Goal: Feedback & Contribution: Leave review/rating

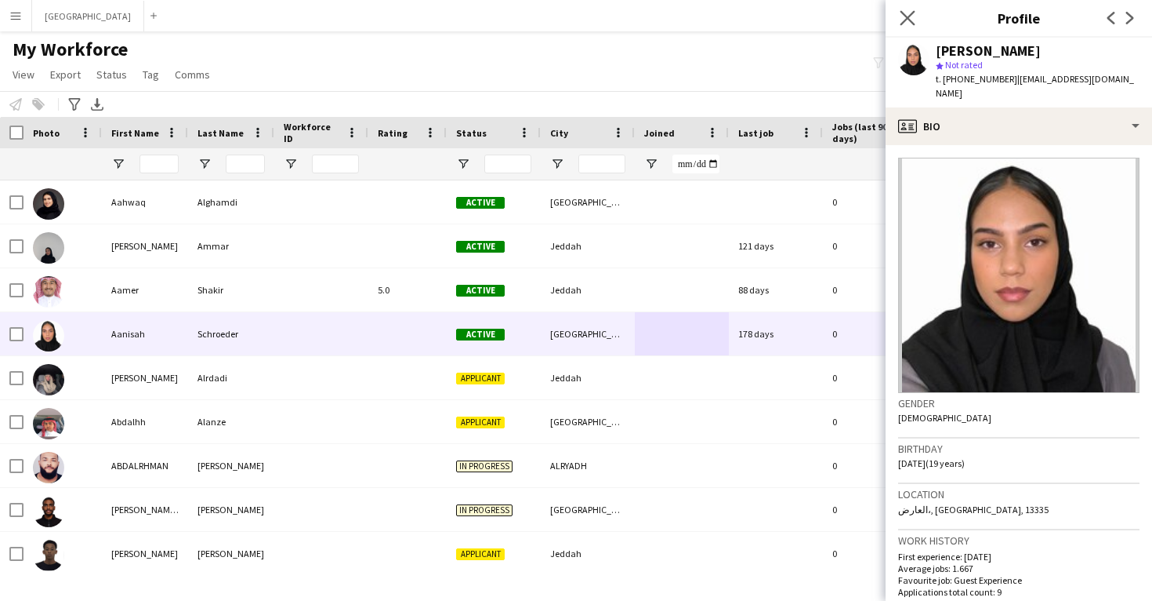
click at [917, 14] on app-icon "Close pop-in" at bounding box center [908, 18] width 23 height 23
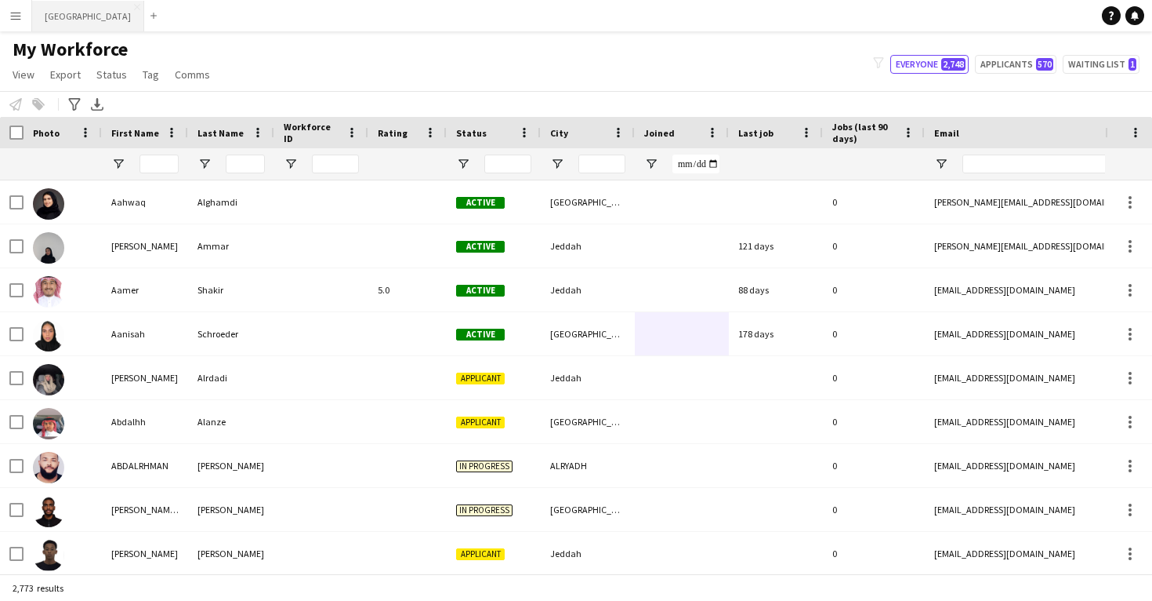
click at [64, 22] on button "Riyadh Close" at bounding box center [88, 16] width 112 height 31
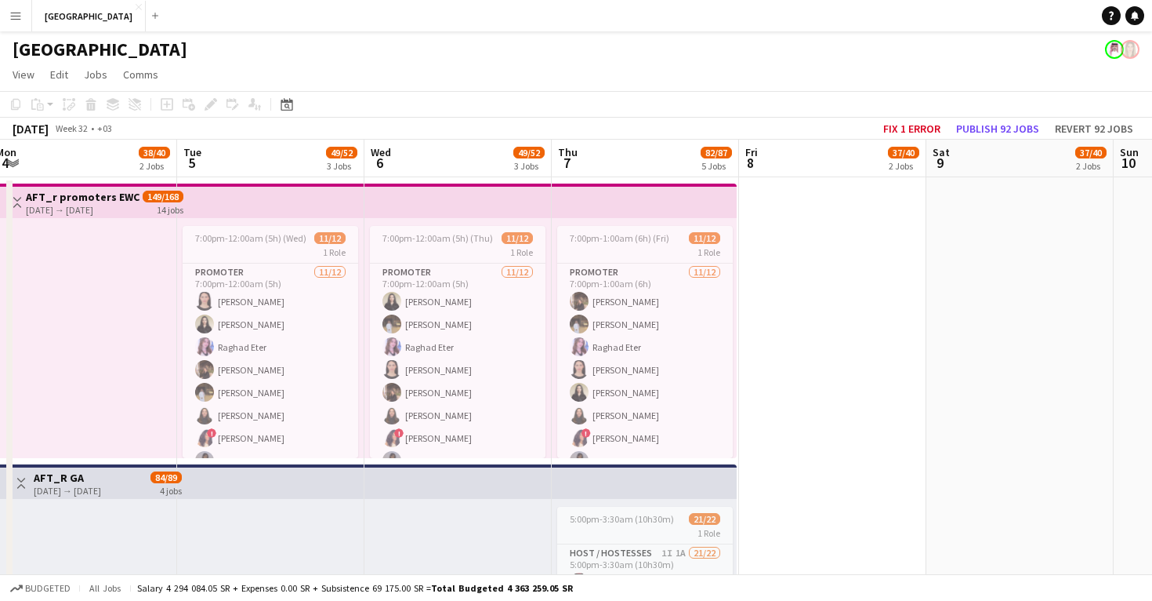
scroll to position [0, 573]
click at [604, 350] on app-card-role "Promoter 11/12 7:00pm-1:00am (6h) Nour Hassan Amin Barakat Raghad Eter Sara Bal…" at bounding box center [645, 414] width 176 height 303
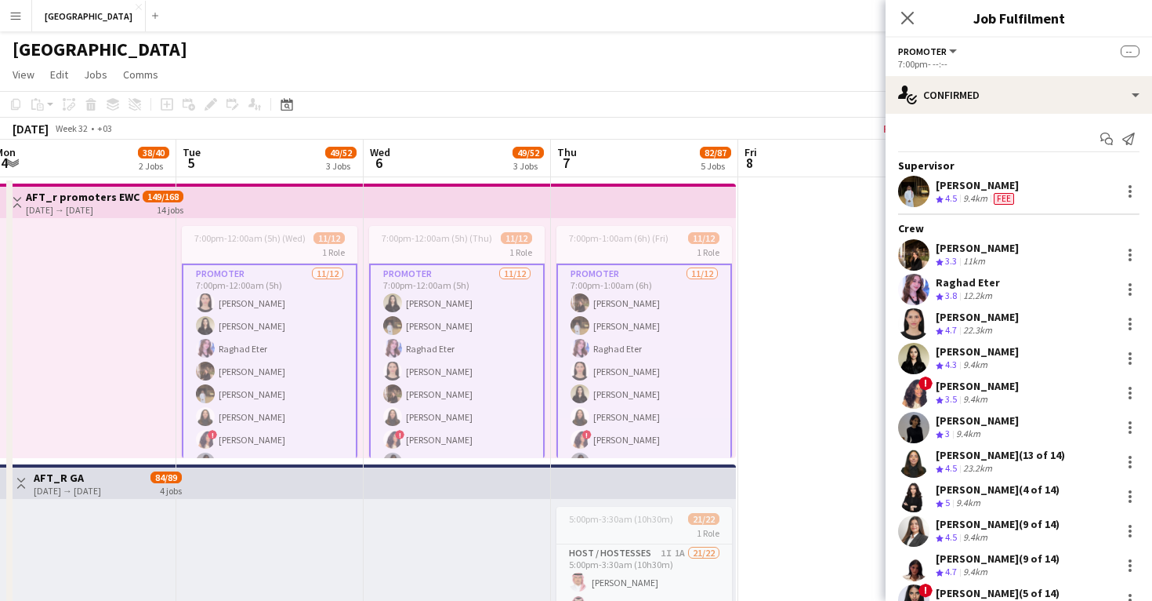
click at [908, 249] on app-user-avatar at bounding box center [913, 254] width 31 height 31
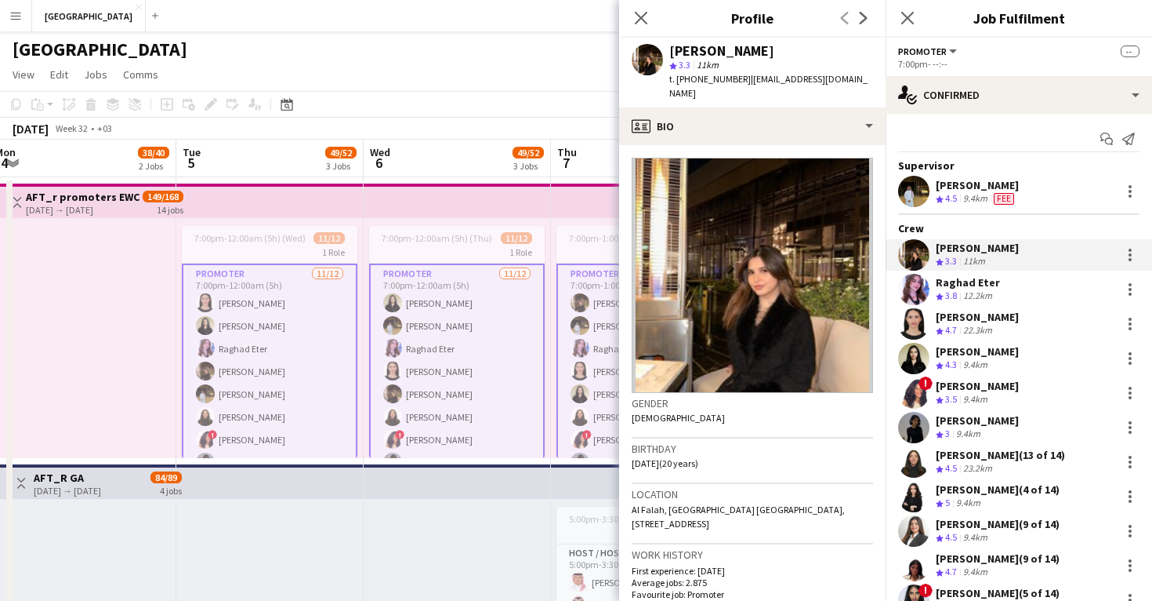
click at [908, 249] on app-user-avatar at bounding box center [913, 254] width 31 height 31
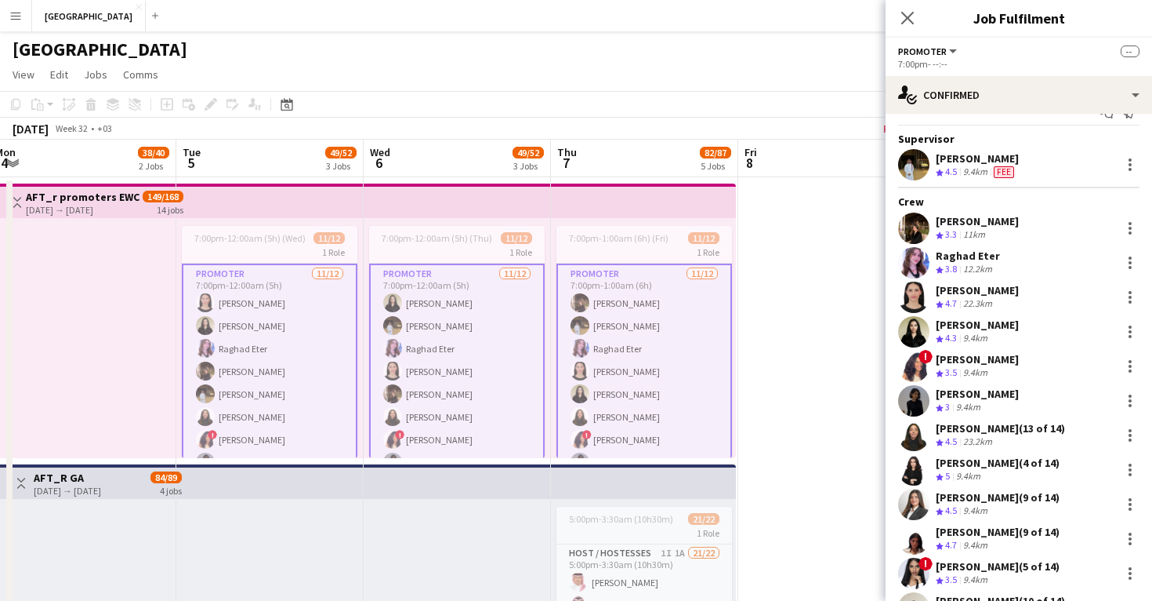
scroll to position [42, 0]
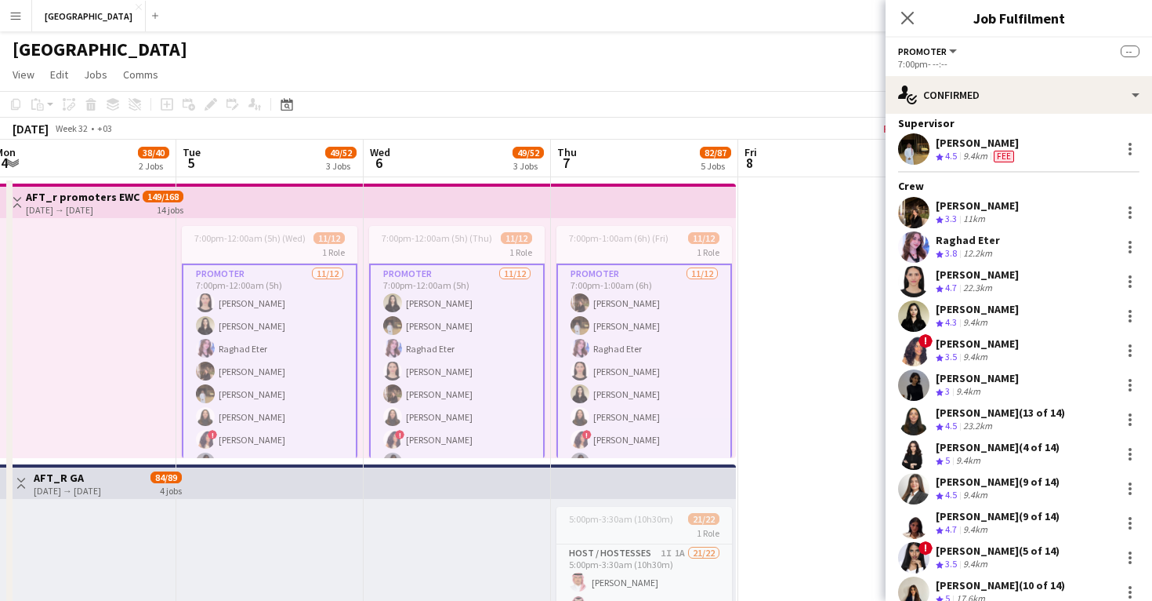
click at [913, 387] on app-user-avatar at bounding box center [913, 384] width 31 height 31
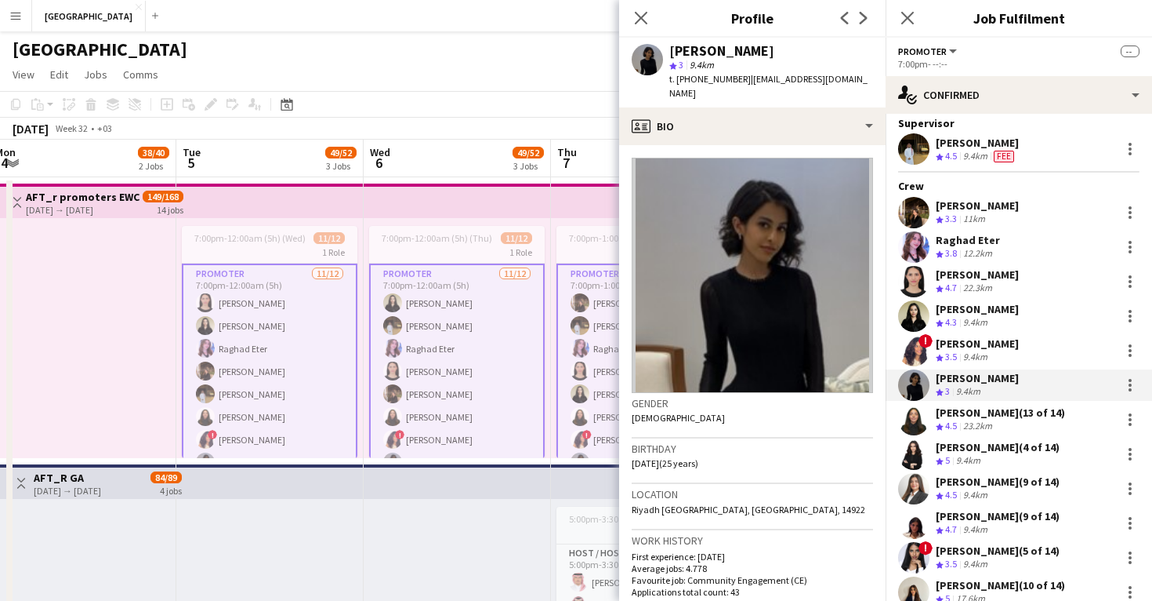
click at [913, 387] on app-user-avatar at bounding box center [913, 384] width 31 height 31
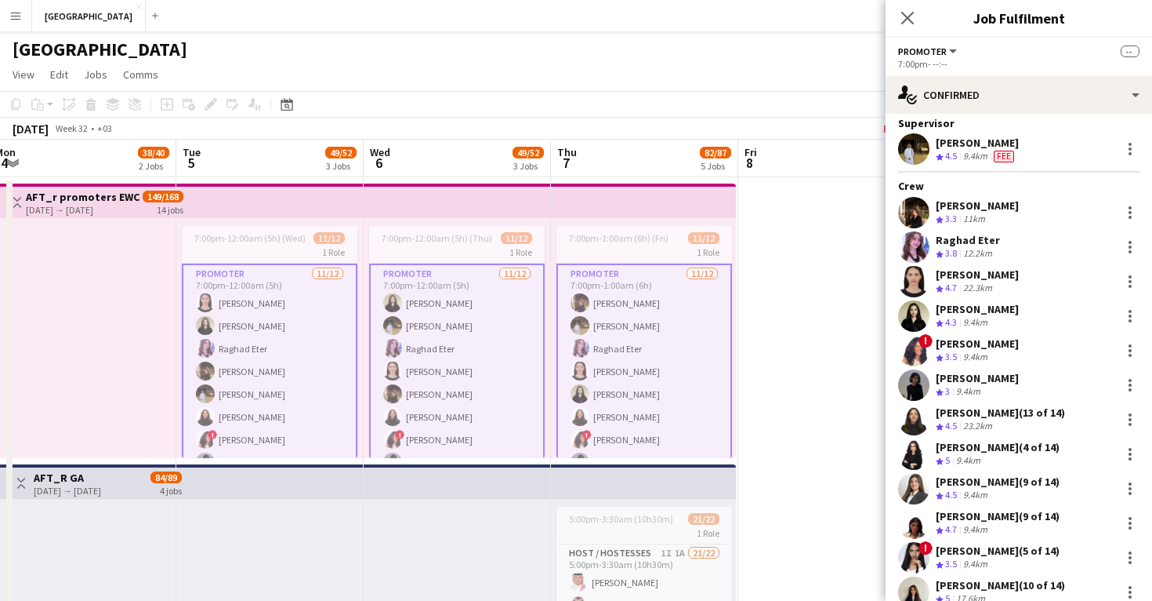
click at [913, 387] on app-user-avatar at bounding box center [913, 384] width 31 height 31
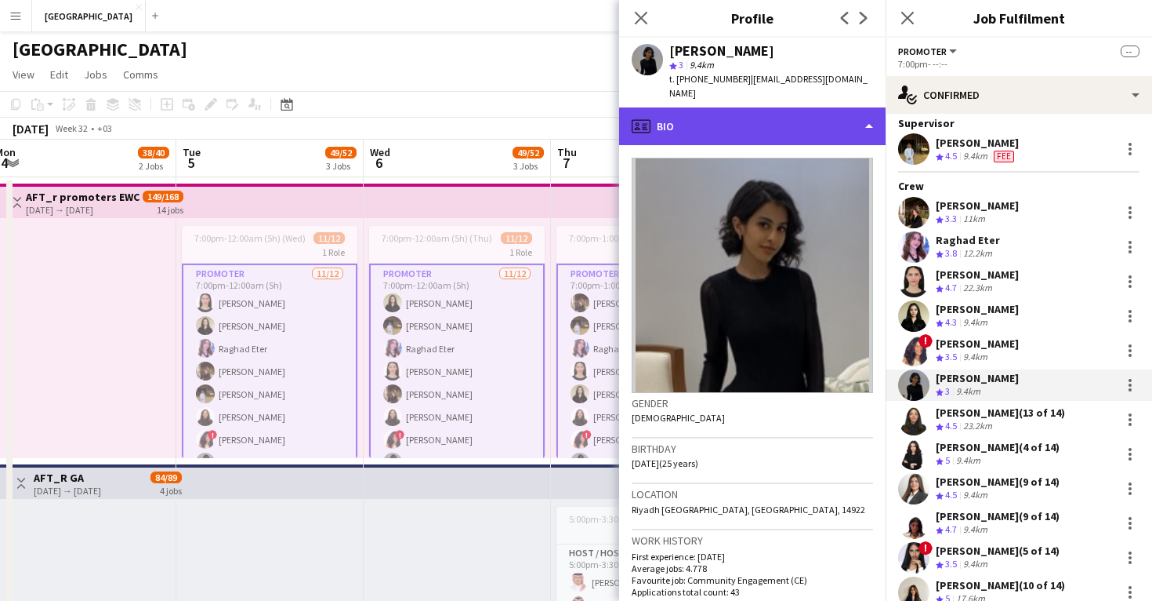
click at [763, 127] on div "profile Bio" at bounding box center [752, 126] width 267 height 38
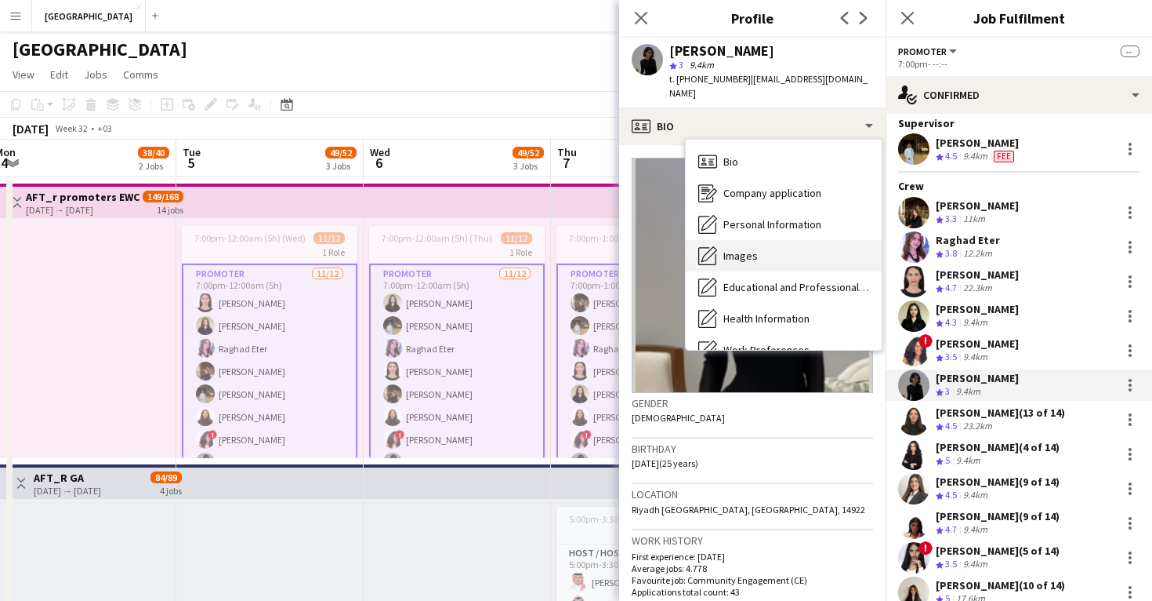
click at [781, 243] on div "Images Images" at bounding box center [784, 255] width 196 height 31
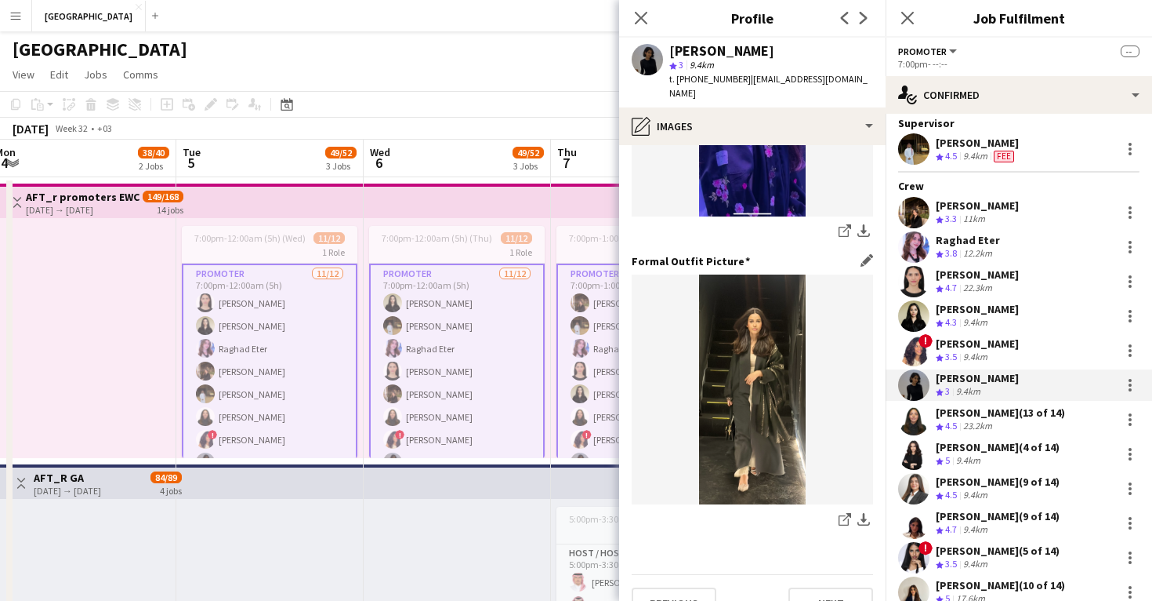
scroll to position [483, 0]
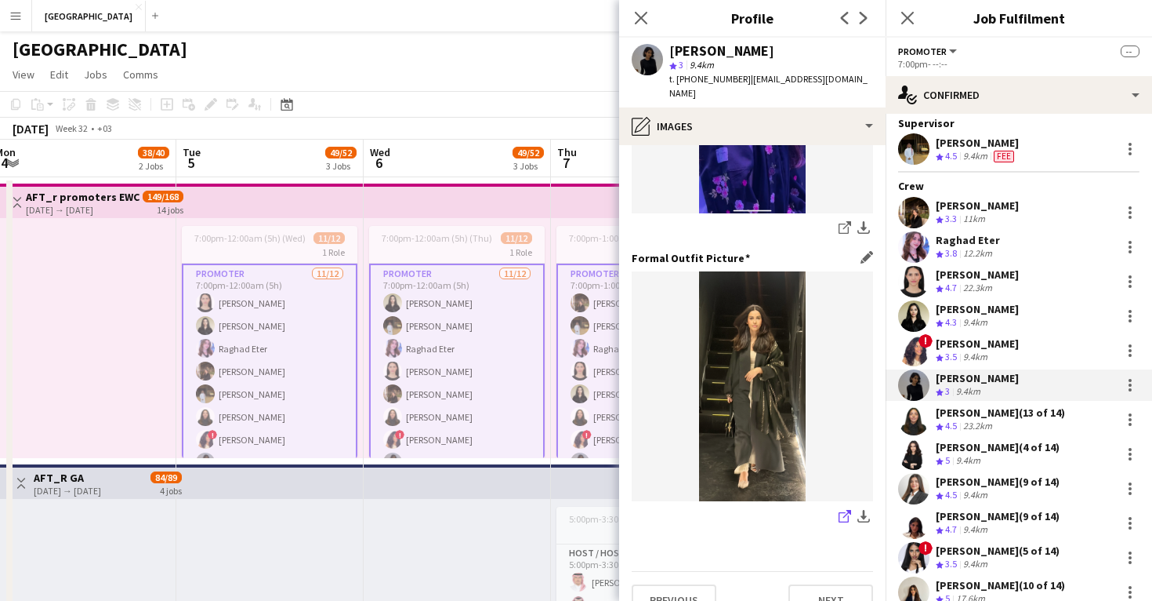
click at [843, 510] on icon "share-external-link-1" at bounding box center [845, 516] width 13 height 13
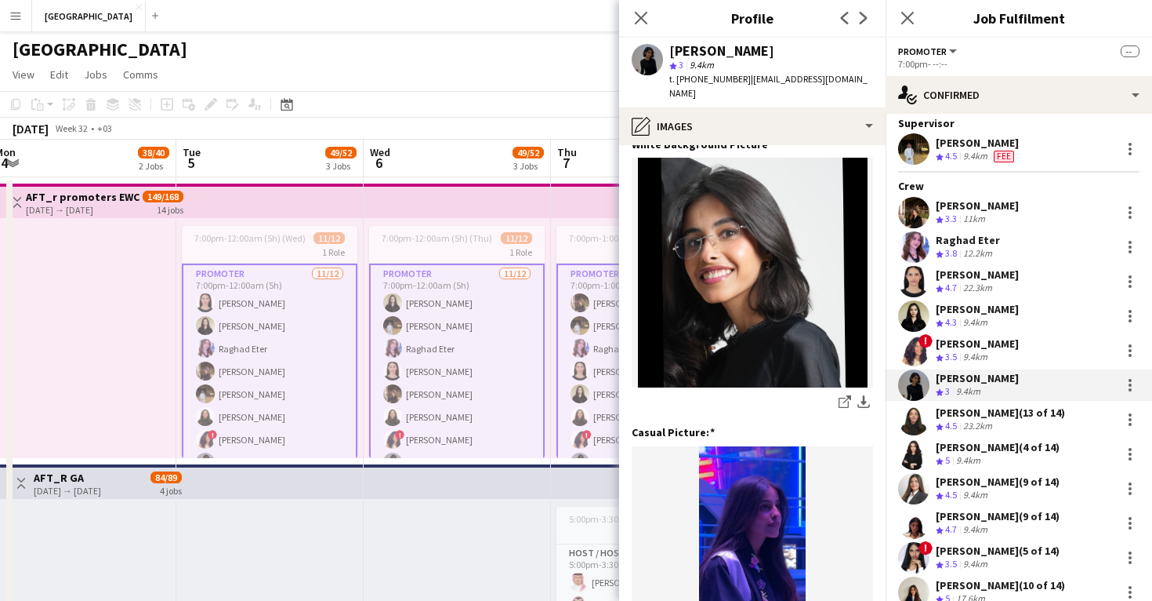
scroll to position [17, 0]
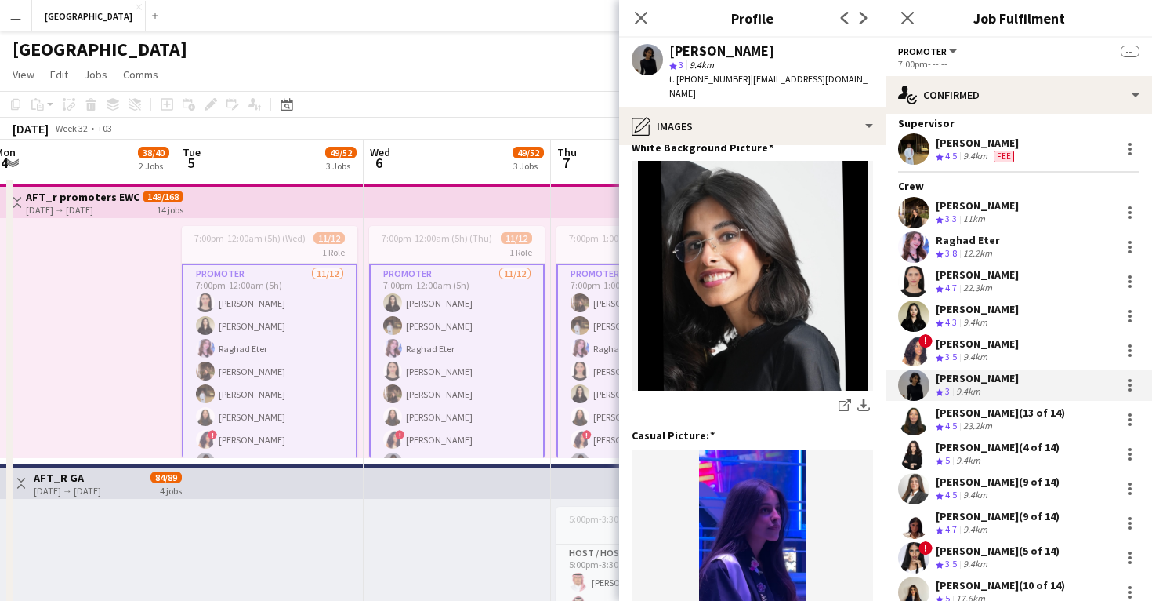
click at [909, 389] on app-user-avatar at bounding box center [913, 384] width 31 height 31
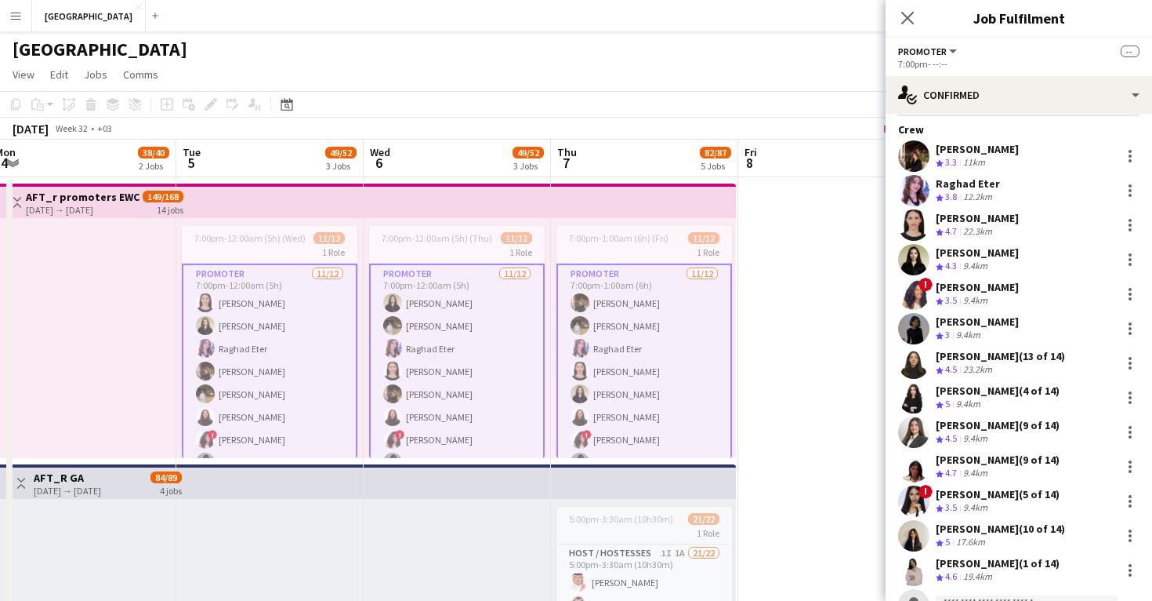
scroll to position [103, 0]
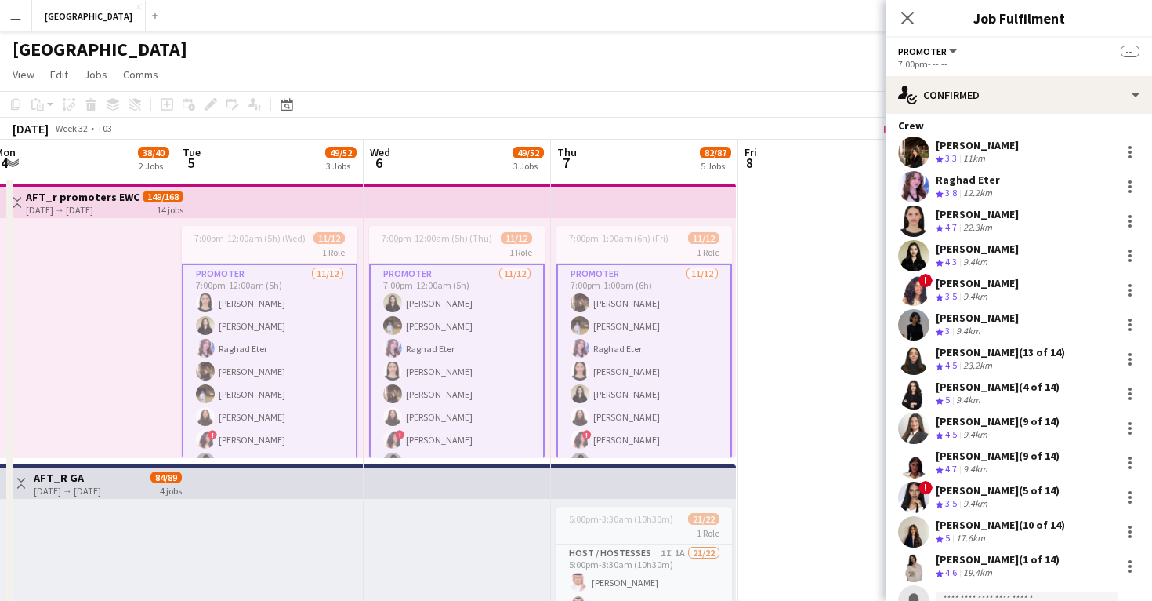
click at [912, 363] on app-user-avatar at bounding box center [913, 358] width 31 height 31
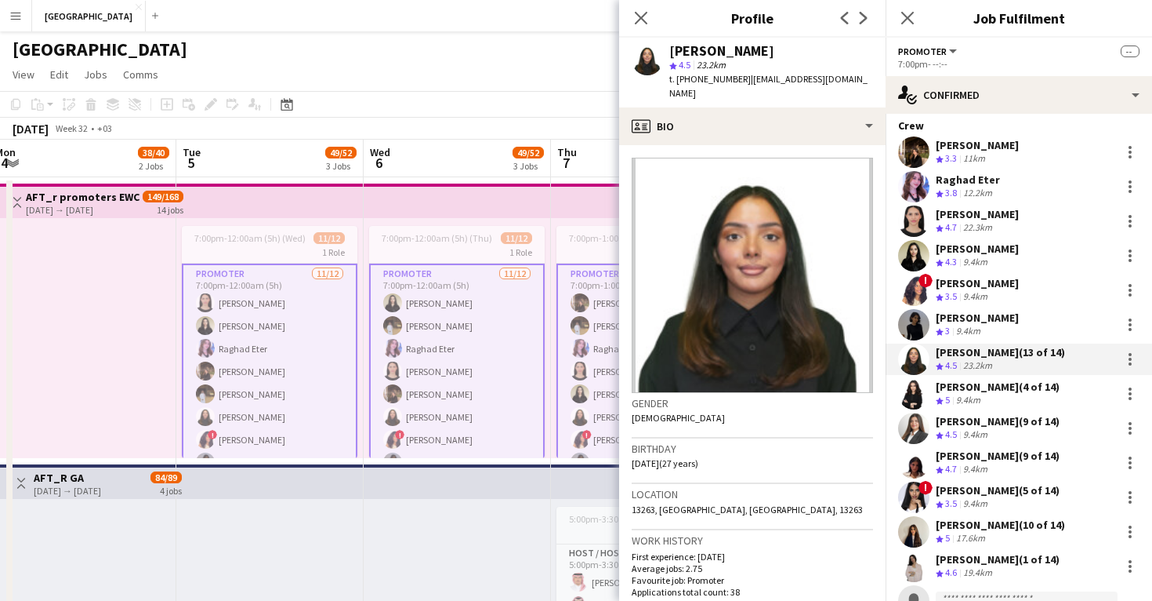
click at [912, 363] on app-user-avatar at bounding box center [913, 358] width 31 height 31
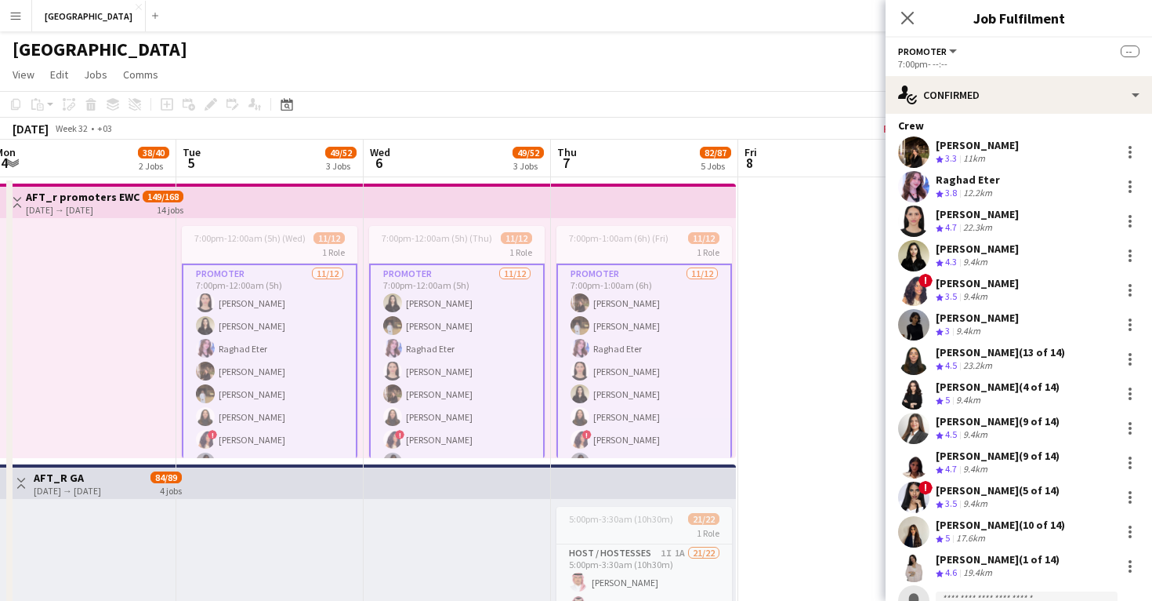
click at [910, 402] on app-user-avatar at bounding box center [913, 393] width 31 height 31
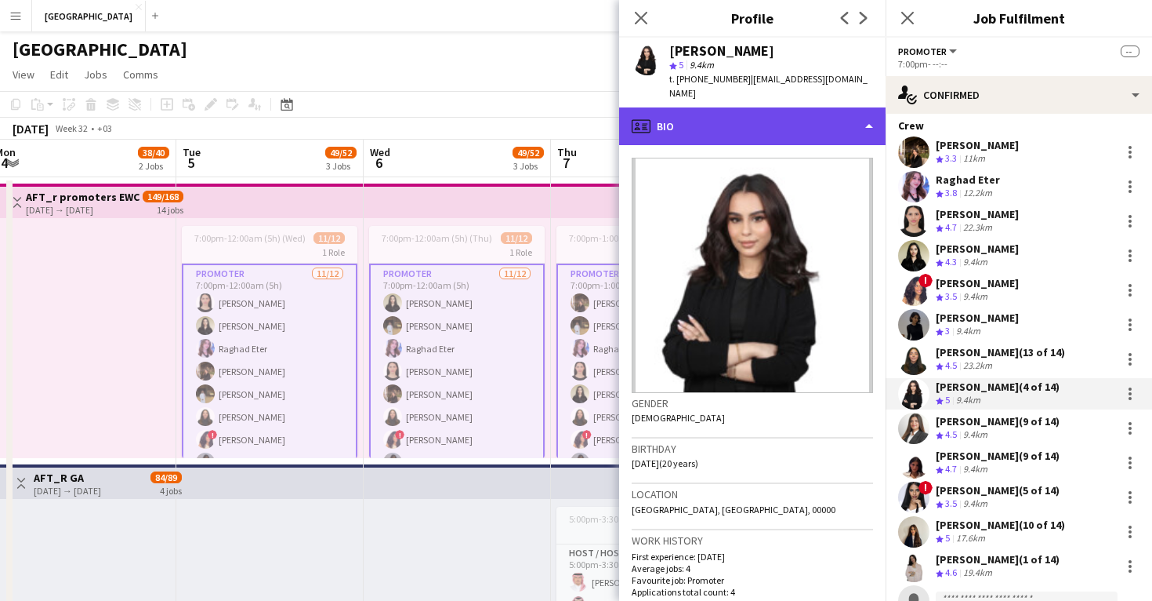
click at [709, 107] on div "profile Bio" at bounding box center [752, 126] width 267 height 38
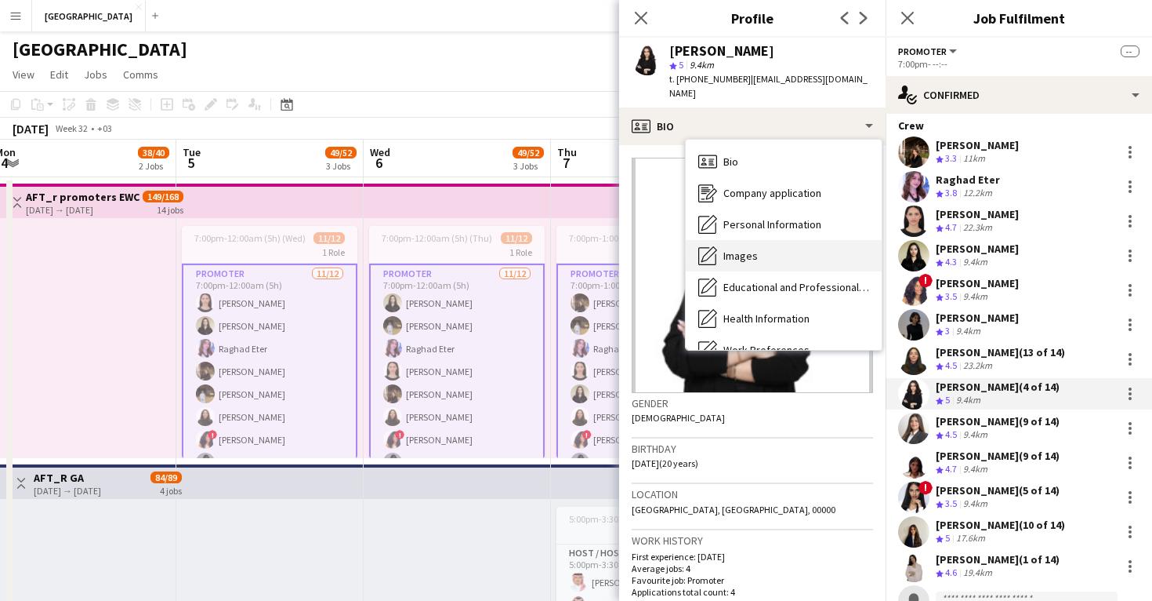
click at [746, 249] on span "Images" at bounding box center [741, 256] width 34 height 14
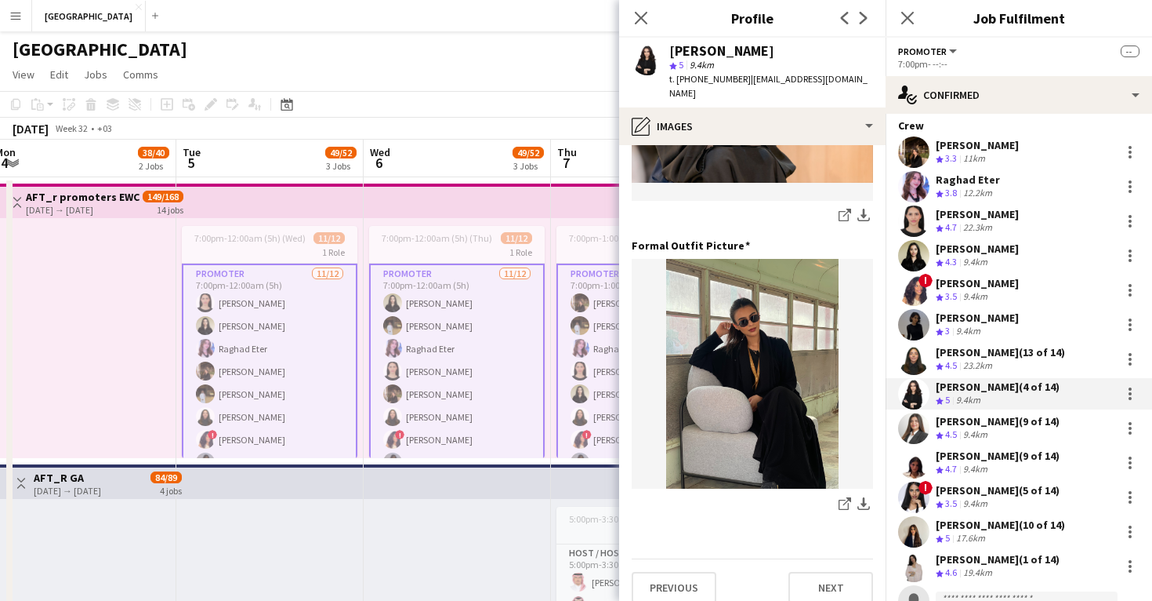
scroll to position [494, 0]
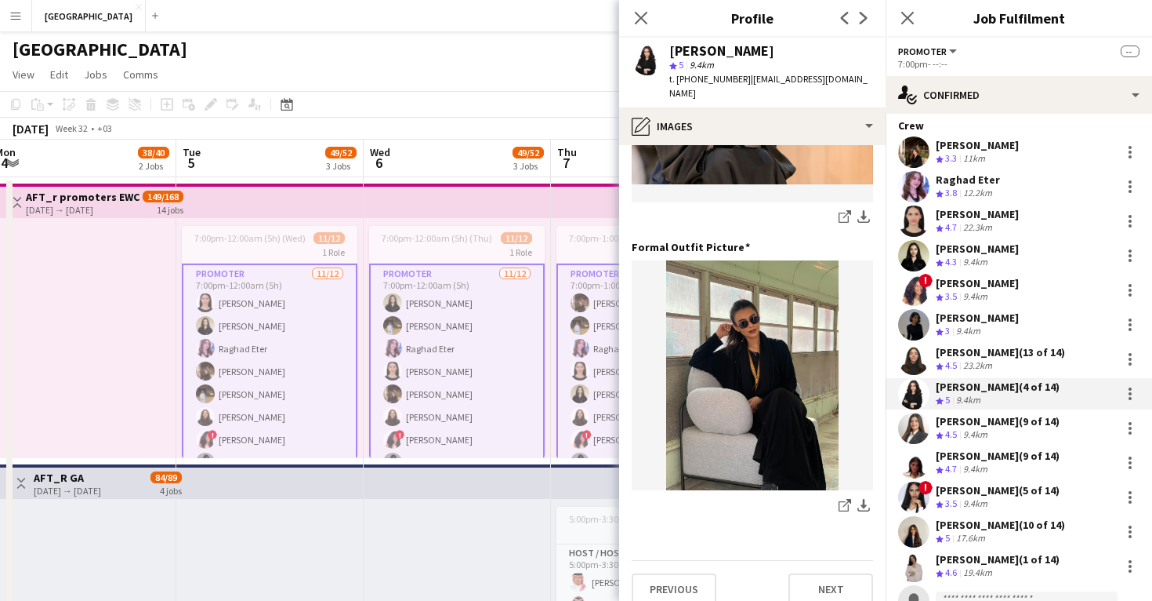
click at [916, 463] on app-user-avatar at bounding box center [913, 462] width 31 height 31
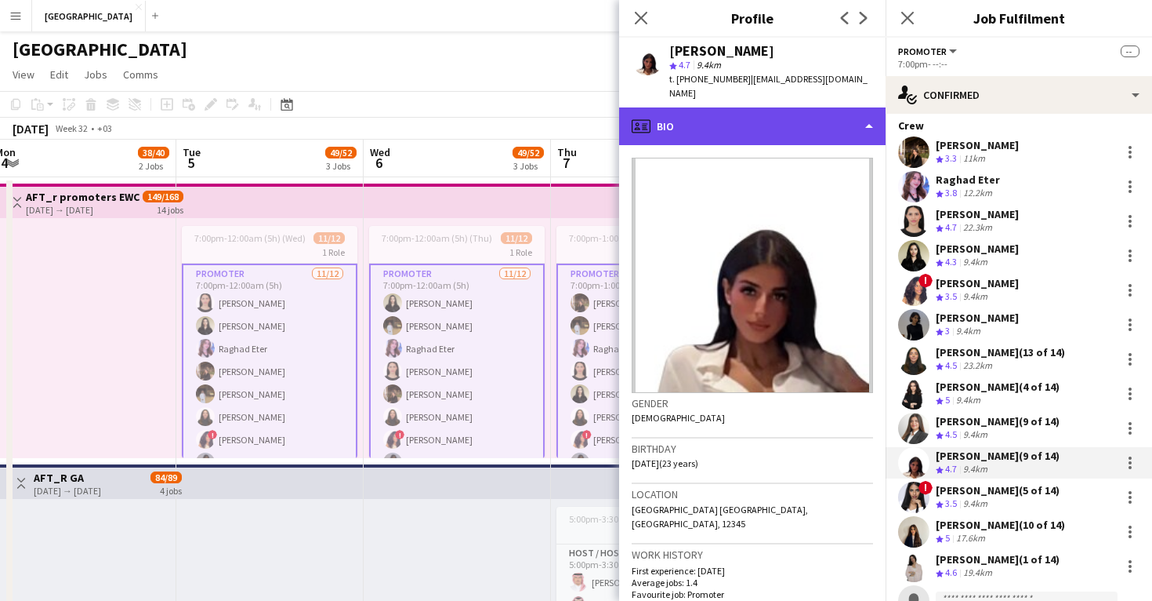
click at [751, 129] on div "profile Bio" at bounding box center [752, 126] width 267 height 38
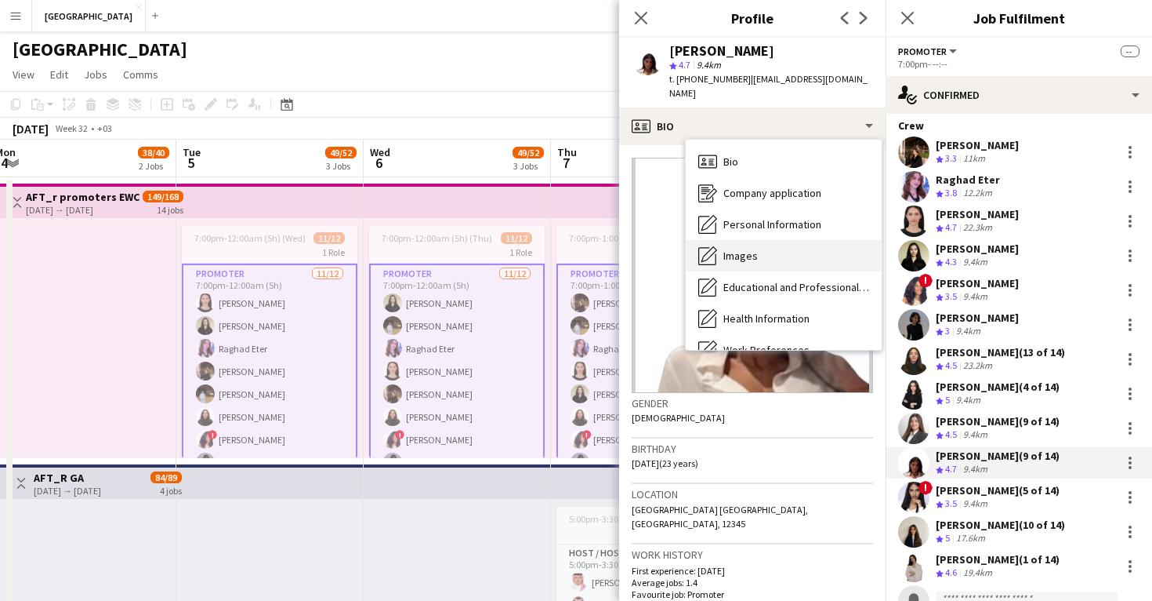
click at [770, 245] on div "Images Images" at bounding box center [784, 255] width 196 height 31
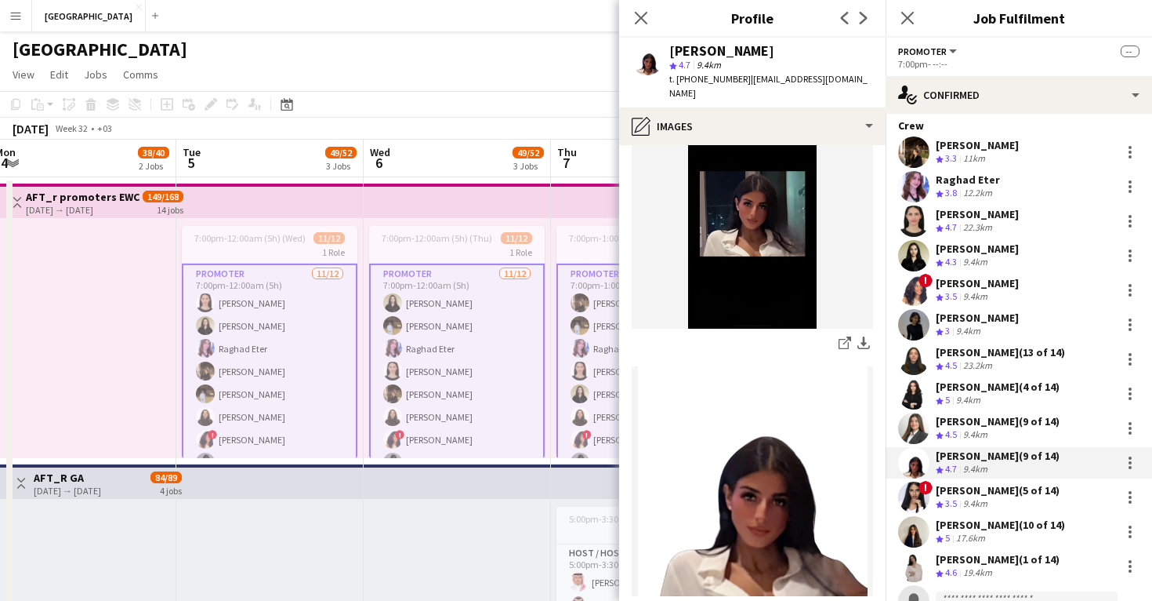
scroll to position [354, 0]
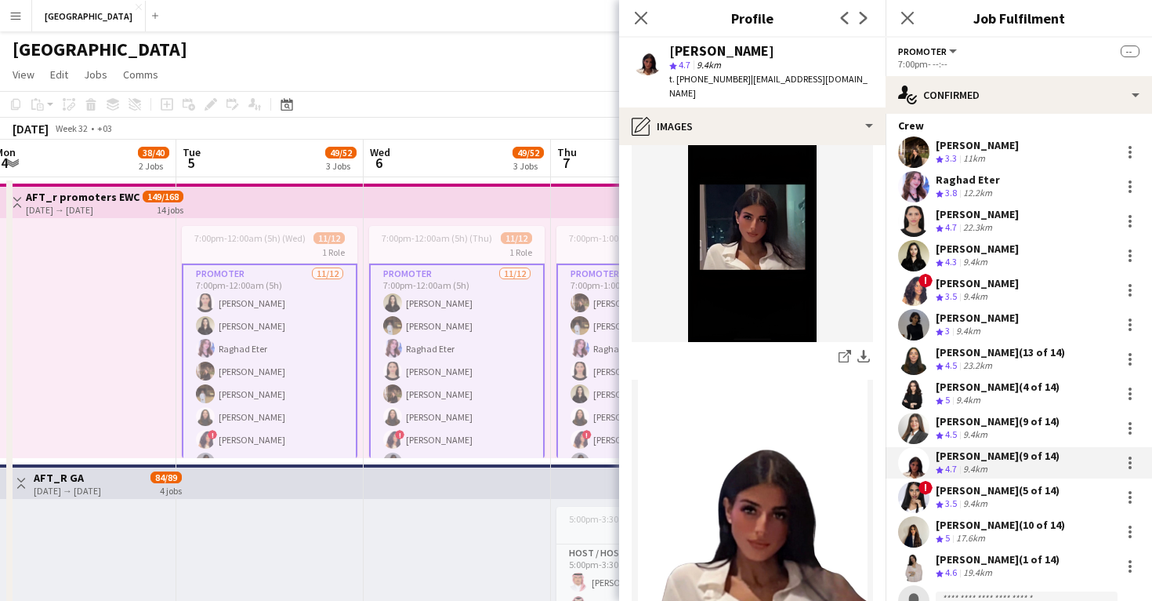
click at [909, 495] on app-user-avatar at bounding box center [913, 496] width 31 height 31
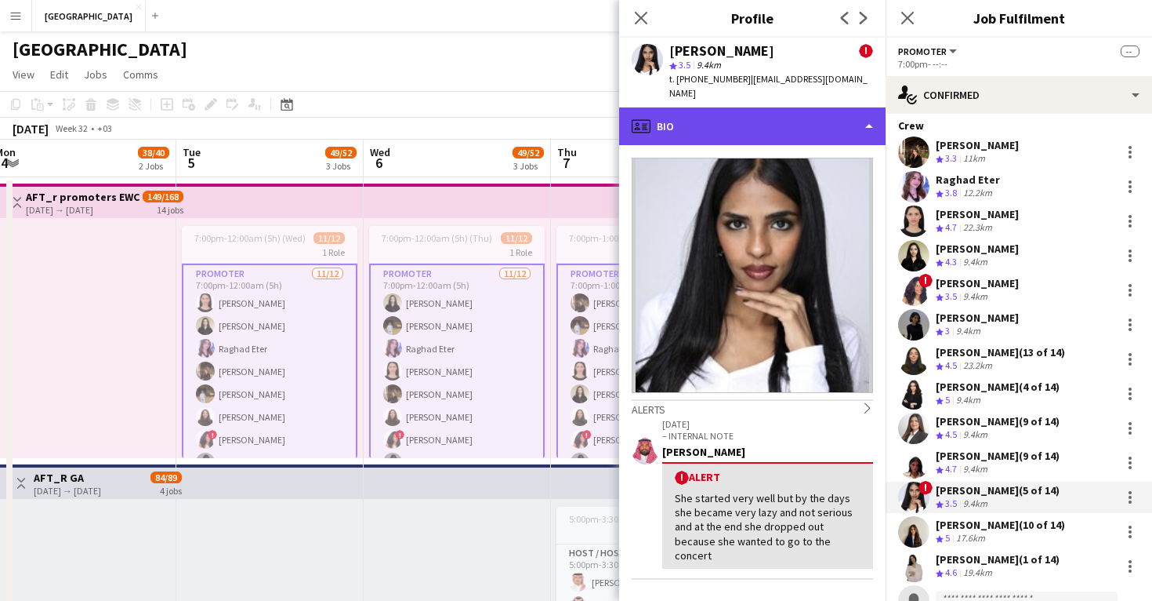
click at [808, 111] on div "profile Bio" at bounding box center [752, 126] width 267 height 38
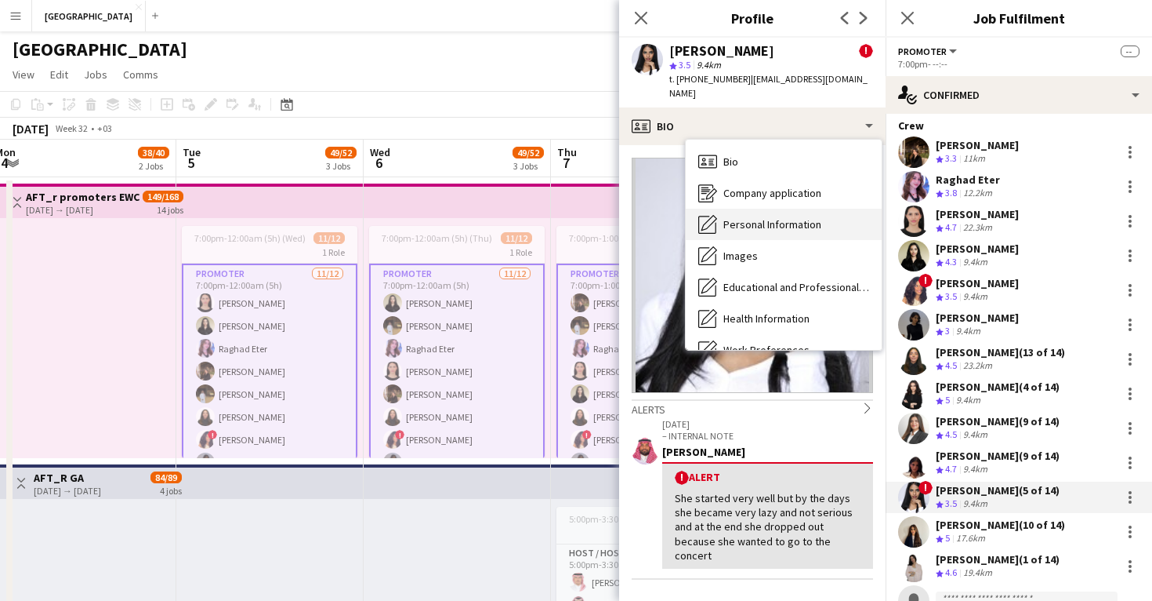
click at [822, 219] on div "Personal Information Personal Information" at bounding box center [784, 224] width 196 height 31
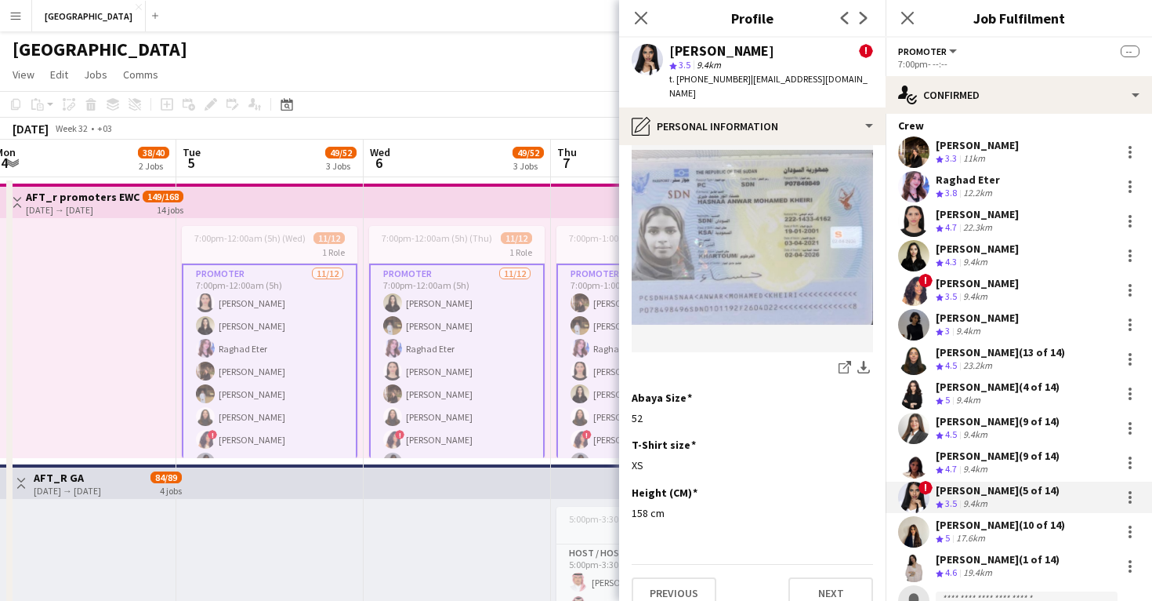
scroll to position [812, 0]
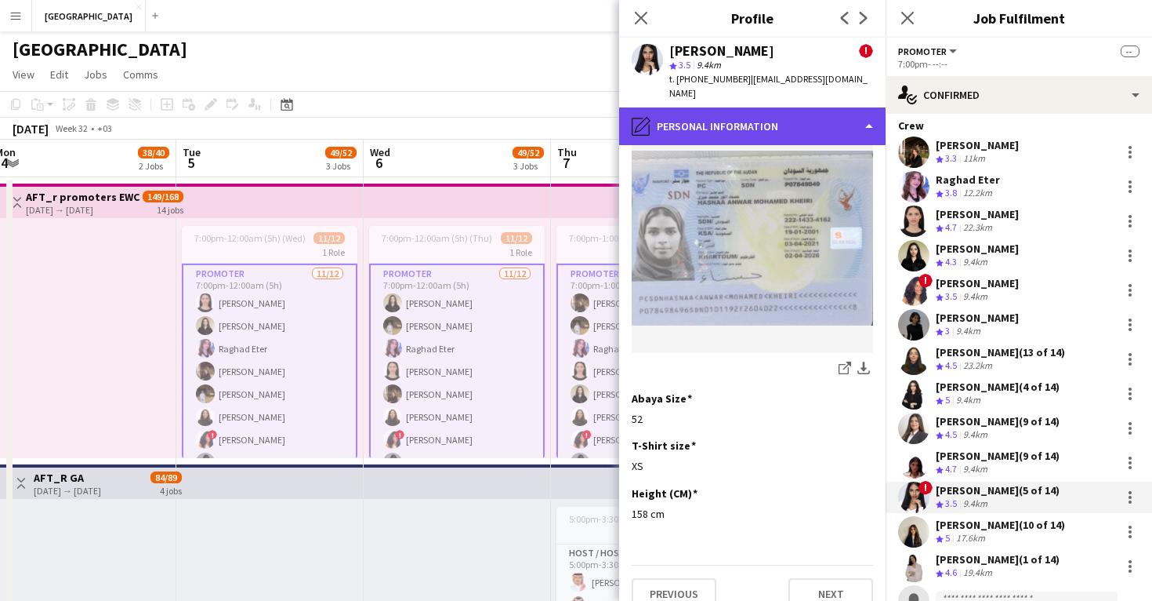
click at [791, 114] on div "pencil4 Personal Information" at bounding box center [752, 126] width 267 height 38
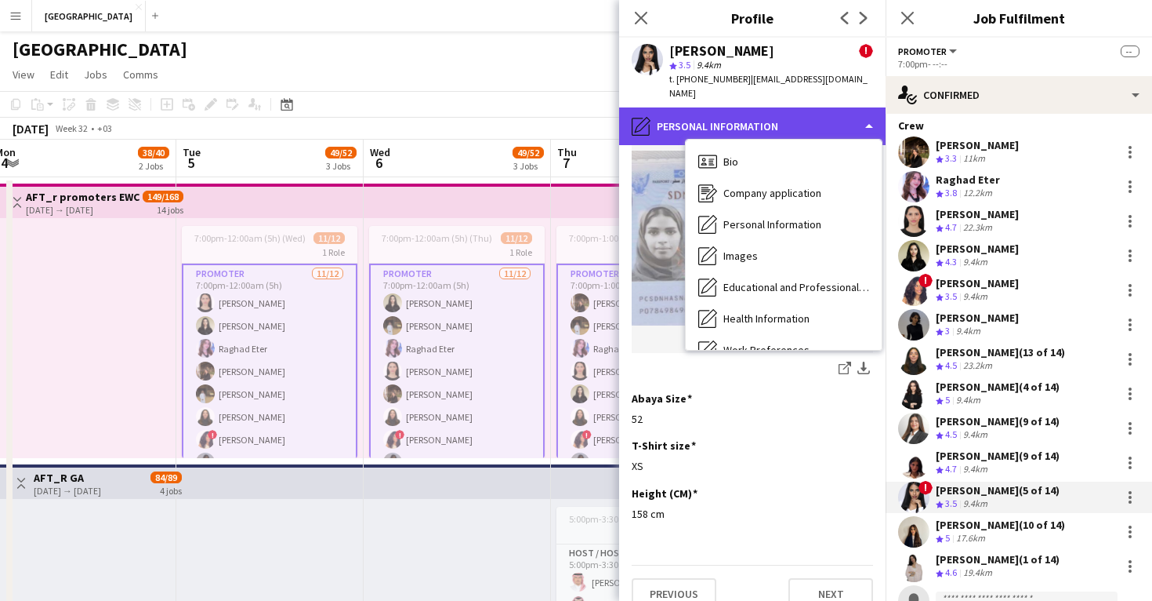
click at [769, 116] on div "pencil4 Personal Information" at bounding box center [752, 126] width 267 height 38
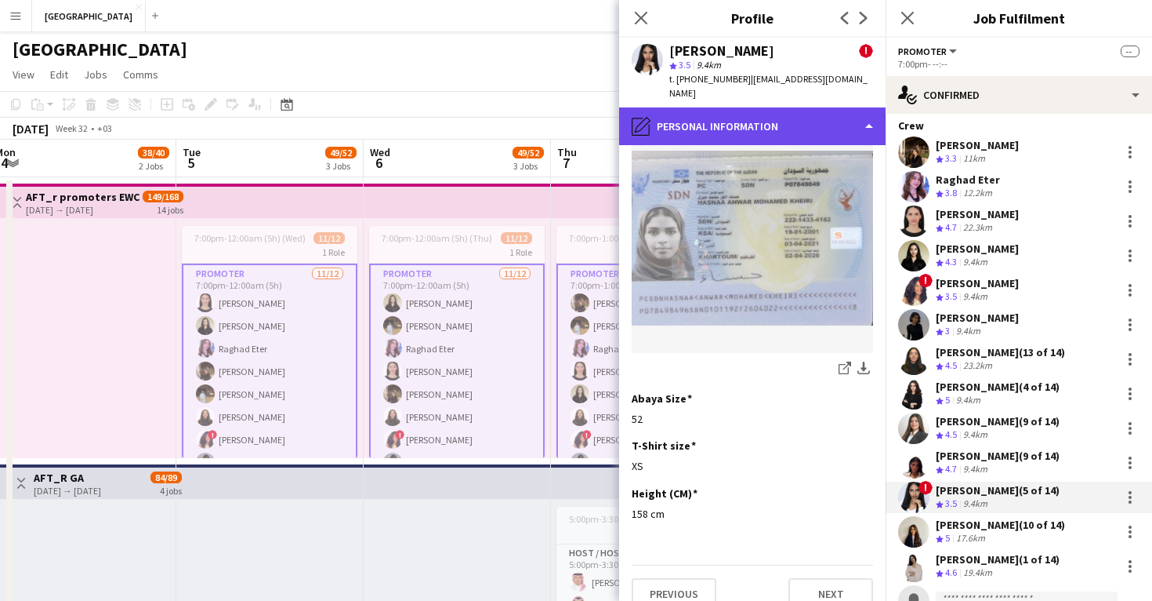
click at [769, 116] on div "pencil4 Personal Information" at bounding box center [752, 126] width 267 height 38
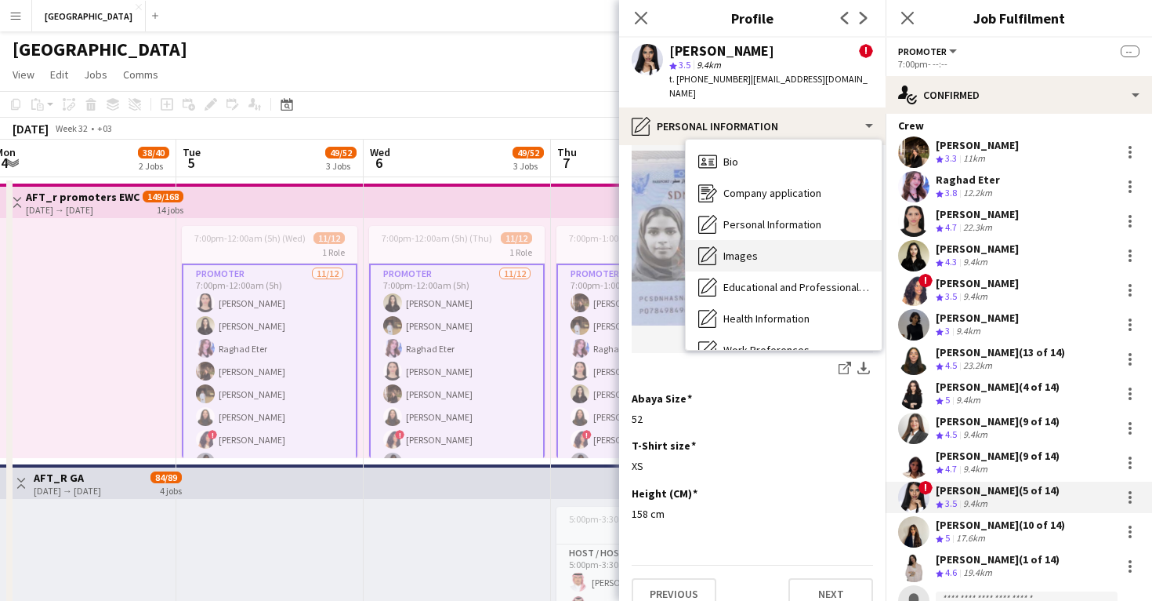
click at [780, 240] on div "Images Images" at bounding box center [784, 255] width 196 height 31
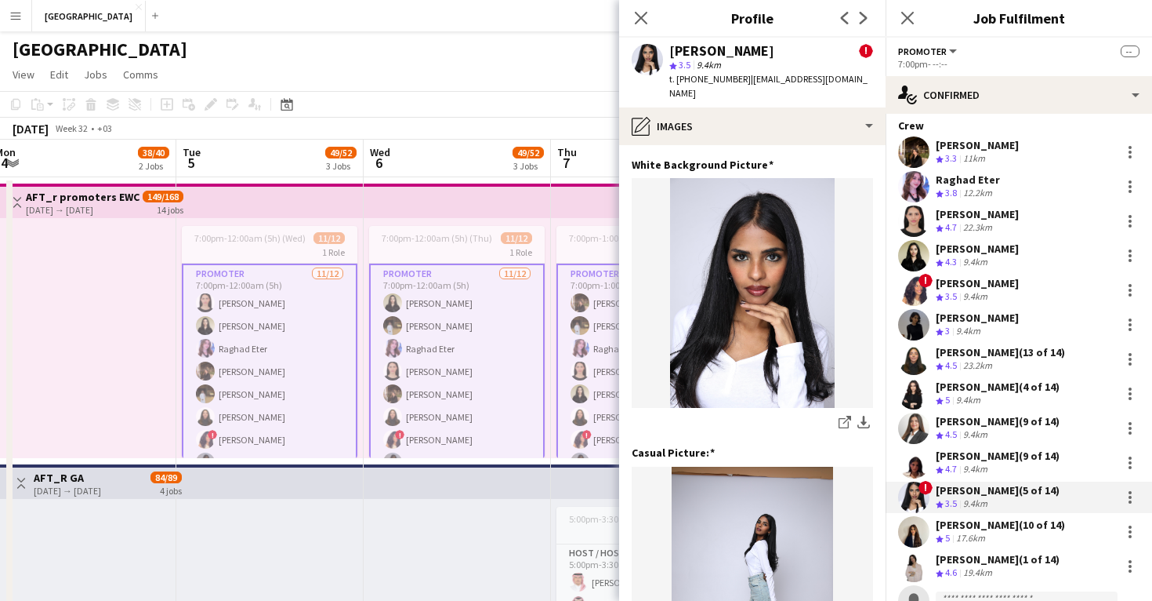
scroll to position [0, 0]
click at [910, 530] on app-user-avatar at bounding box center [913, 531] width 31 height 31
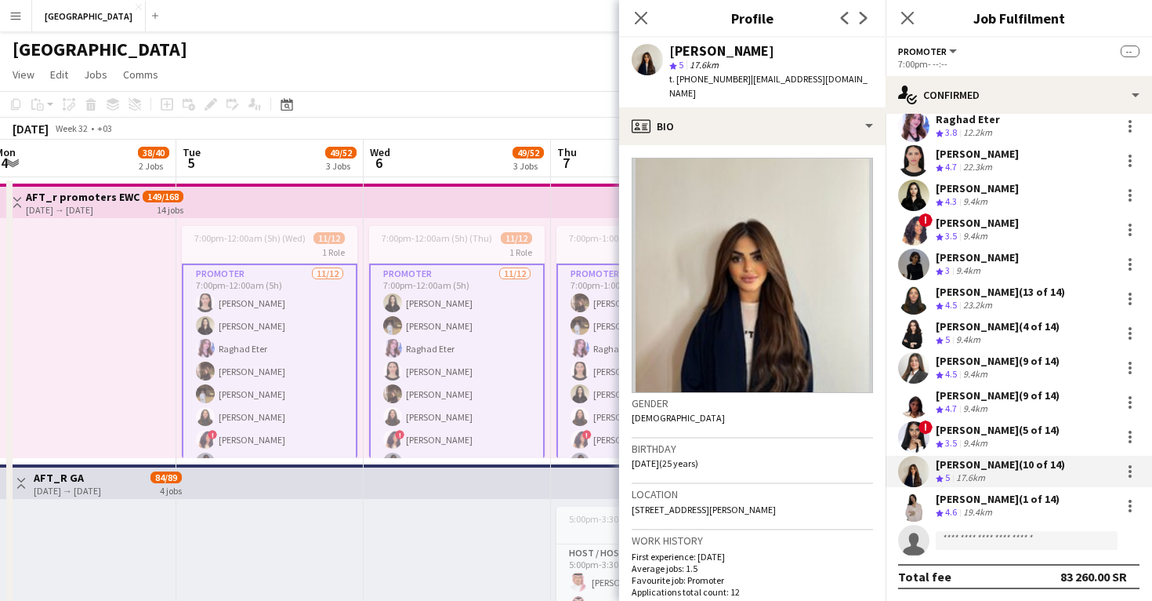
scroll to position [163, 0]
click at [122, 373] on div at bounding box center [82, 338] width 187 height 240
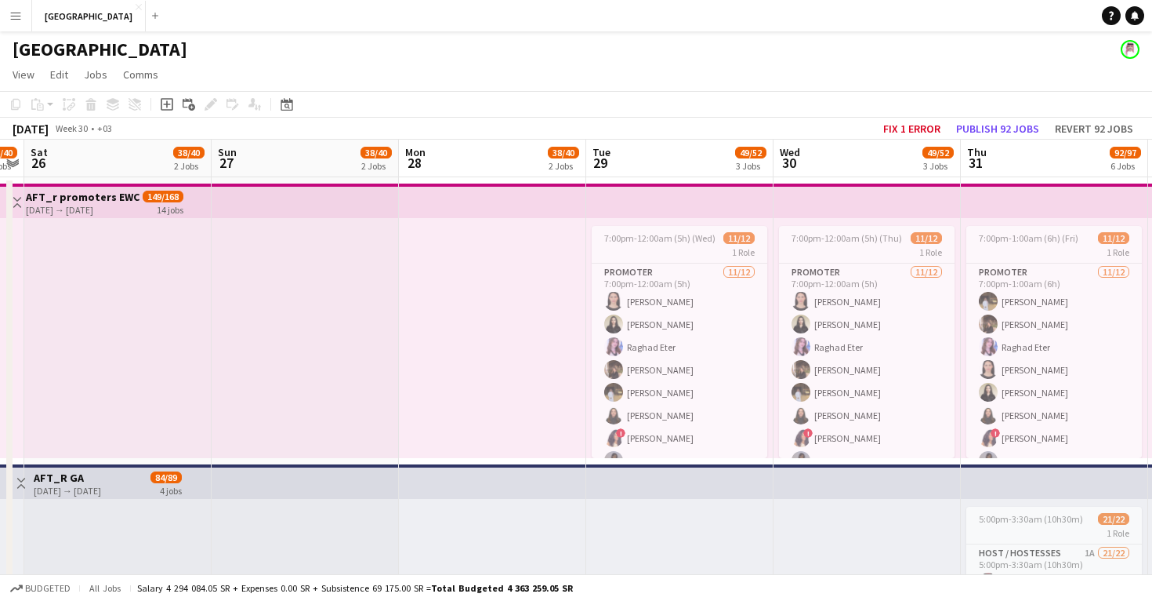
scroll to position [0, 341]
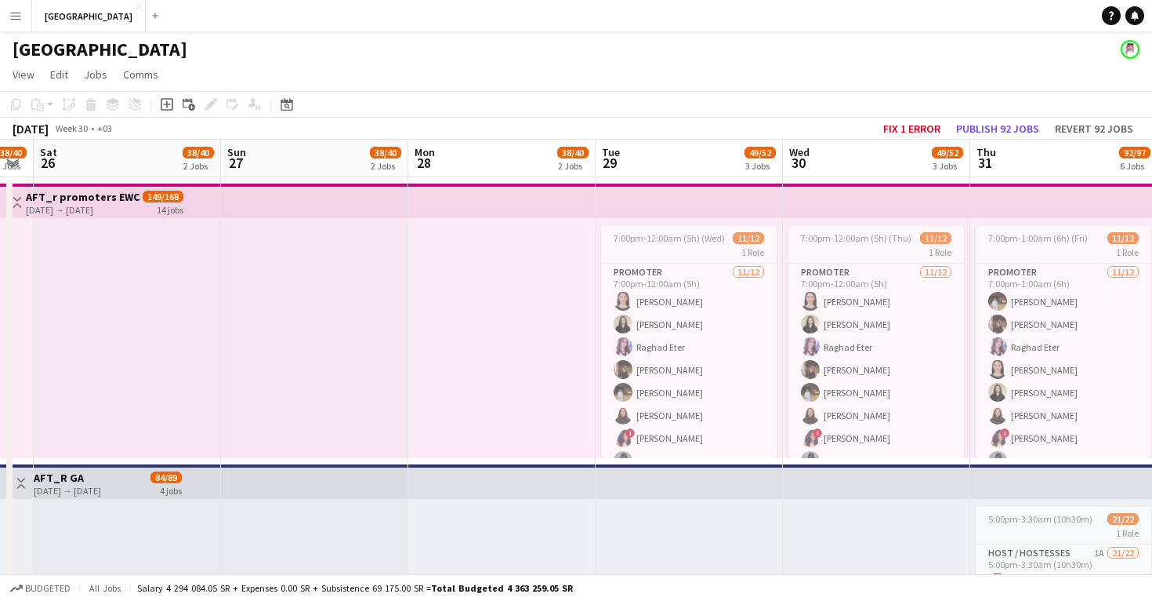
click at [524, 357] on div at bounding box center [501, 338] width 187 height 240
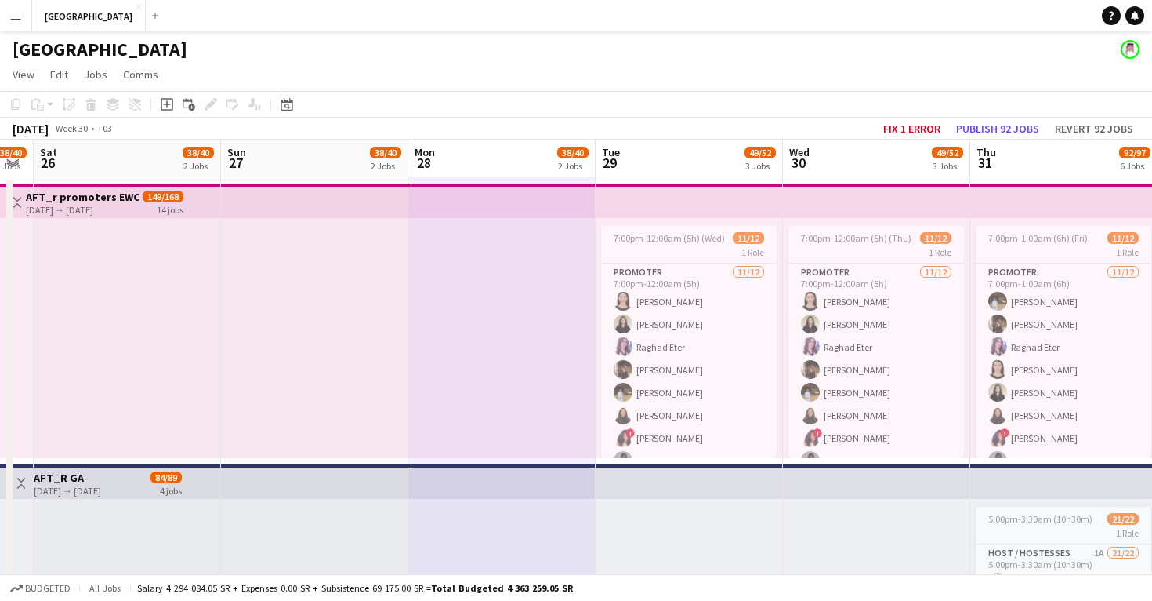
click at [525, 327] on div at bounding box center [501, 338] width 187 height 240
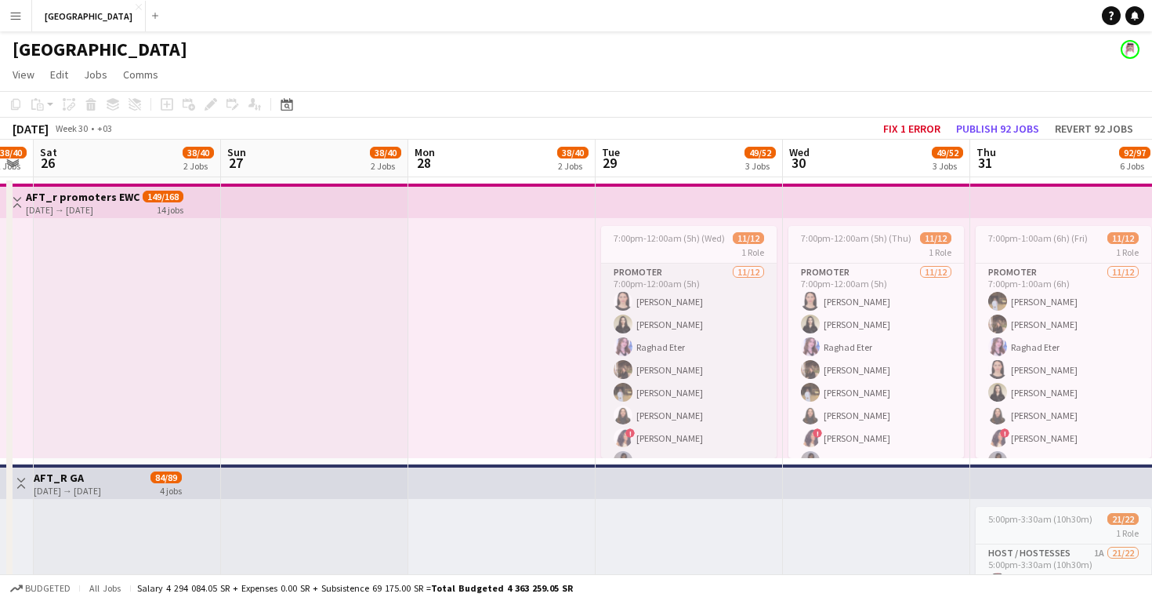
click at [684, 338] on app-card-role "Promoter 11/12 7:00pm-12:00am (5h) Sara Ballouta Nada Alrumaih Raghad Eter Nour…" at bounding box center [689, 414] width 176 height 303
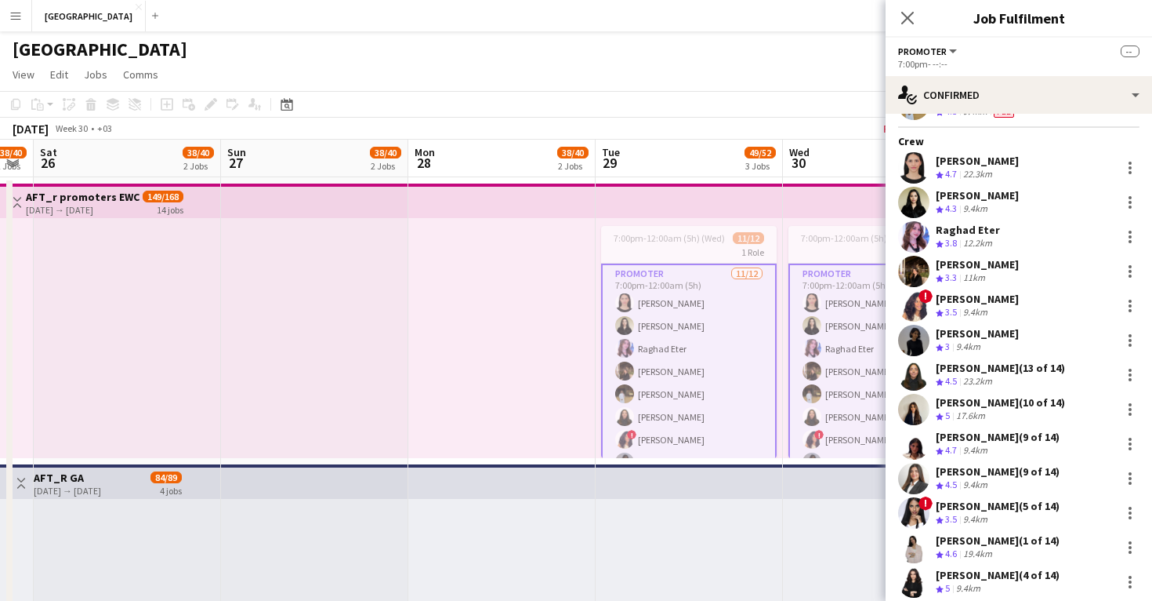
scroll to position [93, 0]
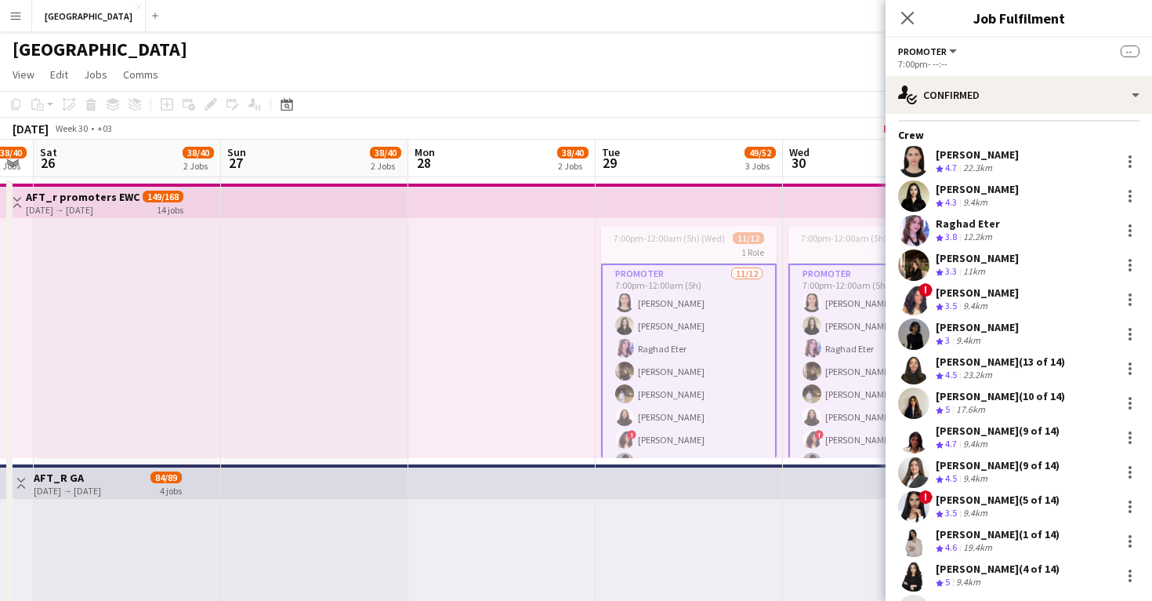
click at [905, 300] on app-user-avatar at bounding box center [913, 299] width 31 height 31
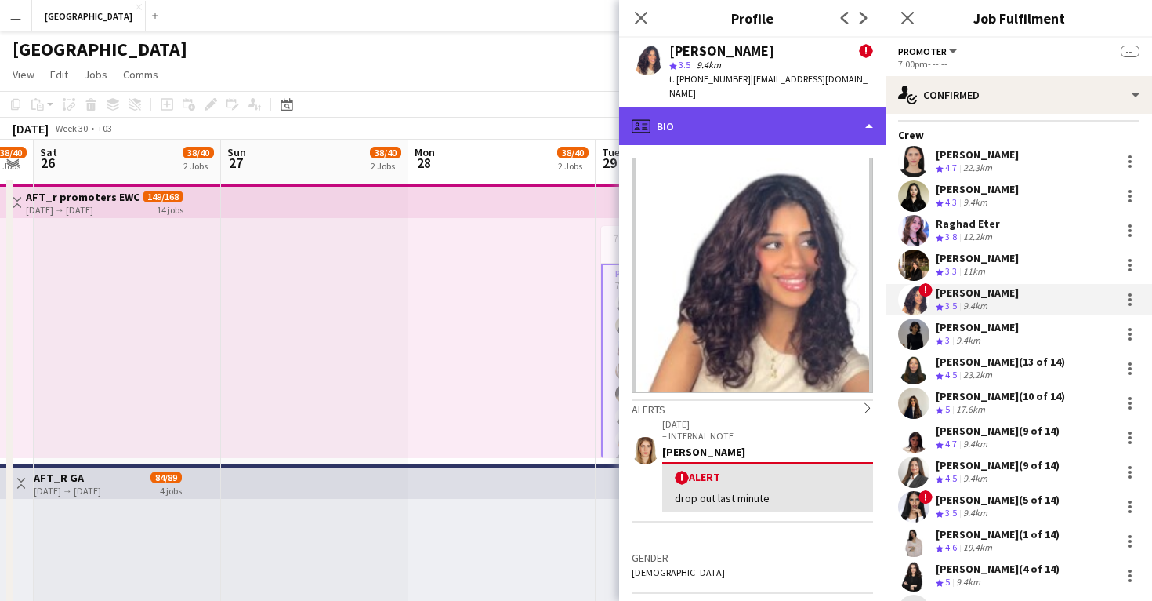
click at [793, 116] on div "profile Bio" at bounding box center [752, 126] width 267 height 38
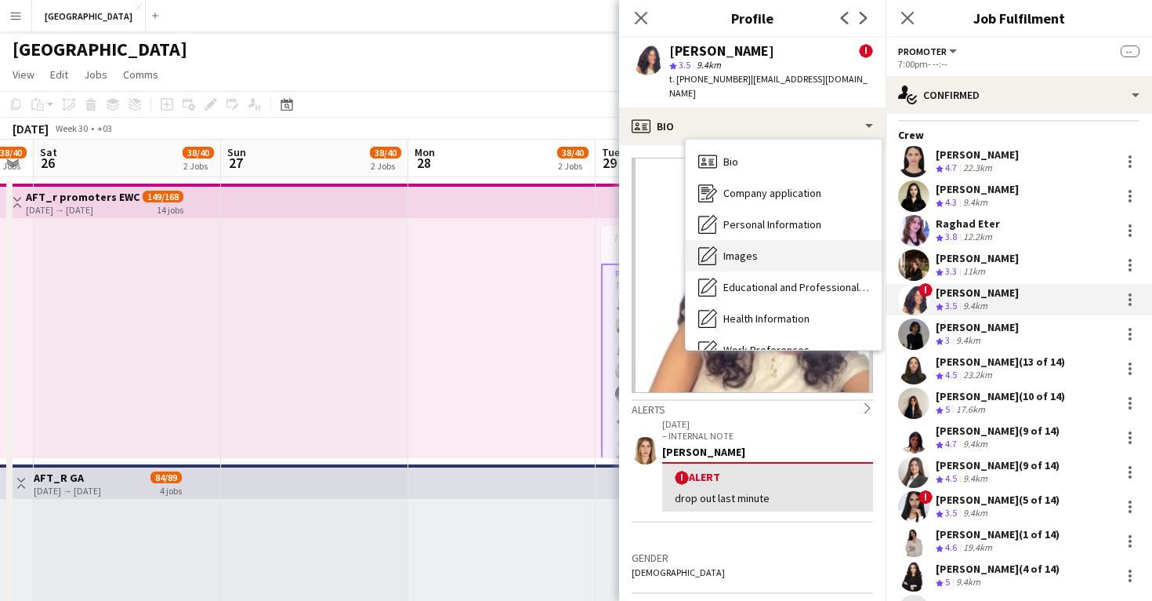
click at [802, 243] on div "Images Images" at bounding box center [784, 255] width 196 height 31
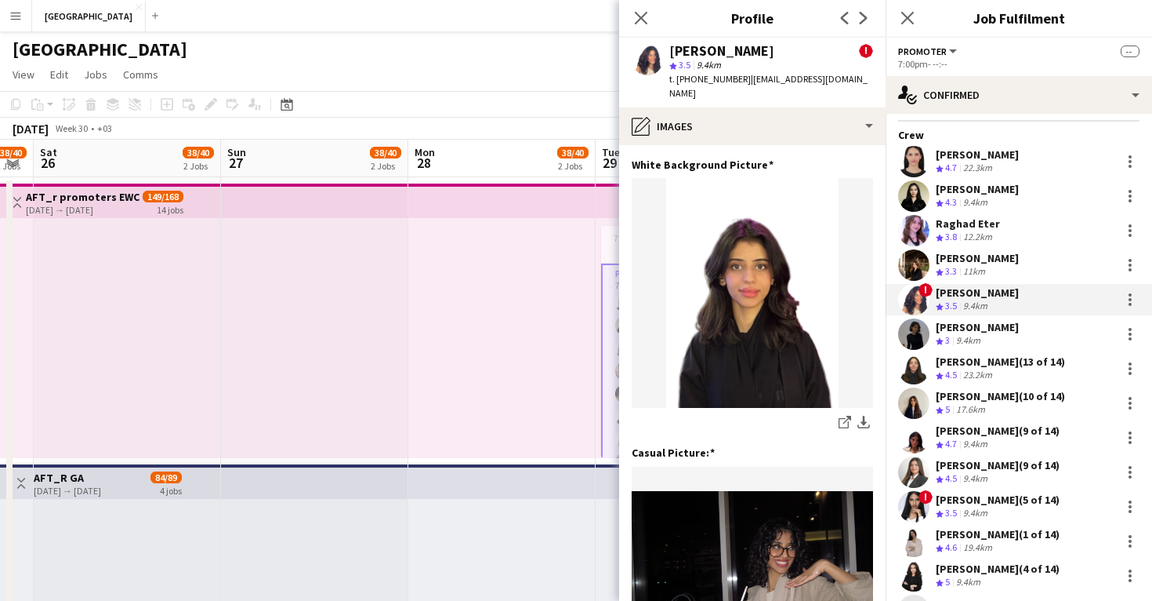
scroll to position [0, 0]
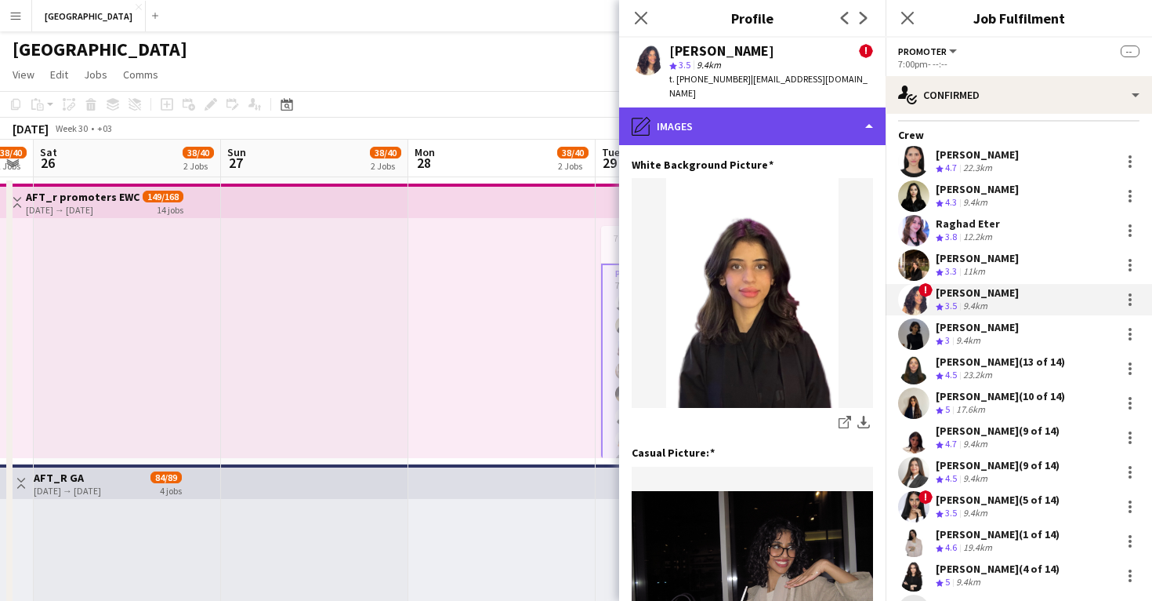
click at [723, 110] on div "pencil4 Images" at bounding box center [752, 126] width 267 height 38
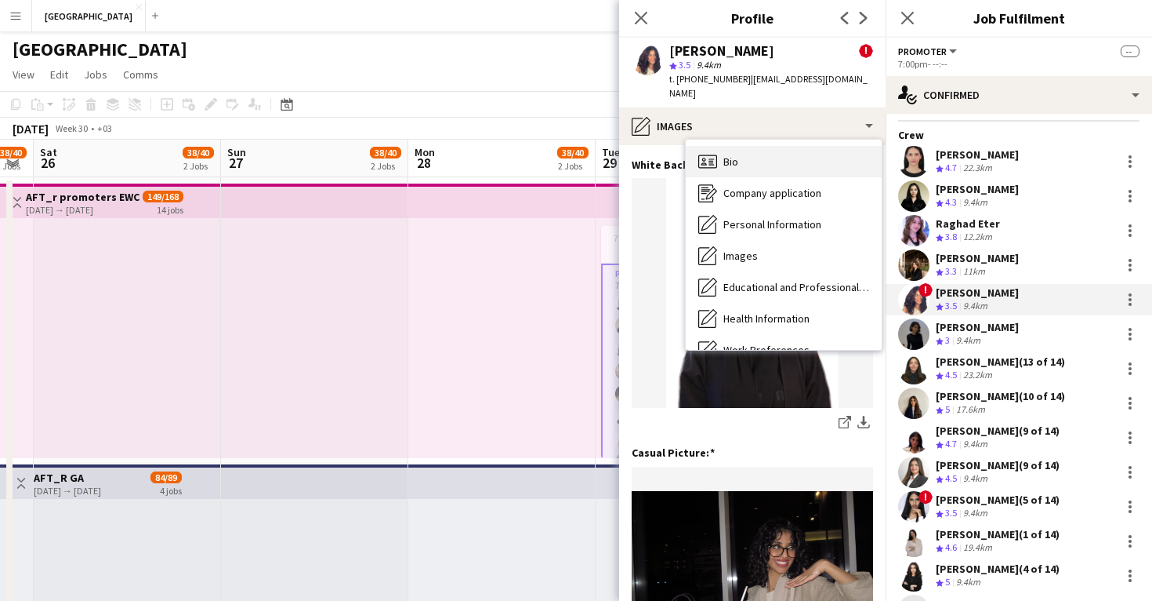
click at [740, 148] on div "Bio Bio" at bounding box center [784, 161] width 196 height 31
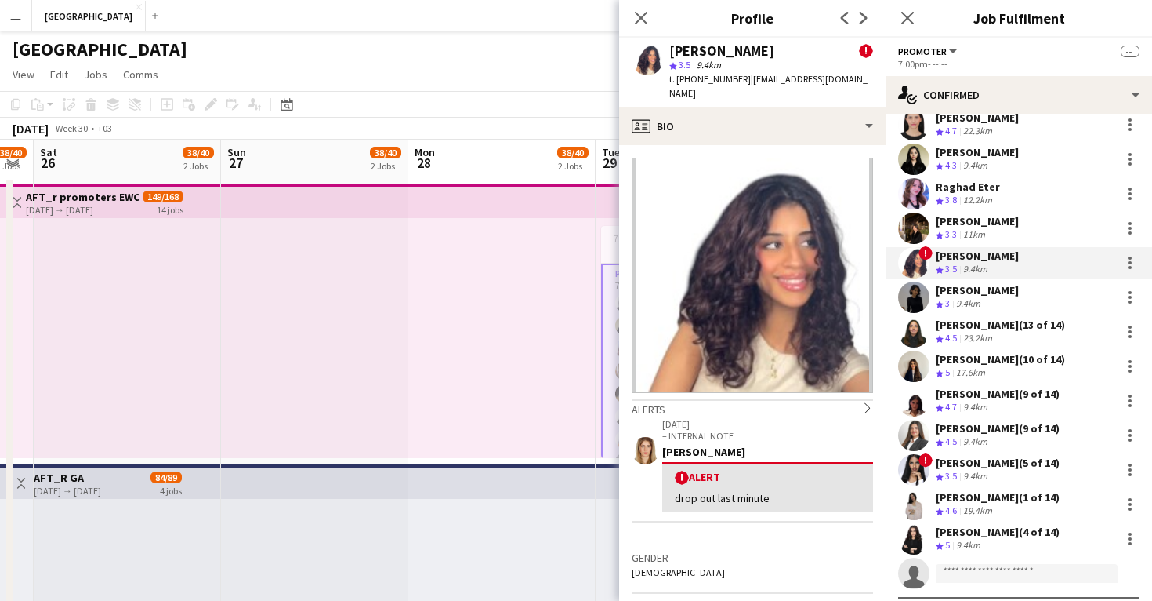
scroll to position [136, 0]
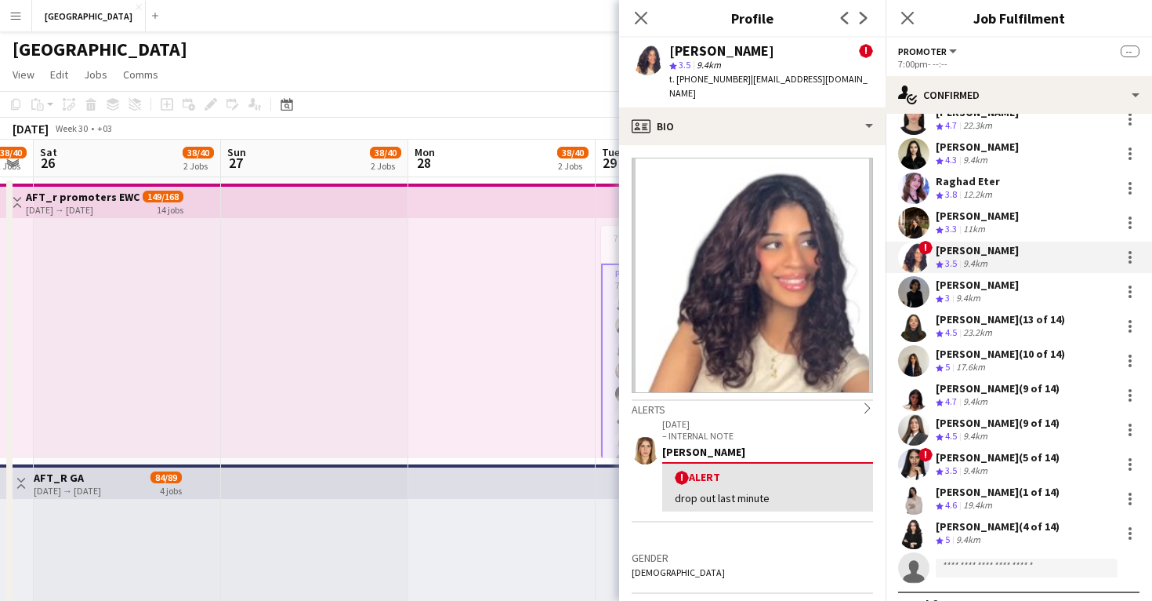
click at [909, 254] on app-user-avatar at bounding box center [913, 256] width 31 height 31
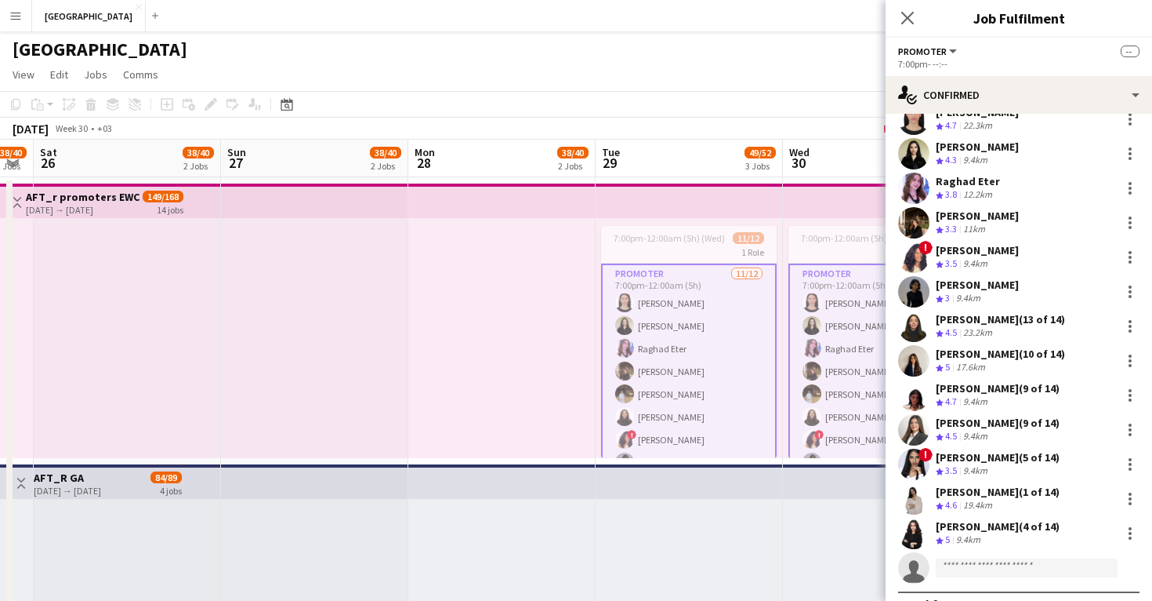
click at [425, 332] on div at bounding box center [501, 338] width 187 height 240
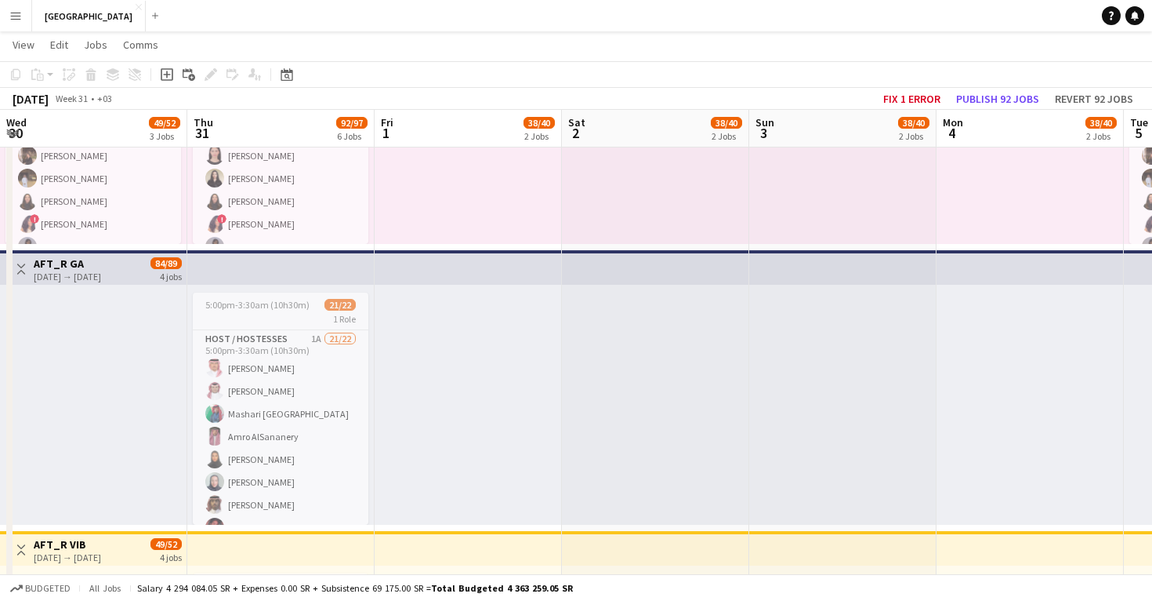
scroll to position [0, 544]
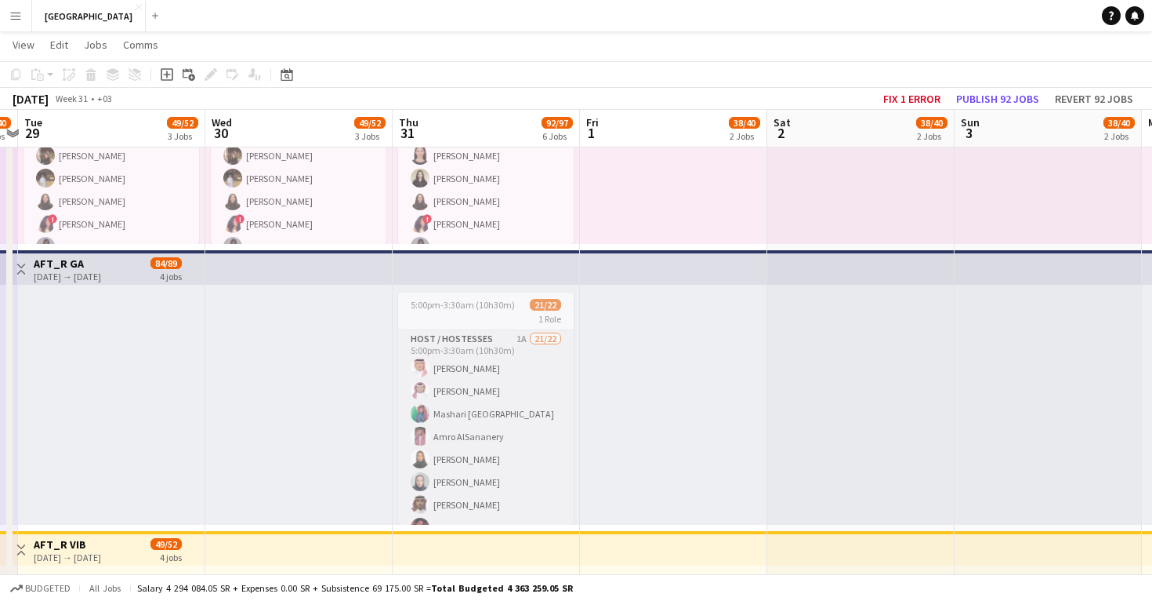
click at [503, 412] on app-card-role "Host / Hostesses 1A 21/22 5:00pm-3:30am (10h30m) Waleed Alajlan Mohammed Alshuw…" at bounding box center [486, 595] width 176 height 531
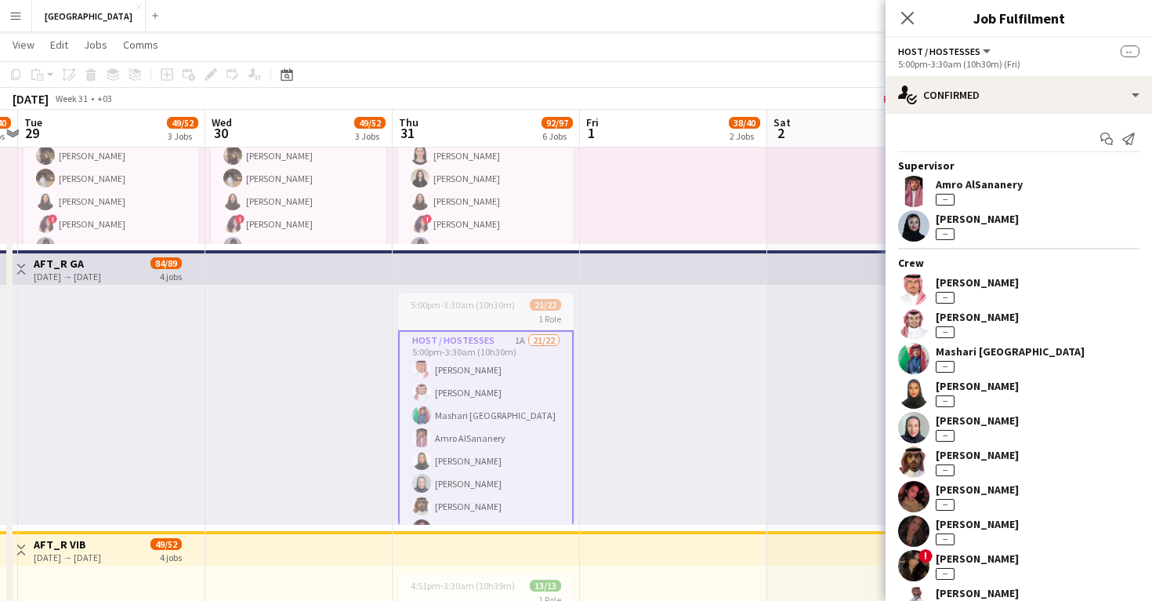
click at [914, 524] on app-user-avatar at bounding box center [913, 530] width 31 height 31
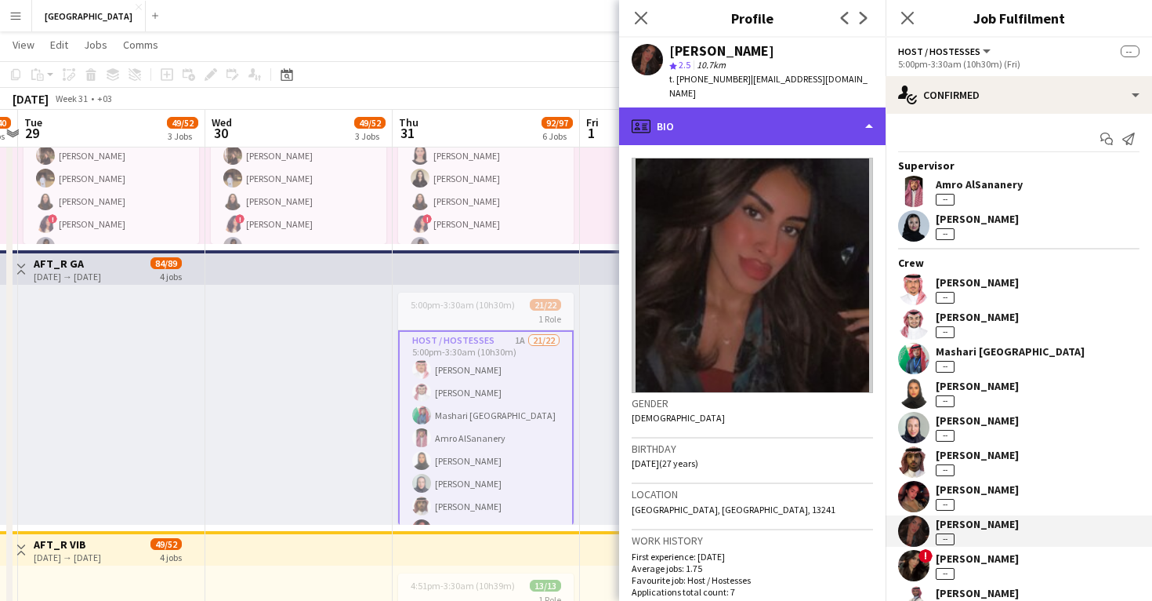
click at [720, 112] on div "profile Bio" at bounding box center [752, 126] width 267 height 38
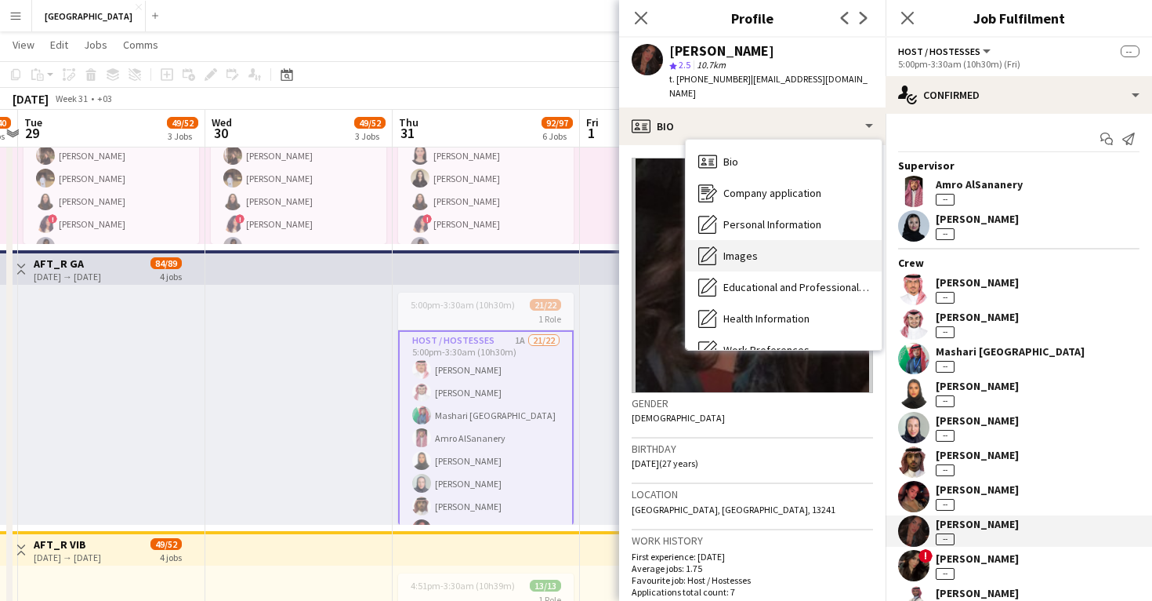
click at [729, 249] on div "Images Images" at bounding box center [784, 255] width 196 height 31
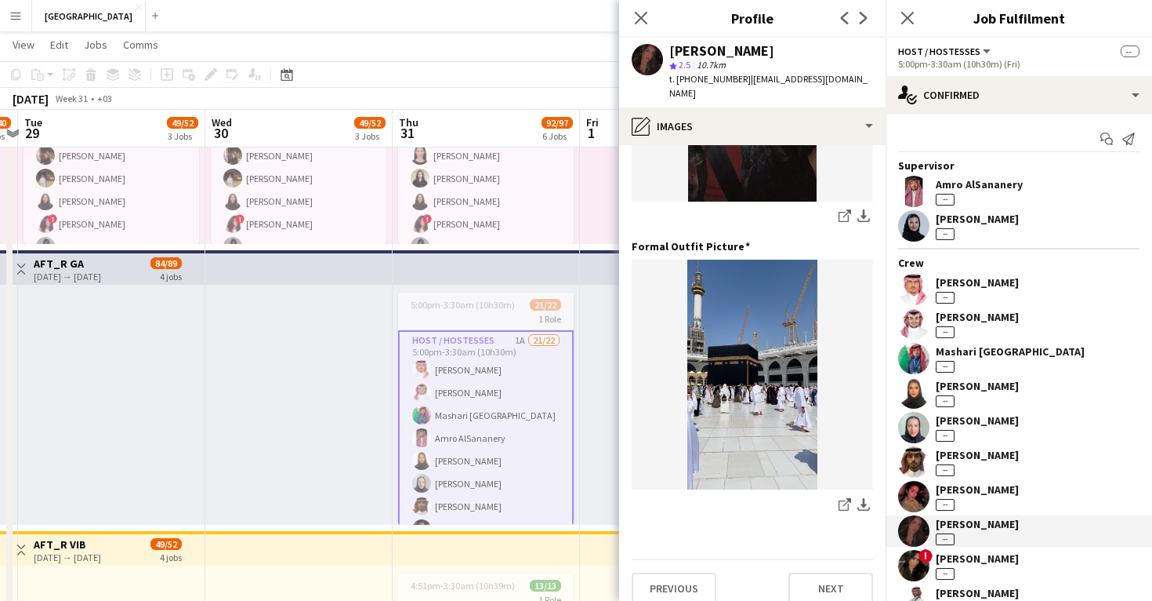
scroll to position [494, 0]
click at [916, 482] on app-user-avatar at bounding box center [913, 496] width 31 height 31
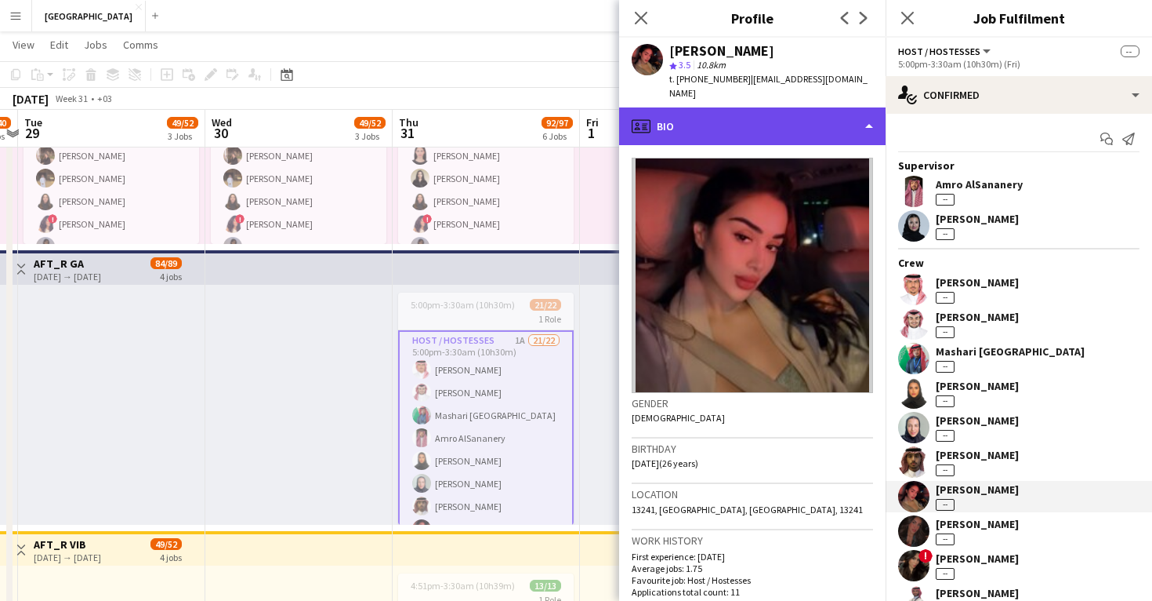
click at [779, 120] on div "profile Bio" at bounding box center [752, 126] width 267 height 38
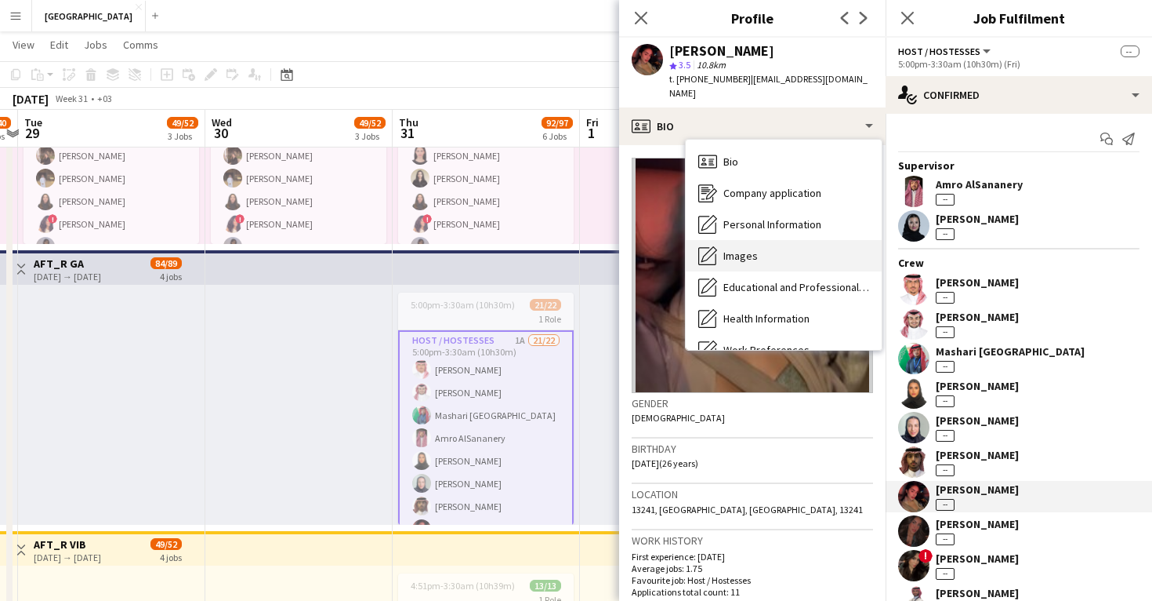
click at [787, 250] on div "Images Images" at bounding box center [784, 255] width 196 height 31
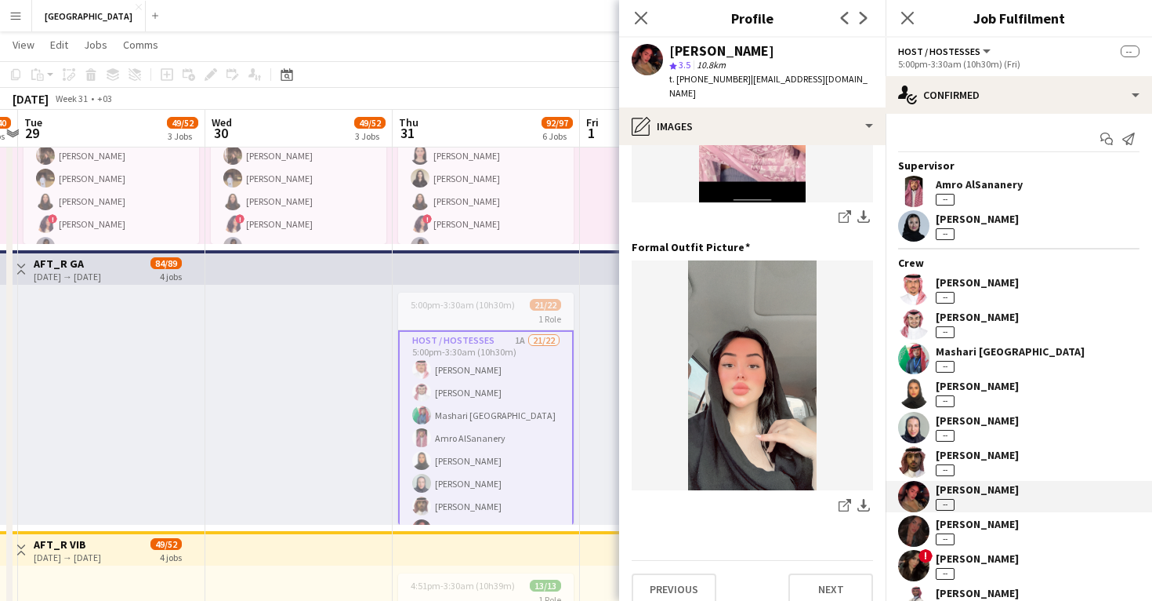
click at [913, 554] on app-user-avatar at bounding box center [913, 565] width 31 height 31
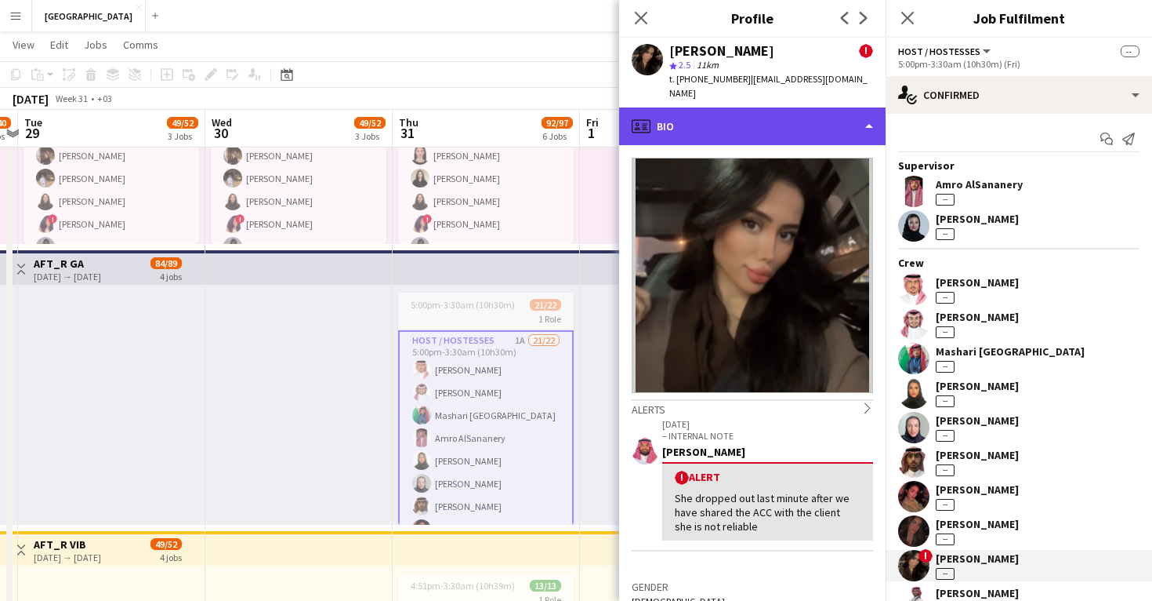
click at [767, 122] on div "profile Bio" at bounding box center [752, 126] width 267 height 38
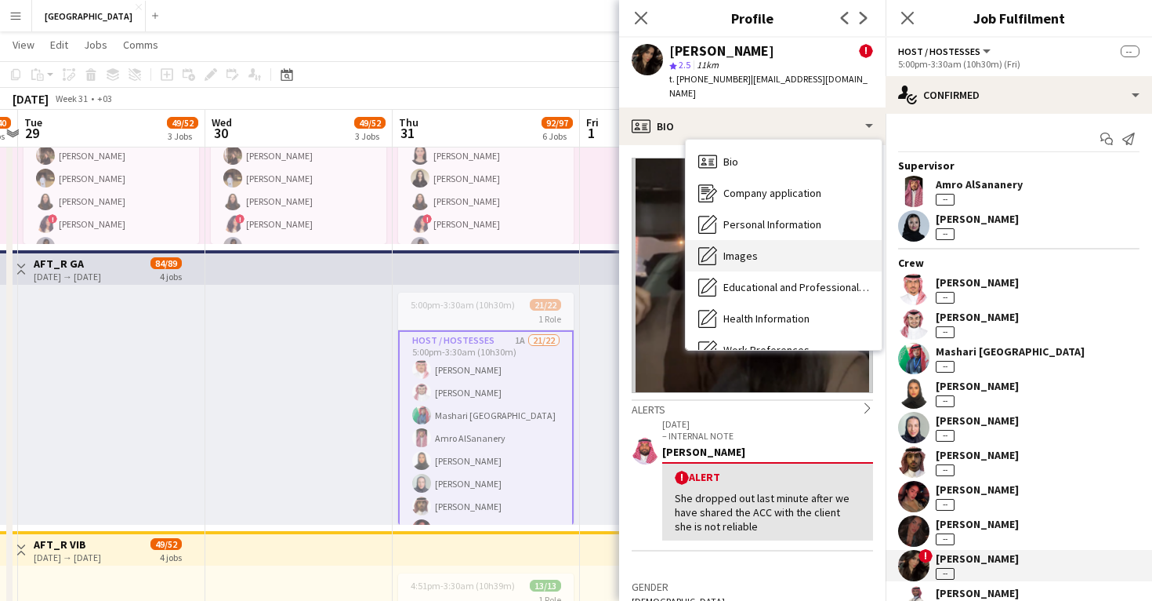
click at [804, 245] on div "Images Images" at bounding box center [784, 255] width 196 height 31
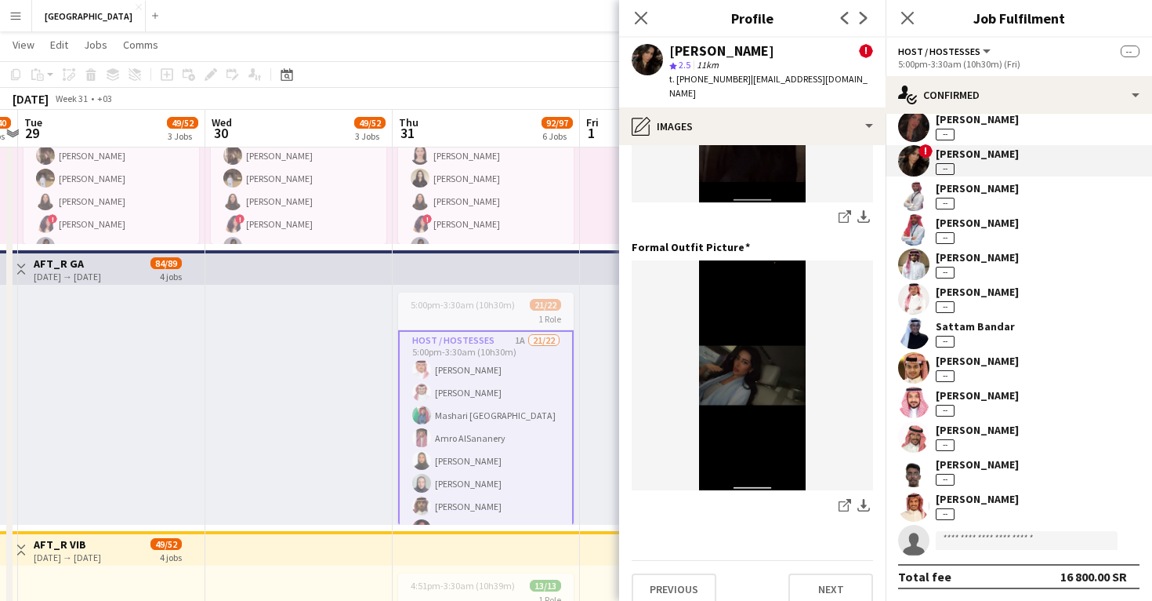
scroll to position [405, 0]
click at [916, 167] on app-user-avatar at bounding box center [913, 160] width 31 height 31
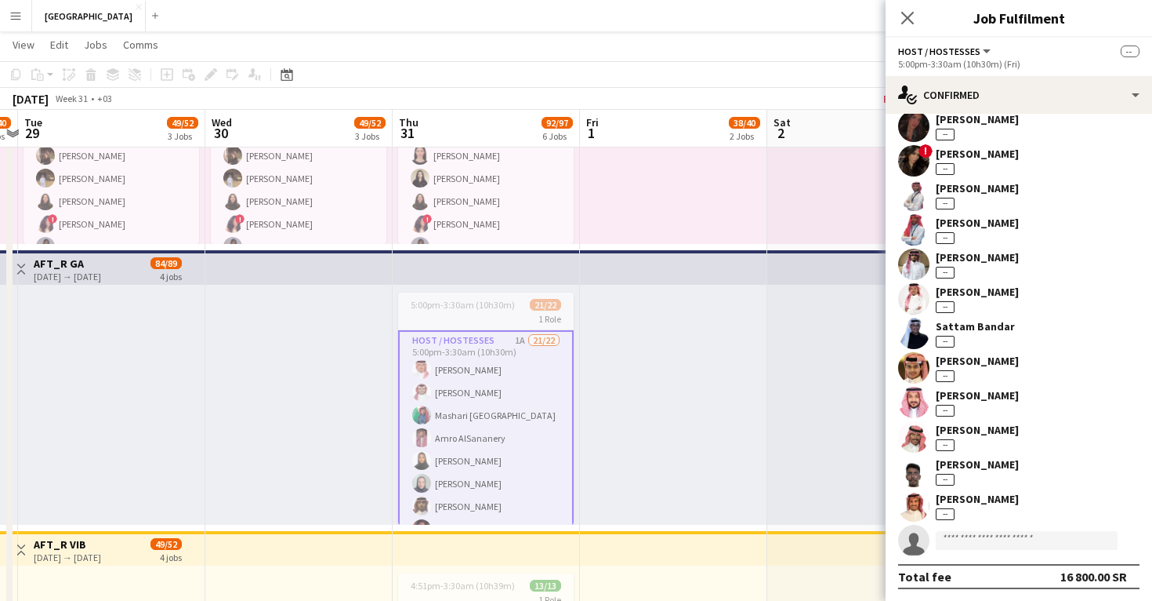
click at [328, 368] on div at bounding box center [298, 405] width 187 height 240
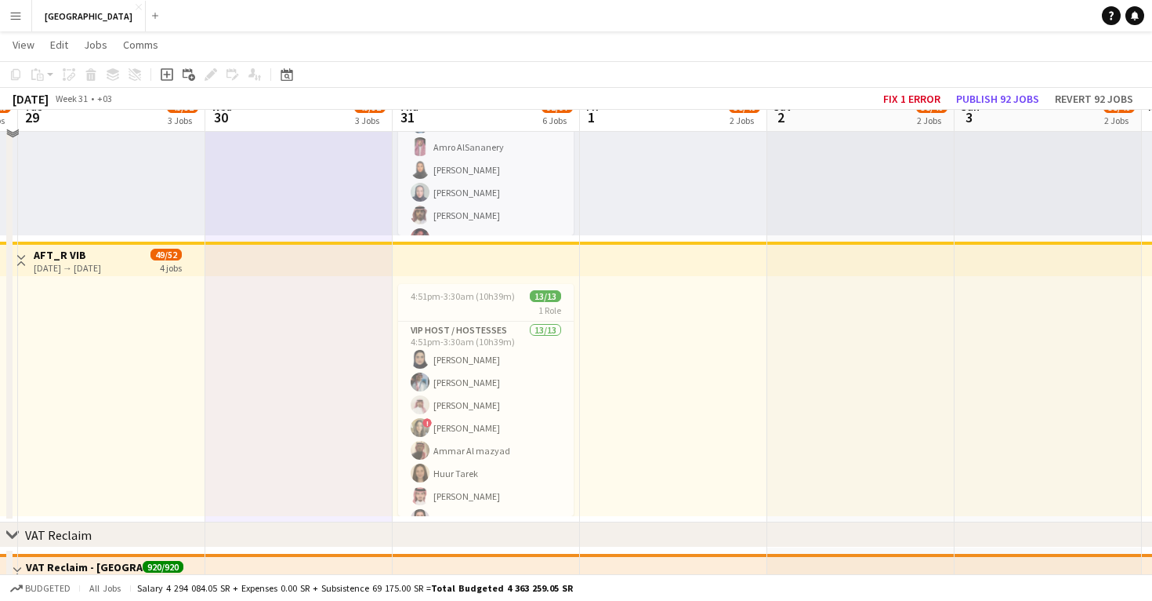
scroll to position [503, 0]
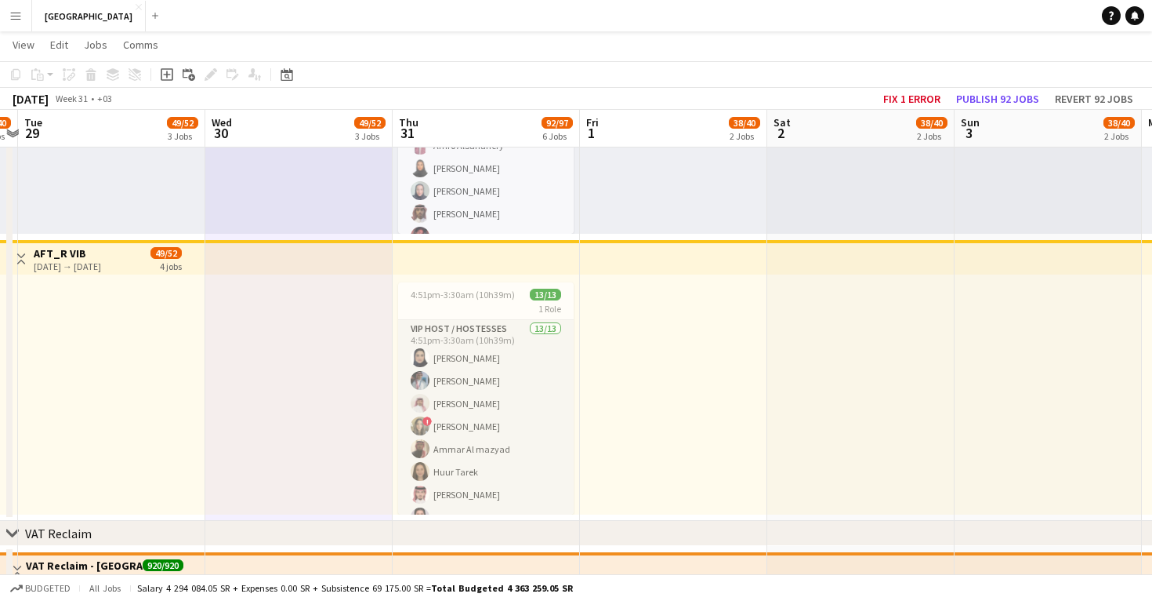
click at [466, 394] on app-card-role "VIP Host / Hostesses 13/13 4:51pm-3:30am (10h39m) Lama AlGhamdi Turki Alrasheed…" at bounding box center [486, 483] width 176 height 326
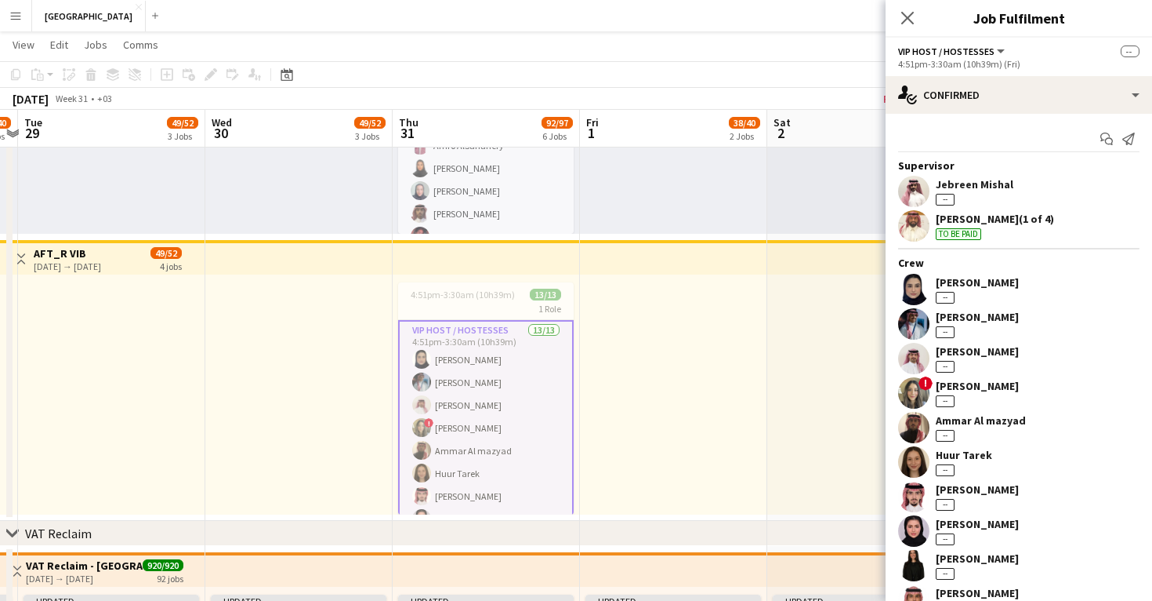
click at [906, 200] on app-user-avatar at bounding box center [913, 191] width 31 height 31
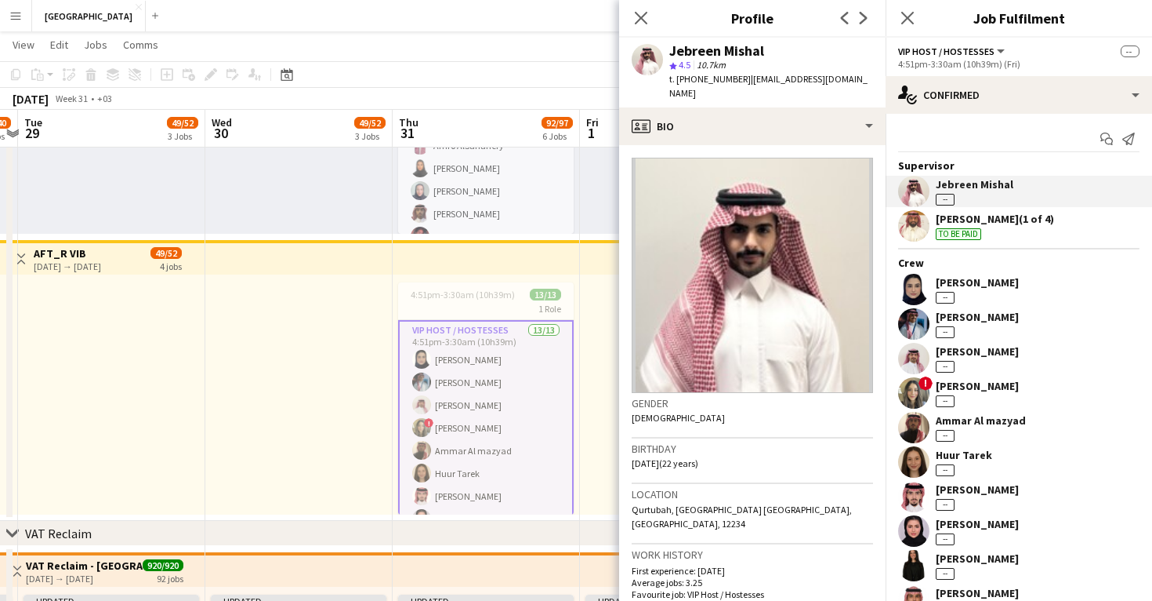
click at [907, 198] on app-user-avatar at bounding box center [913, 191] width 31 height 31
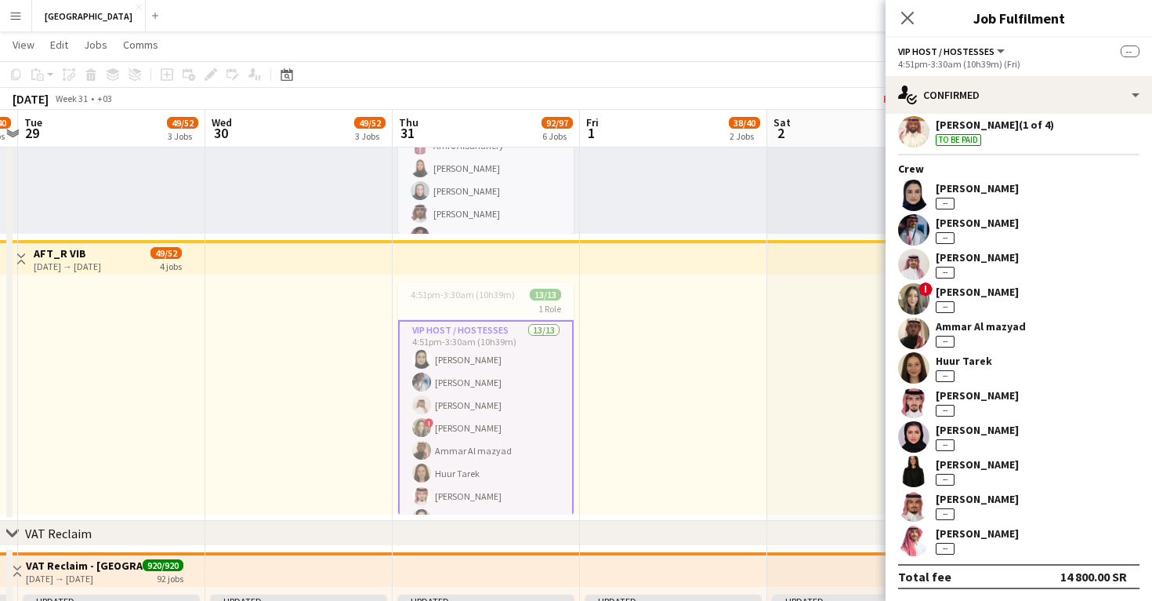
scroll to position [94, 0]
click at [916, 291] on app-user-avatar at bounding box center [913, 298] width 31 height 31
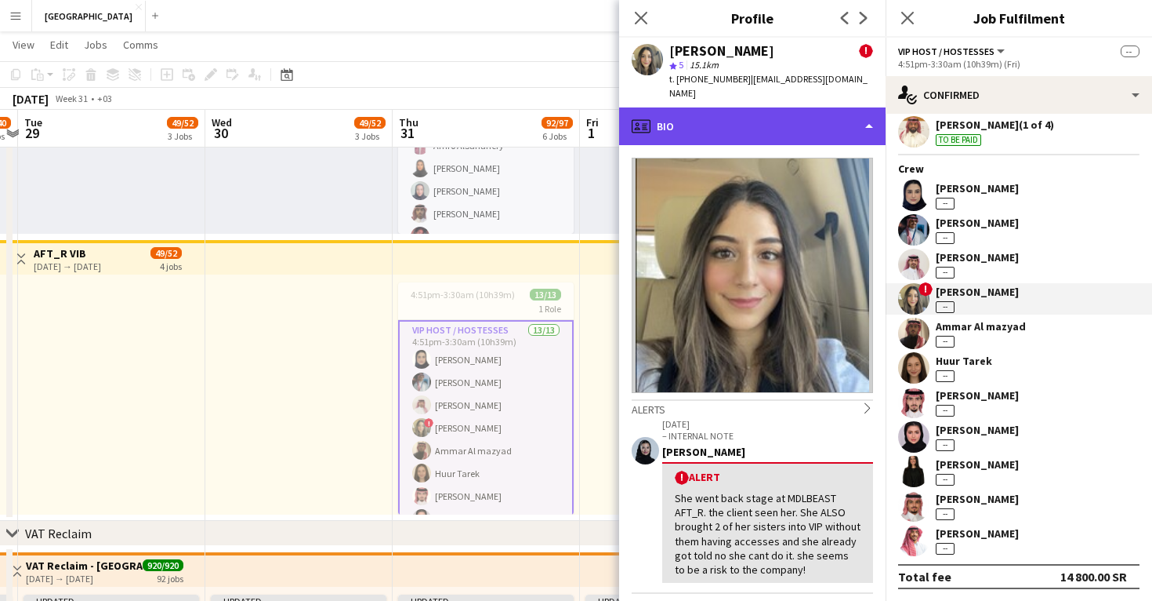
click at [761, 123] on div "profile Bio" at bounding box center [752, 126] width 267 height 38
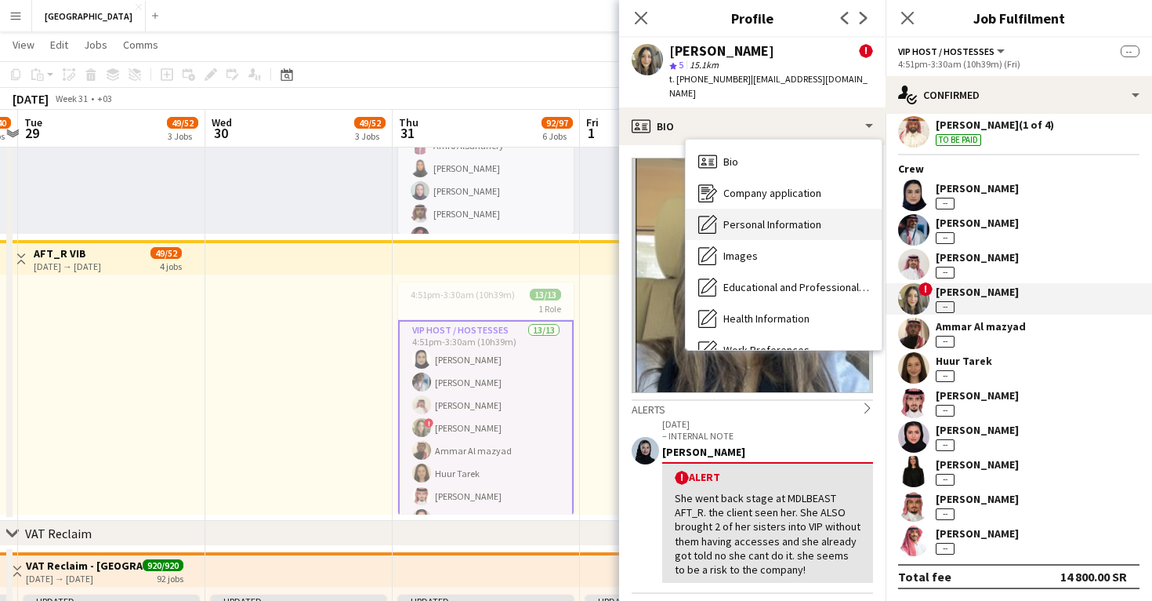
click at [763, 217] on span "Personal Information" at bounding box center [773, 224] width 98 height 14
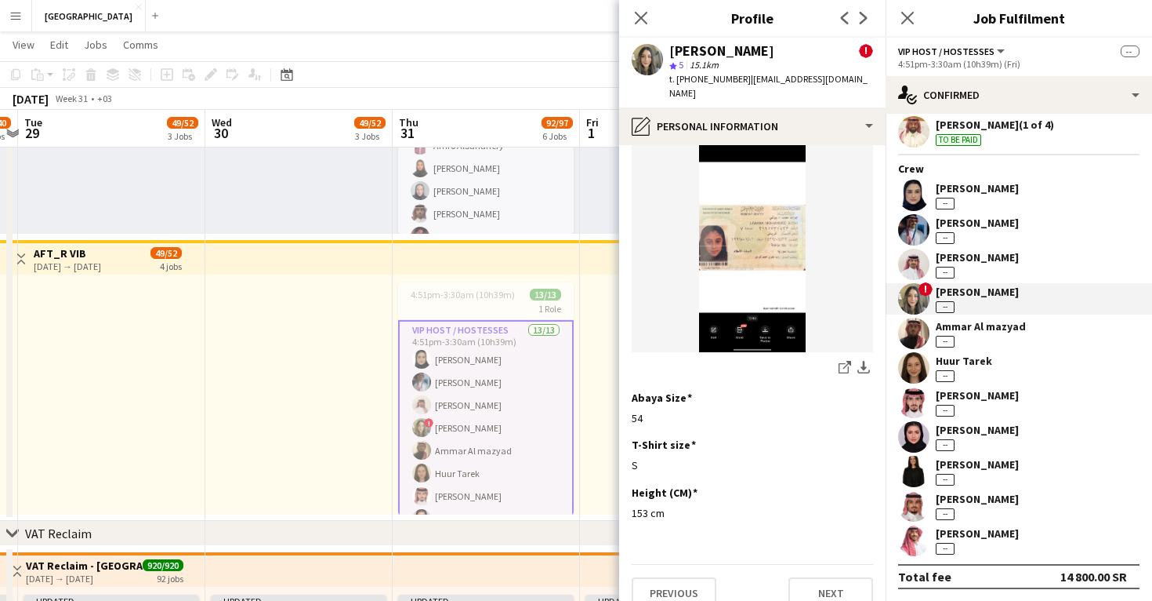
scroll to position [812, 0]
click at [839, 364] on icon at bounding box center [844, 369] width 10 height 10
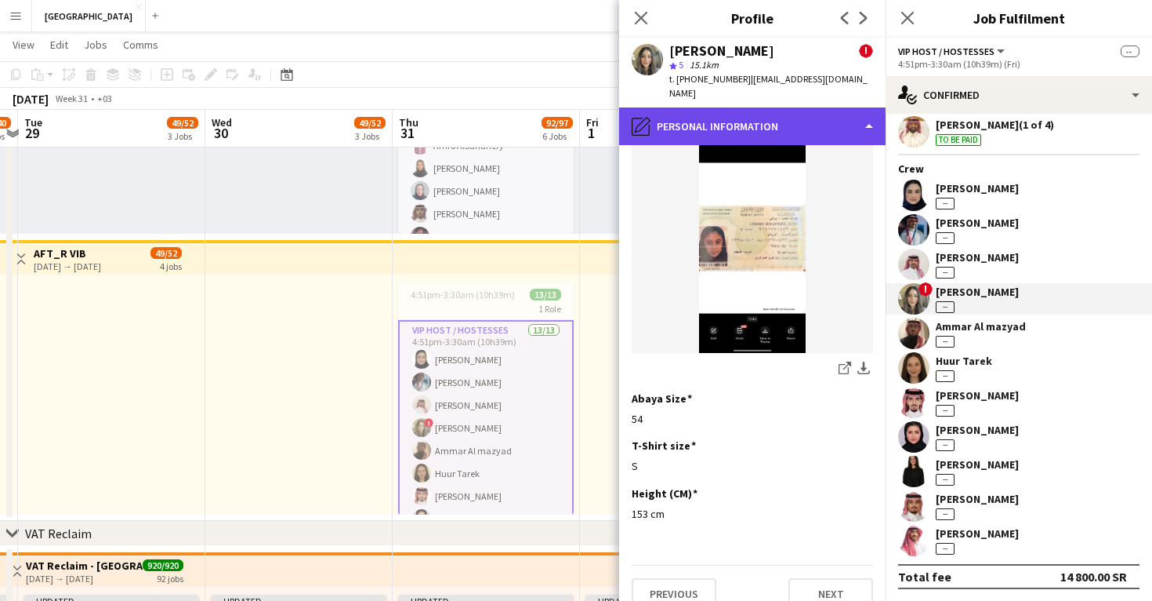
click at [737, 107] on div "pencil4 Personal Information" at bounding box center [752, 126] width 267 height 38
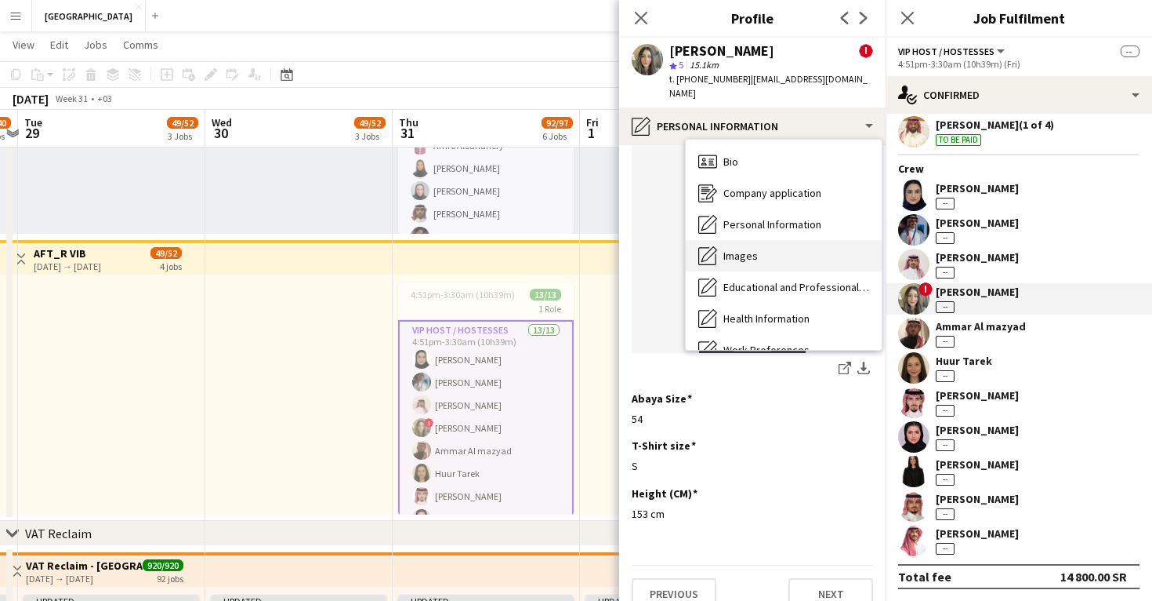
click at [751, 240] on div "Images Images" at bounding box center [784, 255] width 196 height 31
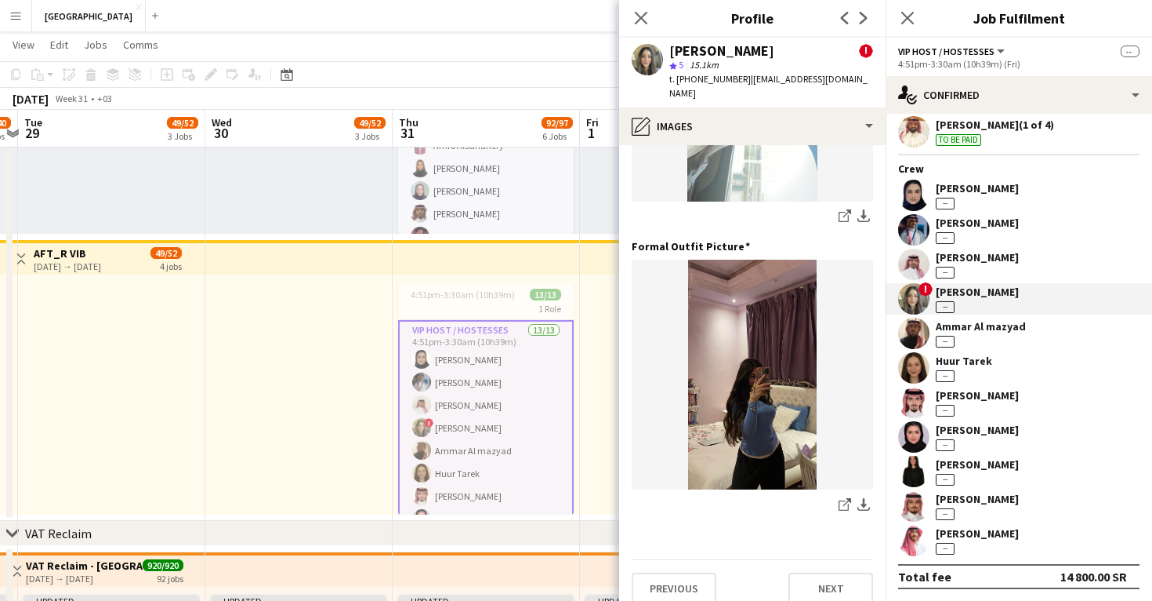
scroll to position [494, 0]
click at [844, 499] on icon "share-external-link-1" at bounding box center [845, 505] width 13 height 13
click at [909, 300] on app-user-avatar at bounding box center [913, 298] width 31 height 31
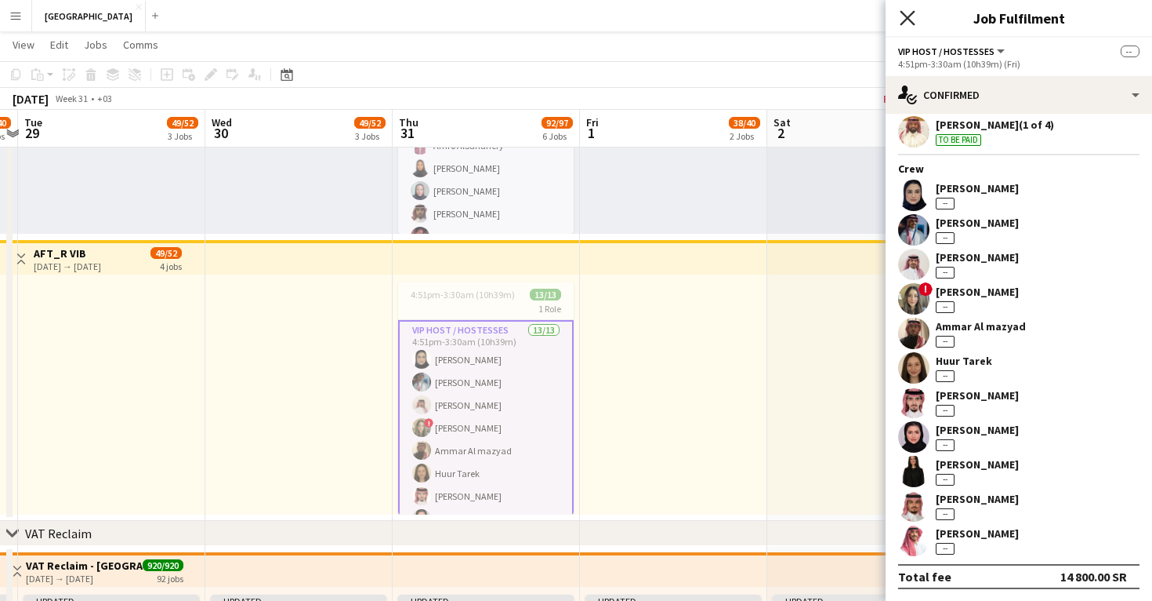
click at [905, 25] on icon "Close pop-in" at bounding box center [907, 17] width 15 height 15
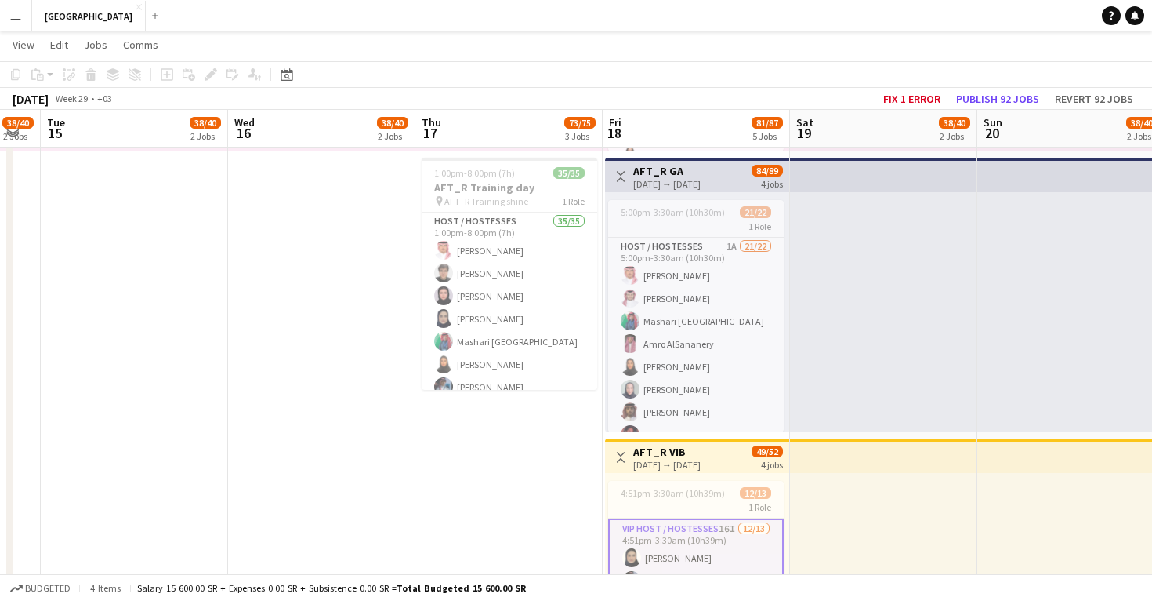
scroll to position [0, 316]
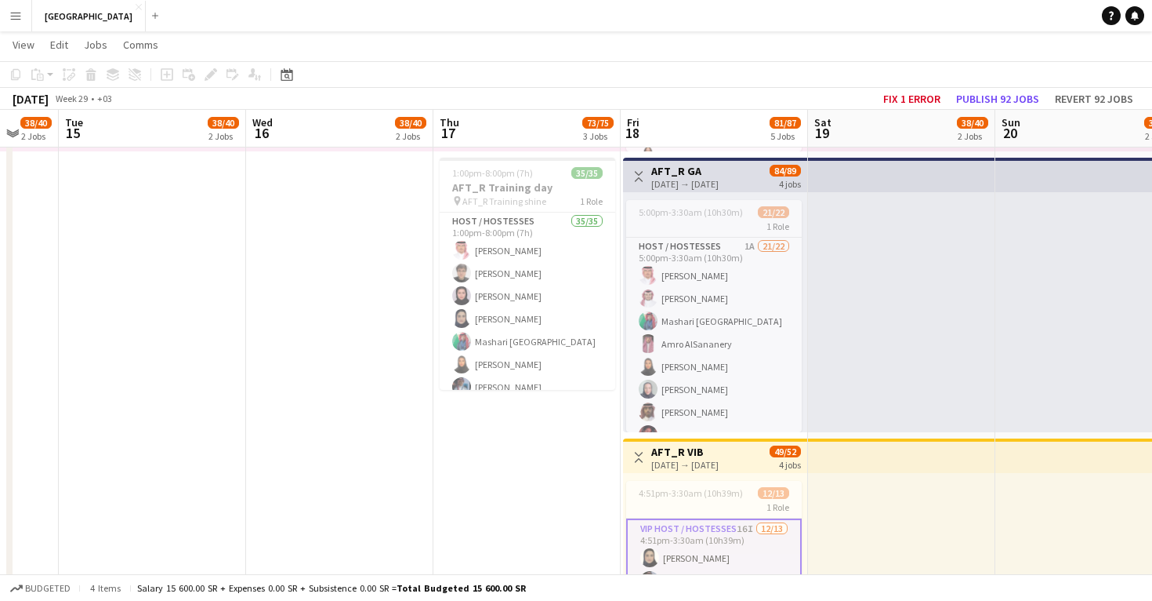
click at [377, 379] on app-date-cell at bounding box center [339, 295] width 187 height 848
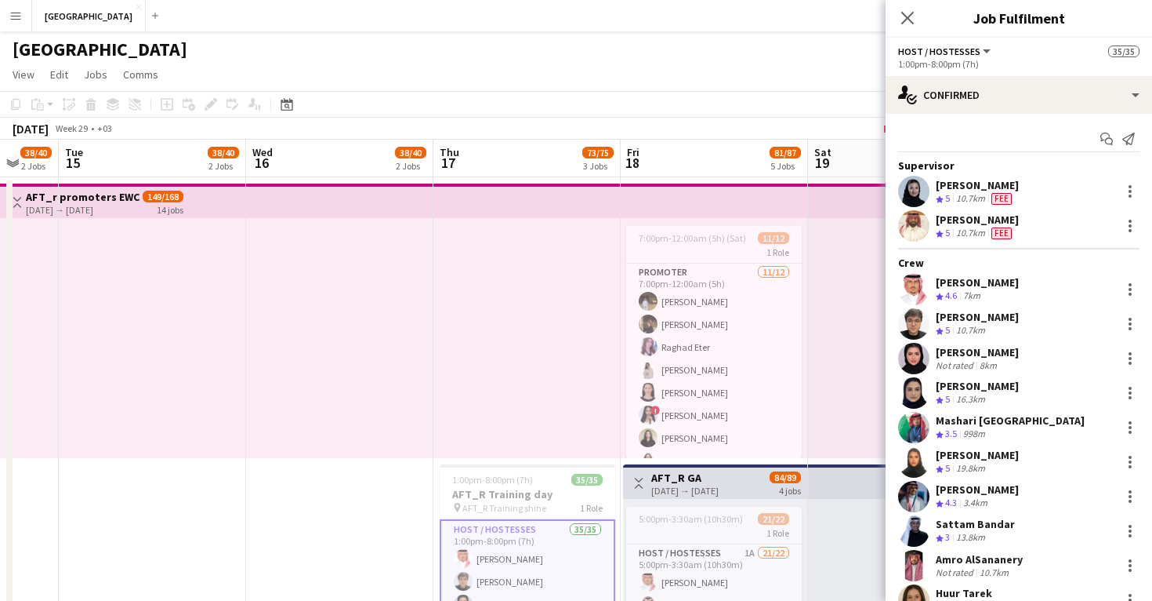
scroll to position [0, 0]
click at [543, 357] on div at bounding box center [527, 338] width 187 height 240
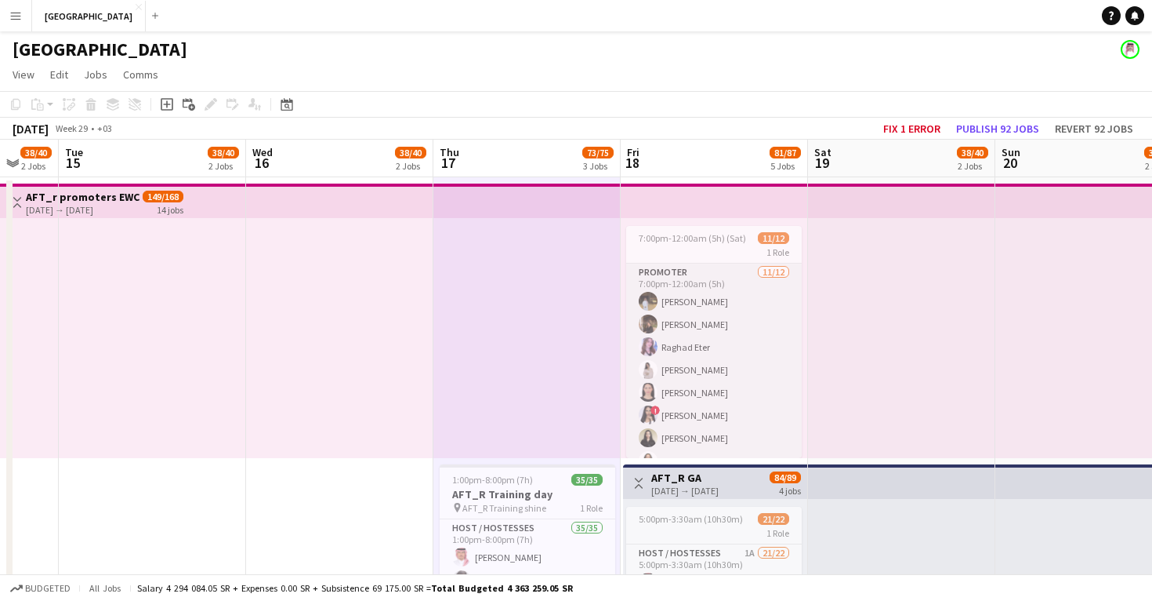
click at [665, 363] on app-card-role "Promoter 11/12 7:00pm-12:00am (5h) Amin Barakat Nour Hassan Raghad Eter Shwikar…" at bounding box center [714, 414] width 176 height 303
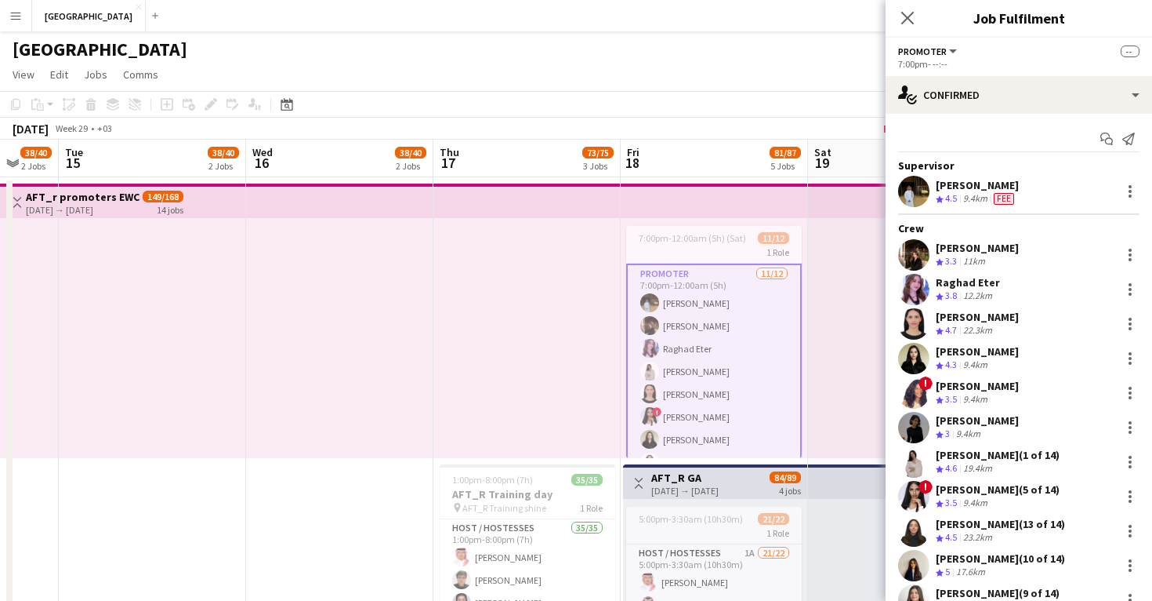
click at [665, 363] on app-card-role "Promoter 11/12 7:00pm-12:00am (5h) Amin Barakat Nour Hassan Raghad Eter Shwikar…" at bounding box center [714, 416] width 176 height 307
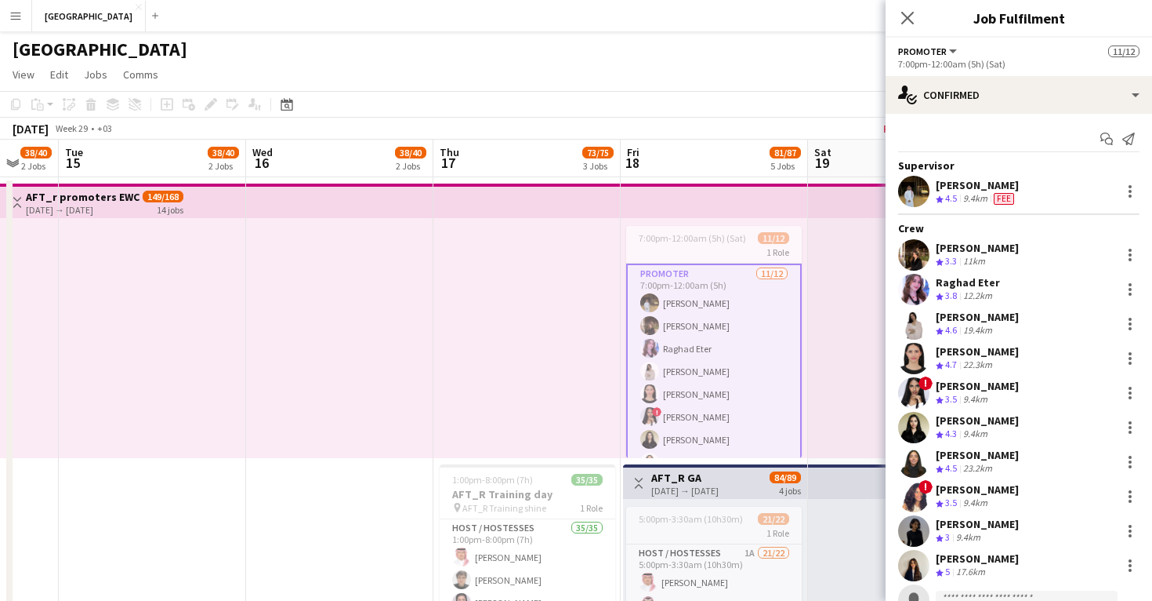
click at [477, 399] on div at bounding box center [527, 338] width 187 height 240
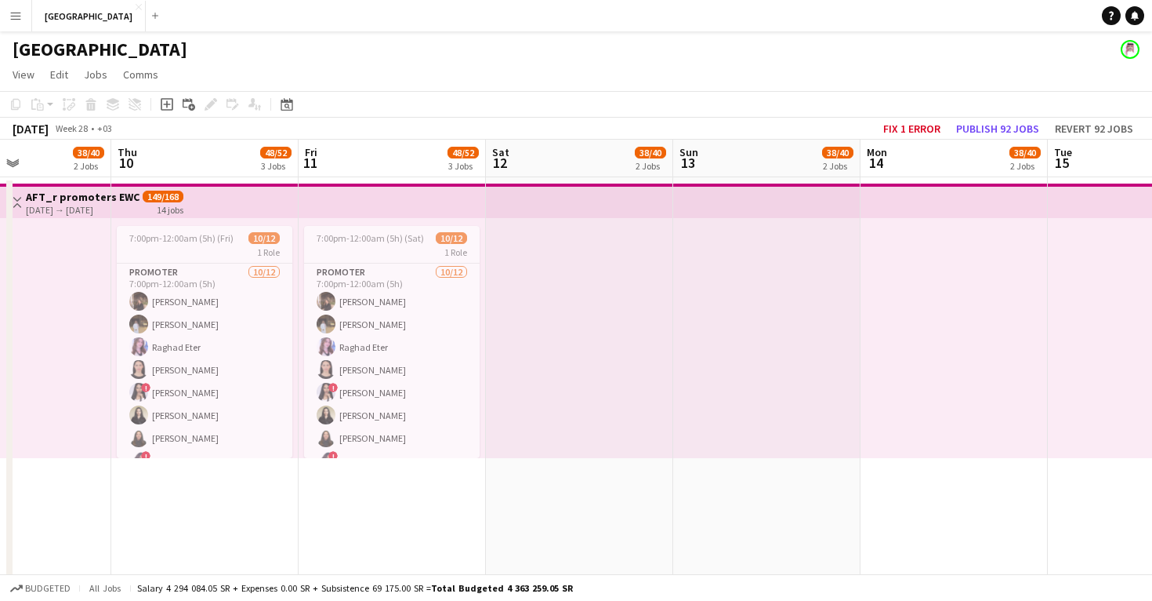
scroll to position [0, 423]
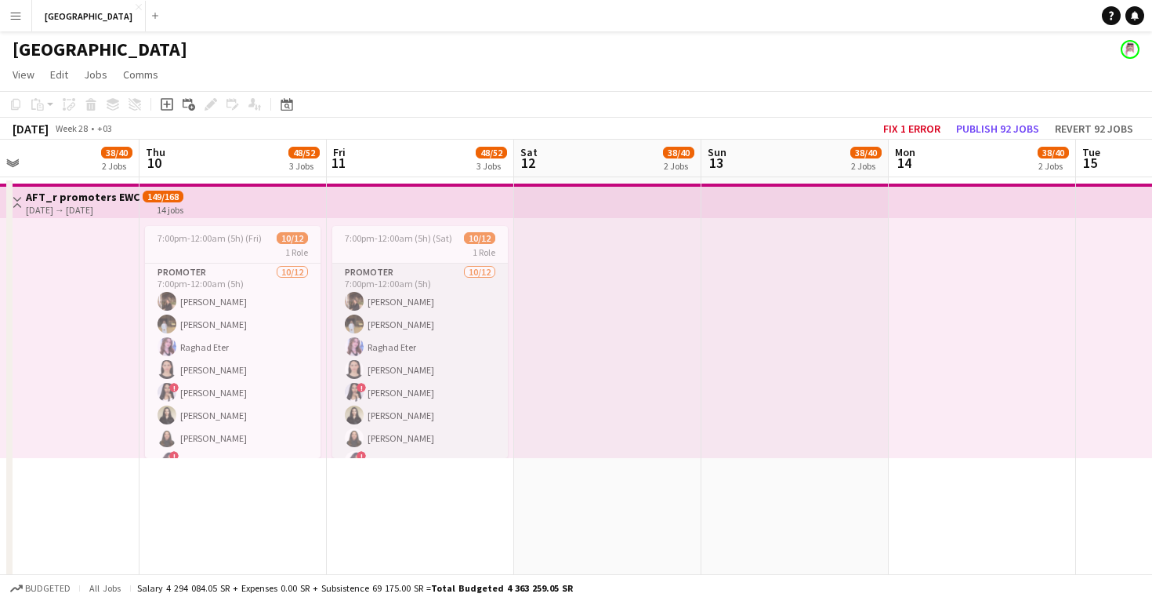
click at [397, 340] on app-card-role "Promoter 10/12 7:00pm-12:00am (5h) Nour Hassan Amin Barakat Raghad Eter Sara Ba…" at bounding box center [420, 414] width 176 height 303
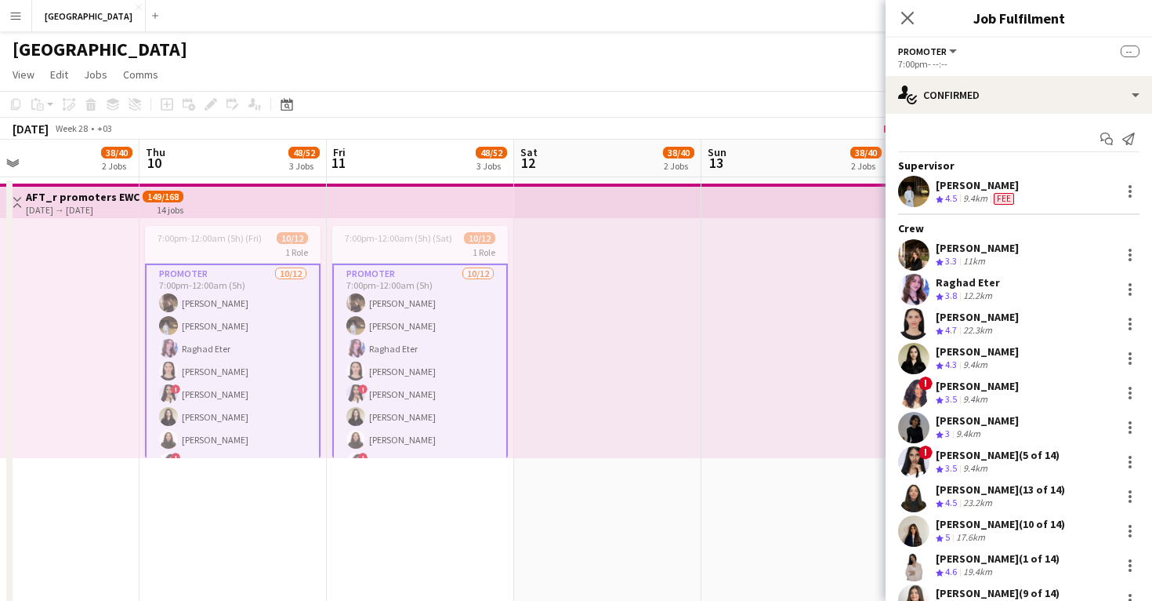
scroll to position [0, 0]
click at [445, 474] on app-date-cell "7:00pm-12:00am (5h) (Sat) 10/12 1 Role Promoter 10/12 7:00pm-12:00am (5h) Nour …" at bounding box center [420, 601] width 187 height 848
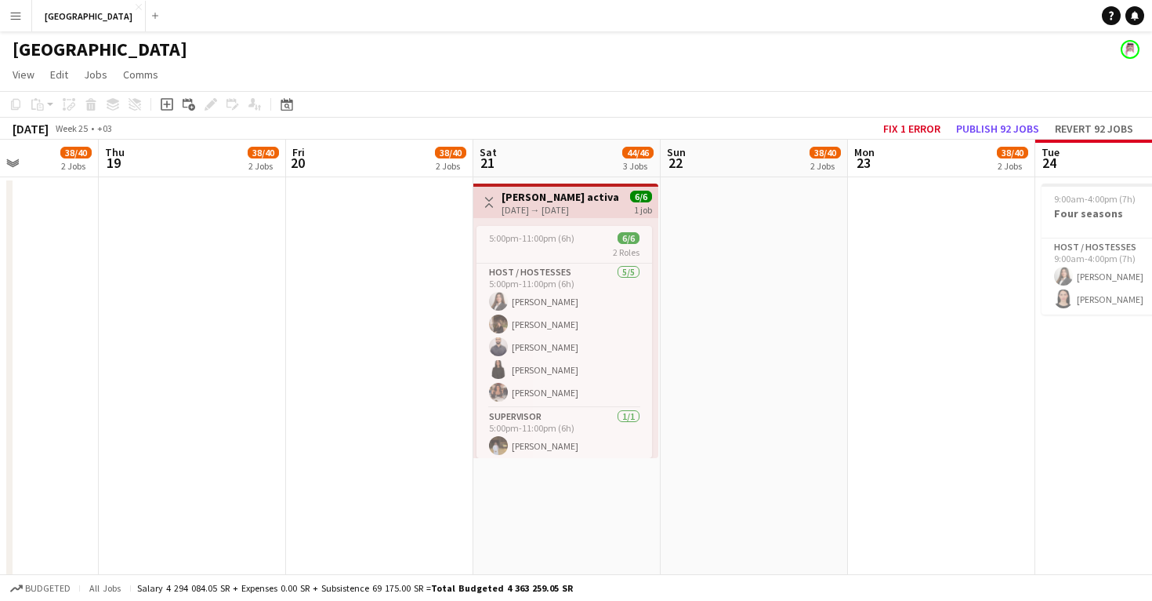
scroll to position [0, 462]
click at [535, 401] on app-card-role "Host / Hostesses 5/5 5:00pm-11:00pm (6h) Layan Hassaniah Nour Hassan Saad Aldhu…" at bounding box center [566, 335] width 176 height 144
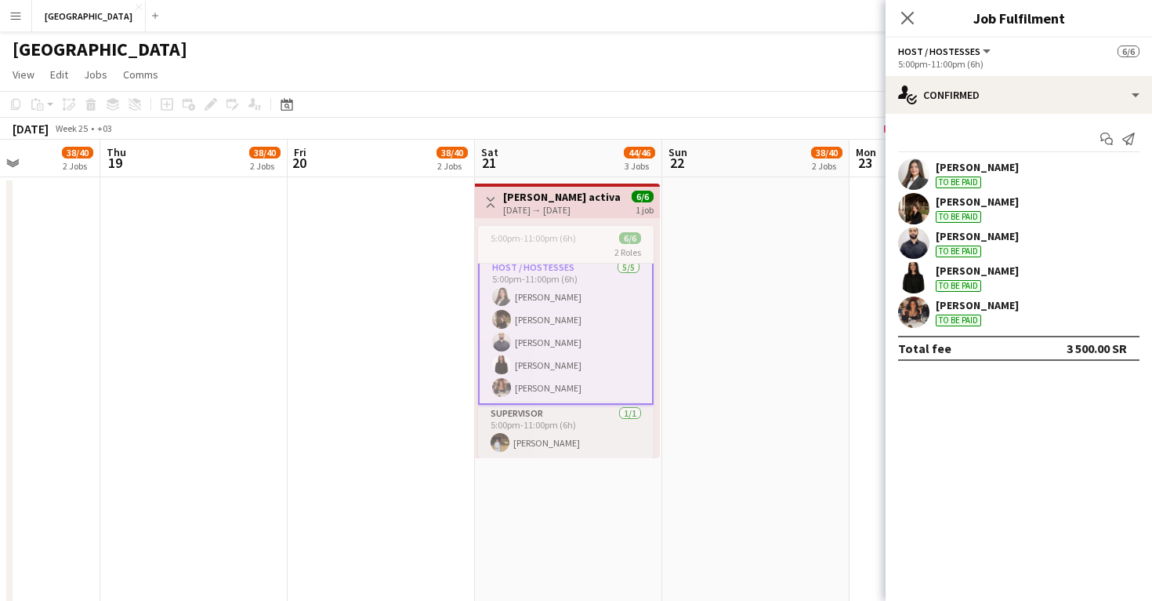
scroll to position [6, 0]
click at [541, 434] on app-card-role "Supervisor 1/1 5:00pm-11:00pm (6h) Amin Barakat" at bounding box center [566, 431] width 176 height 53
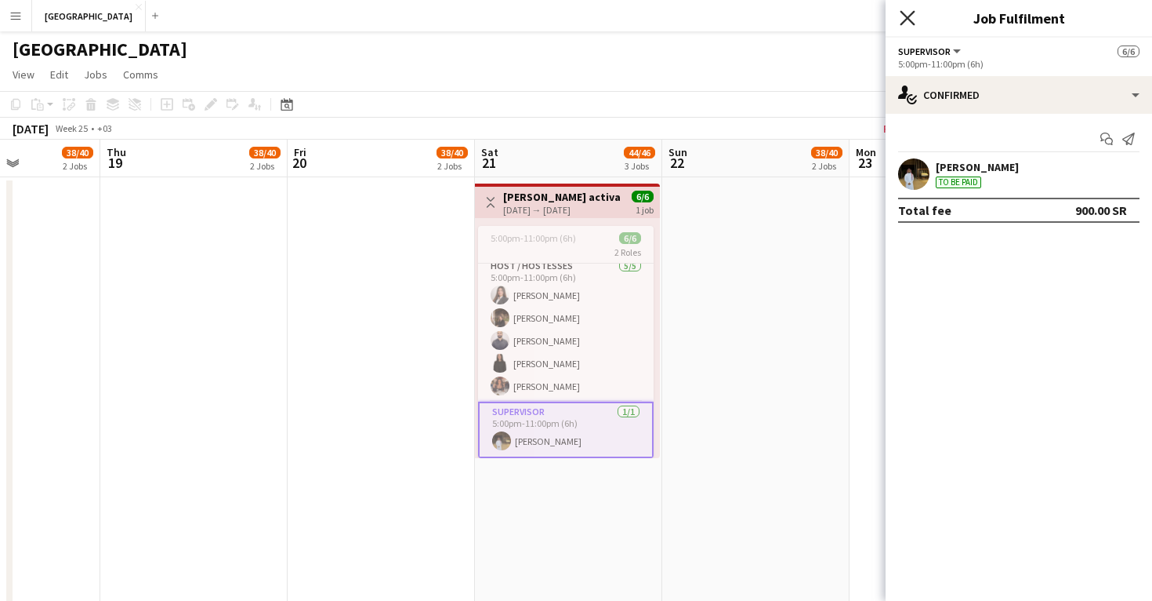
click at [910, 16] on icon at bounding box center [907, 17] width 15 height 15
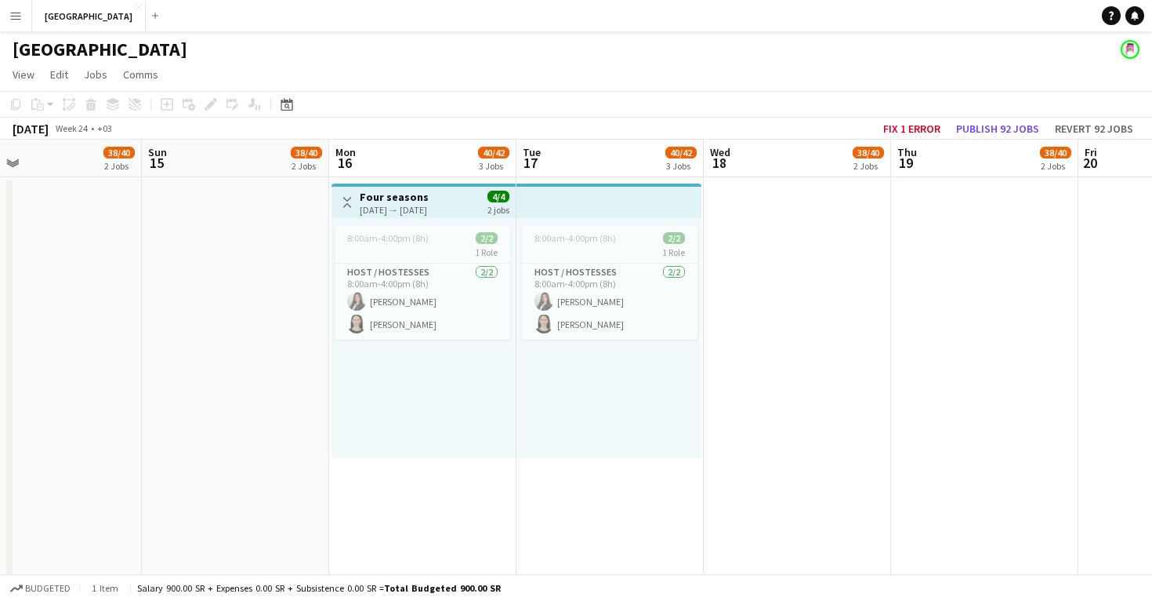
scroll to position [0, 440]
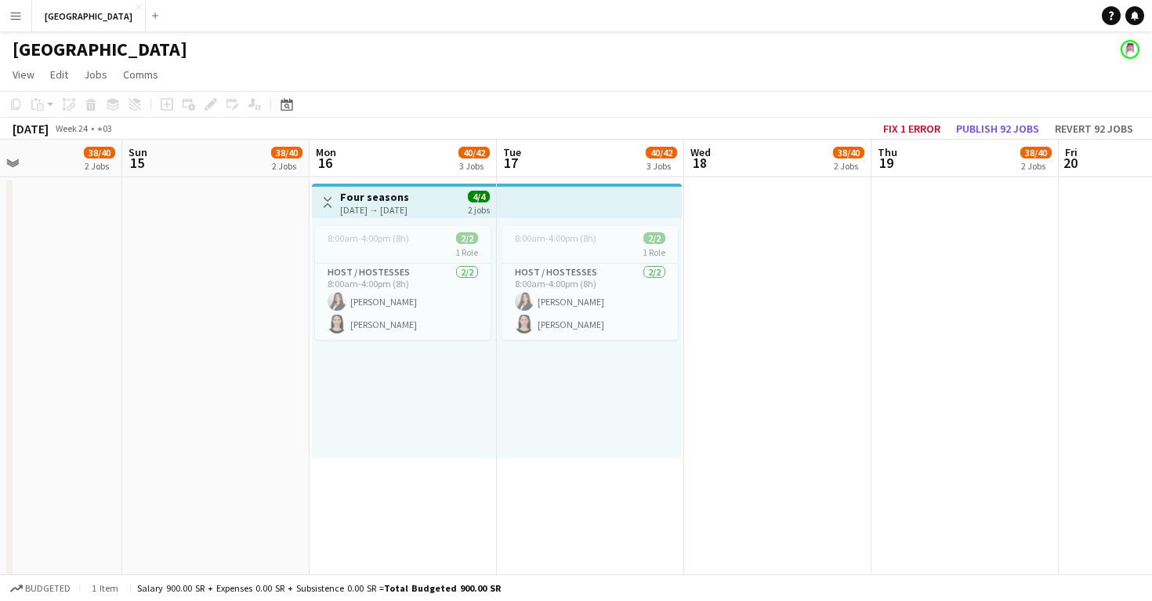
click at [552, 437] on div "8:00am-4:00pm (8h) 2/2 1 Role Host / Hostesses 2/2 8:00am-4:00pm (8h) Layan Has…" at bounding box center [589, 338] width 185 height 240
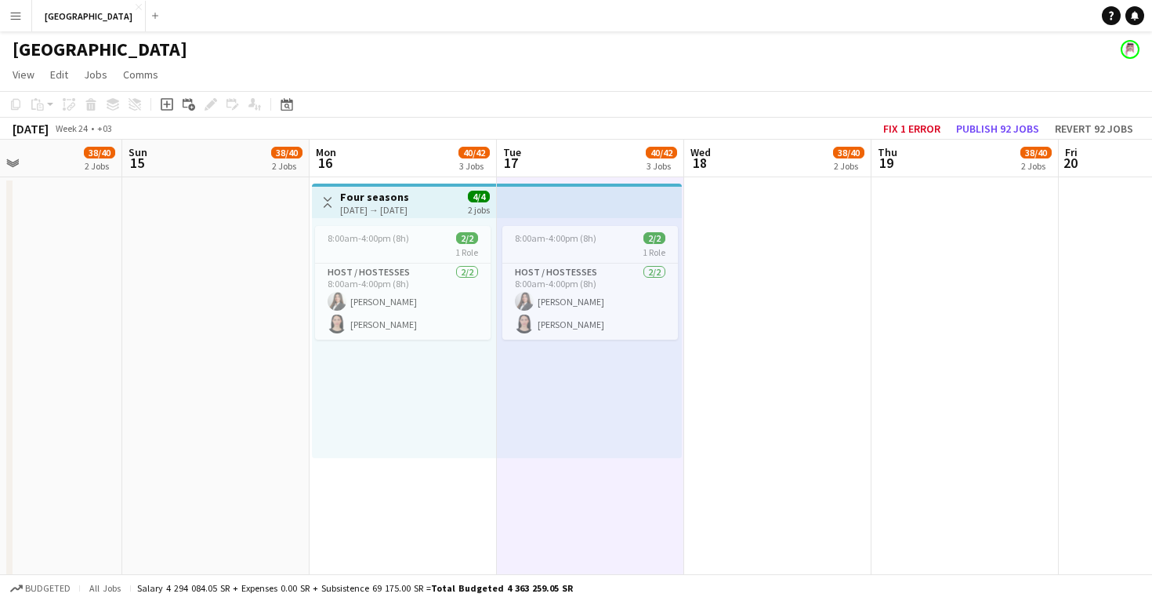
click at [245, 340] on app-date-cell at bounding box center [215, 601] width 187 height 848
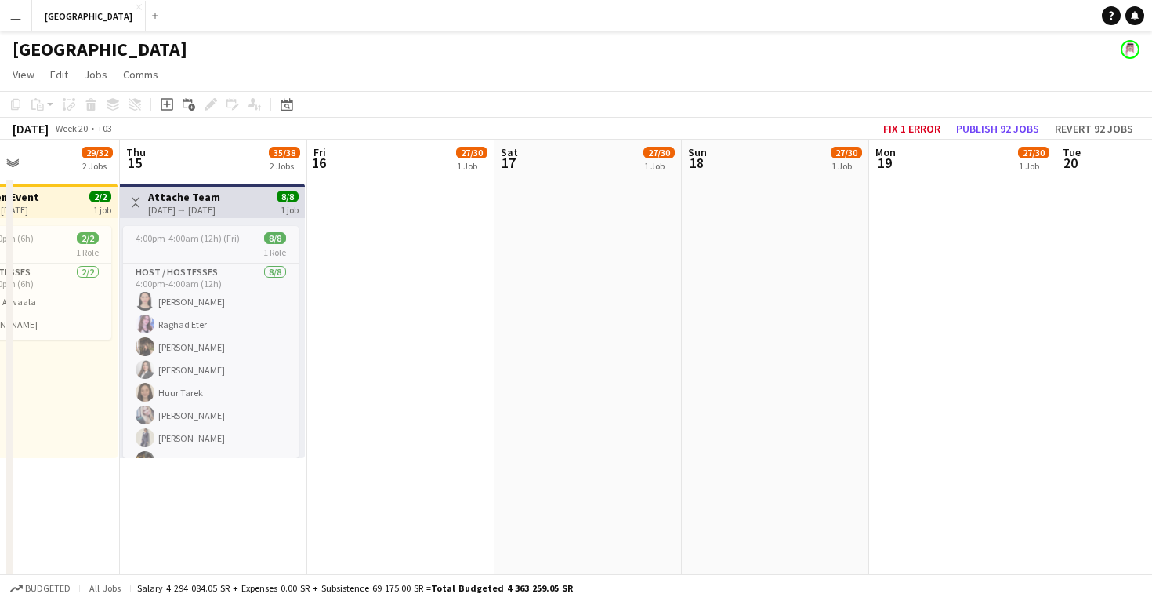
scroll to position [0, 619]
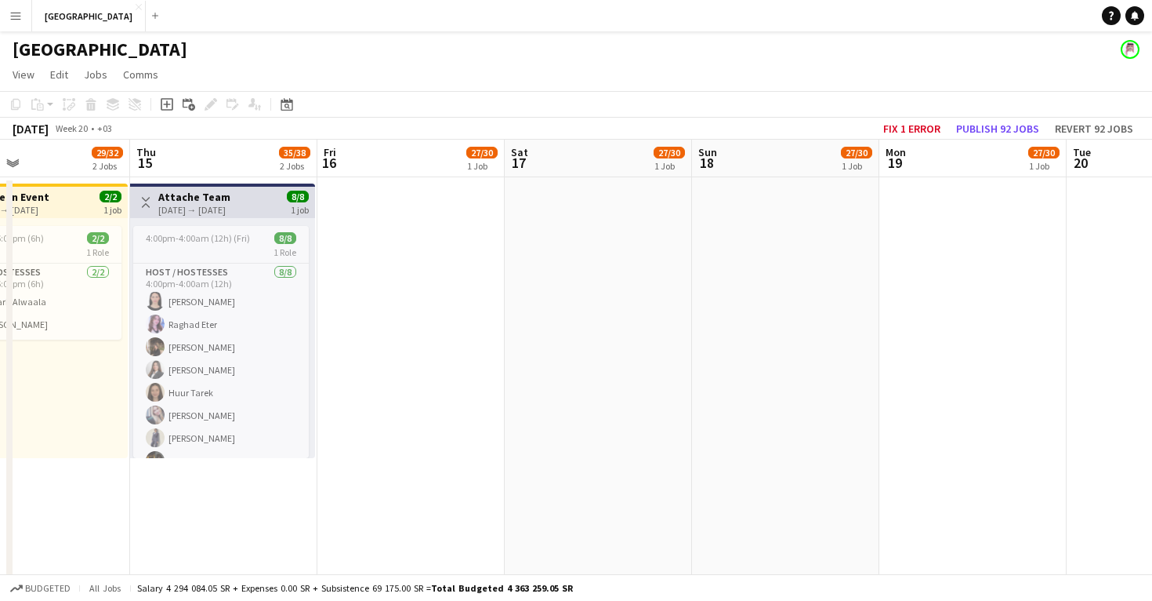
click at [465, 392] on app-date-cell at bounding box center [411, 601] width 187 height 848
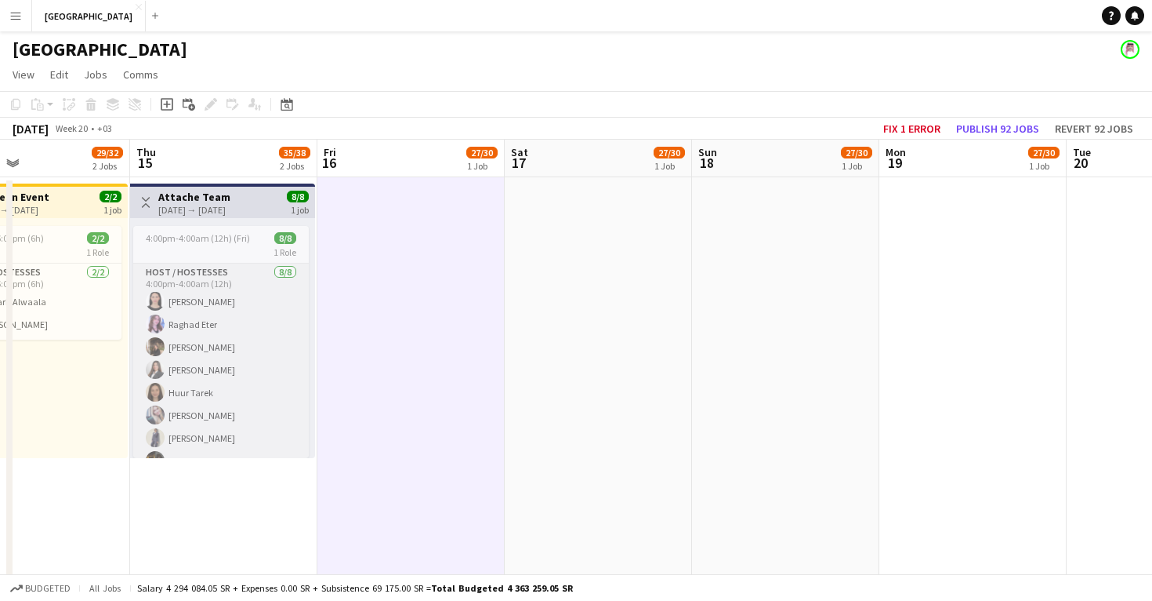
click at [226, 372] on app-card-role "Host / Hostesses 8/8 4:00pm-4:00am (12h) Sara Ballouta Raghad Eter Nour Hassan …" at bounding box center [221, 369] width 176 height 212
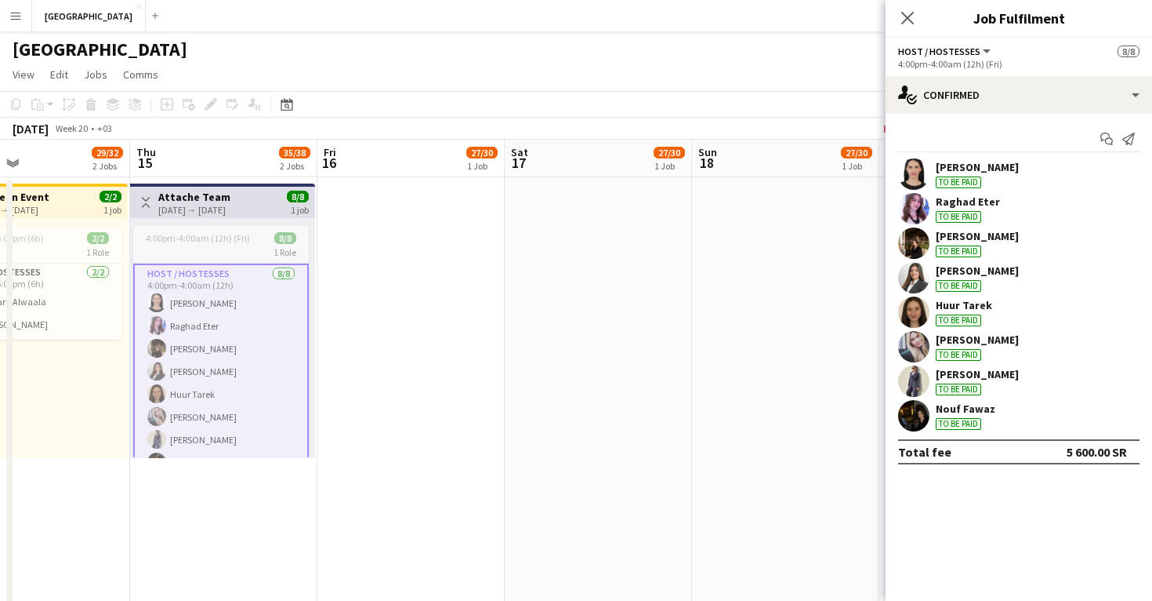
click at [902, 308] on app-user-avatar at bounding box center [913, 311] width 31 height 31
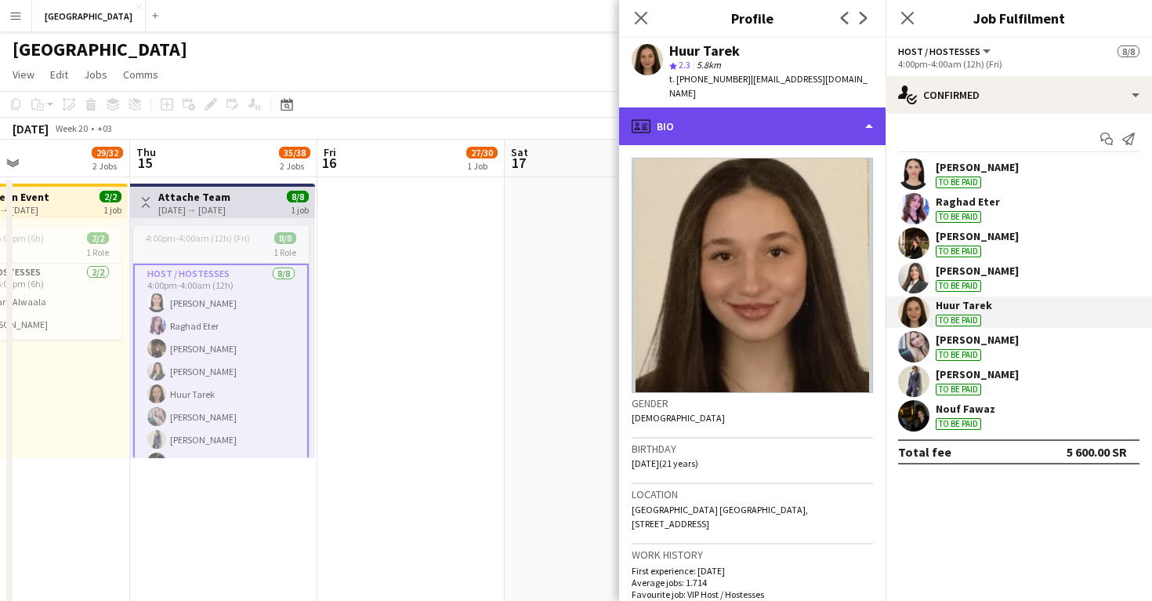
click at [746, 109] on div "profile Bio" at bounding box center [752, 126] width 267 height 38
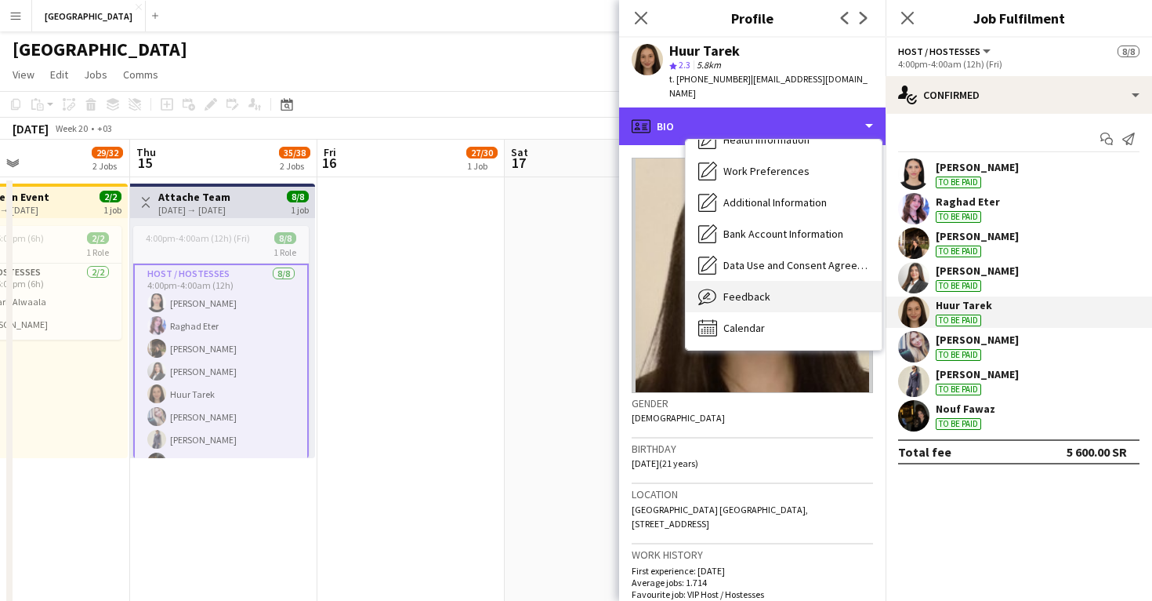
scroll to position [179, 0]
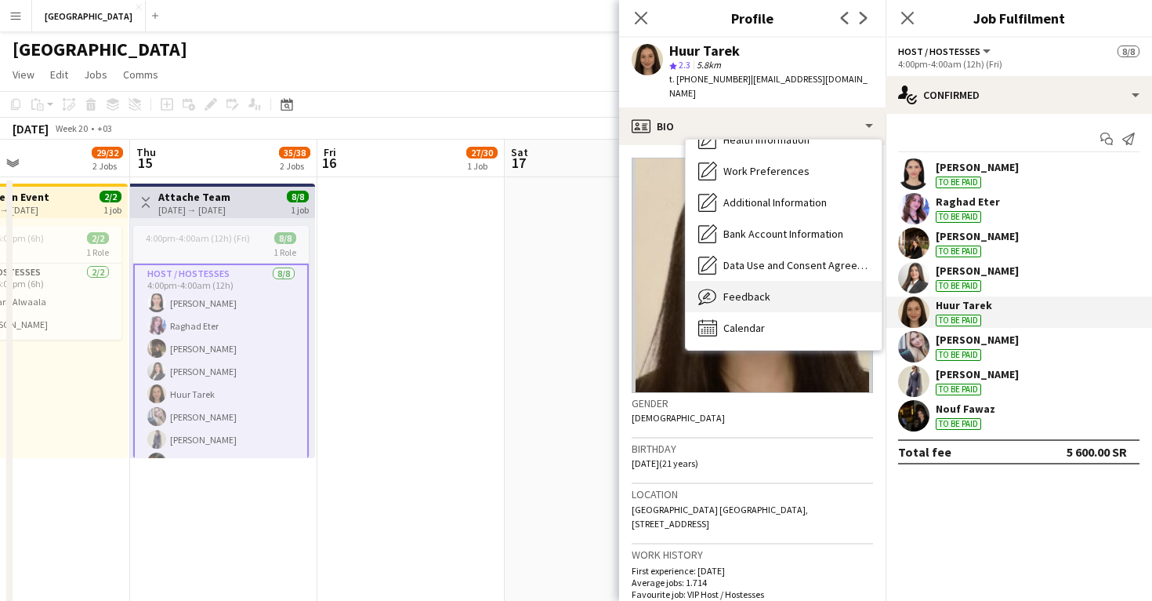
click at [756, 289] on span "Feedback" at bounding box center [747, 296] width 47 height 14
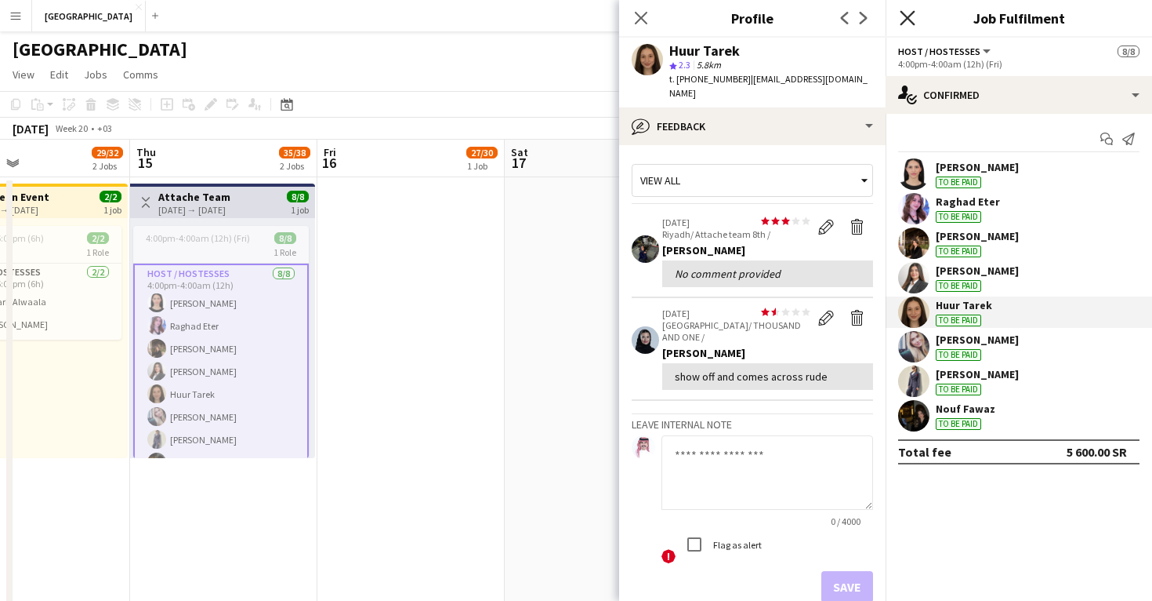
click at [908, 18] on icon at bounding box center [907, 17] width 15 height 15
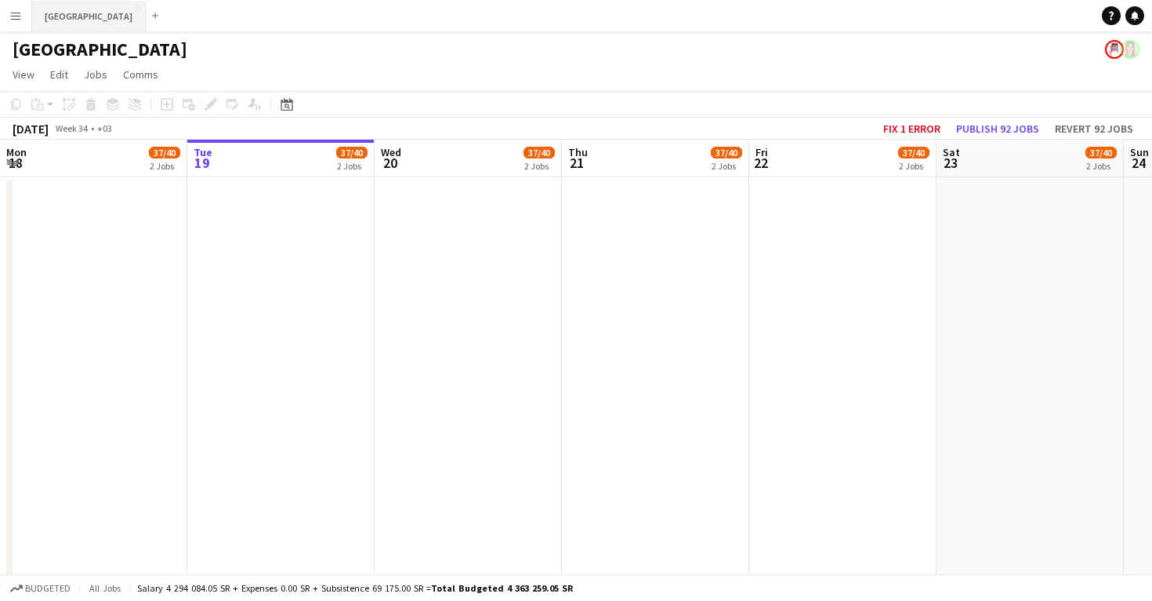
click at [55, 21] on button "Riyadh Close" at bounding box center [89, 16] width 114 height 31
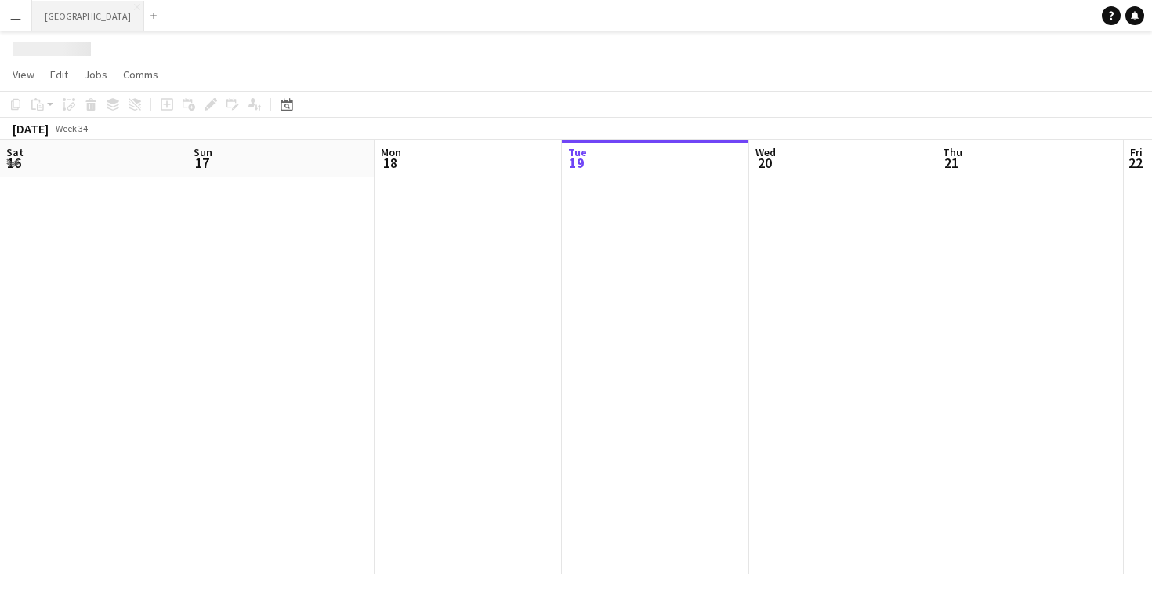
scroll to position [0, 375]
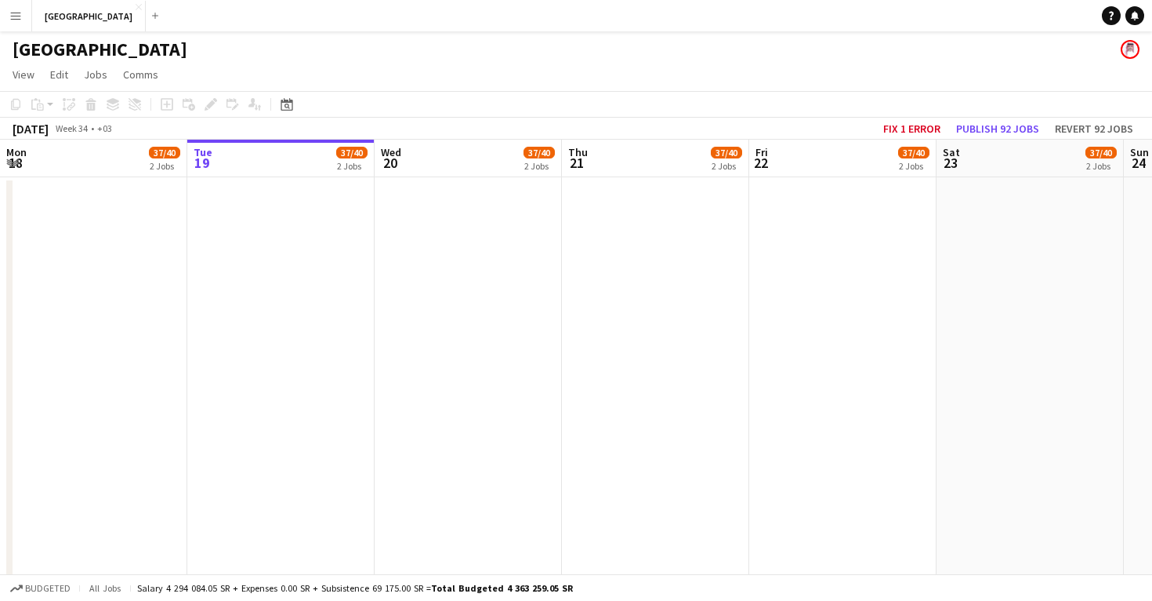
click at [481, 2] on app-navbar "Menu Boards Boards Boards All jobs Status Workforce Workforce My Workforce Recr…" at bounding box center [576, 15] width 1152 height 31
click at [56, 16] on button "Riyadh Close" at bounding box center [89, 16] width 114 height 31
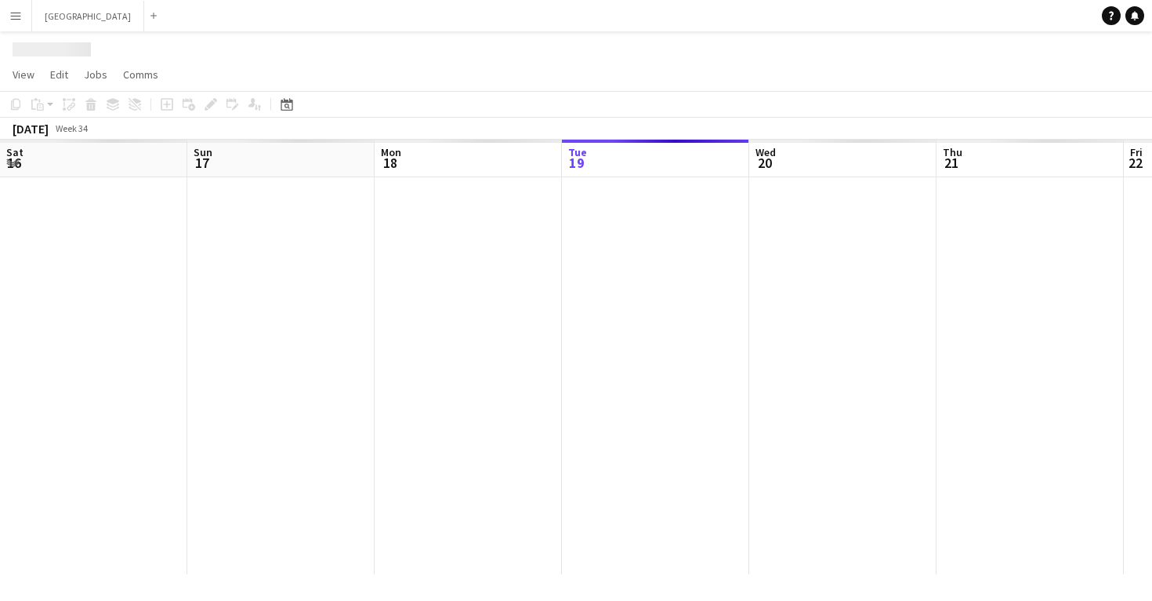
scroll to position [0, 375]
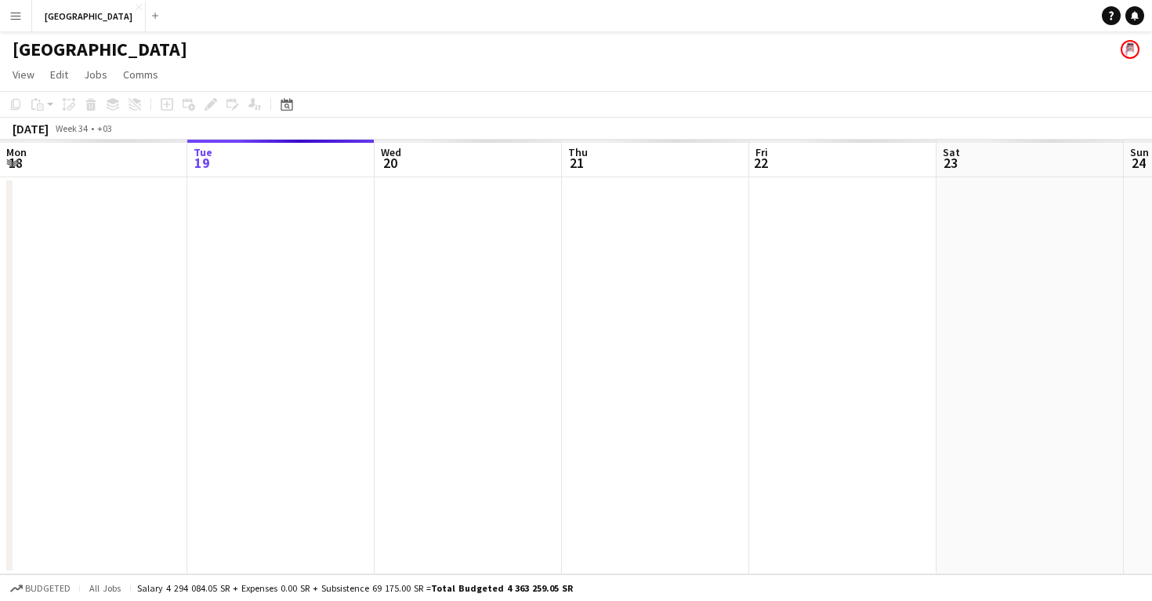
click at [18, 22] on button "Menu" at bounding box center [15, 15] width 31 height 31
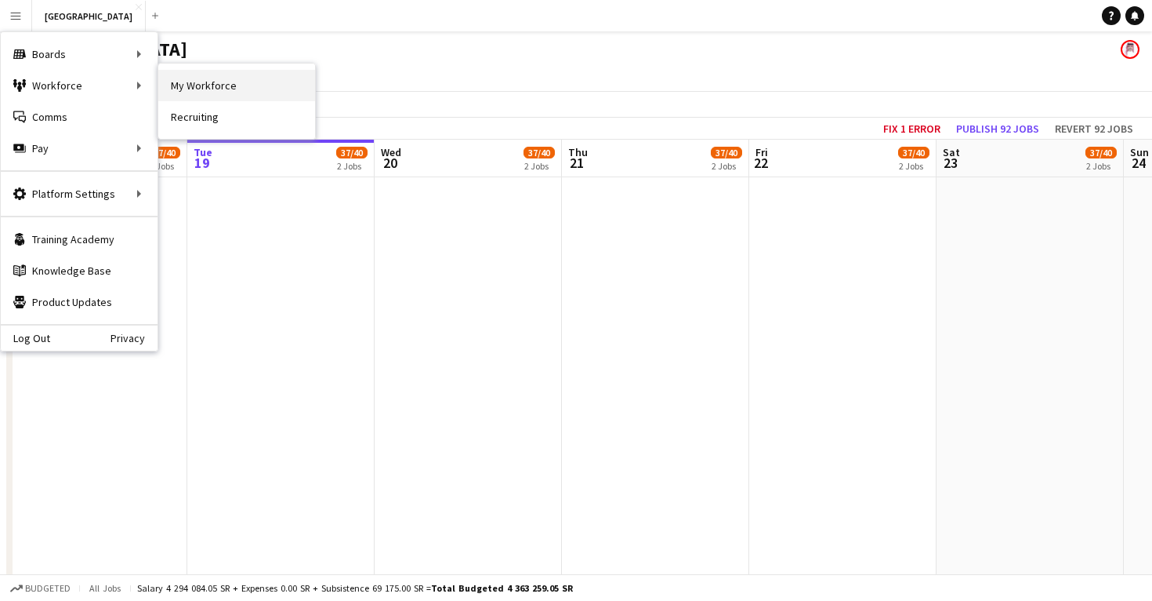
click at [179, 91] on link "My Workforce" at bounding box center [236, 85] width 157 height 31
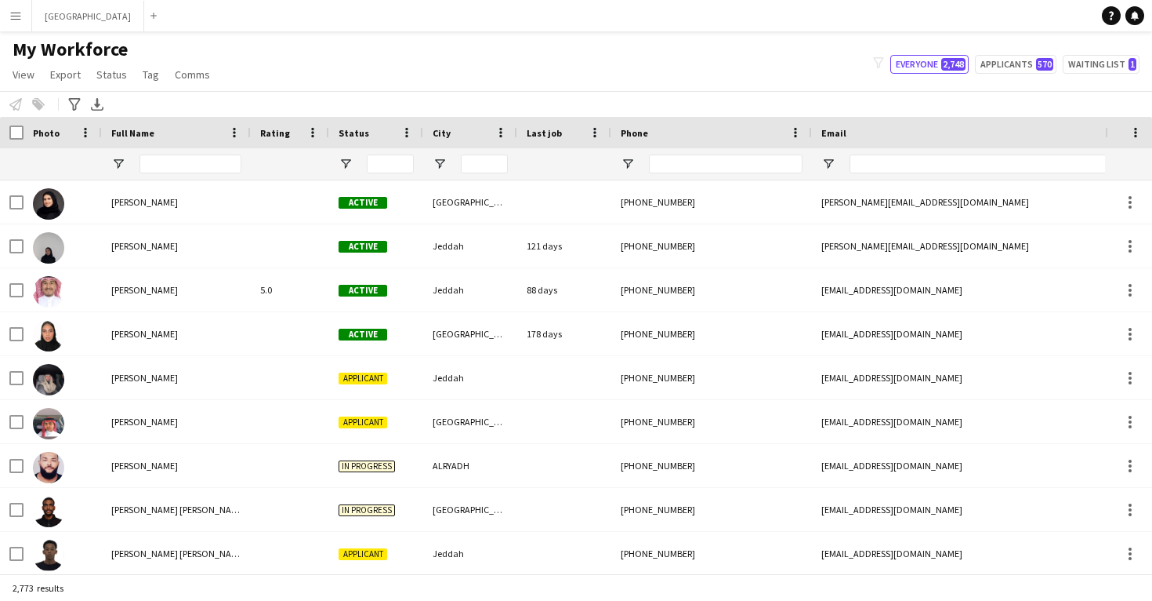
click at [11, 21] on app-icon "Menu" at bounding box center [15, 15] width 13 height 13
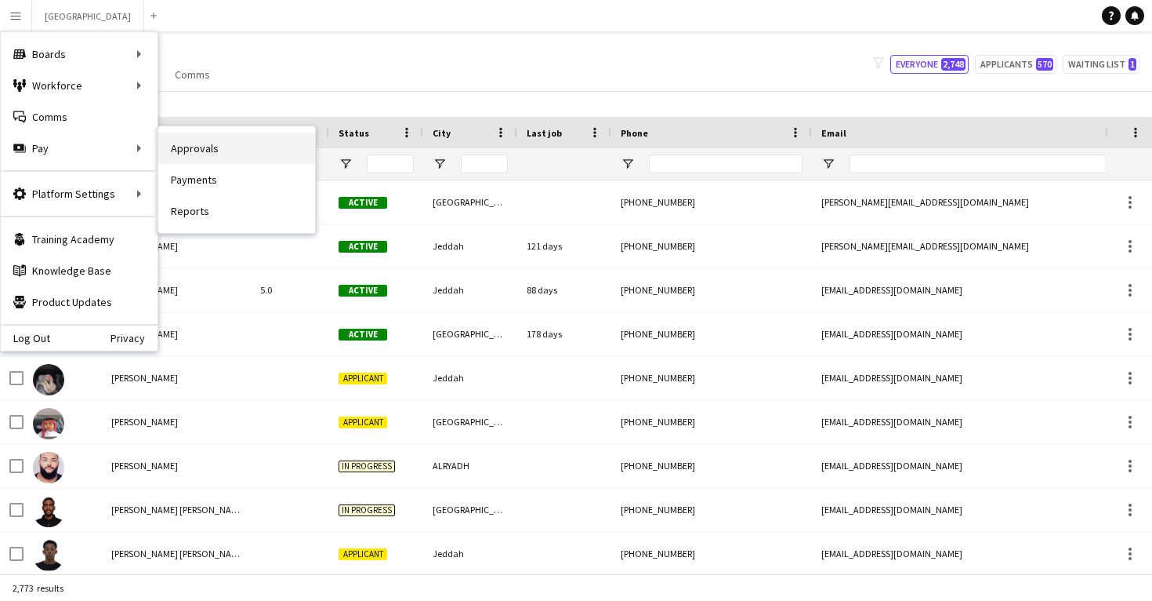
click at [205, 157] on link "Approvals" at bounding box center [236, 147] width 157 height 31
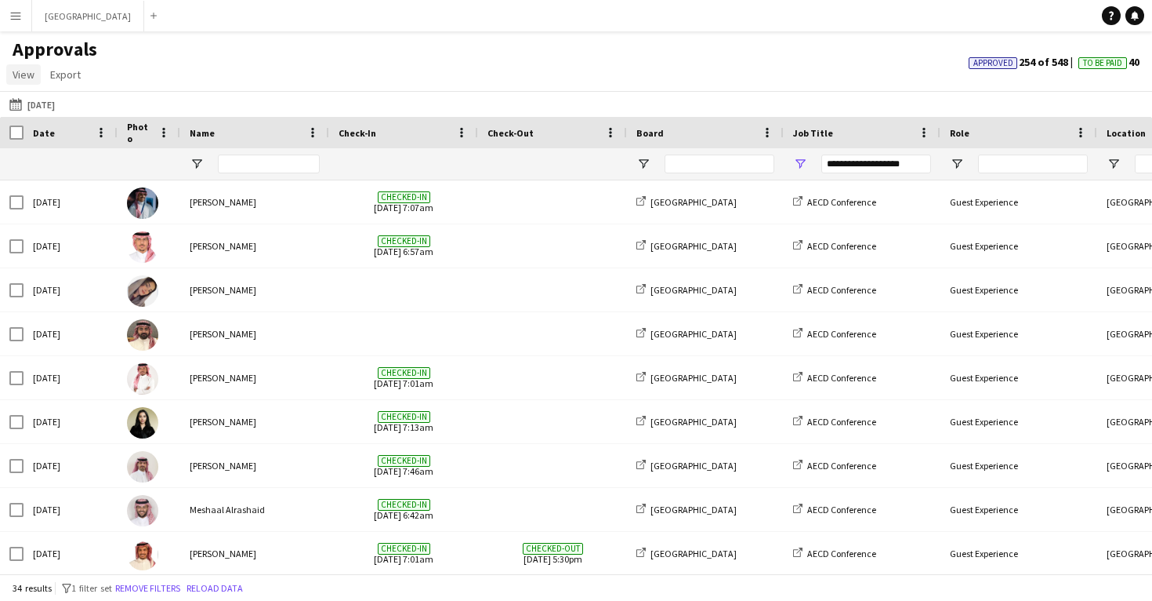
click at [32, 79] on span "View" at bounding box center [24, 74] width 22 height 14
click at [151, 92] on div "11-05-2025 11-05-2025 Today This Week This Month Yesterday Last Week Last Month…" at bounding box center [576, 104] width 1152 height 26
click at [56, 99] on button "11-05-2025 11-05-2025" at bounding box center [32, 104] width 52 height 19
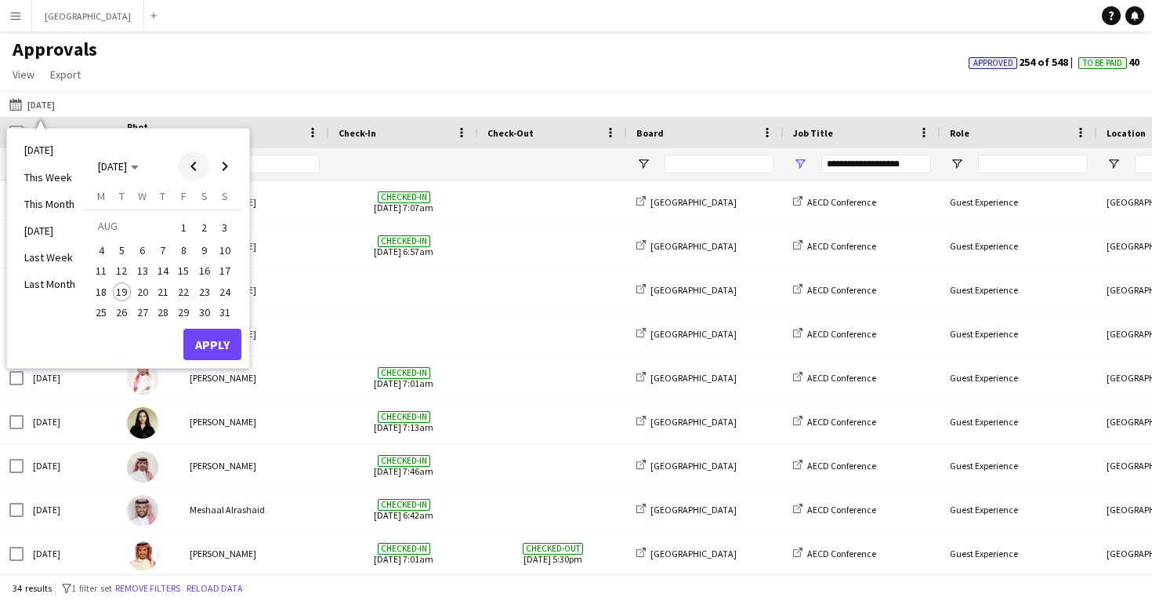
click at [190, 172] on span "Previous month" at bounding box center [193, 166] width 31 height 31
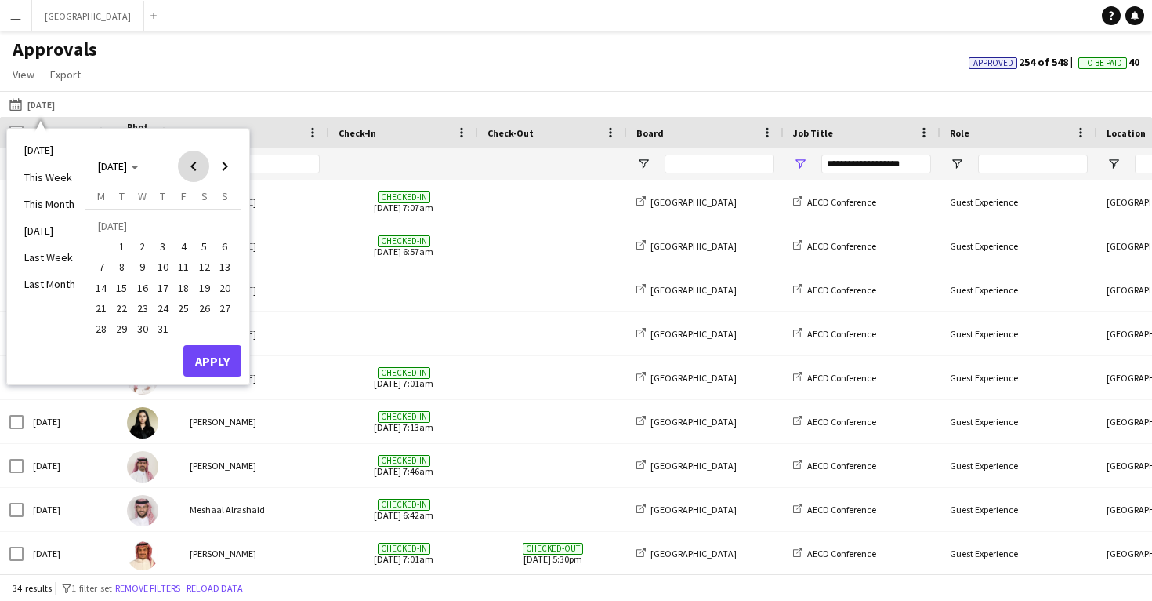
click at [190, 172] on span "Previous month" at bounding box center [193, 166] width 31 height 31
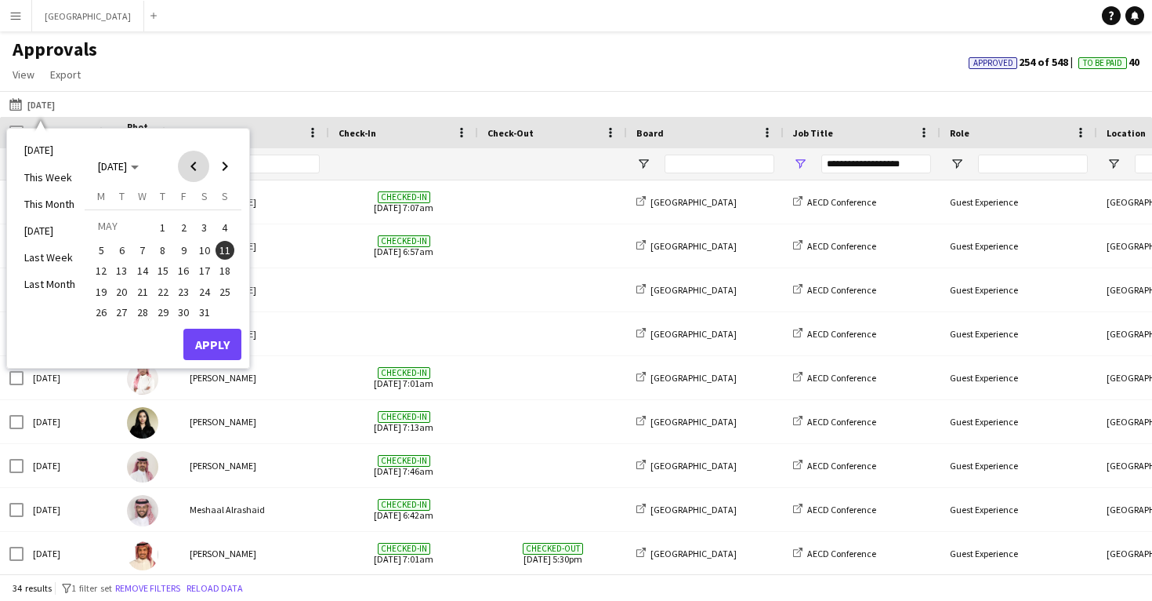
click at [190, 172] on span "Previous month" at bounding box center [193, 166] width 31 height 31
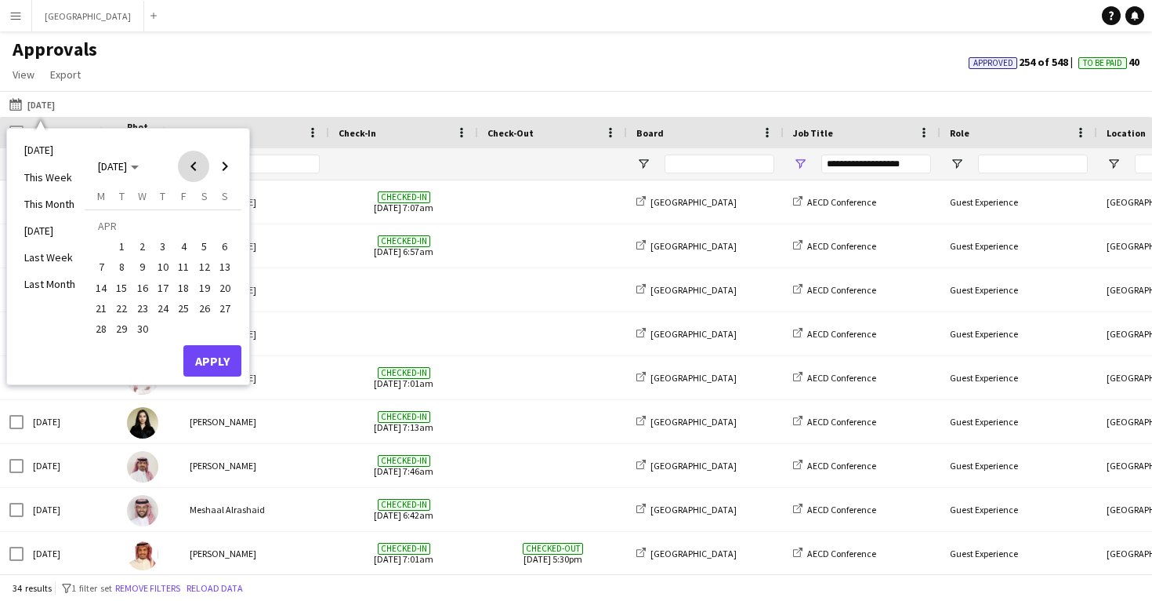
click at [190, 172] on span "Previous month" at bounding box center [193, 166] width 31 height 31
click at [145, 328] on span "29" at bounding box center [142, 328] width 19 height 19
click at [208, 355] on button "Apply" at bounding box center [212, 360] width 58 height 31
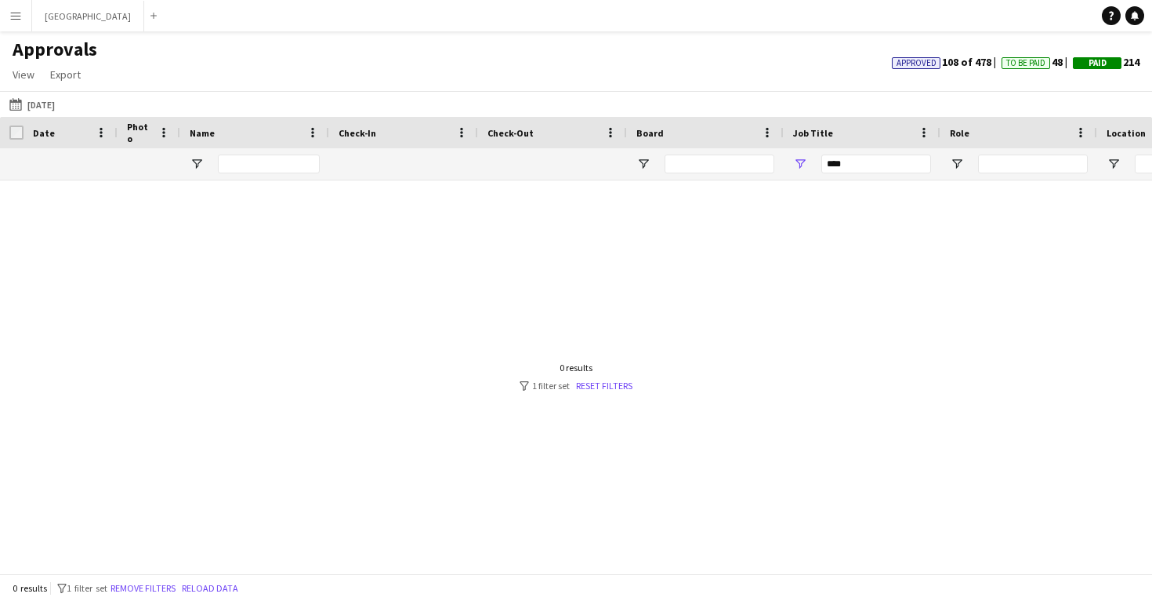
click at [882, 151] on div "***" at bounding box center [877, 163] width 110 height 31
click at [872, 171] on div "***" at bounding box center [877, 163] width 110 height 19
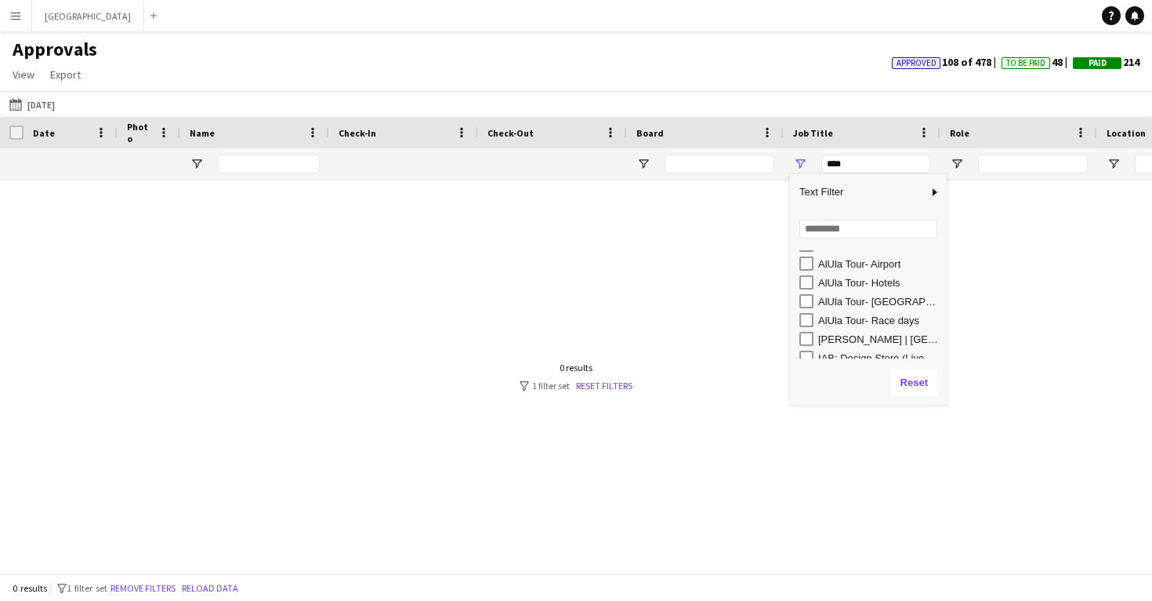
scroll to position [35, 0]
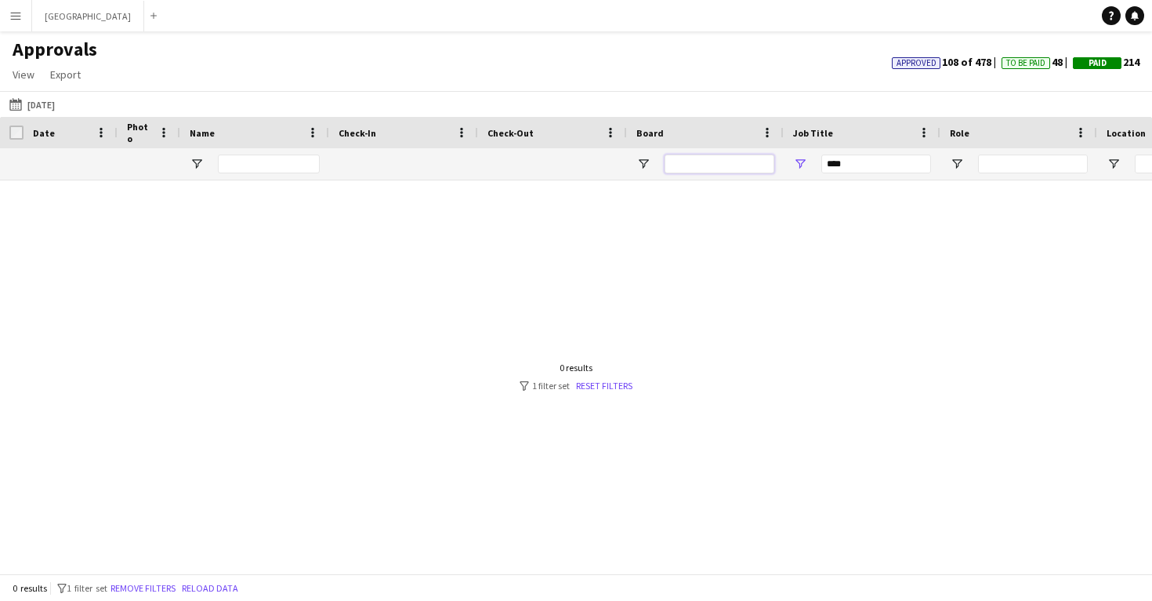
click at [689, 169] on input "Board Filter Input" at bounding box center [720, 163] width 110 height 19
click at [684, 166] on input "Board Filter Input" at bounding box center [720, 163] width 110 height 19
click at [644, 161] on span "Open Filter Menu" at bounding box center [644, 164] width 14 height 14
click at [699, 167] on input "Board Filter Input" at bounding box center [720, 163] width 110 height 19
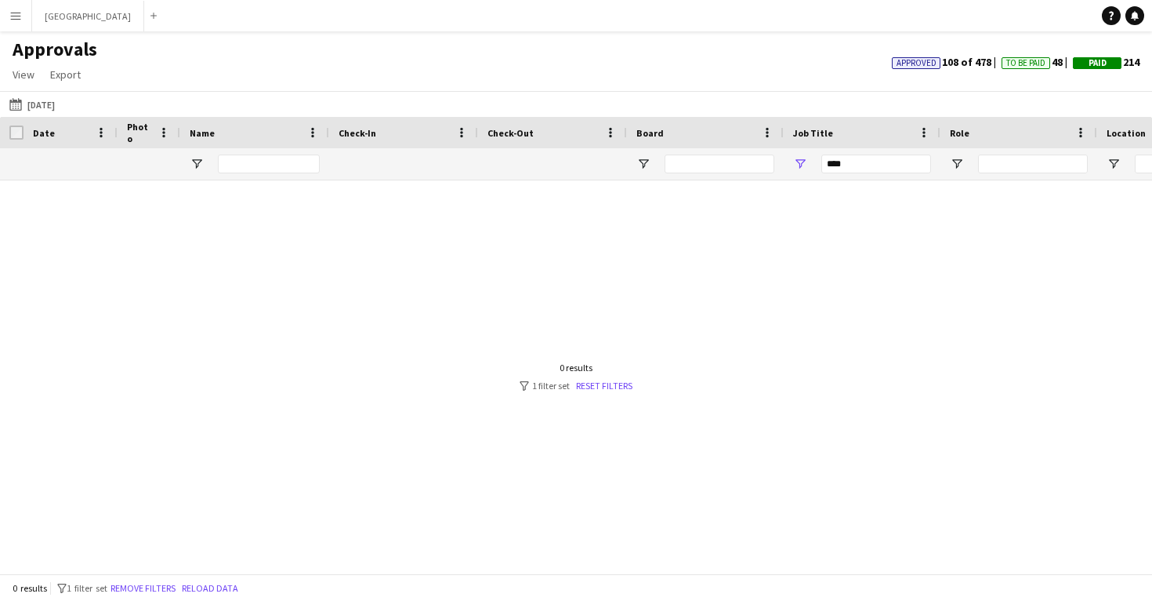
click at [836, 163] on div "***" at bounding box center [877, 163] width 110 height 19
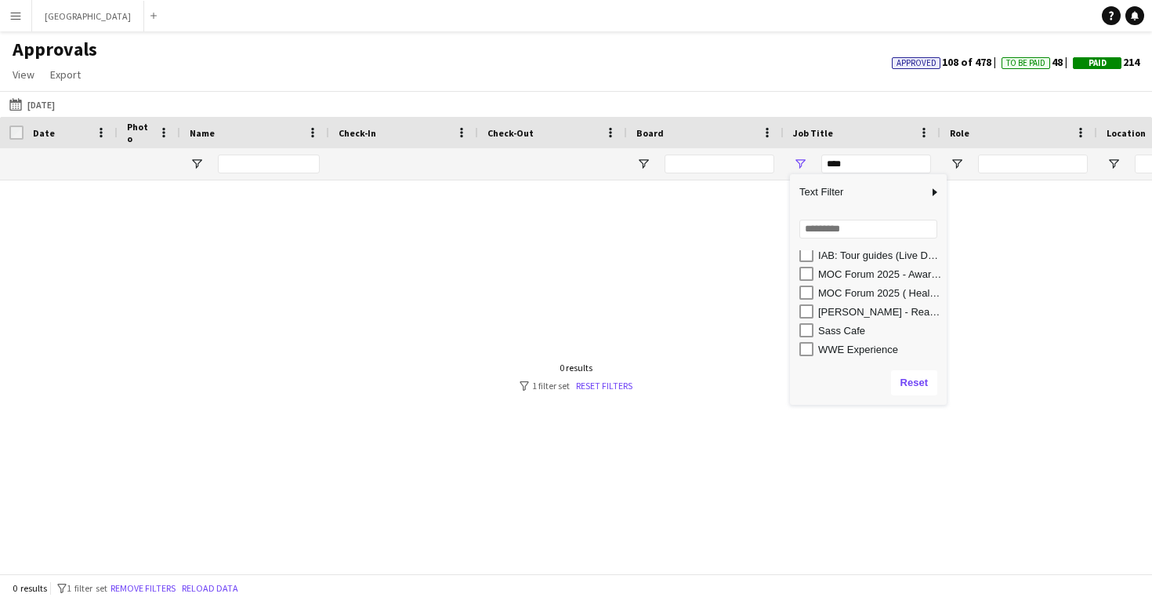
scroll to position [249, 0]
click at [853, 314] on div "Roshn Booth - Real Estate Future Forum" at bounding box center [880, 312] width 124 height 12
type input "**********"
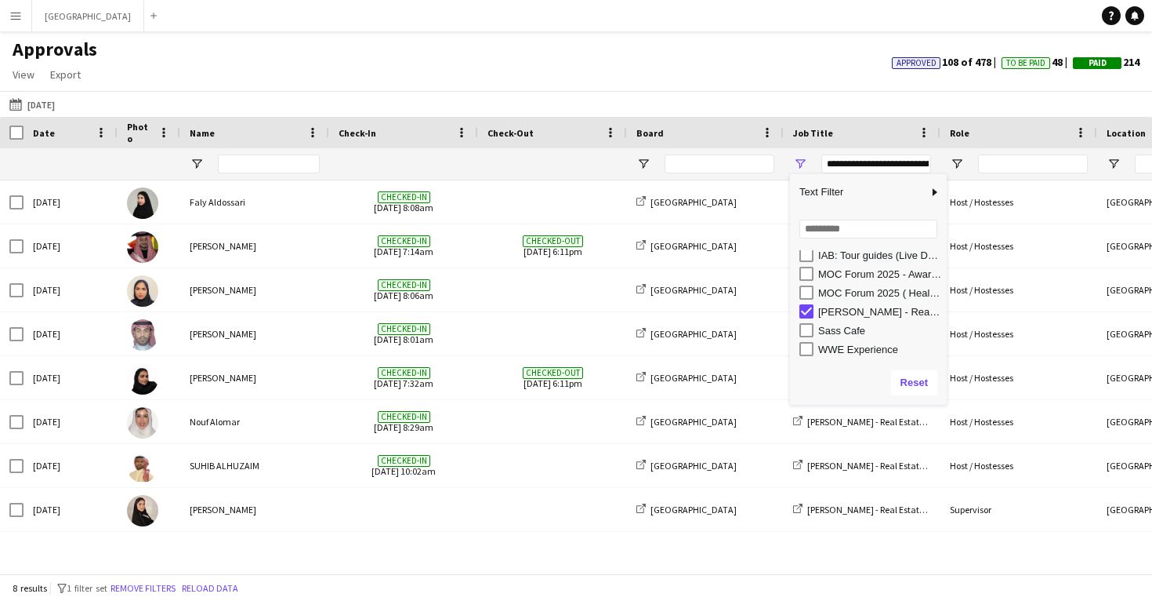
click at [481, 545] on div "Wed, 29 Jan 2025 Faly Aldossari Checked-in 29-01-2025 8:08am Riyadh Roshn Booth…" at bounding box center [576, 376] width 1152 height 393
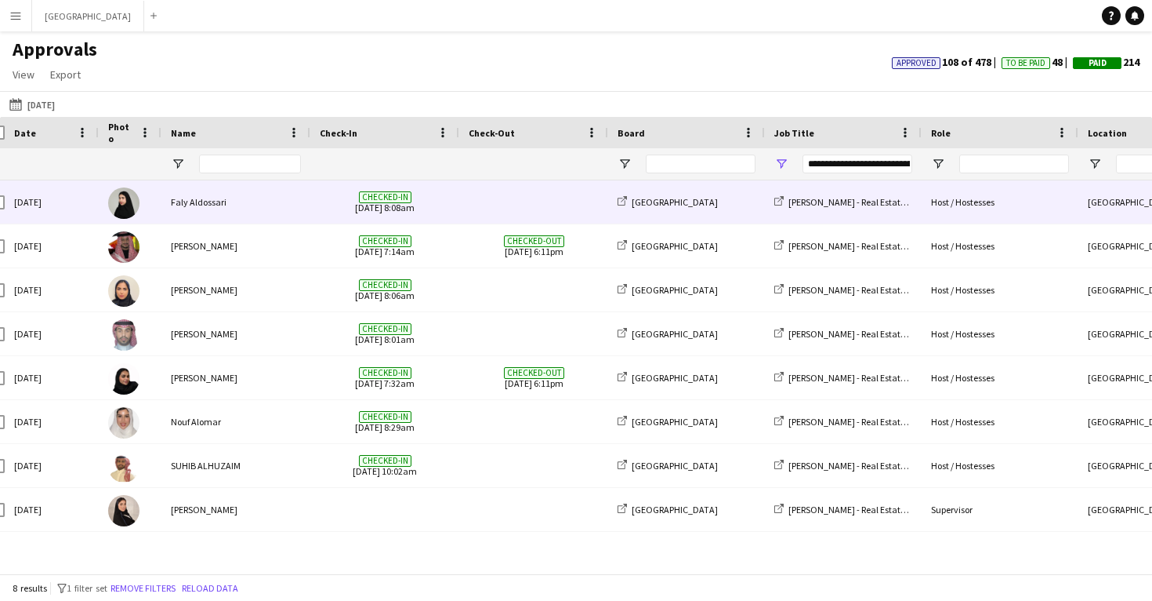
scroll to position [0, 0]
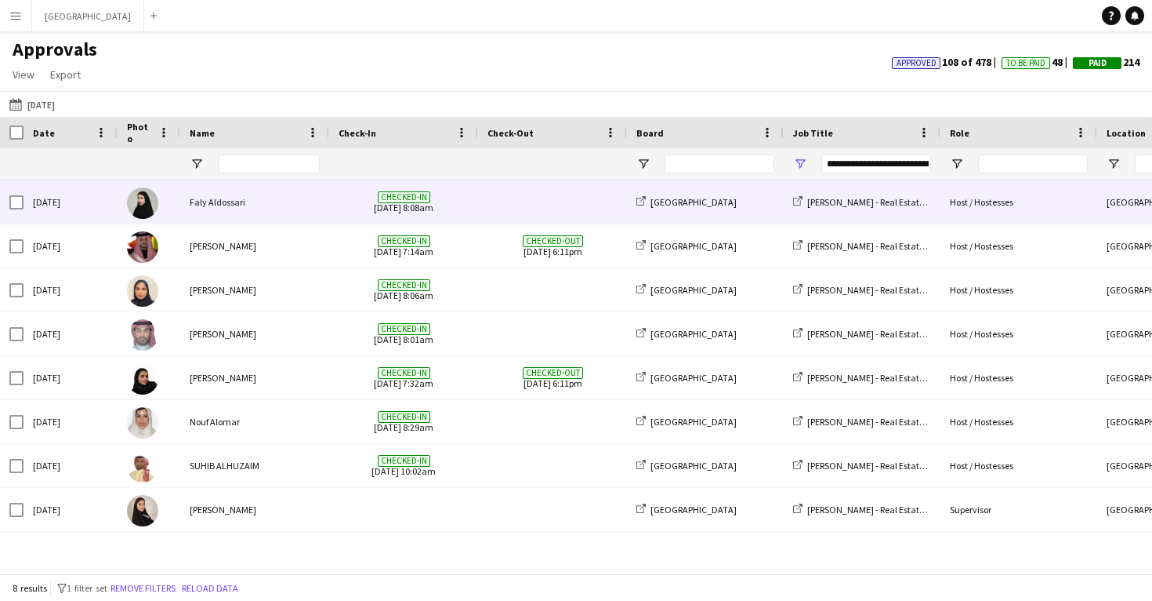
click at [493, 203] on span at bounding box center [553, 201] width 130 height 43
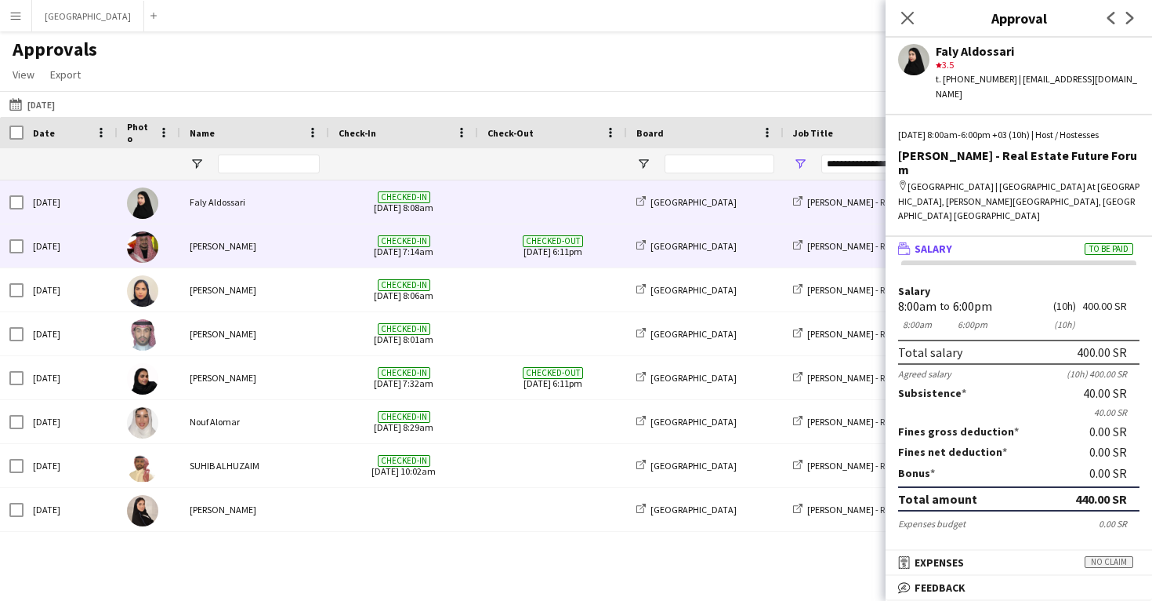
click at [770, 266] on div "[GEOGRAPHIC_DATA]" at bounding box center [705, 245] width 157 height 43
click at [539, 227] on span "Checked-out 29-01-2025 6:11pm" at bounding box center [553, 245] width 130 height 43
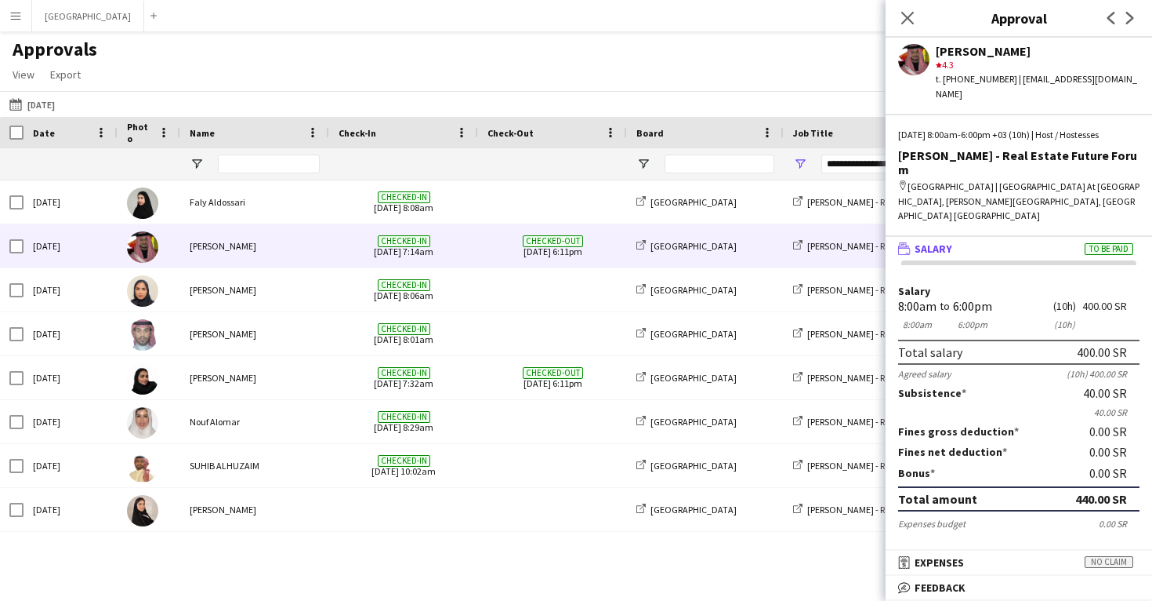
click at [25, 20] on button "Menu" at bounding box center [15, 15] width 31 height 31
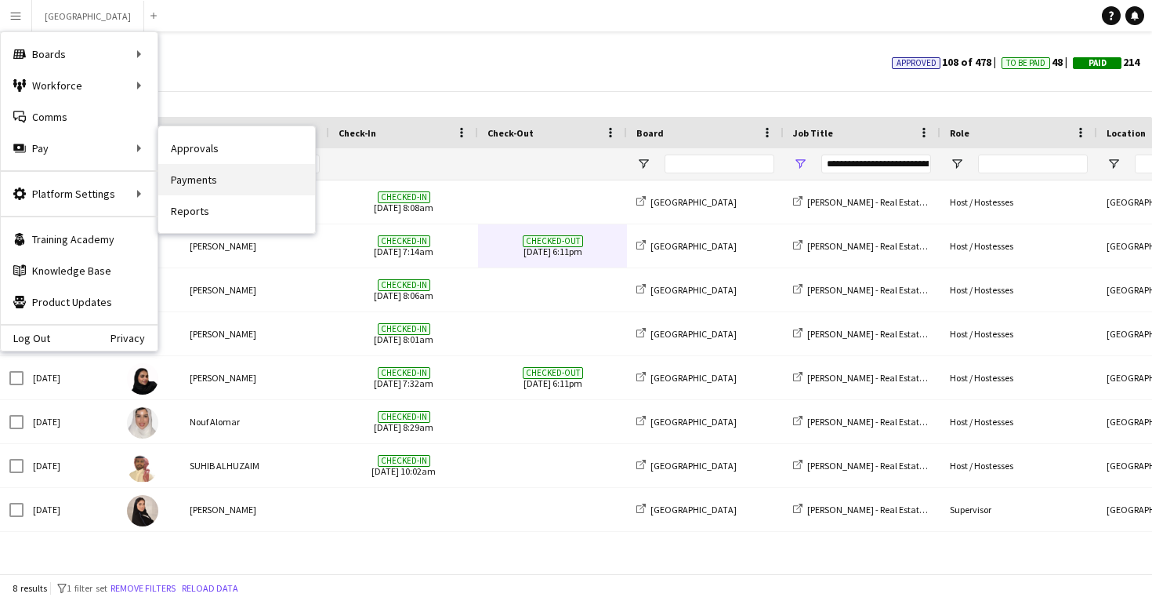
click at [199, 187] on link "Payments" at bounding box center [236, 179] width 157 height 31
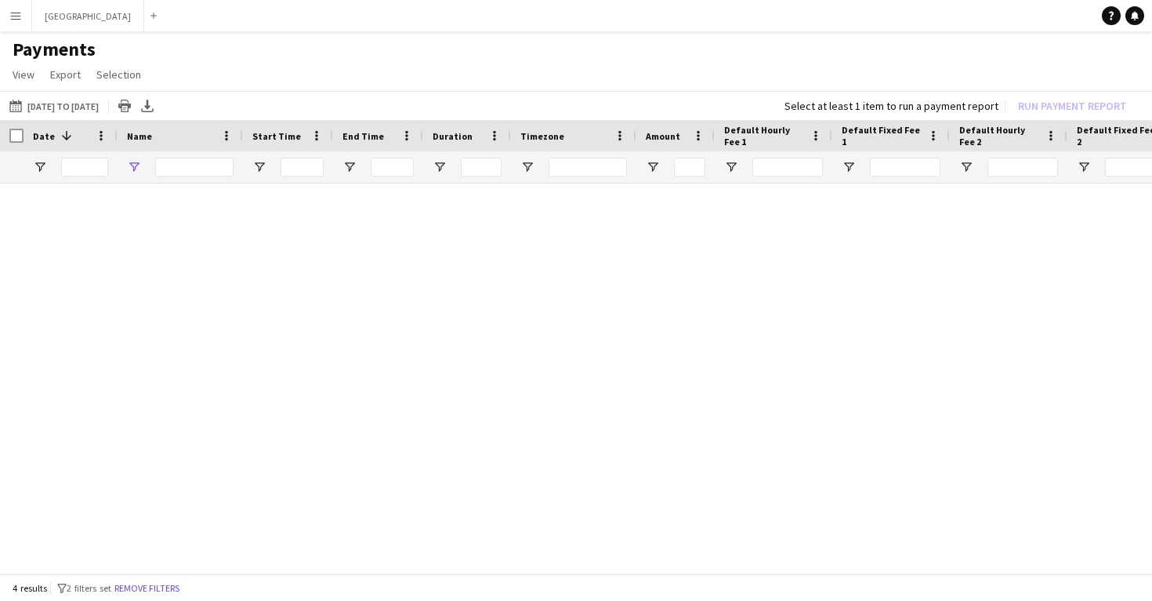
type input "****"
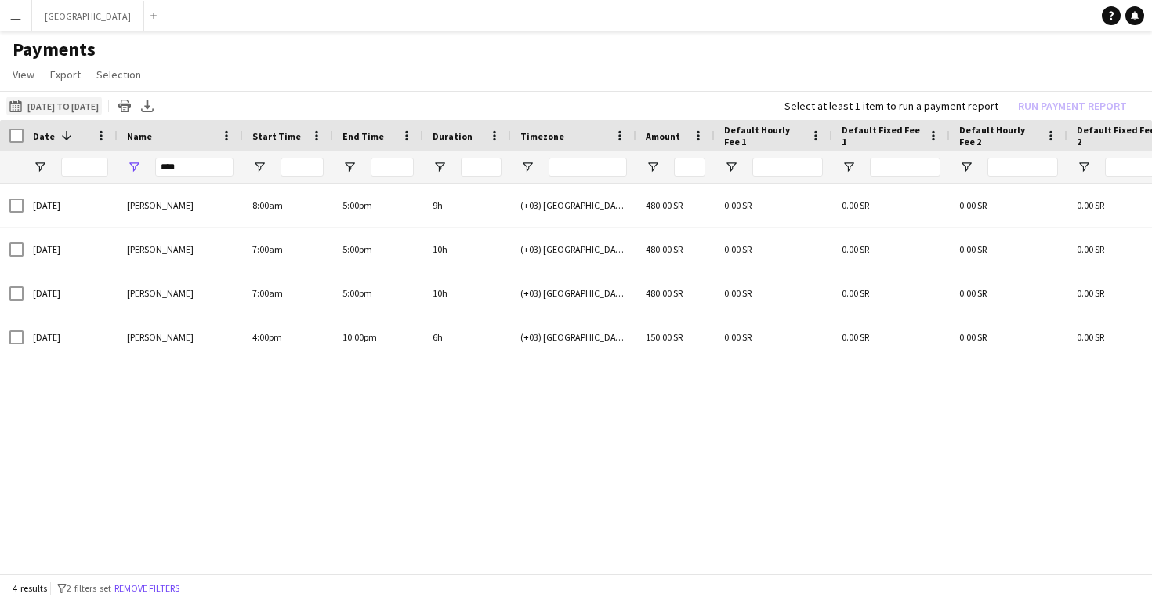
click at [77, 111] on button "13-05-2025 to 09-05-2025 13-05-2025 to 09-05-2025" at bounding box center [54, 105] width 96 height 19
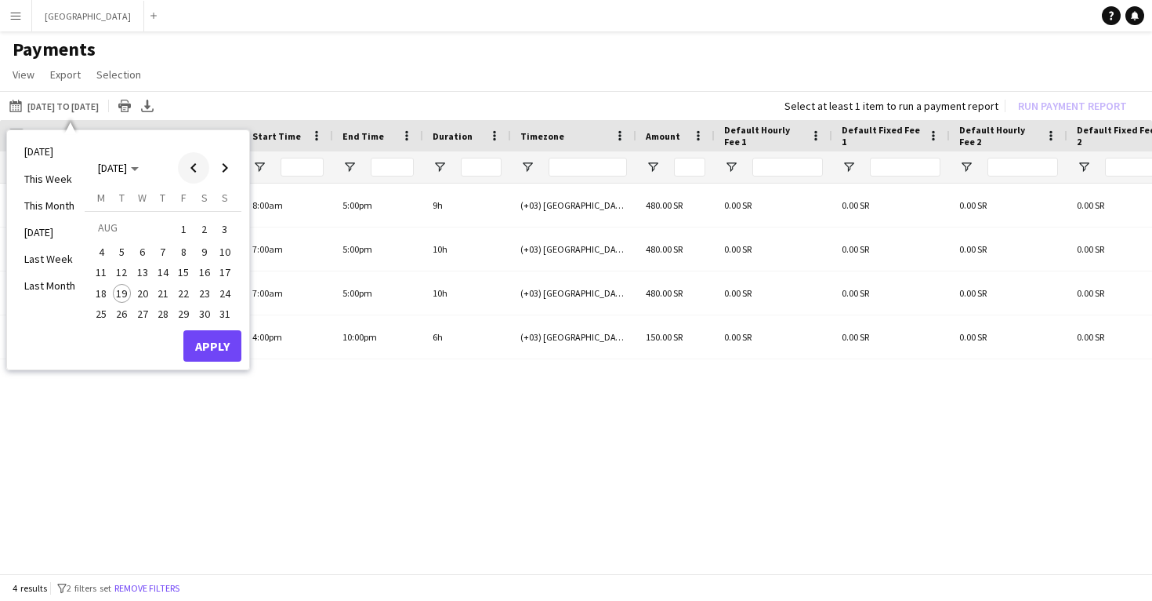
click at [191, 166] on span "Previous month" at bounding box center [193, 167] width 31 height 31
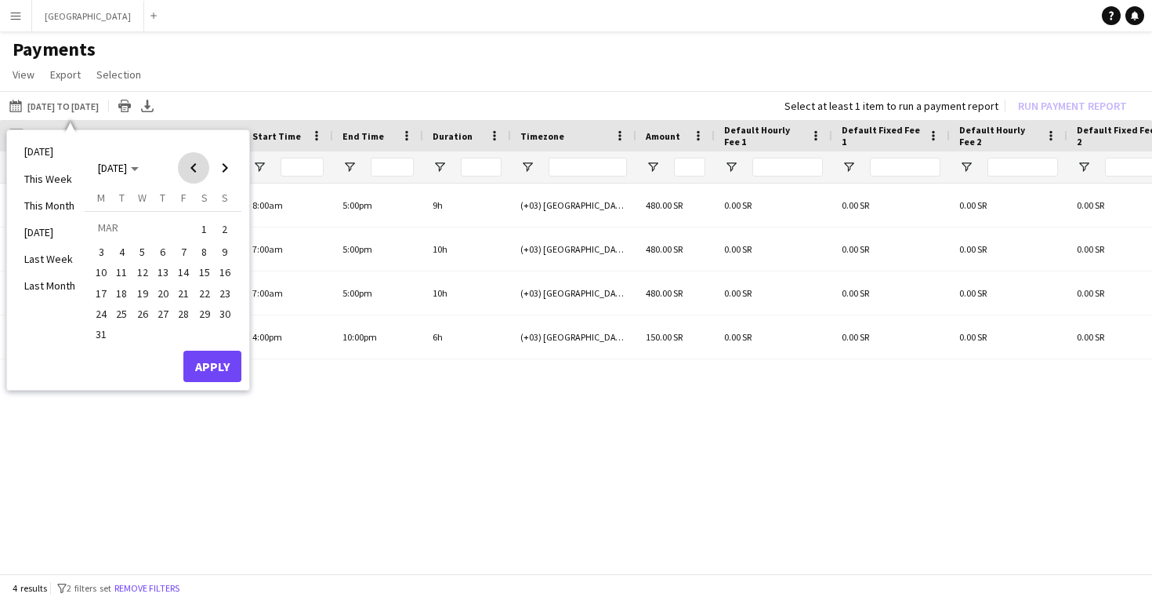
click at [191, 166] on span "Previous month" at bounding box center [193, 167] width 31 height 31
click at [151, 321] on button "29" at bounding box center [142, 330] width 20 height 20
click at [215, 356] on button "Apply" at bounding box center [212, 362] width 58 height 31
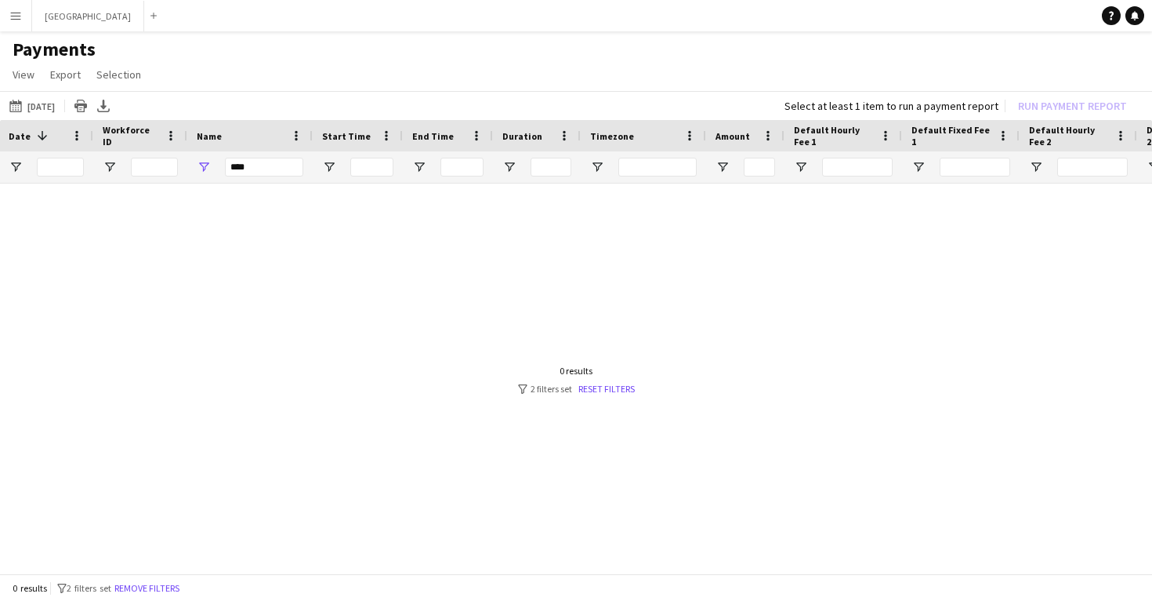
scroll to position [0, 26]
click at [269, 171] on input "****" at bounding box center [262, 167] width 78 height 19
click at [596, 389] on link "Reset filters" at bounding box center [604, 389] width 56 height 12
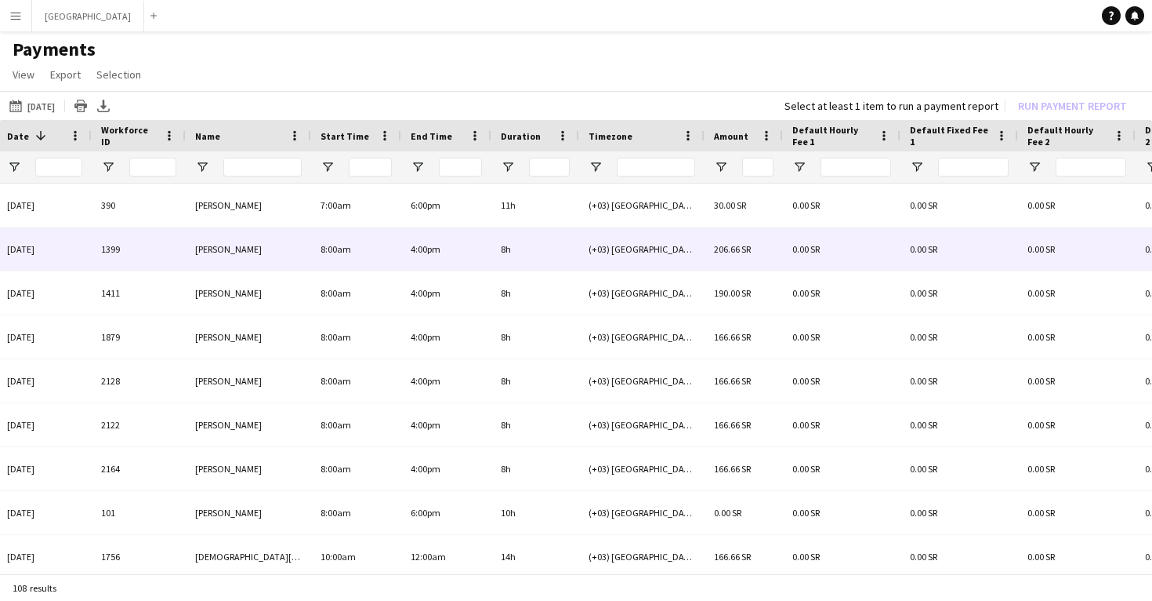
click at [484, 259] on div "4:00pm" at bounding box center [446, 248] width 90 height 43
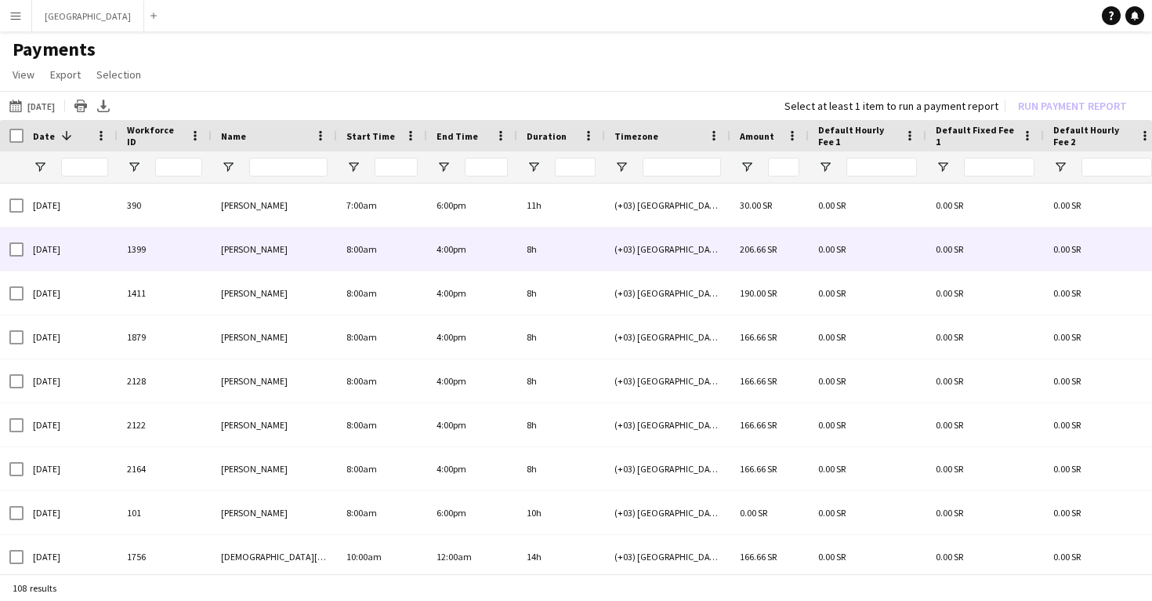
scroll to position [0, 0]
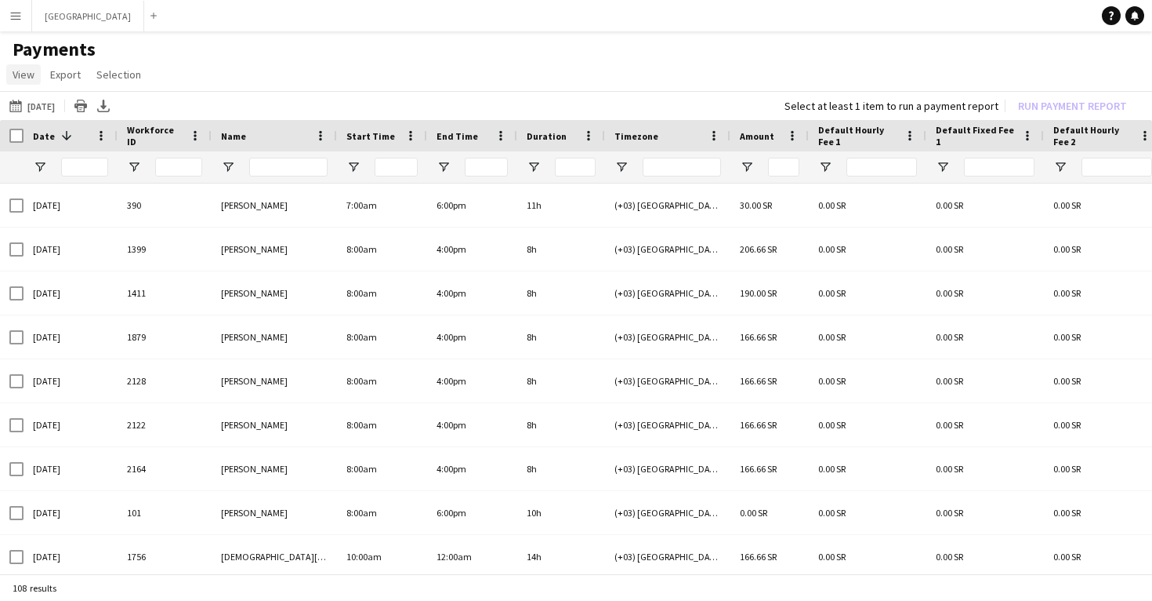
click at [35, 76] on link "View" at bounding box center [23, 74] width 34 height 20
click at [18, 30] on button "Menu" at bounding box center [15, 15] width 31 height 31
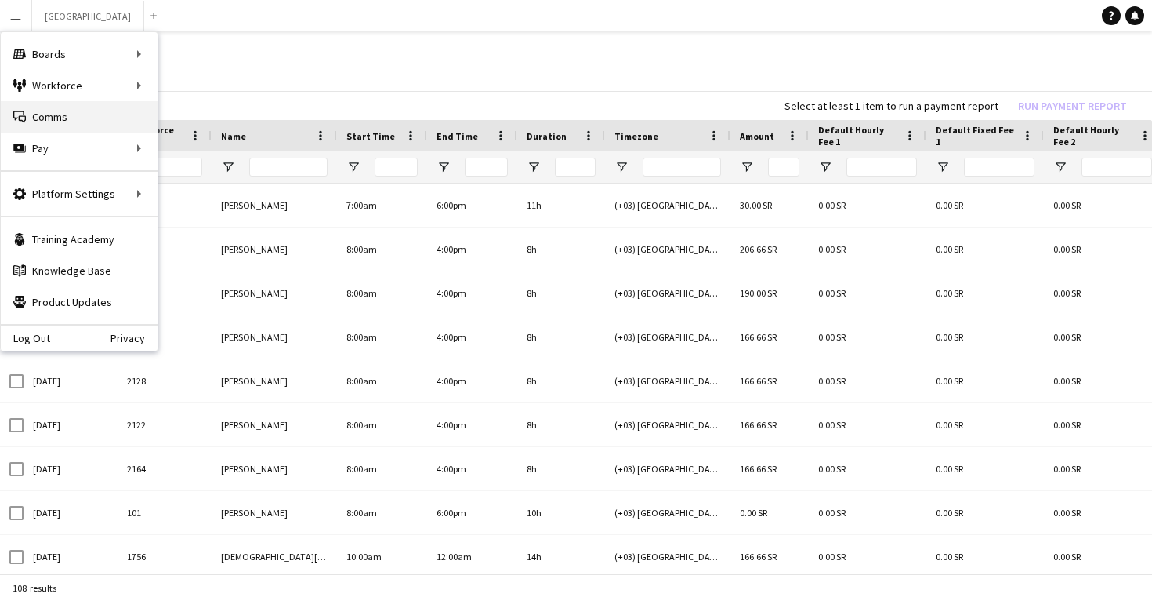
click at [91, 113] on link "Comms Comms" at bounding box center [79, 116] width 157 height 31
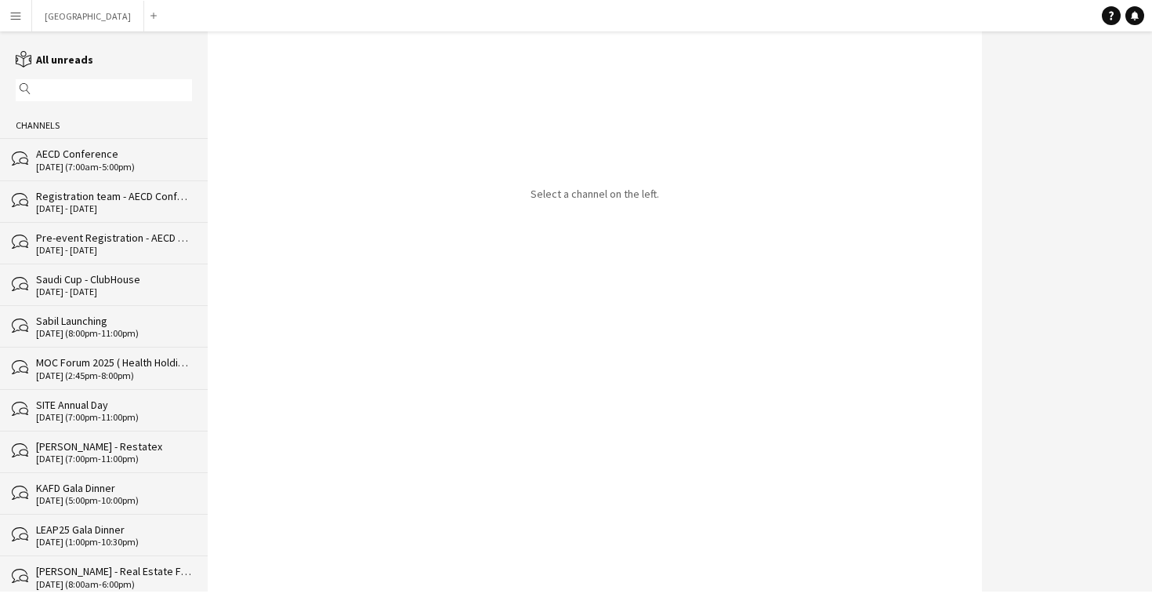
click at [20, 20] on app-icon "Menu" at bounding box center [15, 15] width 13 height 13
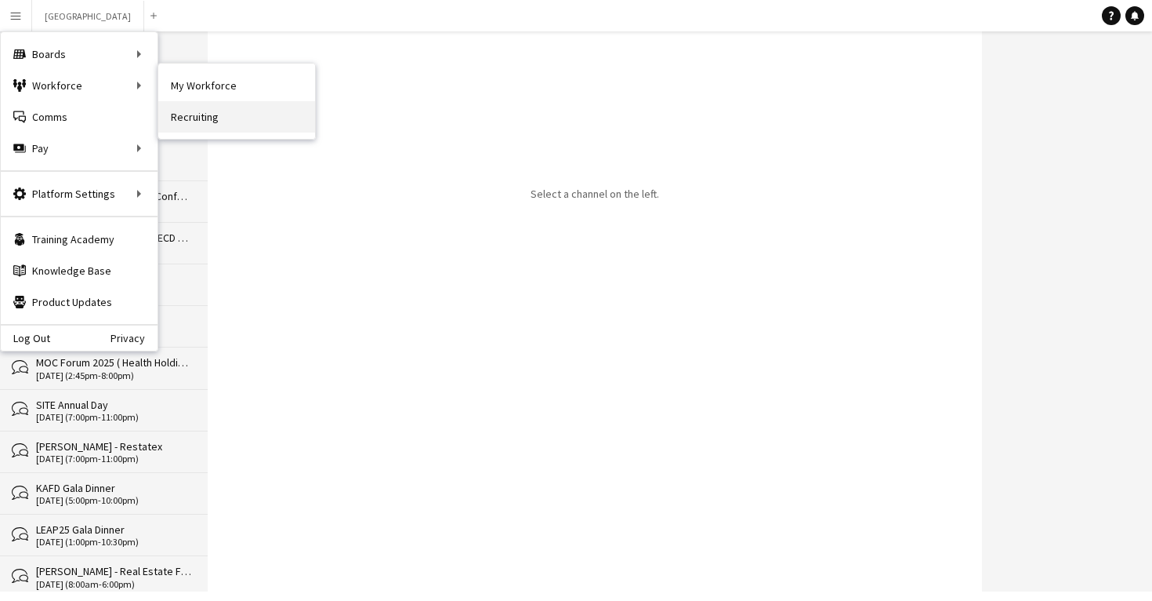
click at [183, 121] on link "Recruiting" at bounding box center [236, 116] width 157 height 31
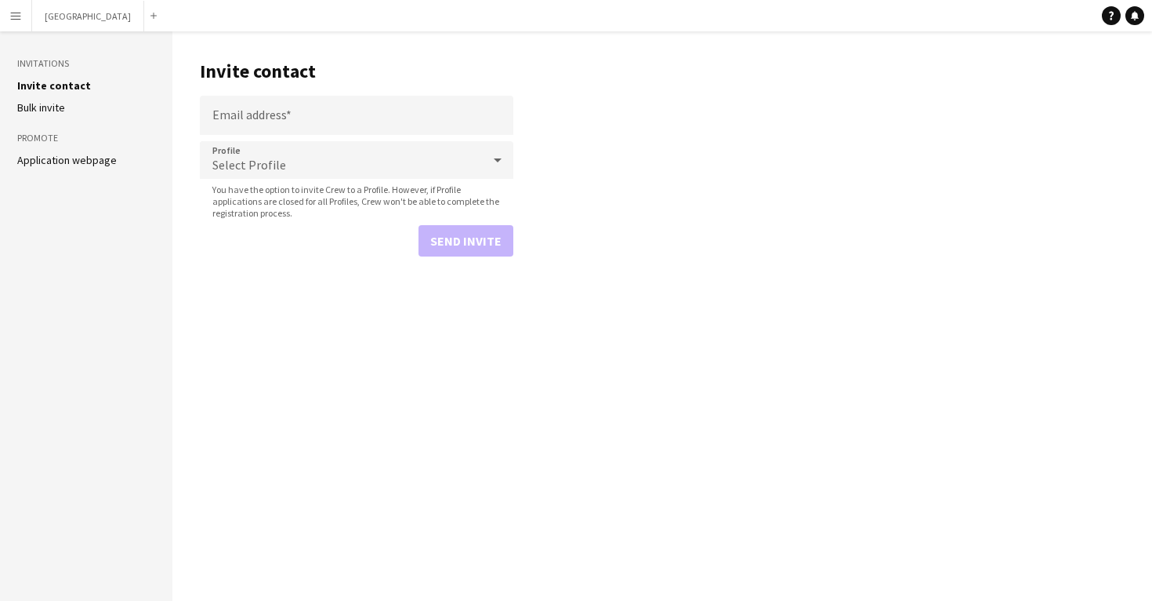
click at [23, 27] on button "Menu" at bounding box center [15, 15] width 31 height 31
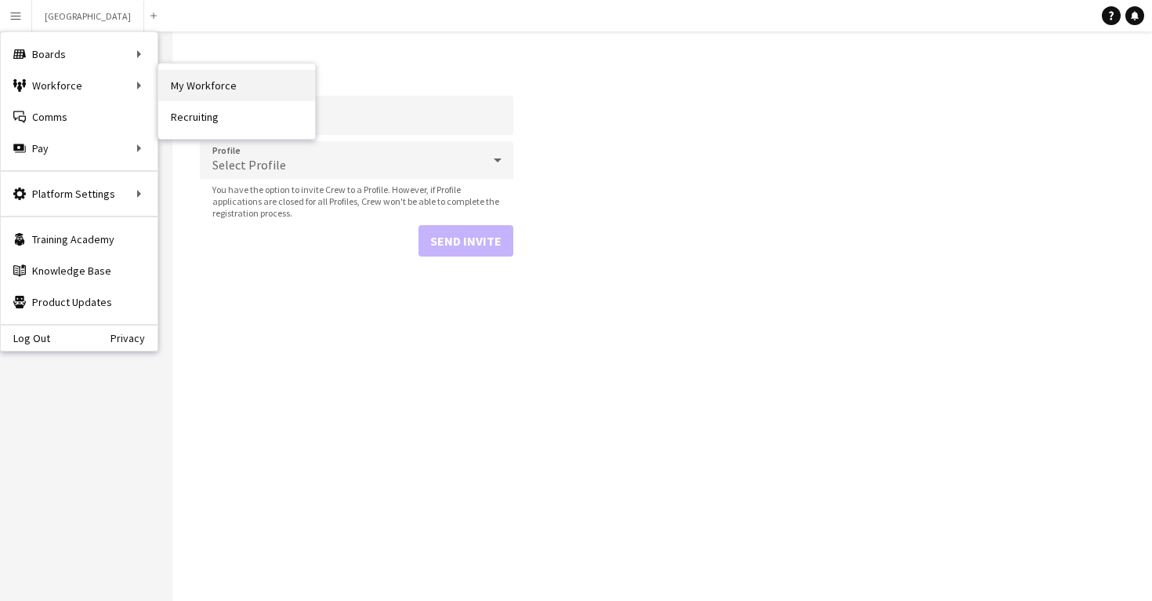
click at [204, 95] on link "My Workforce" at bounding box center [236, 85] width 157 height 31
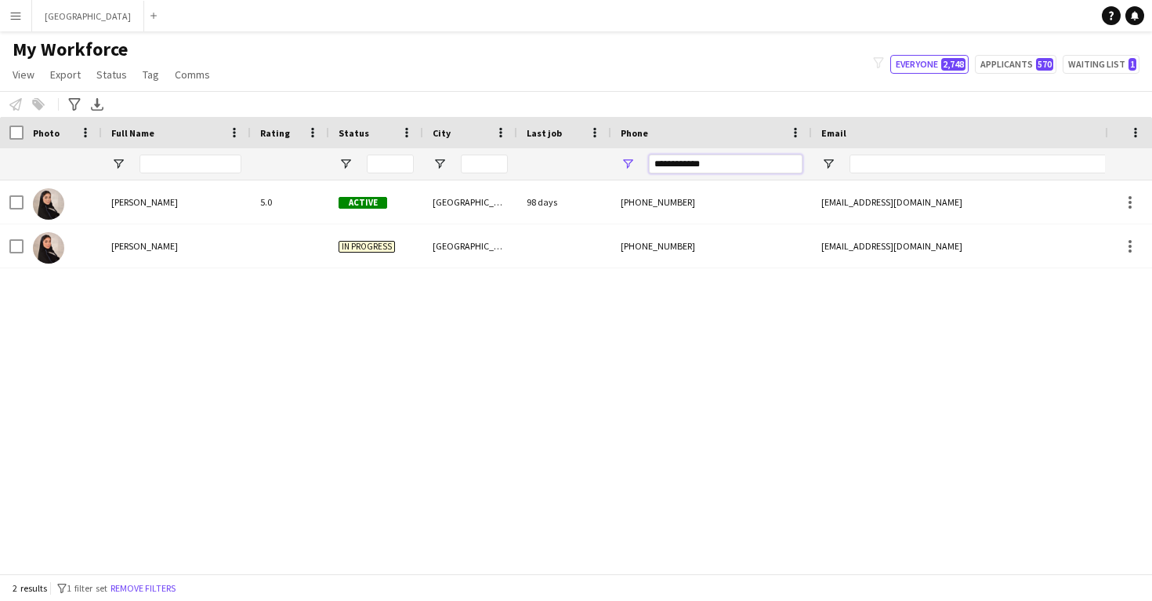
click at [698, 164] on input "**********" at bounding box center [726, 163] width 154 height 19
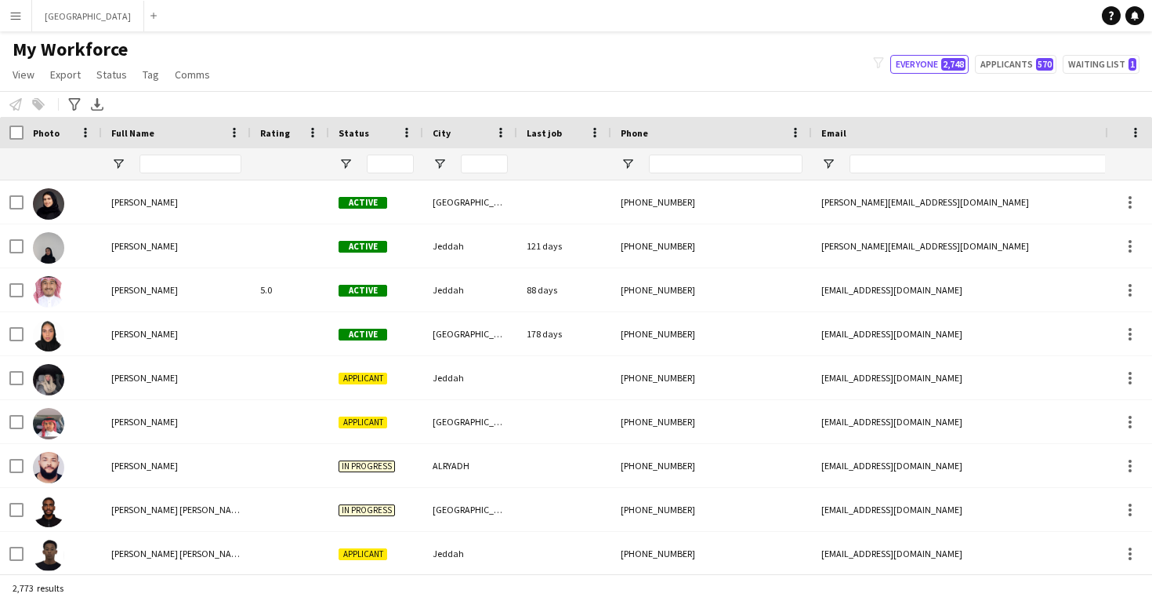
click at [19, 14] on app-icon "Menu" at bounding box center [15, 15] width 13 height 13
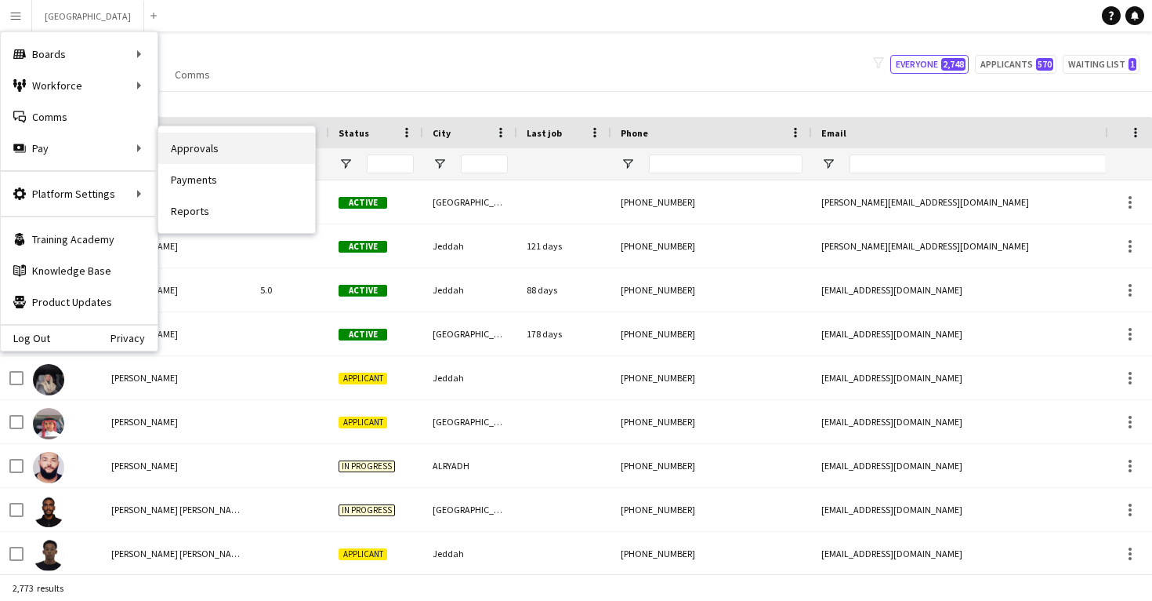
click at [201, 146] on link "Approvals" at bounding box center [236, 147] width 157 height 31
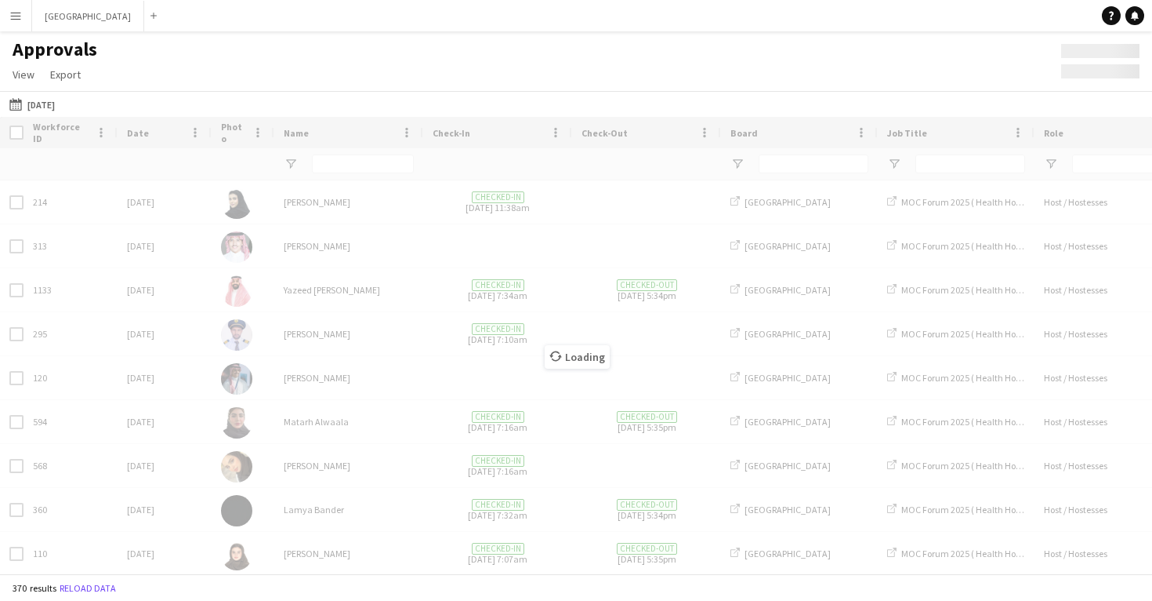
type input "**********"
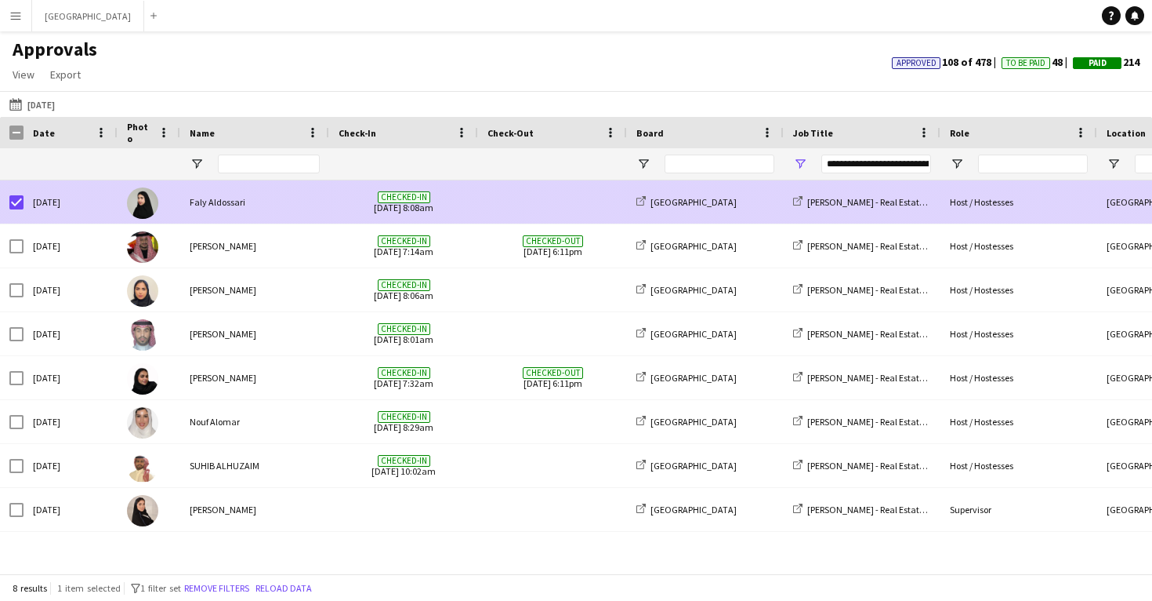
click at [105, 208] on div "Wed, 29 Jan 2025" at bounding box center [71, 201] width 94 height 43
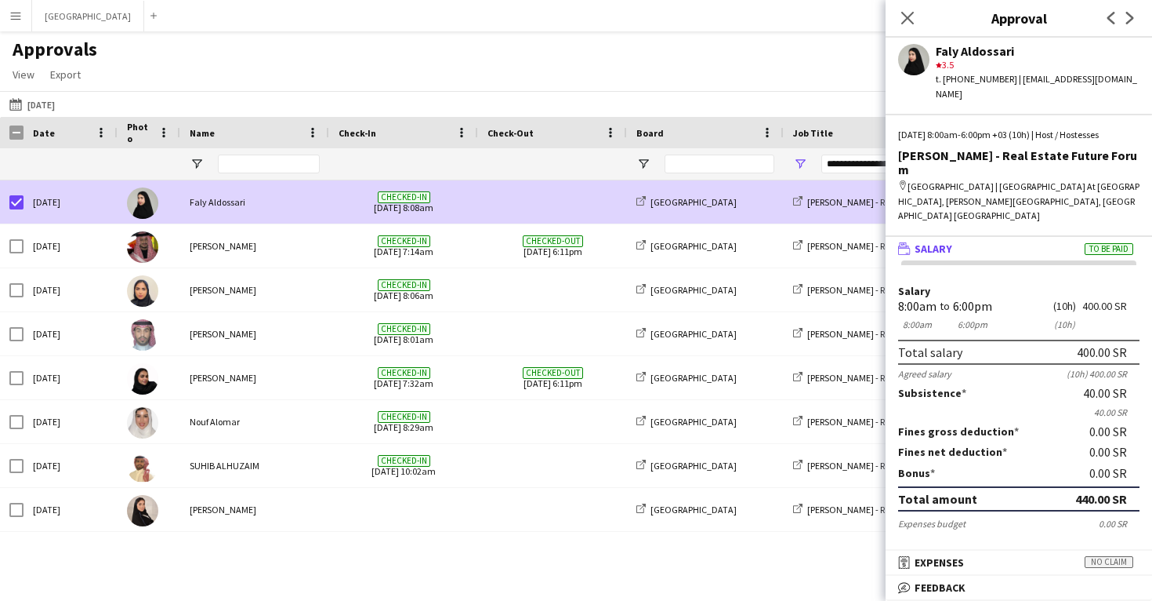
scroll to position [-1, 0]
click at [1007, 241] on mat-panel-title "wallet Salary To be paid" at bounding box center [1016, 248] width 260 height 14
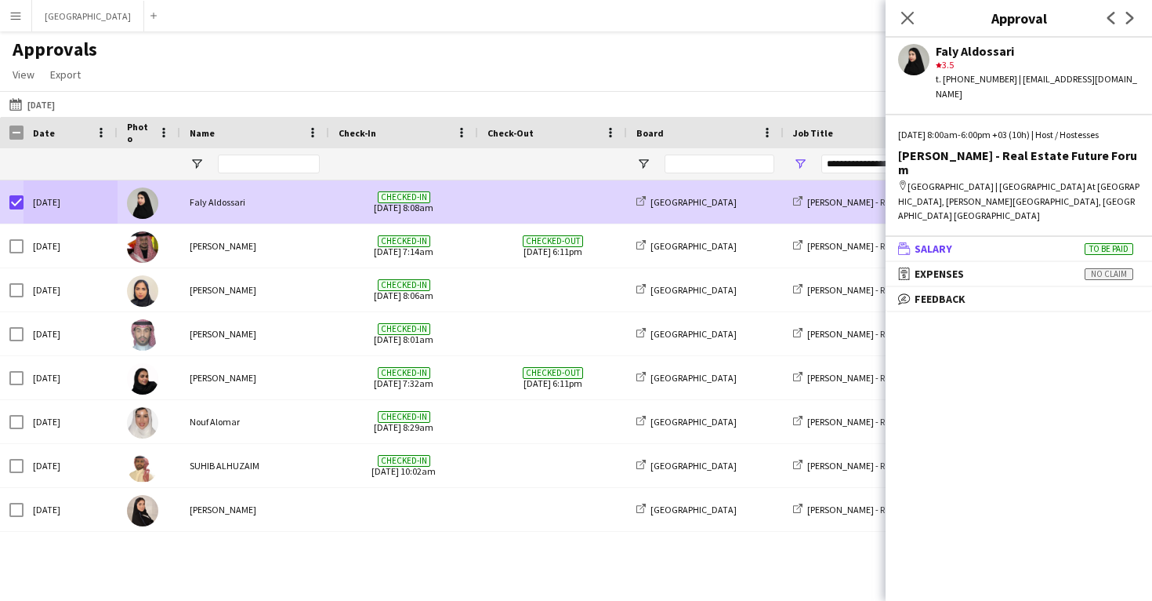
click at [981, 241] on mat-panel-title "wallet Salary To be paid" at bounding box center [1016, 248] width 260 height 14
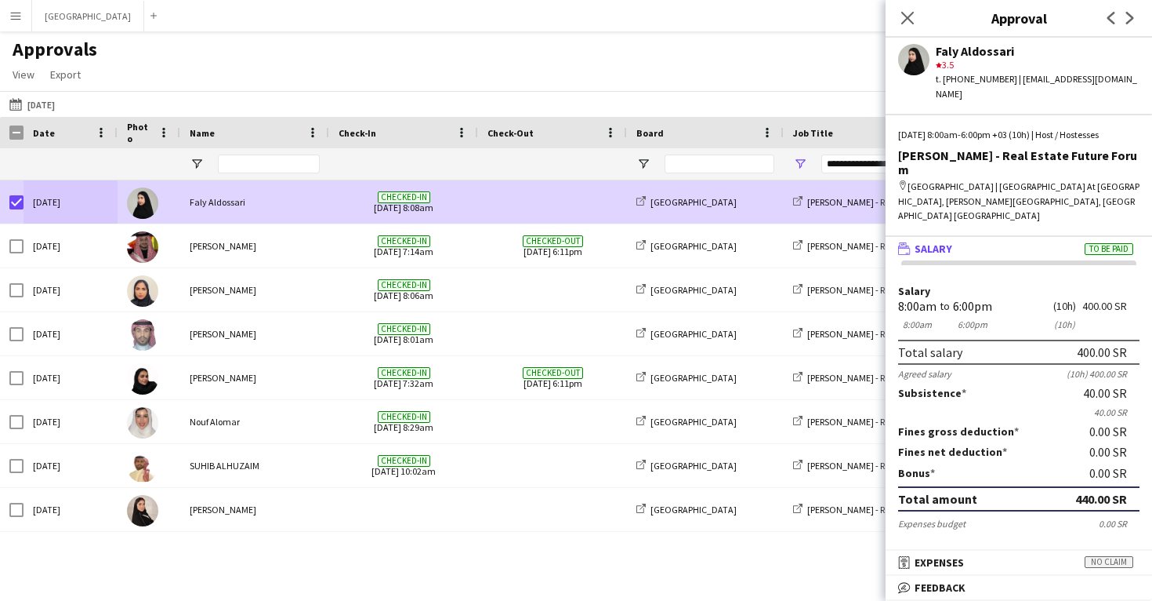
scroll to position [0, 0]
click at [963, 241] on mat-panel-title "wallet Salary To be paid" at bounding box center [1016, 248] width 260 height 14
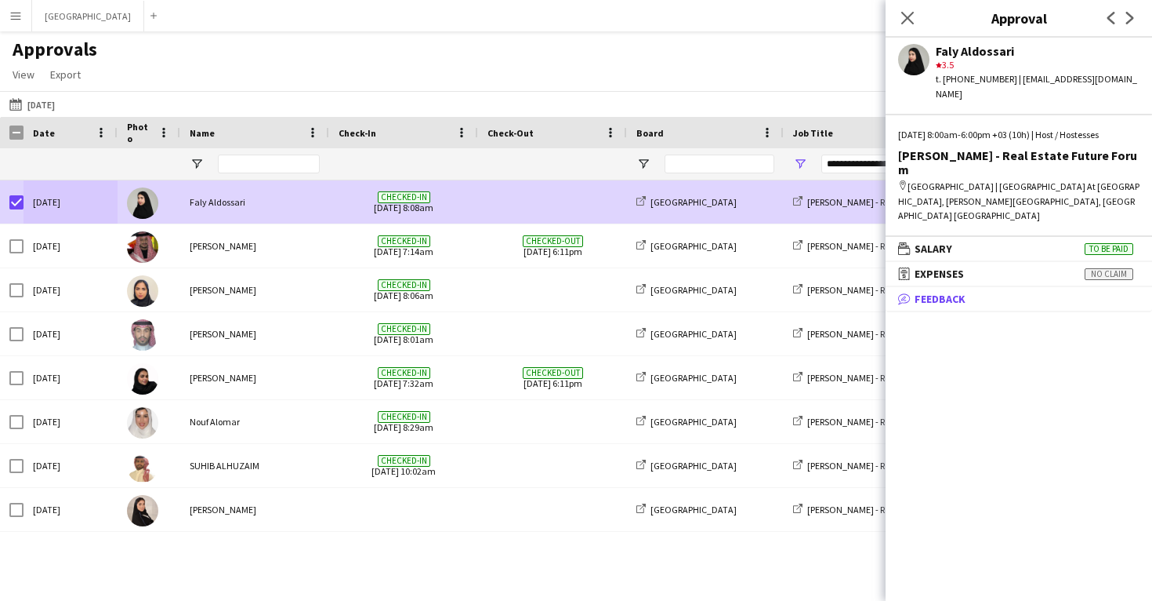
click at [960, 292] on span "Feedback" at bounding box center [940, 299] width 51 height 14
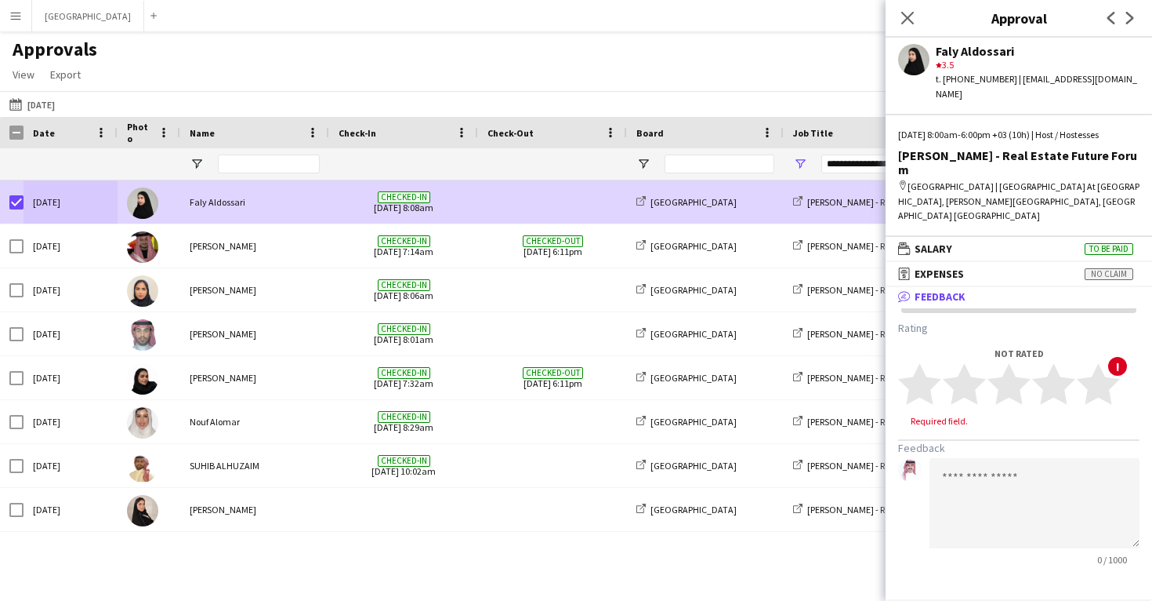
scroll to position [2, 0]
click at [913, 64] on app-user-avatar at bounding box center [913, 59] width 31 height 31
click at [960, 60] on div "star 3.5" at bounding box center [1038, 65] width 204 height 14
click at [984, 290] on mat-panel-title "bubble-pencil Feedback" at bounding box center [1016, 297] width 260 height 14
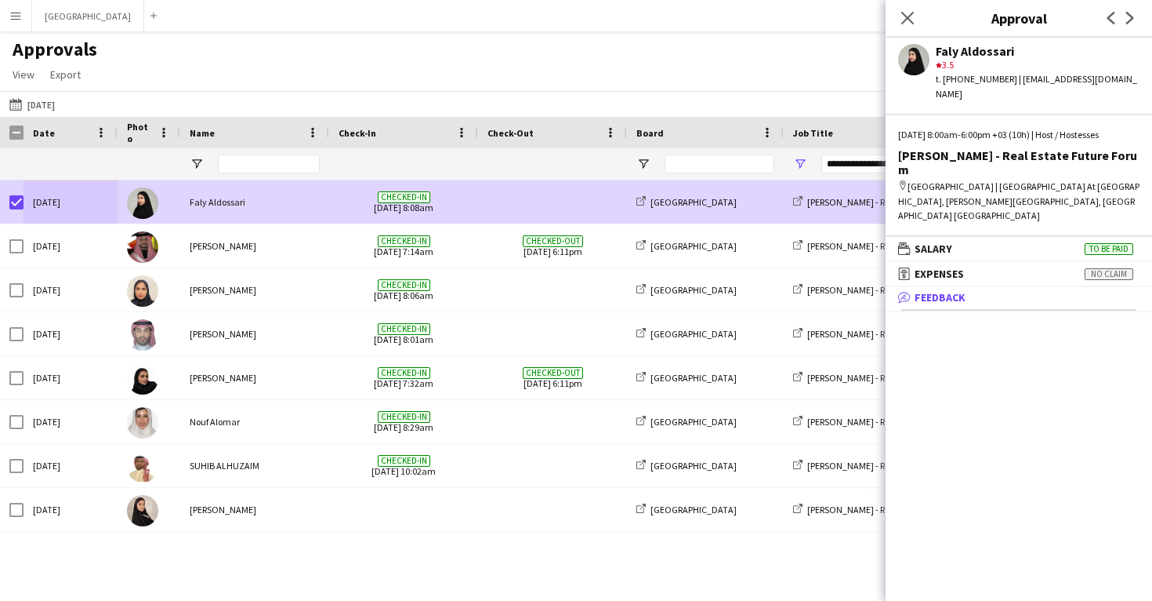
click at [974, 290] on mat-panel-title "bubble-pencil Feedback" at bounding box center [1016, 297] width 260 height 14
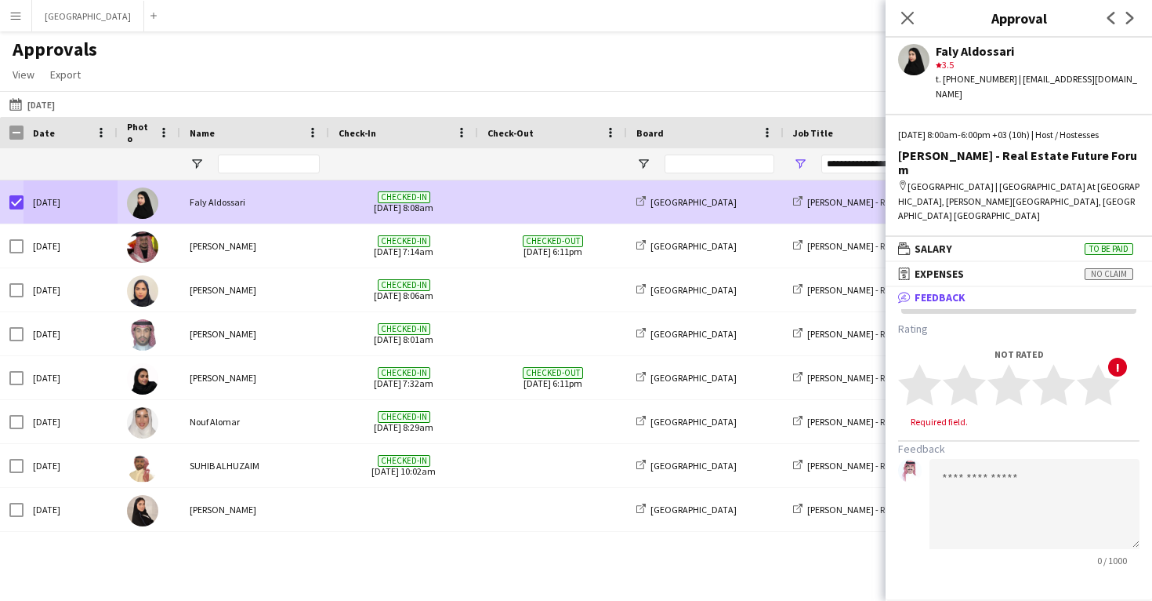
scroll to position [0, 0]
click at [1064, 365] on polygon at bounding box center [1053, 385] width 43 height 41
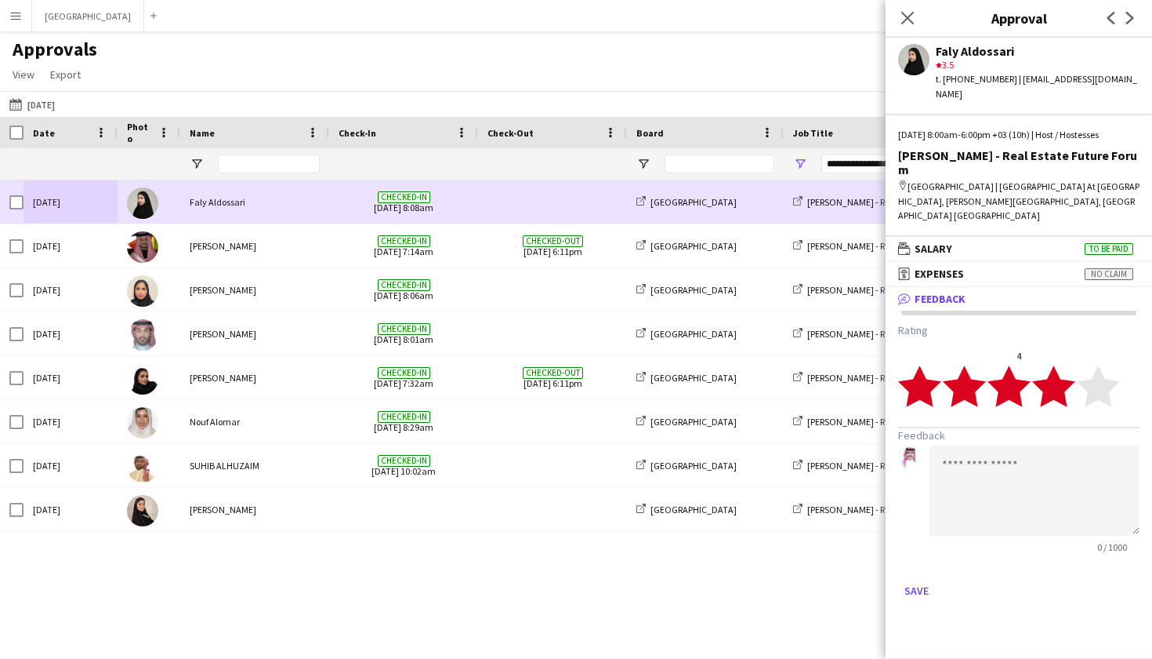
click at [201, 204] on div "Faly Aldossari" at bounding box center [254, 201] width 149 height 43
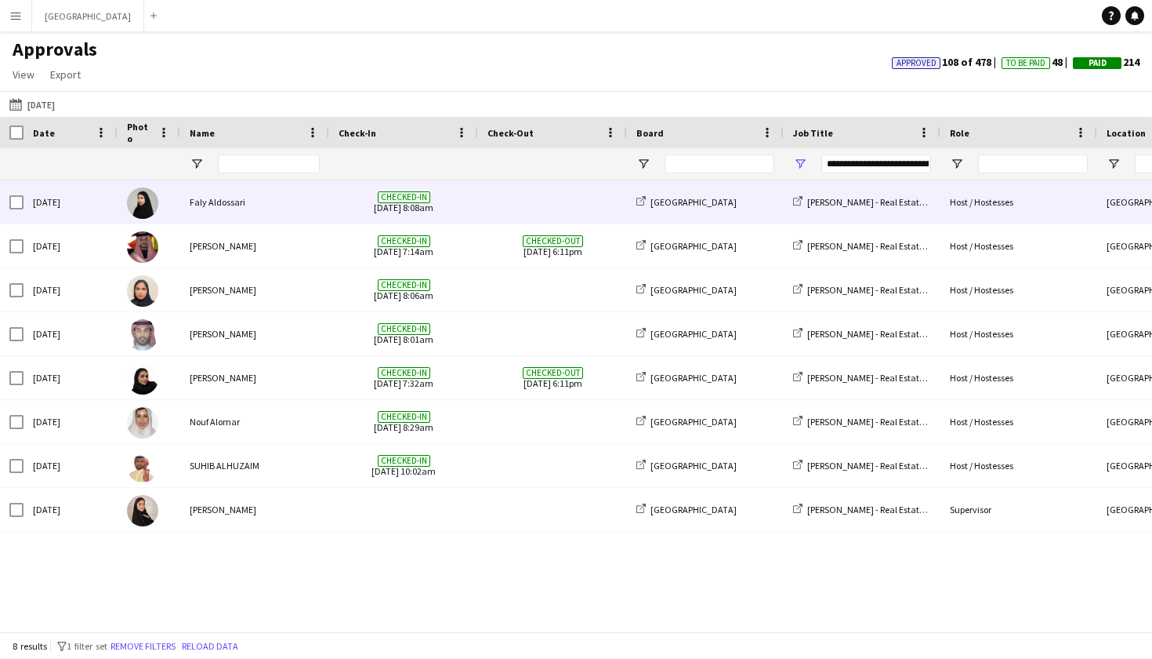
click at [201, 204] on div "Faly Aldossari" at bounding box center [254, 201] width 149 height 43
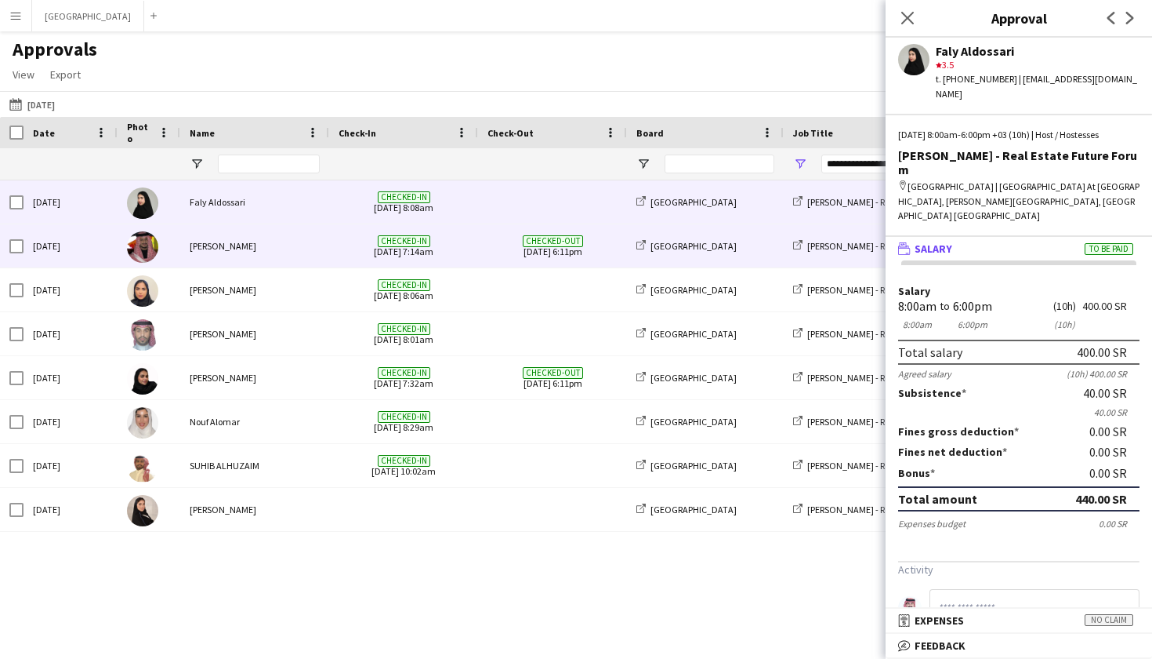
click at [293, 246] on div "[PERSON_NAME]" at bounding box center [254, 245] width 149 height 43
click at [49, 205] on div "Wed, 29 Jan 2025" at bounding box center [71, 201] width 94 height 43
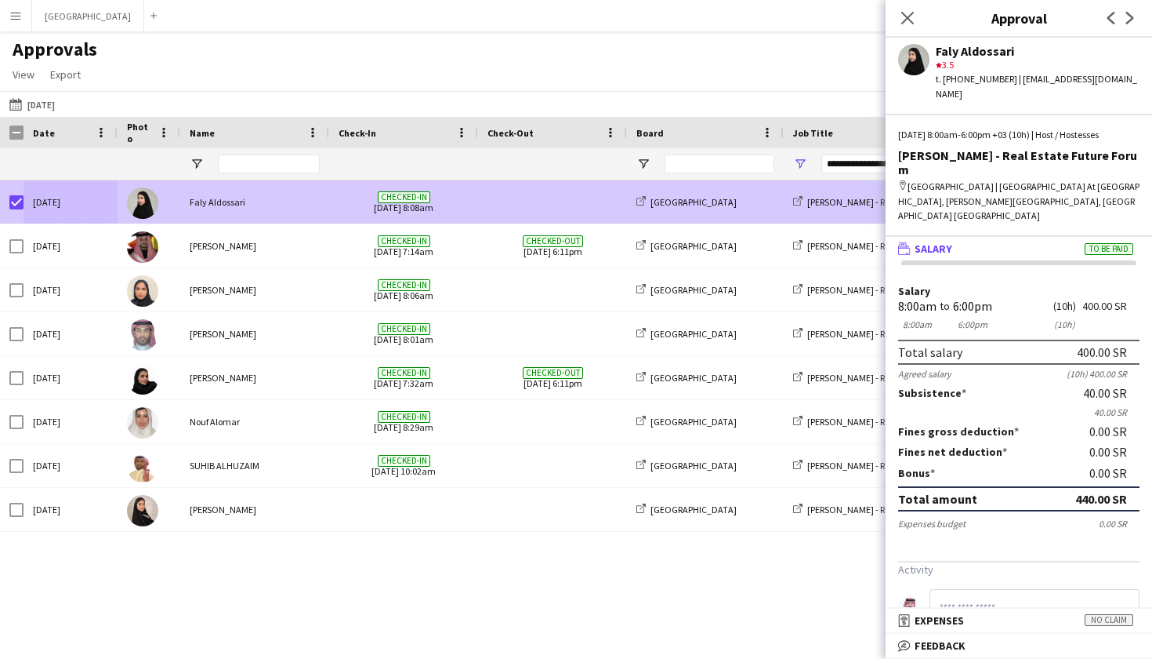
click at [96, 206] on div "Wed, 29 Jan 2025" at bounding box center [71, 201] width 94 height 43
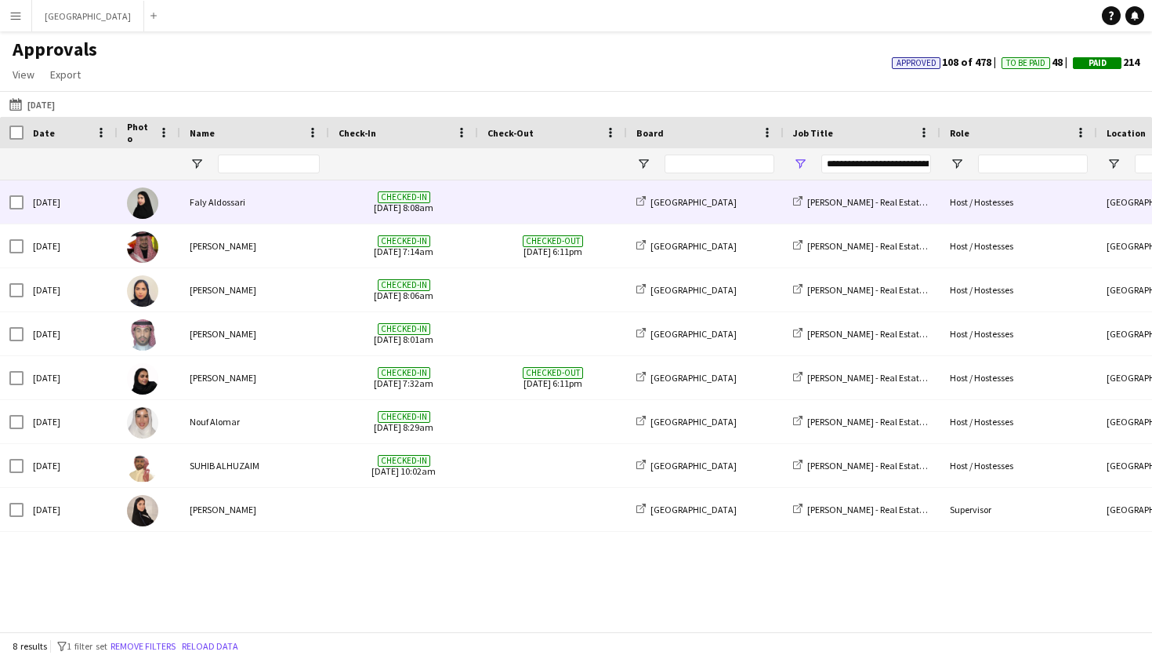
click at [236, 205] on div "Faly Aldossari" at bounding box center [254, 201] width 149 height 43
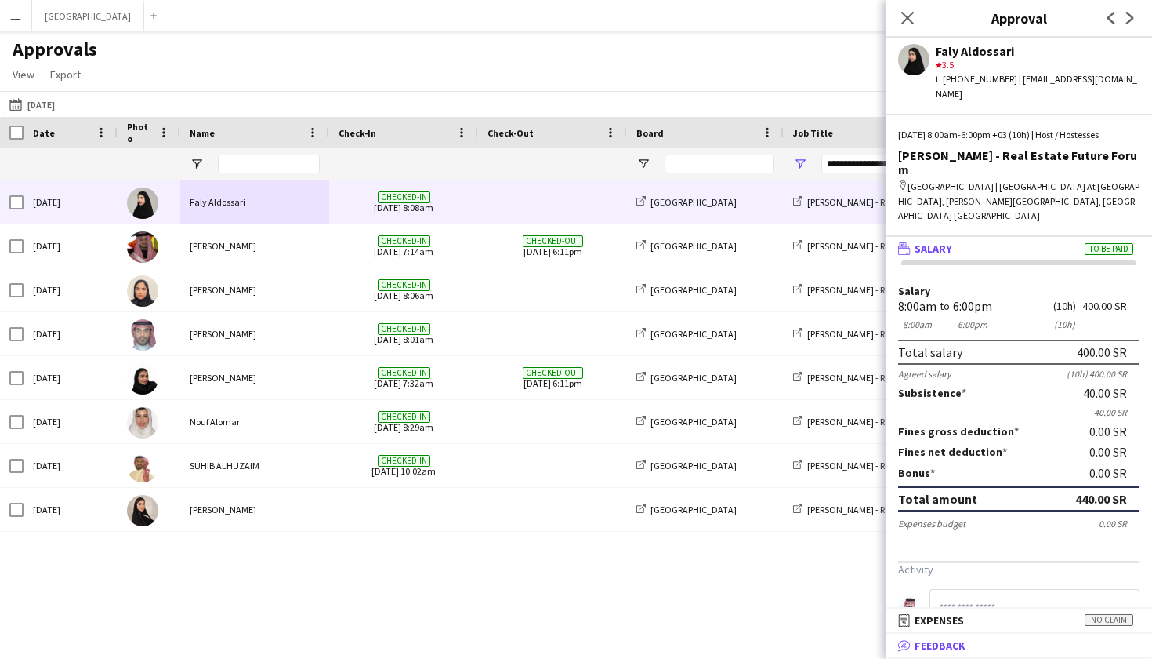
click at [970, 600] on mat-expansion-panel-header "bubble-pencil Feedback" at bounding box center [1019, 645] width 267 height 24
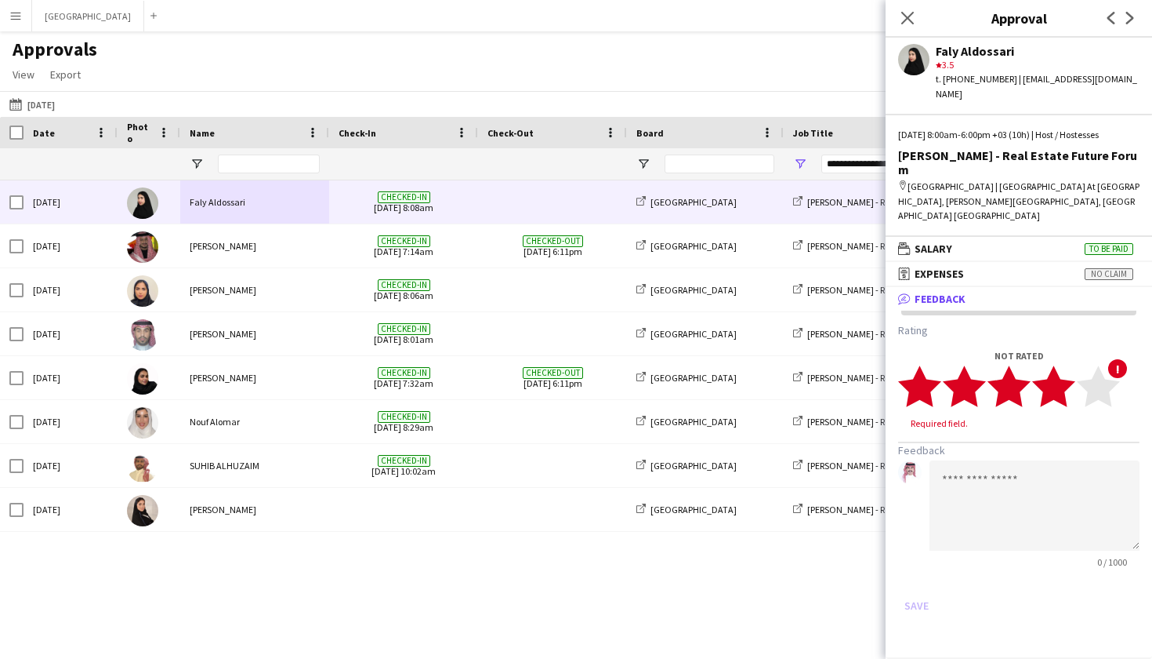
click at [1058, 365] on polygon at bounding box center [1053, 385] width 43 height 41
click at [920, 578] on button "Save" at bounding box center [916, 590] width 37 height 25
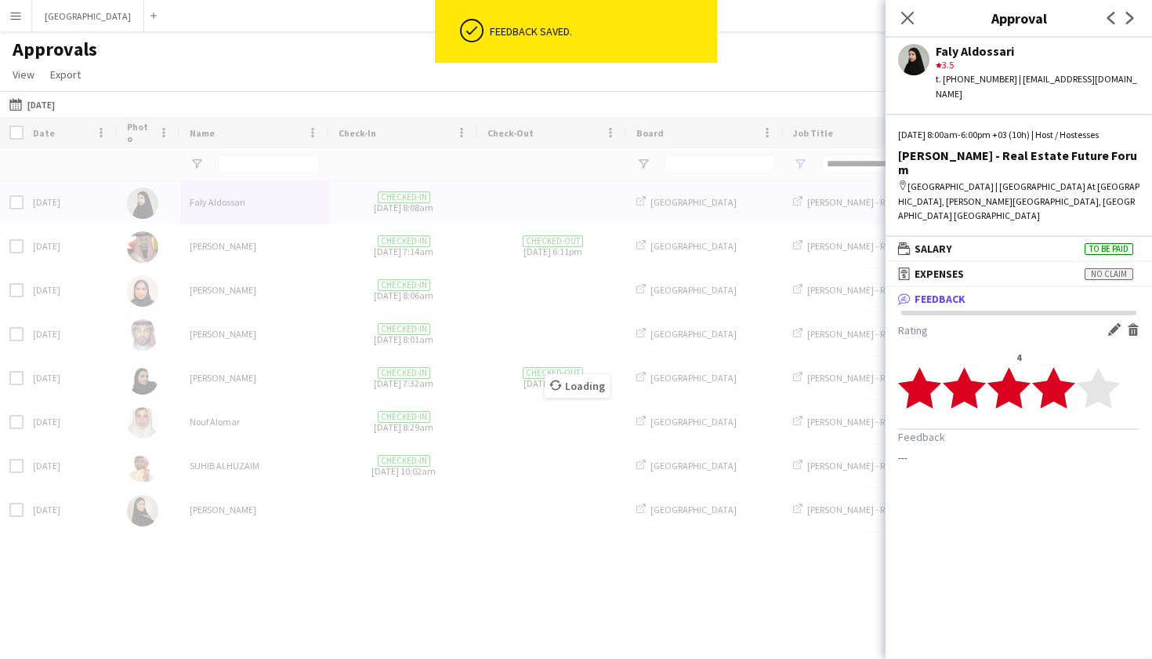
click at [254, 252] on div "Loading" at bounding box center [576, 374] width 1152 height 514
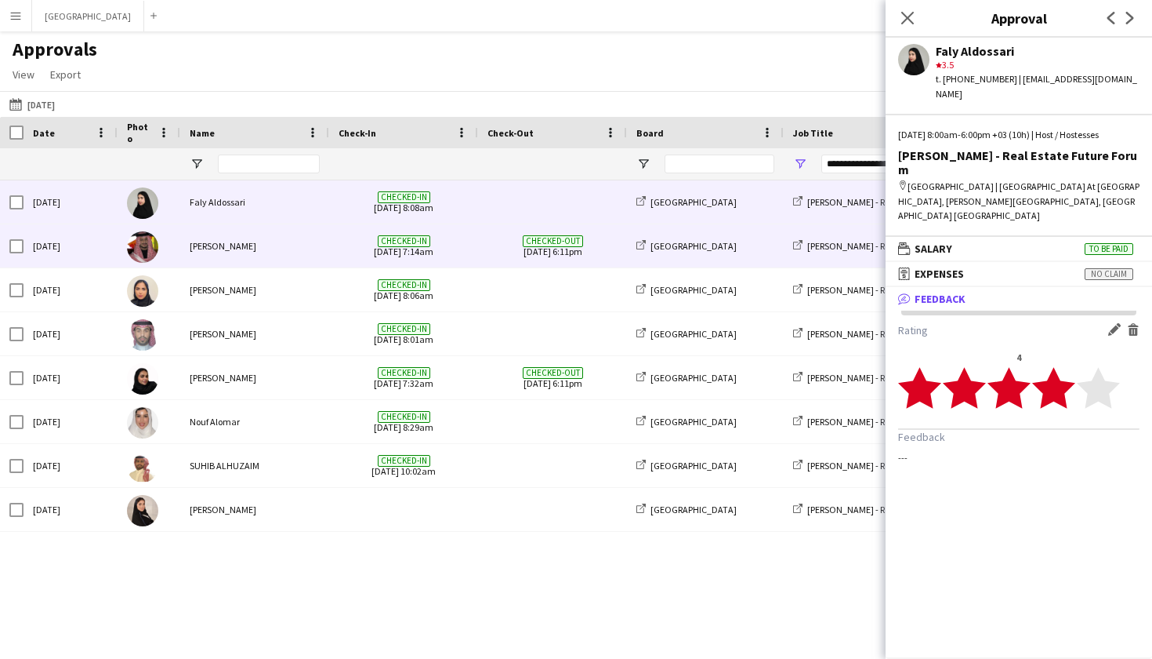
click at [479, 262] on div "Checked-out 29-01-2025 6:11pm" at bounding box center [552, 245] width 149 height 43
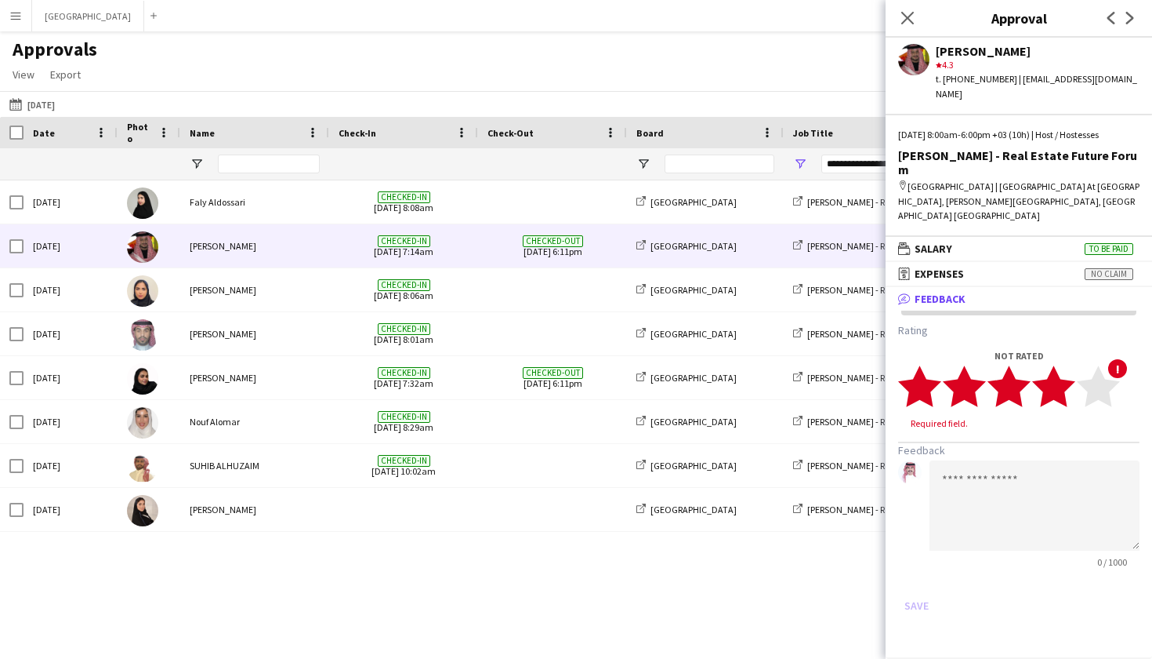
click at [1057, 365] on polygon at bounding box center [1053, 385] width 43 height 41
click at [912, 578] on button "Save" at bounding box center [916, 590] width 37 height 25
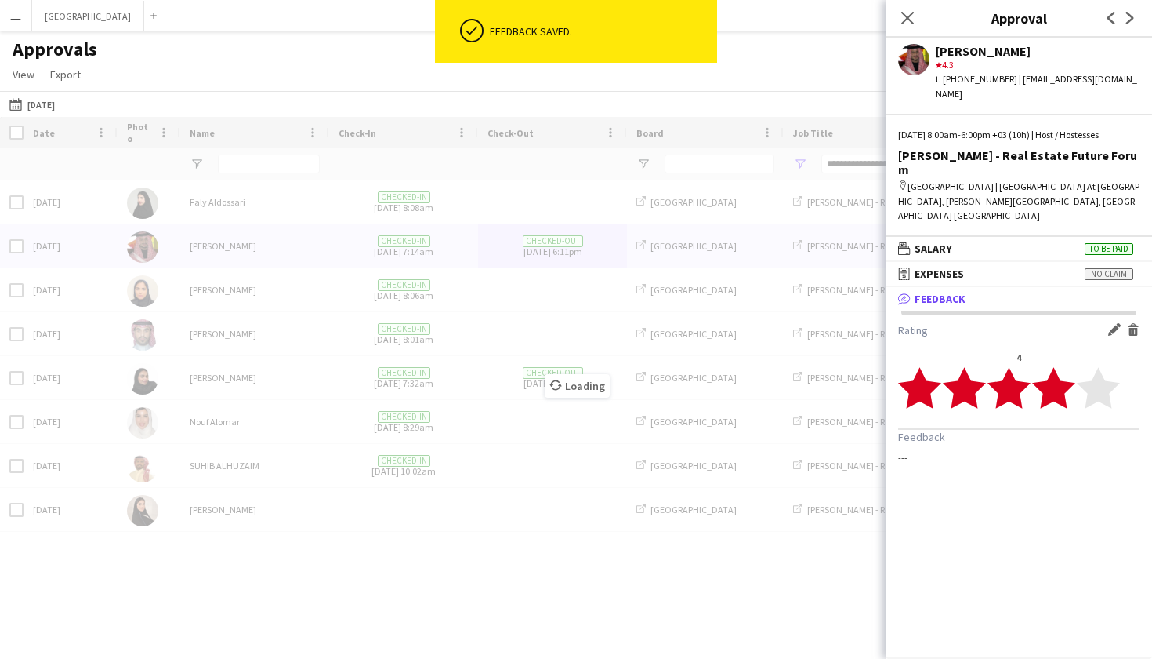
click at [422, 291] on div "Loading" at bounding box center [576, 374] width 1152 height 514
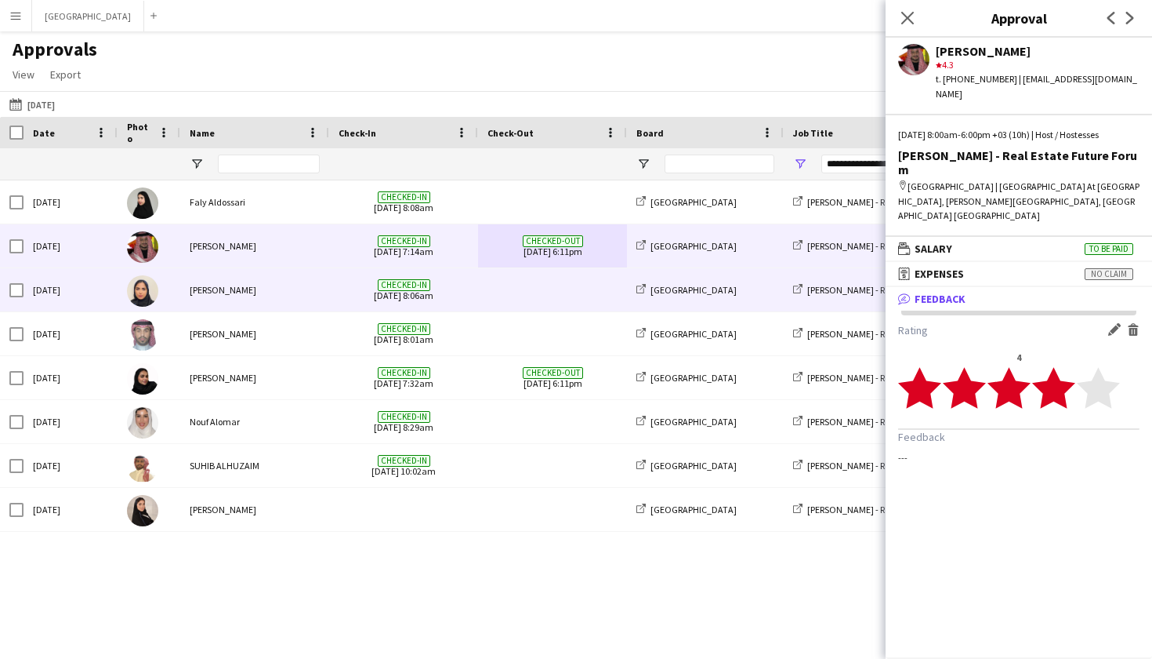
click at [437, 303] on span "Checked-in 29-01-2025 8:06am" at bounding box center [404, 289] width 130 height 43
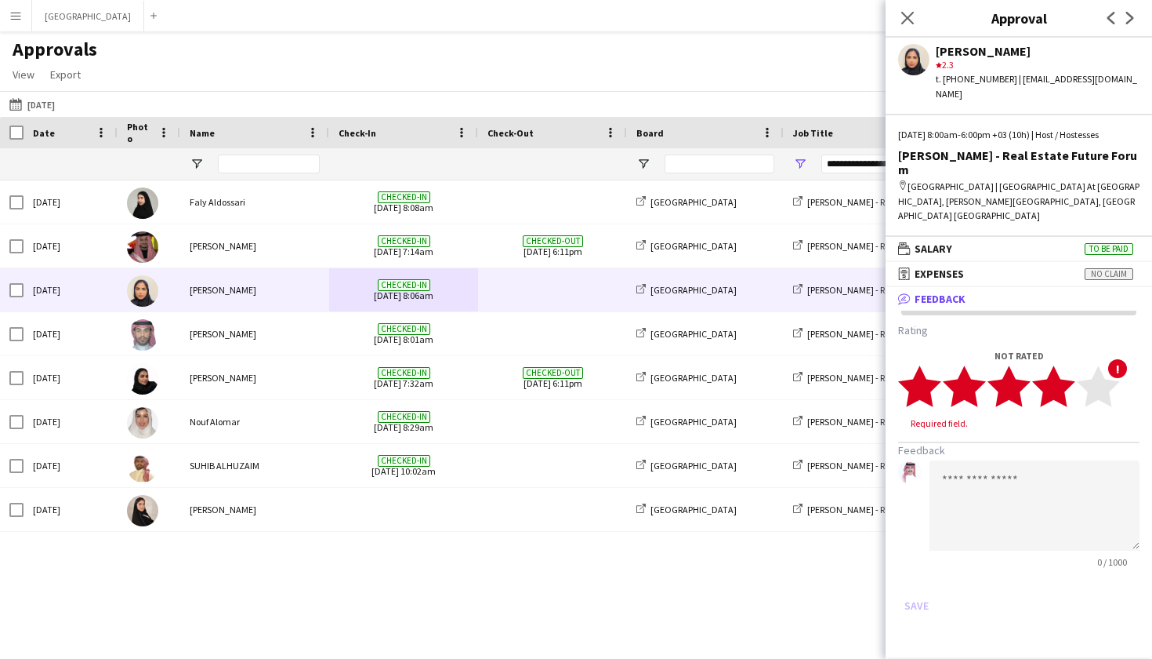
click at [1062, 365] on polygon at bounding box center [1053, 385] width 43 height 41
click at [920, 578] on button "Save" at bounding box center [916, 590] width 37 height 25
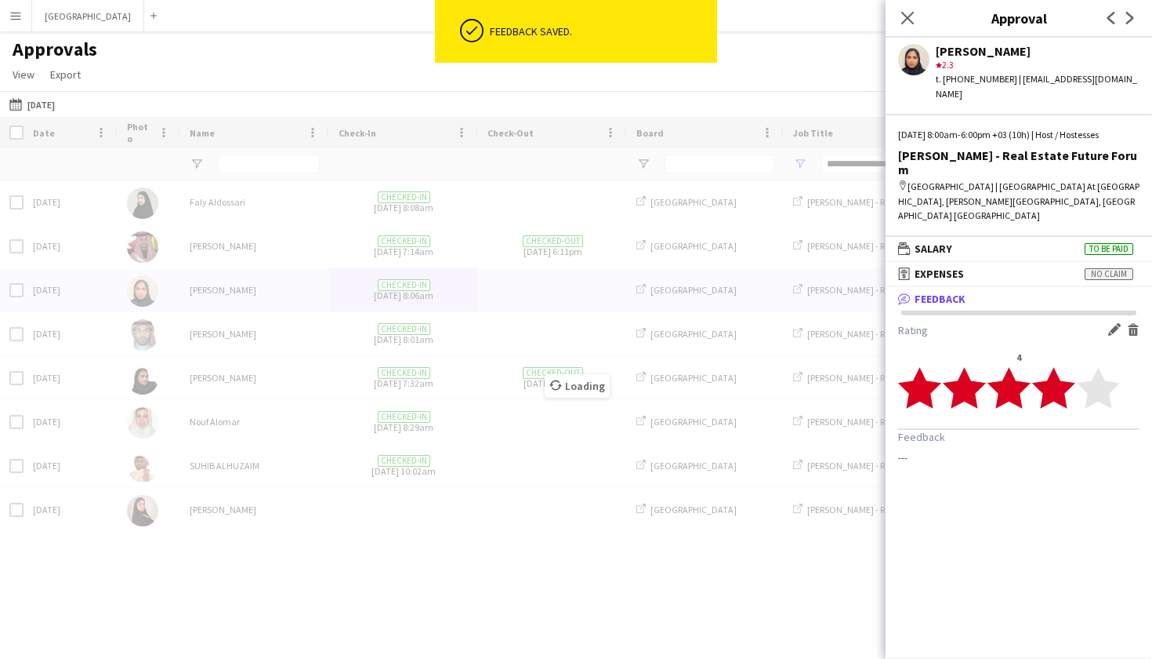
click at [373, 330] on div "Loading" at bounding box center [576, 374] width 1152 height 514
click at [354, 332] on div "Loading" at bounding box center [576, 374] width 1152 height 514
click at [314, 347] on div "Loading" at bounding box center [576, 374] width 1152 height 514
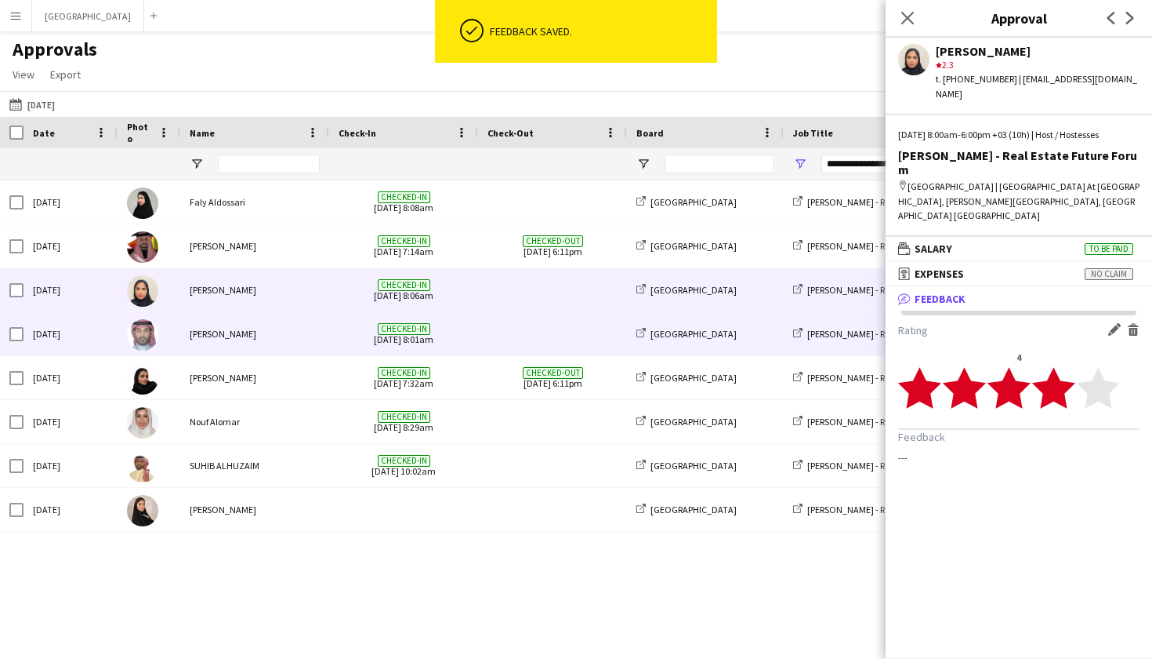
click at [297, 342] on div "[PERSON_NAME]" at bounding box center [254, 333] width 149 height 43
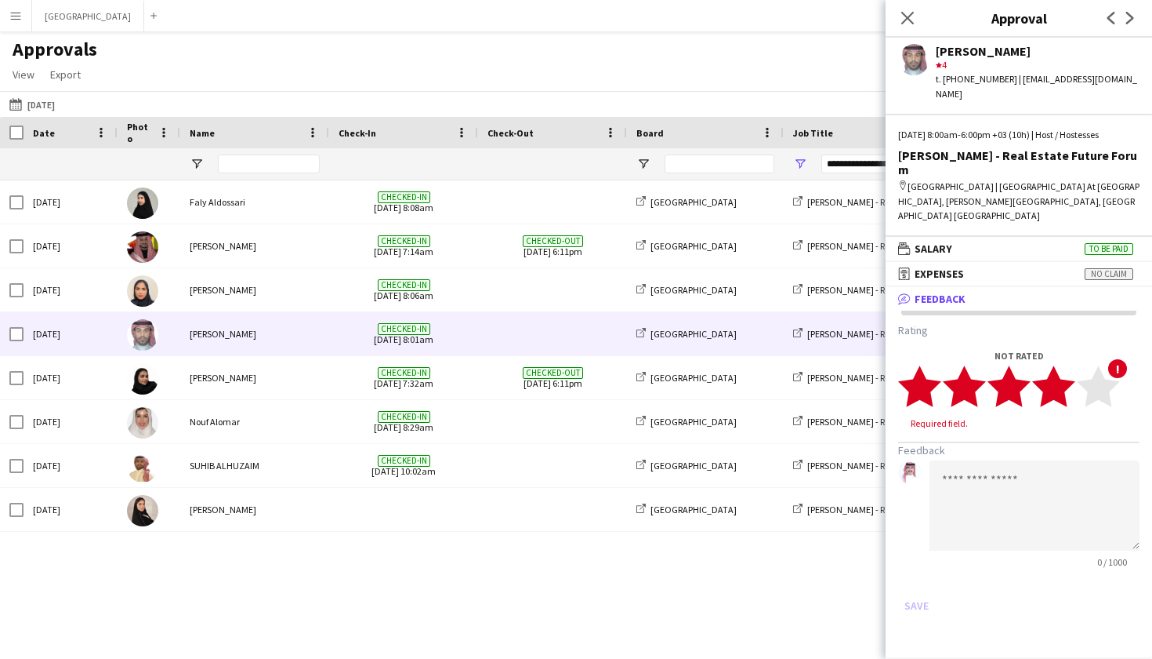
click at [1062, 372] on polygon at bounding box center [1053, 385] width 43 height 41
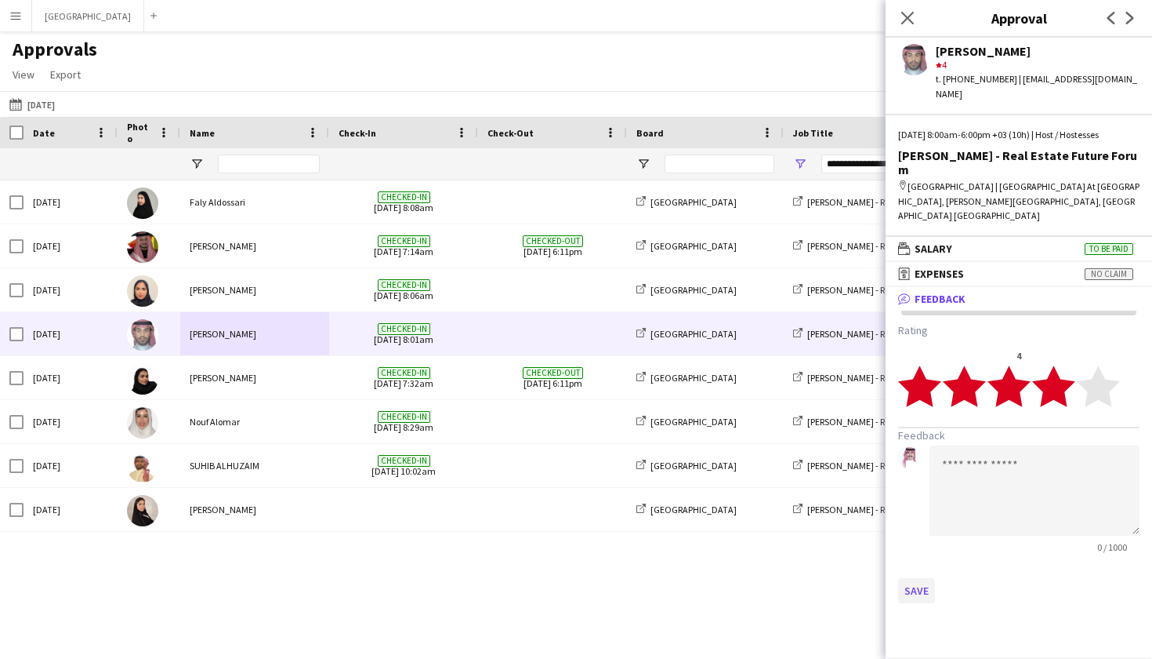
click at [922, 578] on button "Save" at bounding box center [916, 590] width 37 height 25
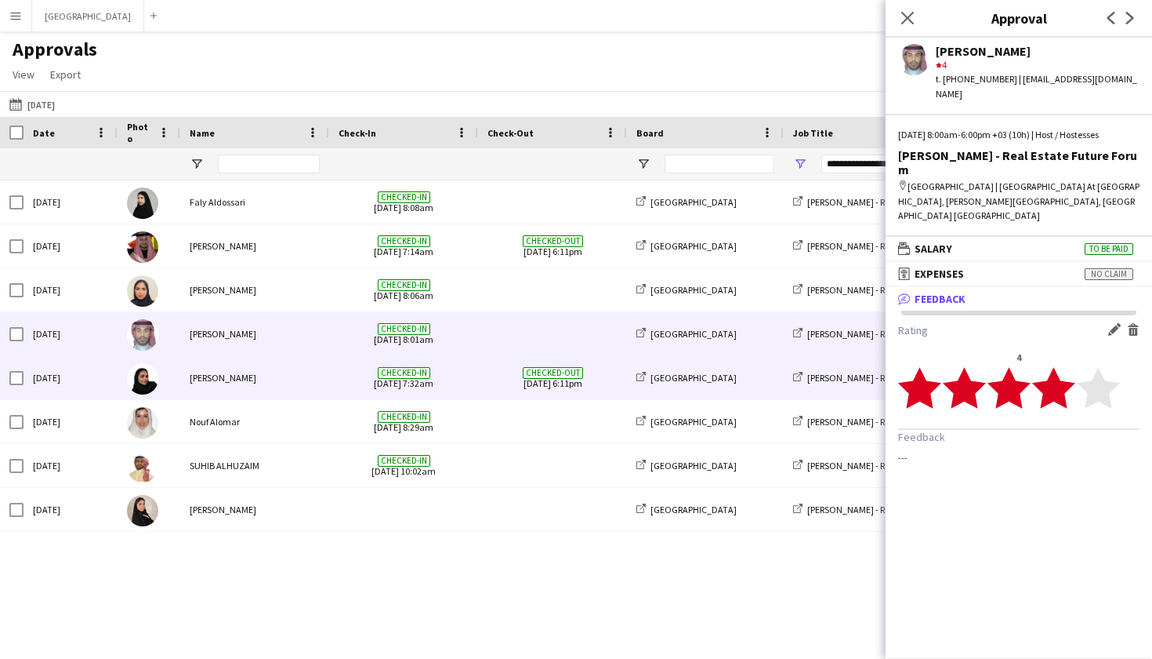
click at [289, 373] on div "[PERSON_NAME]" at bounding box center [254, 377] width 149 height 43
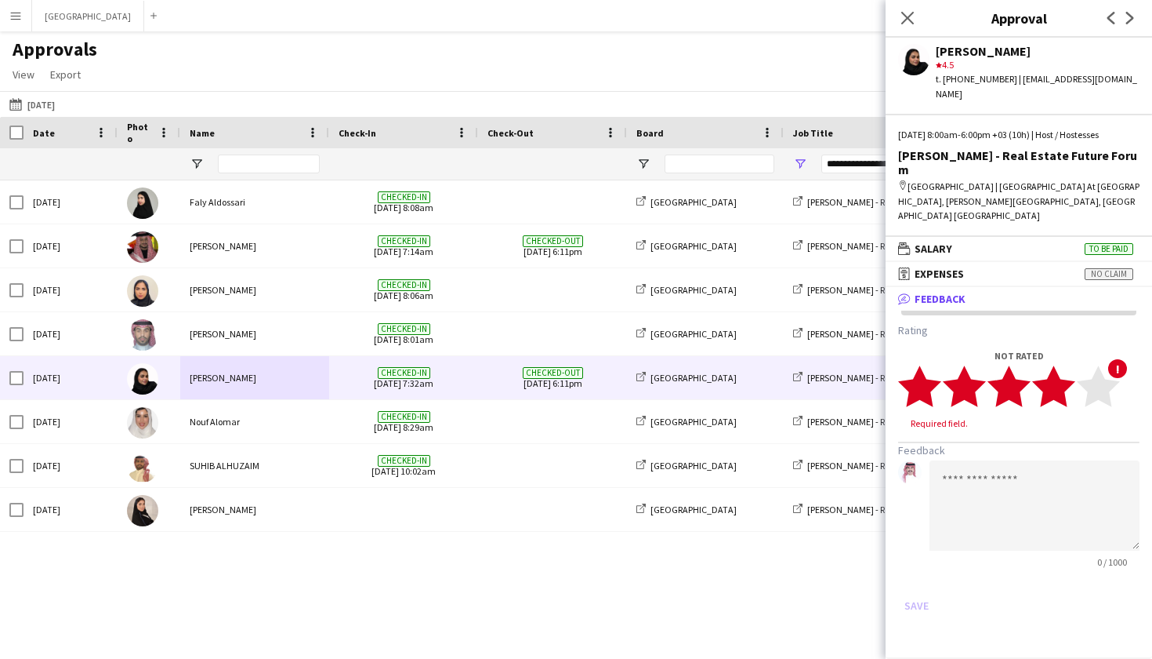
click at [1066, 365] on polygon at bounding box center [1053, 385] width 43 height 41
click at [903, 578] on button "Save" at bounding box center [916, 590] width 37 height 25
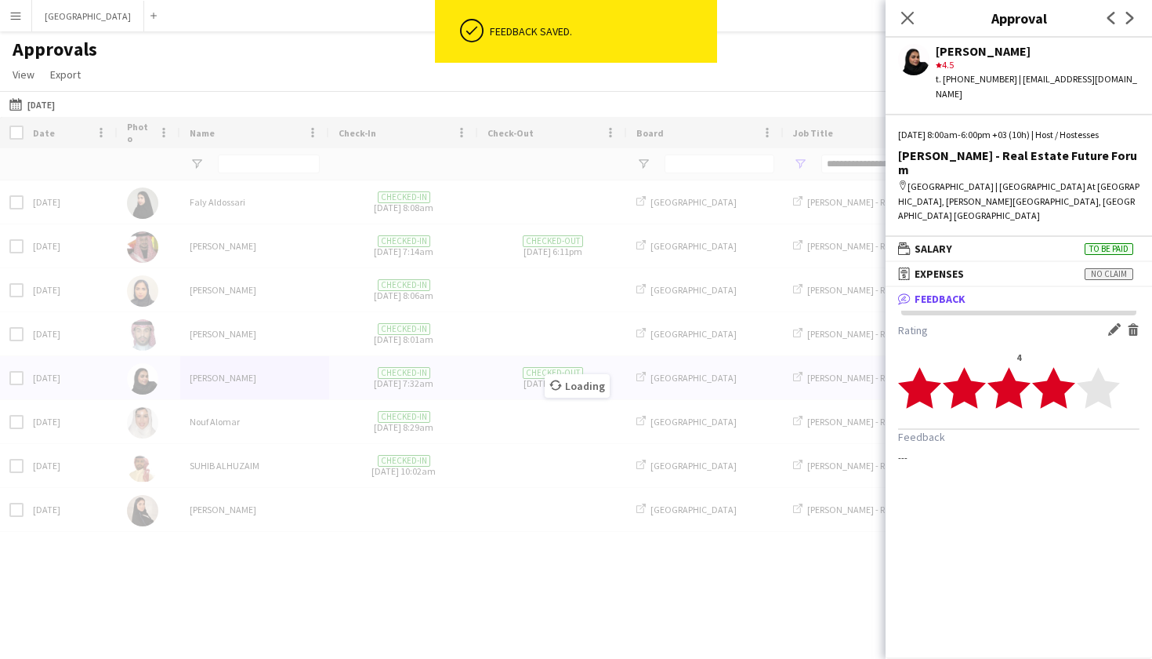
click at [241, 426] on div "Loading" at bounding box center [576, 374] width 1152 height 514
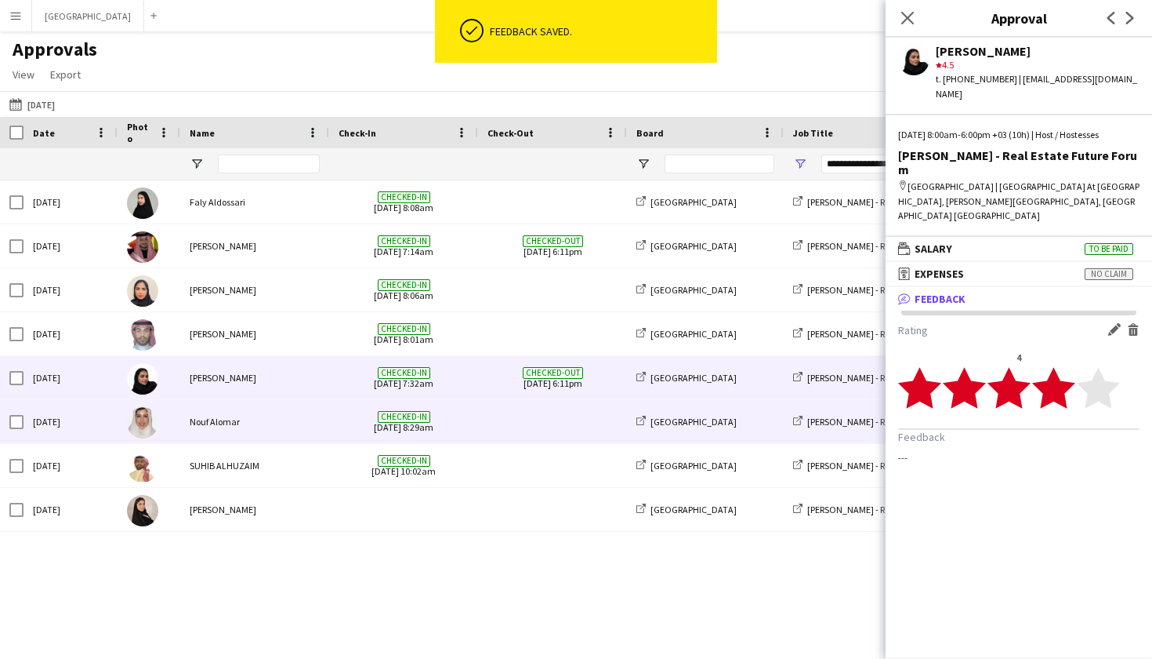
click at [241, 426] on div "Nouf Alomar" at bounding box center [254, 421] width 149 height 43
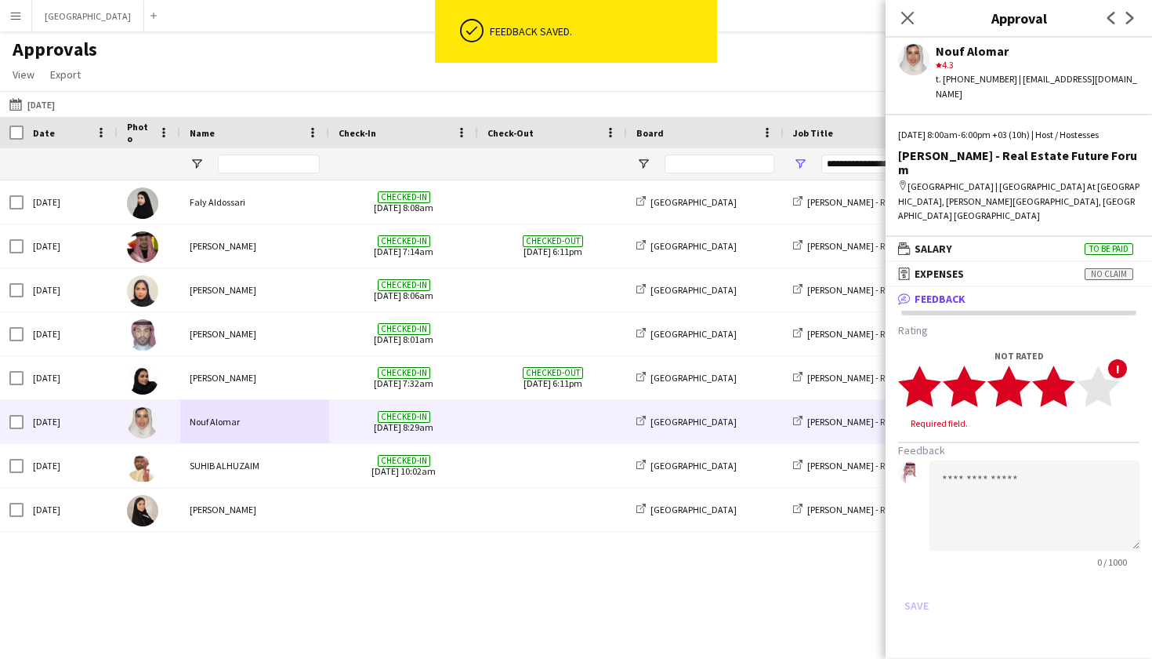
click at [1062, 368] on polygon at bounding box center [1053, 385] width 43 height 41
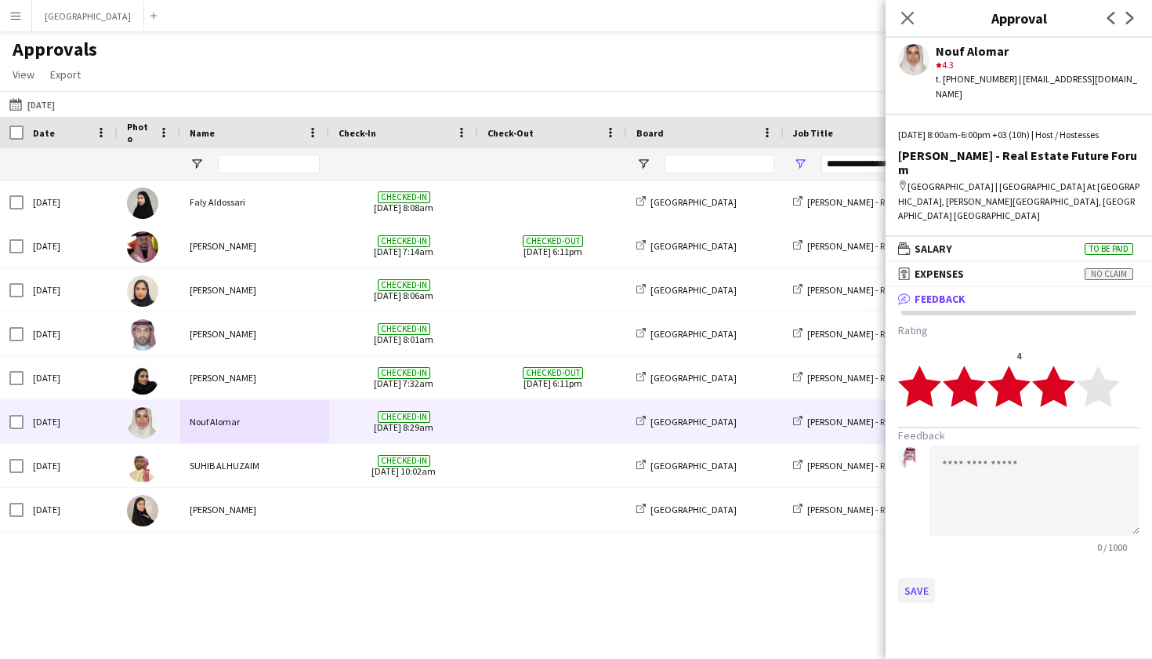
click at [913, 578] on button "Save" at bounding box center [916, 590] width 37 height 25
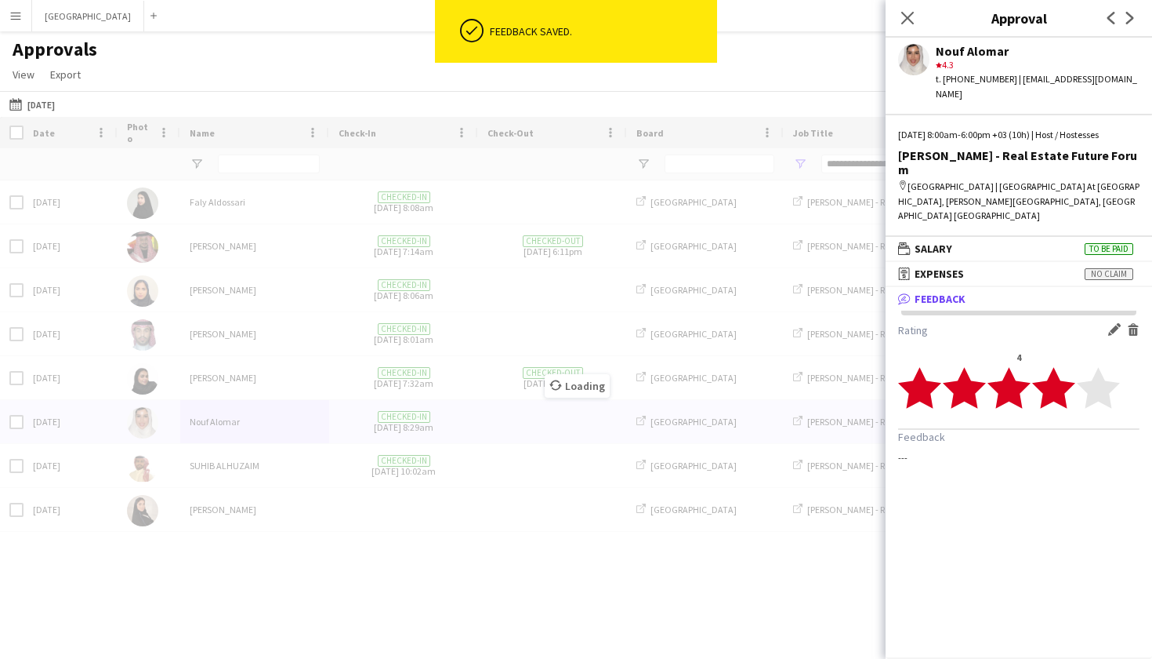
click at [235, 467] on div "Loading" at bounding box center [576, 374] width 1152 height 514
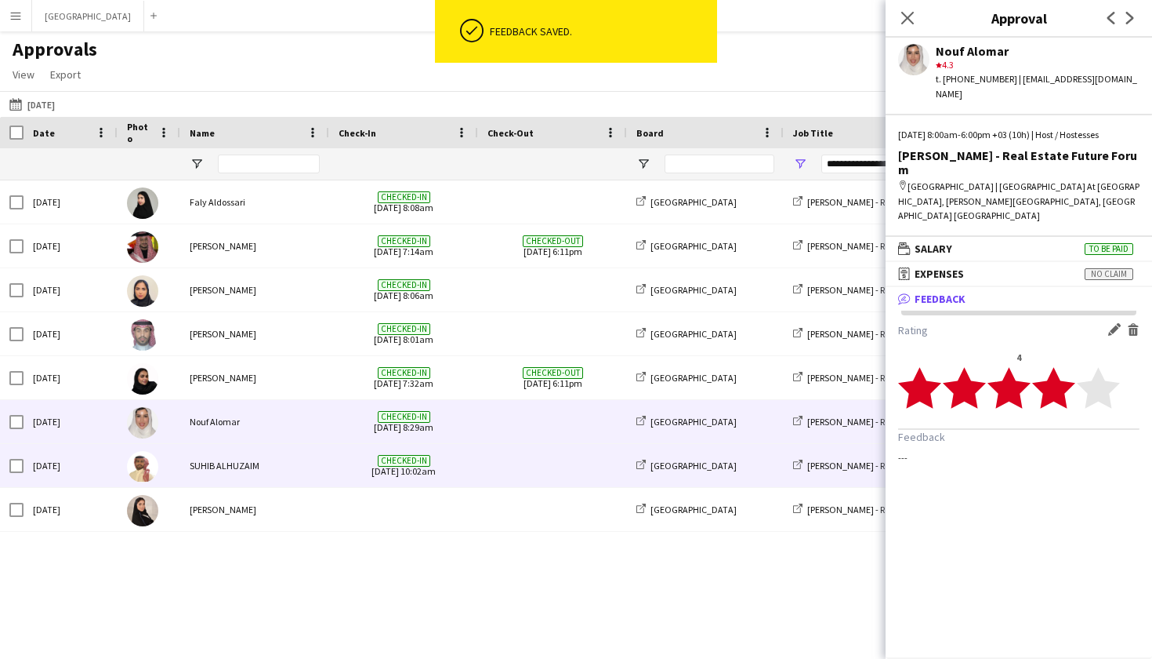
click at [235, 467] on div "SUHIB ALHUZAIM" at bounding box center [254, 465] width 149 height 43
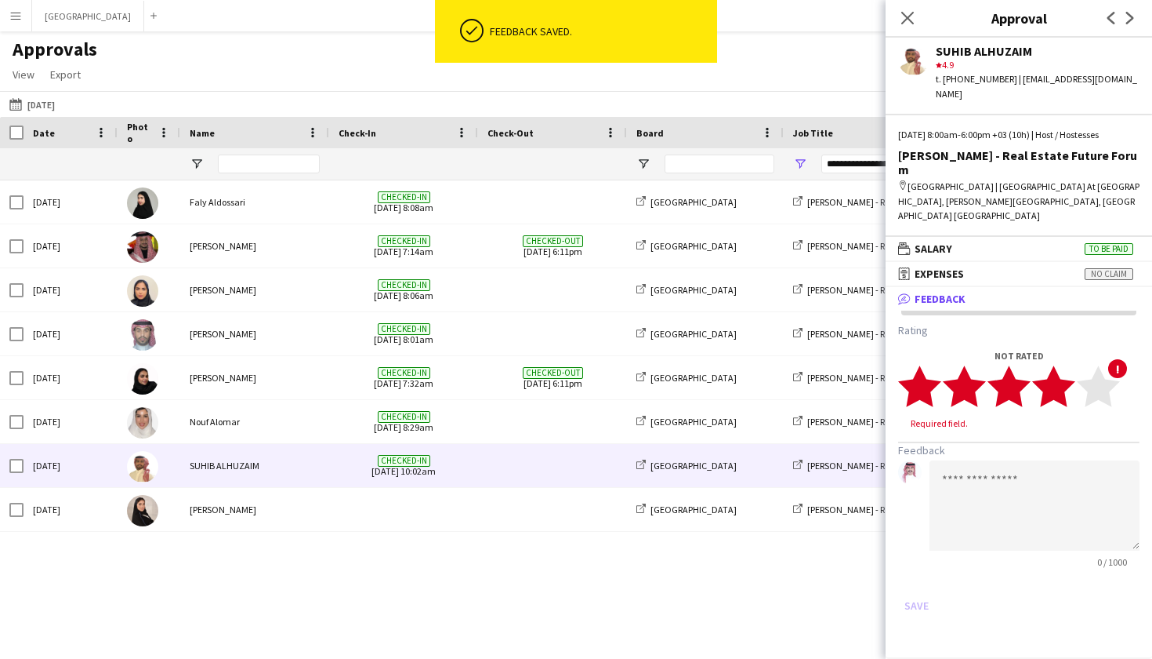
click at [1064, 367] on polygon at bounding box center [1053, 385] width 43 height 41
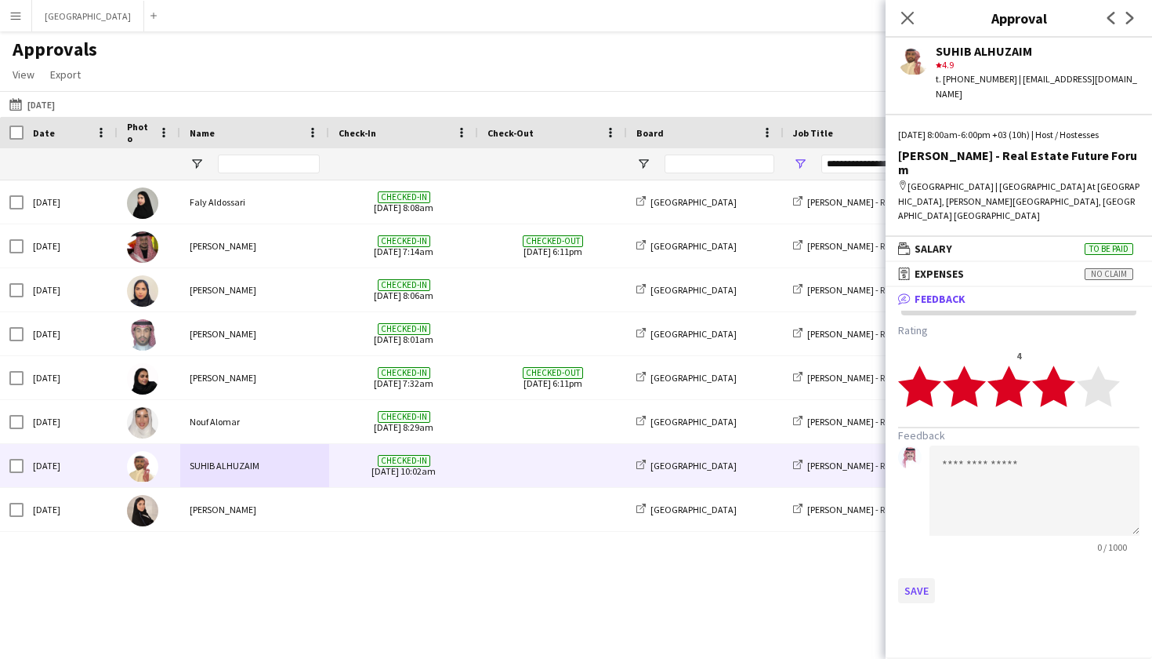
click at [918, 578] on button "Save" at bounding box center [916, 590] width 37 height 25
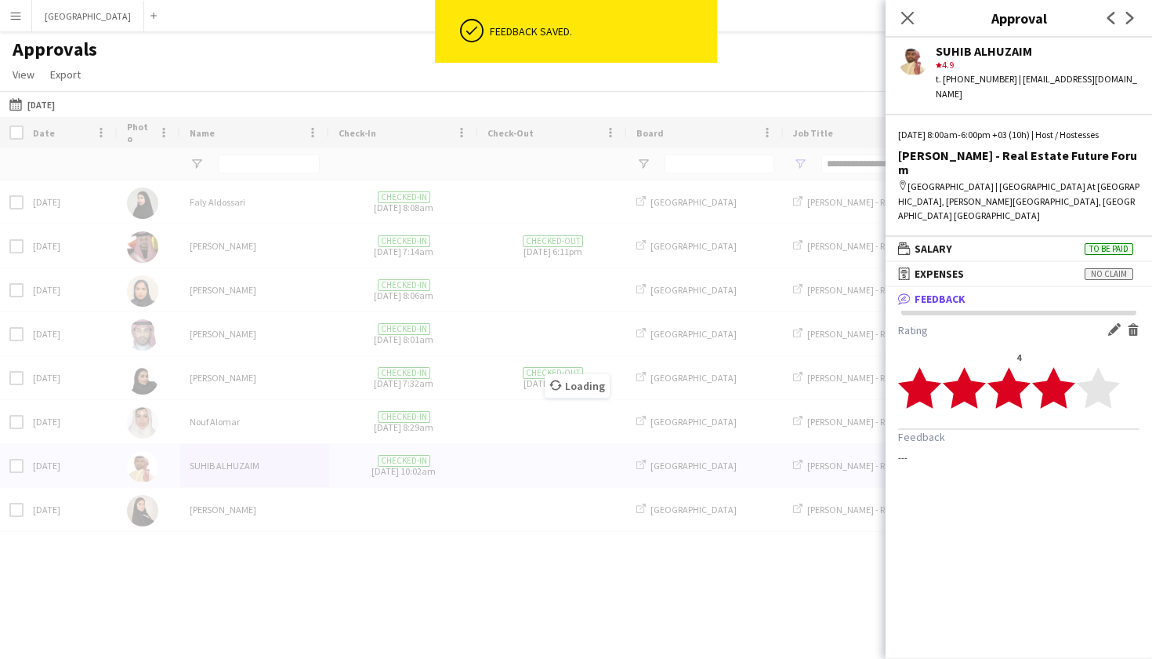
click at [379, 517] on div "Loading" at bounding box center [576, 374] width 1152 height 514
click at [361, 512] on div "Date Photo Name" at bounding box center [576, 374] width 1152 height 514
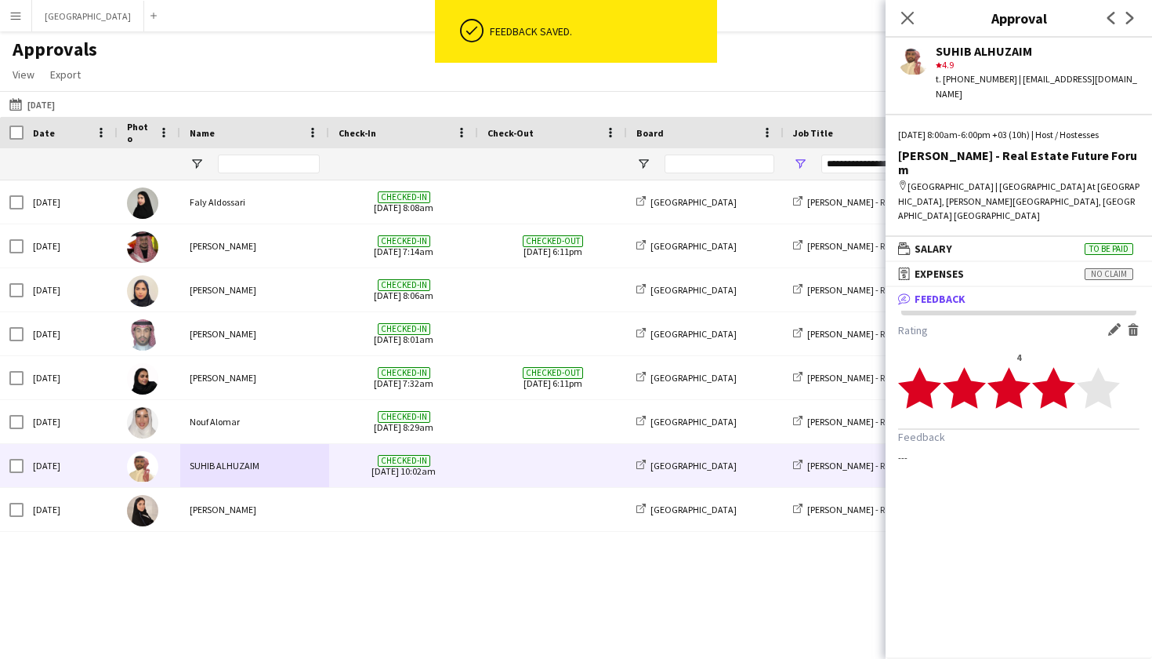
click at [361, 512] on span at bounding box center [404, 509] width 130 height 43
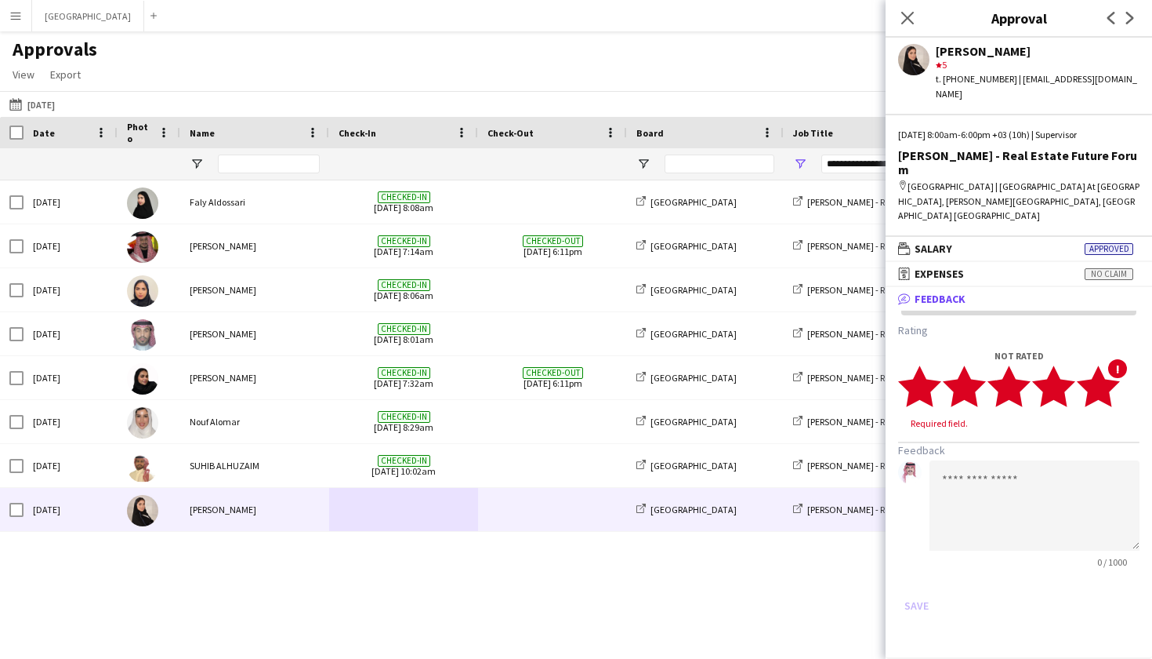
click at [1110, 365] on icon "star" at bounding box center [1098, 386] width 43 height 43
click at [1057, 445] on textarea at bounding box center [1035, 490] width 210 height 90
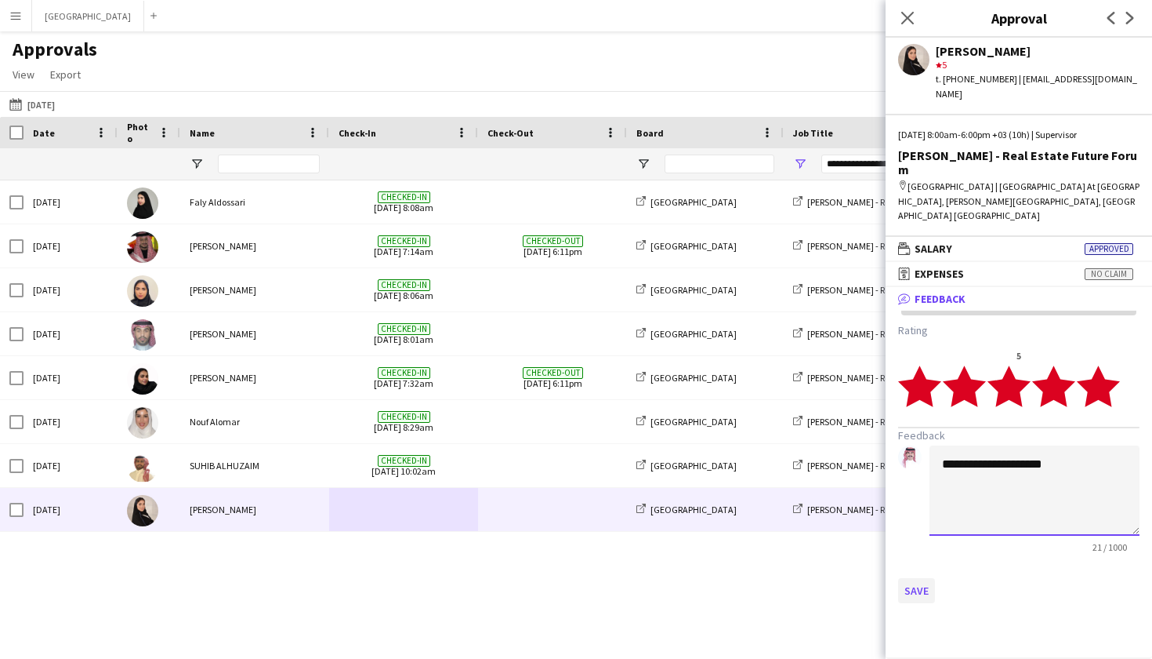
type textarea "**********"
click at [917, 578] on button "Save" at bounding box center [916, 590] width 37 height 25
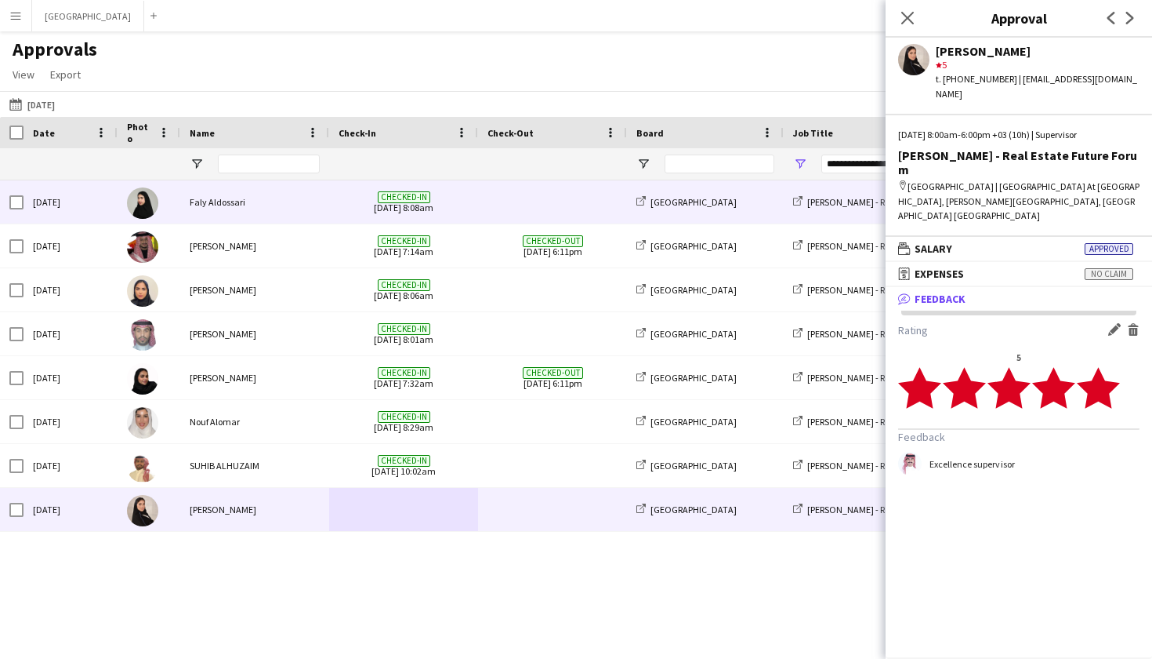
click at [191, 202] on div "Faly Aldossari" at bounding box center [254, 201] width 149 height 43
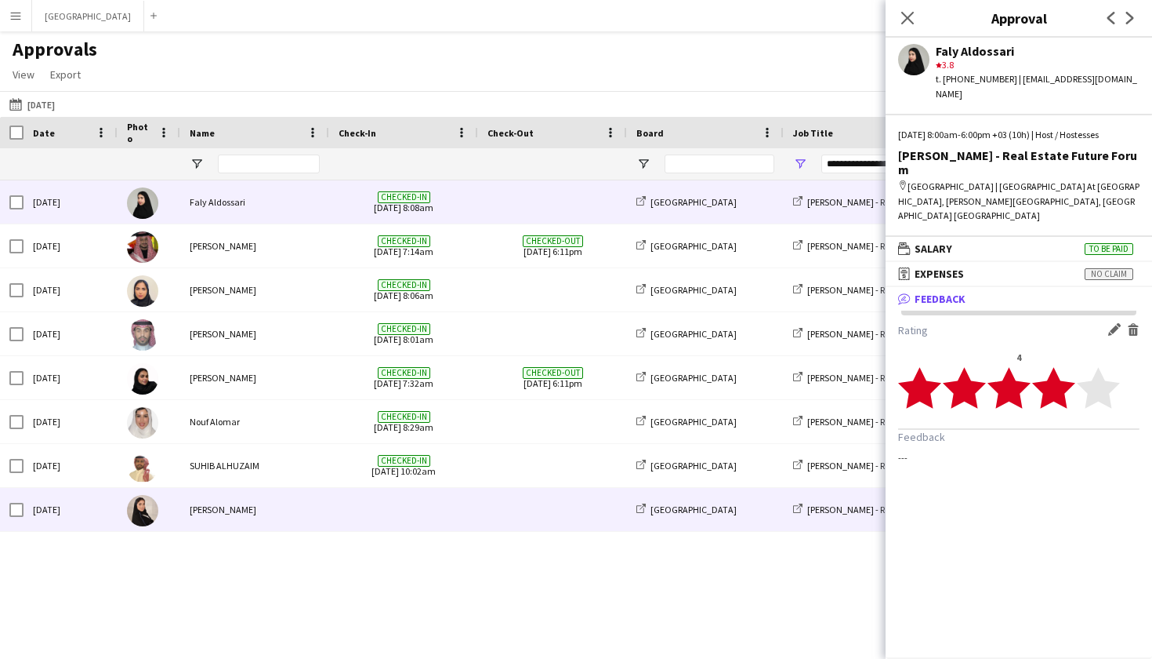
click at [531, 521] on span at bounding box center [553, 509] width 130 height 43
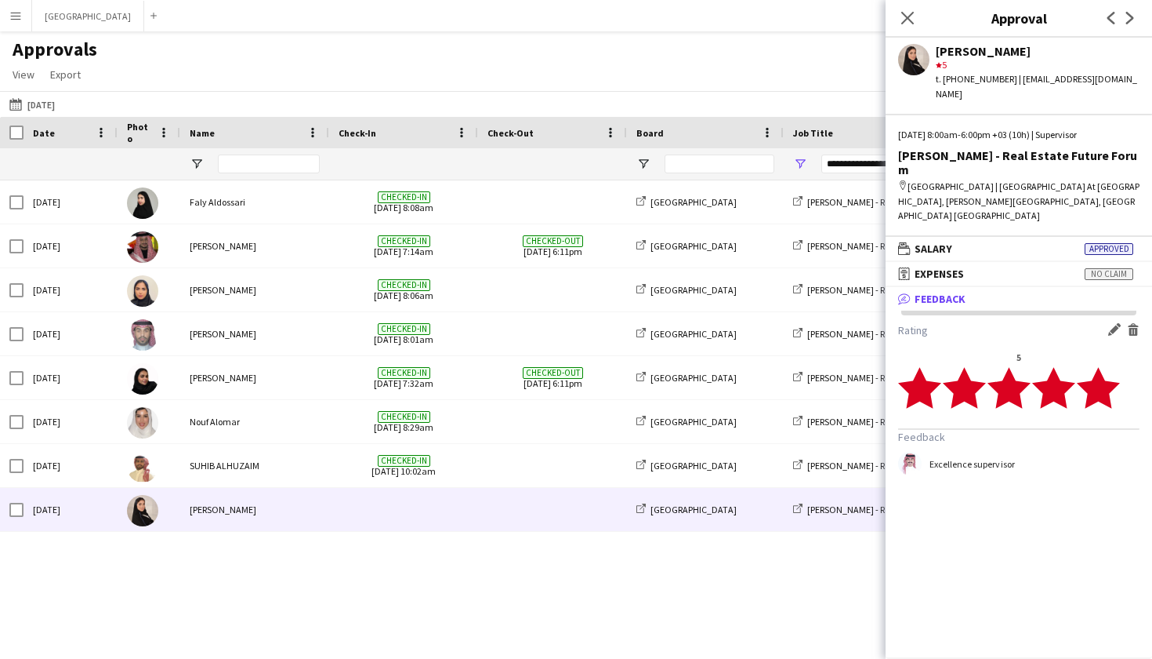
click at [856, 161] on div "**********" at bounding box center [877, 163] width 110 height 19
click at [909, 15] on icon "Close pop-in" at bounding box center [907, 17] width 15 height 15
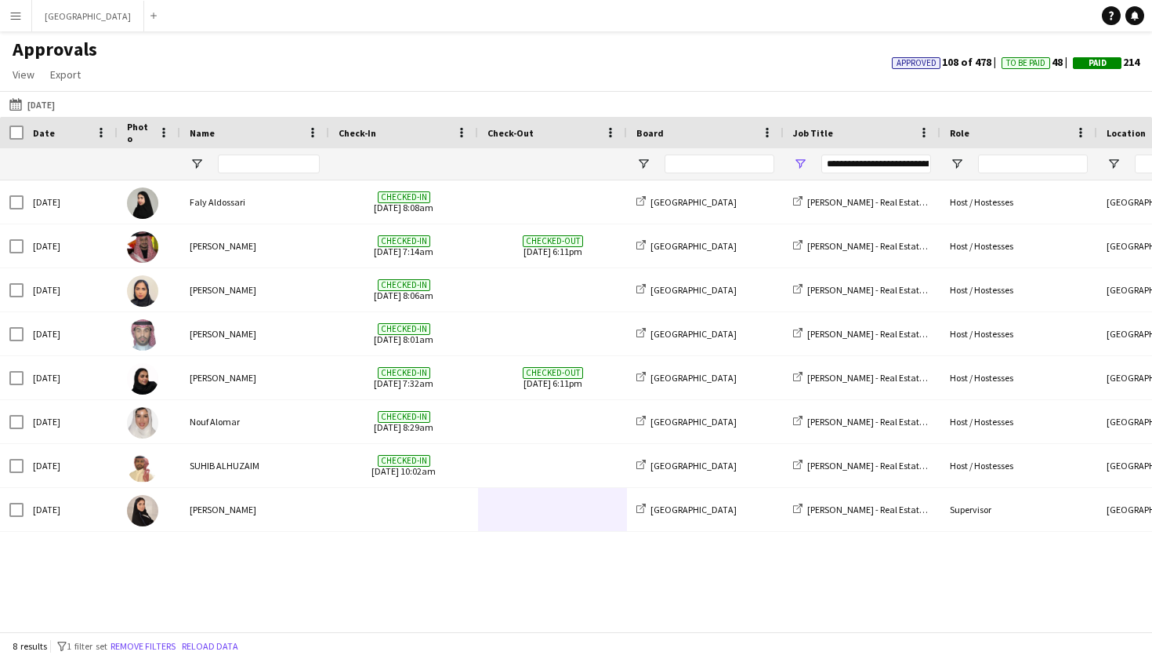
click at [853, 169] on div "**********" at bounding box center [877, 163] width 110 height 19
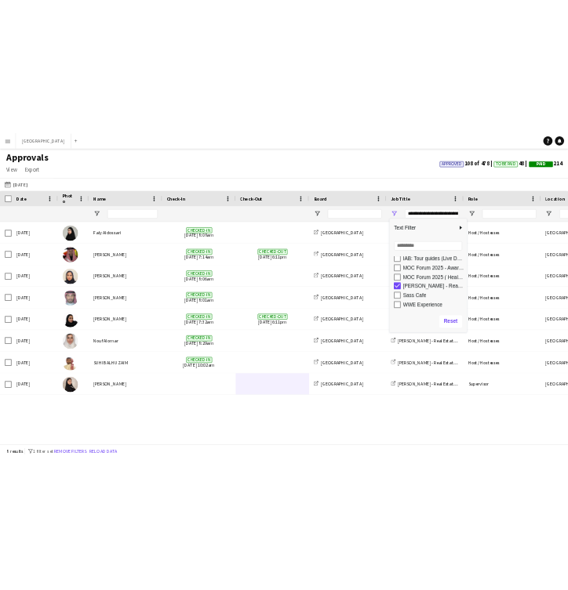
scroll to position [249, 0]
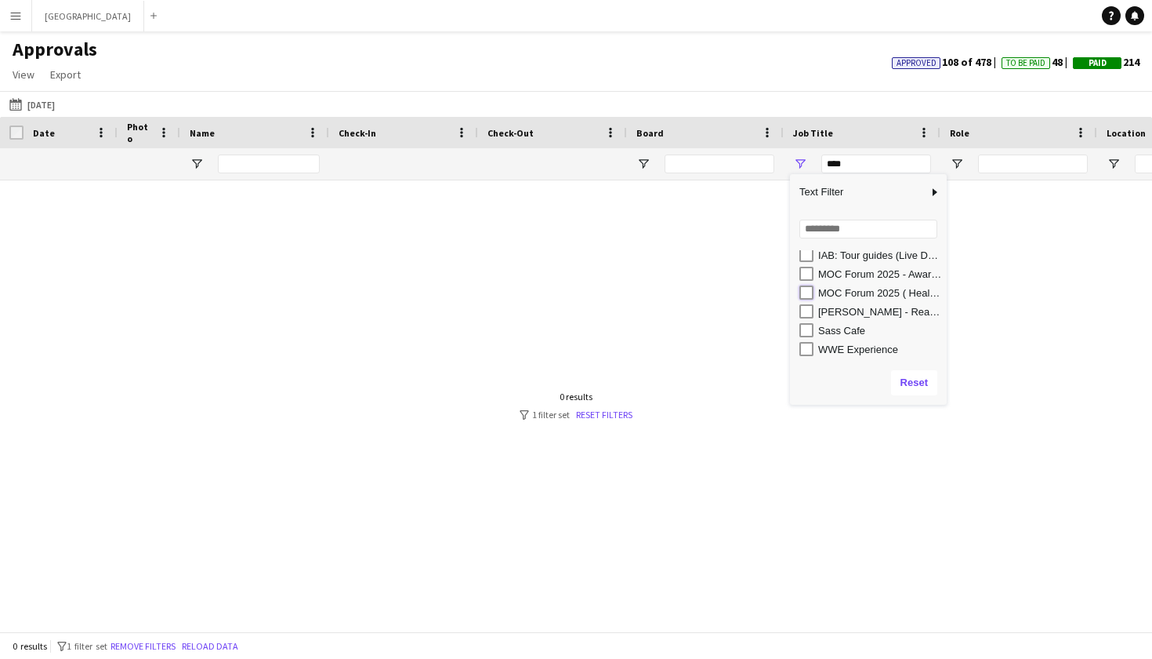
type input "**********"
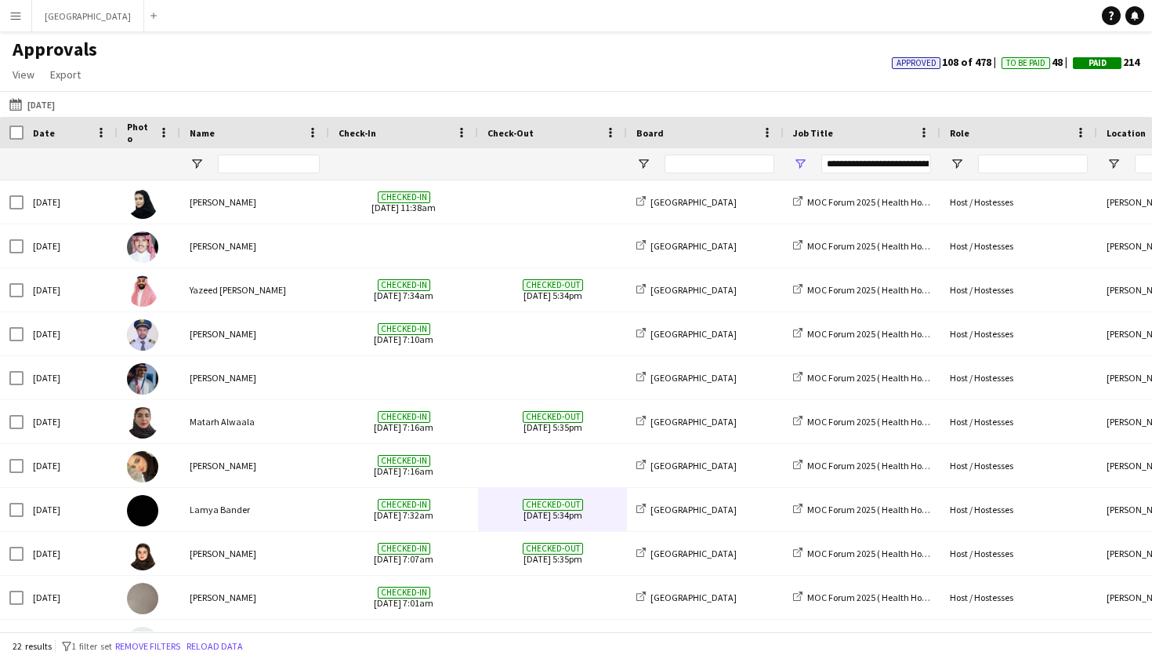
click at [548, 85] on div "Approvals View Customise view Customise filters Reset Filters Reset View Reset …" at bounding box center [576, 64] width 1152 height 53
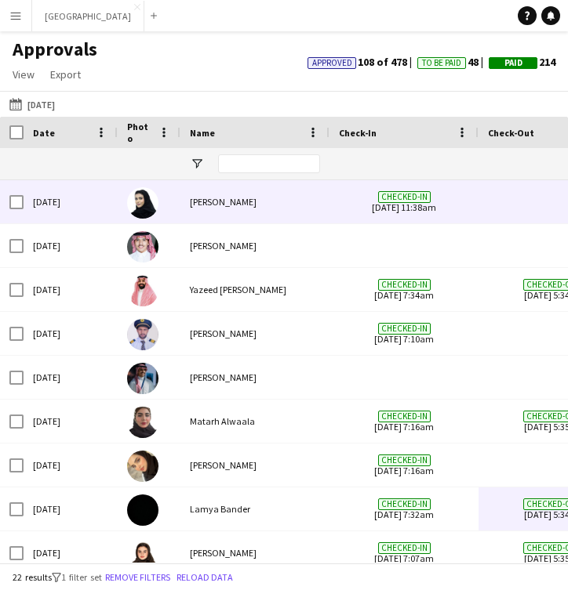
click at [271, 214] on div "[PERSON_NAME]" at bounding box center [254, 201] width 149 height 43
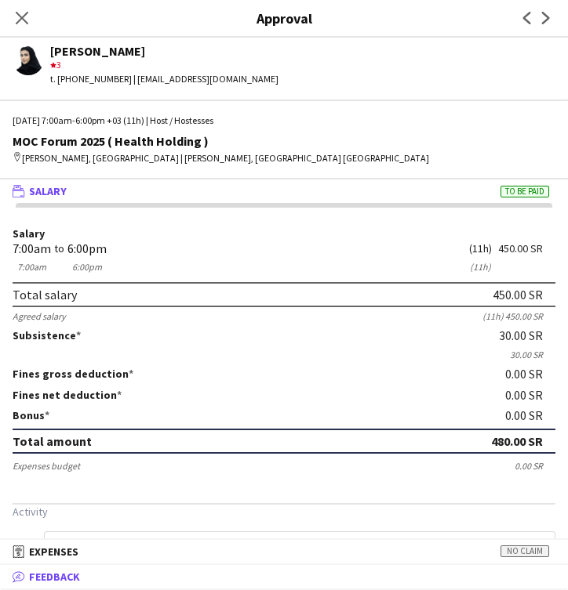
click at [252, 581] on mat-panel-title "bubble-pencil Feedback" at bounding box center [280, 577] width 561 height 14
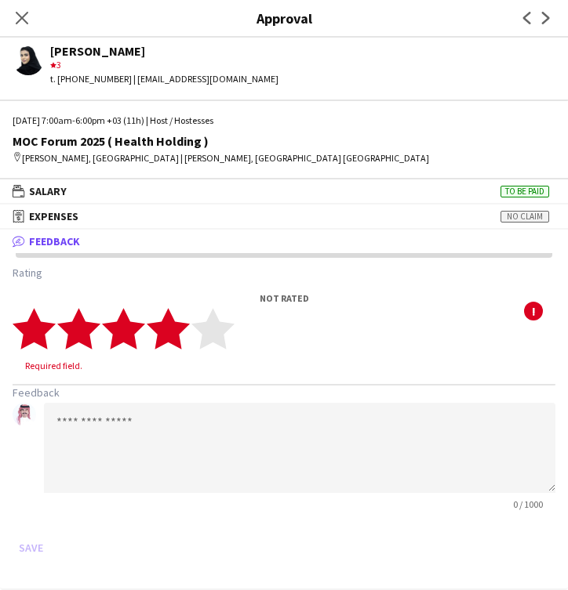
click at [171, 328] on polygon at bounding box center [168, 329] width 43 height 41
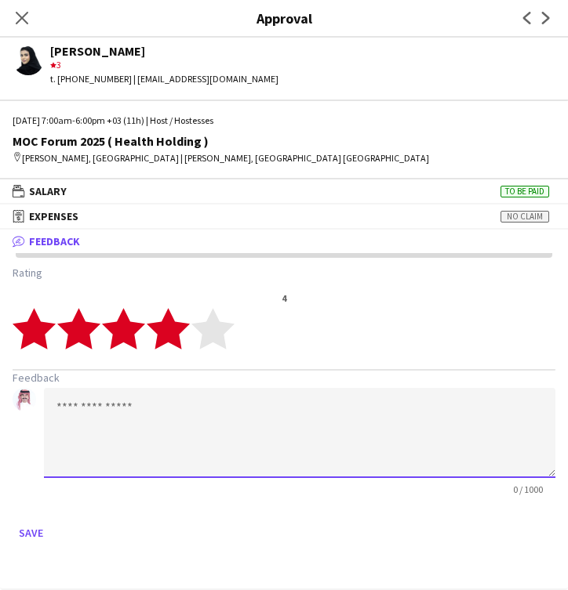
click at [183, 443] on textarea at bounding box center [299, 433] width 511 height 90
paste textarea "**********"
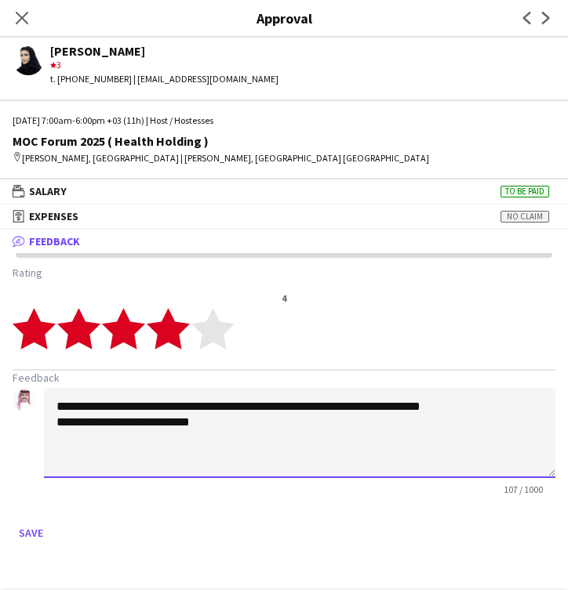
drag, startPoint x: 209, startPoint y: 426, endPoint x: 418, endPoint y: 410, distance: 210.0
click at [419, 409] on textarea "**********" at bounding box center [299, 433] width 511 height 90
type textarea "**********"
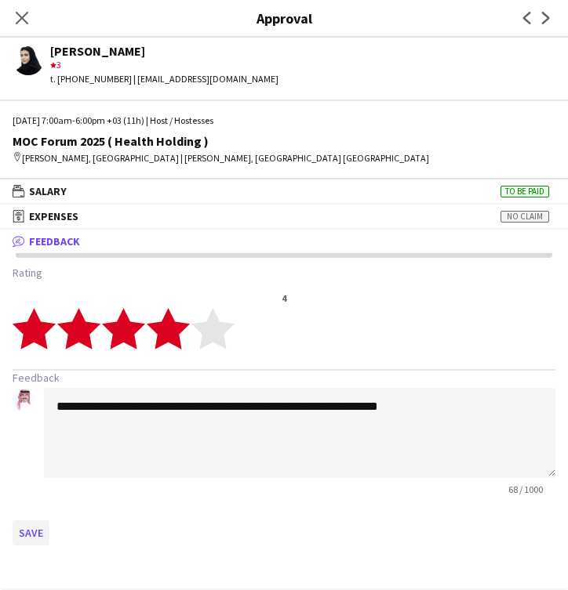
click at [33, 536] on button "Save" at bounding box center [31, 533] width 37 height 25
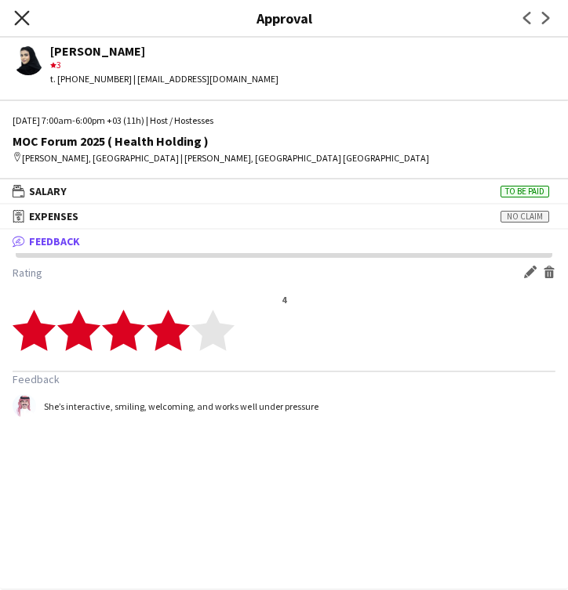
click at [26, 15] on icon at bounding box center [21, 17] width 15 height 15
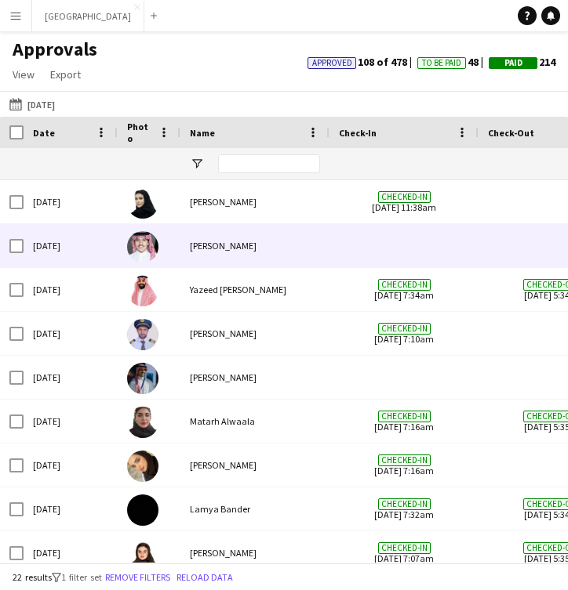
click at [224, 242] on div "[PERSON_NAME]" at bounding box center [254, 245] width 149 height 43
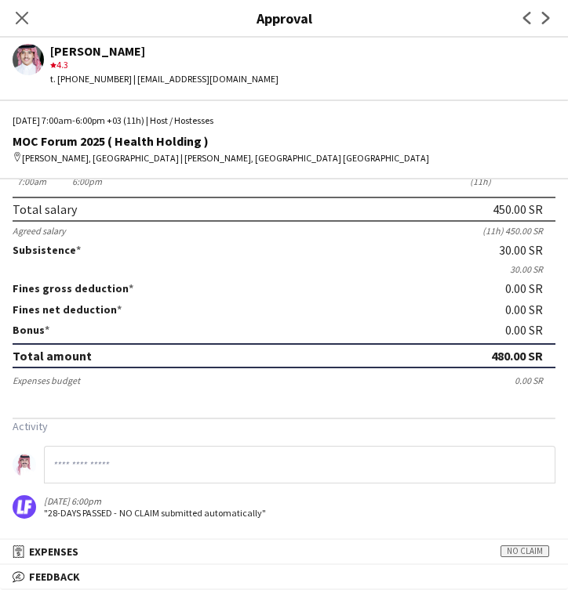
scroll to position [85, 0]
click at [191, 566] on mat-expansion-panel-header "bubble-pencil Feedback" at bounding box center [284, 577] width 568 height 24
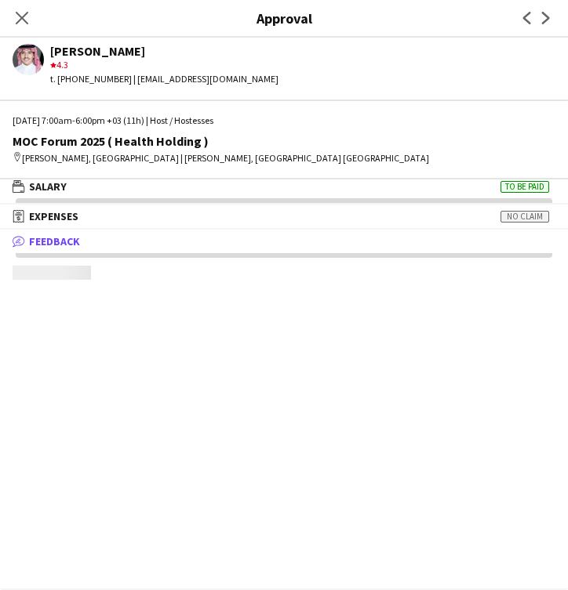
scroll to position [5, 0]
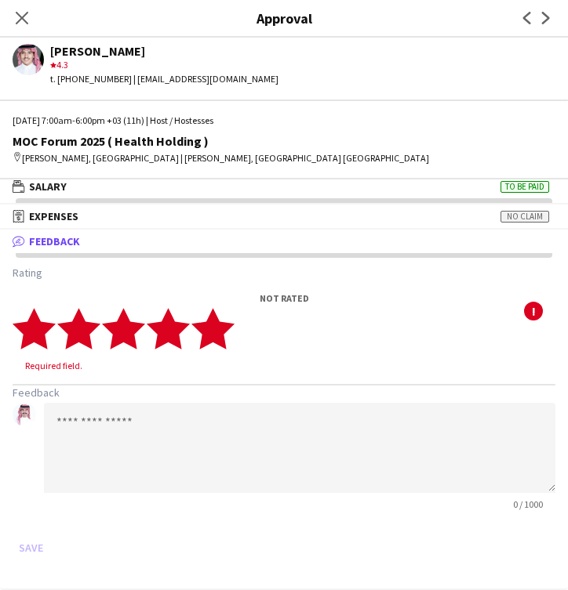
click at [219, 332] on polygon at bounding box center [212, 329] width 43 height 41
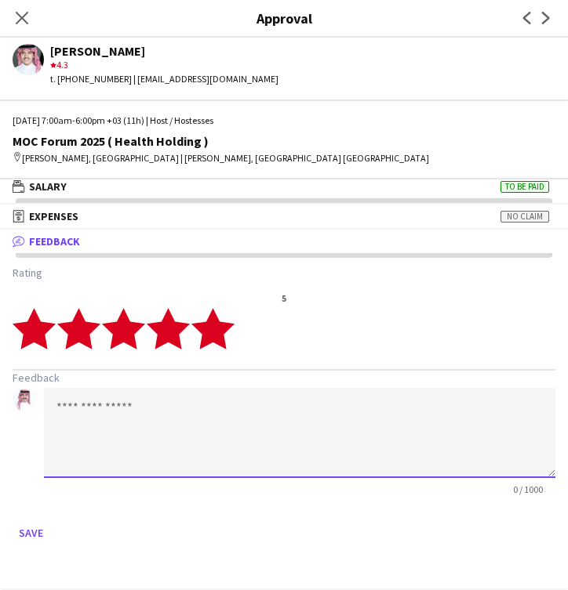
click at [212, 406] on textarea at bounding box center [299, 433] width 511 height 90
paste textarea "**********"
type textarea "**********"
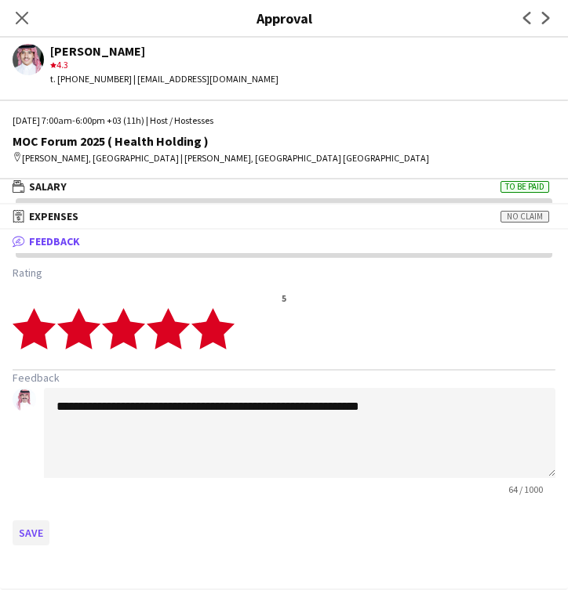
click at [19, 532] on button "Save" at bounding box center [31, 533] width 37 height 25
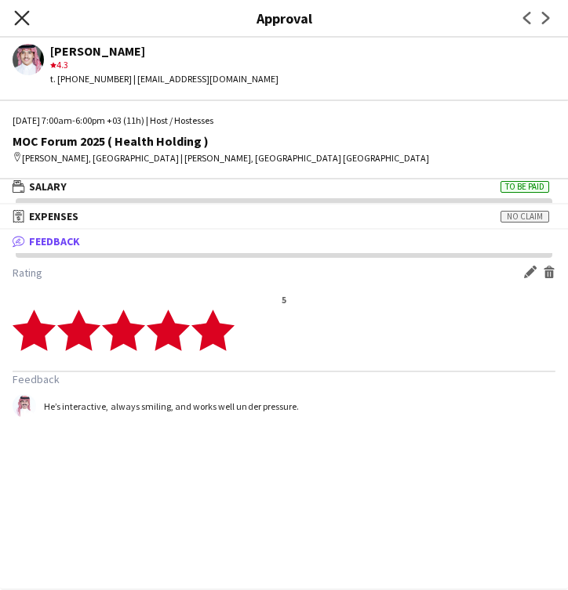
click at [24, 16] on icon at bounding box center [21, 17] width 15 height 15
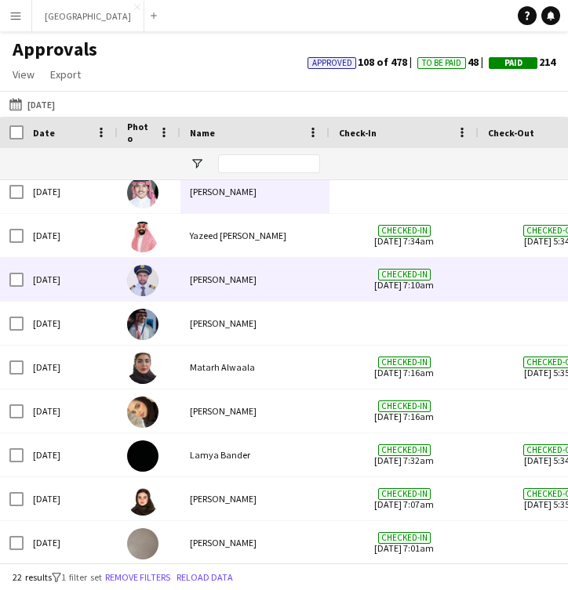
scroll to position [67, 0]
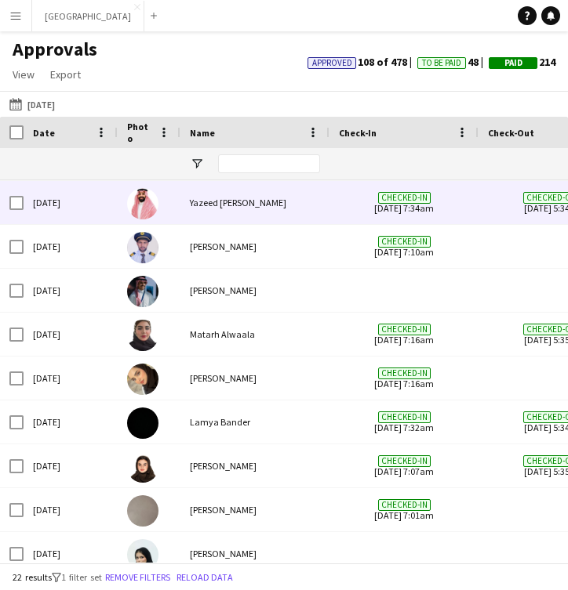
click at [197, 206] on div "Yazeed [PERSON_NAME]" at bounding box center [254, 202] width 149 height 43
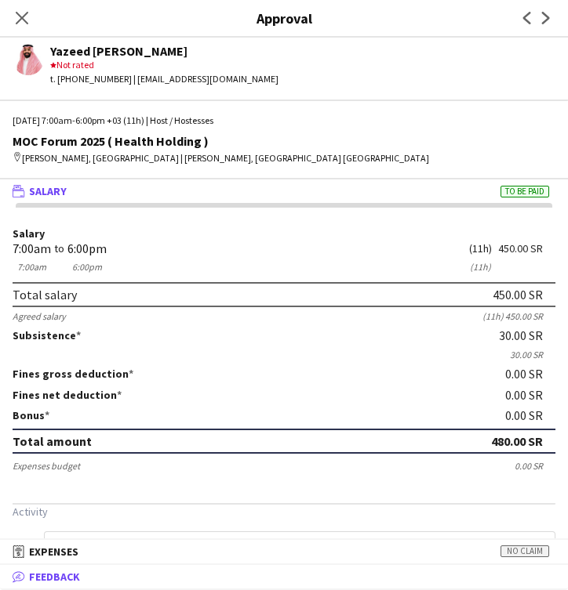
click at [272, 567] on mat-expansion-panel-header "bubble-pencil Feedback" at bounding box center [284, 577] width 568 height 24
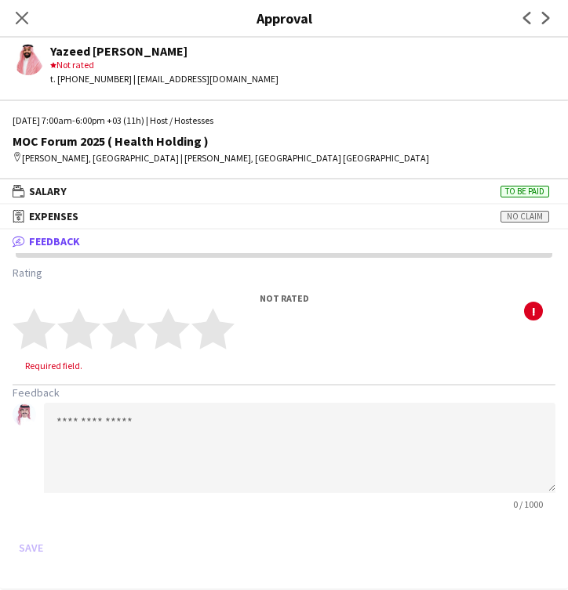
click at [73, 60] on div "star Not rated" at bounding box center [164, 65] width 228 height 14
click at [72, 52] on div "Yazeed [PERSON_NAME]" at bounding box center [164, 51] width 228 height 14
copy div "Yazeed"
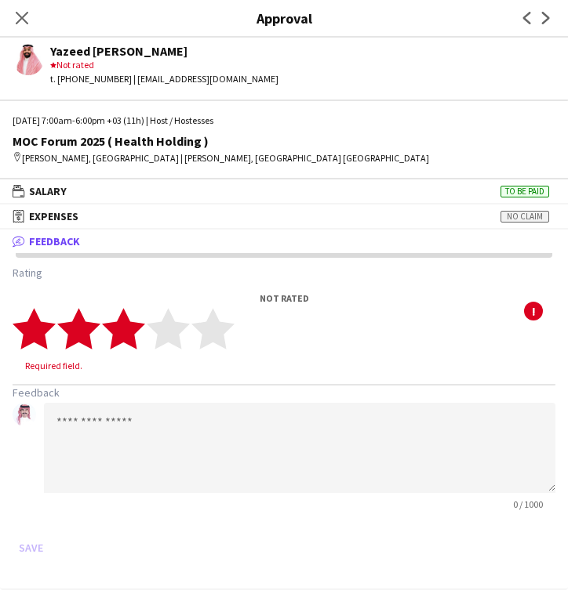
click at [127, 328] on polygon at bounding box center [123, 329] width 43 height 41
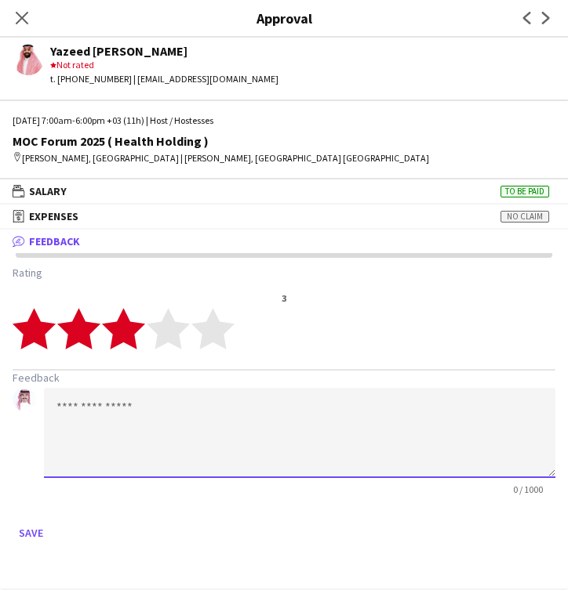
click at [151, 415] on textarea at bounding box center [299, 433] width 511 height 90
paste textarea "**********"
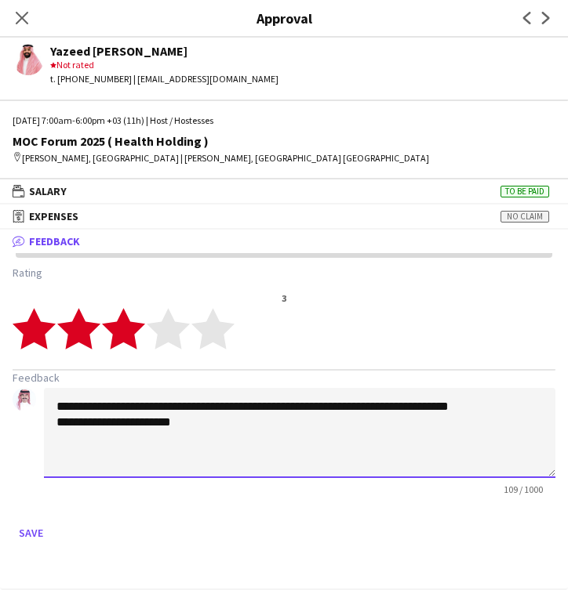
drag, startPoint x: 267, startPoint y: 408, endPoint x: 388, endPoint y: 406, distance: 121.5
click at [388, 406] on textarea "**********" at bounding box center [299, 433] width 511 height 90
type textarea "**********"
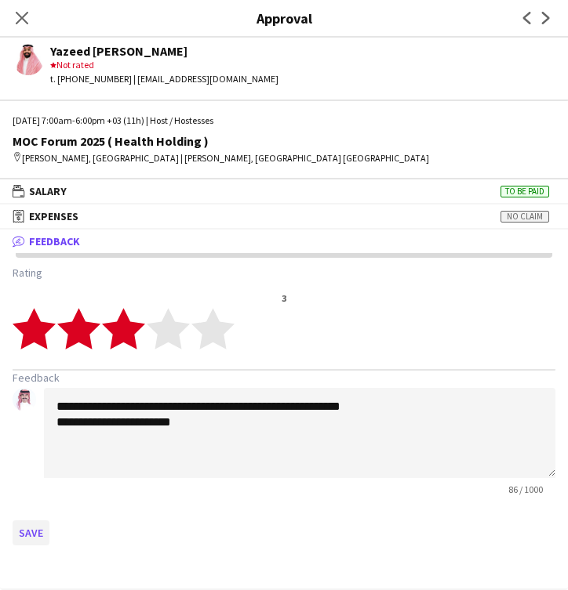
click at [39, 527] on button "Save" at bounding box center [31, 533] width 37 height 25
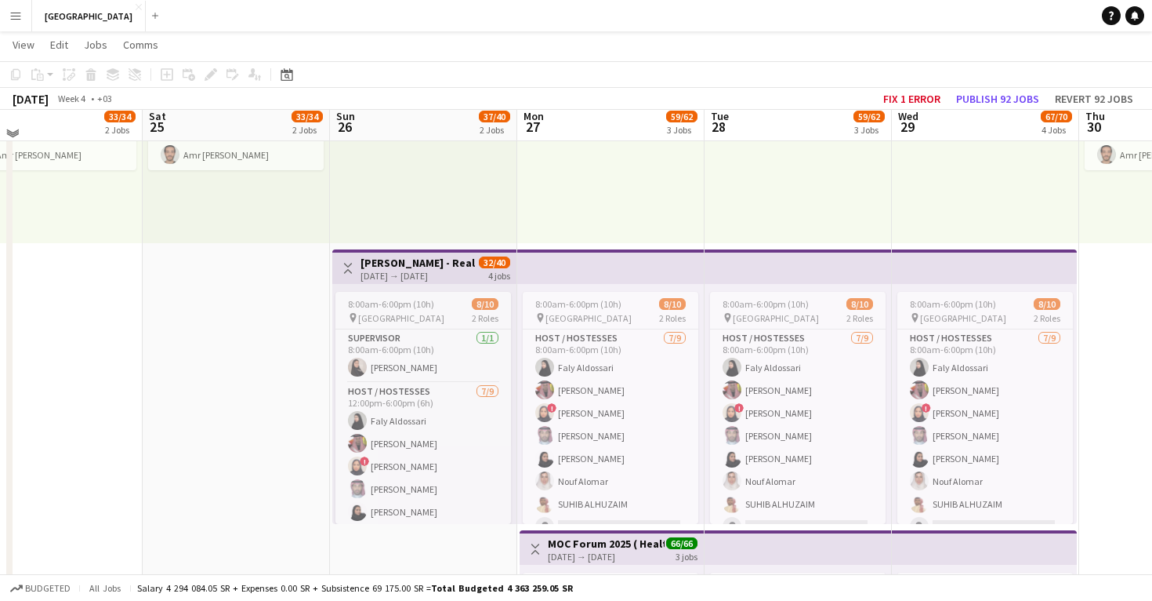
scroll to position [227, 0]
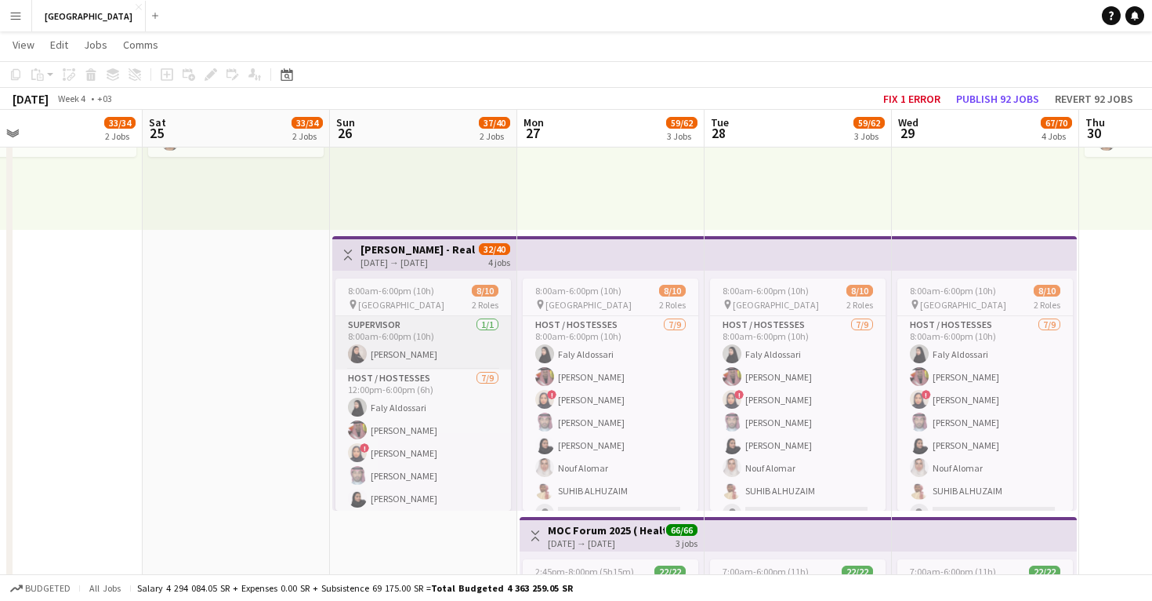
click at [400, 357] on app-card-role "Supervisor 1/1 8:00am-6:00pm (10h) Raneem Alshodokhi" at bounding box center [424, 342] width 176 height 53
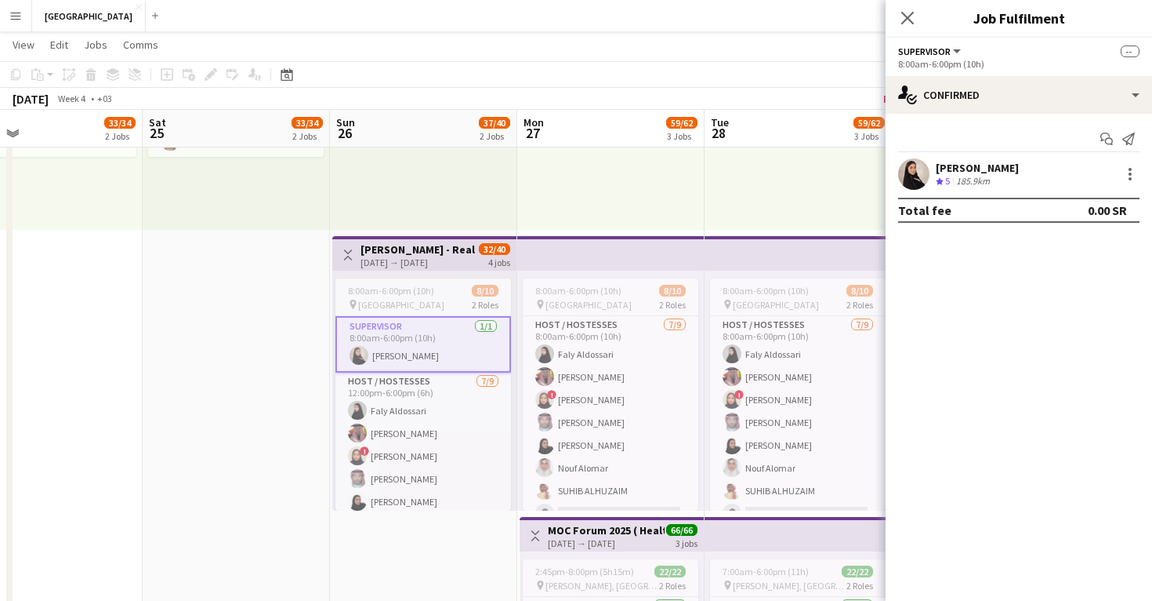
click at [924, 169] on app-user-avatar at bounding box center [913, 173] width 31 height 31
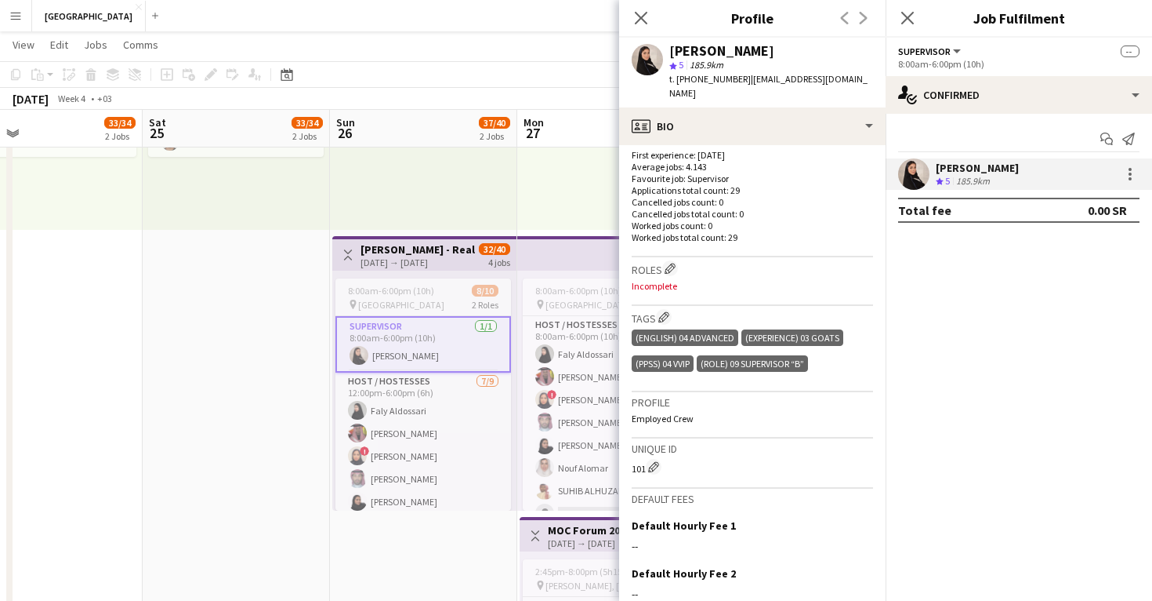
scroll to position [434, 0]
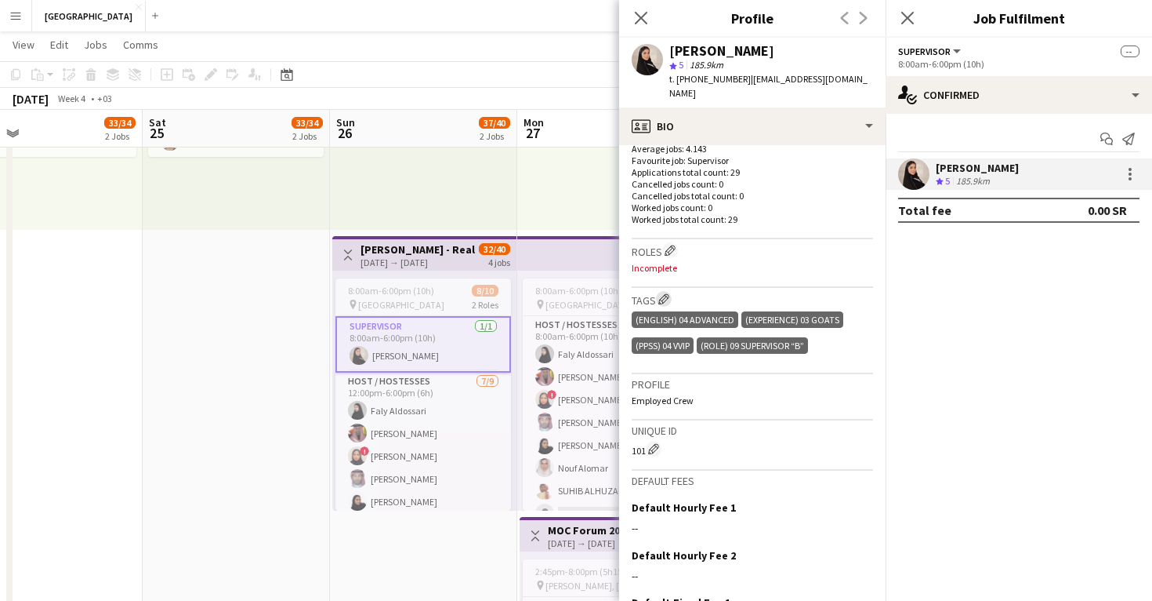
click at [665, 293] on app-icon "Edit crew company tags" at bounding box center [664, 298] width 11 height 11
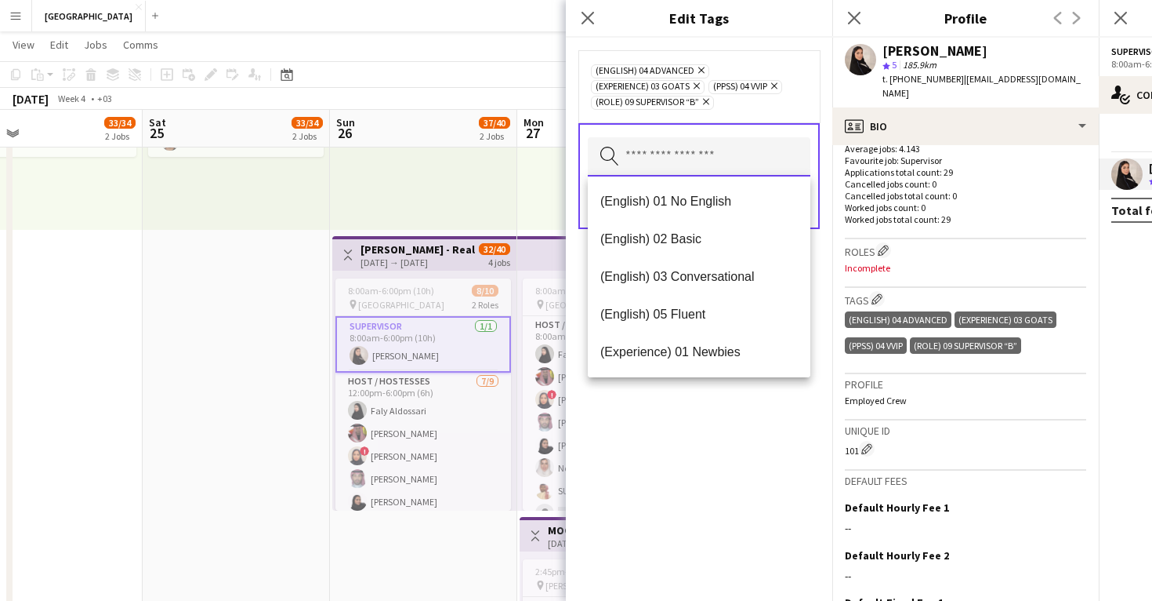
click at [706, 154] on input "text" at bounding box center [699, 156] width 223 height 39
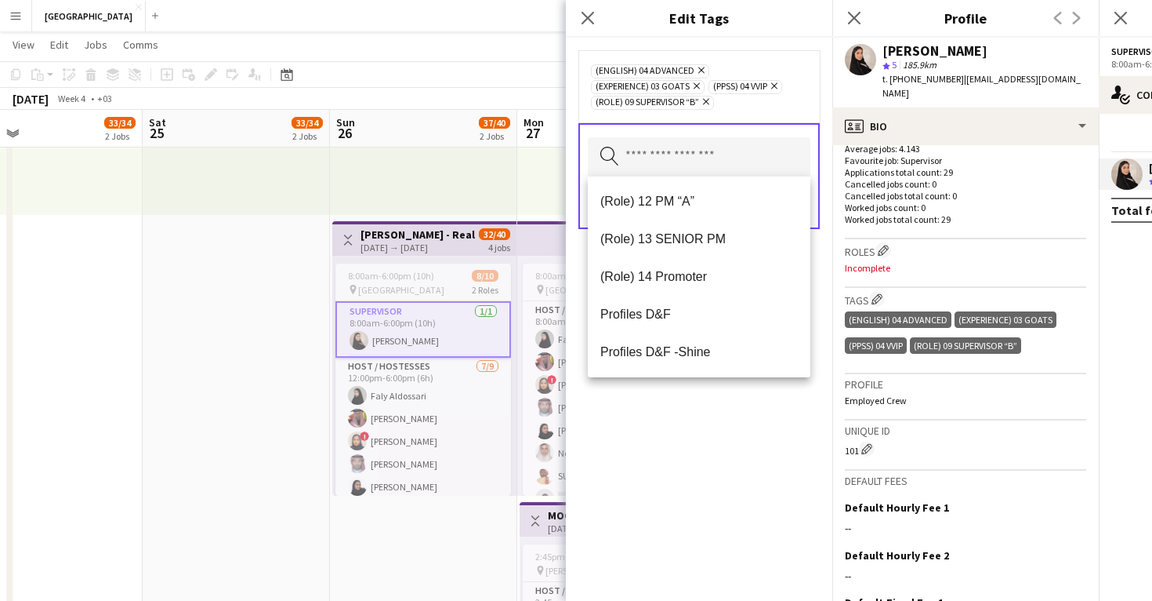
scroll to position [790, 0]
click at [920, 79] on span "t. [PHONE_NUMBER]" at bounding box center [924, 79] width 82 height 12
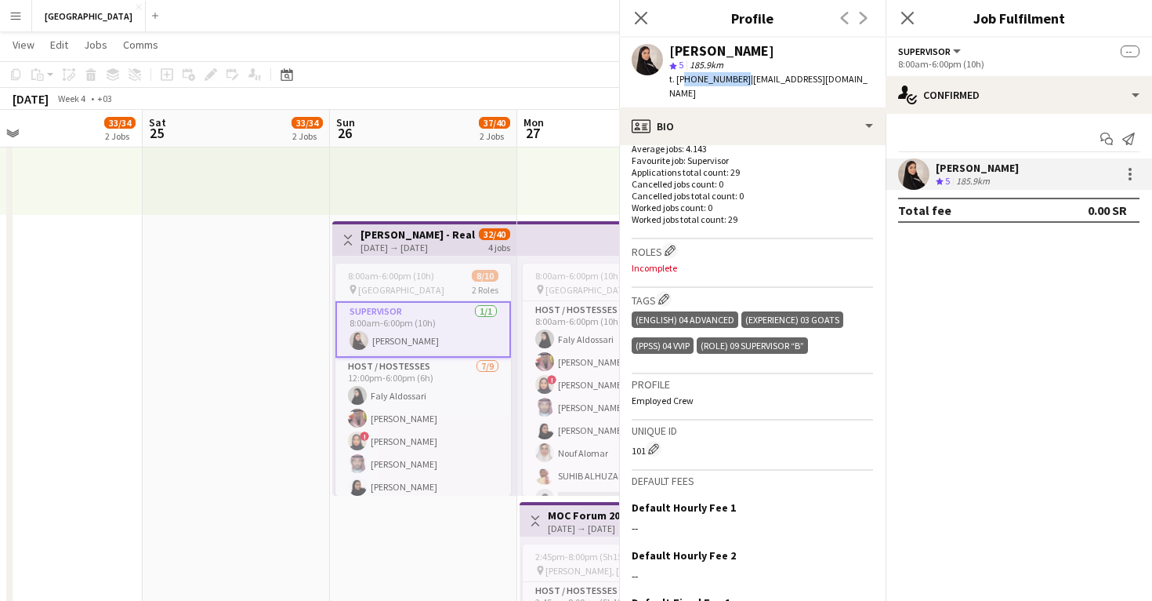
click at [886, 79] on app-profile-header "Raneem Alshodokhi star 5 185.9km t. +966596823441 | rbfashion12@hotmail.com" at bounding box center [752, 73] width 267 height 70
copy span "966596823441"
click at [464, 412] on app-card-role "Host / Hostesses 7/9 12:00pm-6:00pm (6h) Faly Aldossari Abdulkarim Bin dallah !…" at bounding box center [424, 474] width 176 height 235
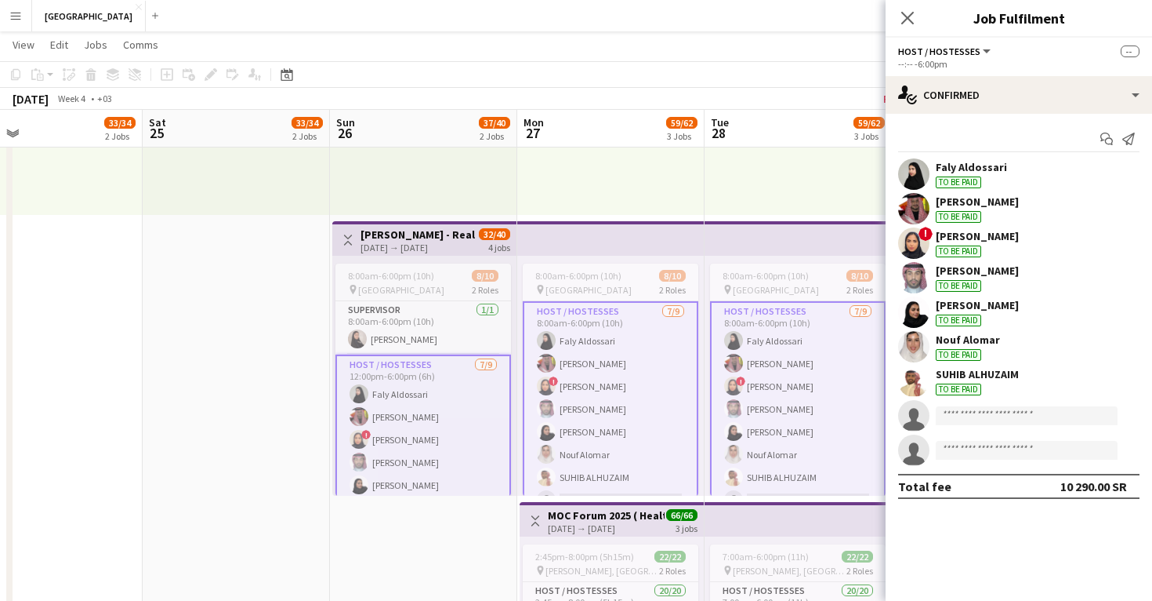
click at [438, 394] on app-card-role "Host / Hostesses 7/9 12:00pm-6:00pm (6h) Faly Aldossari Abdulkarim Bin dallah !…" at bounding box center [424, 473] width 176 height 238
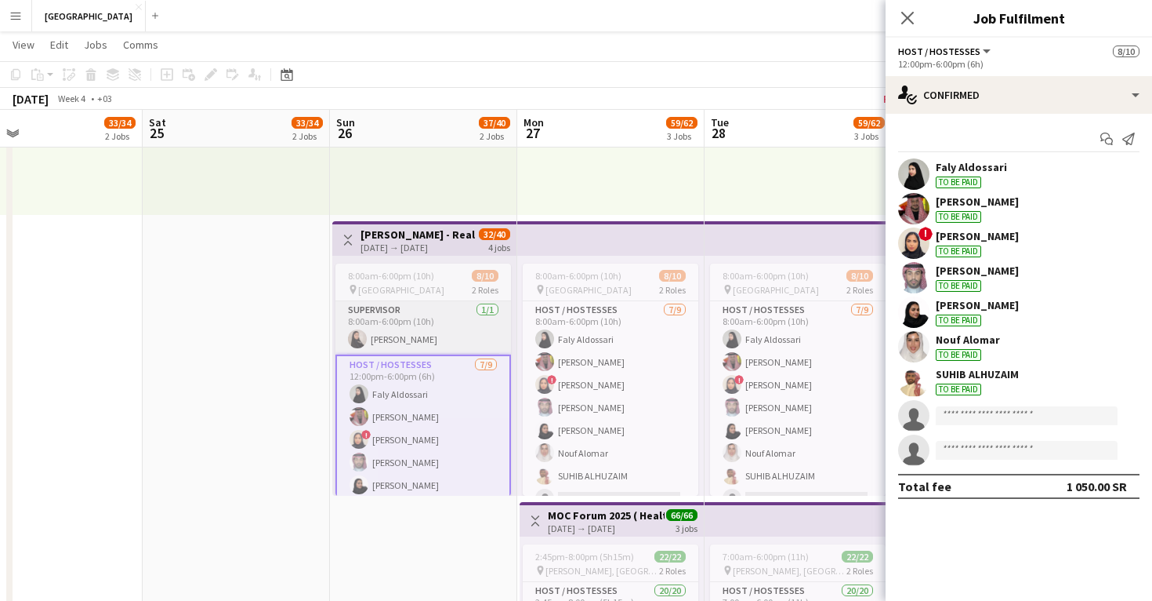
click at [419, 310] on app-card-role "Supervisor 1/1 8:00am-6:00pm (10h) Raneem Alshodokhi" at bounding box center [424, 327] width 176 height 53
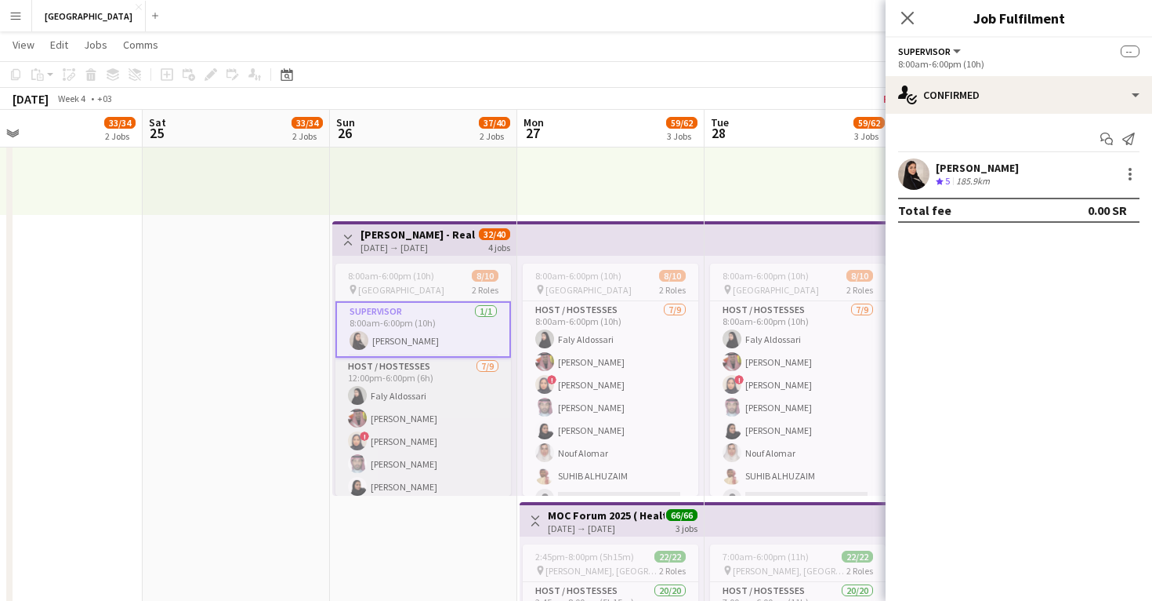
click at [426, 381] on app-card-role "Host / Hostesses 7/9 12:00pm-6:00pm (6h) Faly Aldossari Abdulkarim Bin dallah !…" at bounding box center [424, 474] width 176 height 235
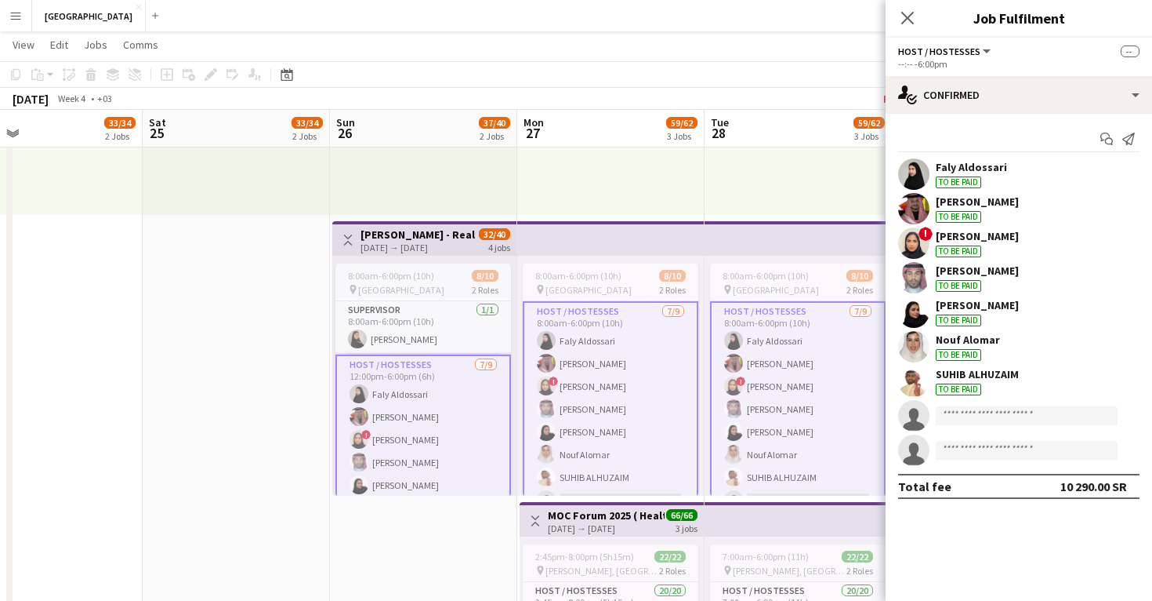
click at [916, 177] on app-user-avatar at bounding box center [913, 173] width 31 height 31
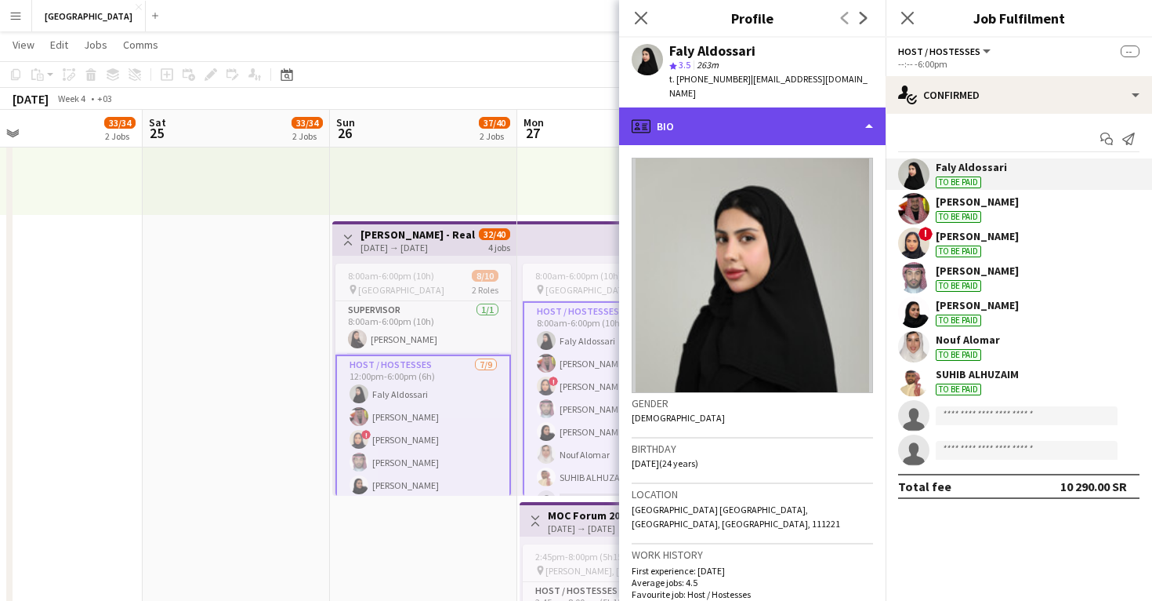
click at [762, 117] on div "profile Bio" at bounding box center [752, 126] width 267 height 38
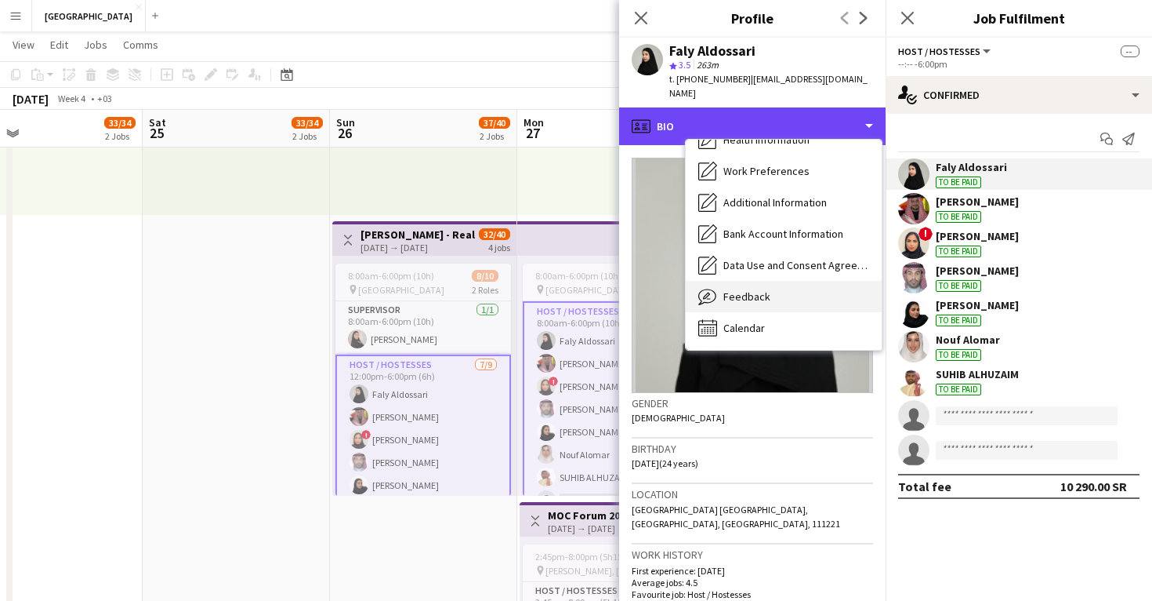
scroll to position [179, 0]
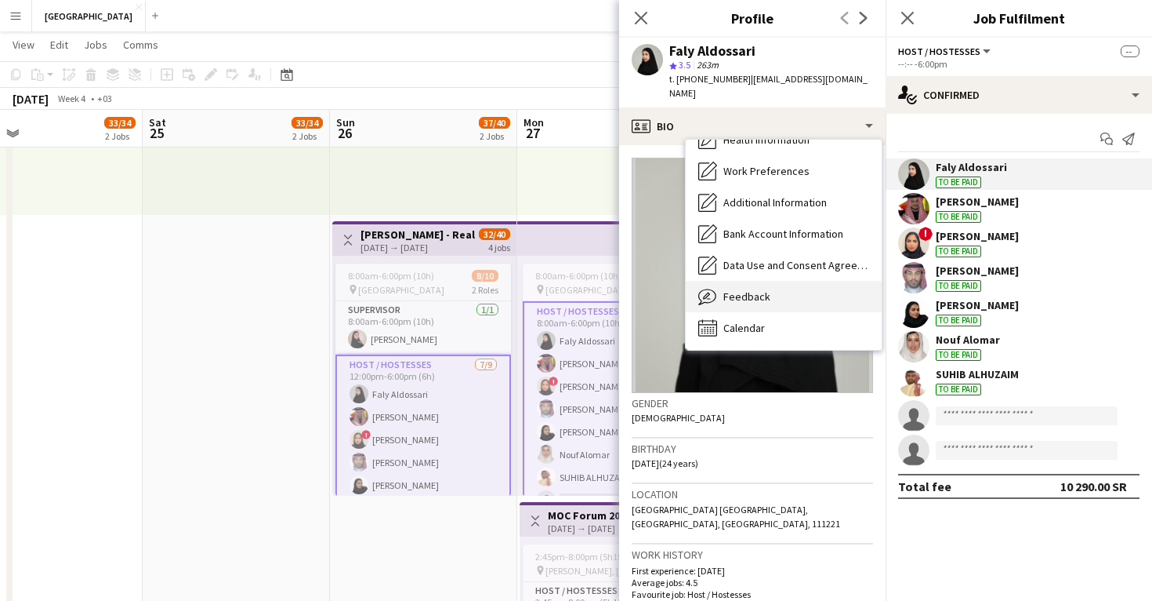
click at [778, 286] on div "Feedback Feedback" at bounding box center [784, 296] width 196 height 31
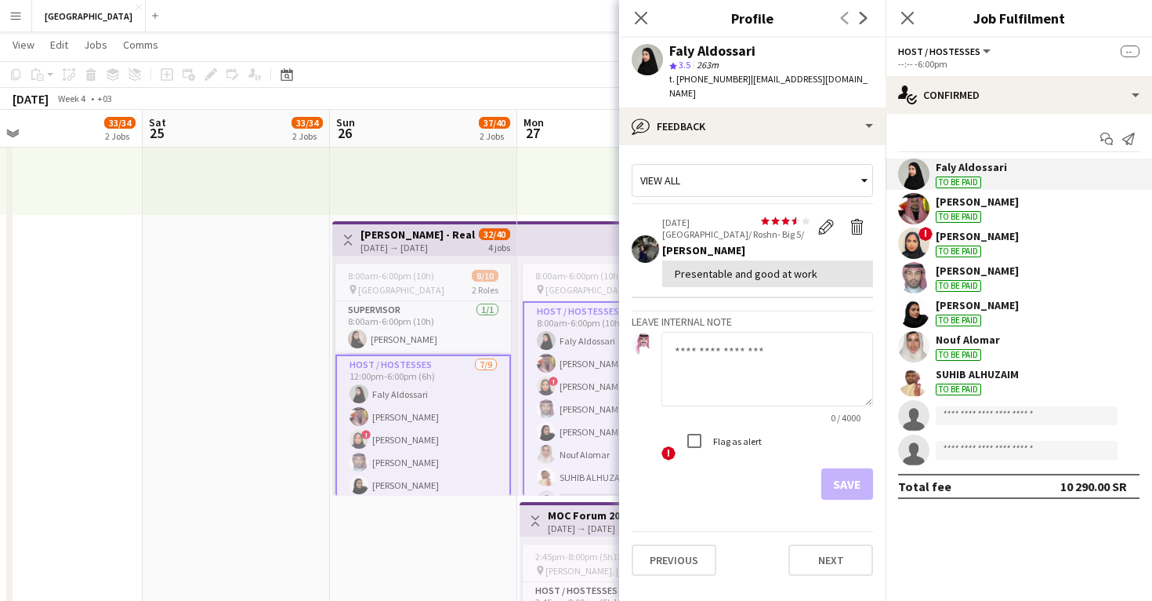
click at [702, 267] on div "Presentable and good at work" at bounding box center [768, 274] width 186 height 14
click at [745, 282] on app-crew-profile-feedback-item "star star star star star star star star star star 06-03-2025 Riyadh/ Roshn- Big…" at bounding box center [752, 252] width 241 height 91
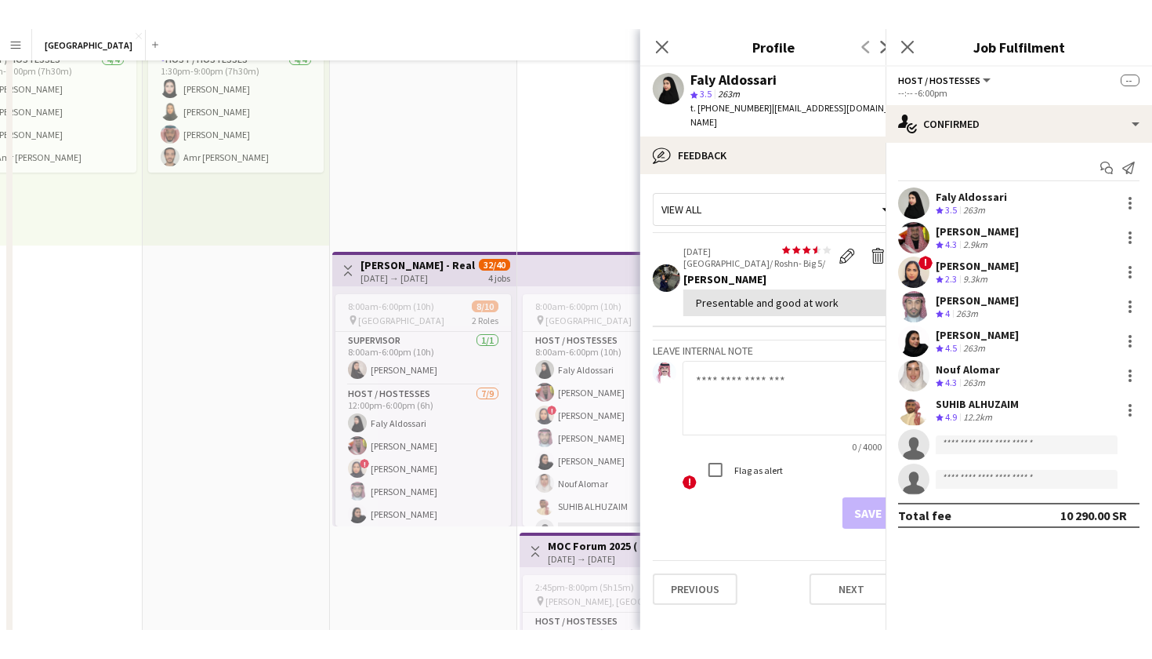
scroll to position [9, 0]
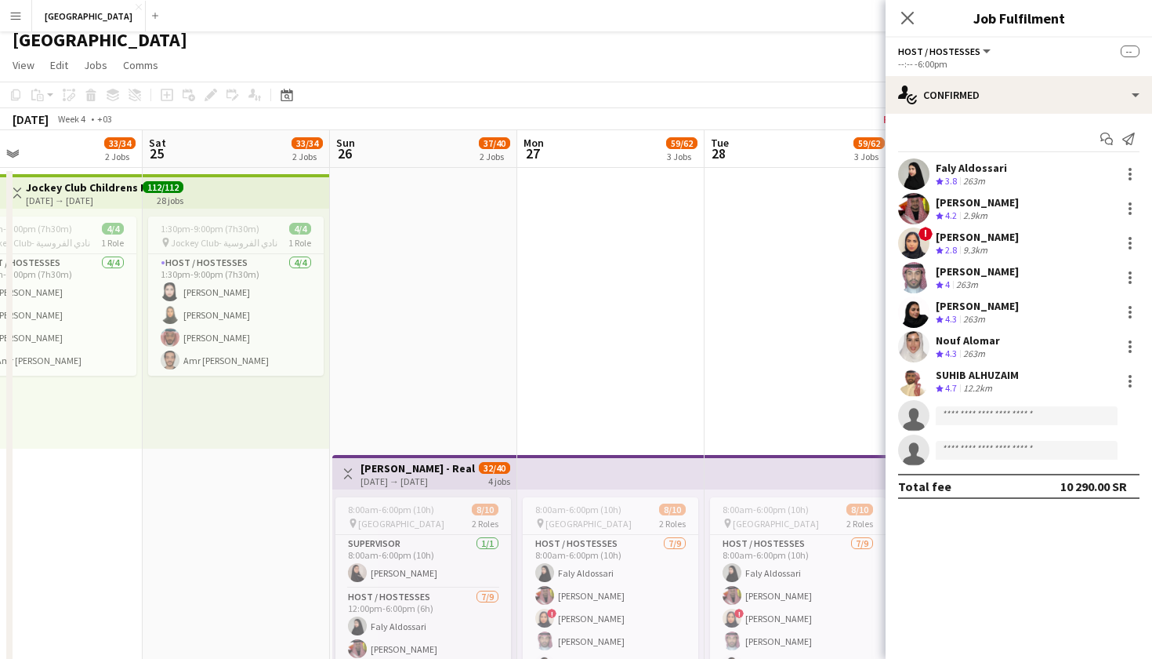
click at [921, 172] on app-user-avatar at bounding box center [913, 173] width 31 height 31
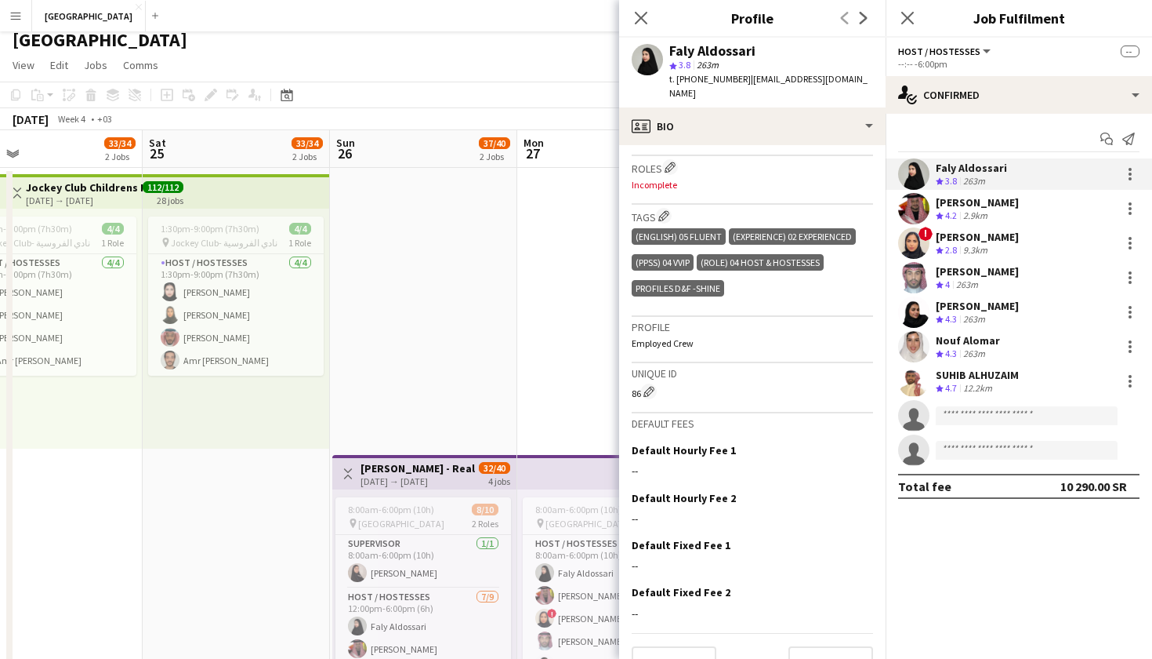
scroll to position [516, 0]
click at [662, 211] on app-icon "Edit crew company tags" at bounding box center [664, 216] width 11 height 11
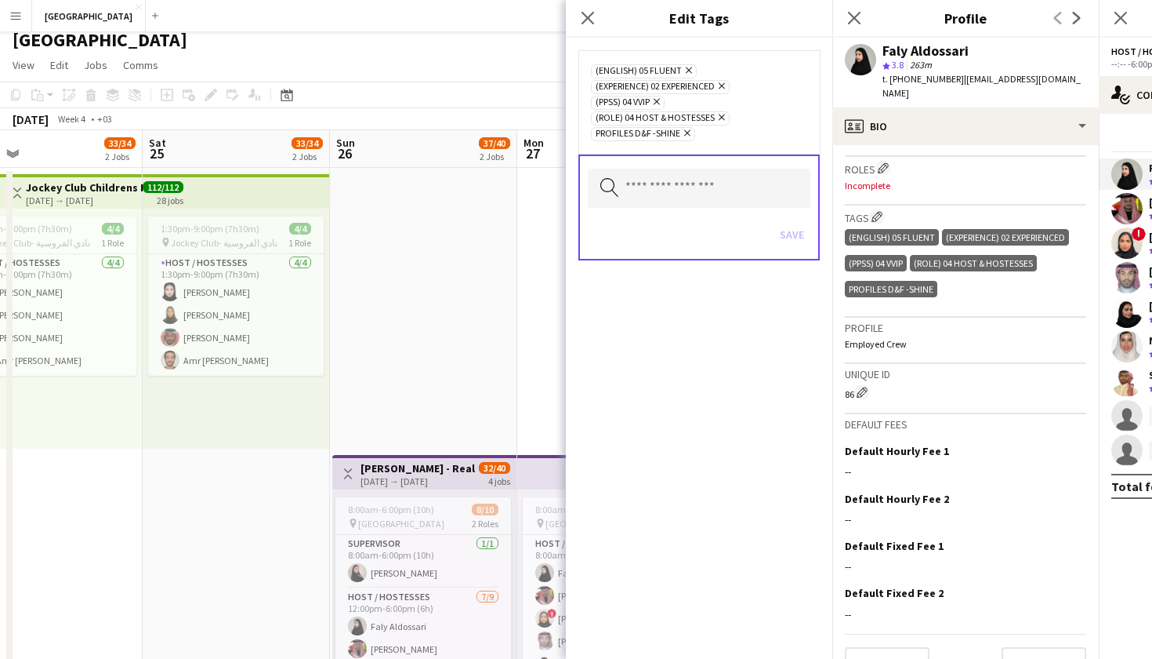
click at [689, 132] on icon at bounding box center [687, 133] width 6 height 6
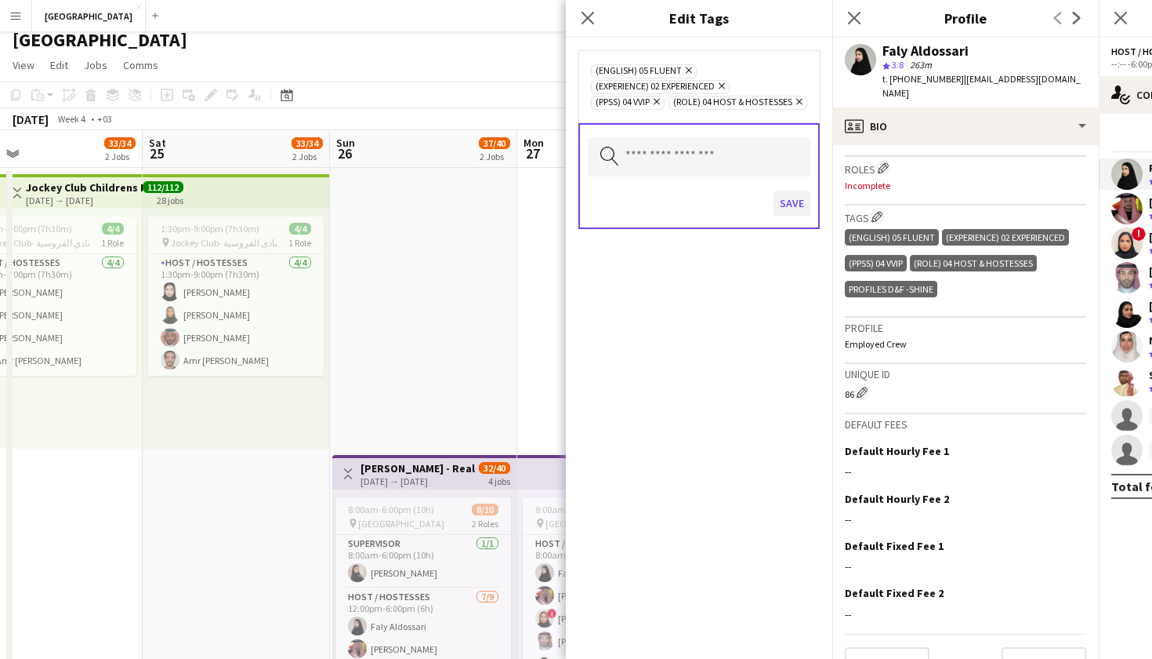
click at [786, 216] on button "Save" at bounding box center [792, 203] width 37 height 25
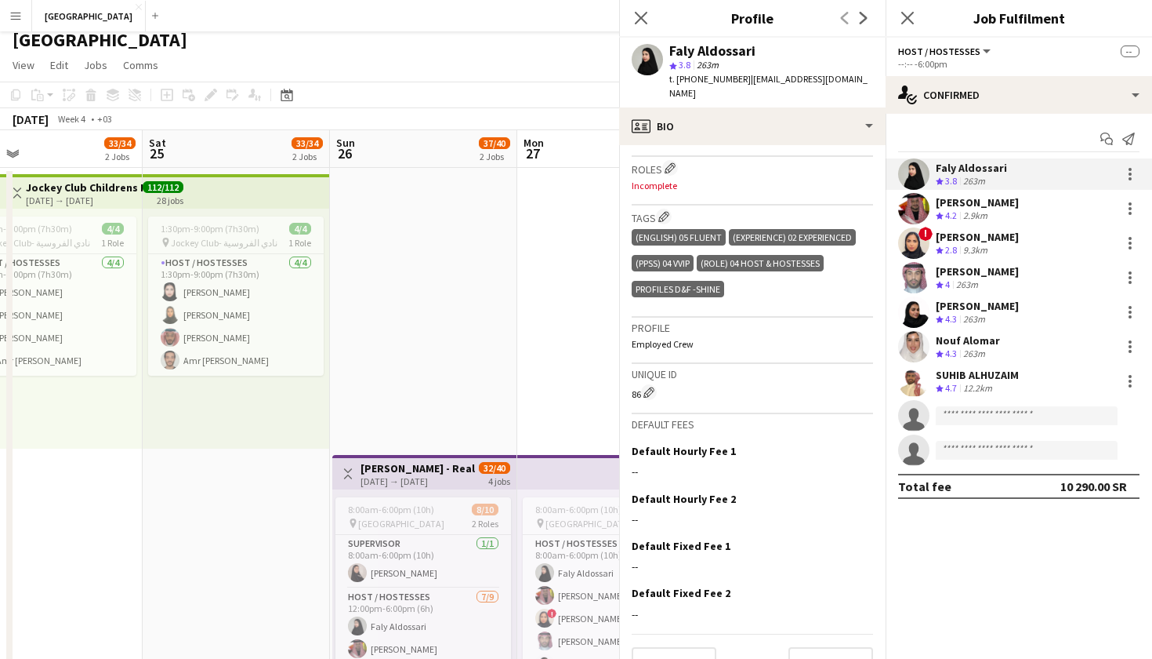
scroll to position [490, 0]
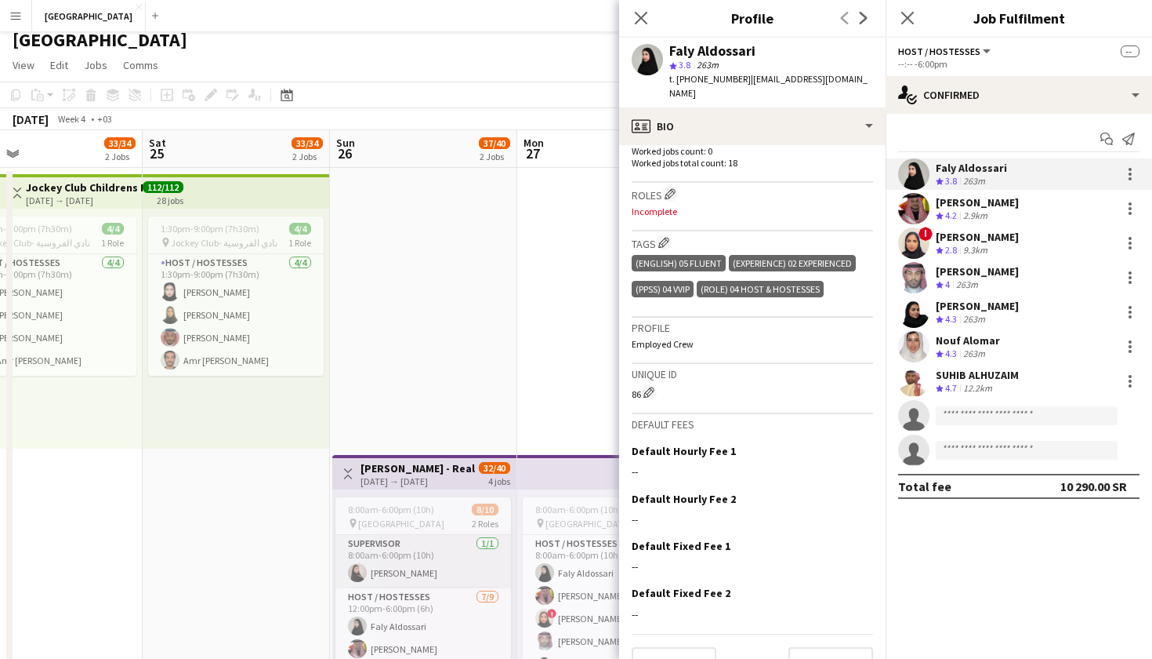
click at [412, 565] on app-card-role "Supervisor 1/1 8:00am-6:00pm (10h) Raneem Alshodokhi" at bounding box center [424, 561] width 176 height 53
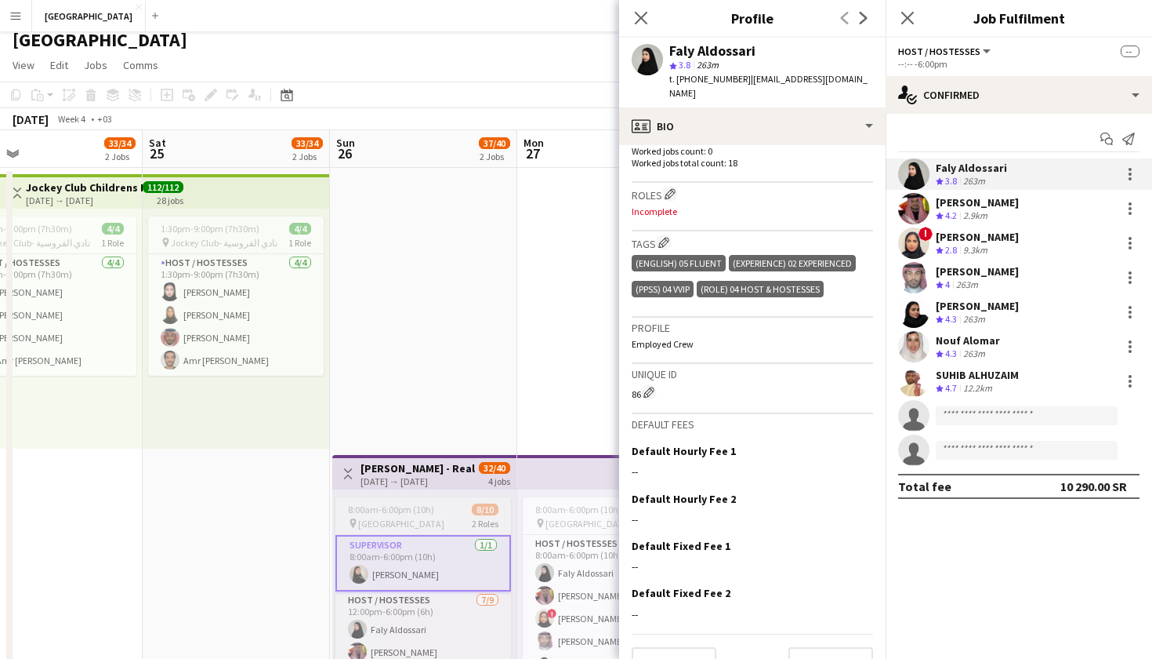
click at [406, 506] on span "8:00am-6:00pm (10h)" at bounding box center [391, 509] width 86 height 12
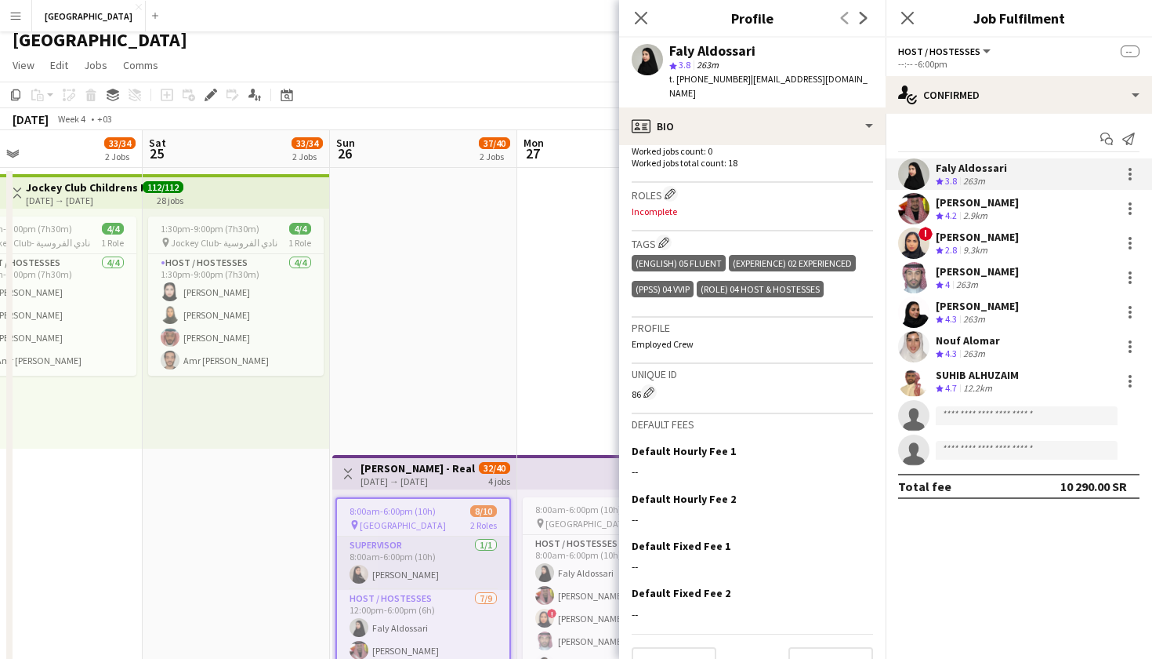
scroll to position [0, 419]
click at [415, 563] on app-card-role "Supervisor 1/1 8:00am-6:00pm (10h) Raneem Alshodokhi" at bounding box center [424, 562] width 172 height 53
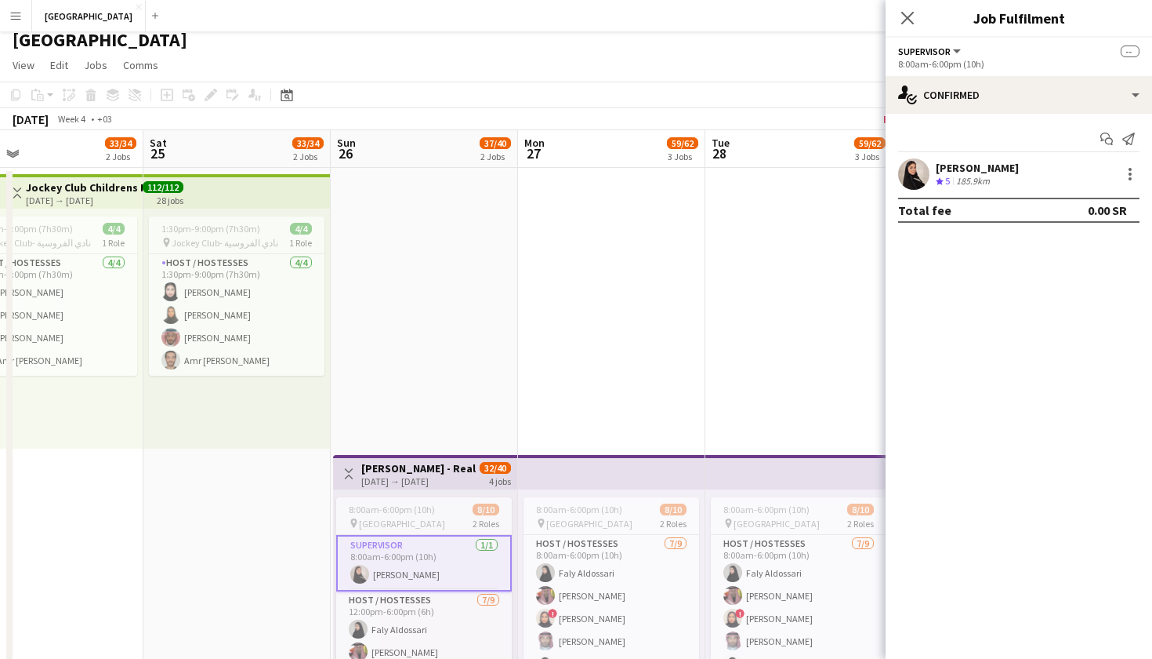
click at [915, 172] on app-user-avatar at bounding box center [913, 173] width 31 height 31
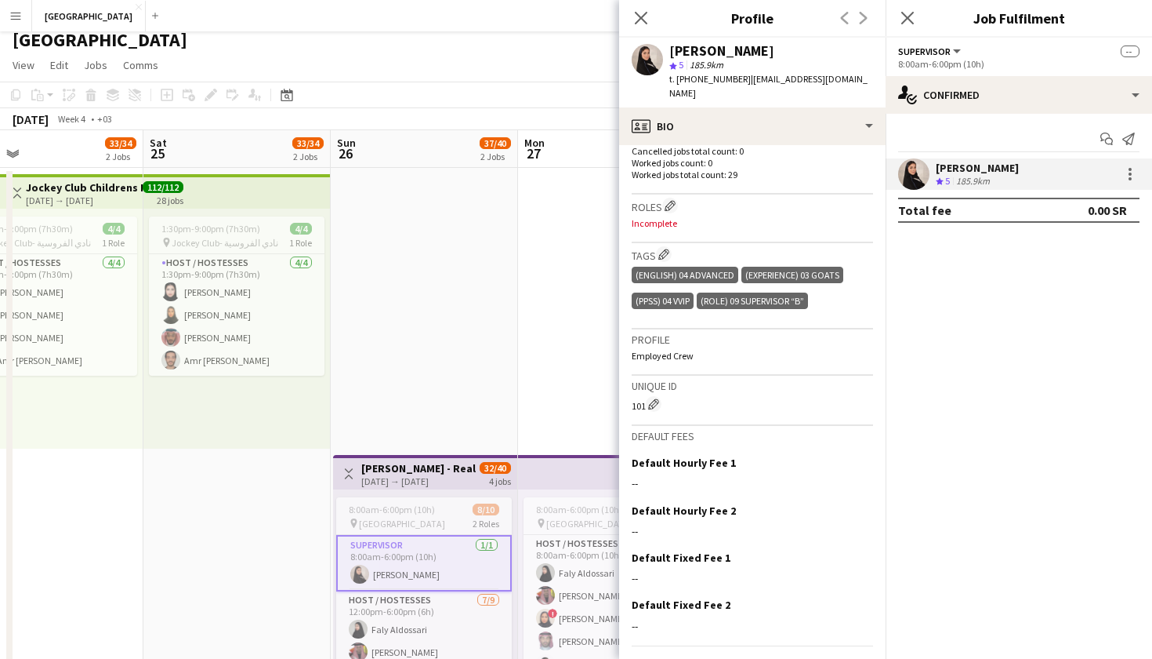
scroll to position [477, 0]
click at [466, 525] on div "pin Four Seasons Hotel Riyadh 2 Roles" at bounding box center [424, 523] width 176 height 13
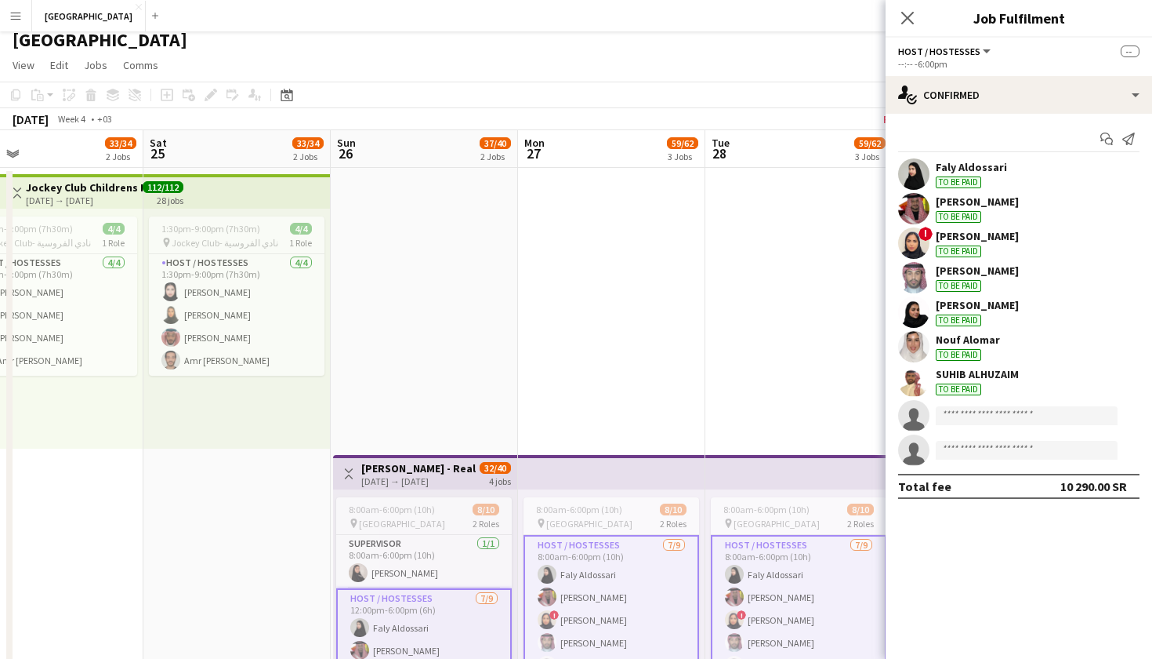
click at [911, 176] on app-user-avatar at bounding box center [913, 173] width 31 height 31
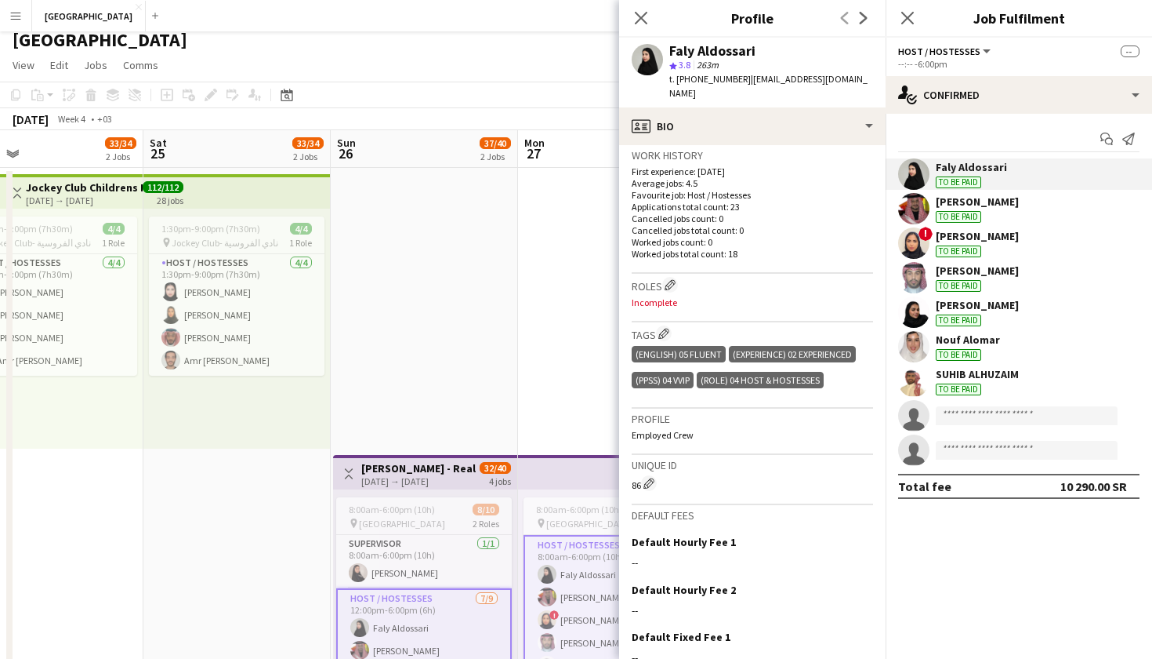
scroll to position [401, 0]
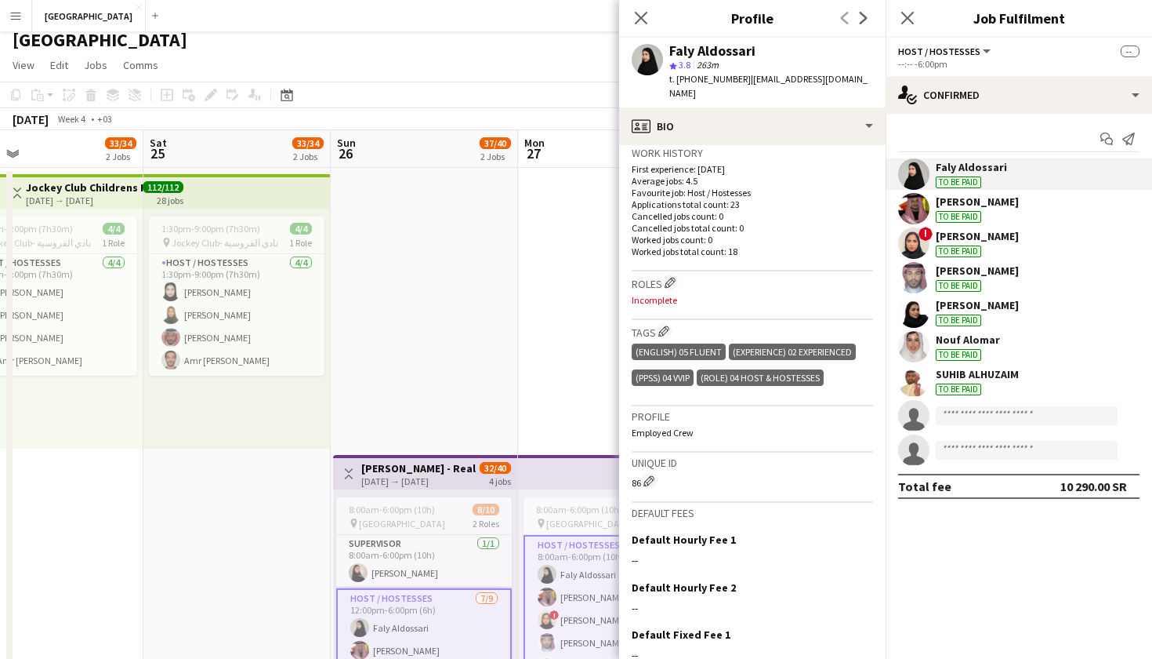
click at [664, 294] on p "Incomplete" at bounding box center [752, 300] width 241 height 12
click at [670, 277] on app-icon "Edit crew company roles" at bounding box center [670, 282] width 11 height 11
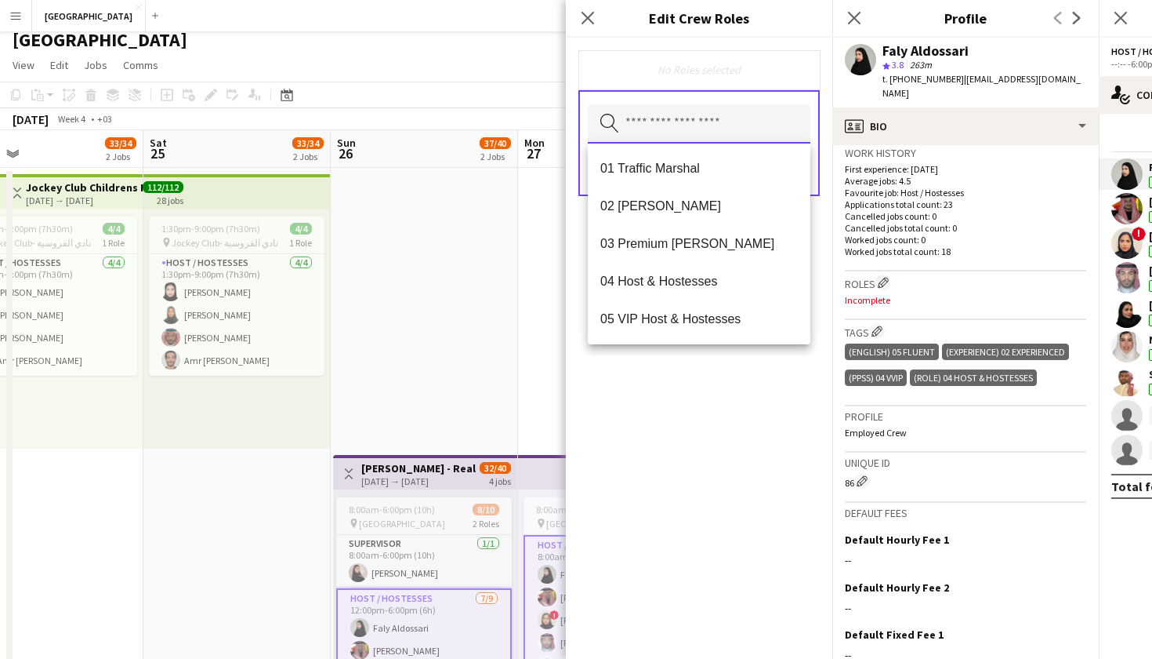
click at [652, 129] on input "text" at bounding box center [699, 123] width 223 height 39
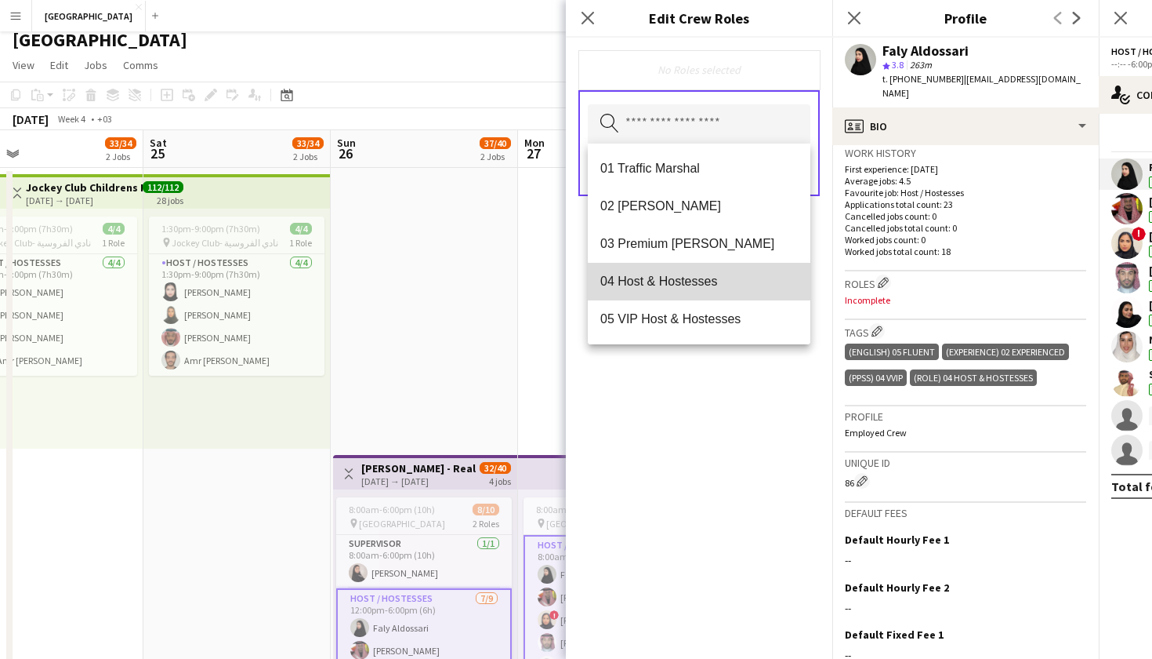
click at [656, 270] on mat-option "04 Host & Hostesses" at bounding box center [699, 282] width 223 height 38
click at [654, 281] on span "05 VIP Host & Hostesses" at bounding box center [700, 282] width 198 height 15
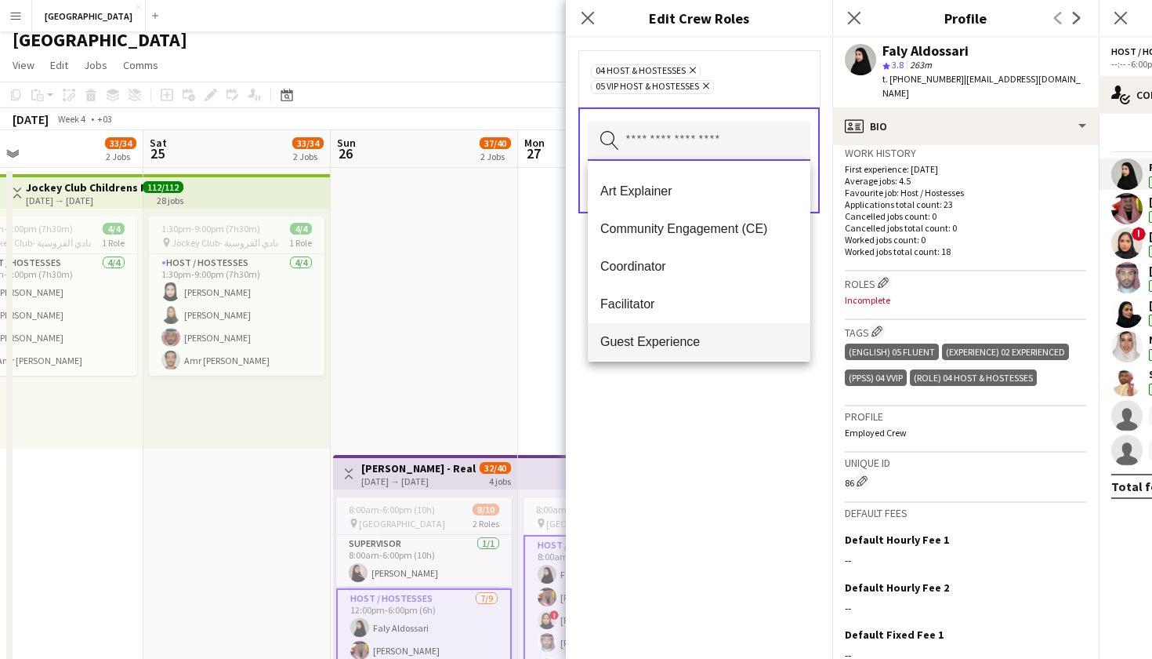
scroll to position [488, 0]
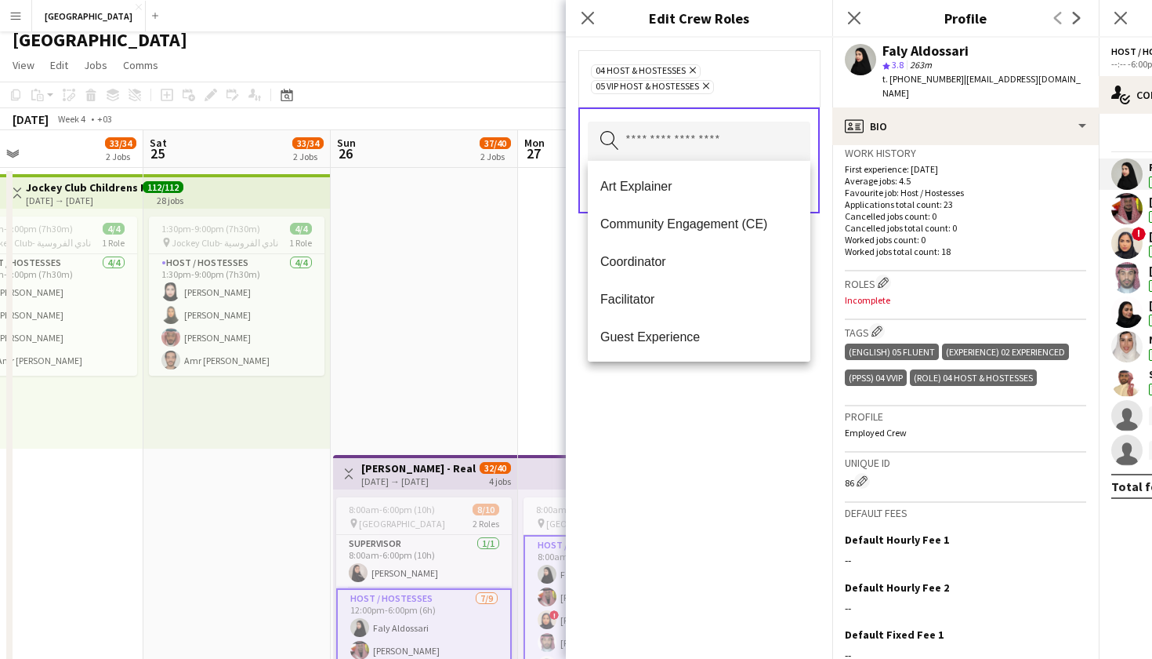
click at [683, 459] on div "04 Host & Hostesses Remove 05 VIP Host & Hostesses Remove Search by role type S…" at bounding box center [699, 348] width 267 height 621
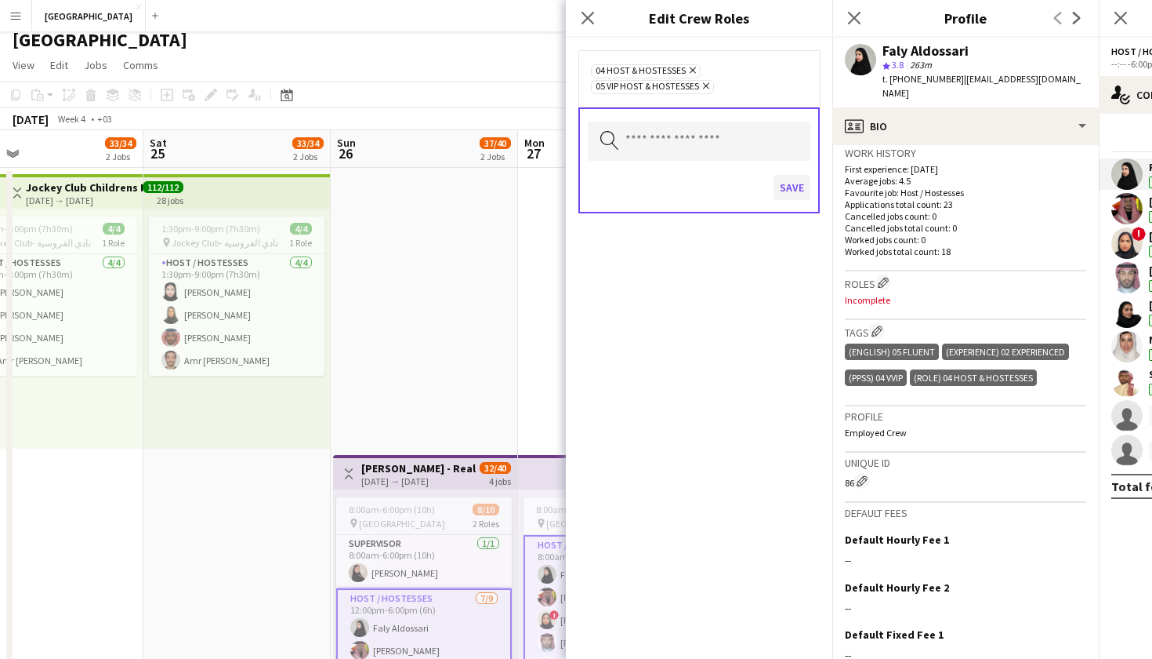
click at [788, 193] on button "Save" at bounding box center [792, 187] width 37 height 25
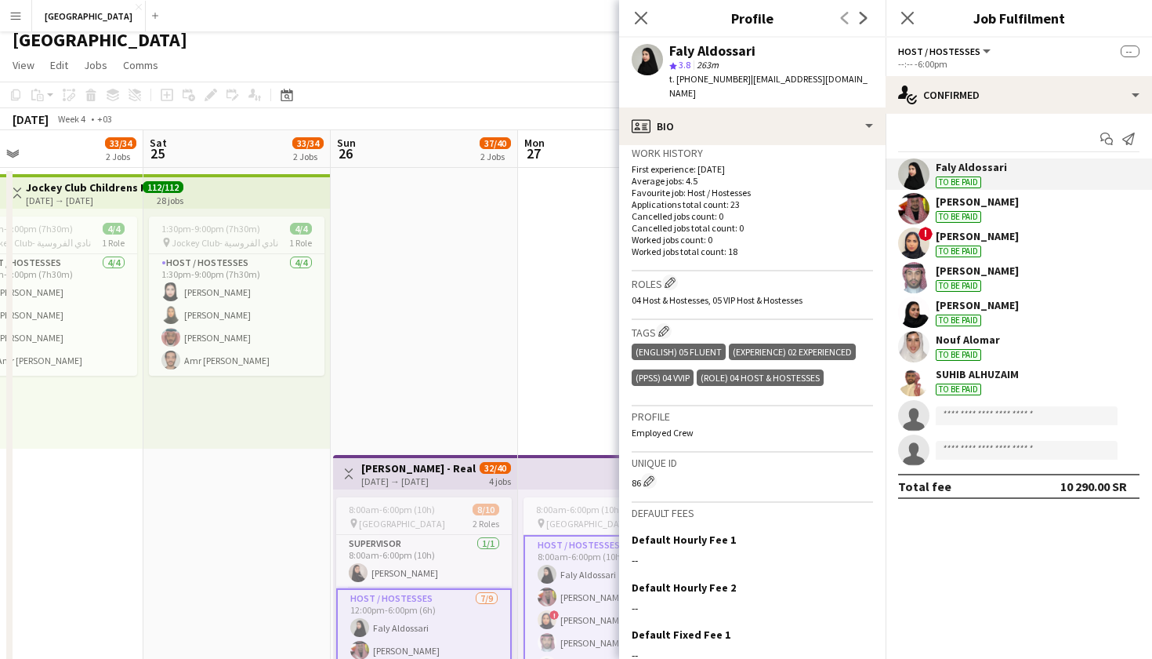
click at [924, 172] on app-user-avatar at bounding box center [913, 173] width 31 height 31
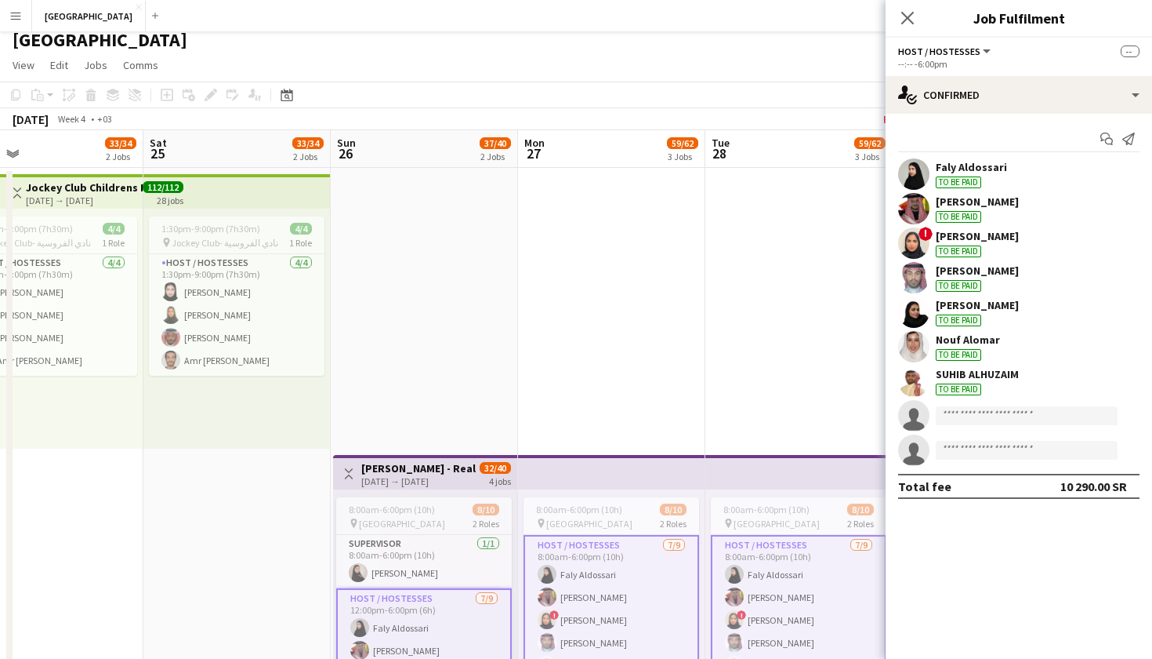
click at [924, 172] on app-user-avatar at bounding box center [913, 173] width 31 height 31
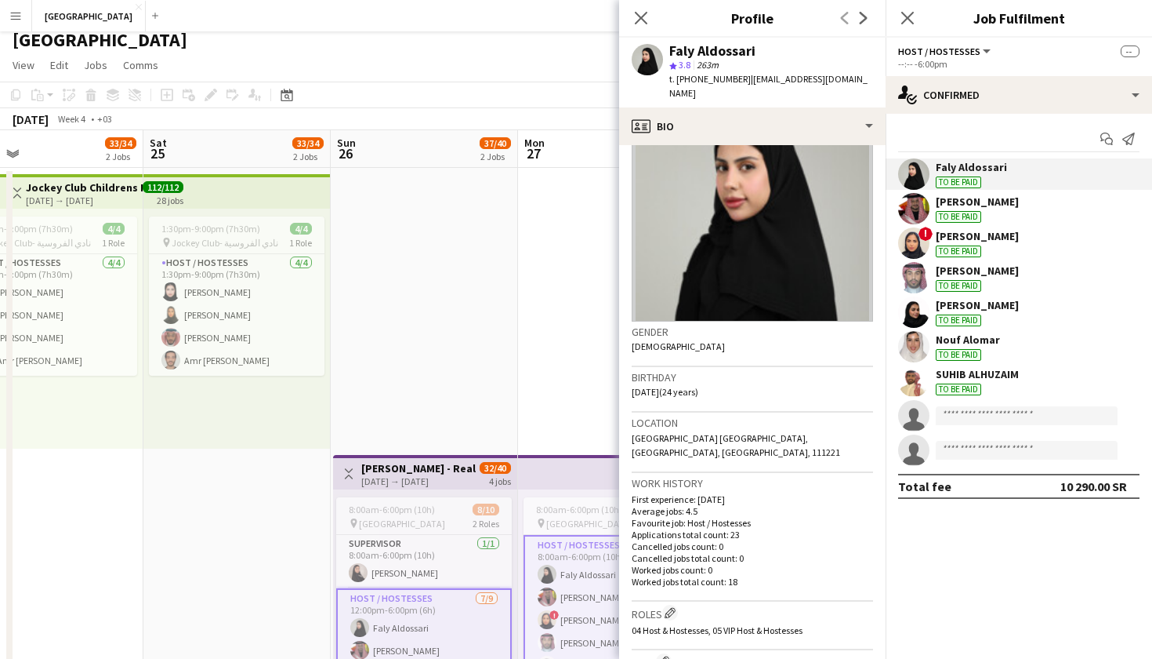
scroll to position [30, 0]
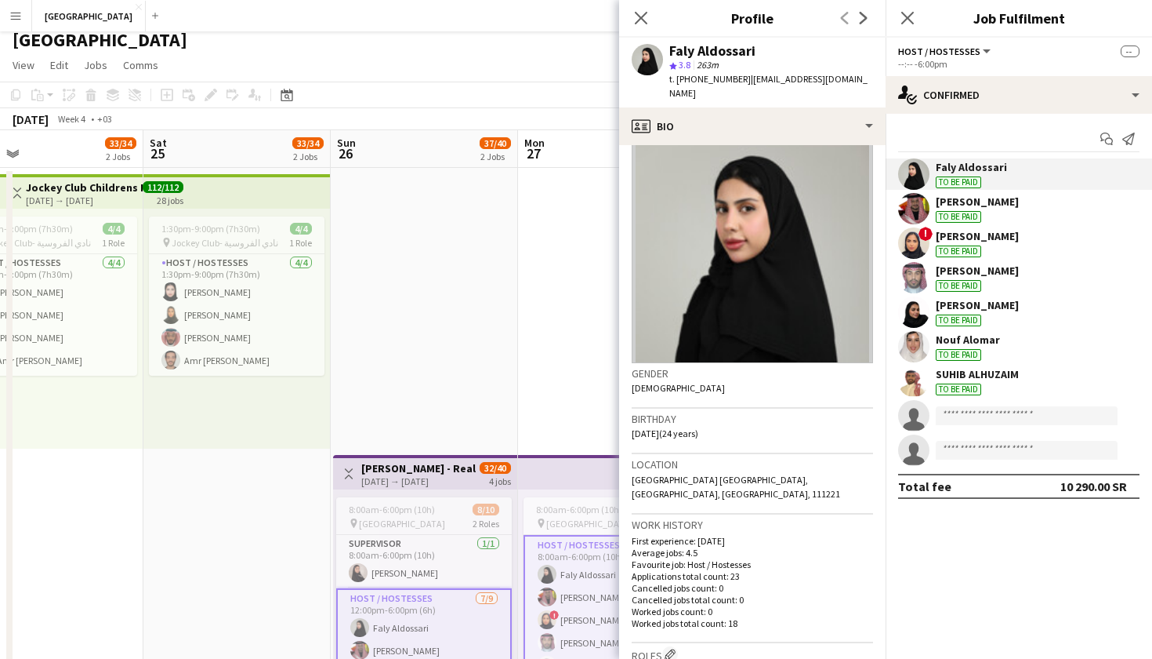
click at [919, 208] on app-user-avatar at bounding box center [913, 208] width 31 height 31
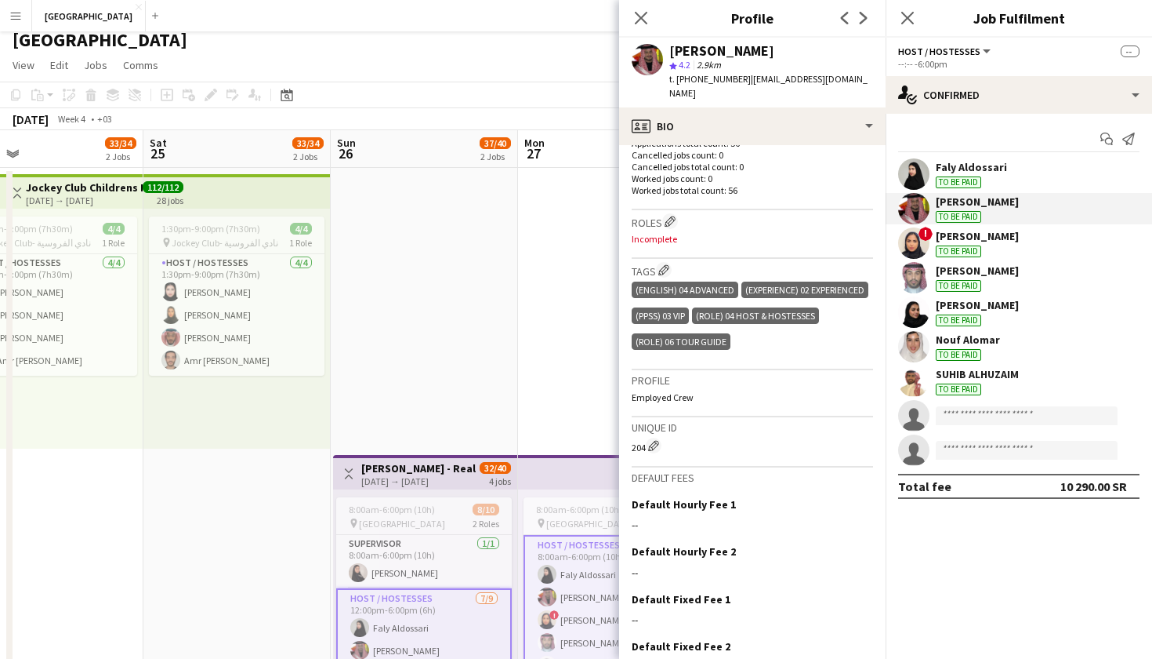
scroll to position [464, 0]
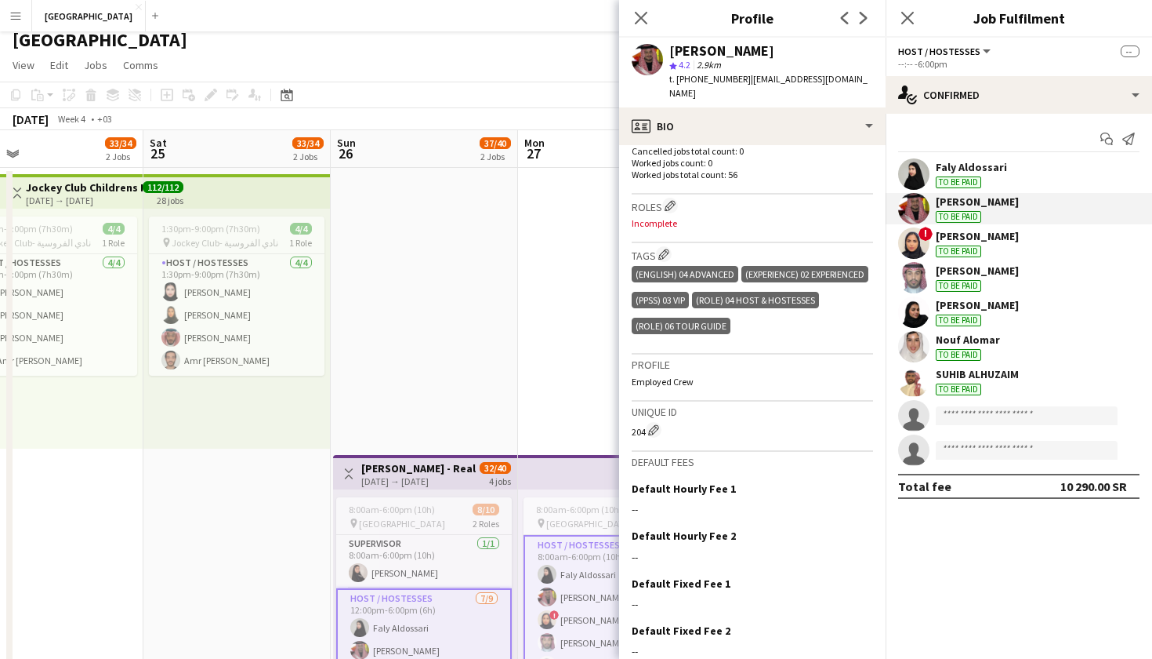
click at [657, 217] on p "Incomplete" at bounding box center [752, 223] width 241 height 12
click at [666, 198] on h3 "Roles Edit crew company roles" at bounding box center [752, 206] width 241 height 16
click at [673, 200] on app-icon "Edit crew company roles" at bounding box center [670, 205] width 11 height 11
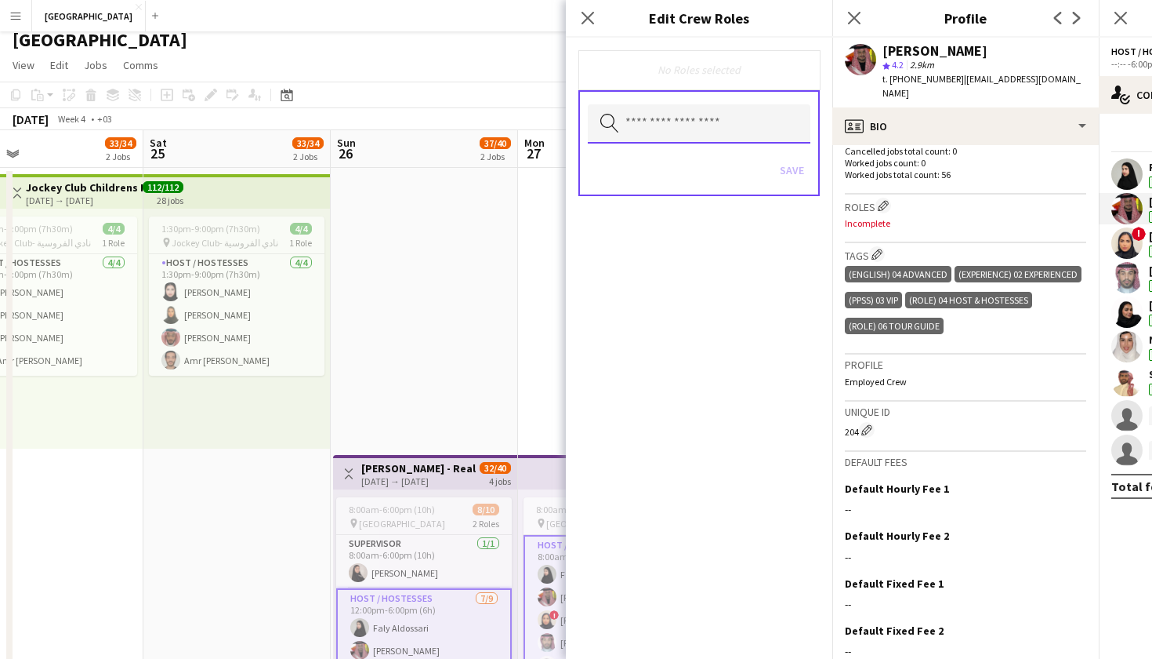
click at [650, 122] on input "text" at bounding box center [699, 123] width 223 height 39
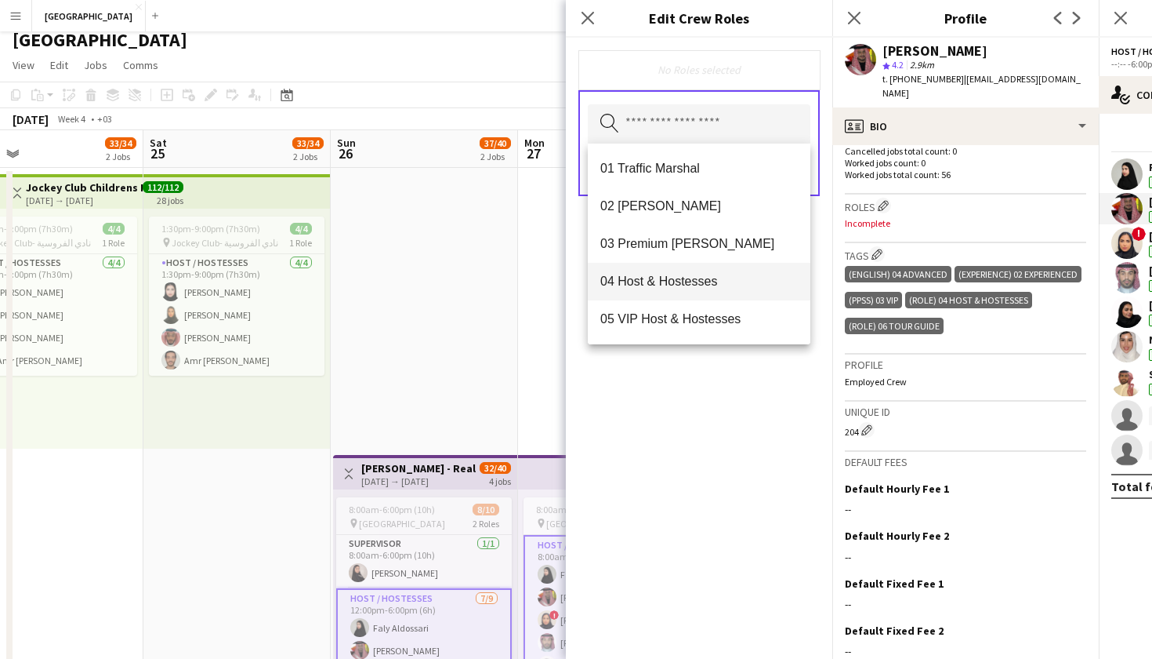
click at [655, 277] on span "04 Host & Hostesses" at bounding box center [700, 281] width 198 height 15
click at [738, 561] on div "04 Host & Hostesses Remove Search by role type Save" at bounding box center [699, 348] width 267 height 621
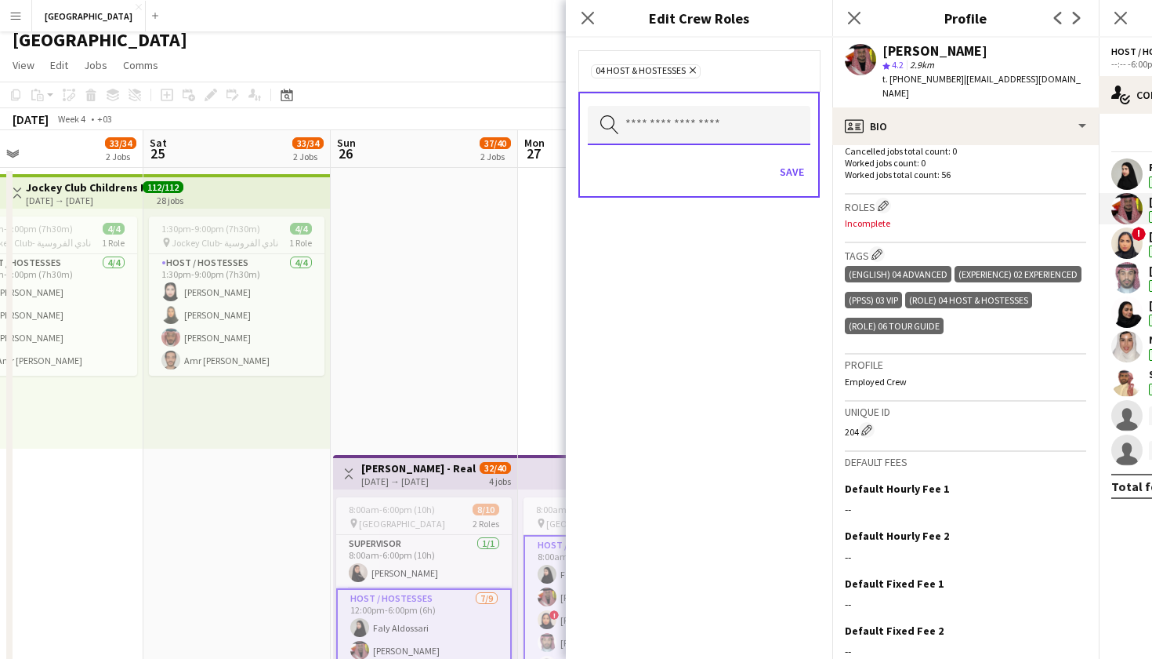
click at [677, 128] on input "text" at bounding box center [699, 125] width 223 height 39
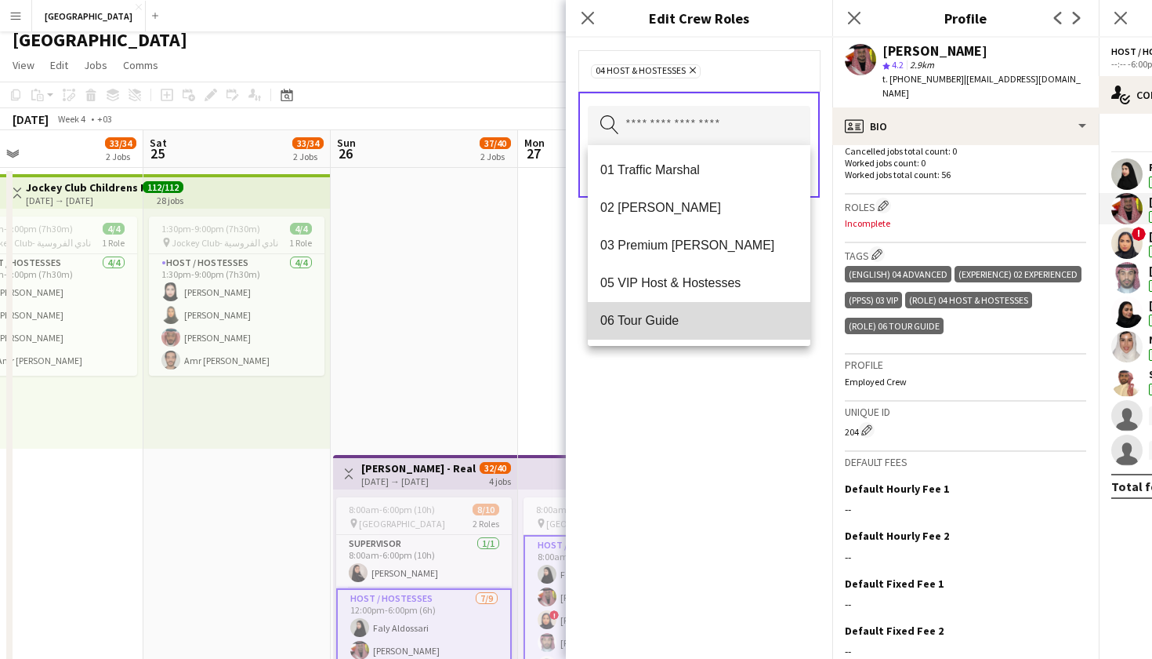
click at [690, 320] on span "06 Tour Guide" at bounding box center [700, 320] width 198 height 15
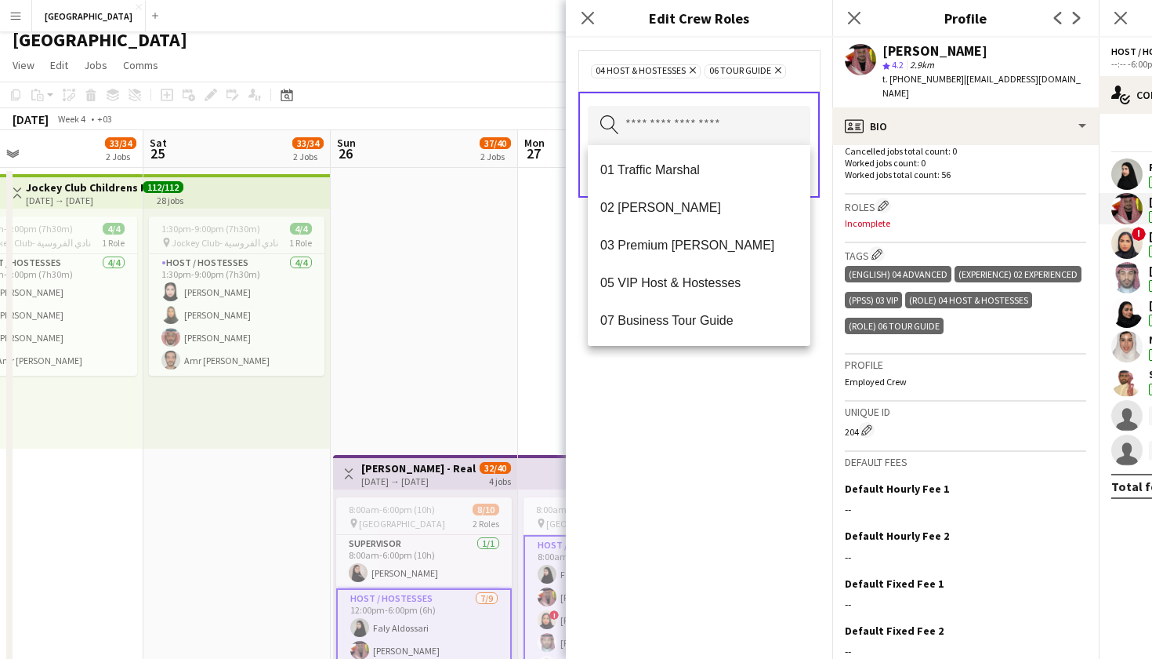
click at [702, 398] on div "04 Host & Hostesses Remove 06 Tour Guide Remove Search by role type Save" at bounding box center [699, 348] width 267 height 621
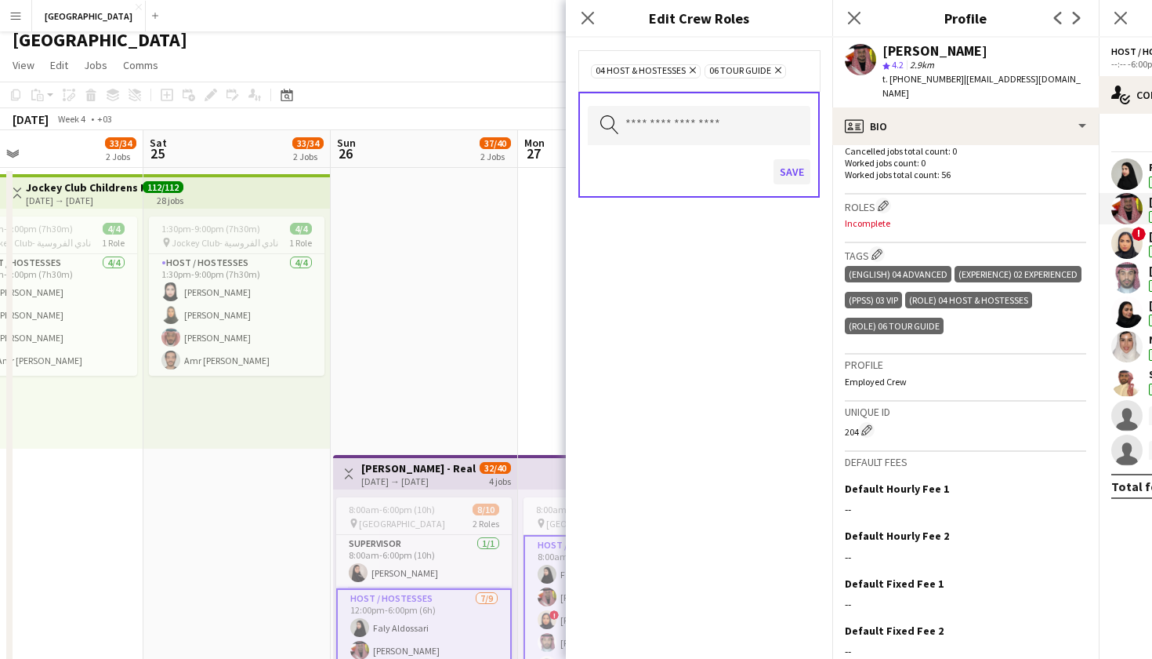
click at [785, 171] on button "Save" at bounding box center [792, 171] width 37 height 25
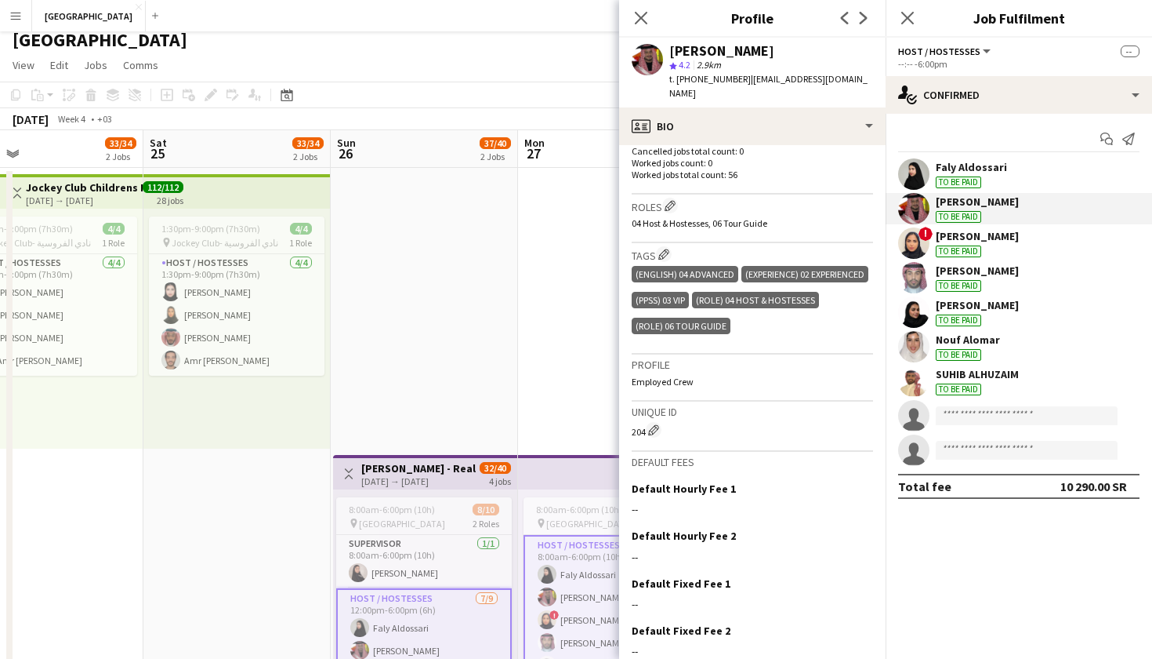
click at [919, 237] on app-user-avatar at bounding box center [913, 242] width 31 height 31
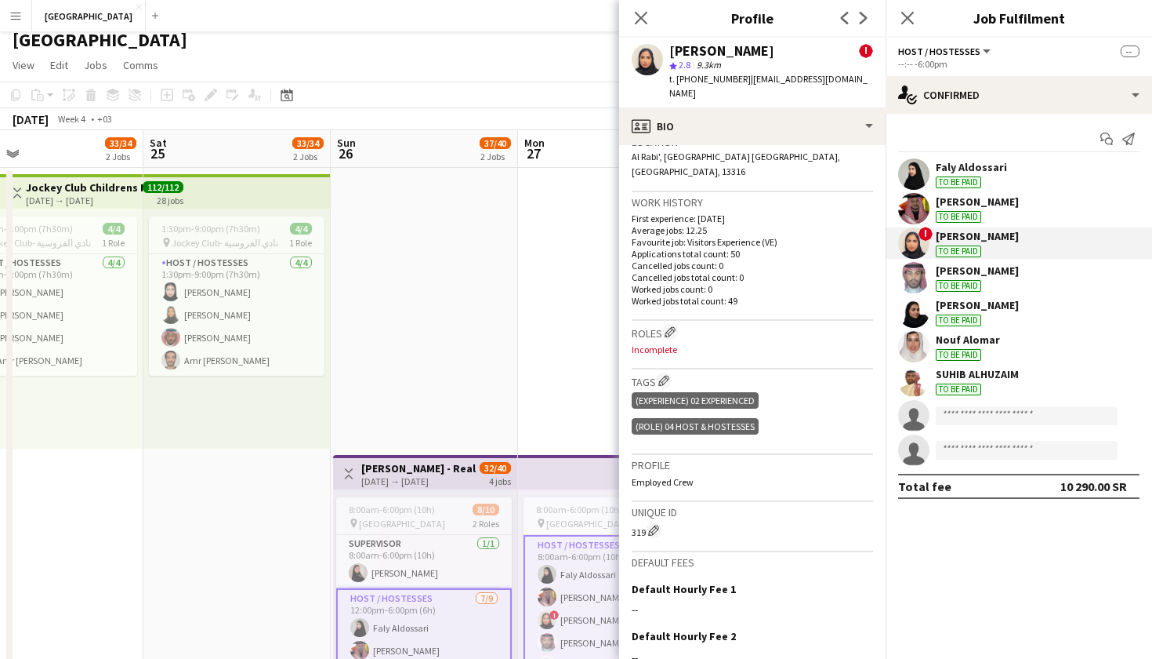
scroll to position [523, 0]
click at [668, 373] on app-icon "Edit crew company tags" at bounding box center [664, 378] width 11 height 11
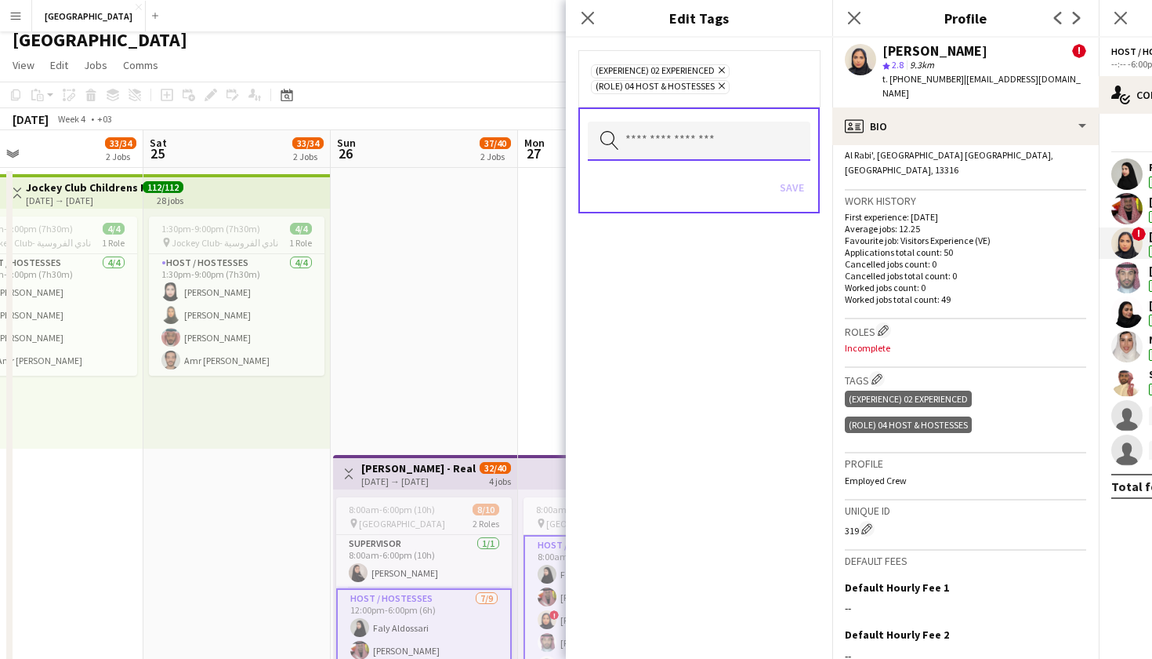
click at [671, 132] on input "text" at bounding box center [699, 141] width 223 height 39
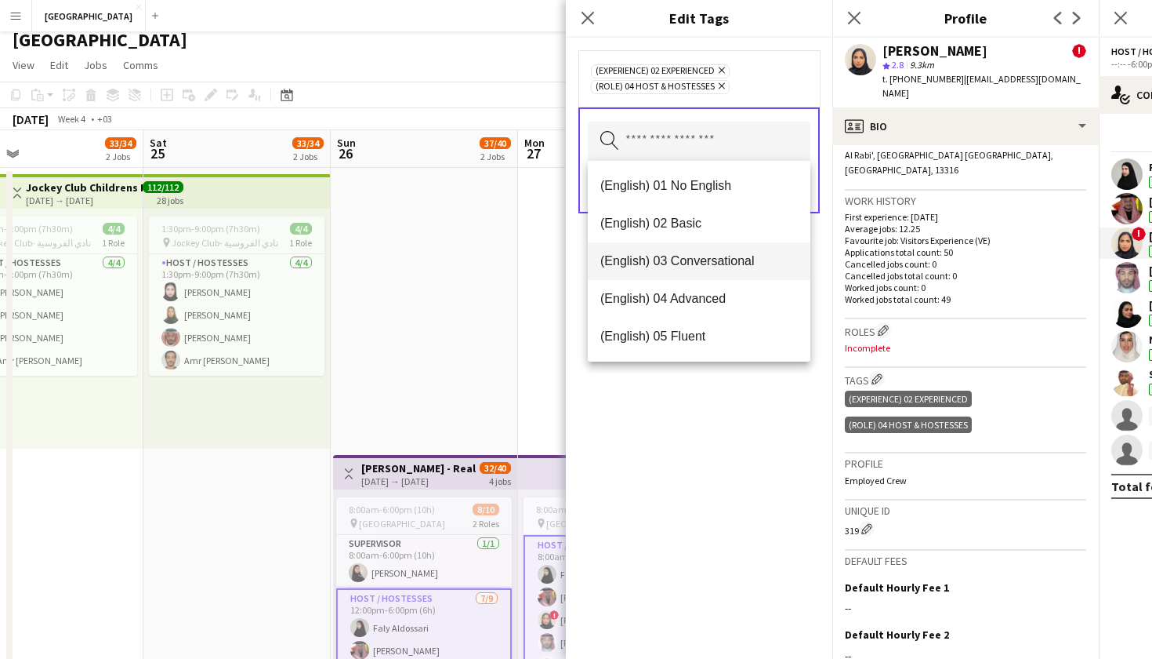
click at [695, 264] on span "(English) 03 Conversational" at bounding box center [700, 260] width 198 height 15
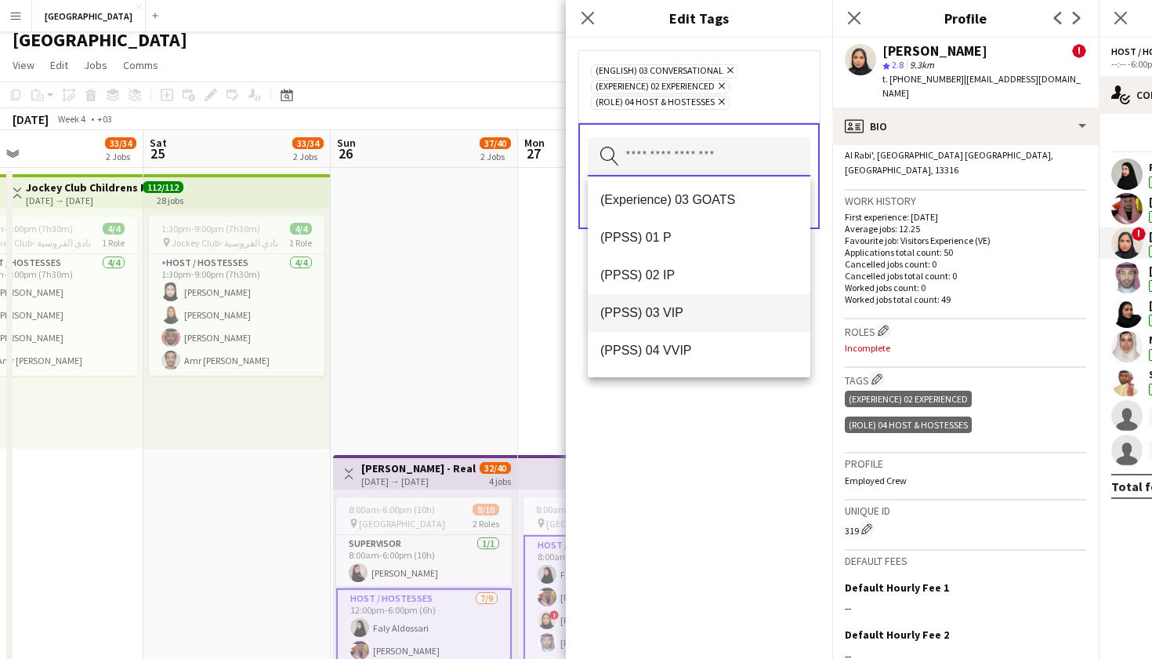
scroll to position [191, 0]
click at [685, 320] on mat-option "(PPSS) 03 VIP" at bounding box center [699, 311] width 223 height 38
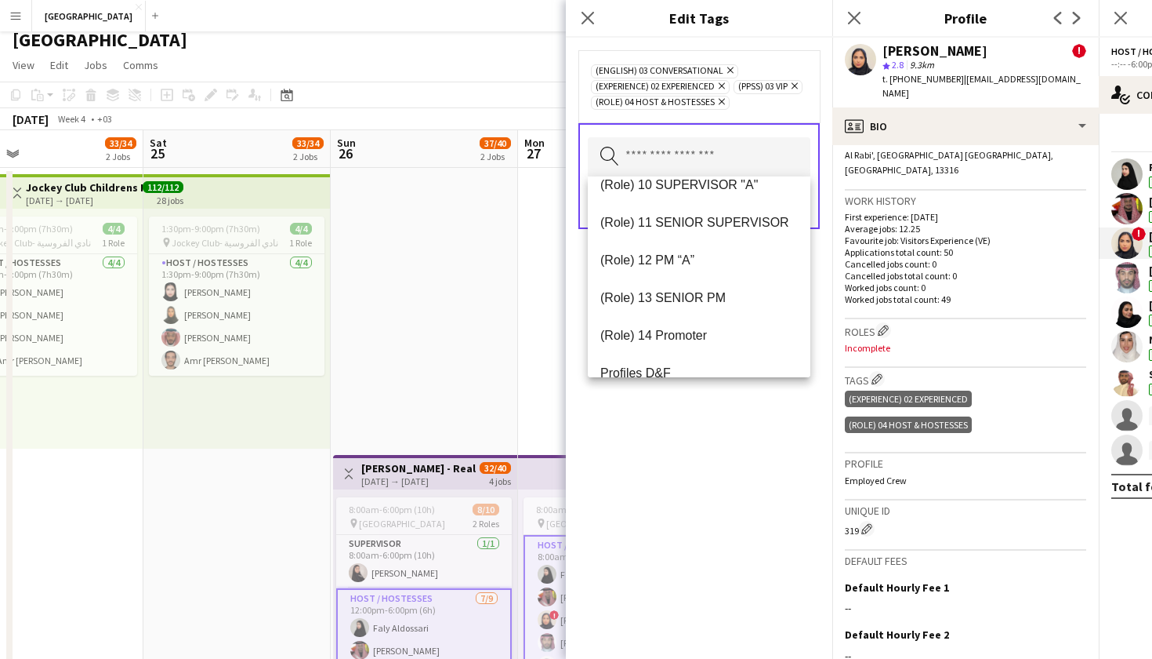
click at [699, 418] on div "(English) 03 Conversational Remove (Experience) 02 Experienced Remove (PPSS) 03…" at bounding box center [699, 348] width 267 height 621
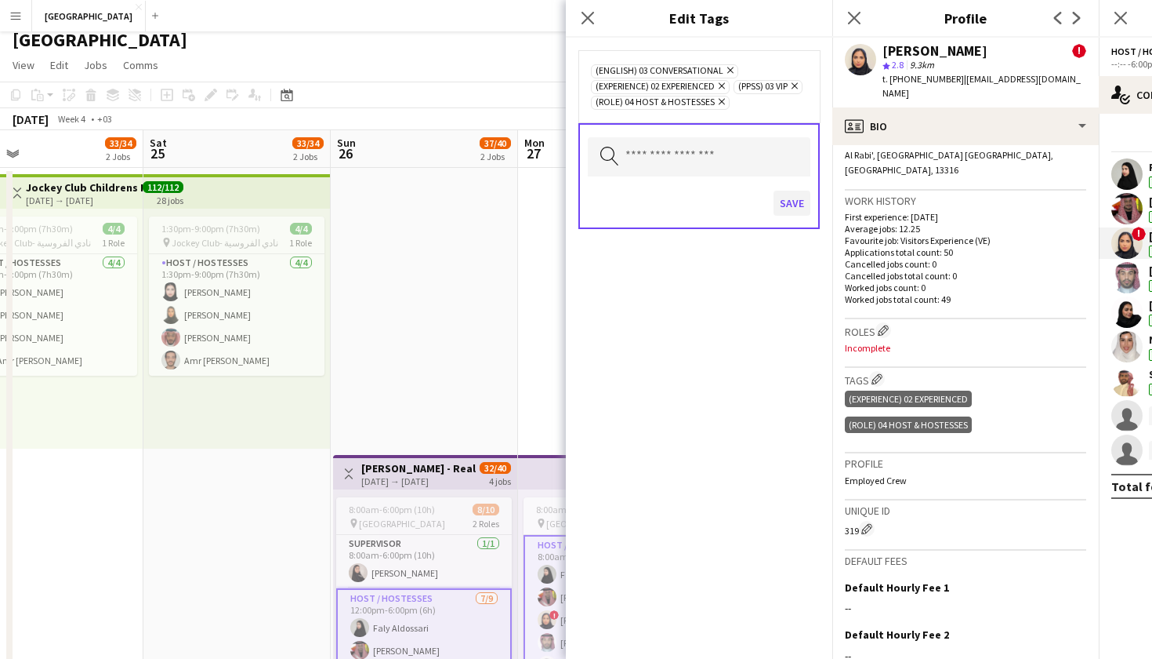
click at [782, 195] on button "Save" at bounding box center [792, 203] width 37 height 25
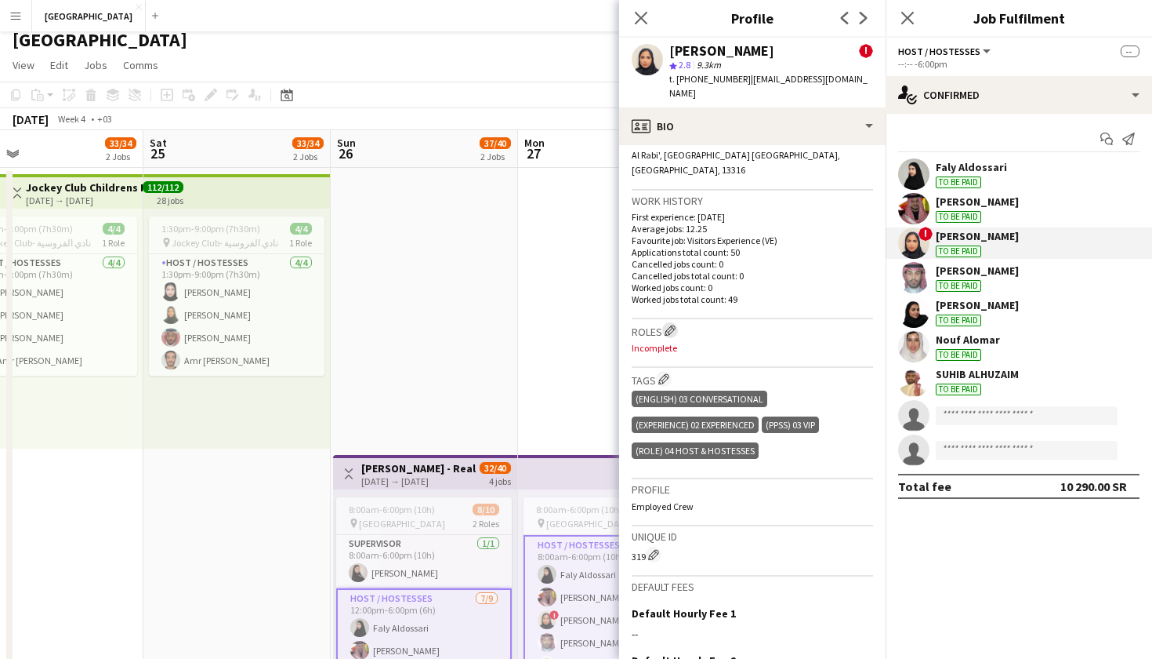
click at [670, 325] on app-icon "Edit crew company roles" at bounding box center [670, 330] width 11 height 11
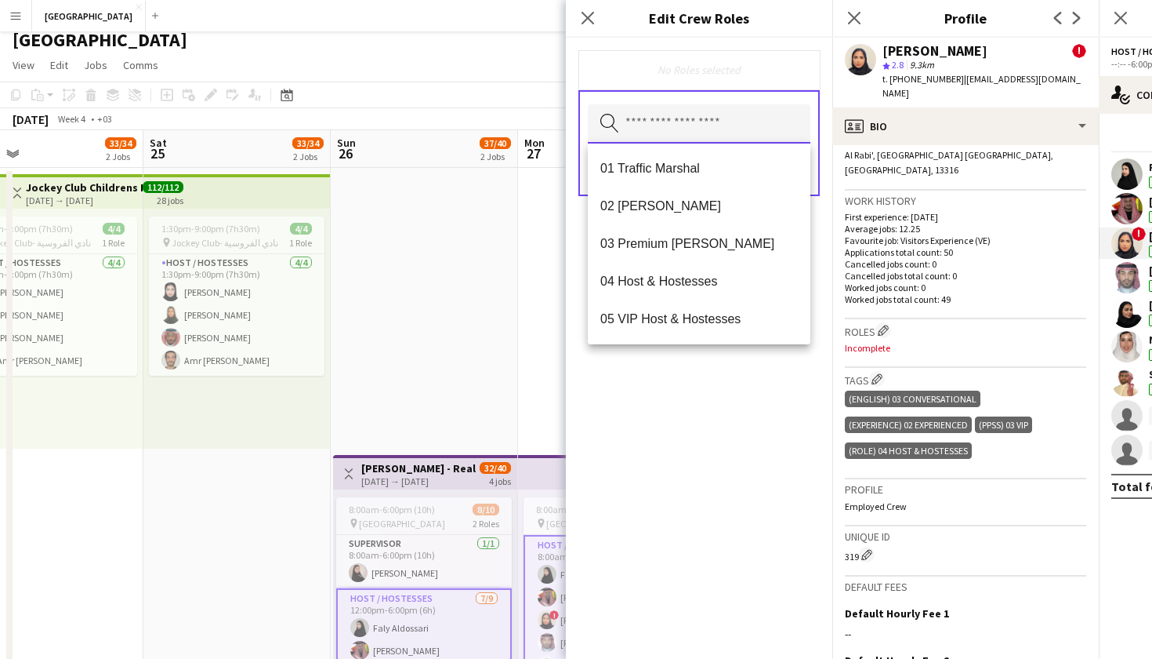
click at [650, 123] on input "text" at bounding box center [699, 123] width 223 height 39
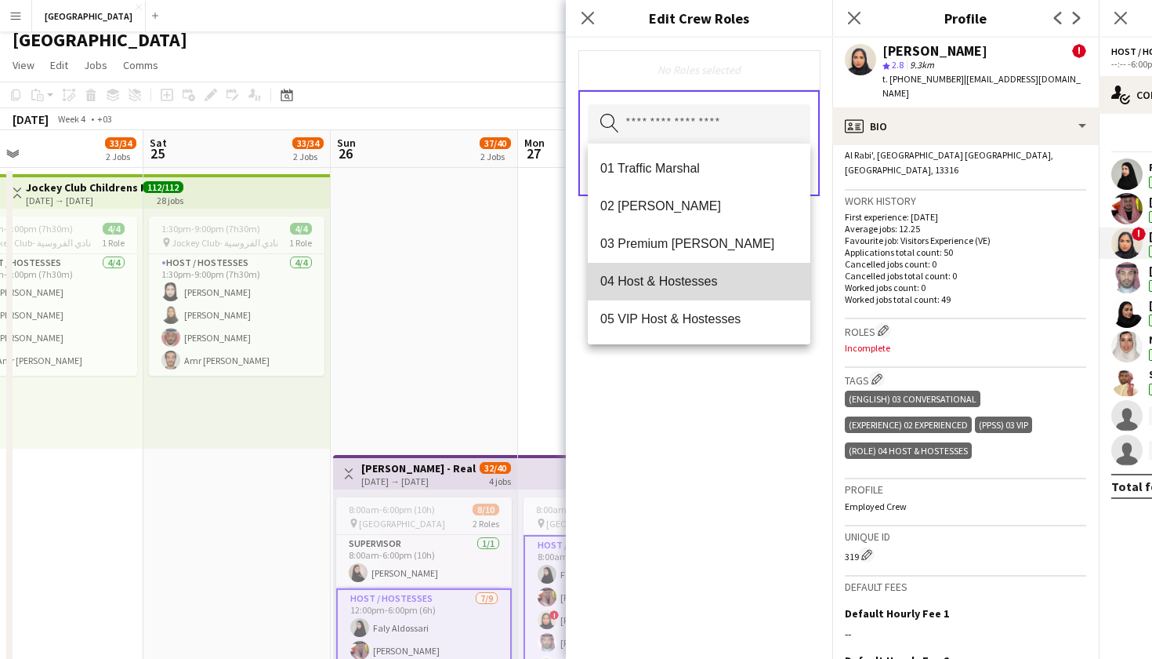
click at [648, 285] on span "04 Host & Hostesses" at bounding box center [700, 281] width 198 height 15
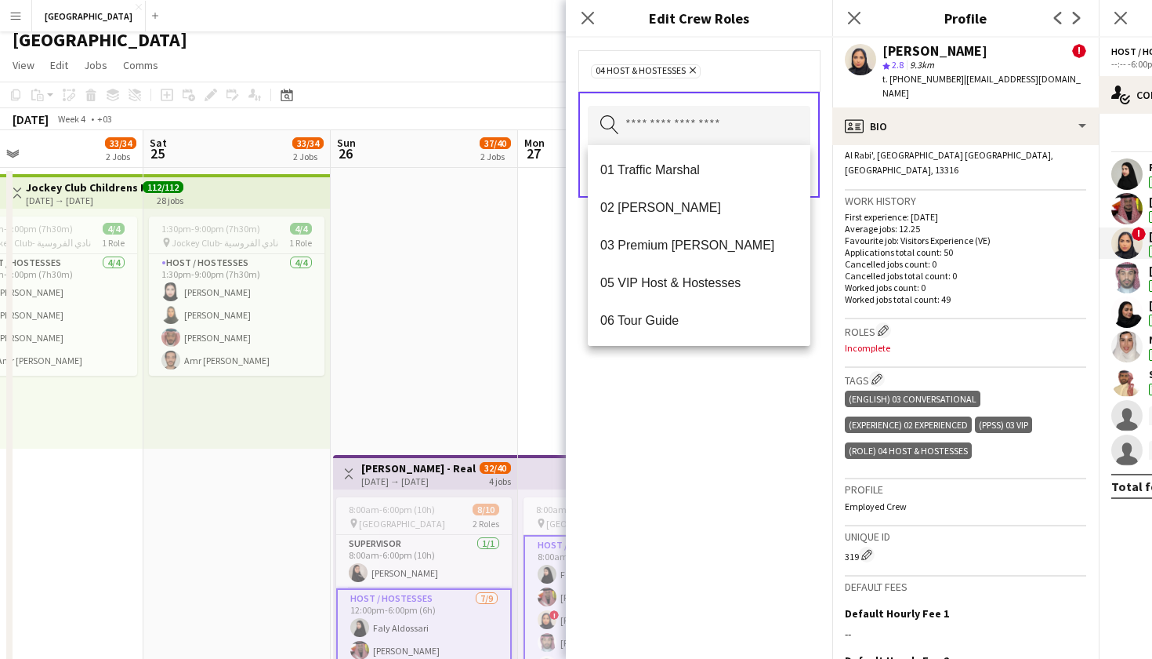
click at [752, 475] on div "04 Host & Hostesses Remove Search by role type Save" at bounding box center [699, 348] width 267 height 621
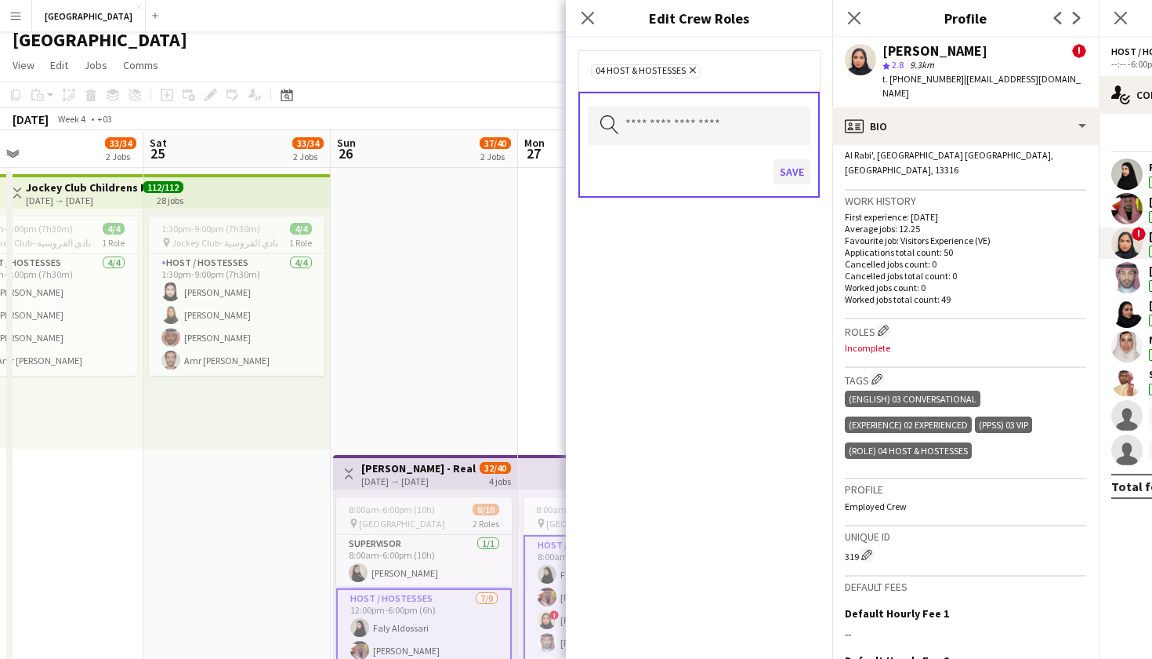
click at [786, 172] on button "Save" at bounding box center [792, 171] width 37 height 25
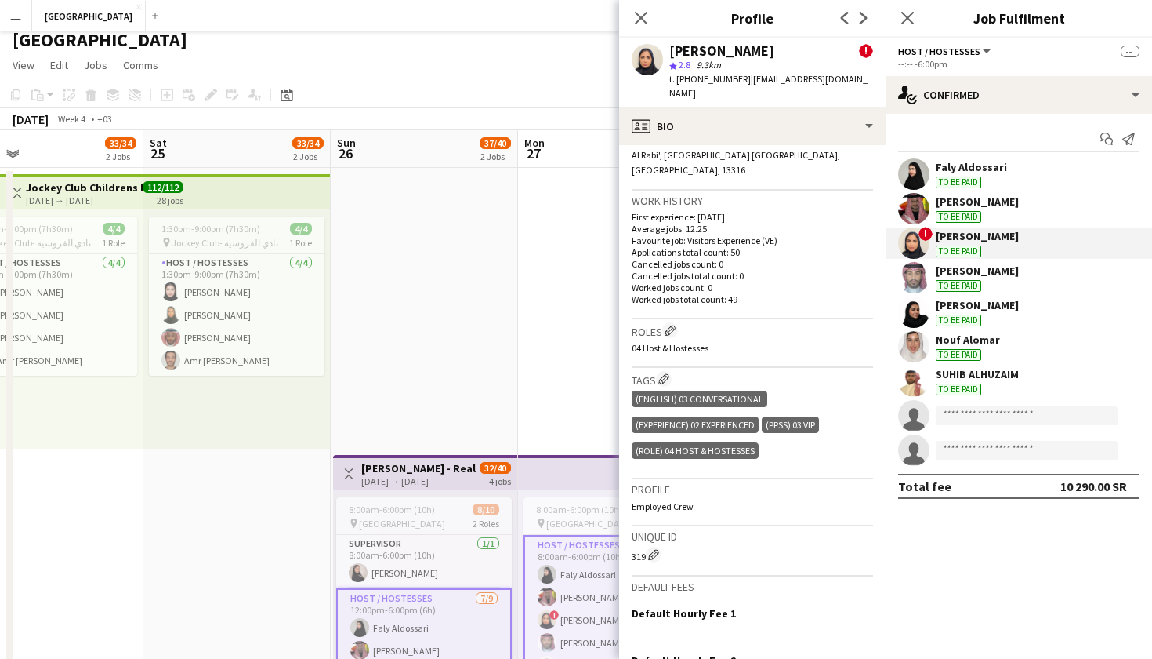
click at [924, 279] on app-user-avatar at bounding box center [913, 277] width 31 height 31
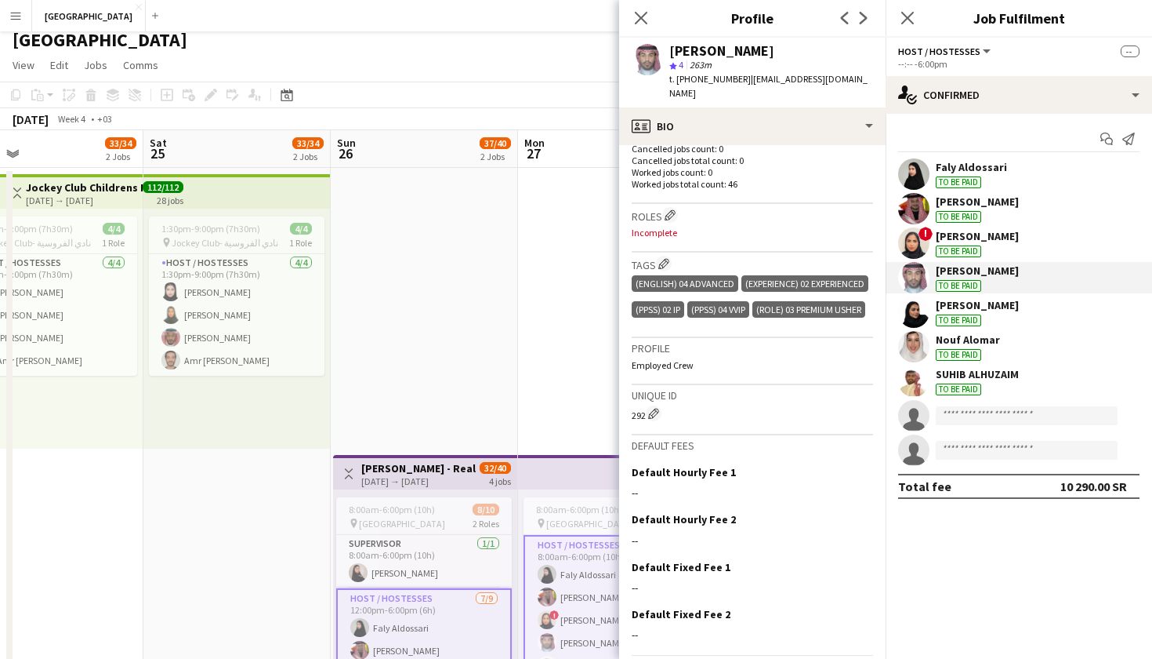
scroll to position [463, 0]
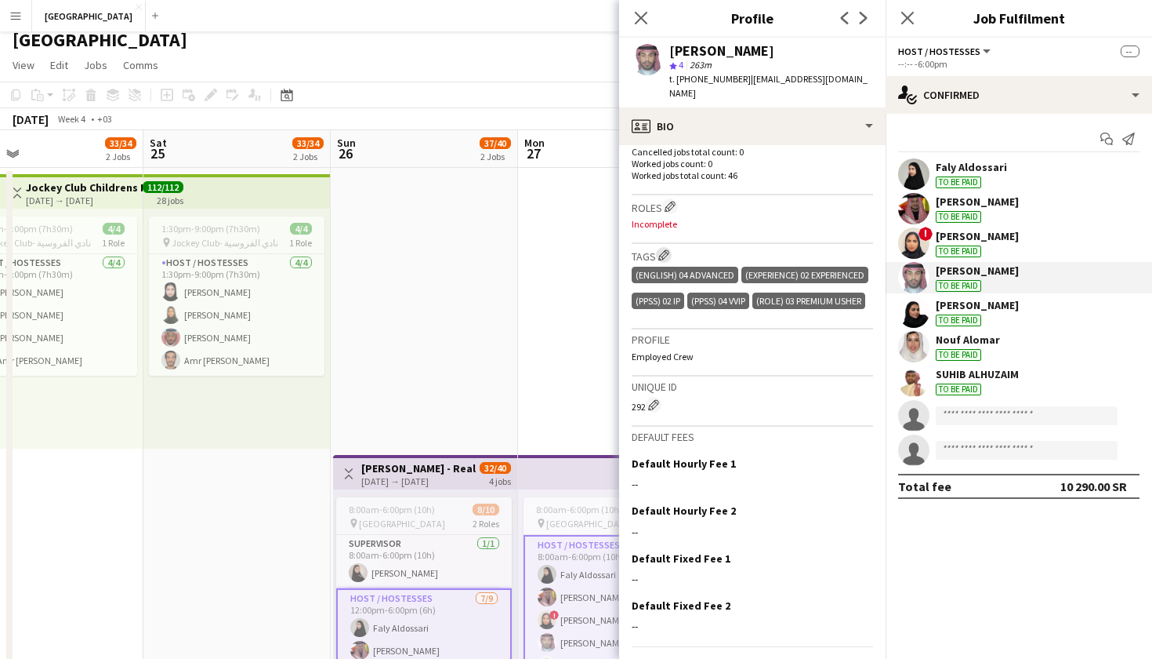
click at [663, 249] on app-icon "Edit crew company tags" at bounding box center [664, 254] width 11 height 11
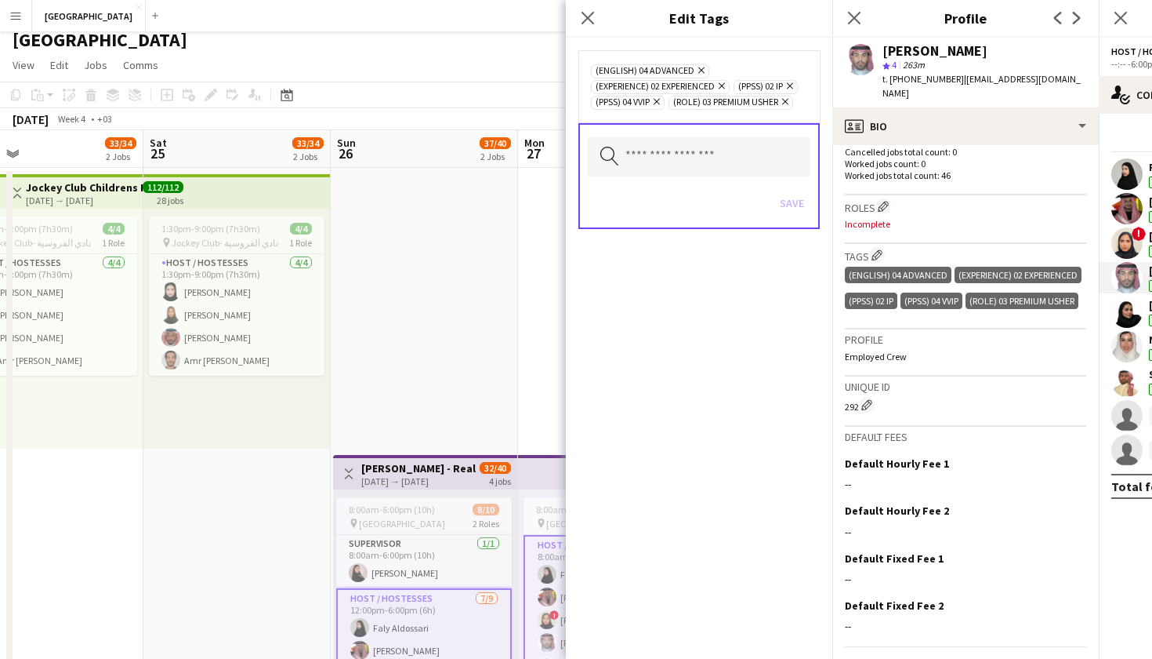
click at [787, 89] on icon at bounding box center [790, 86] width 6 height 6
click at [793, 207] on button "Save" at bounding box center [792, 203] width 37 height 25
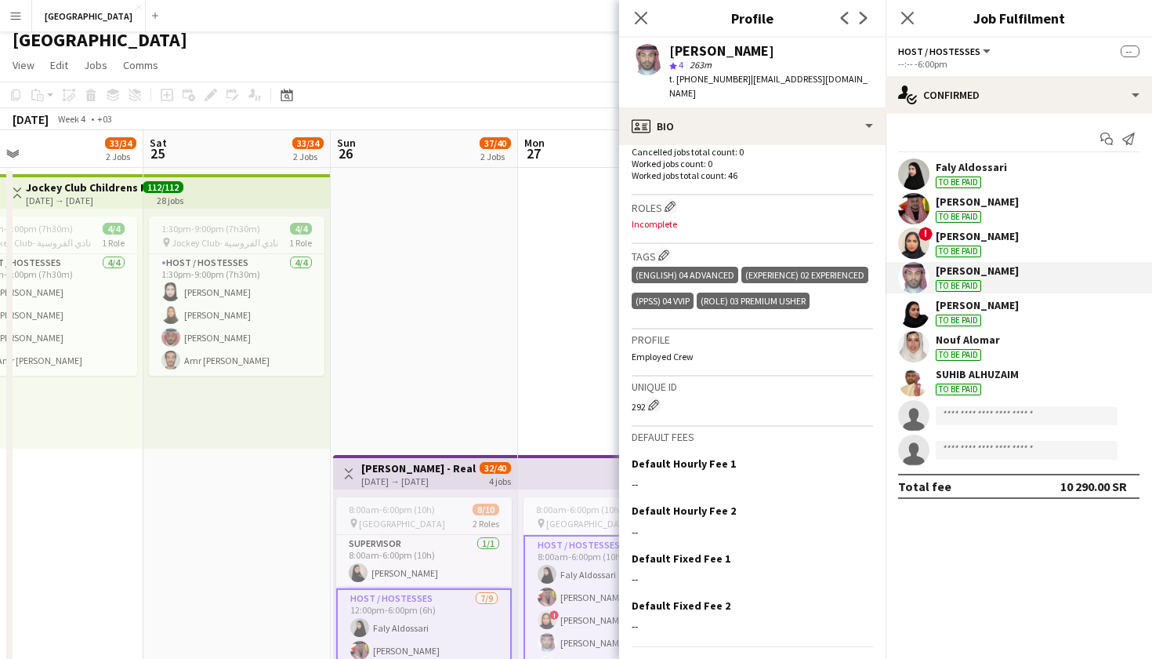
click at [720, 218] on p "Incomplete" at bounding box center [752, 224] width 241 height 12
click at [662, 218] on p "Incomplete" at bounding box center [752, 224] width 241 height 12
click at [673, 198] on button "Edit crew company roles" at bounding box center [670, 206] width 16 height 16
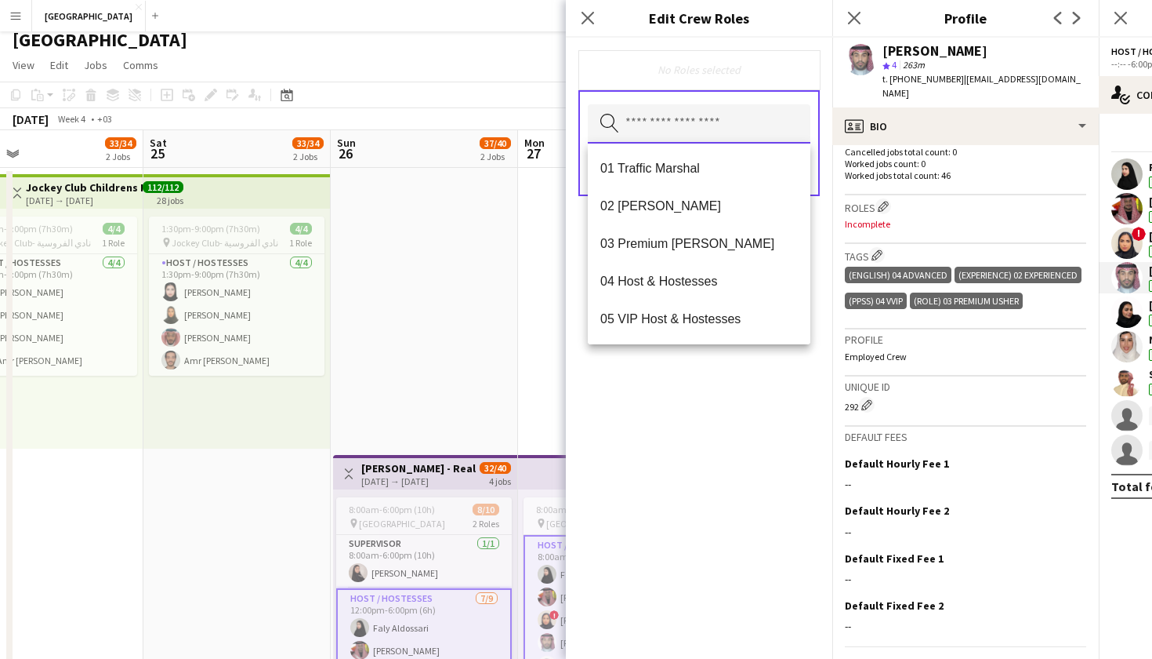
click at [635, 132] on input "text" at bounding box center [699, 123] width 223 height 39
click at [642, 273] on mat-option "04 Host & Hostesses" at bounding box center [699, 282] width 223 height 38
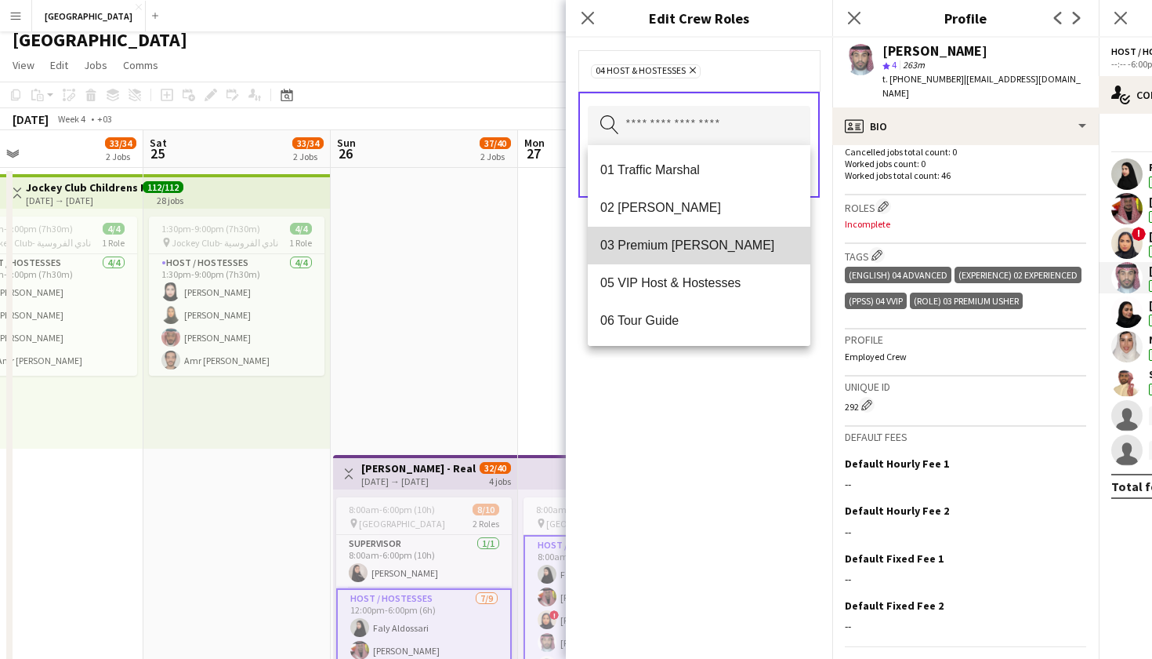
click at [653, 247] on span "03 Premium Usher" at bounding box center [700, 245] width 198 height 15
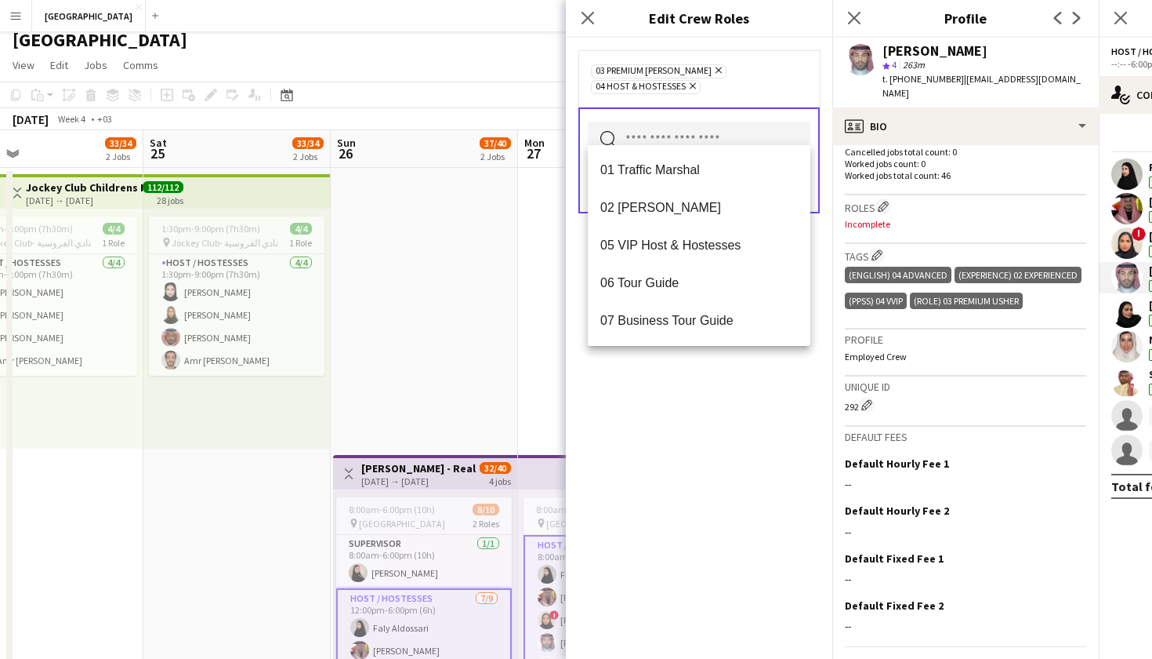
click at [710, 456] on div "03 Premium Usher Remove 04 Host & Hostesses Remove Search by role type Save" at bounding box center [699, 348] width 267 height 621
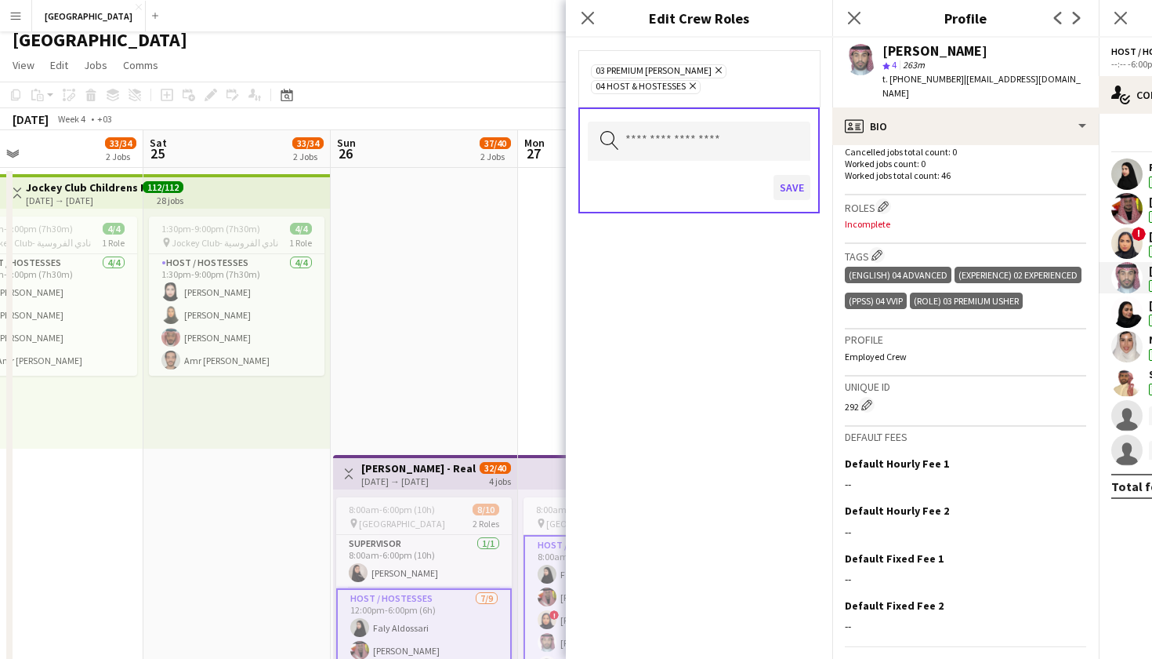
click at [785, 175] on button "Save" at bounding box center [792, 187] width 37 height 25
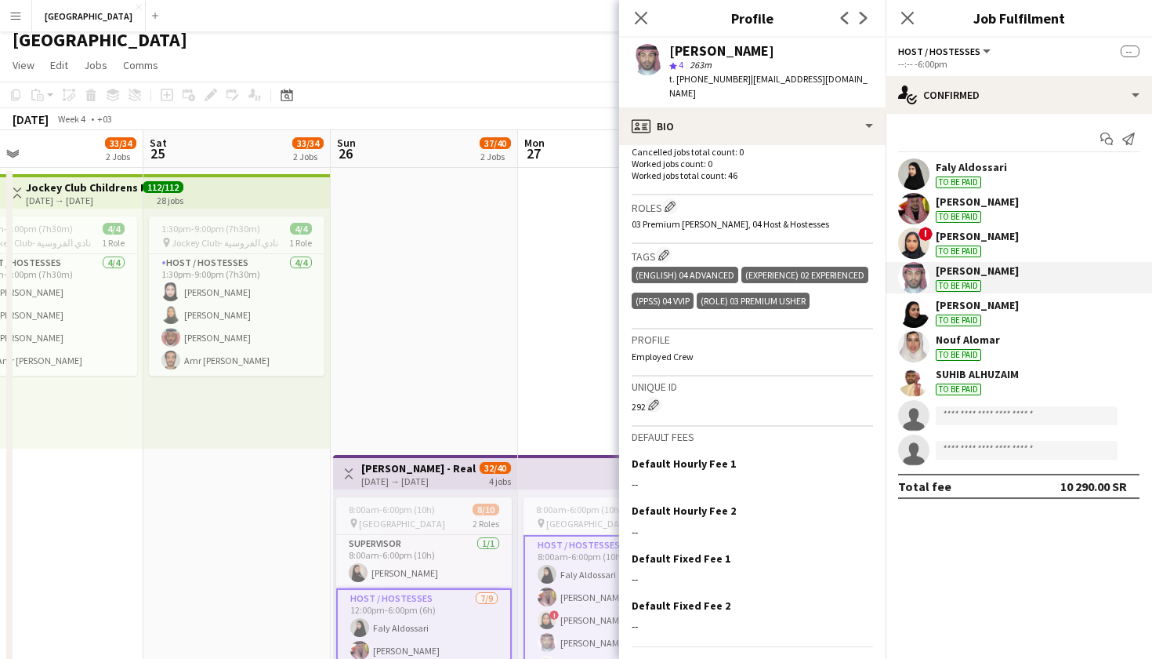
click at [917, 310] on app-user-avatar at bounding box center [913, 311] width 31 height 31
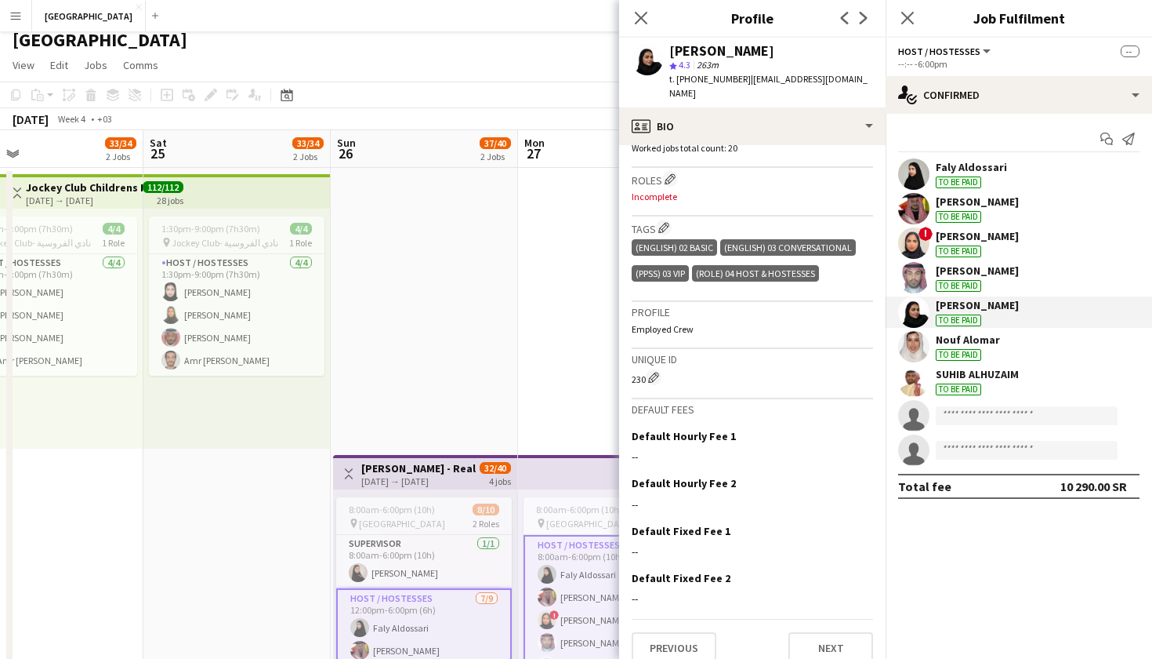
scroll to position [490, 0]
click at [668, 174] on app-icon "Edit crew company roles" at bounding box center [670, 179] width 11 height 11
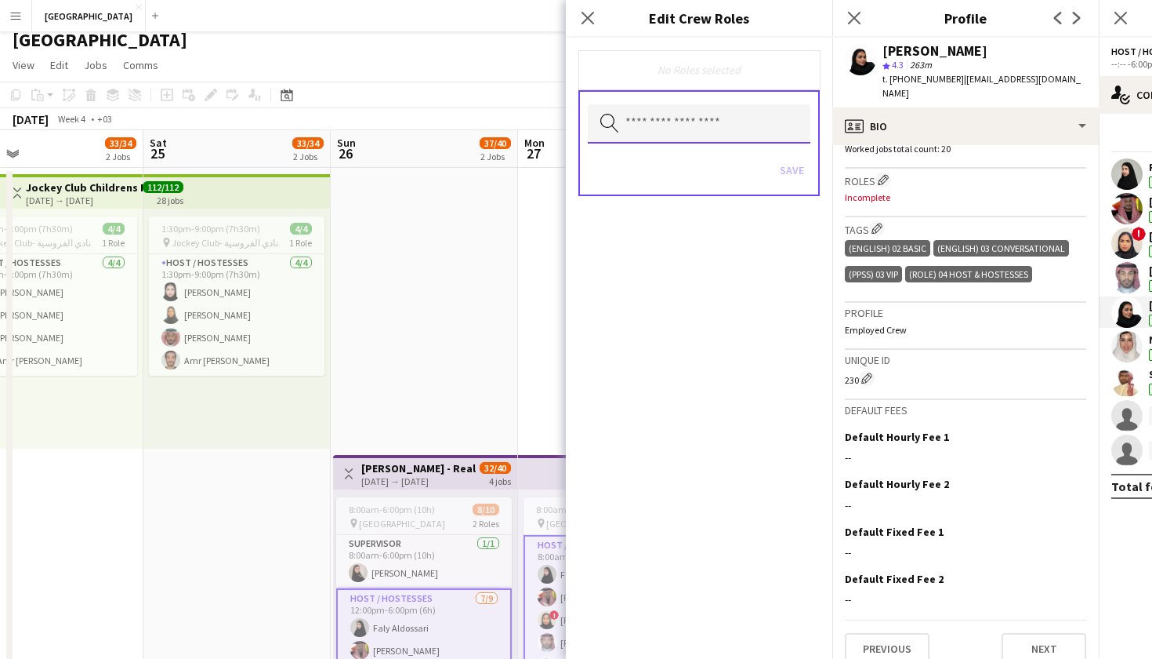
click at [663, 132] on input "text" at bounding box center [699, 123] width 223 height 39
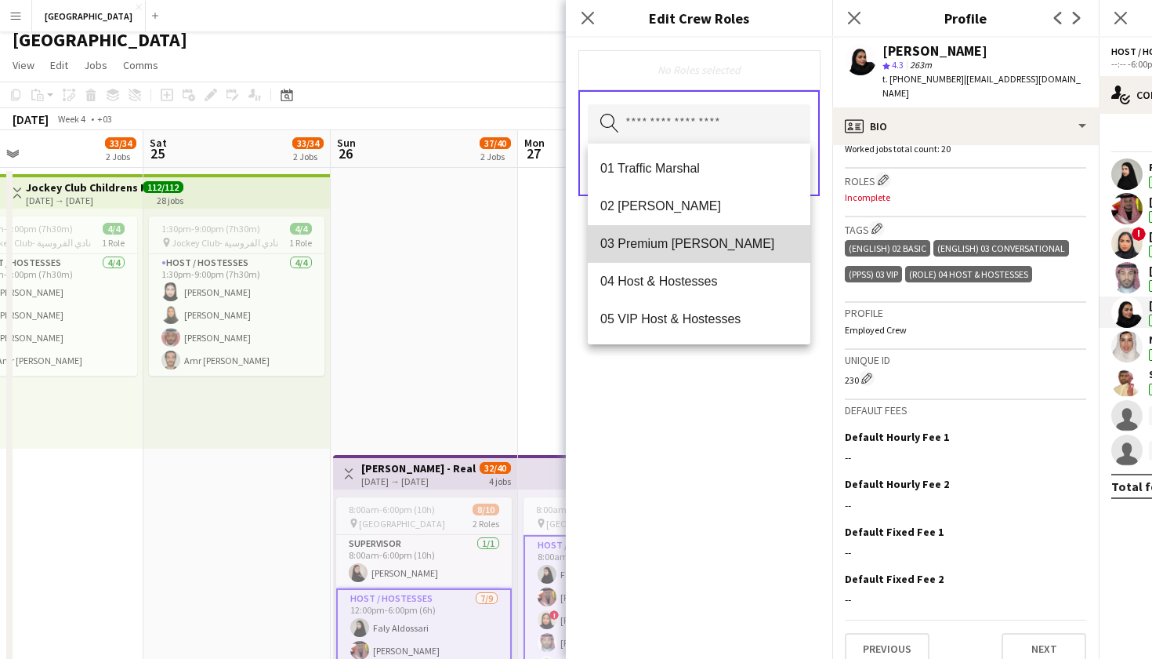
click at [660, 252] on mat-option "03 Premium Usher" at bounding box center [699, 244] width 223 height 38
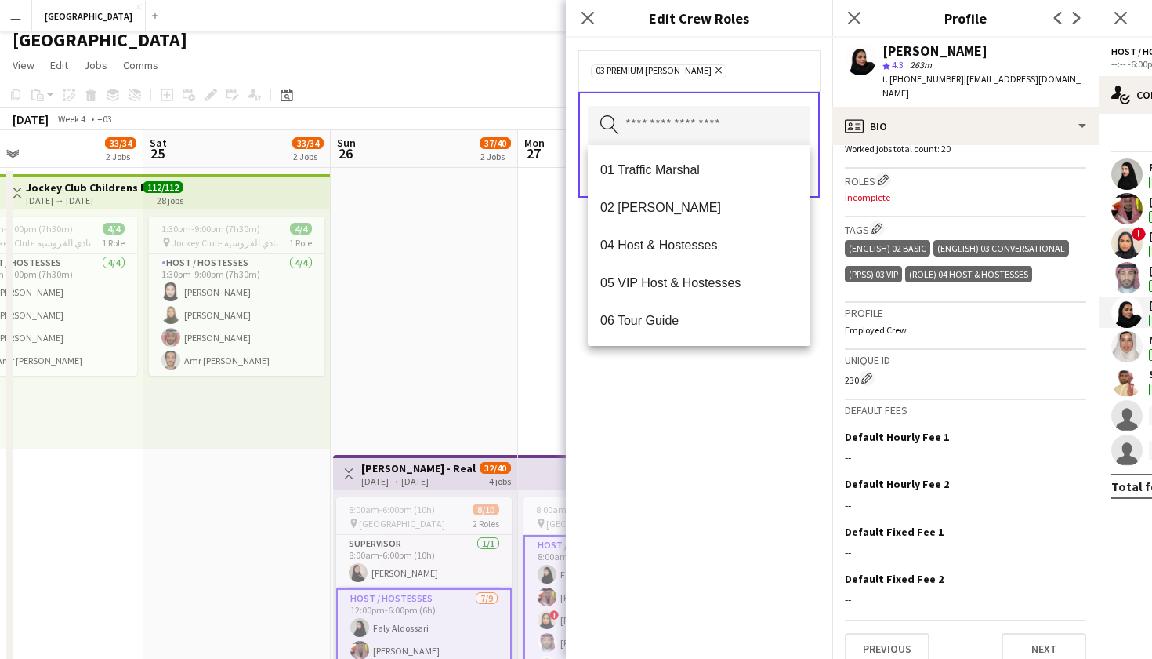
click at [715, 423] on div "03 Premium Usher Remove Search by role type Save" at bounding box center [699, 348] width 267 height 621
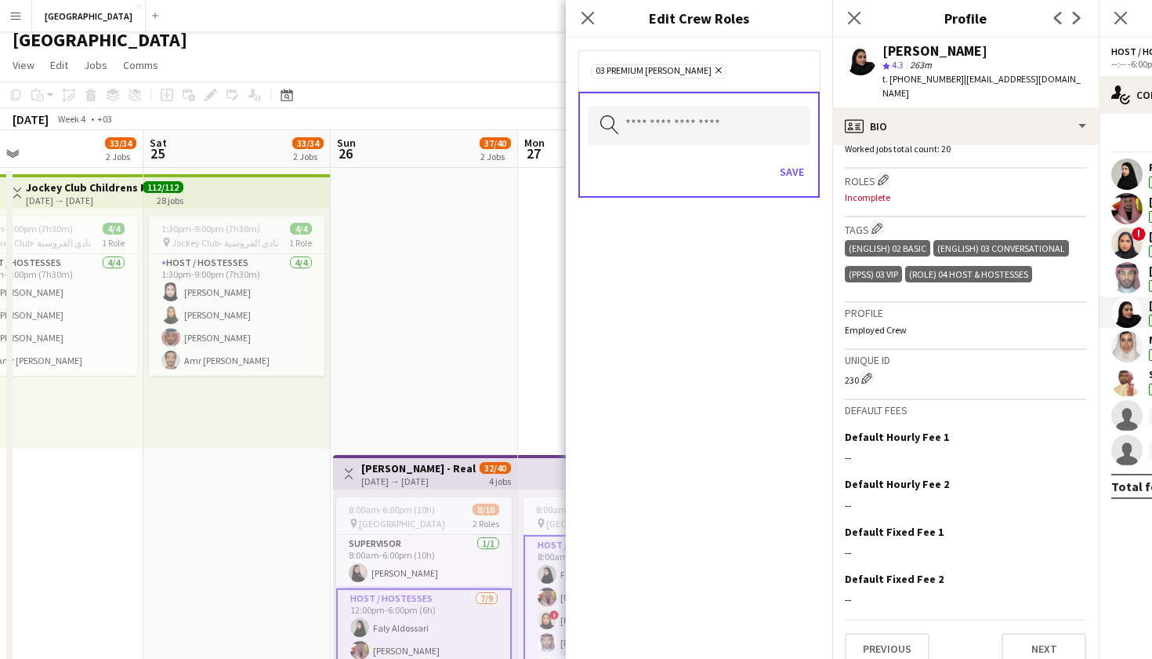
click at [793, 157] on div "Save" at bounding box center [699, 173] width 223 height 45
click at [792, 165] on button "Save" at bounding box center [792, 171] width 37 height 25
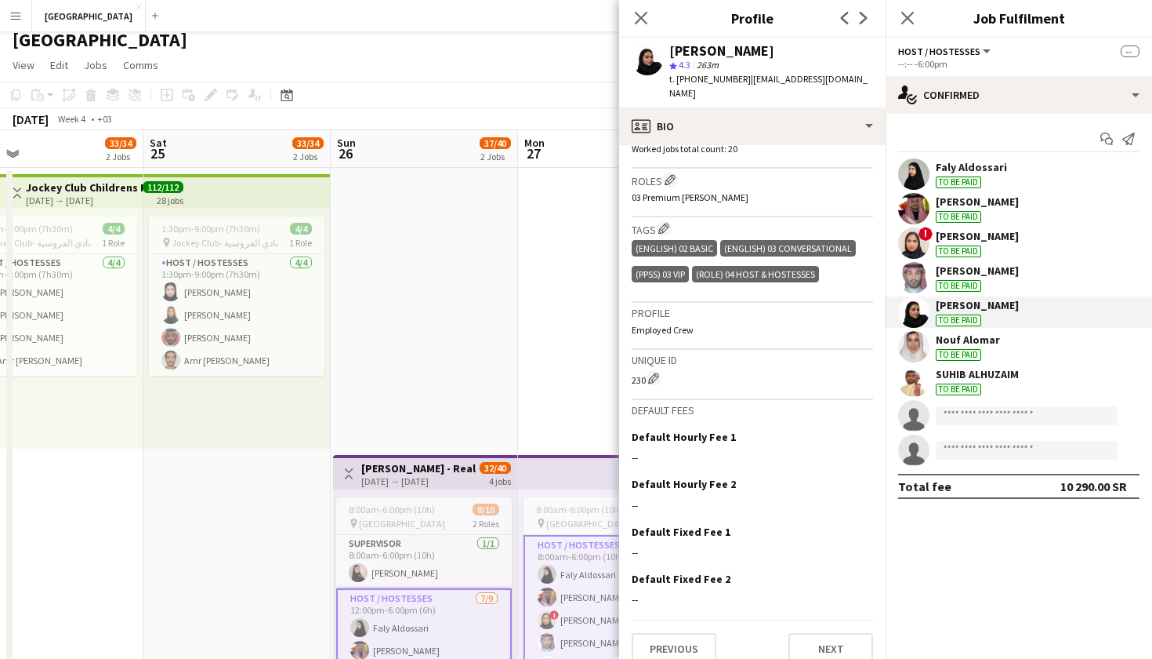
click at [921, 348] on app-user-avatar at bounding box center [913, 346] width 31 height 31
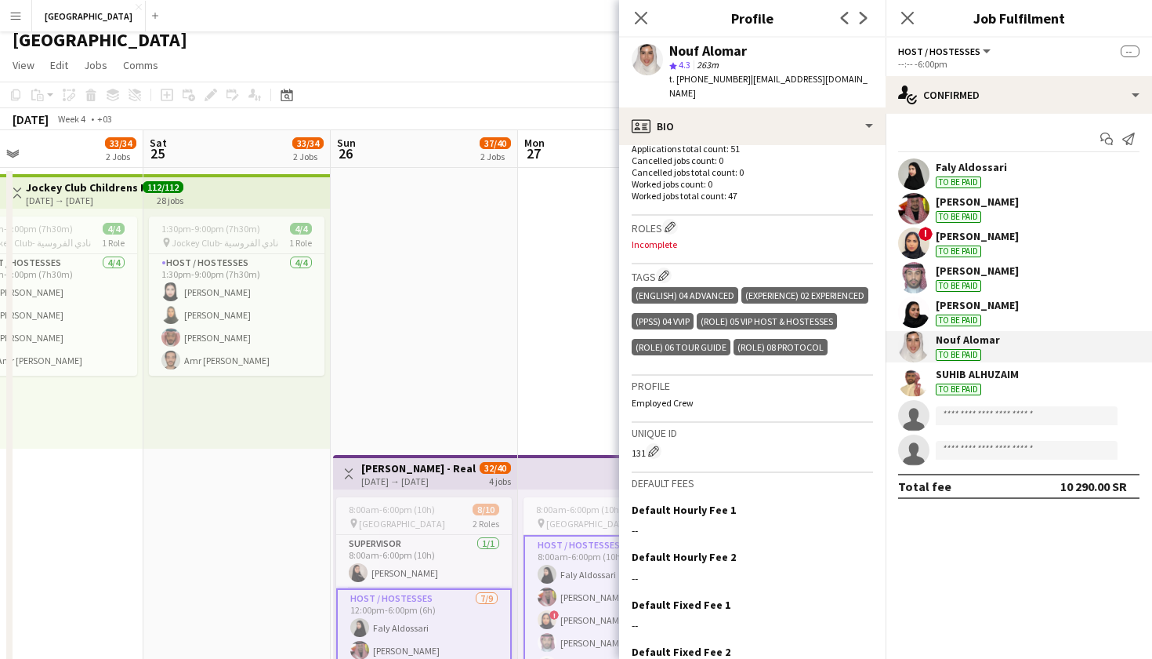
scroll to position [445, 0]
click at [669, 217] on button "Edit crew company roles" at bounding box center [670, 225] width 16 height 16
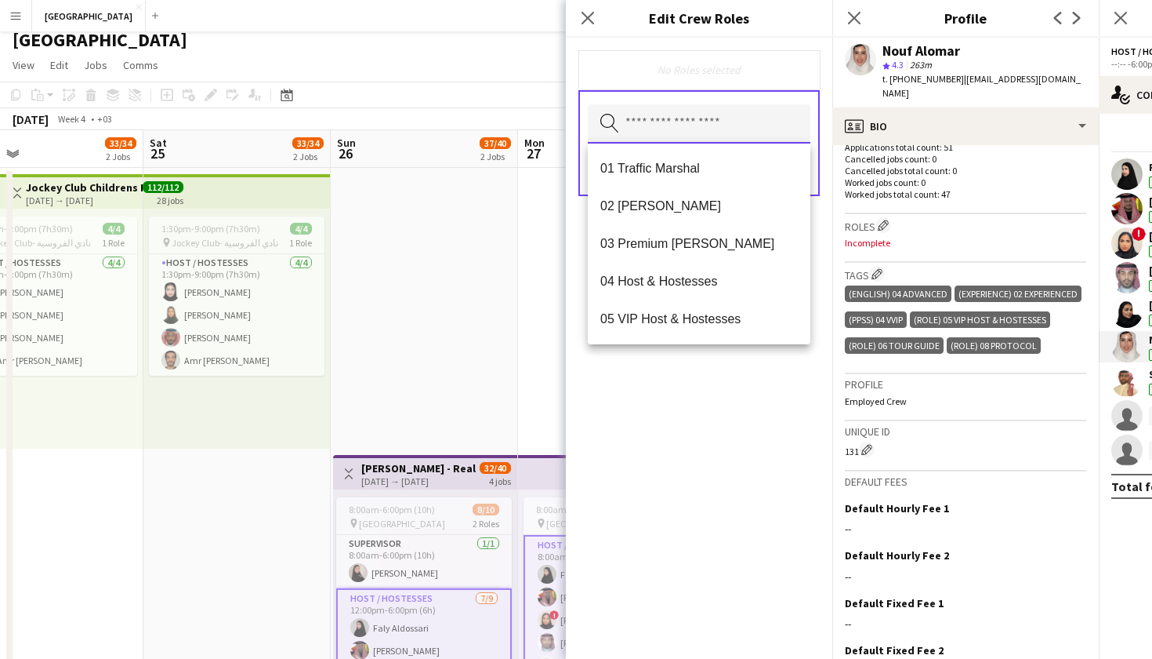
click at [644, 133] on input "text" at bounding box center [699, 123] width 223 height 39
click at [643, 273] on mat-option "04 Host & Hostesses" at bounding box center [699, 282] width 223 height 38
click at [644, 292] on mat-option "05 VIP Host & Hostesses" at bounding box center [699, 283] width 223 height 38
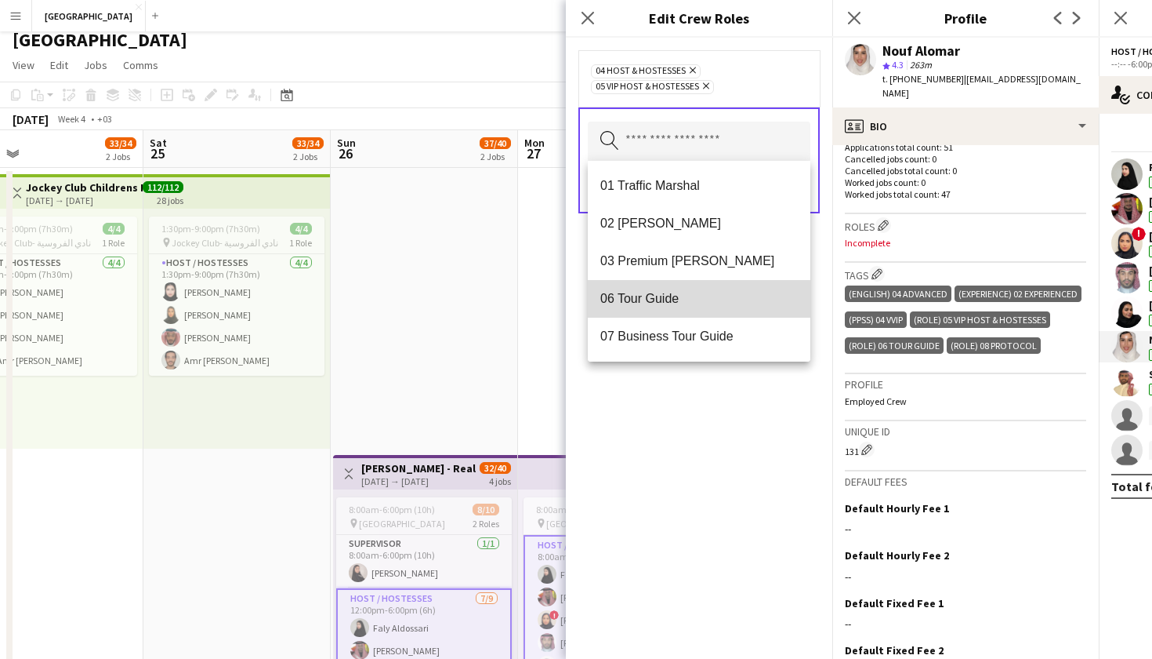
click at [644, 309] on mat-option "06 Tour Guide" at bounding box center [699, 299] width 223 height 38
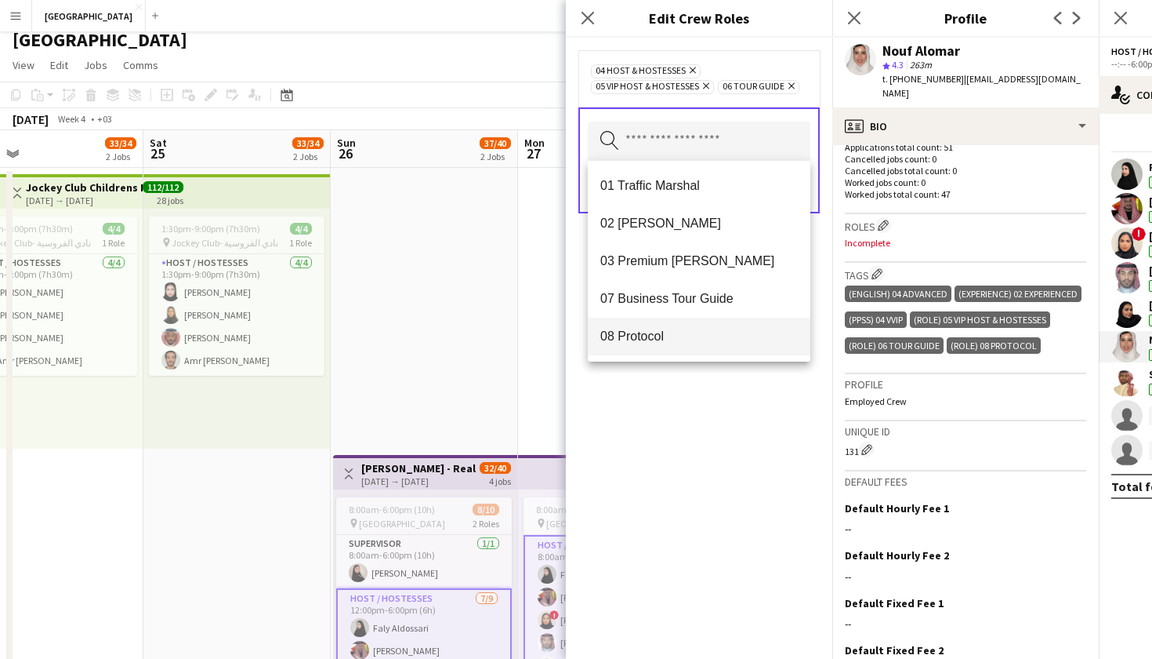
click at [644, 342] on span "08 Protocol" at bounding box center [700, 335] width 198 height 15
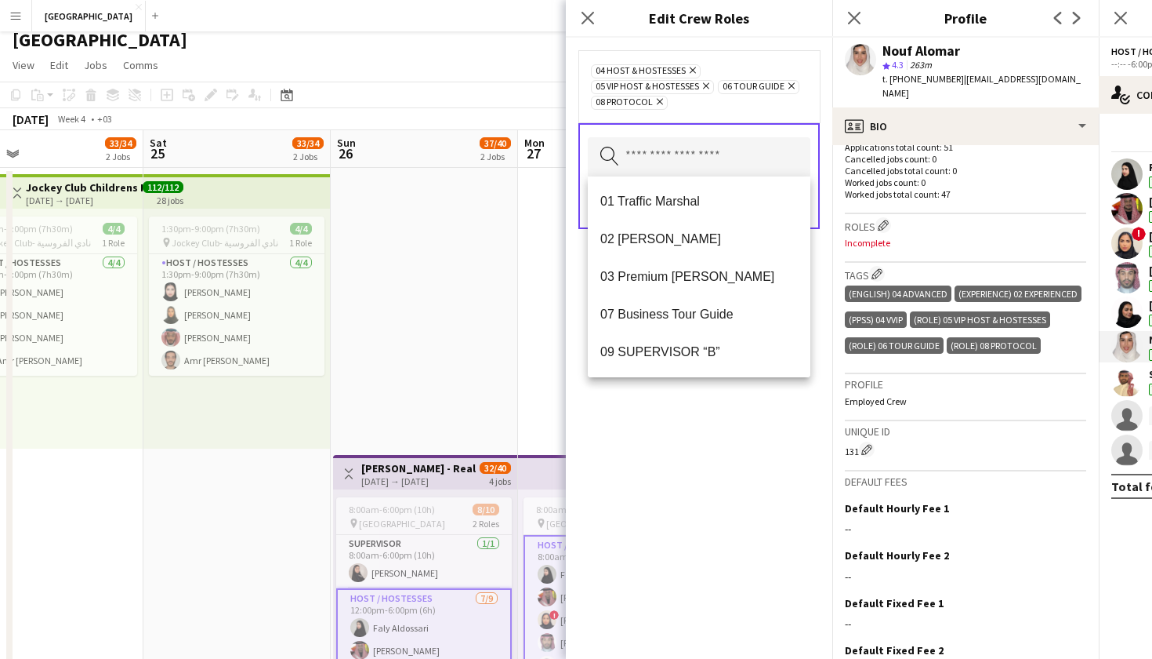
click at [650, 454] on div "04 Host & Hostesses Remove 05 VIP Host & Hostesses Remove 06 Tour Guide Remove …" at bounding box center [699, 348] width 267 height 621
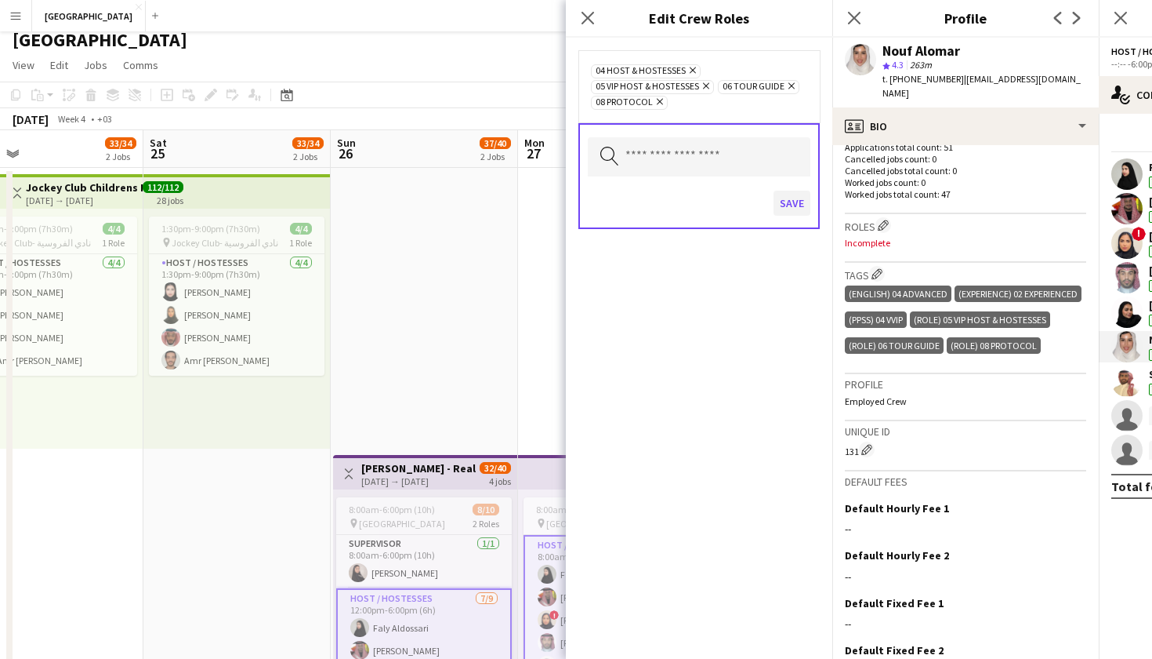
click at [786, 206] on button "Save" at bounding box center [792, 203] width 37 height 25
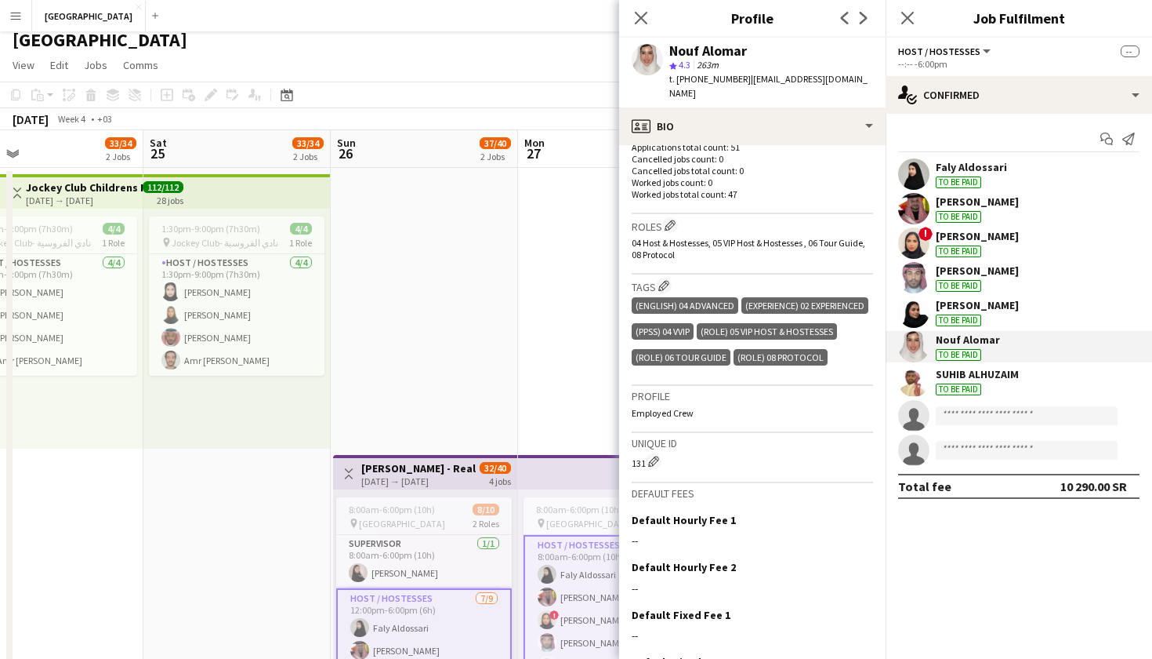
click at [918, 379] on app-user-avatar at bounding box center [913, 380] width 31 height 31
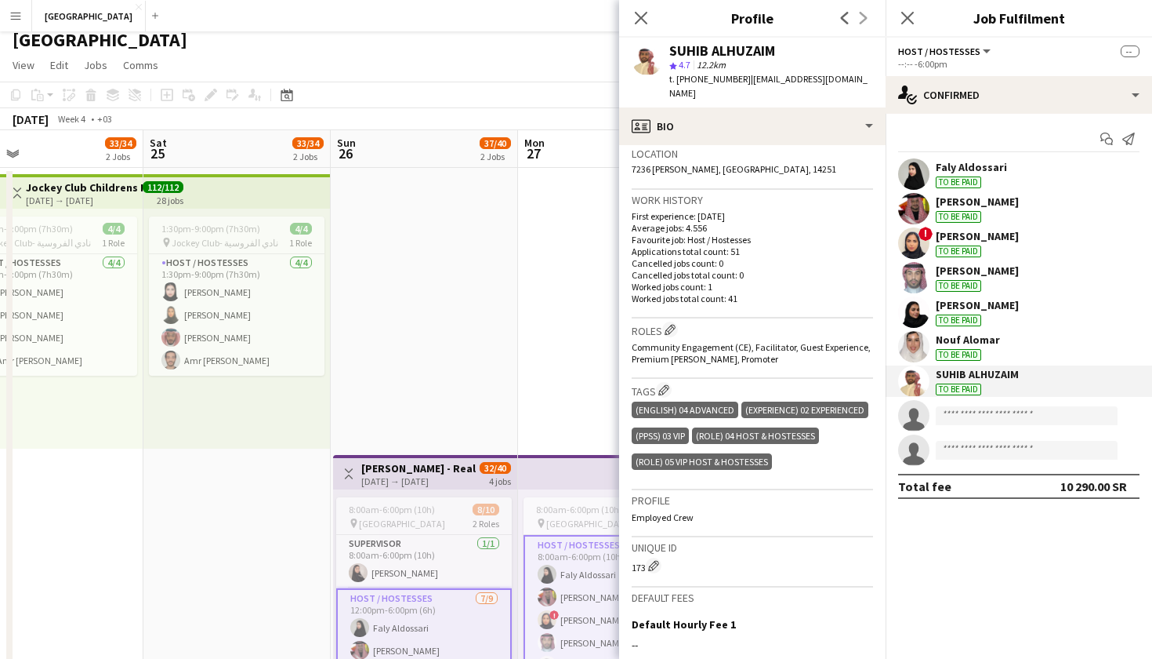
scroll to position [341, 0]
click at [675, 323] on app-icon "Edit crew company roles" at bounding box center [670, 328] width 11 height 11
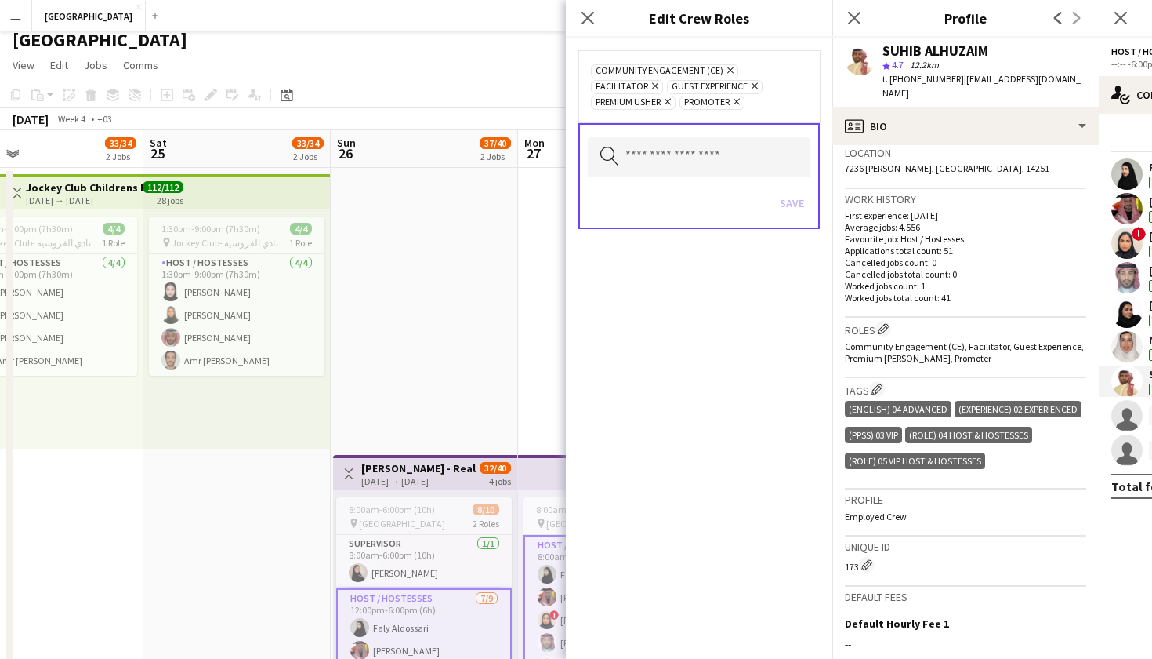
click at [728, 72] on icon "Remove" at bounding box center [729, 70] width 10 height 10
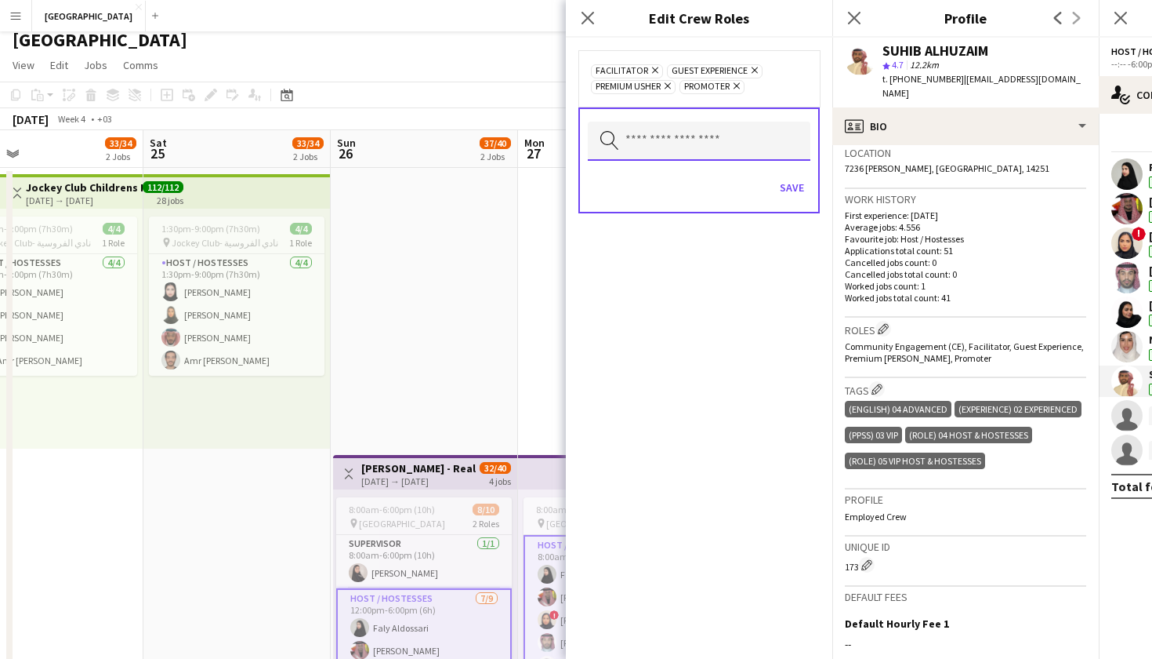
click at [742, 149] on input "text" at bounding box center [699, 141] width 223 height 39
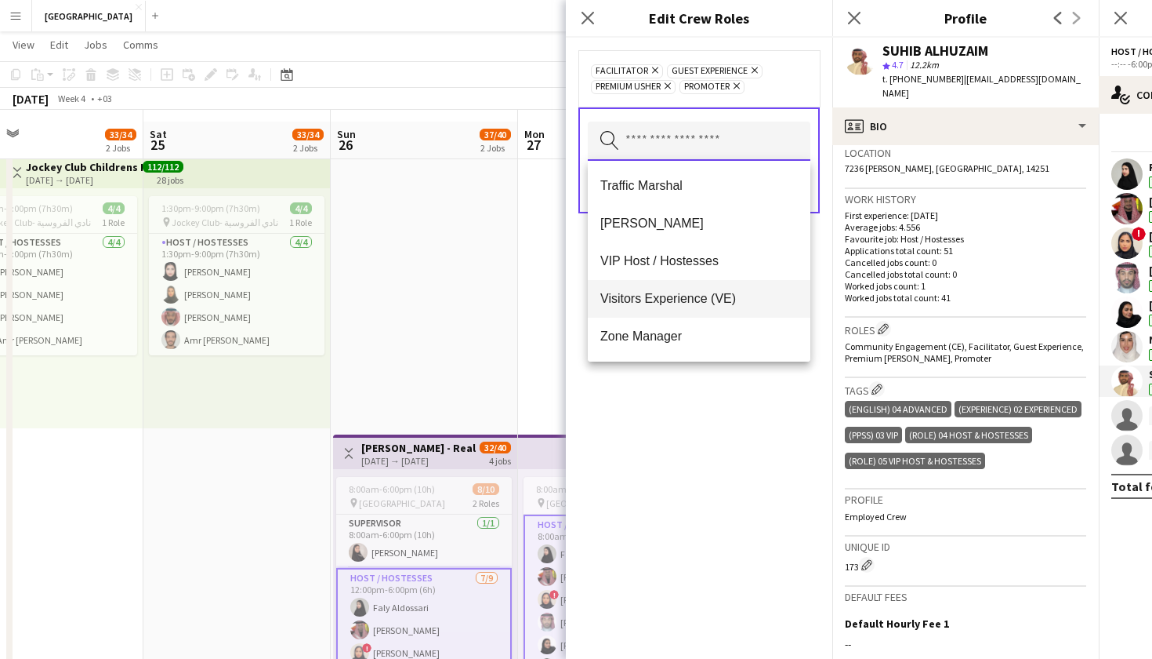
scroll to position [50, 0]
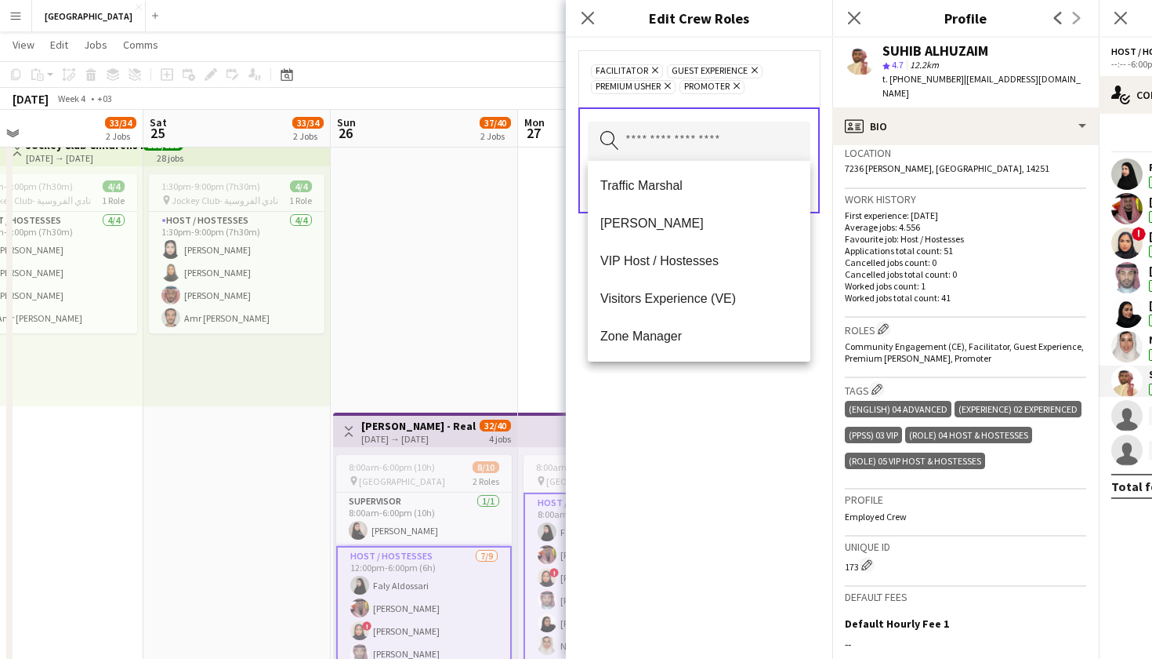
click at [726, 443] on div "Facilitator Remove Guest Experience Remove Premium Usher Remove Promoter Remove…" at bounding box center [699, 348] width 267 height 621
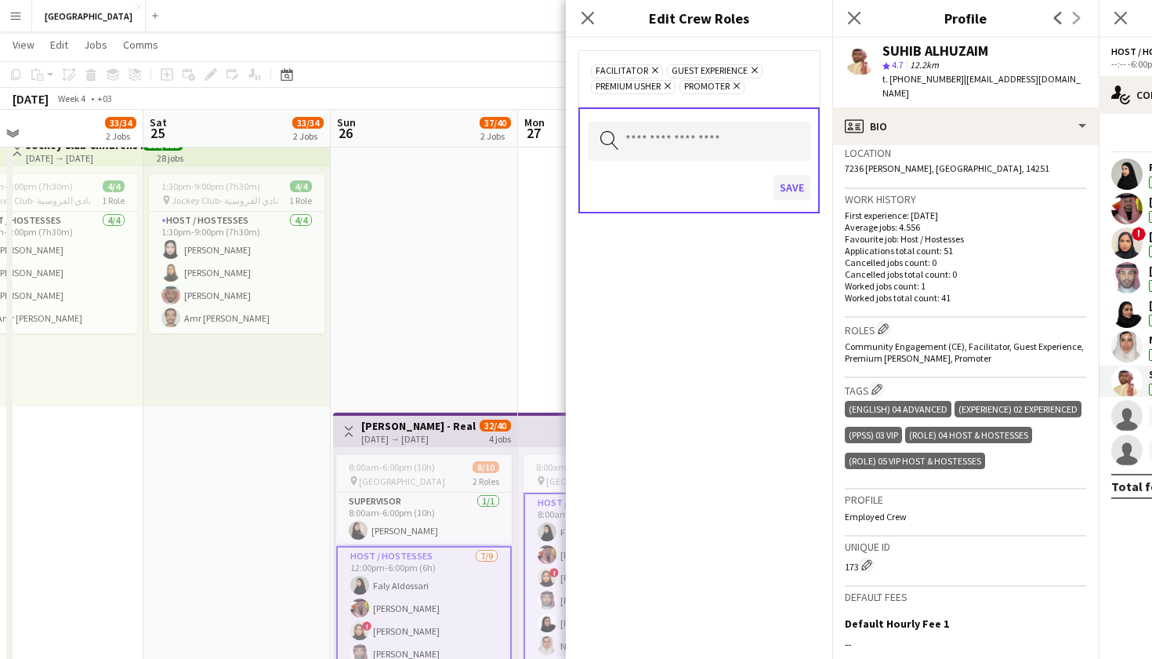
click at [789, 187] on button "Save" at bounding box center [792, 187] width 37 height 25
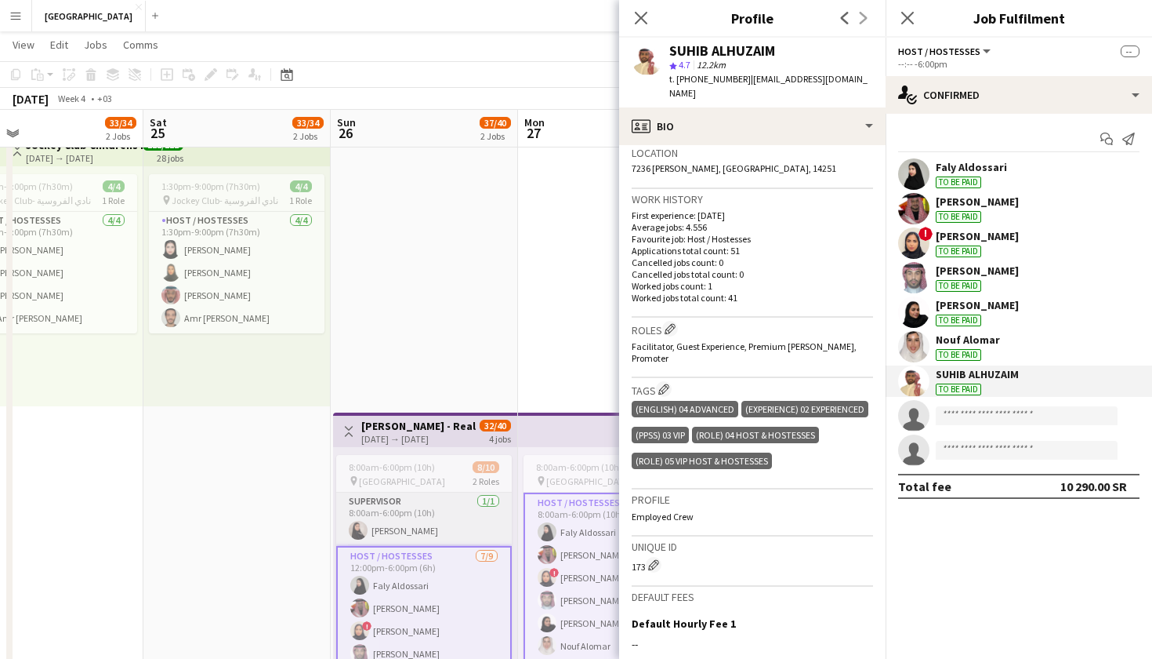
click at [458, 508] on app-card-role "Supervisor 1/1 8:00am-6:00pm (10h) Raneem Alshodokhi" at bounding box center [424, 518] width 176 height 53
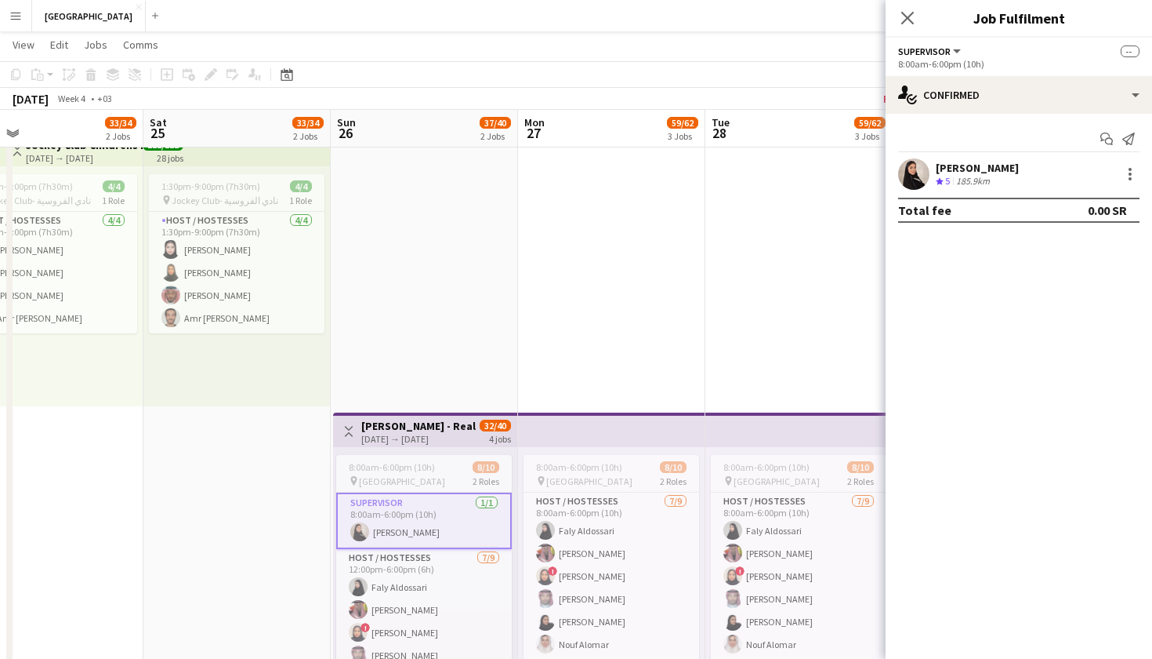
click at [918, 182] on app-user-avatar at bounding box center [913, 173] width 31 height 31
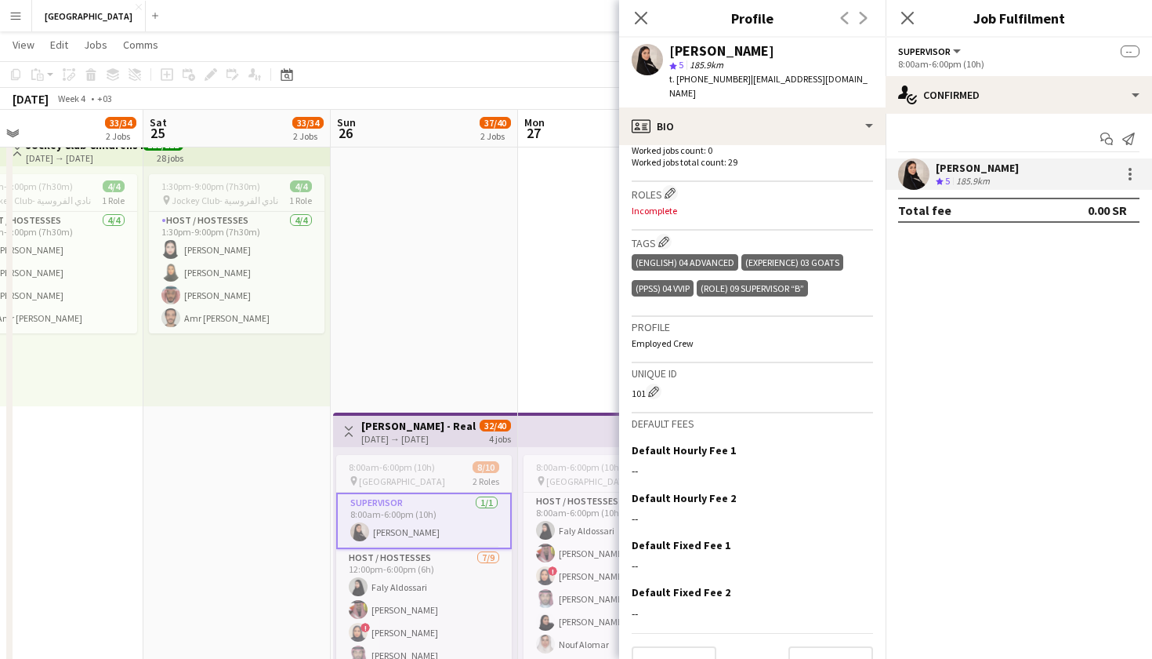
scroll to position [490, 0]
click at [671, 186] on button "Edit crew company roles" at bounding box center [670, 194] width 16 height 16
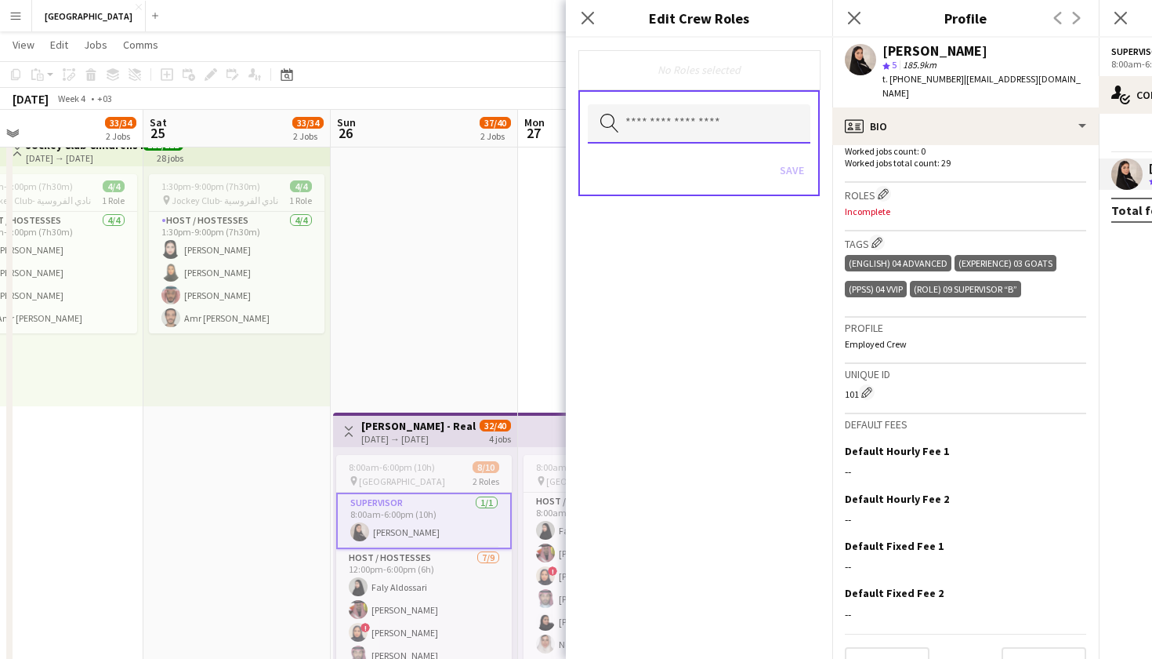
click at [659, 119] on input "text" at bounding box center [699, 123] width 223 height 39
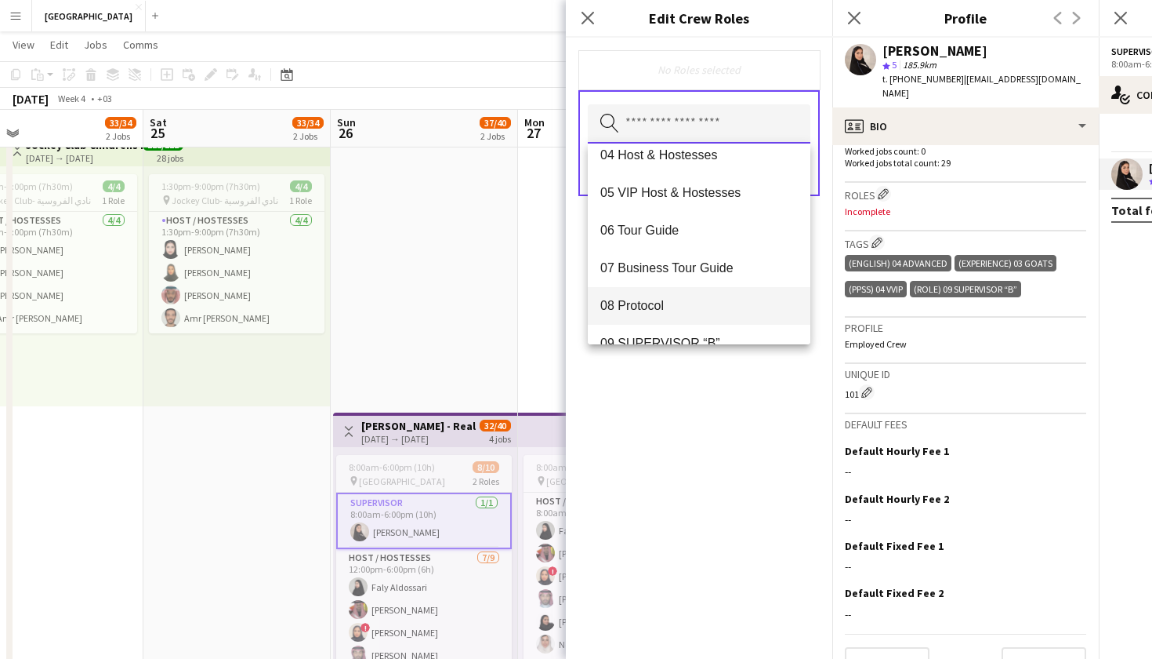
scroll to position [169, 0]
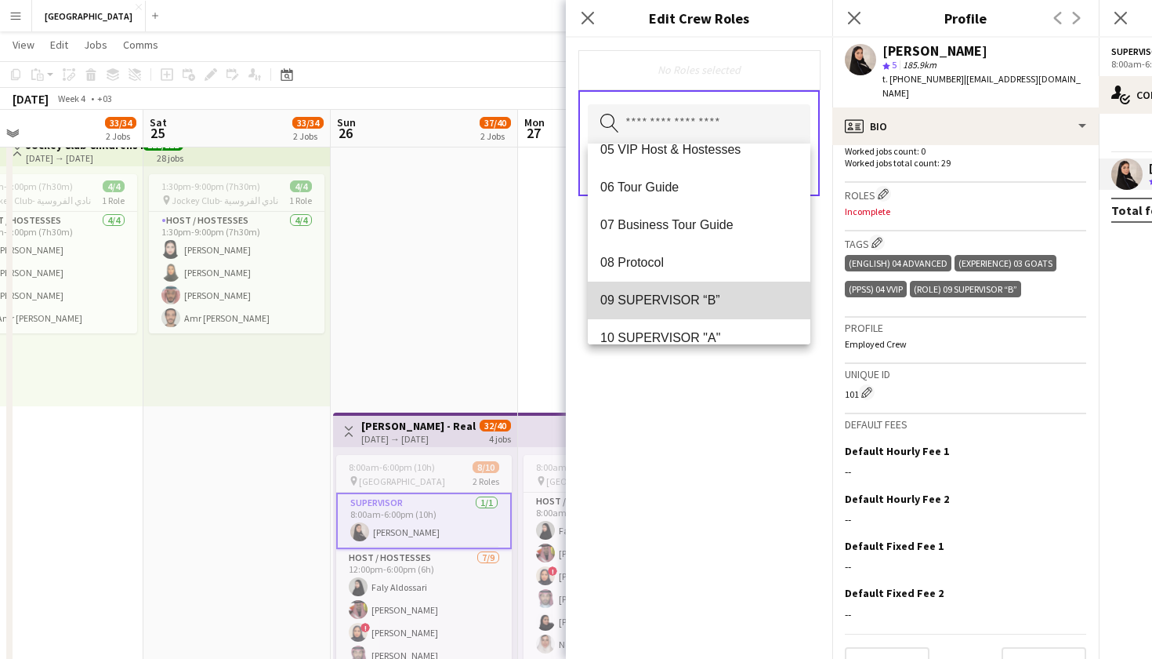
click at [667, 303] on span "09 SUPERVISOR “B”" at bounding box center [700, 299] width 198 height 15
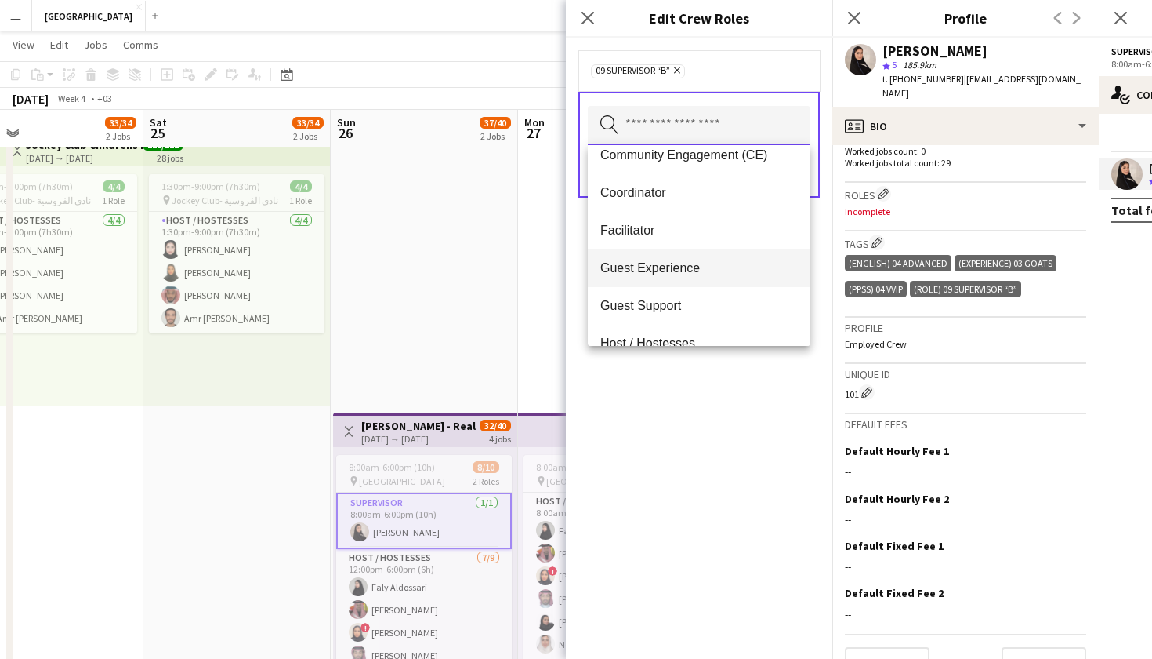
scroll to position [581, 0]
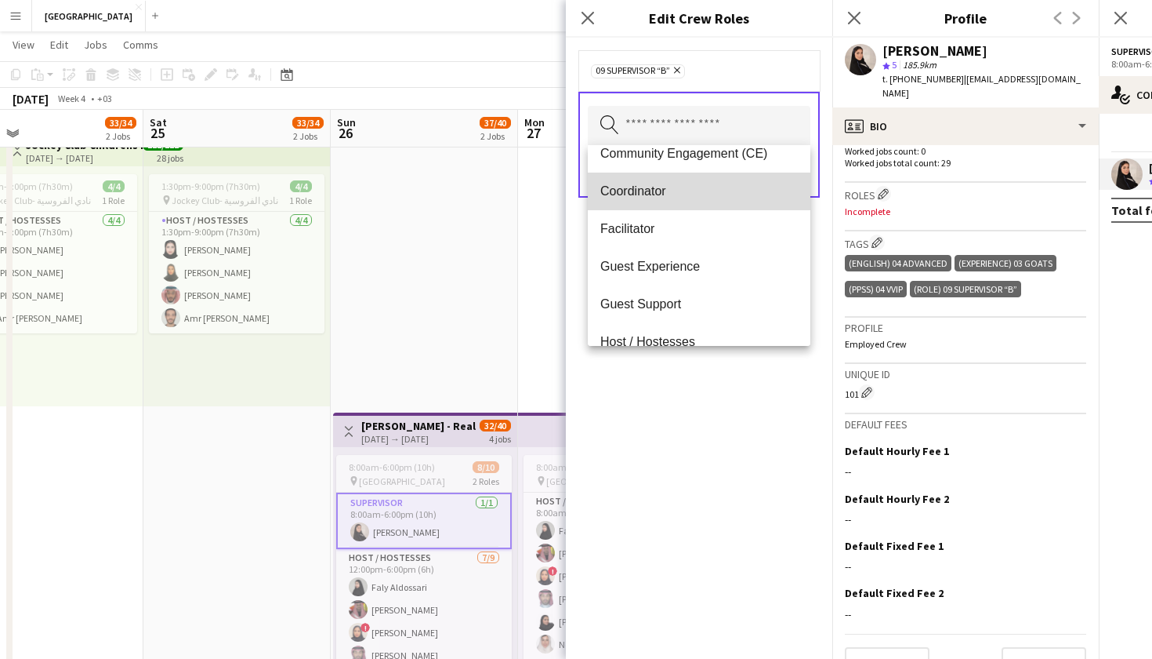
click at [652, 206] on mat-option "Coordinator" at bounding box center [699, 191] width 223 height 38
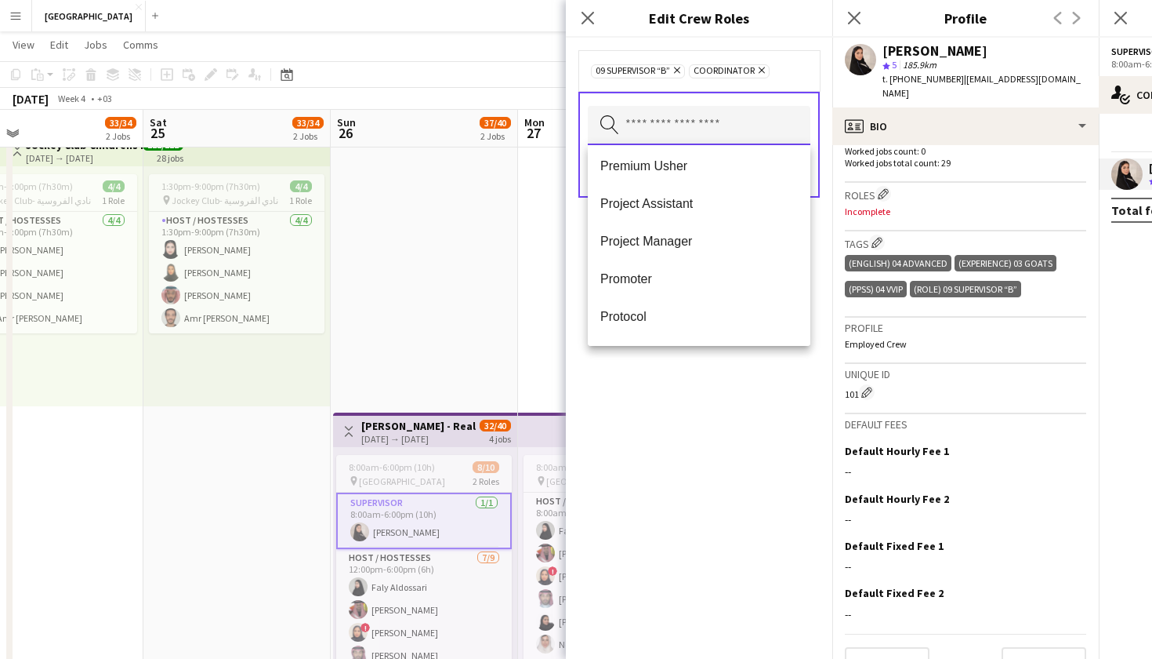
scroll to position [758, 0]
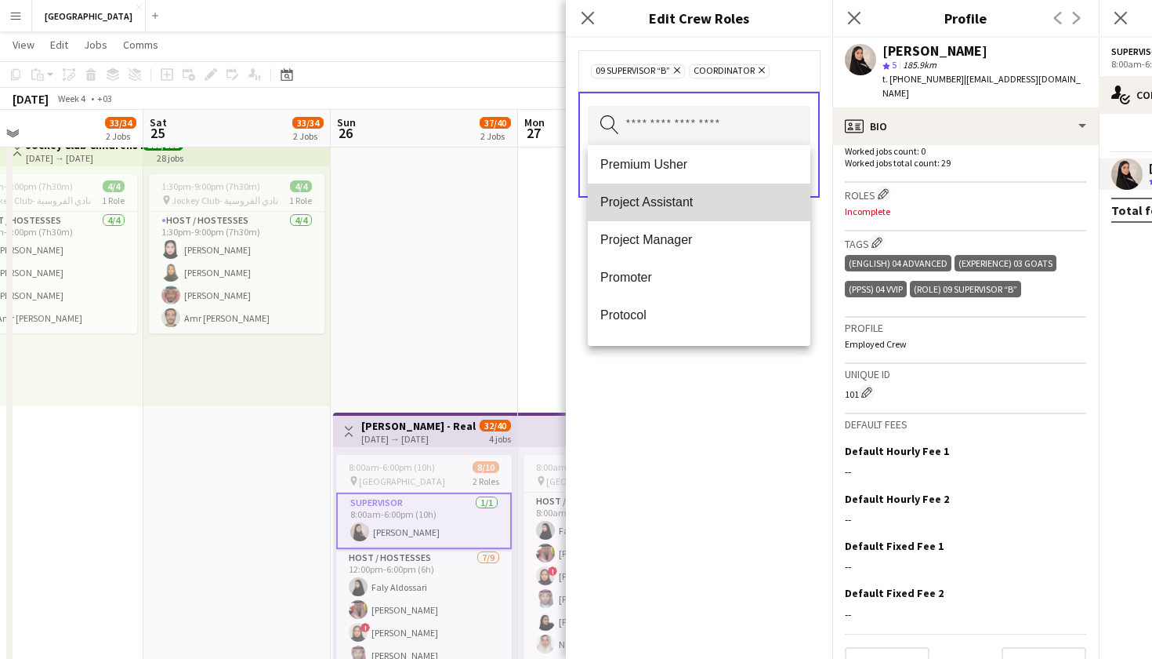
click at [652, 211] on mat-option "Project Assistant" at bounding box center [699, 202] width 223 height 38
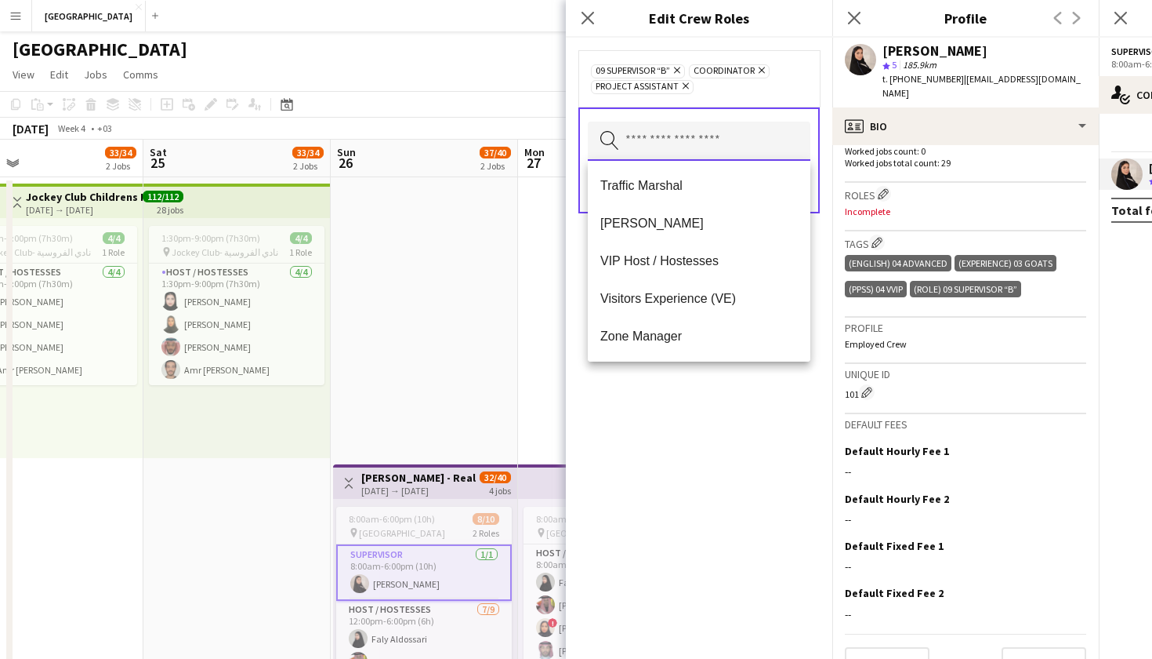
scroll to position [1054, 0]
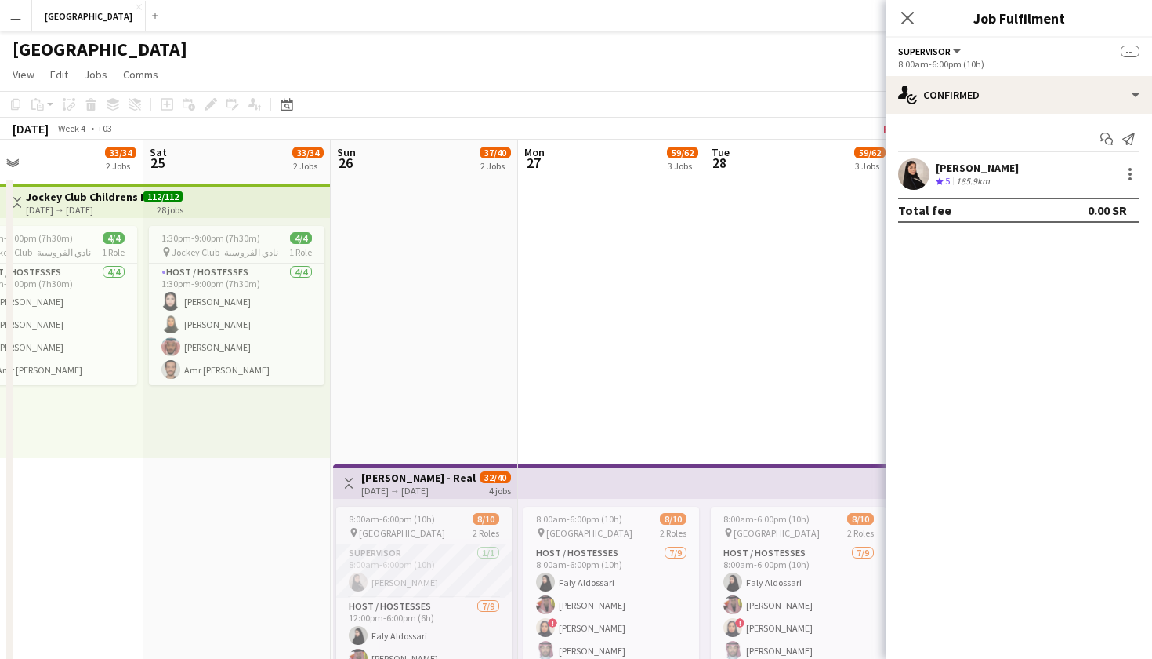
click at [907, 176] on app-user-avatar at bounding box center [913, 173] width 31 height 31
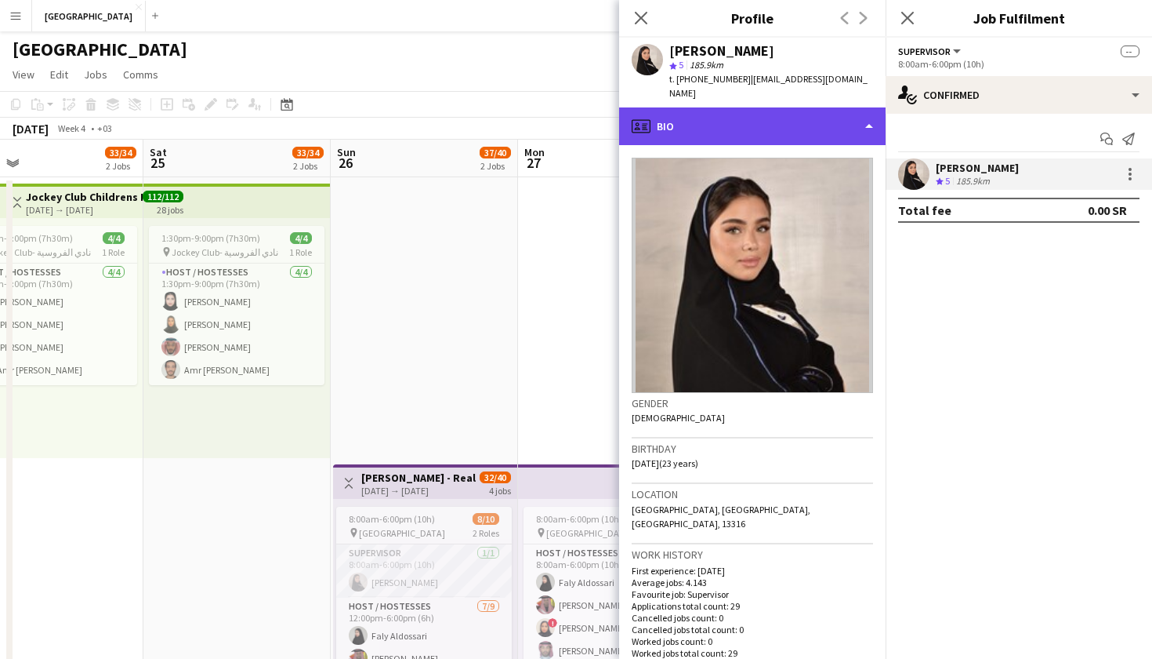
click at [779, 112] on div "profile Bio" at bounding box center [752, 126] width 267 height 38
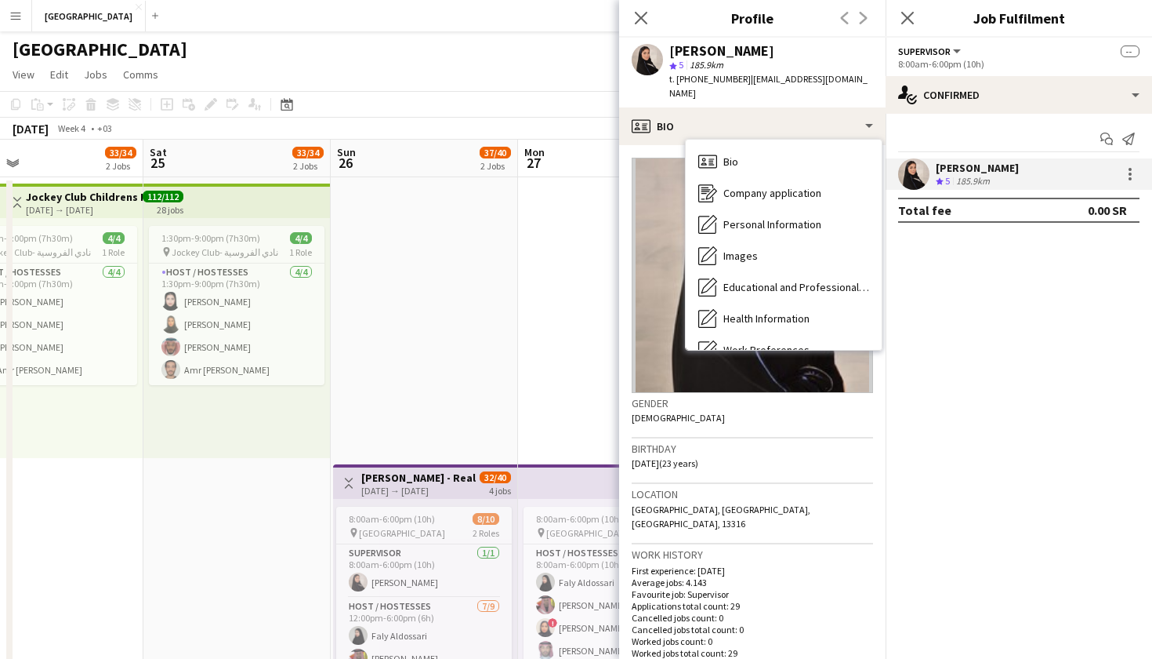
click at [691, 600] on p "Cancelled jobs total count: 0" at bounding box center [752, 629] width 241 height 12
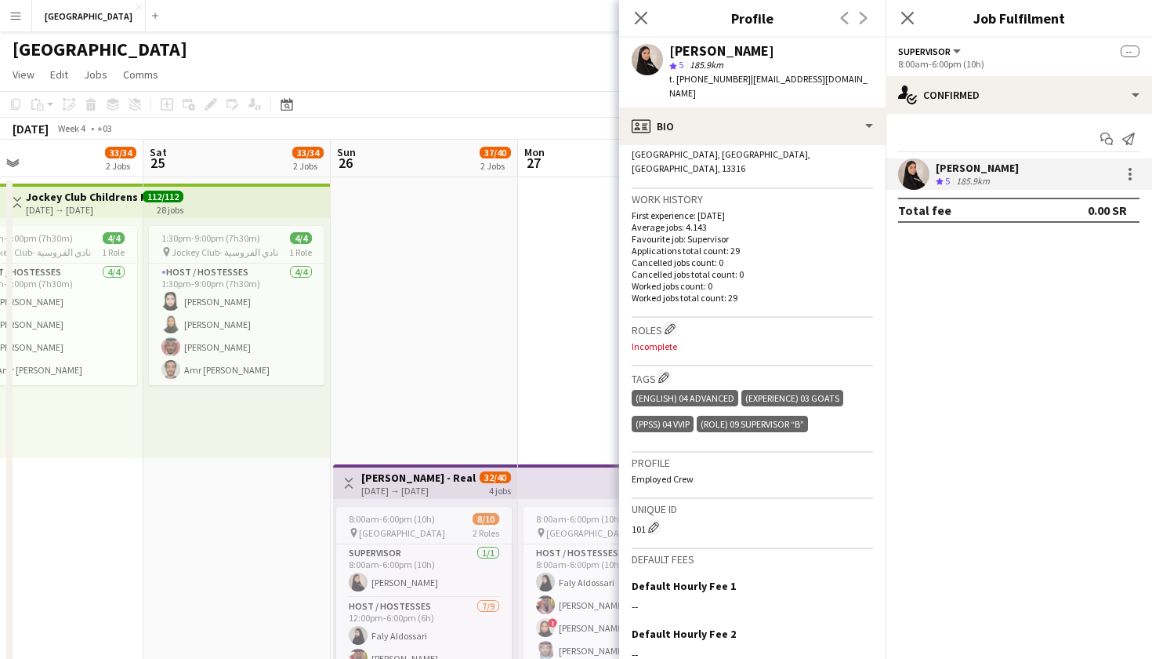
scroll to position [377, 0]
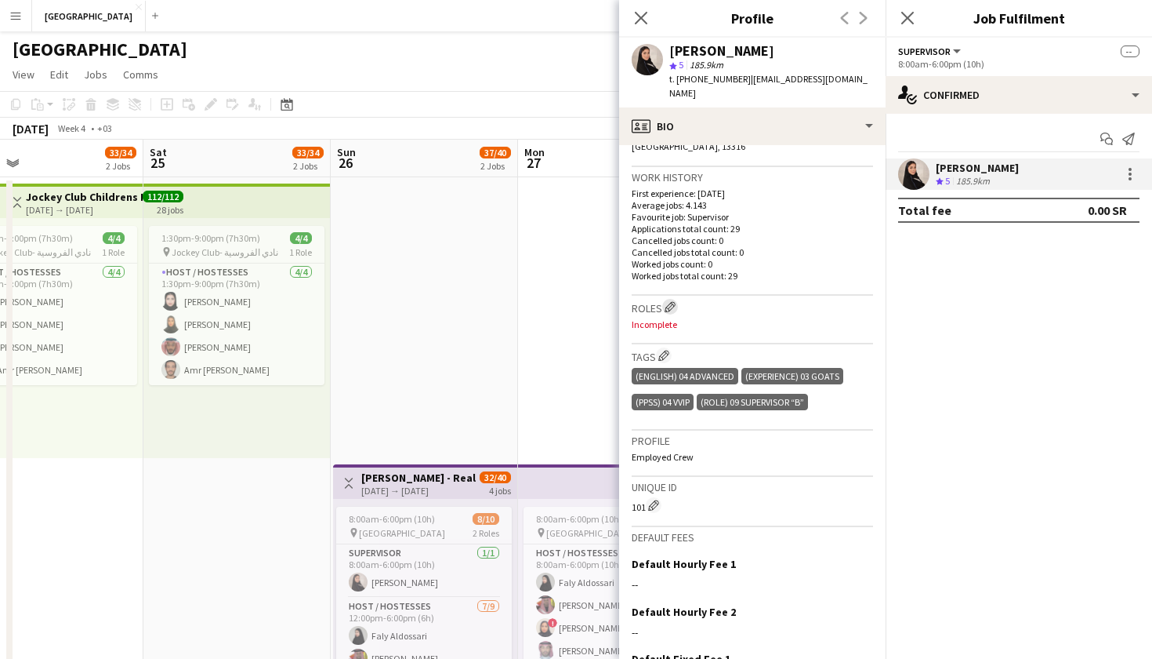
click at [674, 299] on button "Edit crew company roles" at bounding box center [670, 307] width 16 height 16
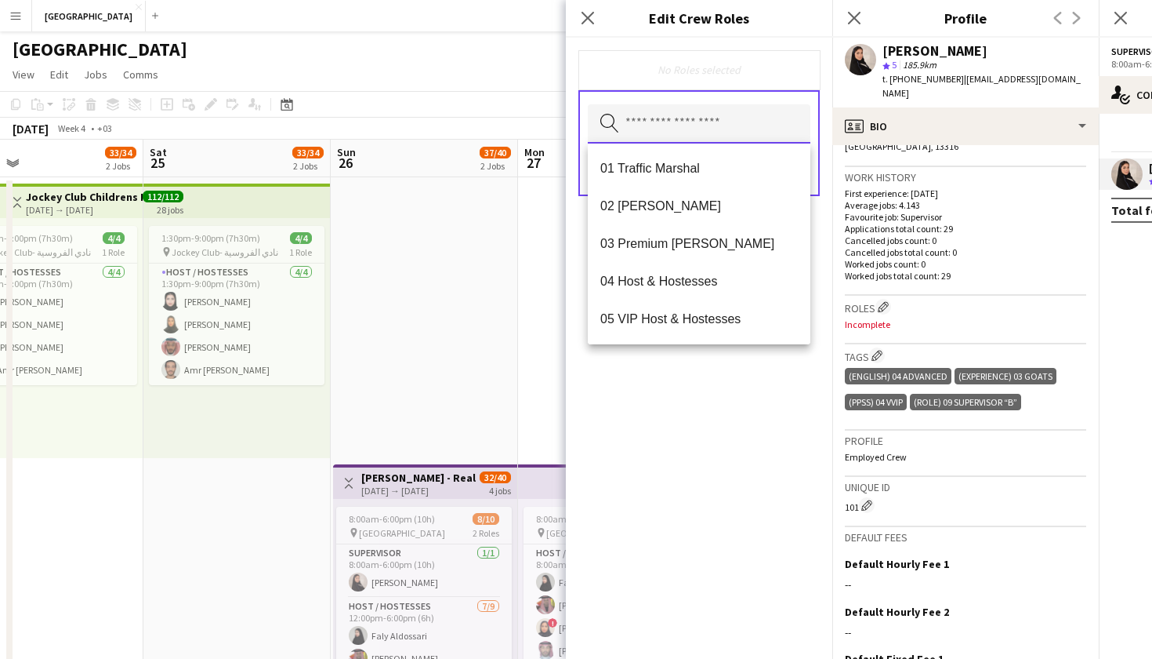
click at [695, 136] on input "text" at bounding box center [699, 123] width 223 height 39
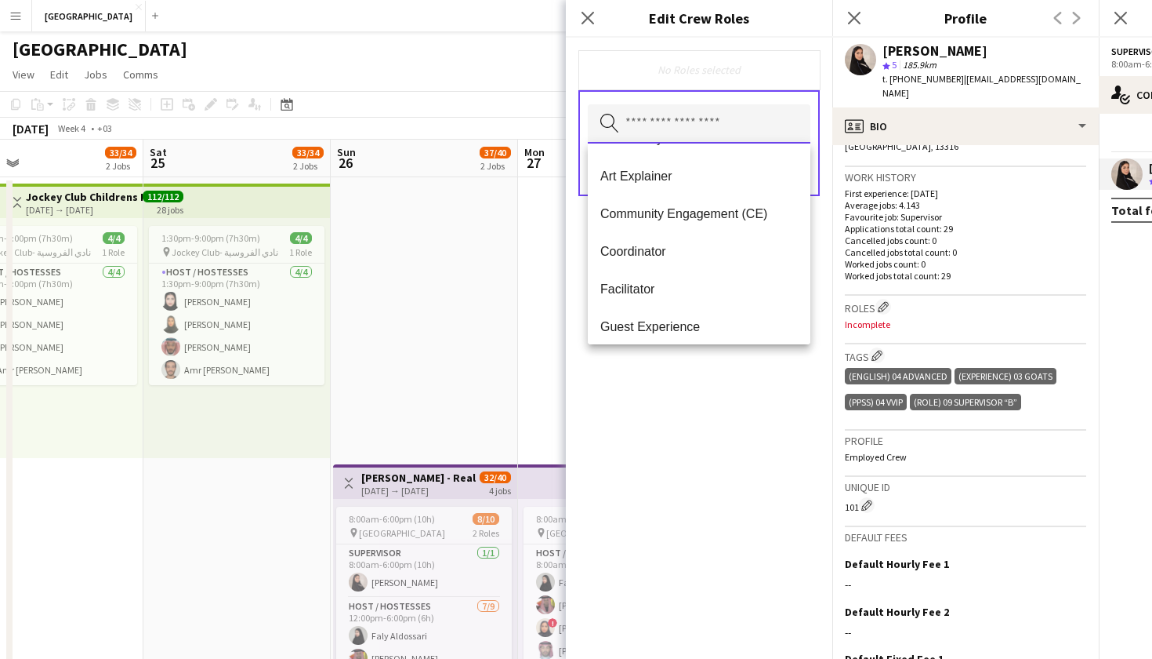
scroll to position [561, 0]
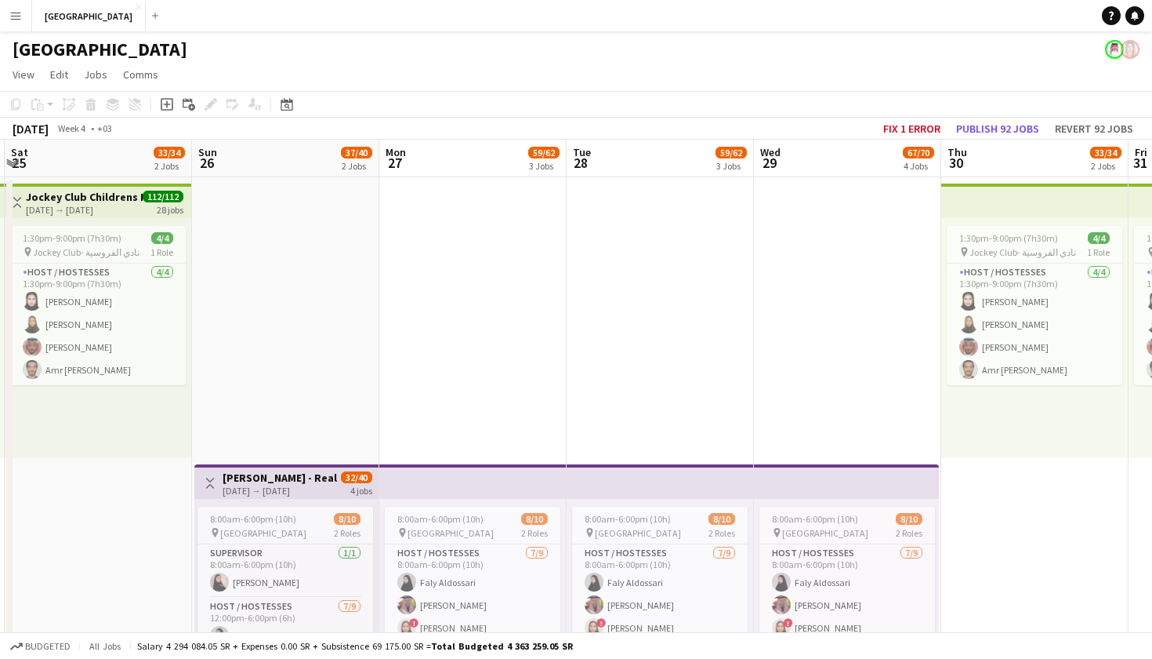
scroll to position [0, 561]
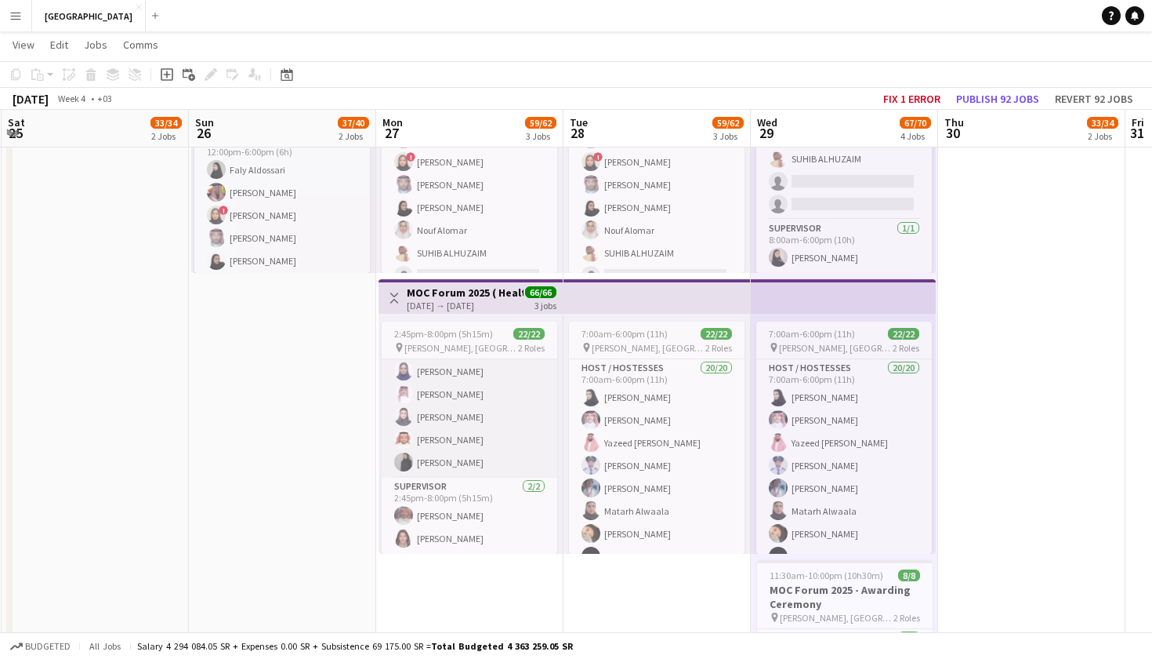
scroll to position [367, 0]
click at [434, 507] on app-card-role "Supervisor 2/2 2:45pm-8:00pm (5h15m) Fahad Alroqi Alanoud Alsaeedi" at bounding box center [470, 515] width 176 height 76
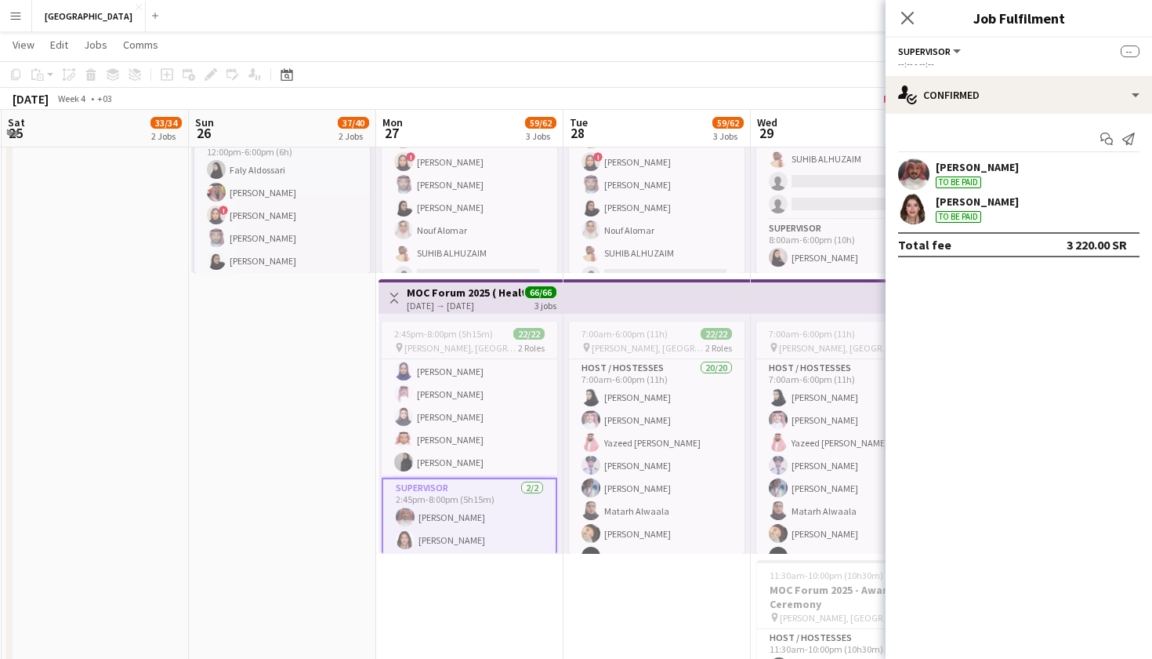
click at [919, 212] on app-user-avatar at bounding box center [913, 208] width 31 height 31
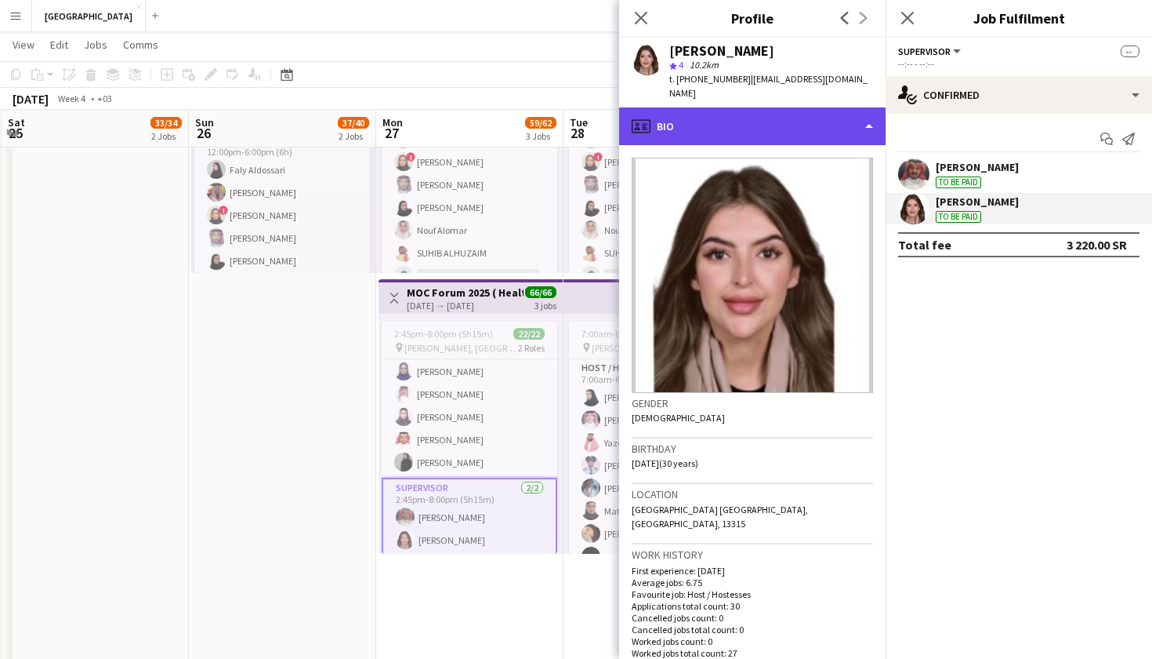
click at [753, 109] on div "profile Bio" at bounding box center [752, 126] width 267 height 38
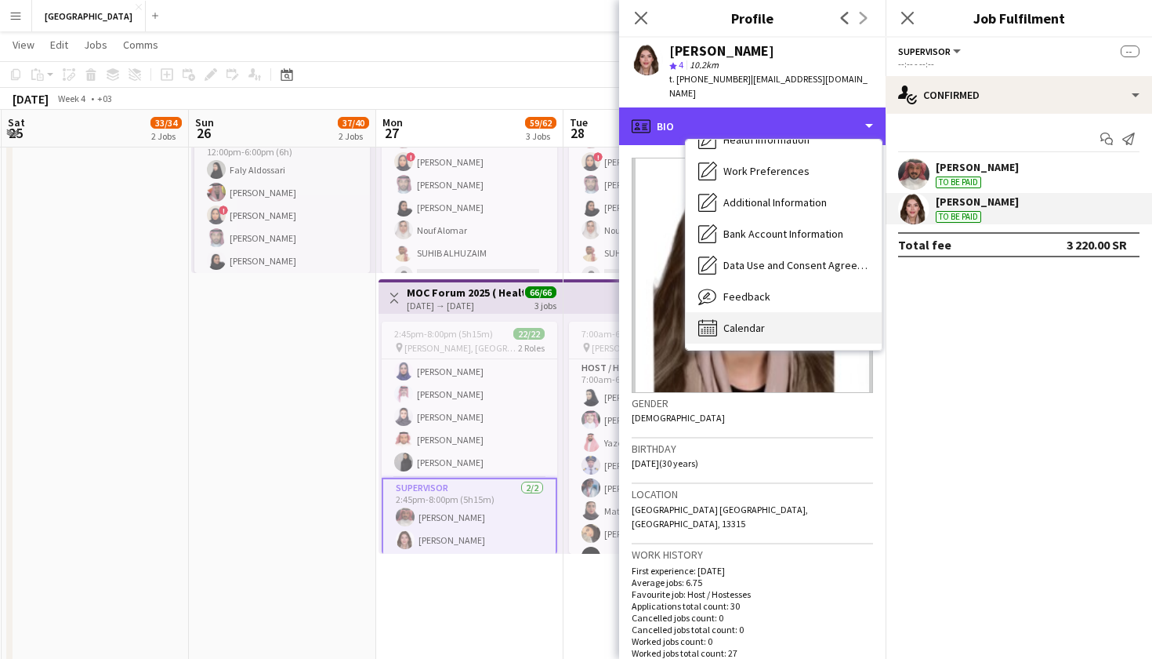
scroll to position [179, 0]
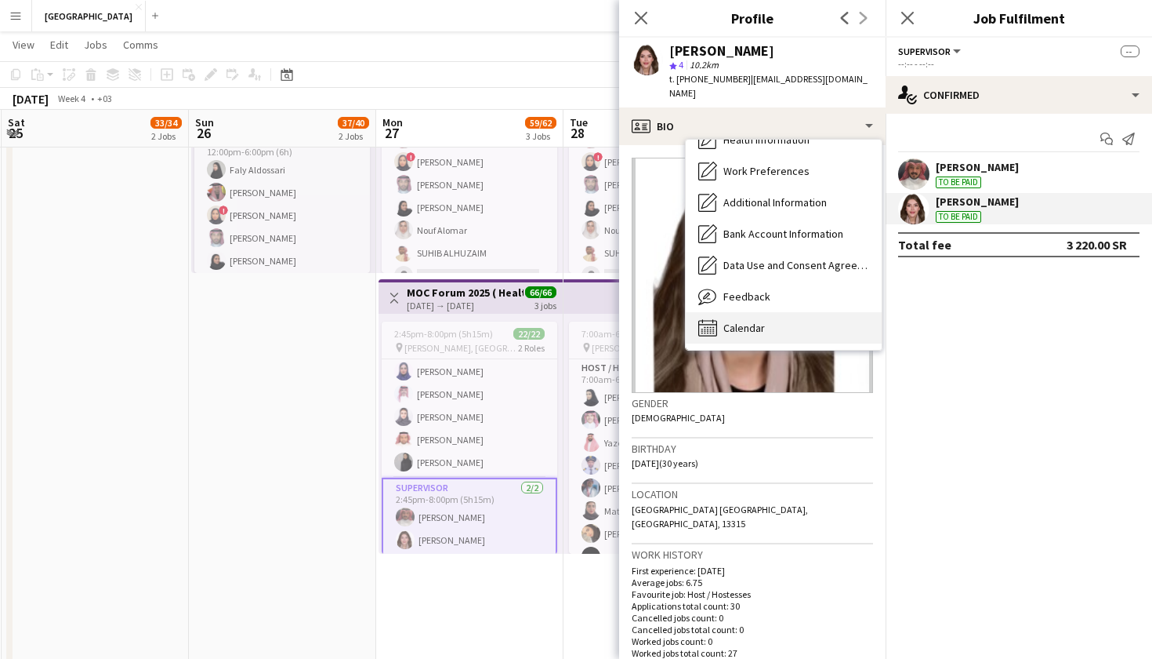
click at [773, 316] on div "Calendar Calendar" at bounding box center [784, 327] width 196 height 31
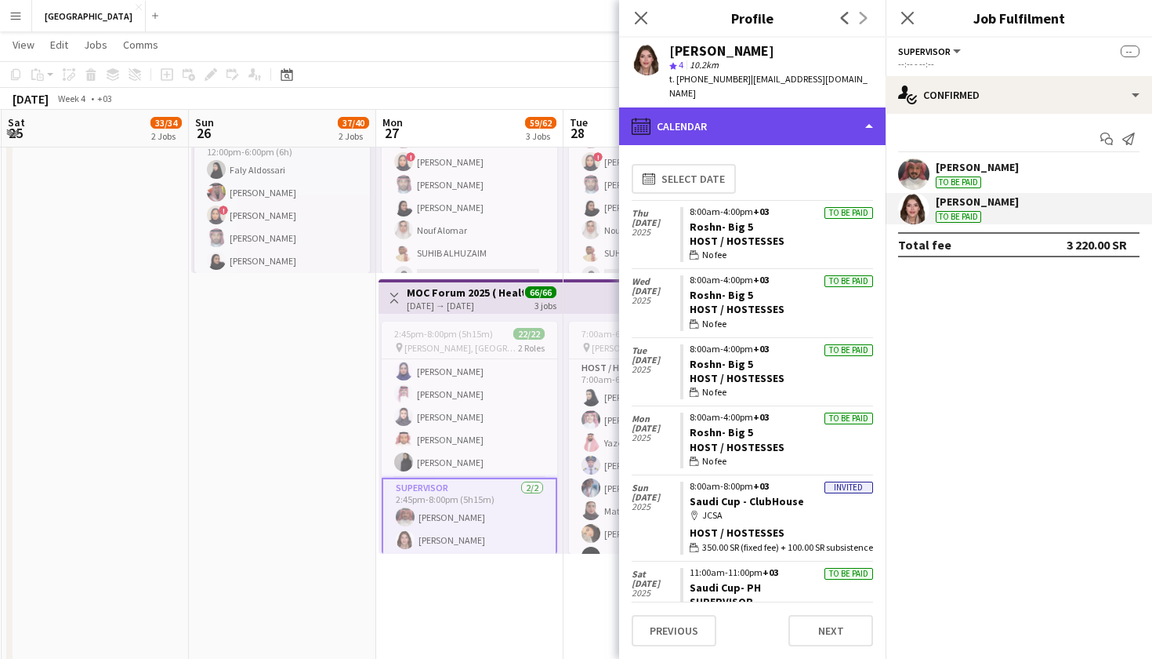
click at [731, 107] on div "calendar-full Calendar" at bounding box center [752, 126] width 267 height 38
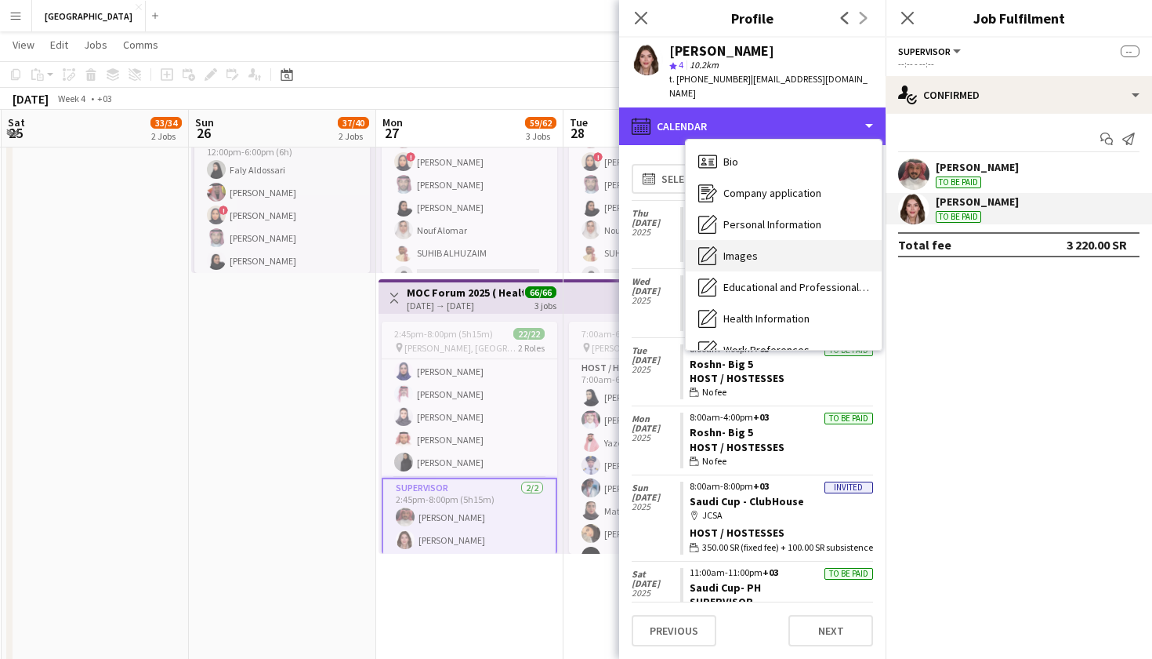
scroll to position [0, 0]
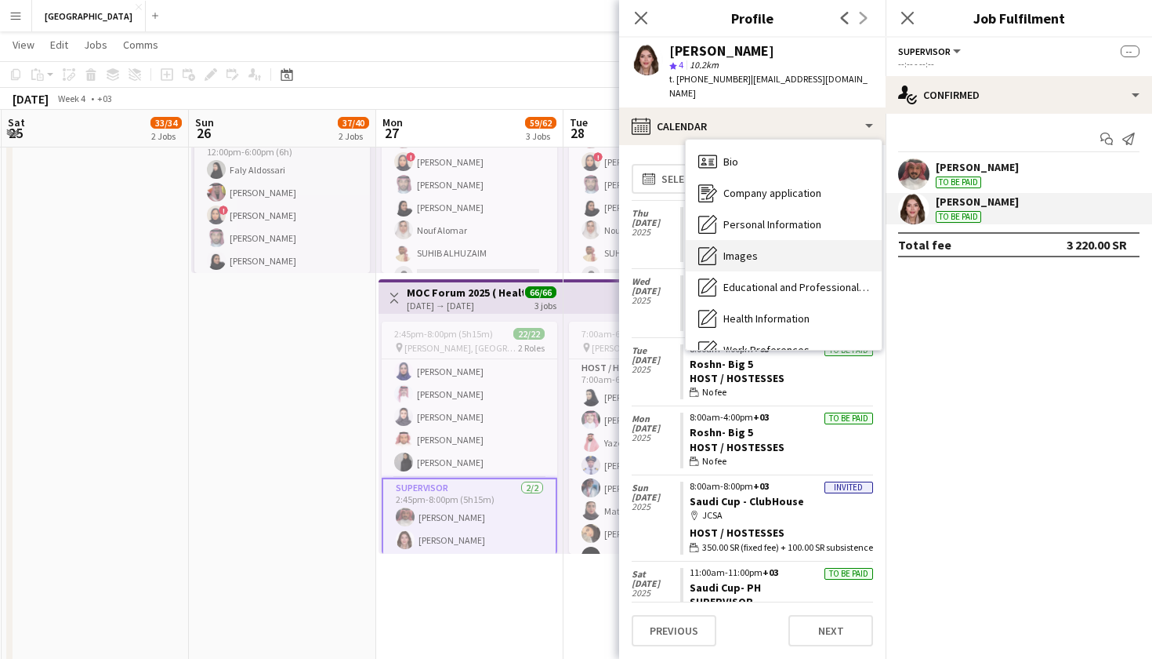
click at [751, 249] on span "Images" at bounding box center [741, 256] width 34 height 14
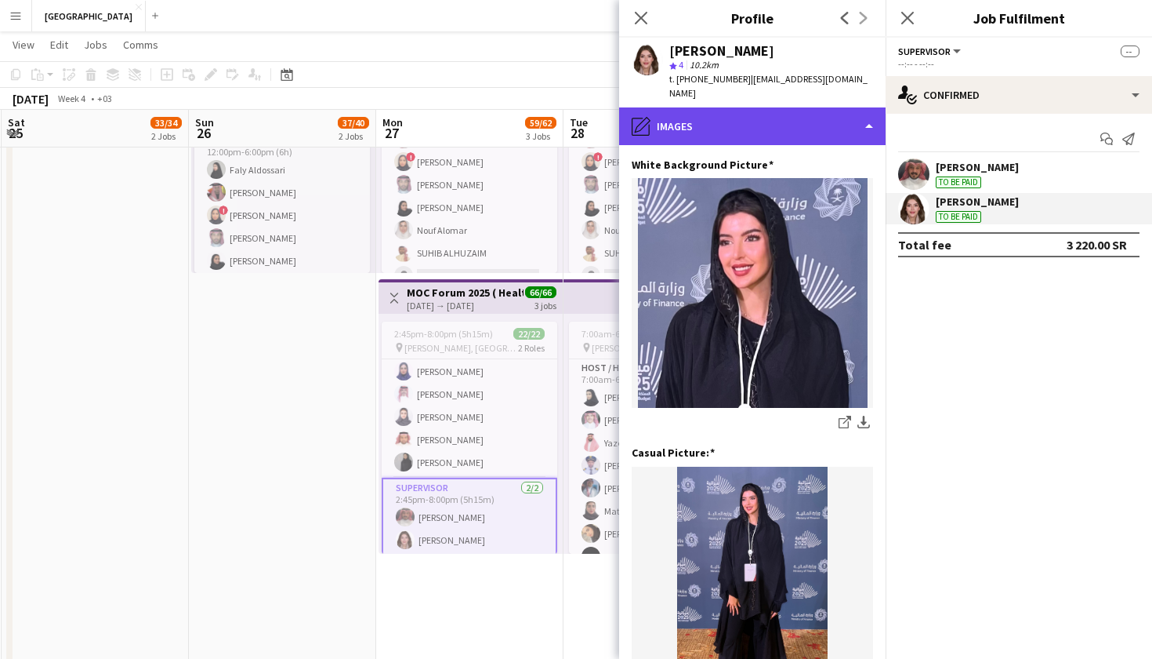
click at [717, 107] on div "pencil4 Images" at bounding box center [752, 126] width 267 height 38
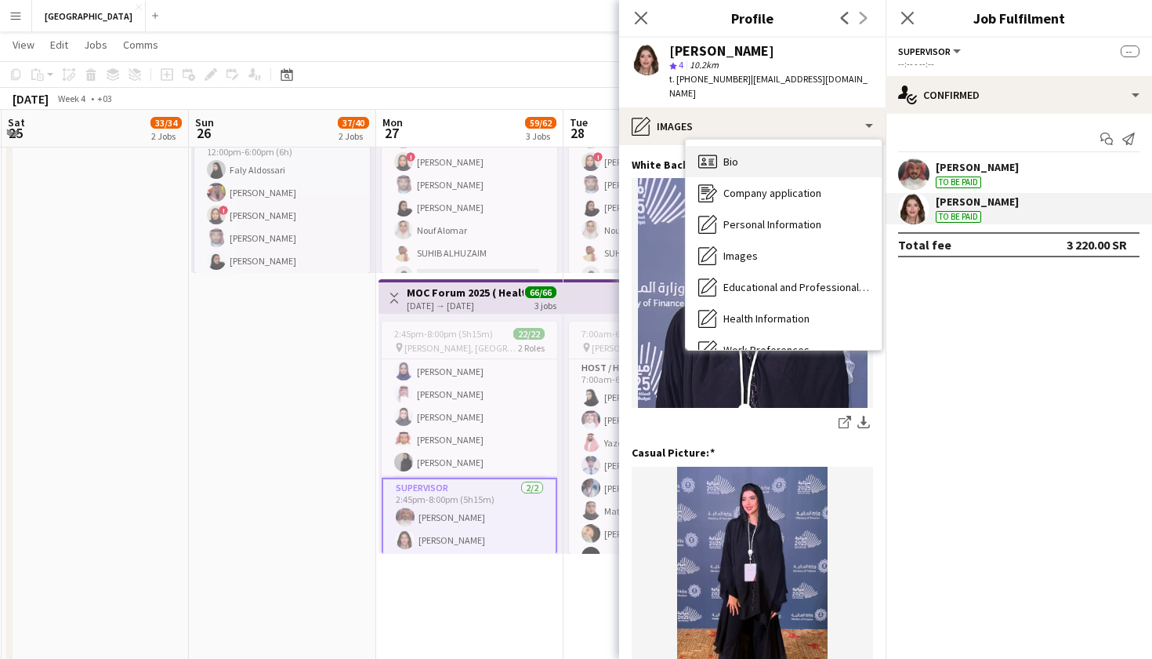
click at [724, 154] on span "Bio" at bounding box center [731, 161] width 15 height 14
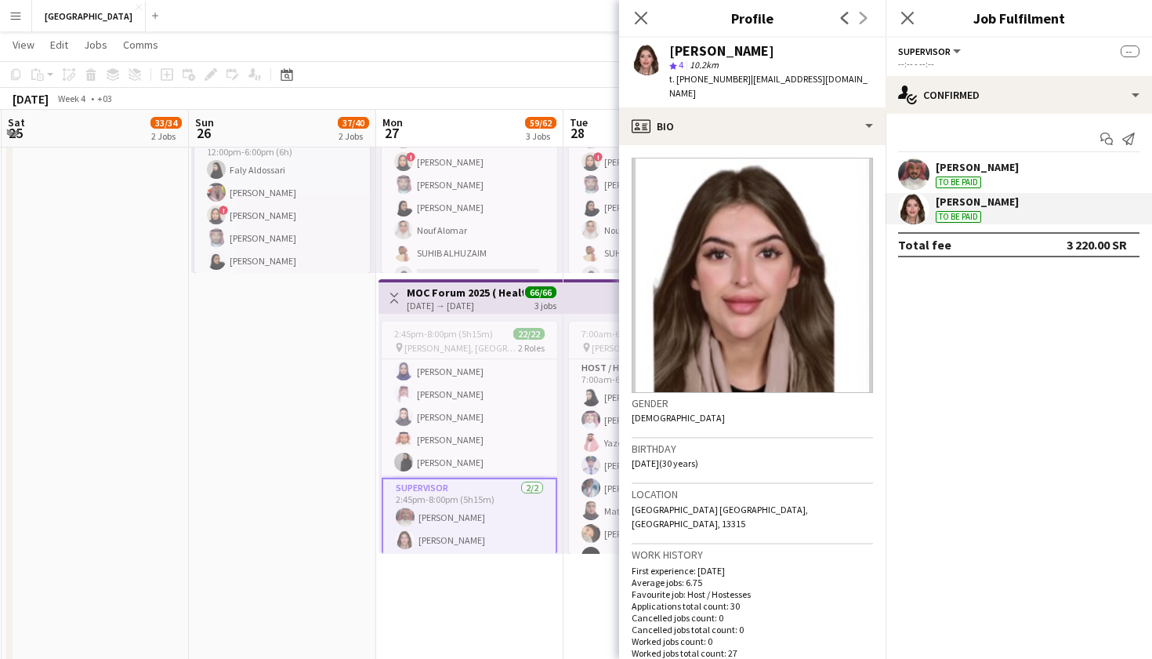
click at [706, 82] on span "t. +966593209292" at bounding box center [711, 79] width 82 height 12
copy span "966593209292"
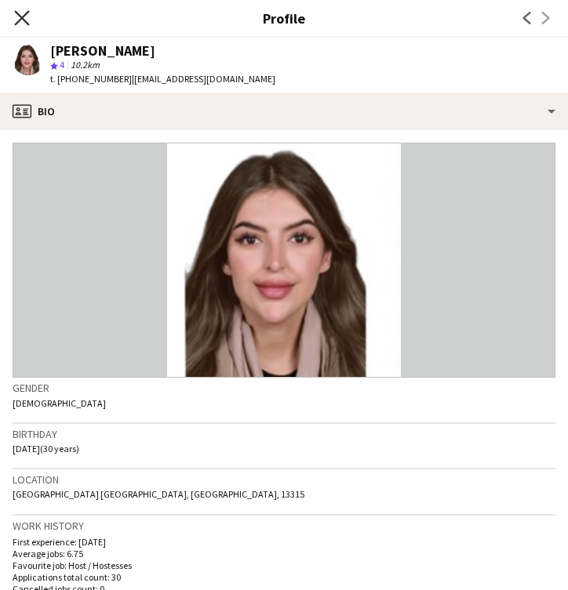
click at [17, 16] on icon "Close pop-in" at bounding box center [21, 17] width 15 height 15
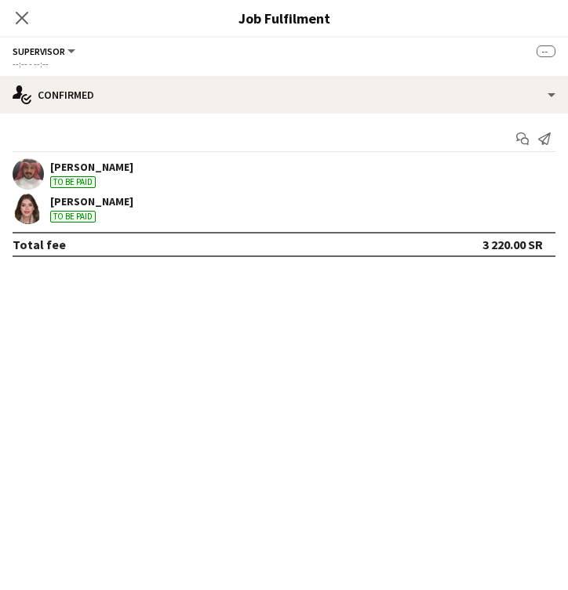
scroll to position [164, 0]
click at [20, 19] on icon at bounding box center [21, 17] width 15 height 15
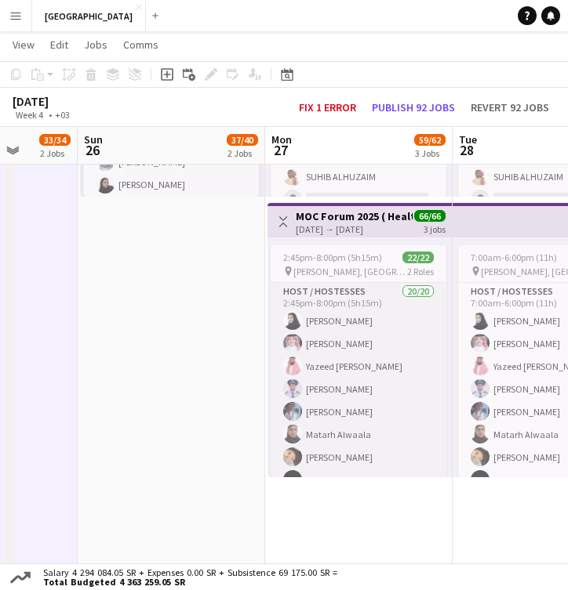
scroll to position [0, 0]
click at [370, 328] on app-card-role "Host / Hostesses 20/20 2:45pm-8:00pm (5h15m) Reham Khalid Abdullah Alosimi Yaze…" at bounding box center [358, 525] width 176 height 485
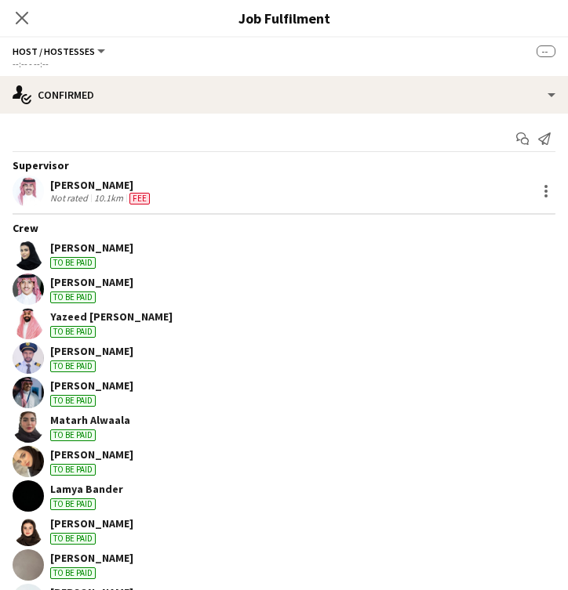
click at [286, 253] on div "Reham Khalid To be paid" at bounding box center [284, 254] width 568 height 31
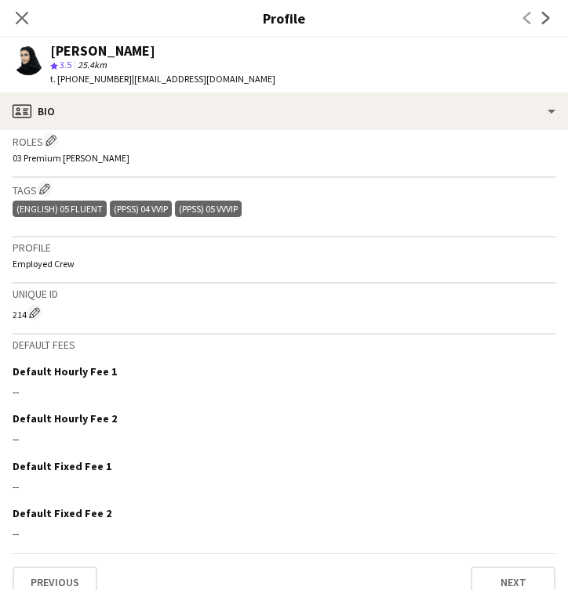
scroll to position [516, 0]
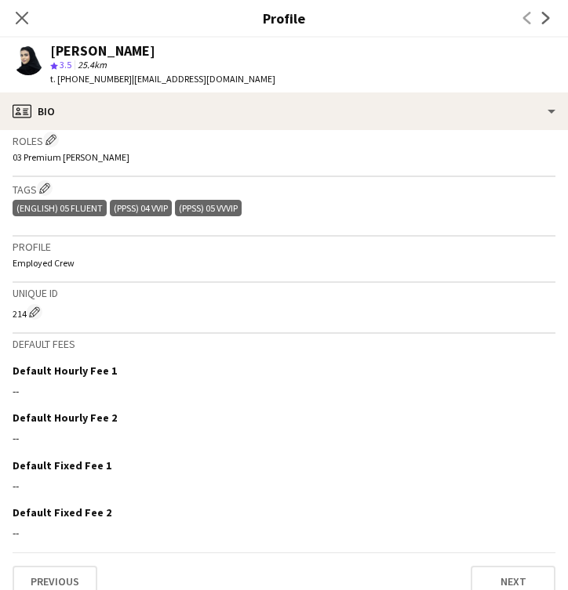
click at [264, 205] on div "(English) 05 Fluent (PPSS) 04 VVIP (PPSS) 05 VVVIP" at bounding box center [284, 210] width 543 height 26
click at [48, 189] on app-icon "Edit crew company tags" at bounding box center [44, 188] width 11 height 11
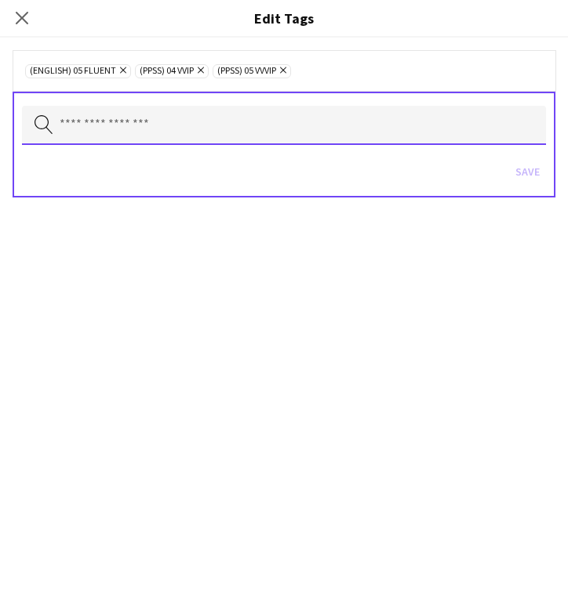
click at [129, 124] on input "text" at bounding box center [284, 125] width 524 height 39
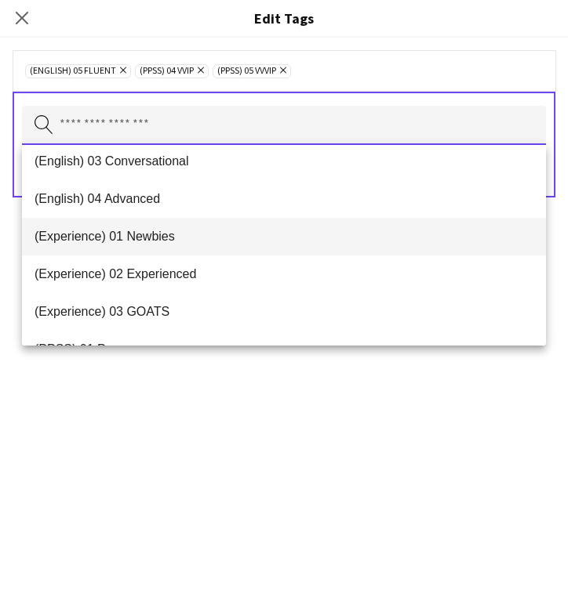
scroll to position [85, 0]
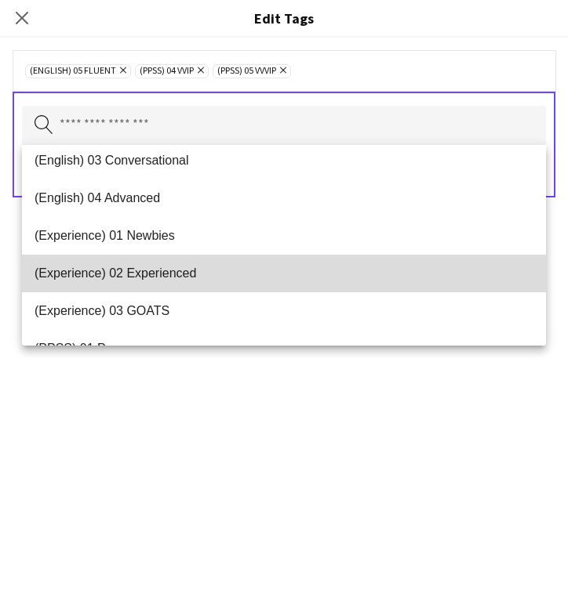
click at [154, 270] on span "(Experience) 02 Experienced" at bounding box center [283, 273] width 499 height 15
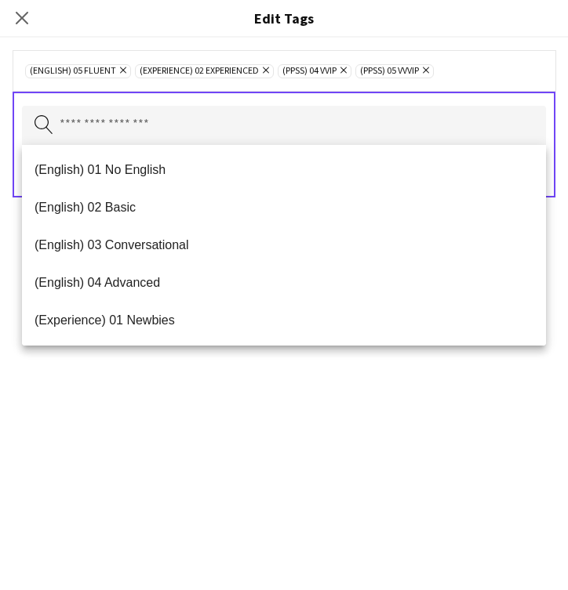
click at [429, 72] on icon at bounding box center [426, 70] width 6 height 6
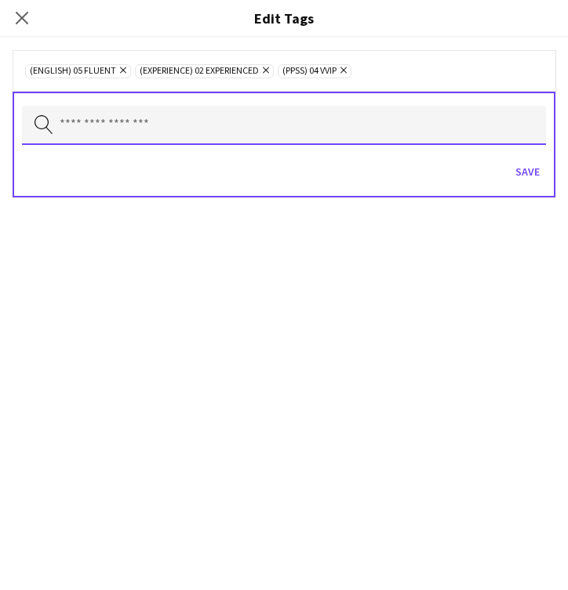
click at [280, 133] on input "text" at bounding box center [284, 125] width 524 height 39
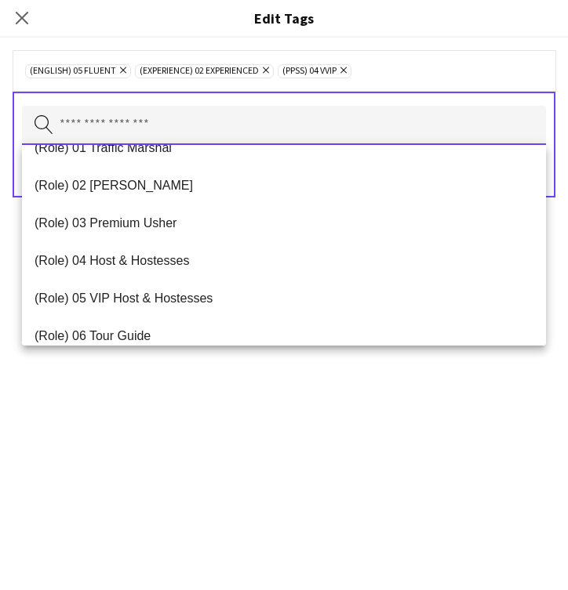
scroll to position [437, 0]
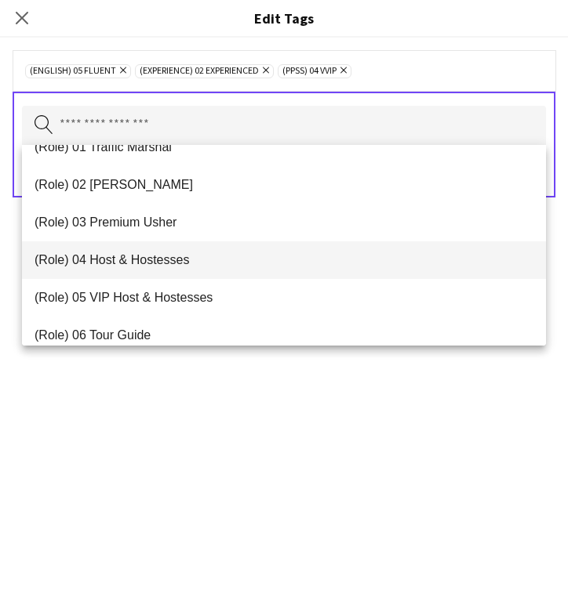
click at [176, 269] on mat-option "(Role) 04 Host & Hostesses" at bounding box center [284, 260] width 524 height 38
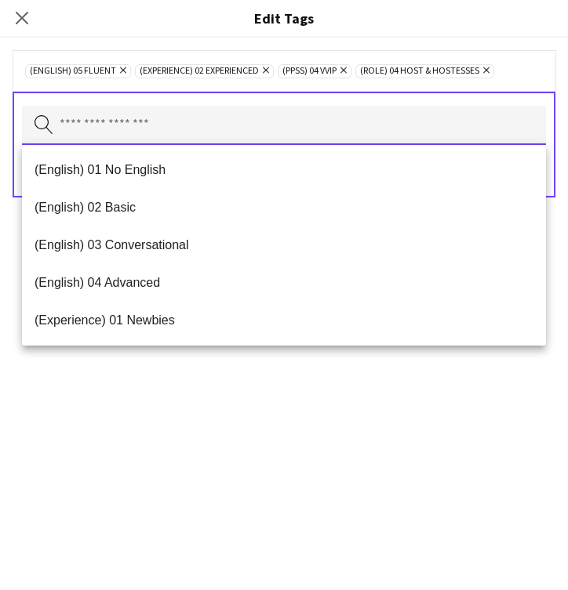
scroll to position [0, 0]
click at [216, 114] on input "text" at bounding box center [284, 125] width 524 height 39
click at [176, 98] on div "Search by tag name Save" at bounding box center [284, 145] width 543 height 106
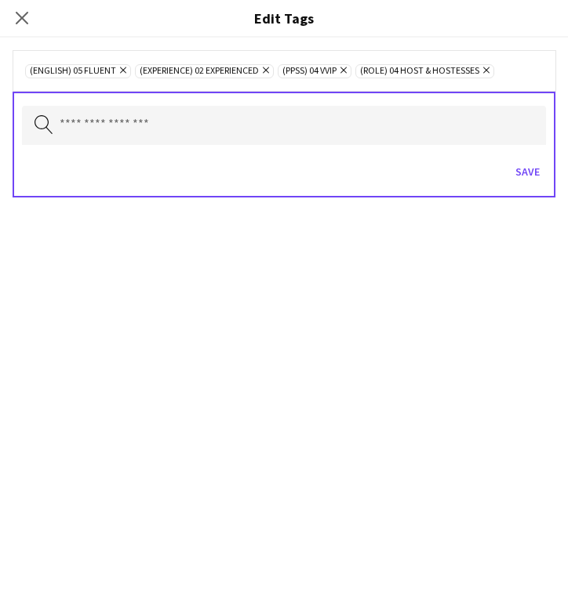
click at [525, 184] on div "Save" at bounding box center [284, 173] width 524 height 45
click at [524, 182] on button "Save" at bounding box center [527, 171] width 37 height 25
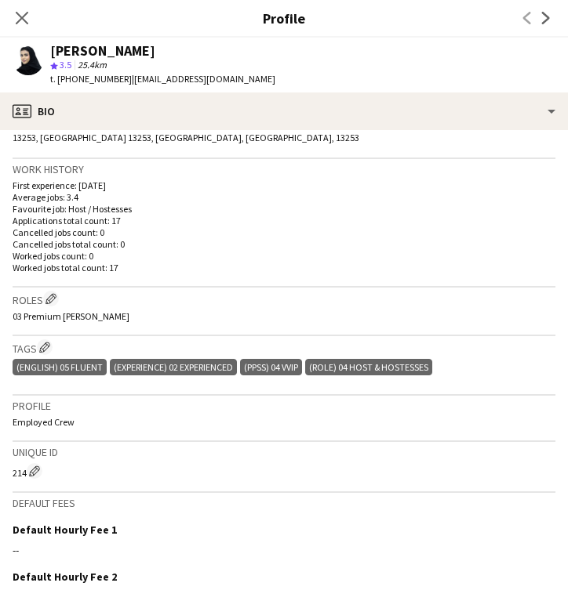
scroll to position [333, 0]
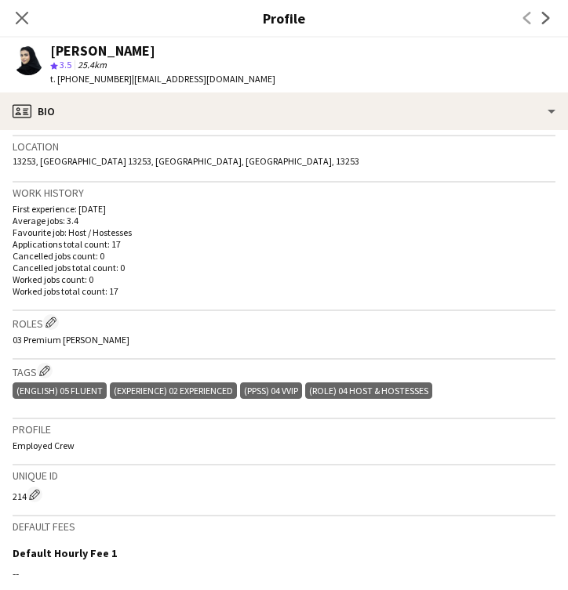
click at [213, 334] on div "03 Premium Usher" at bounding box center [284, 340] width 543 height 12
click at [52, 331] on div "Roles Edit crew company roles 03 Premium Usher" at bounding box center [284, 335] width 543 height 49
click at [52, 326] on button "Edit crew company roles" at bounding box center [51, 322] width 16 height 16
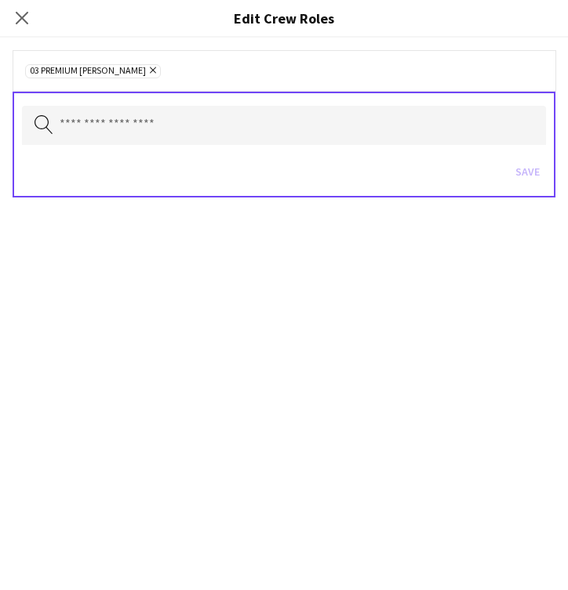
click at [146, 73] on icon "Remove" at bounding box center [151, 70] width 10 height 10
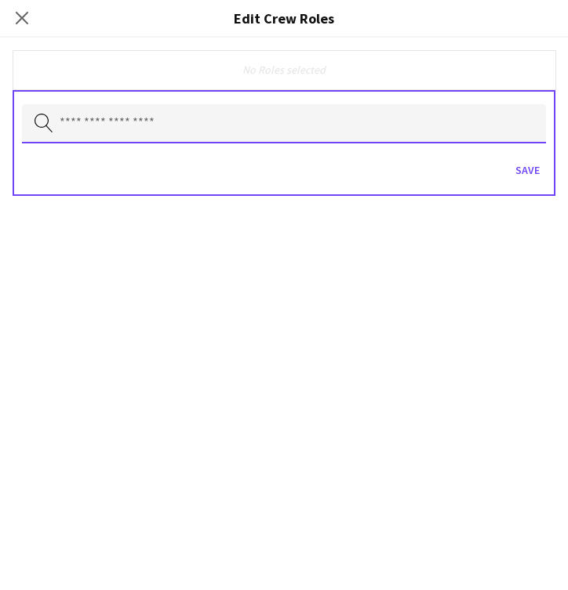
click at [147, 140] on input "text" at bounding box center [284, 123] width 524 height 39
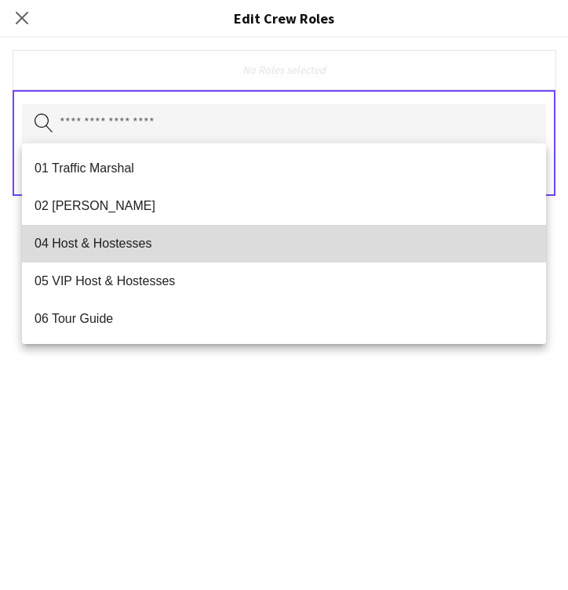
click at [158, 238] on span "04 Host & Hostesses" at bounding box center [283, 243] width 499 height 15
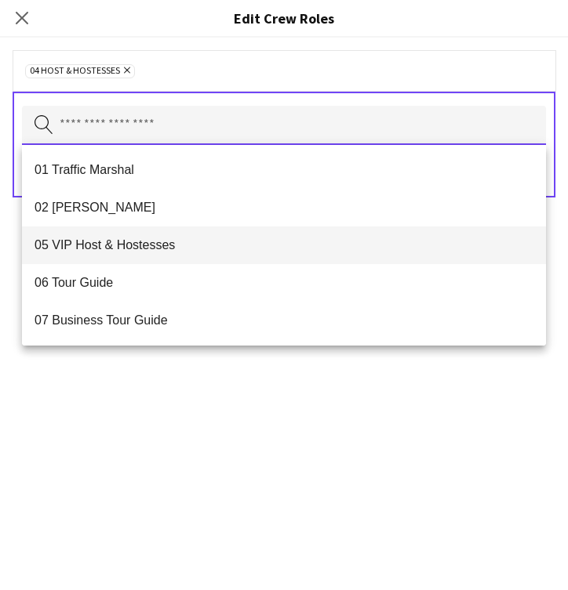
scroll to position [519, 0]
click at [158, 251] on span "05 VIP Host & Hostesses" at bounding box center [283, 245] width 499 height 15
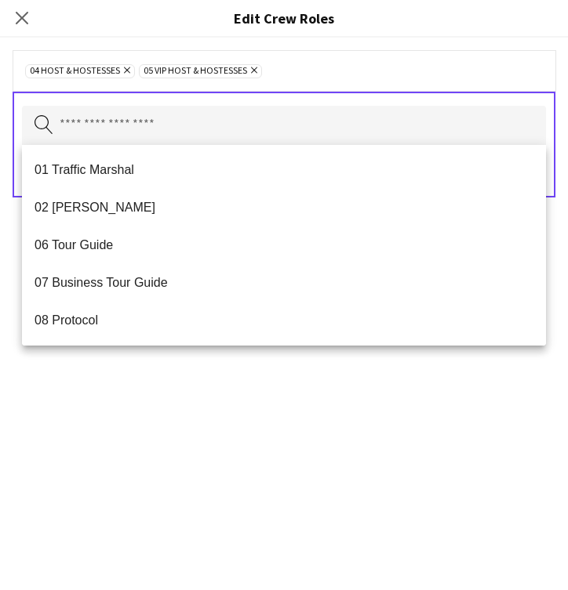
click at [293, 413] on div "04 Host & Hostesses Remove 05 VIP Host & Hostesses Remove Search by role type S…" at bounding box center [284, 314] width 568 height 553
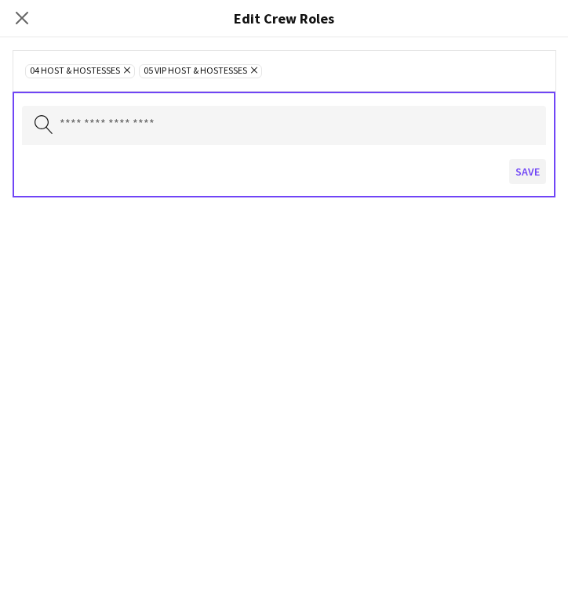
click at [519, 176] on button "Save" at bounding box center [527, 171] width 37 height 25
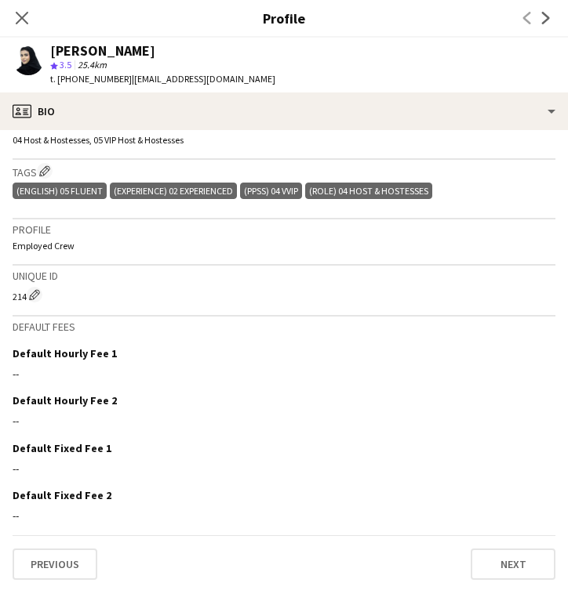
scroll to position [532, 0]
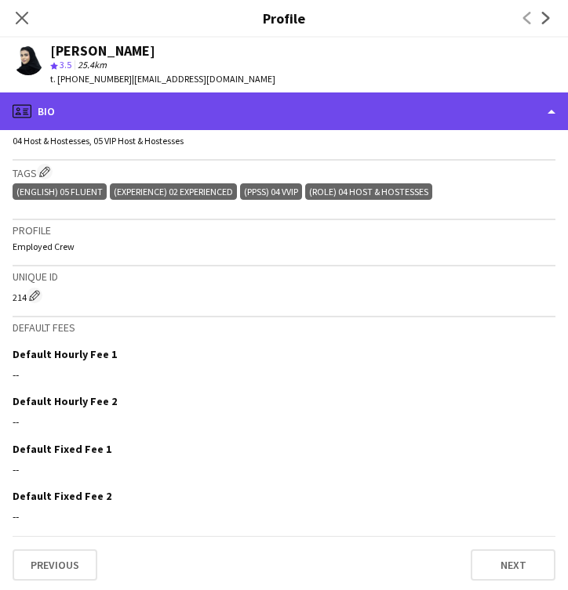
click at [263, 111] on div "profile Bio" at bounding box center [284, 112] width 568 height 38
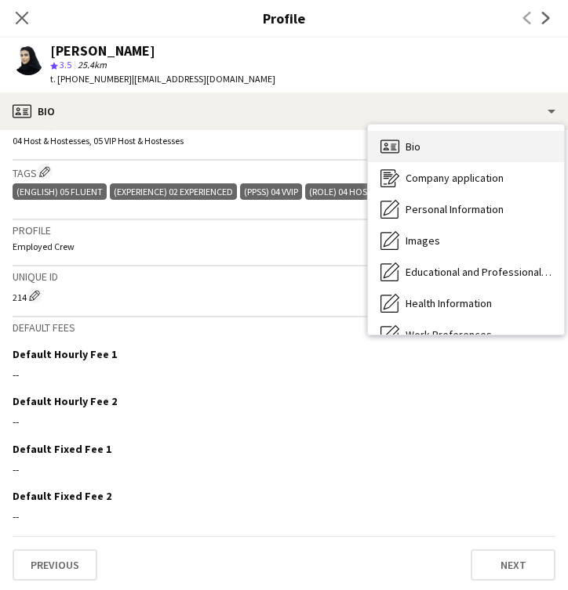
click at [383, 156] on div "Bio Bio" at bounding box center [466, 146] width 196 height 31
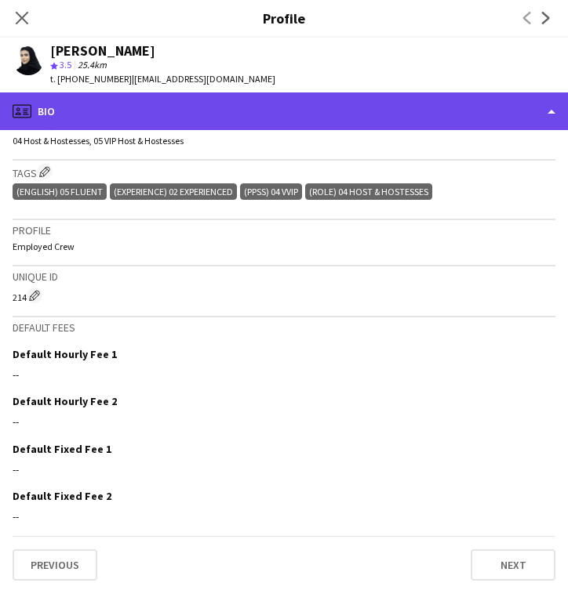
click at [296, 120] on div "profile Bio" at bounding box center [284, 112] width 568 height 38
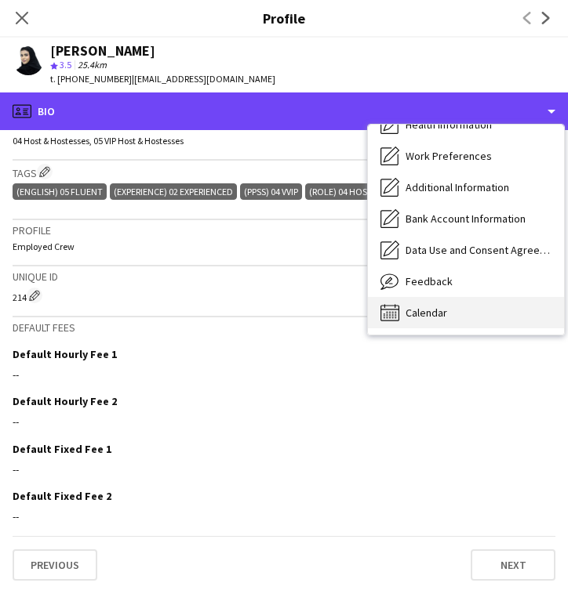
scroll to position [179, 0]
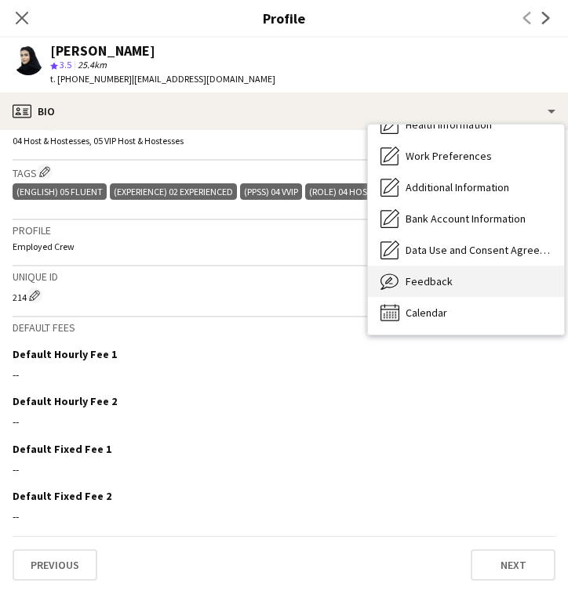
click at [440, 289] on div "Feedback Feedback" at bounding box center [466, 281] width 196 height 31
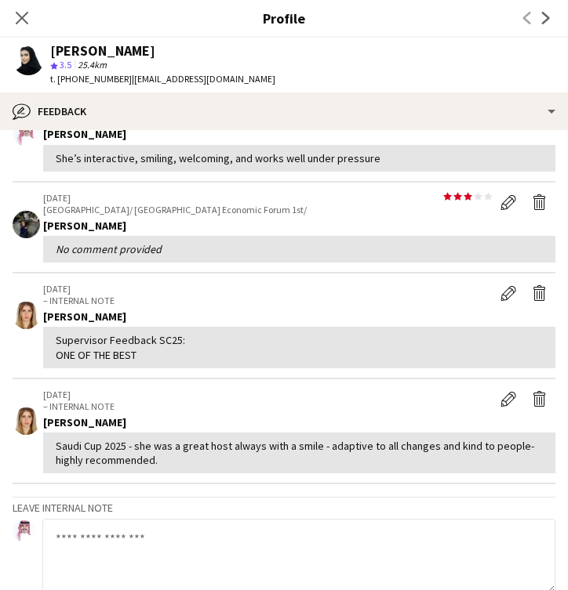
scroll to position [105, 0]
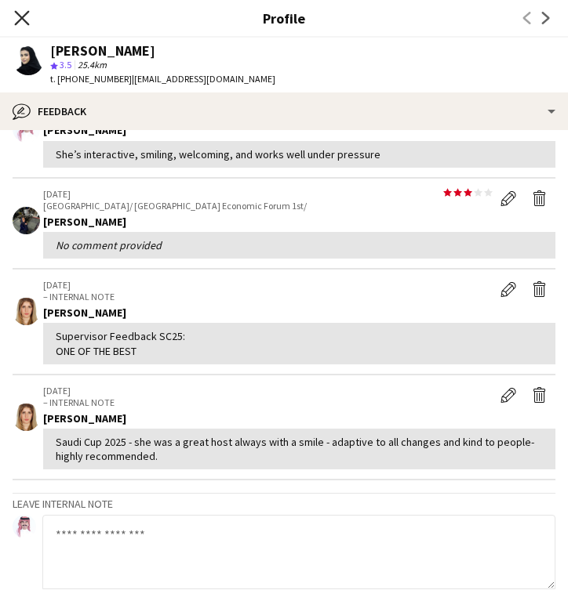
click at [27, 22] on icon "Close pop-in" at bounding box center [21, 17] width 15 height 15
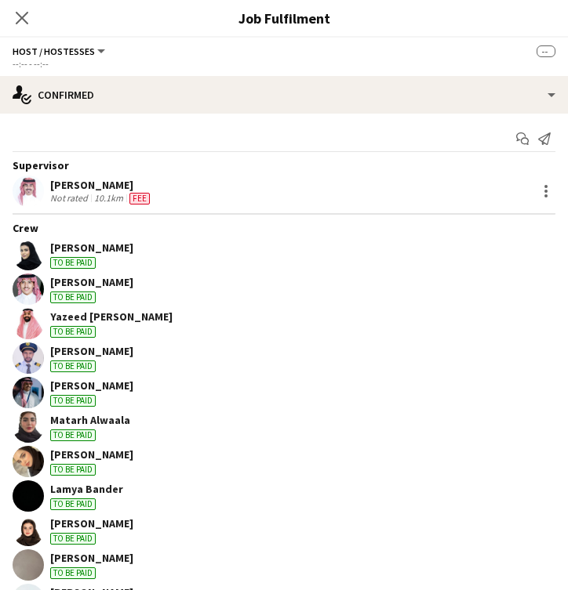
click at [111, 289] on div "Abdullah Alosimi To be paid" at bounding box center [91, 289] width 83 height 28
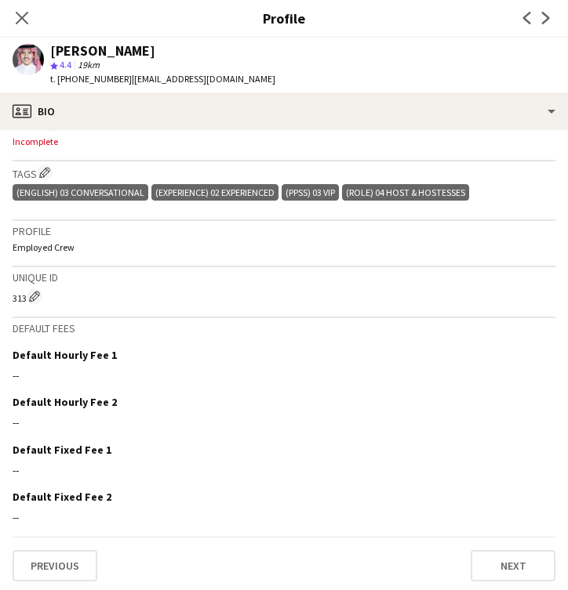
scroll to position [501, 0]
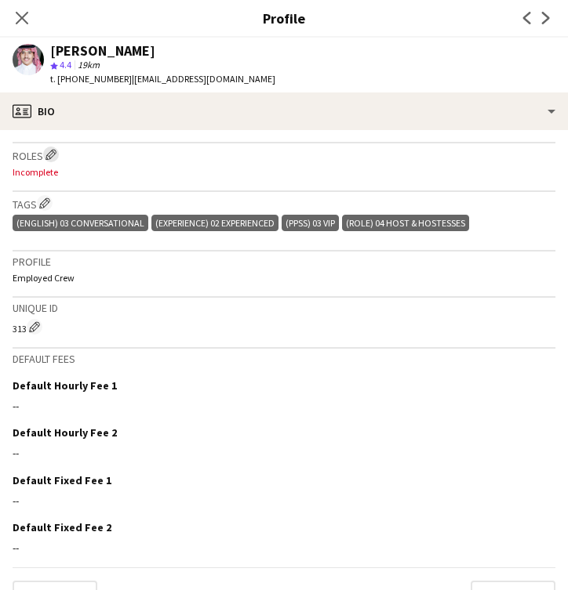
click at [50, 158] on button "Edit crew company roles" at bounding box center [51, 155] width 16 height 16
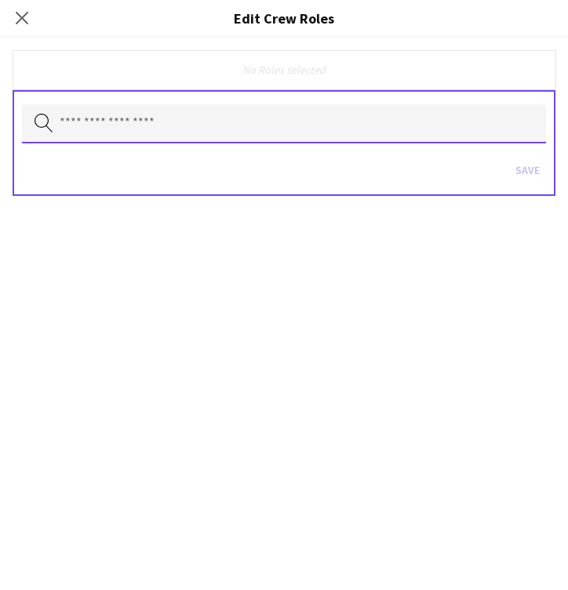
click at [140, 117] on input "text" at bounding box center [284, 123] width 524 height 39
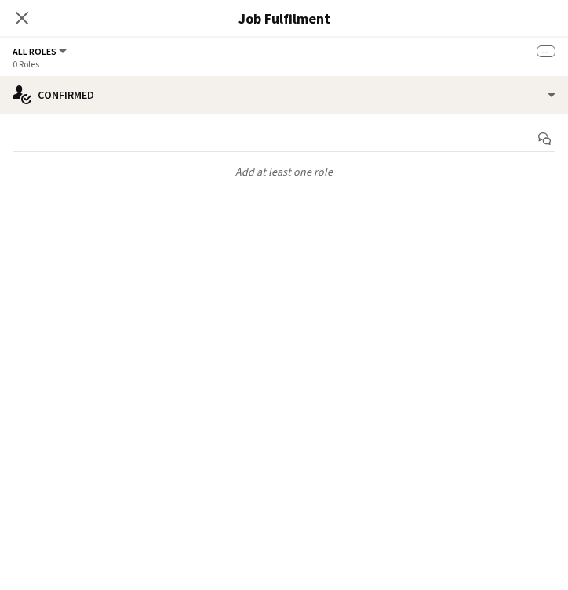
scroll to position [20, 0]
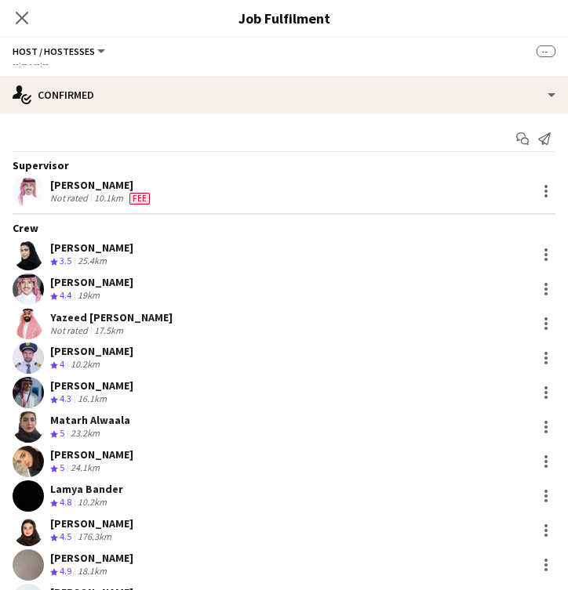
click at [150, 299] on div "Abdullah Alosimi Crew rating 4.4 19km" at bounding box center [284, 289] width 568 height 31
click at [162, 283] on div "Abdullah Alosimi Crew rating 4.4 19km" at bounding box center [284, 289] width 568 height 31
click at [125, 284] on div "Abdullah Alosimi" at bounding box center [91, 282] width 83 height 14
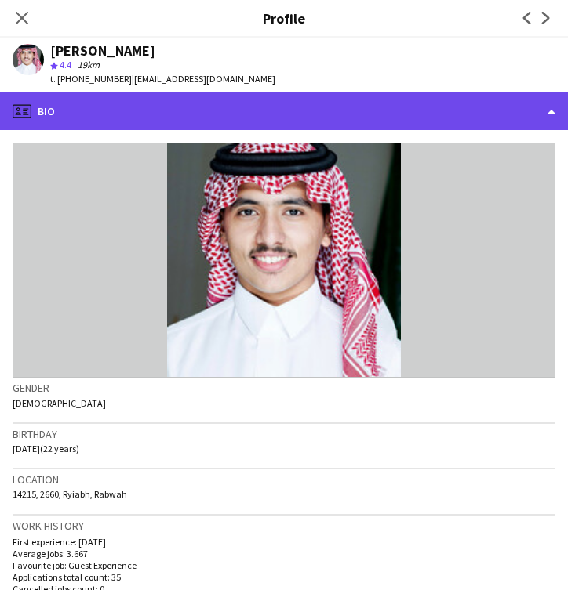
click at [137, 116] on div "profile Bio" at bounding box center [284, 112] width 568 height 38
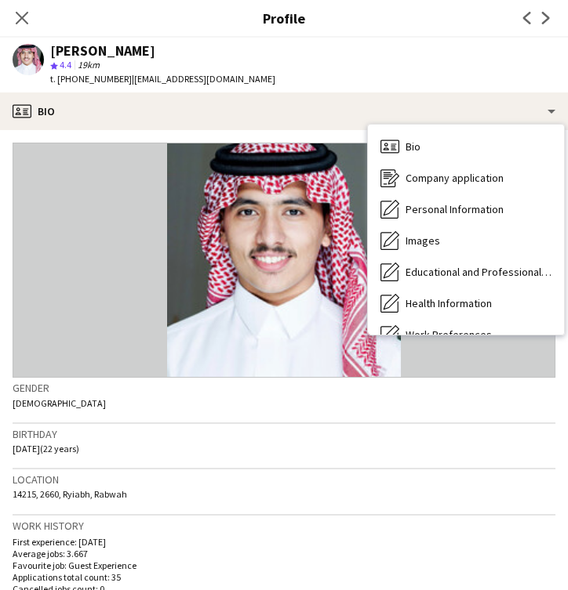
click at [278, 458] on div "Birthday 06-03-2003 (22 years)" at bounding box center [284, 446] width 543 height 45
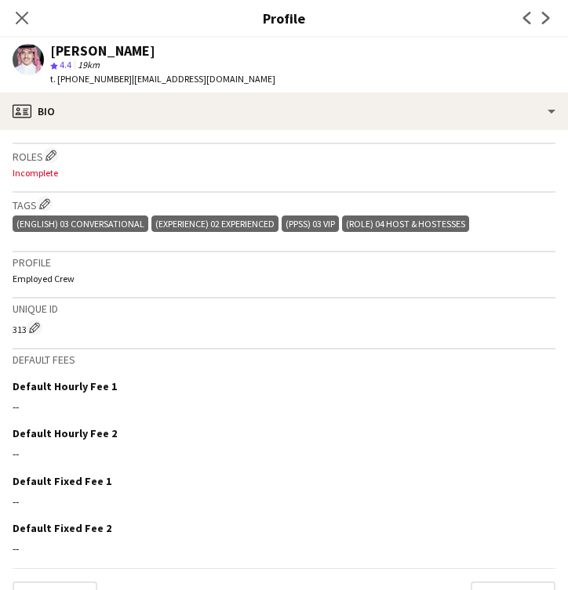
scroll to position [477, 0]
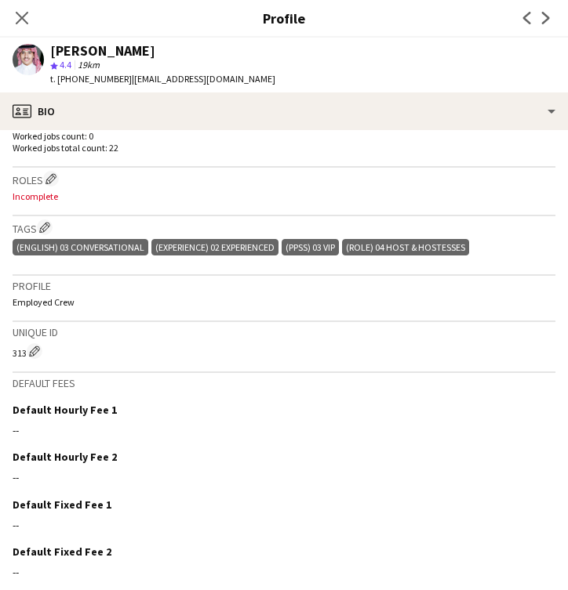
click at [46, 196] on p "Incomplete" at bounding box center [284, 197] width 543 height 12
click at [52, 180] on app-icon "Edit crew company roles" at bounding box center [50, 178] width 11 height 11
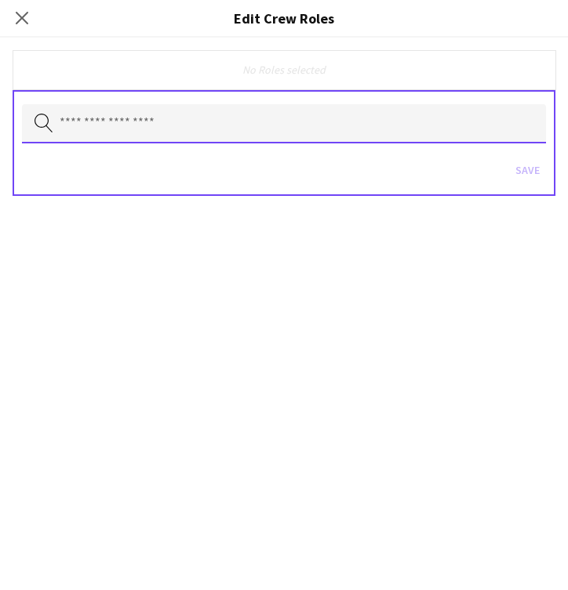
click at [136, 135] on input "text" at bounding box center [284, 123] width 524 height 39
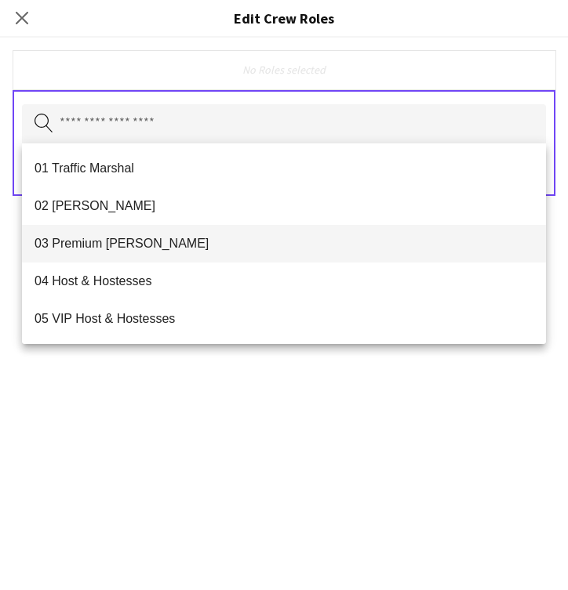
click at [139, 253] on mat-option "03 Premium Usher" at bounding box center [284, 244] width 524 height 38
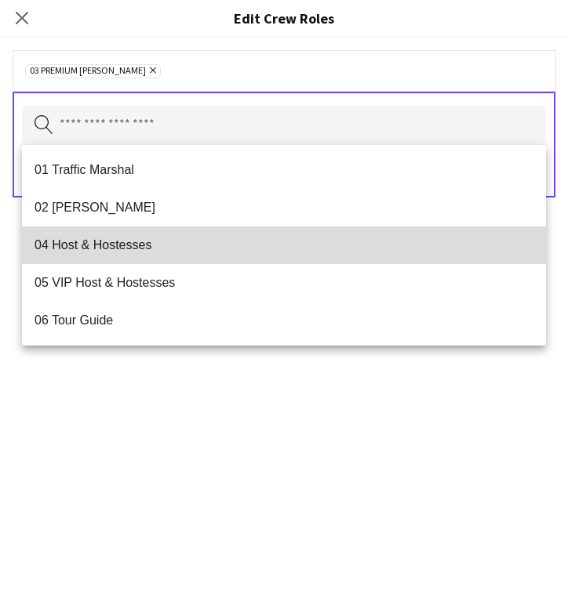
click at [140, 241] on span "04 Host & Hostesses" at bounding box center [283, 245] width 499 height 15
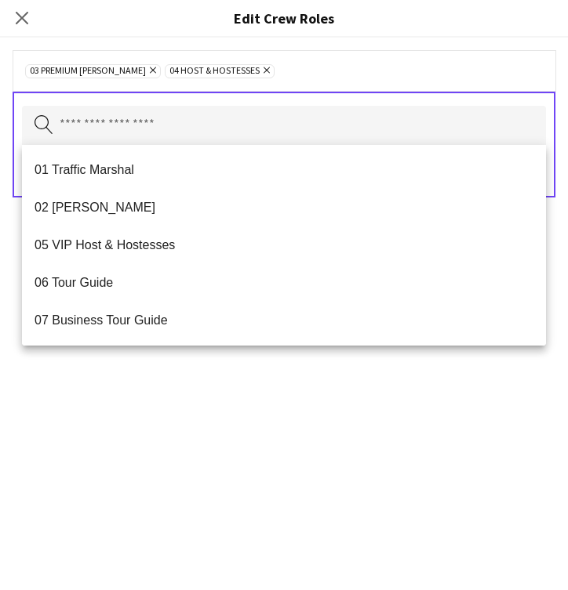
click at [252, 397] on div "03 Premium Usher Remove 04 Host & Hostesses Remove Search by role type Save" at bounding box center [284, 314] width 568 height 553
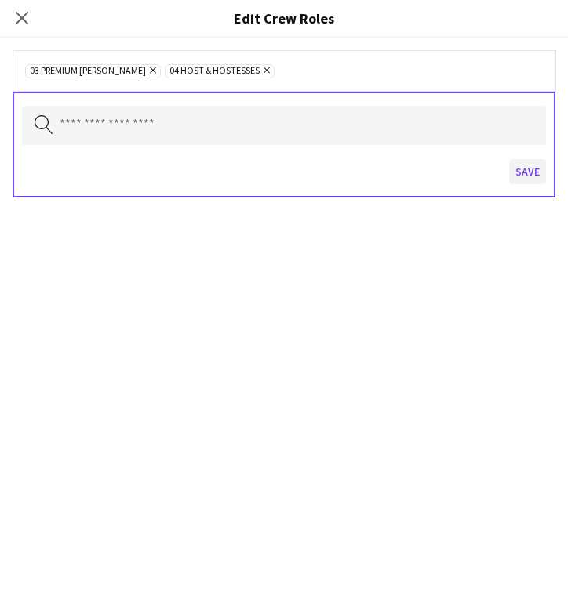
click at [540, 172] on button "Save" at bounding box center [527, 171] width 37 height 25
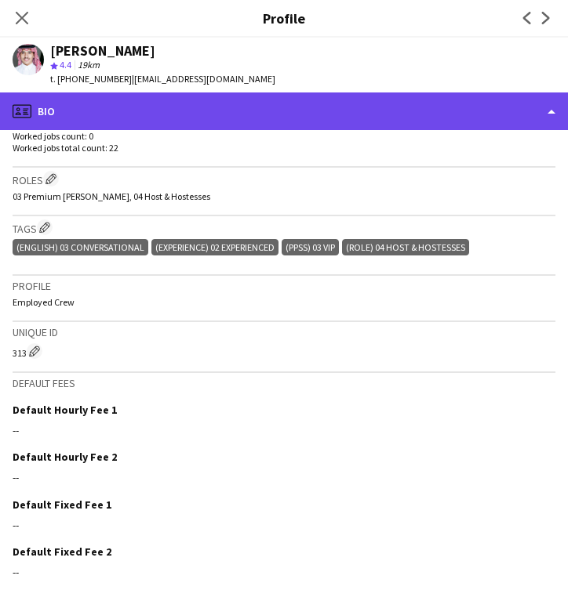
click at [267, 99] on div "profile Bio" at bounding box center [284, 112] width 568 height 38
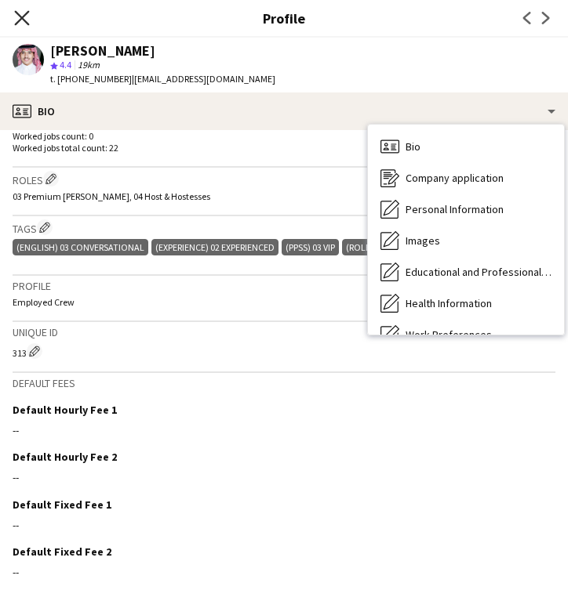
click at [27, 24] on icon "Close pop-in" at bounding box center [21, 17] width 15 height 15
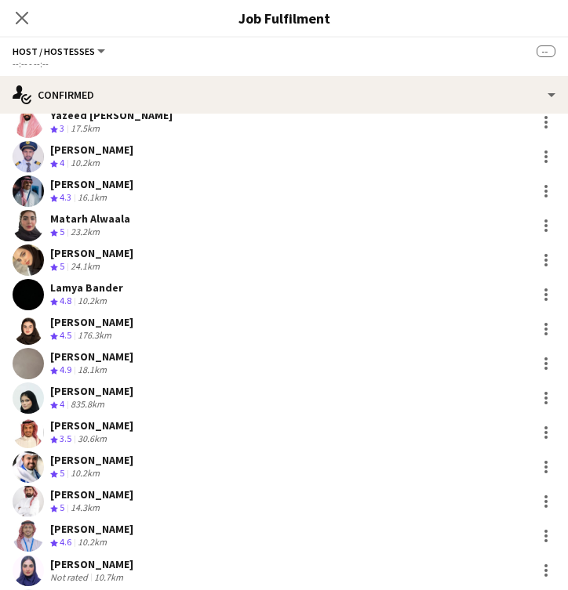
scroll to position [182, 0]
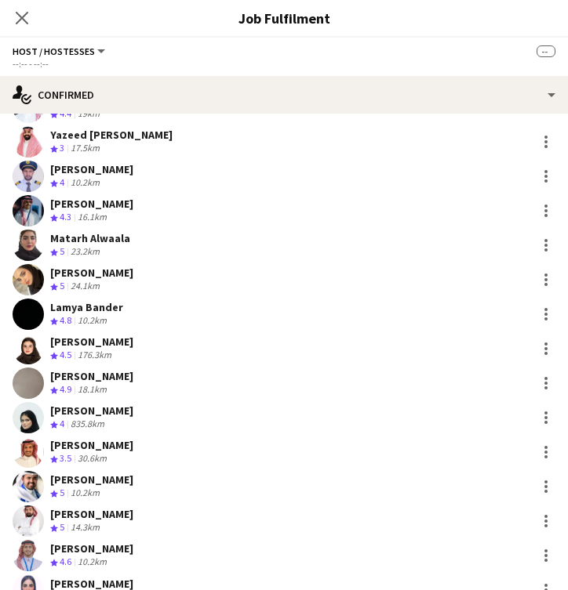
click at [110, 140] on div "Yazeed Bin Duhaish" at bounding box center [111, 135] width 122 height 14
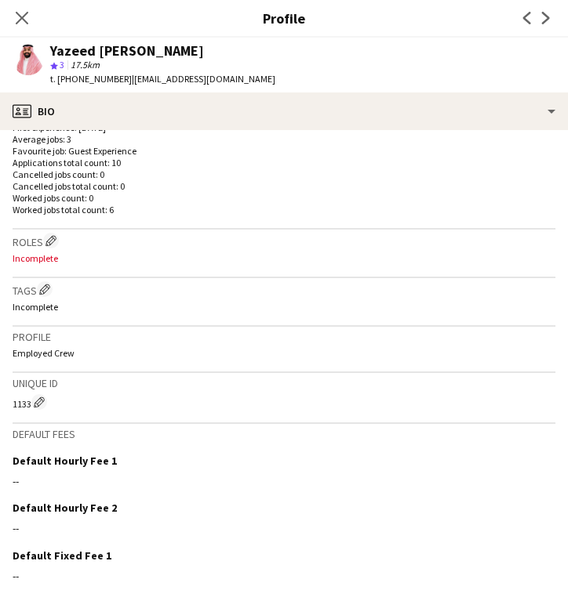
scroll to position [431, 0]
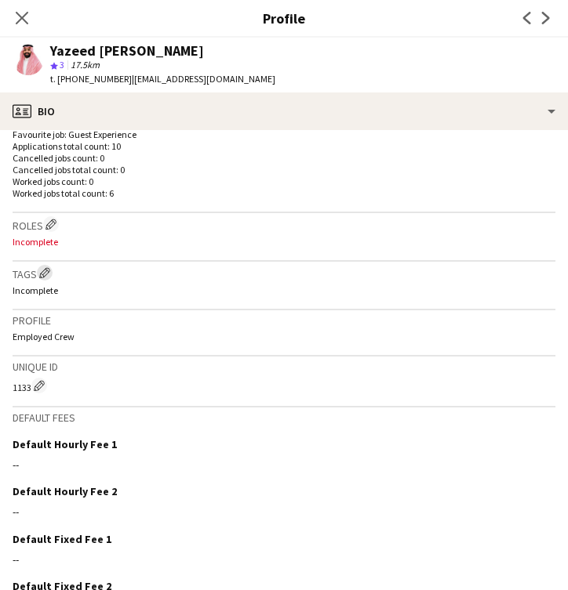
click at [46, 274] on app-icon "Edit crew company tags" at bounding box center [44, 272] width 11 height 11
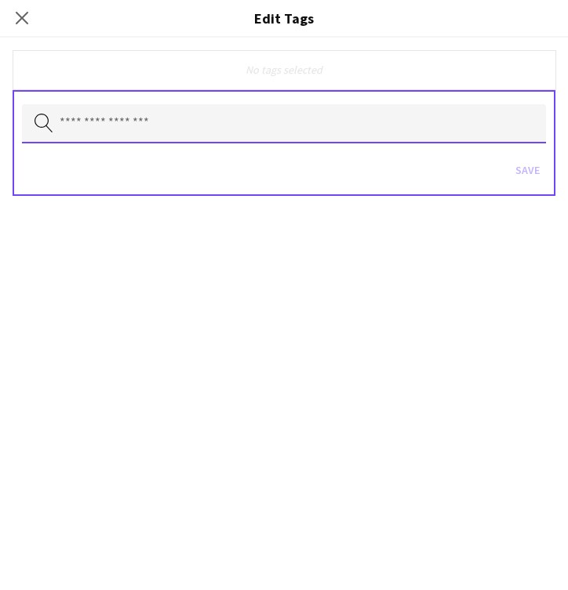
click at [125, 136] on input "text" at bounding box center [284, 123] width 524 height 39
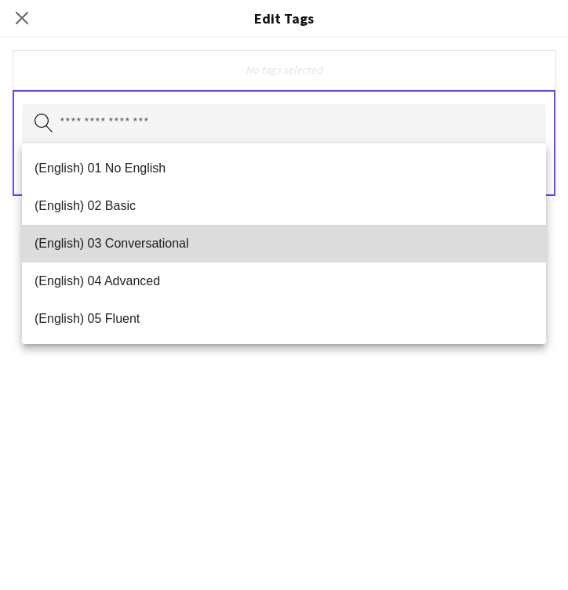
click at [143, 234] on mat-option "(English) 03 Conversational" at bounding box center [284, 244] width 524 height 38
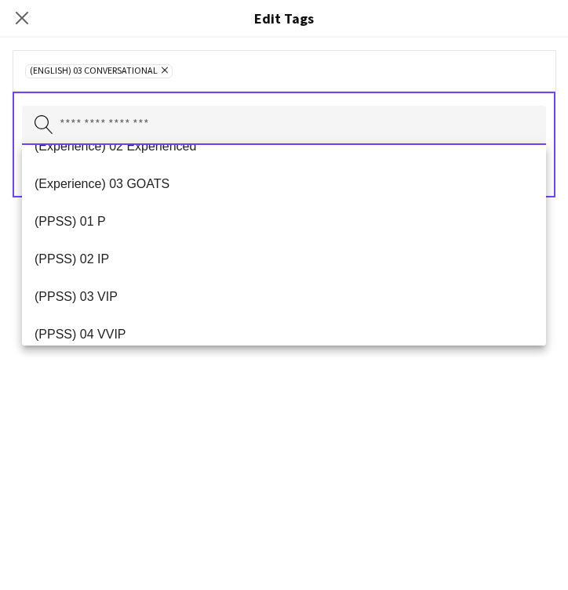
scroll to position [213, 0]
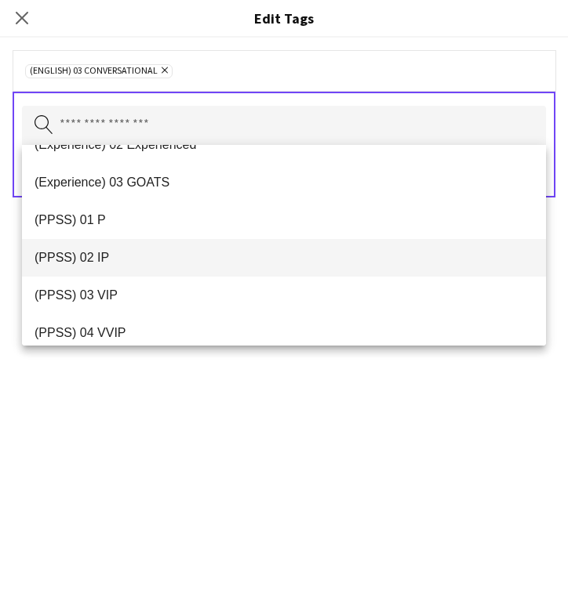
click at [130, 265] on span "(PPSS) 02 IP" at bounding box center [283, 257] width 499 height 15
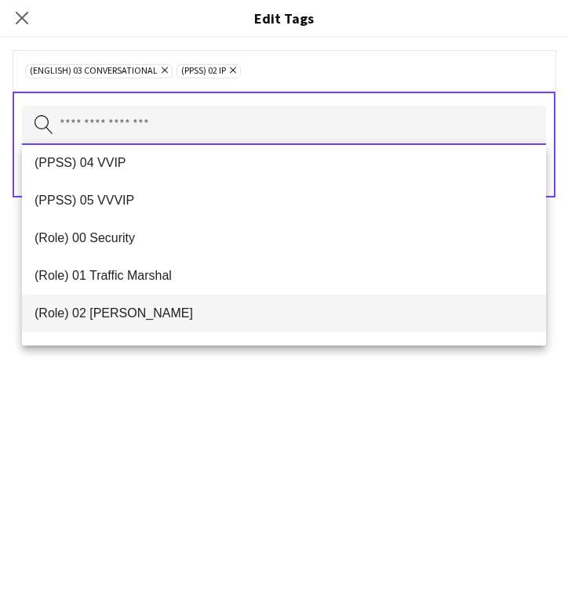
scroll to position [347, 0]
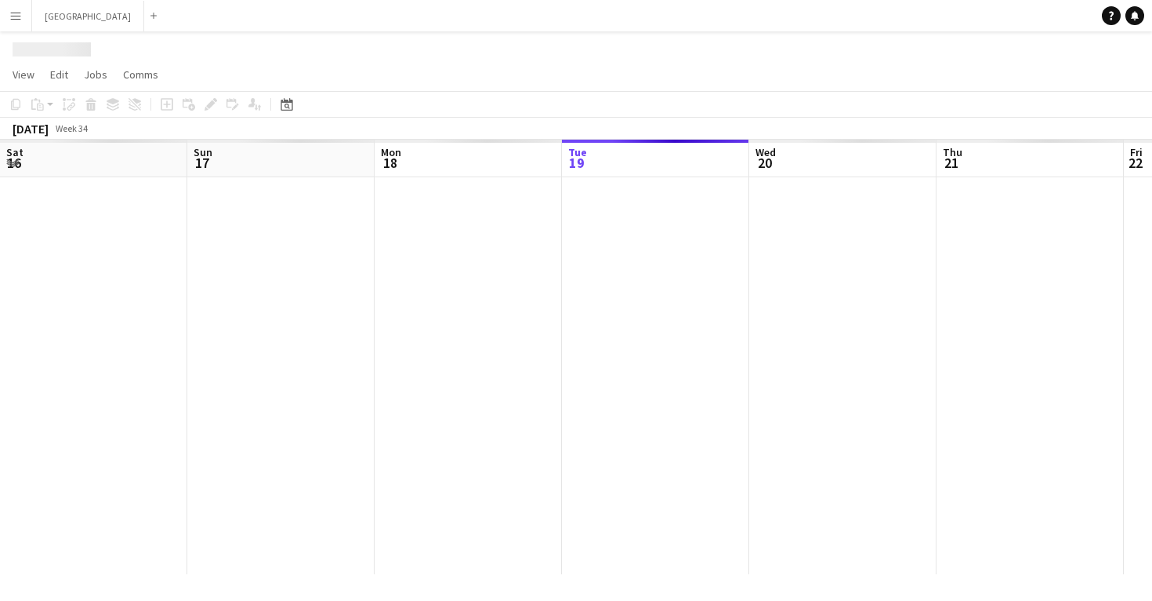
scroll to position [0, 375]
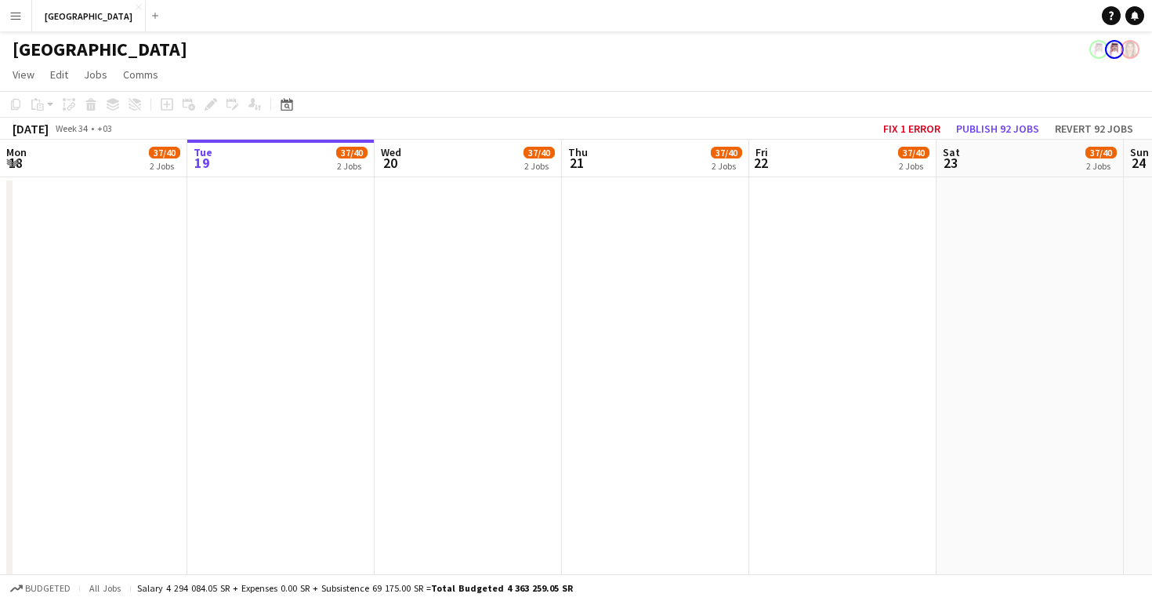
click at [11, 15] on app-icon "Menu" at bounding box center [15, 15] width 13 height 13
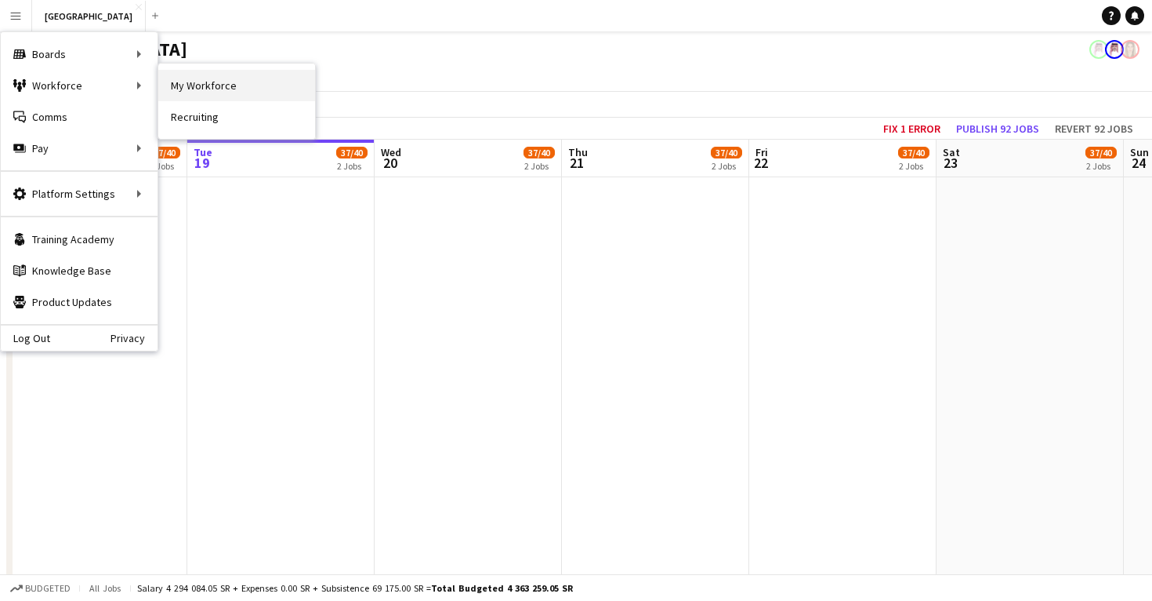
click at [204, 84] on link "My Workforce" at bounding box center [236, 85] width 157 height 31
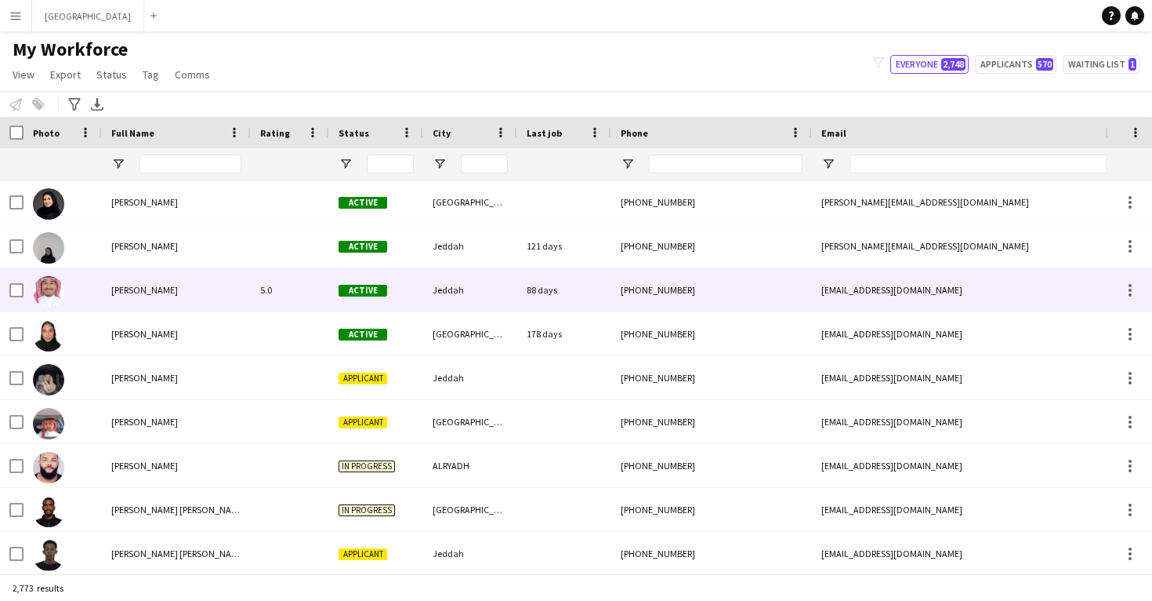
click at [165, 306] on div "[PERSON_NAME]" at bounding box center [176, 289] width 149 height 43
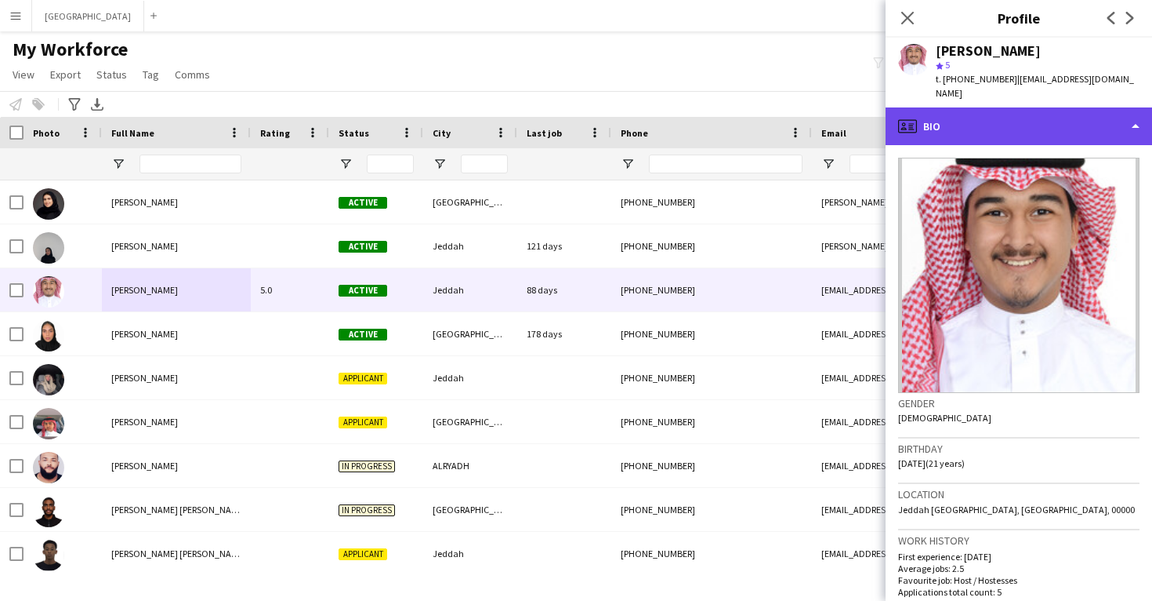
click at [952, 115] on div "profile Bio" at bounding box center [1019, 126] width 267 height 38
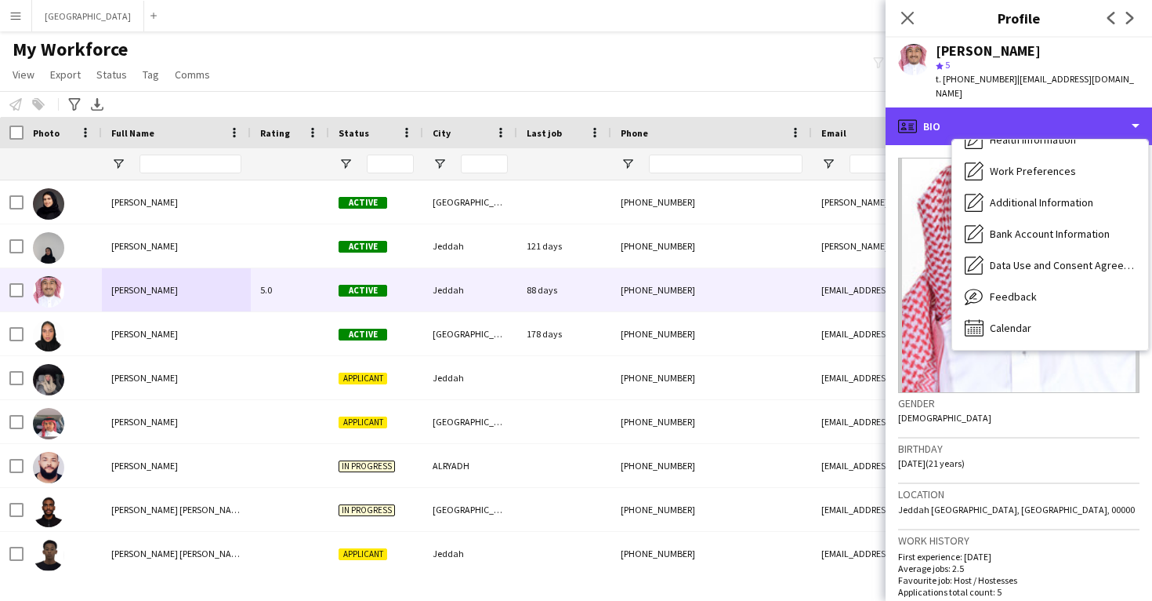
scroll to position [179, 0]
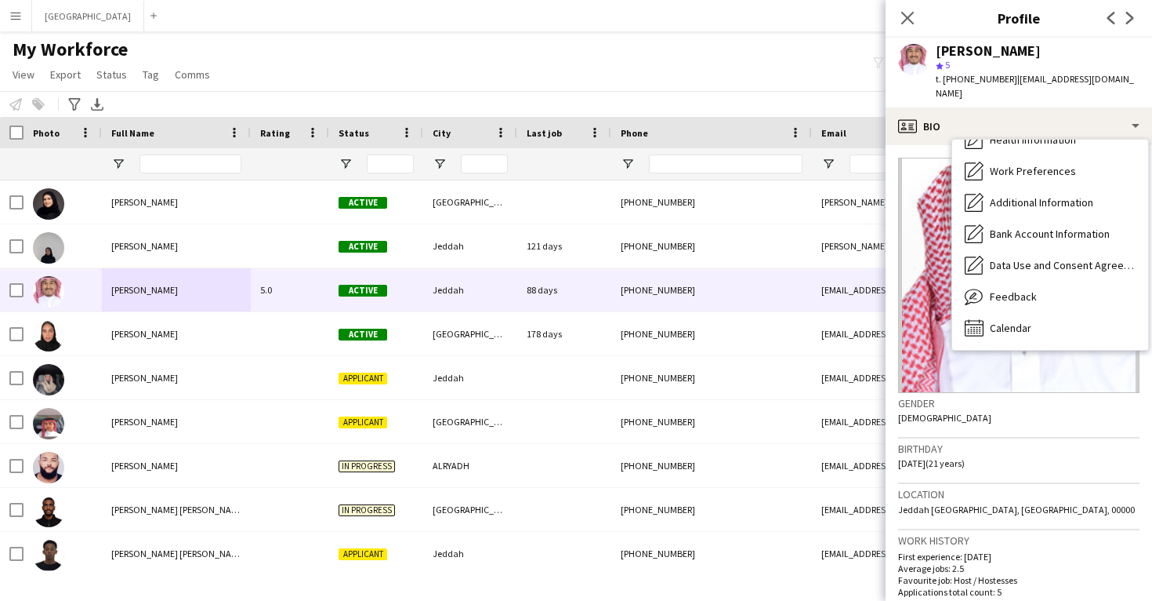
click at [384, 87] on div "My Workforce View Views Default view New view Update view Delete view Edit name…" at bounding box center [576, 64] width 1152 height 53
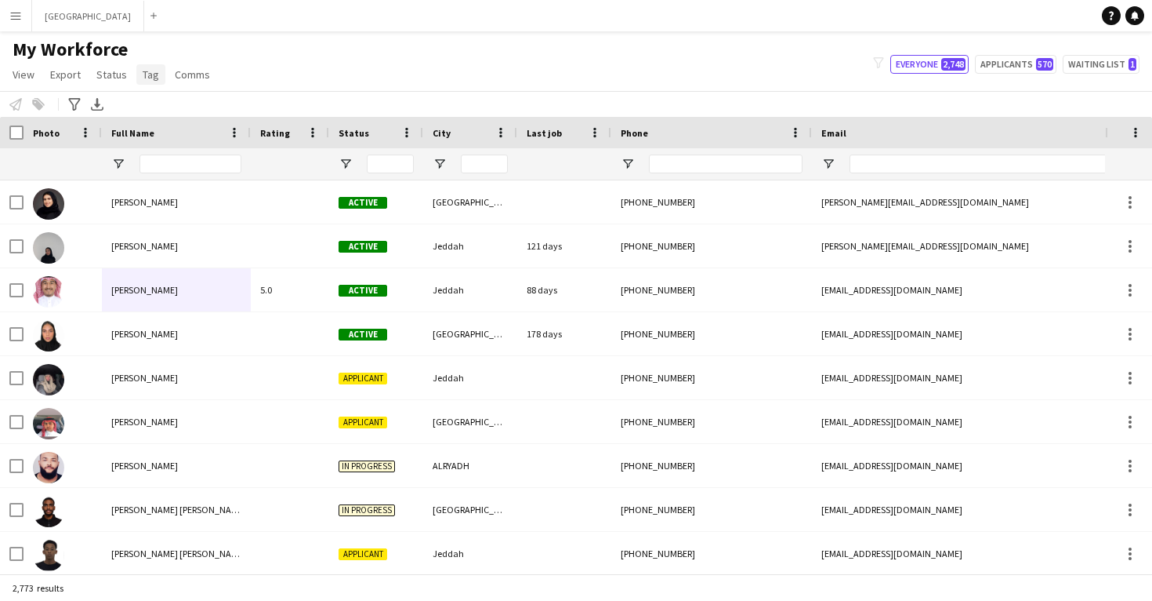
click at [151, 78] on span "Tag" at bounding box center [151, 74] width 16 height 14
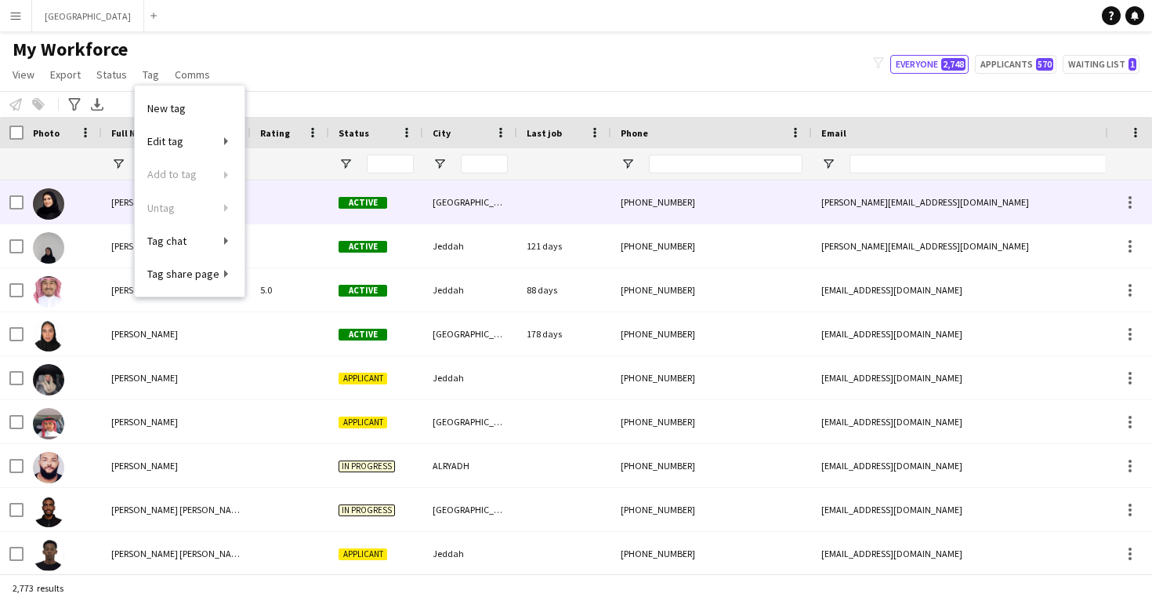
click at [97, 216] on div at bounding box center [63, 201] width 78 height 43
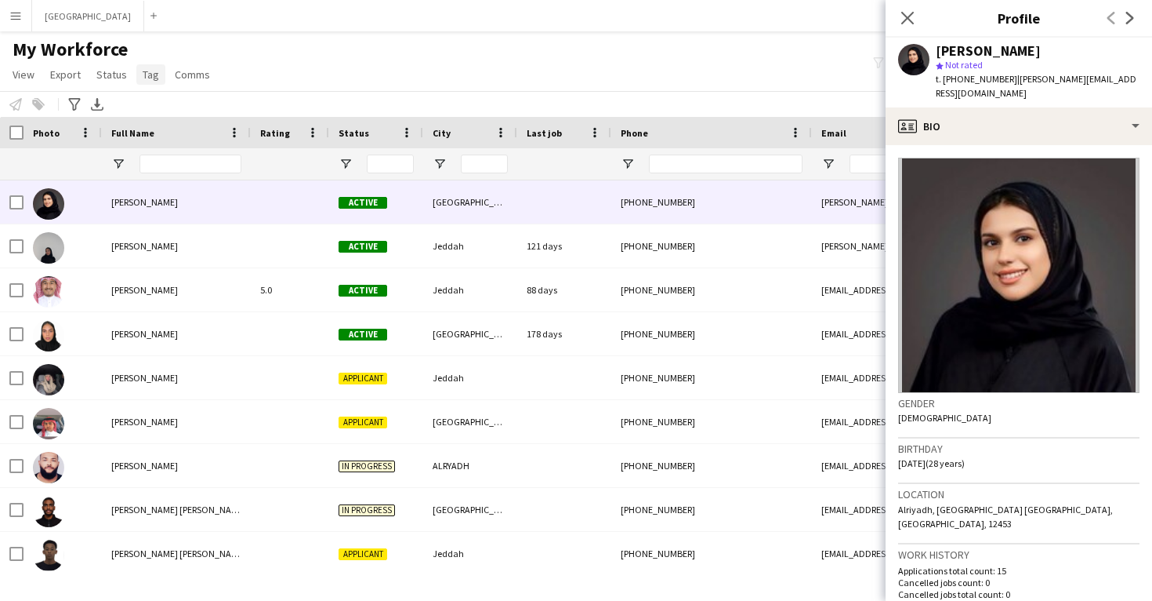
click at [148, 82] on link "Tag" at bounding box center [150, 74] width 29 height 20
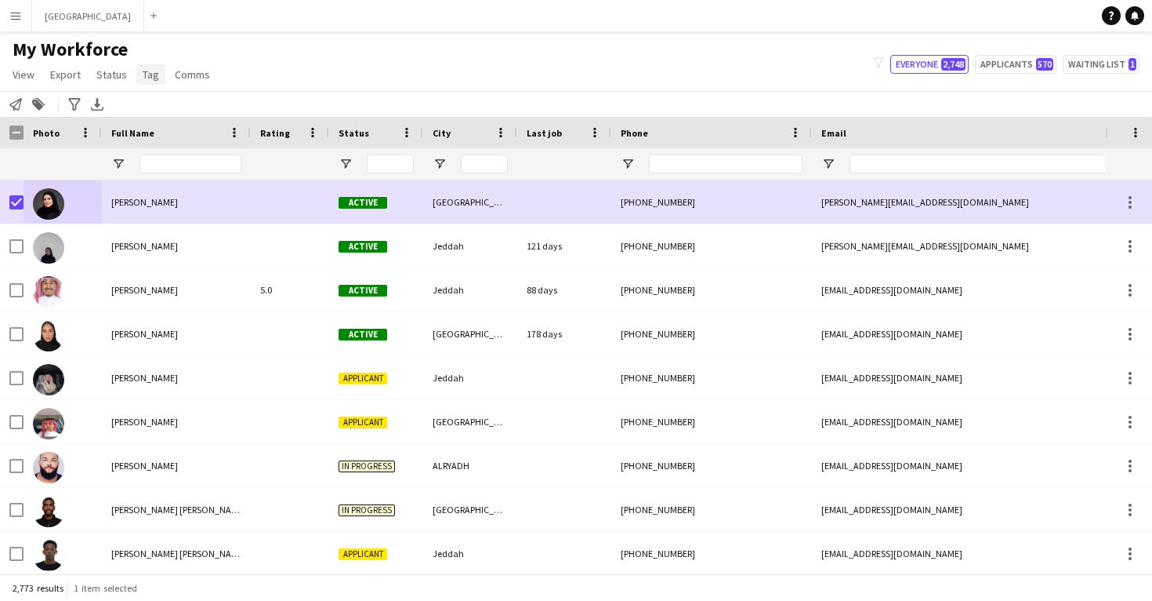
click at [150, 82] on link "Tag" at bounding box center [150, 74] width 29 height 20
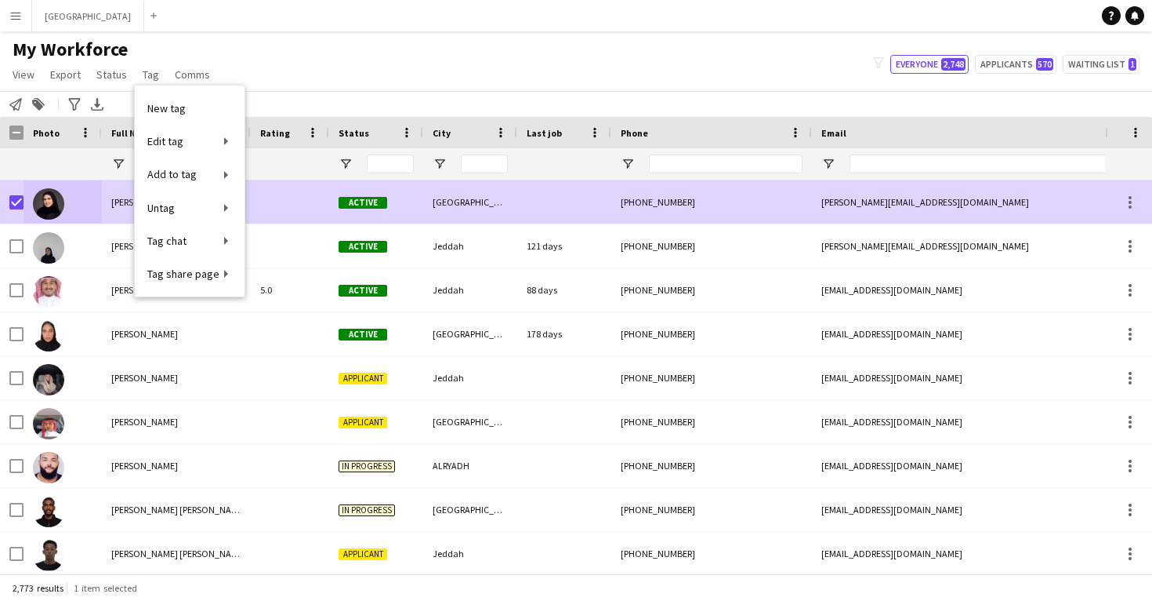
click at [89, 212] on div at bounding box center [63, 201] width 78 height 43
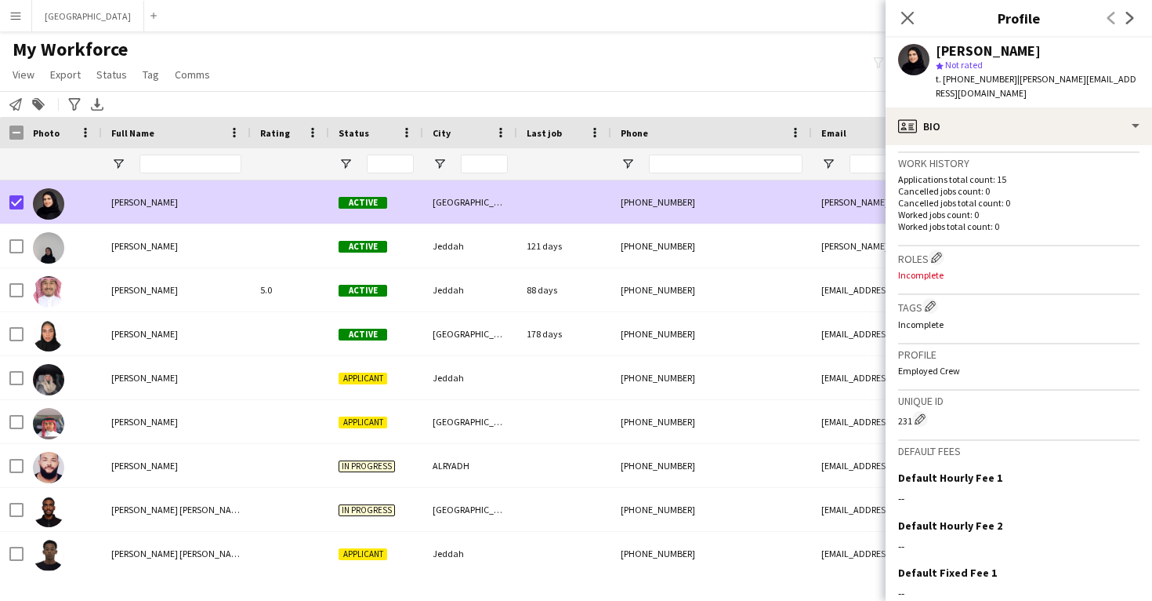
scroll to position [322, 0]
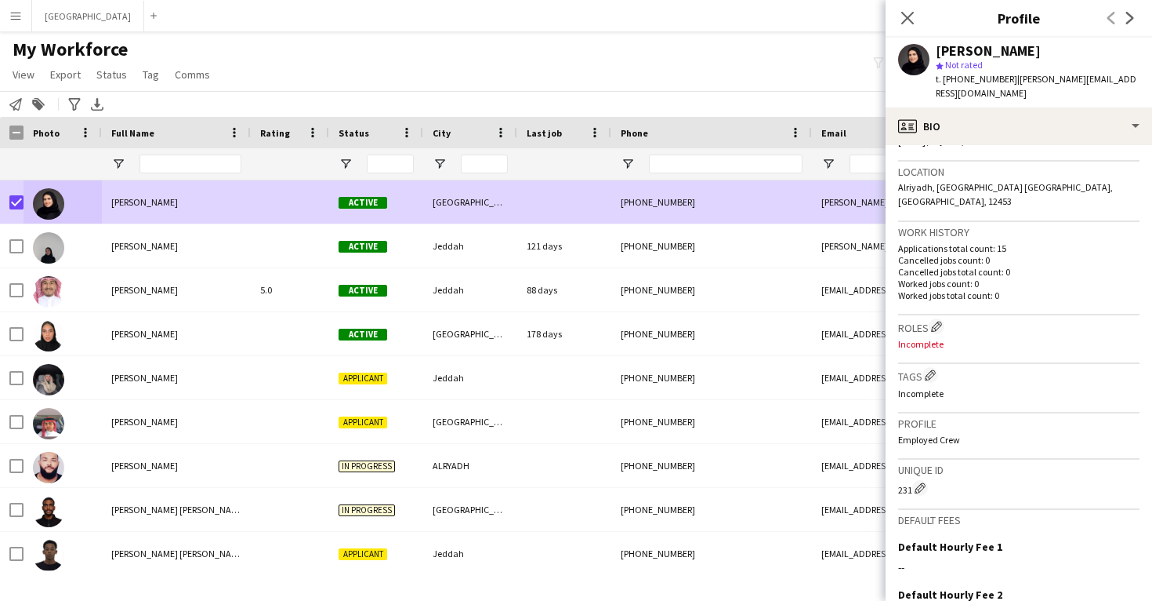
click at [924, 338] on p "Incomplete" at bounding box center [1018, 344] width 241 height 12
click at [937, 321] on app-icon "Edit crew company roles" at bounding box center [936, 326] width 11 height 11
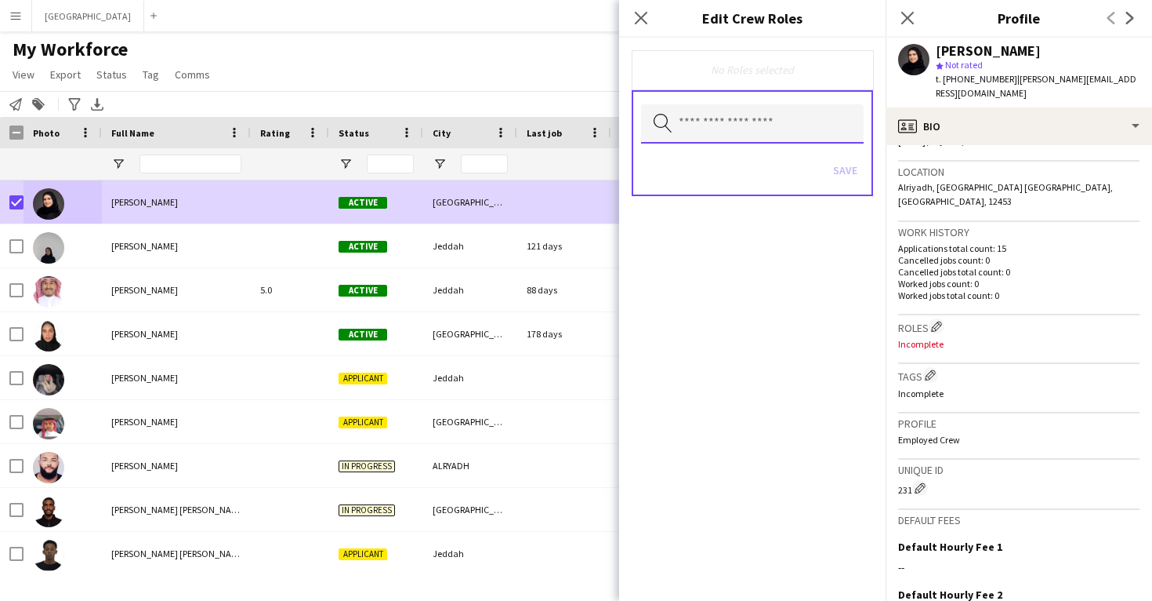
click at [695, 123] on input "text" at bounding box center [752, 123] width 223 height 39
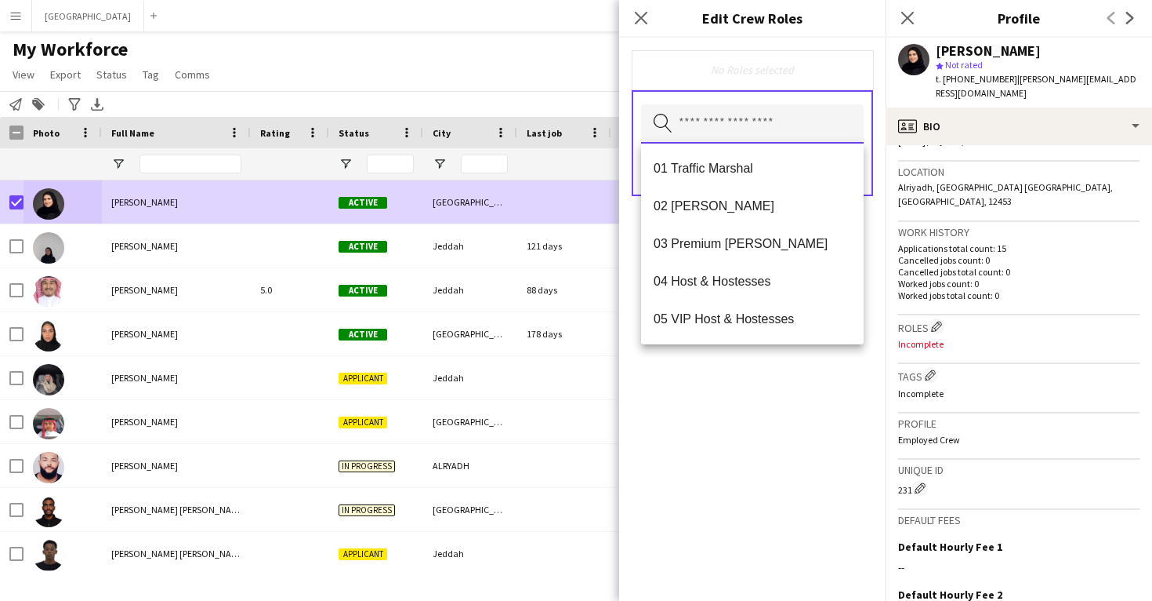
scroll to position [0, 0]
click at [778, 421] on div "No Roles selected Search by role type Save" at bounding box center [752, 319] width 267 height 563
click at [732, 118] on input "text" at bounding box center [752, 123] width 223 height 39
click at [905, 24] on icon "Close pop-in" at bounding box center [907, 17] width 15 height 15
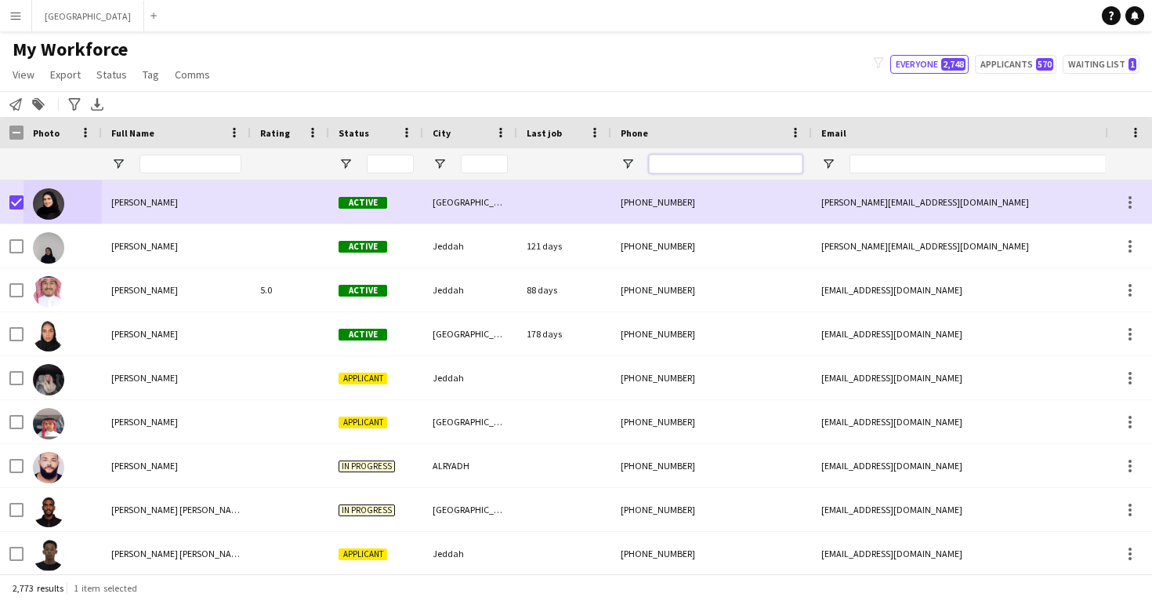
paste input "**********"
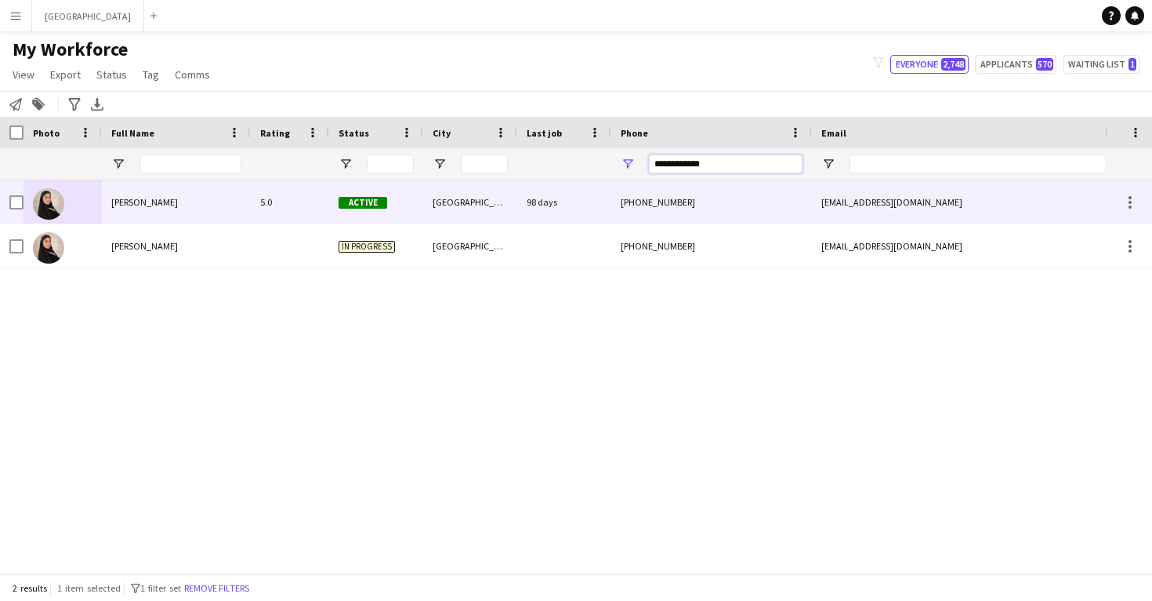
type input "**********"
click at [536, 199] on div "98 days" at bounding box center [564, 201] width 94 height 43
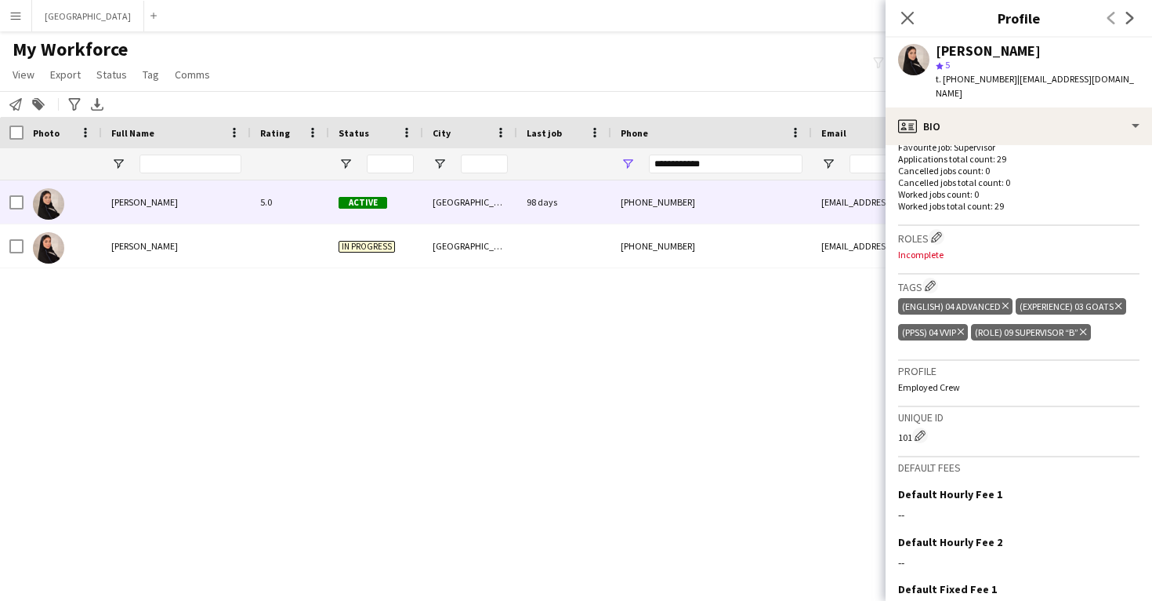
scroll to position [445, 0]
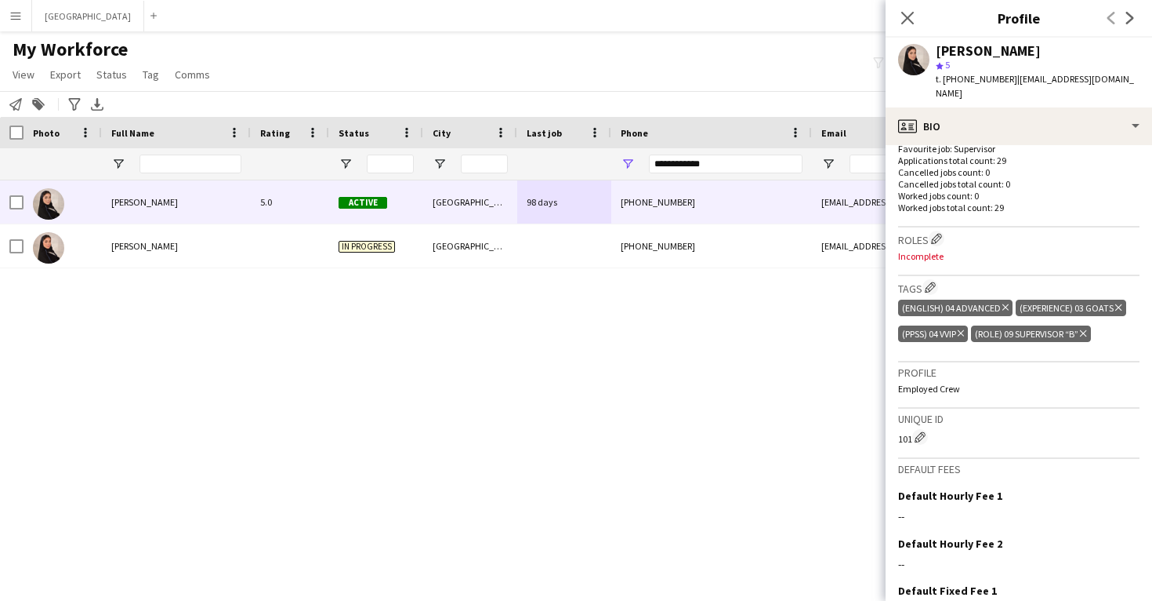
click at [934, 250] on p "Incomplete" at bounding box center [1018, 256] width 241 height 12
click at [937, 233] on app-icon "Edit crew company roles" at bounding box center [936, 238] width 11 height 11
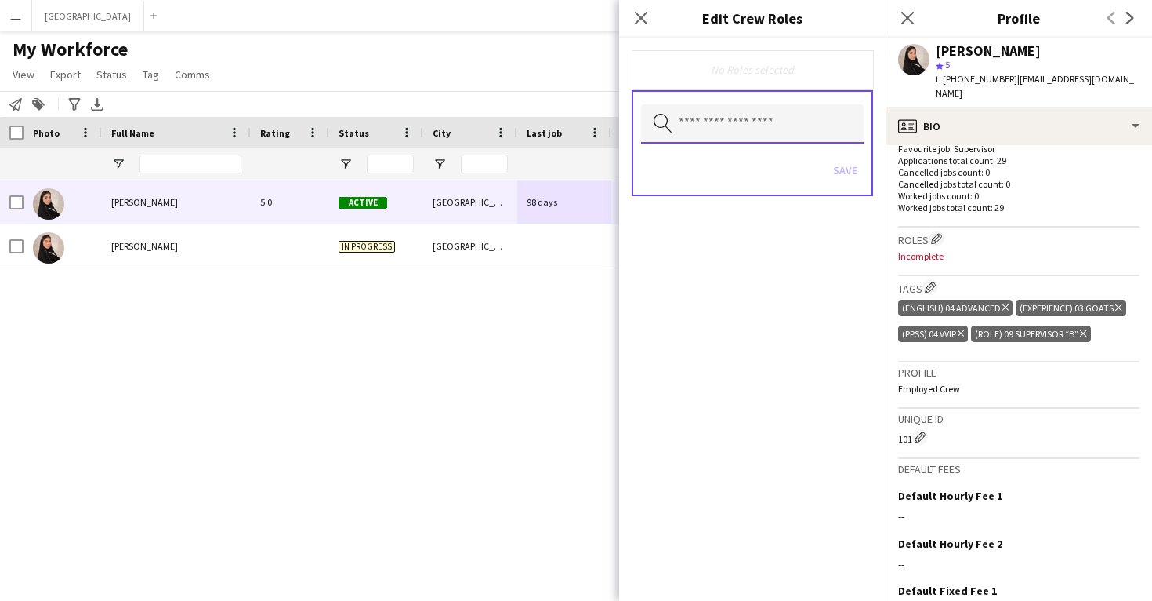
click at [759, 133] on input "text" at bounding box center [752, 123] width 223 height 39
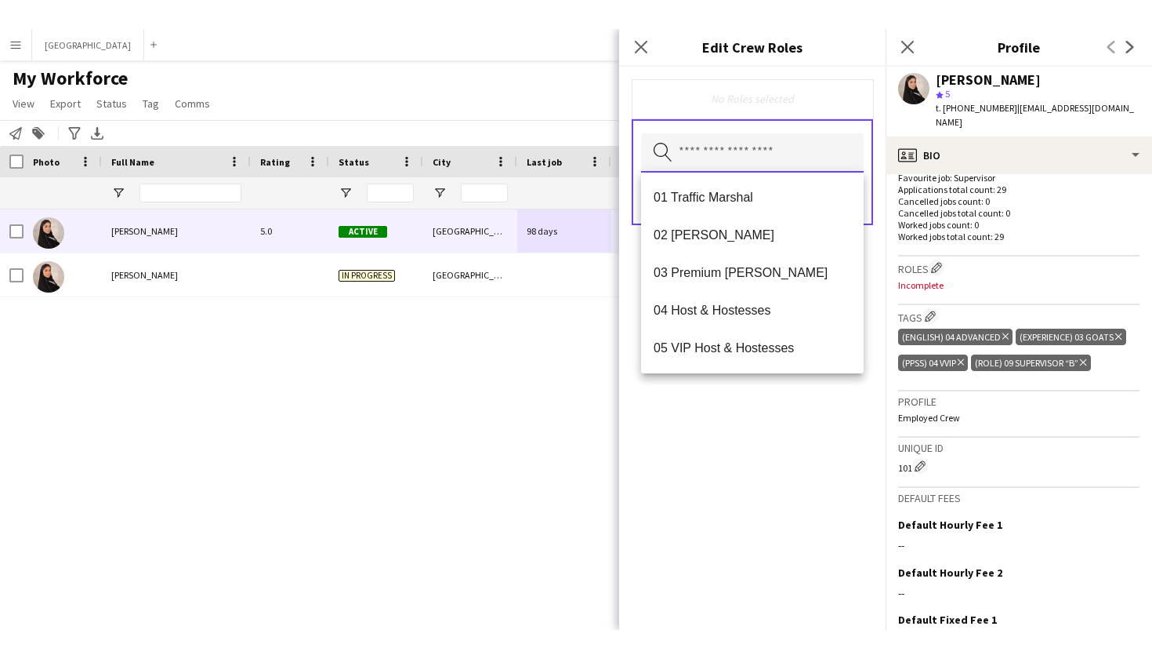
scroll to position [0, 0]
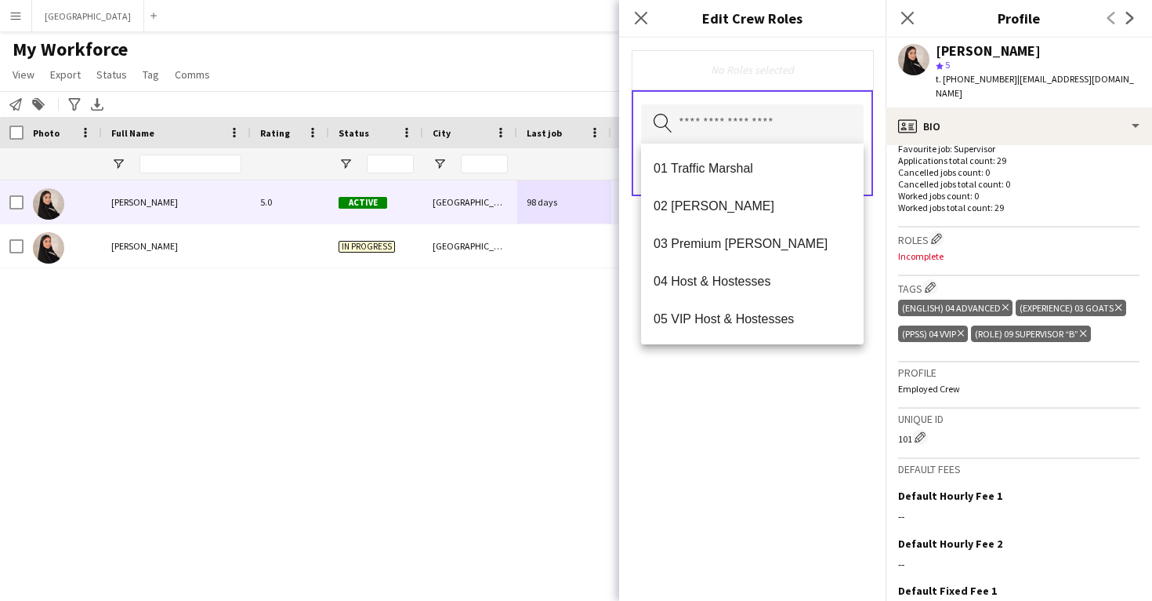
click at [778, 411] on div "No Roles selected Search by role type Save" at bounding box center [752, 319] width 267 height 563
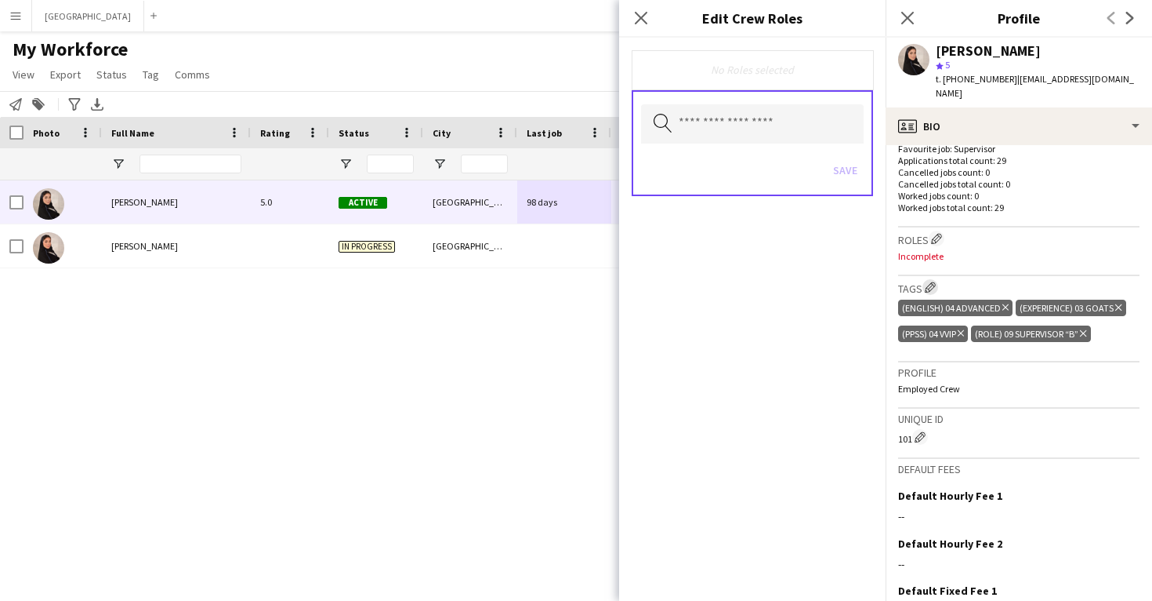
click at [934, 281] on app-icon "Edit crew company tags" at bounding box center [930, 286] width 11 height 11
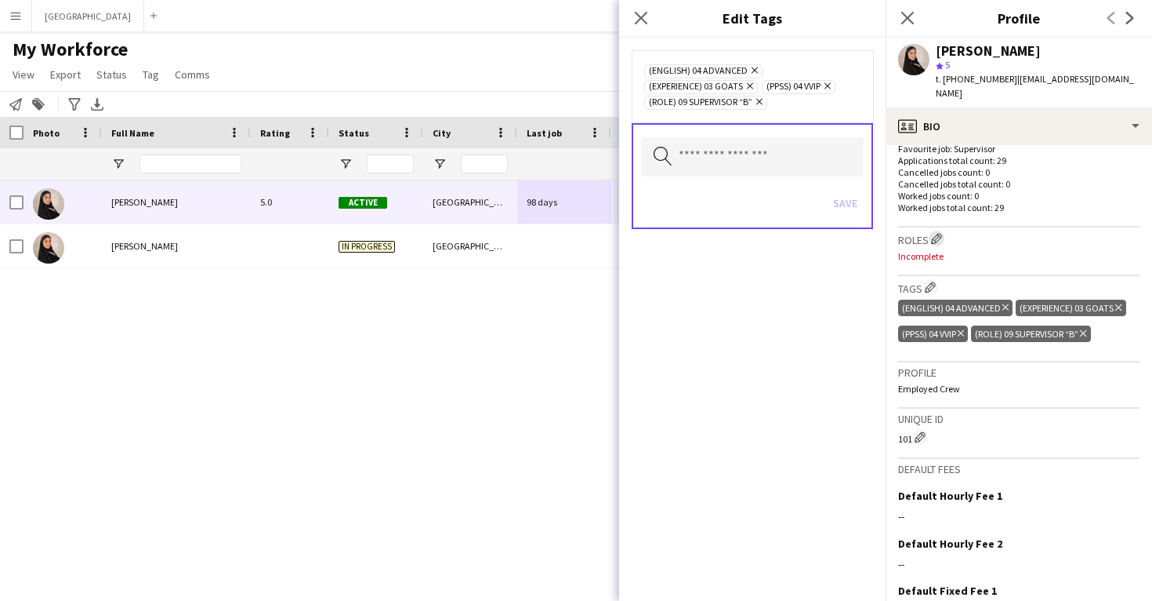
click at [934, 233] on app-icon "Edit crew company roles" at bounding box center [936, 238] width 11 height 11
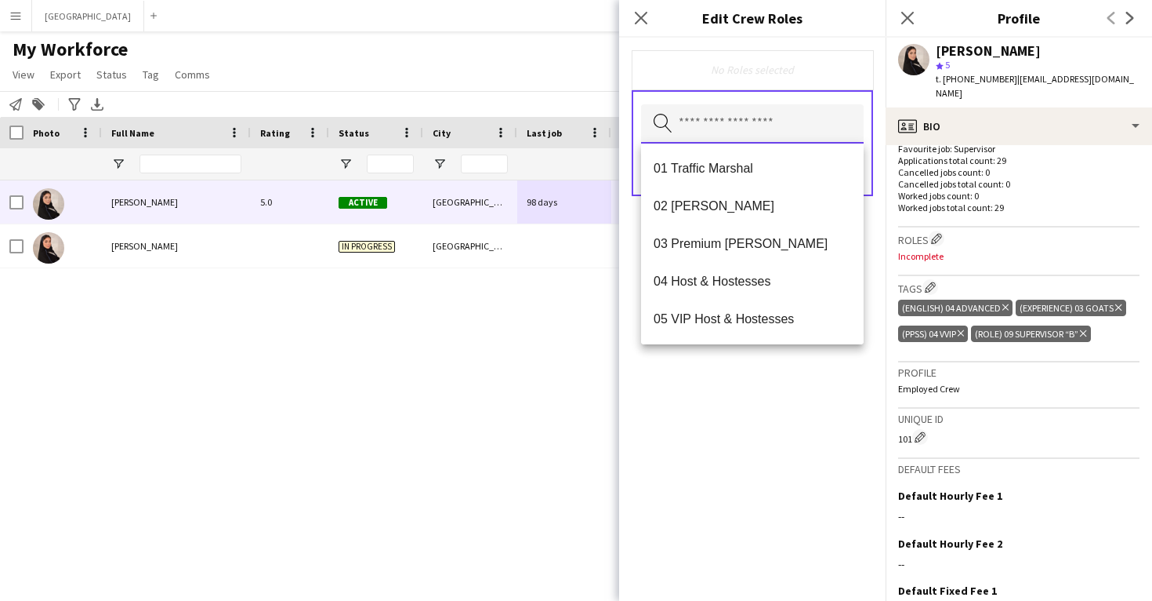
click at [756, 127] on input "text" at bounding box center [752, 123] width 223 height 39
click at [659, 74] on div "No Roles selected" at bounding box center [752, 70] width 216 height 14
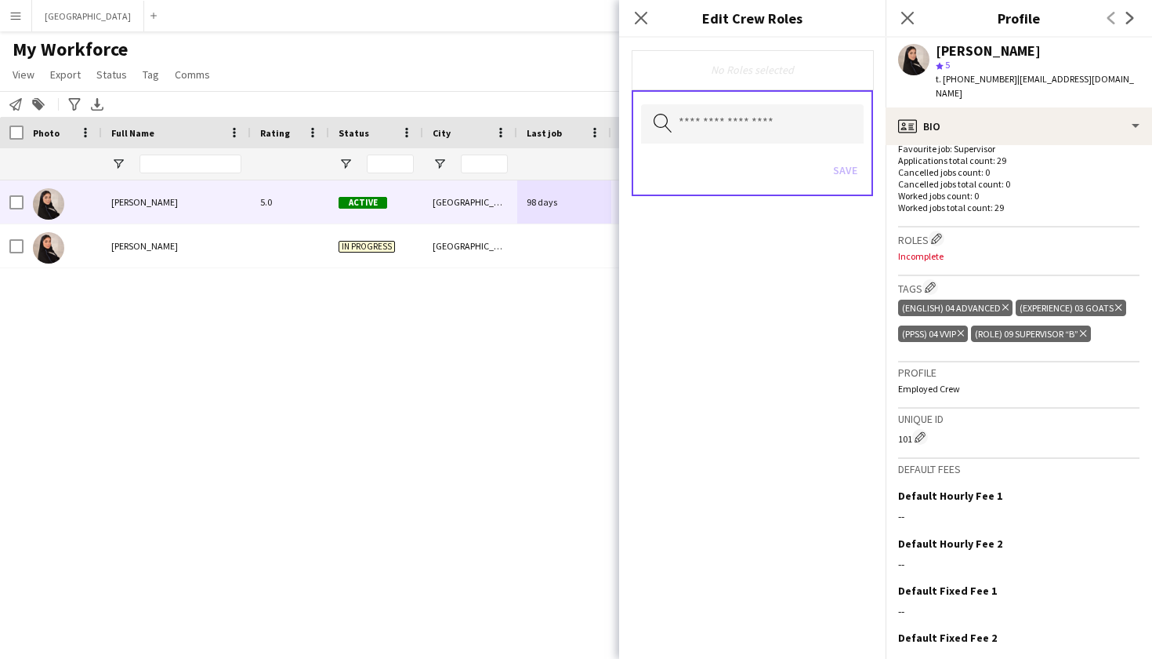
click at [516, 374] on div "[PERSON_NAME] 5.0 Active [GEOGRAPHIC_DATA] 98 days [PHONE_NUMBER] [EMAIL_ADDRES…" at bounding box center [552, 405] width 1105 height 451
click at [638, 15] on icon at bounding box center [640, 17] width 15 height 15
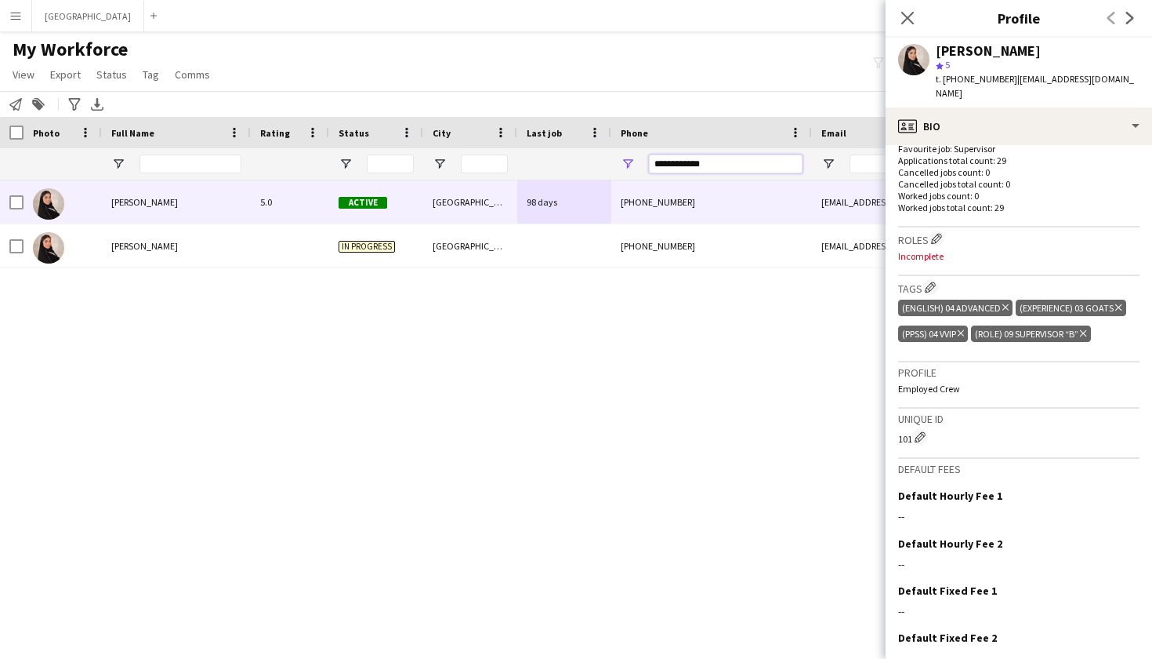
click at [670, 161] on input "**********" at bounding box center [726, 163] width 154 height 19
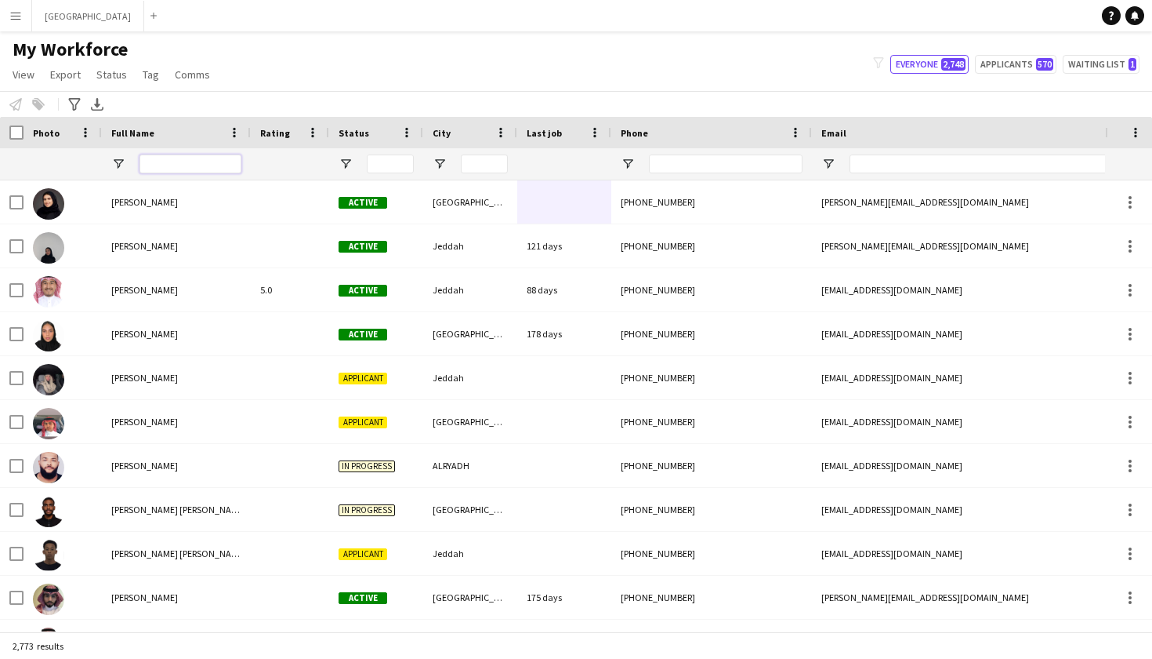
click at [156, 158] on input "Full Name Filter Input" at bounding box center [191, 163] width 102 height 19
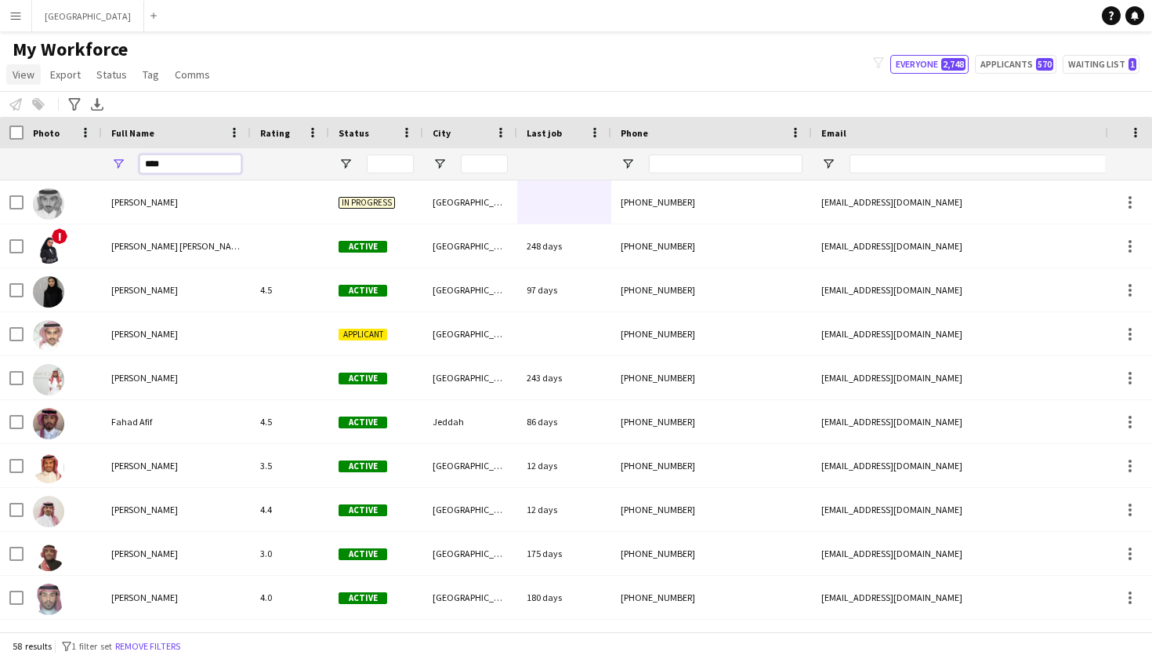
type input "****"
click at [16, 69] on span "View" at bounding box center [24, 74] width 22 height 14
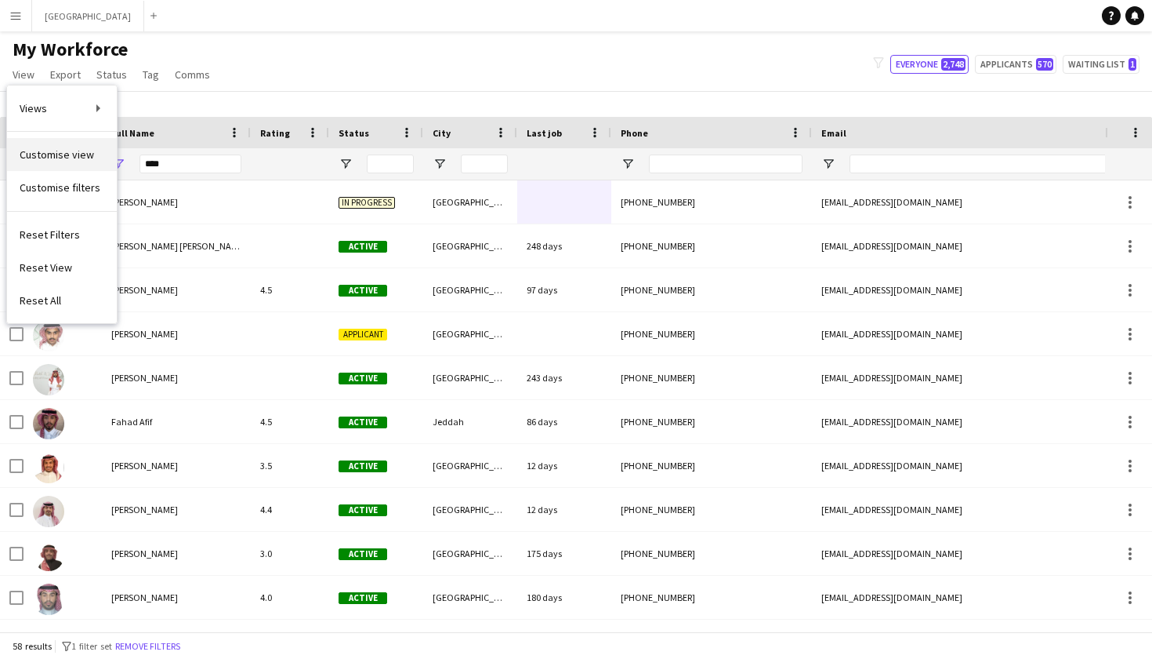
click at [64, 163] on link "Customise view" at bounding box center [62, 154] width 110 height 33
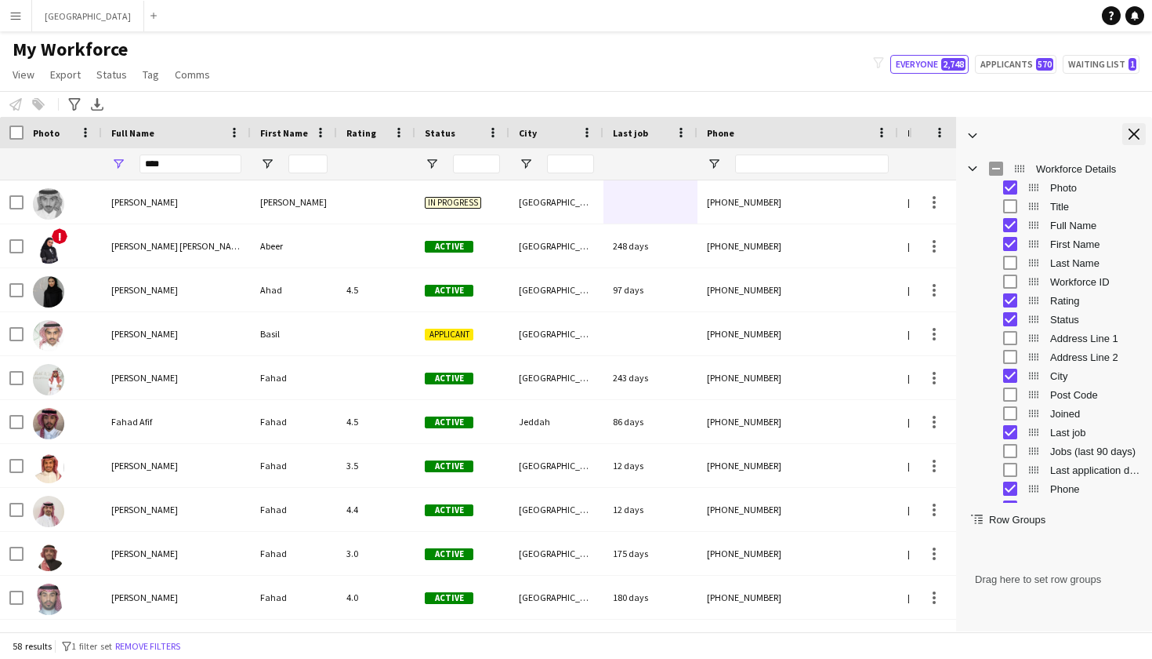
click at [1134, 129] on app-icon "Close tool panel" at bounding box center [1134, 134] width 11 height 11
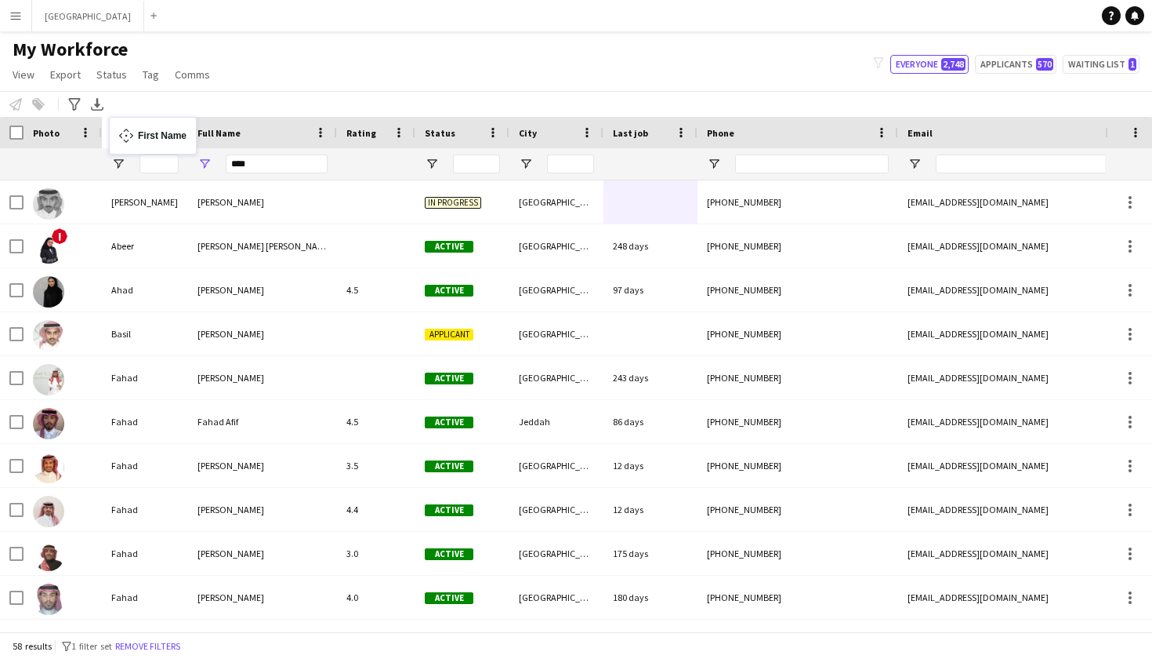
drag, startPoint x: 298, startPoint y: 132, endPoint x: 117, endPoint y: 126, distance: 181.2
click at [262, 168] on input "****" at bounding box center [277, 163] width 102 height 19
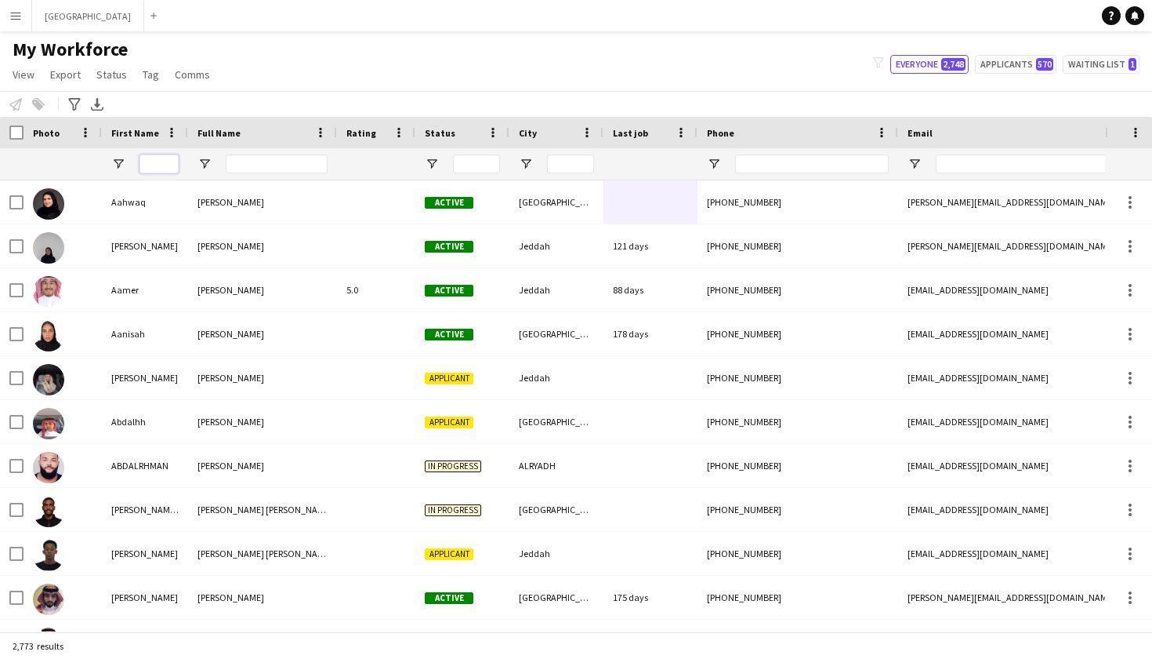
click at [153, 161] on input "First Name Filter Input" at bounding box center [159, 163] width 39 height 19
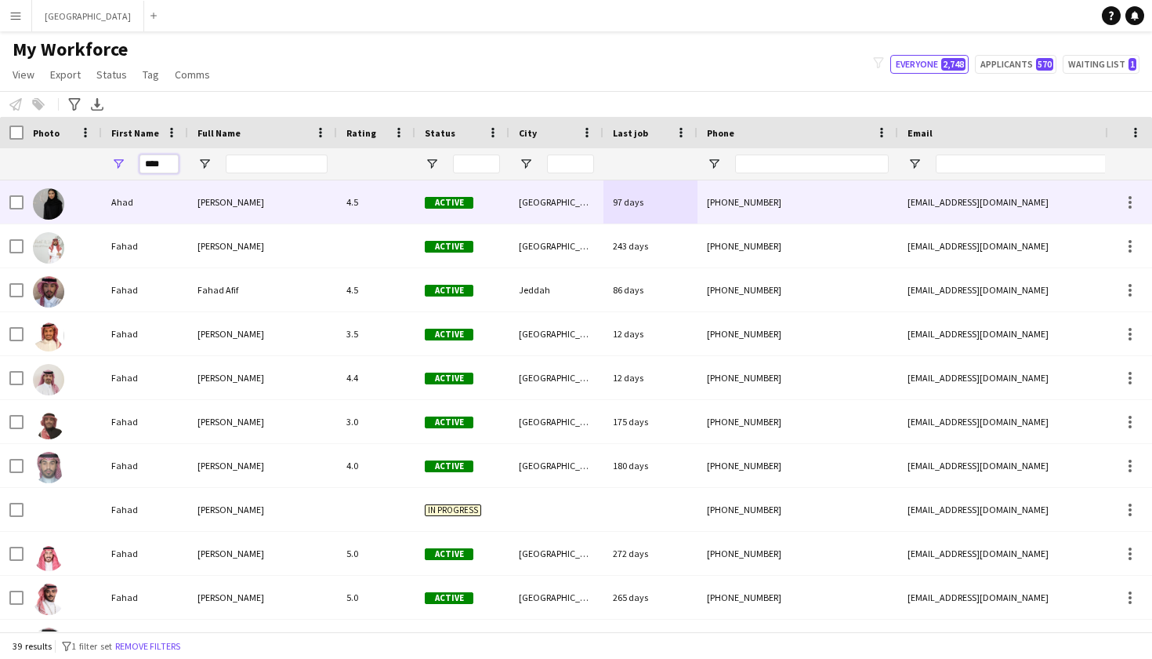
type input "****"
click at [154, 194] on div "Ahad" at bounding box center [145, 201] width 86 height 43
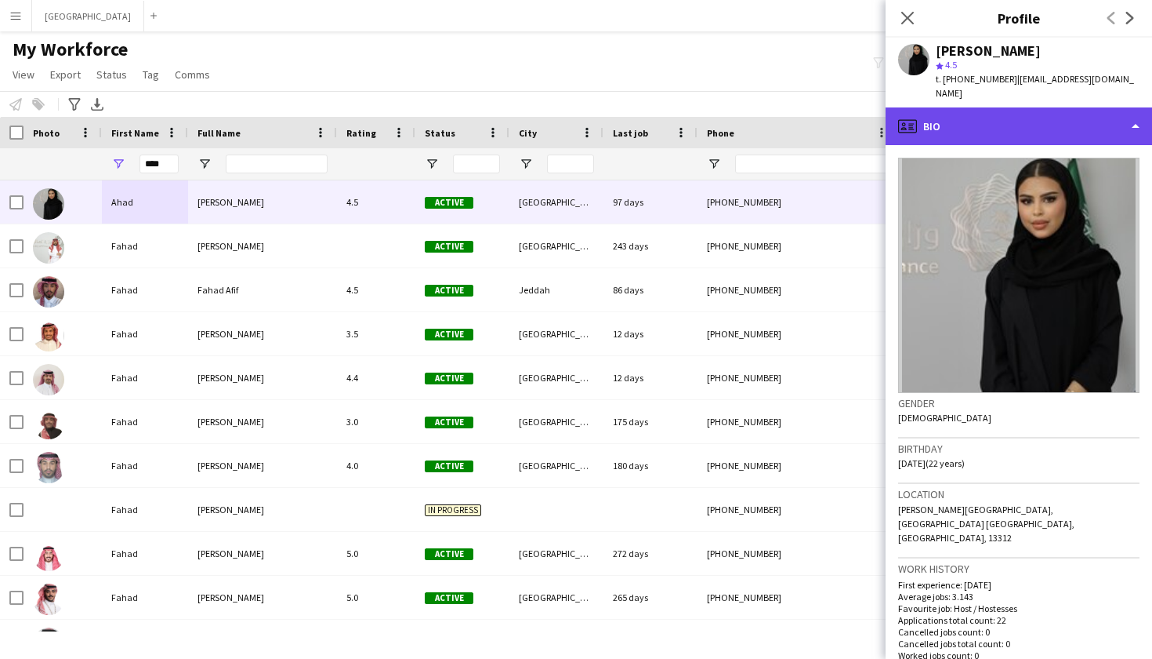
click at [953, 116] on div "profile Bio" at bounding box center [1019, 126] width 267 height 38
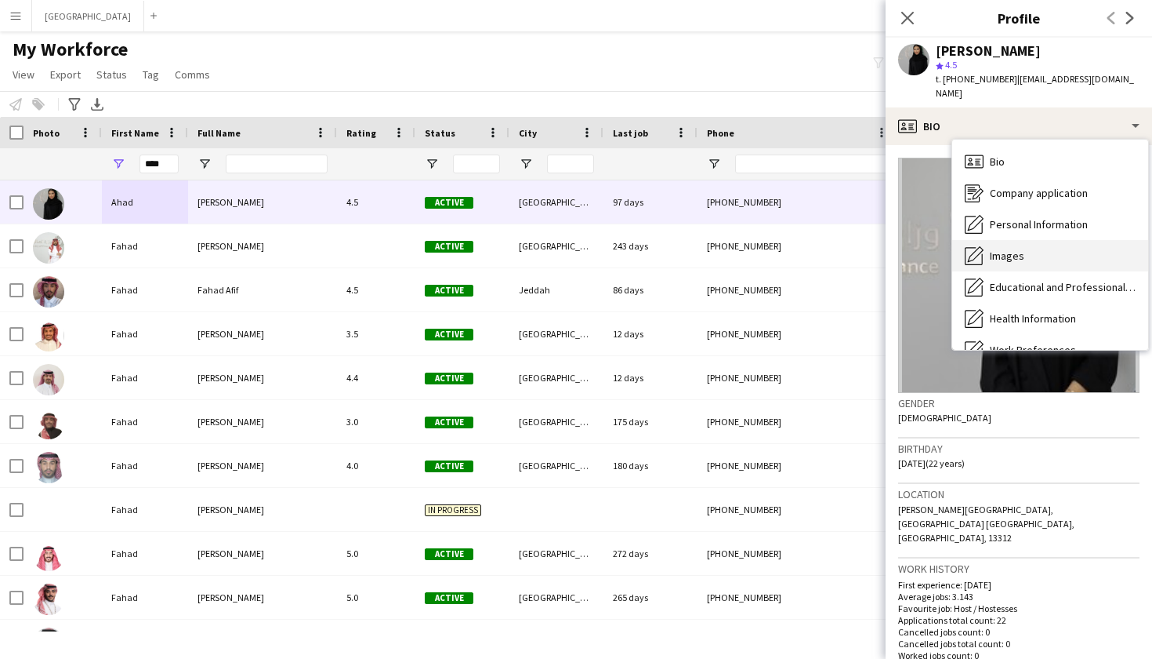
click at [1004, 249] on span "Images" at bounding box center [1007, 256] width 34 height 14
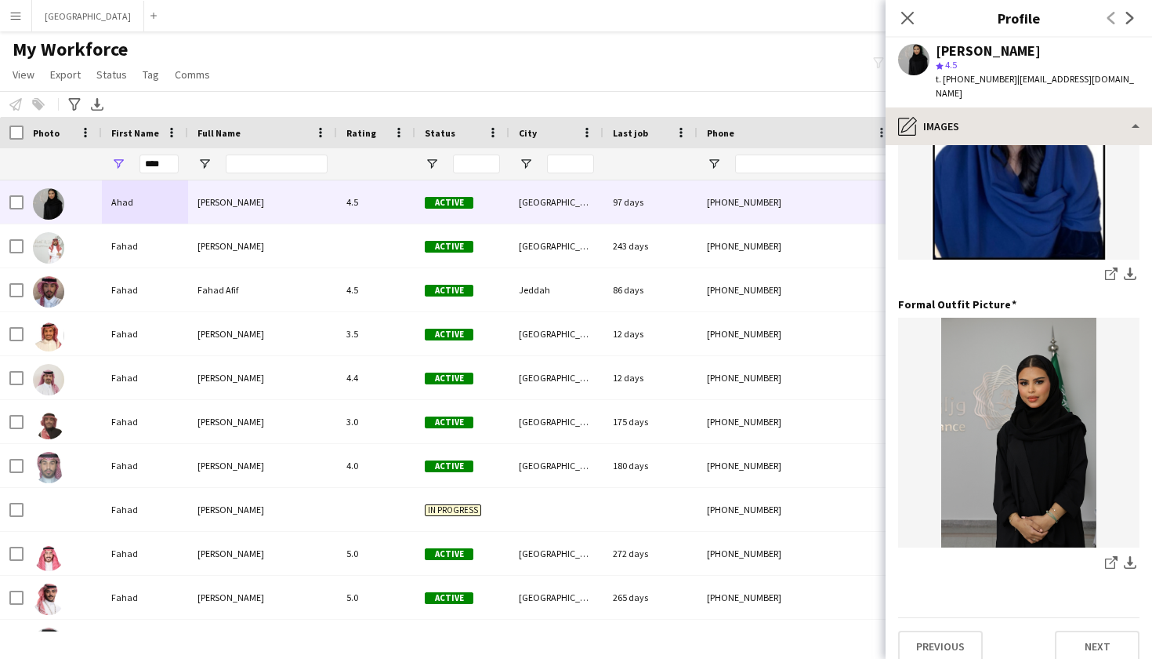
scroll to position [436, 0]
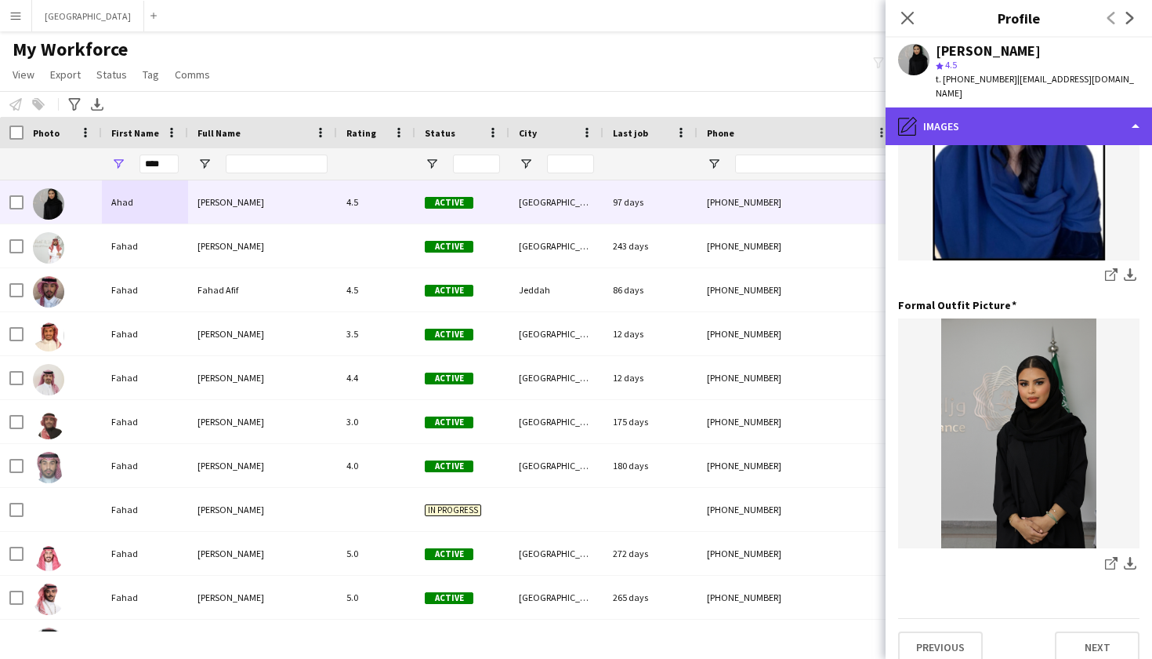
click at [970, 119] on div "pencil4 Images" at bounding box center [1019, 126] width 267 height 38
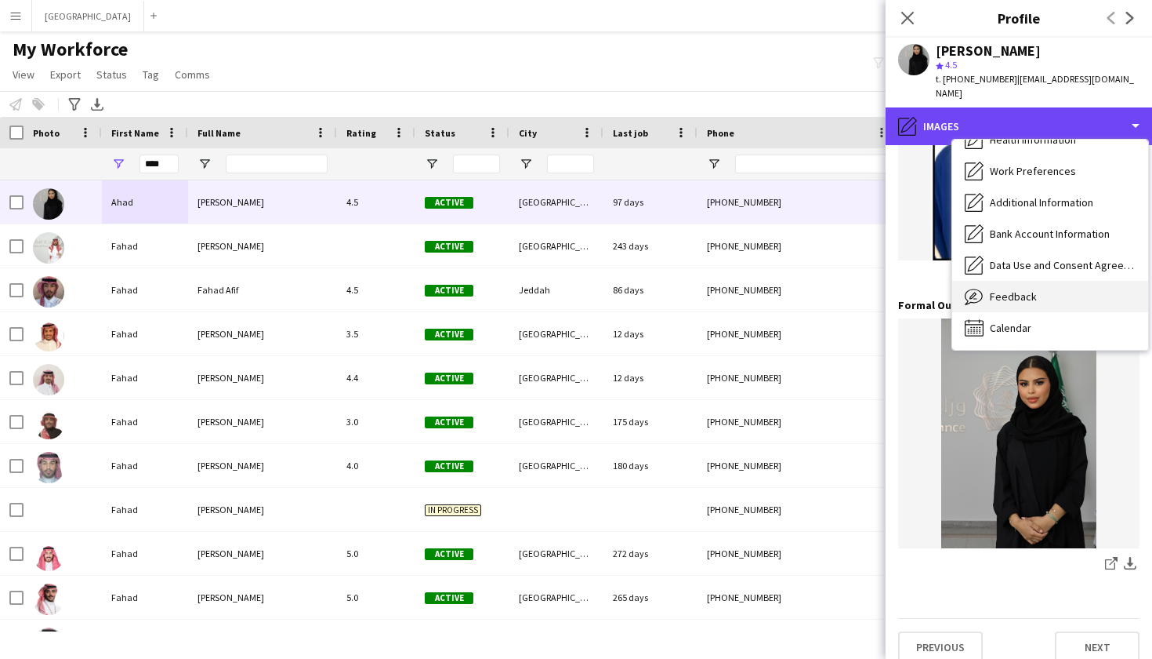
scroll to position [179, 0]
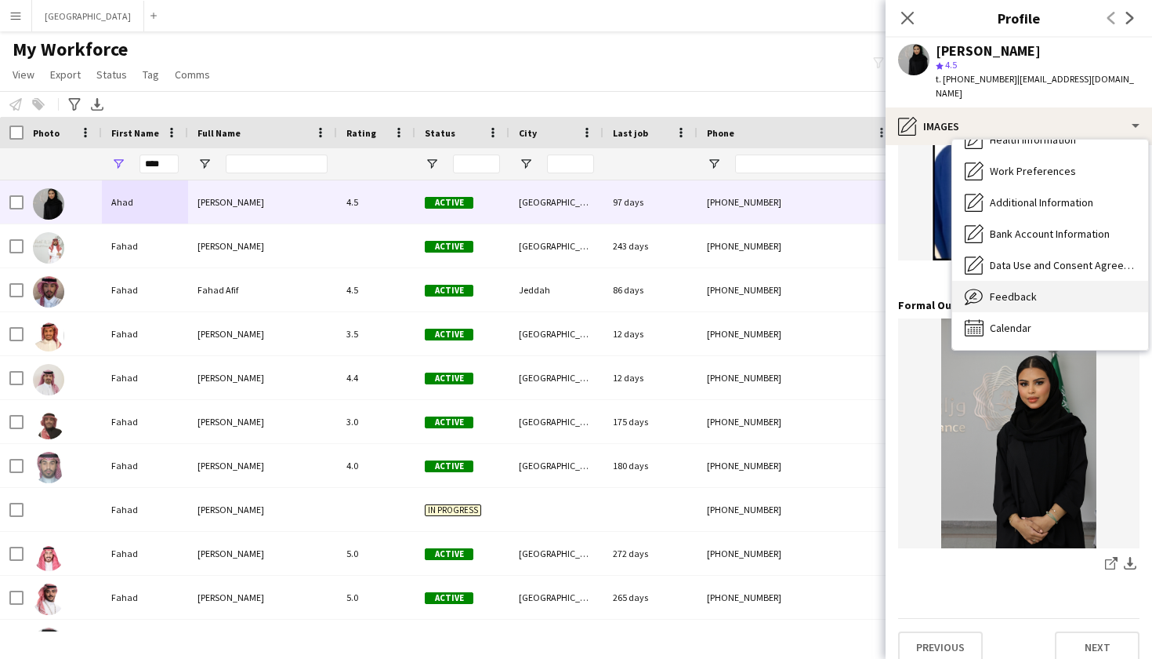
click at [1004, 289] on span "Feedback" at bounding box center [1013, 296] width 47 height 14
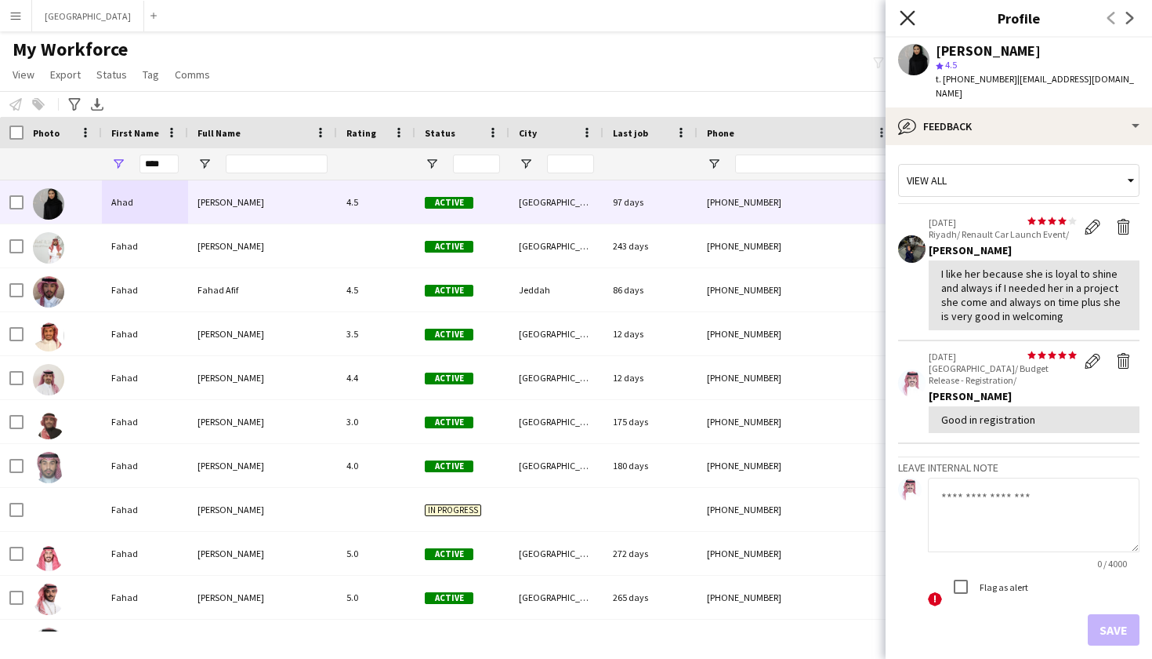
click at [910, 18] on icon "Close pop-in" at bounding box center [907, 17] width 15 height 15
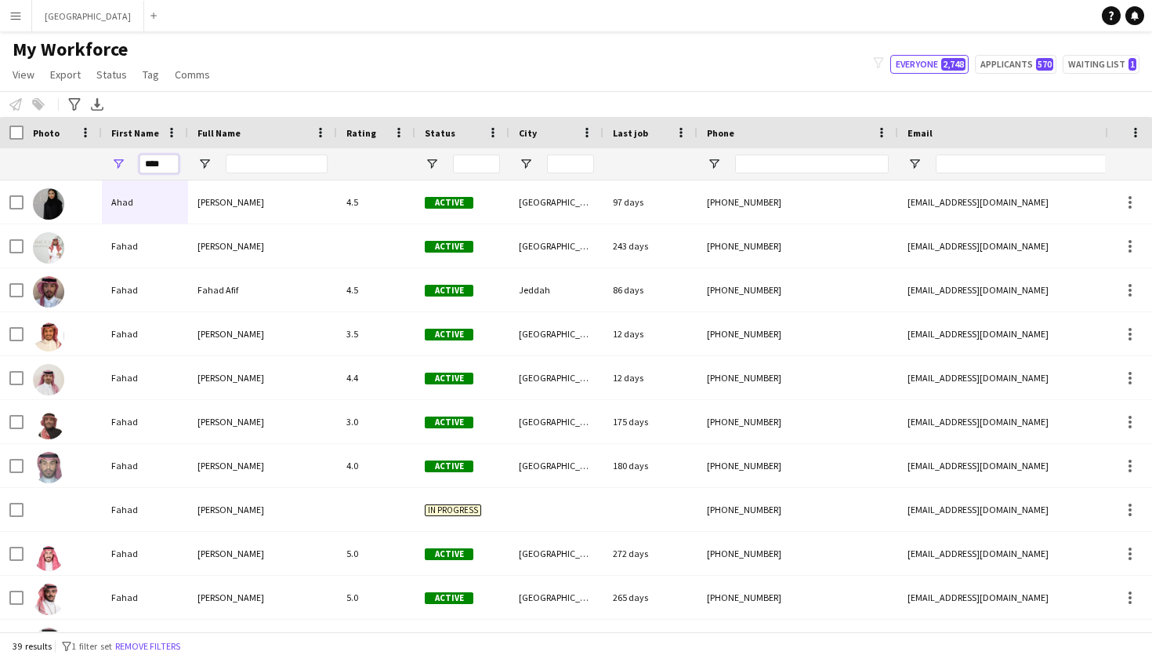
click at [166, 166] on input "****" at bounding box center [159, 163] width 39 height 19
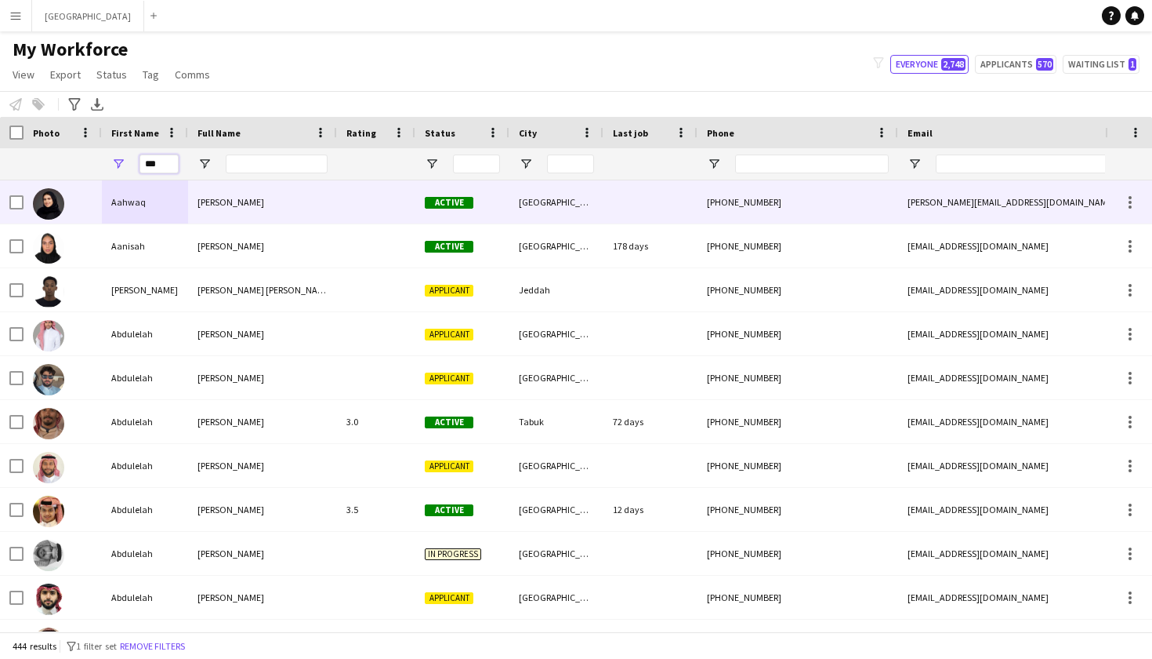
type input "****"
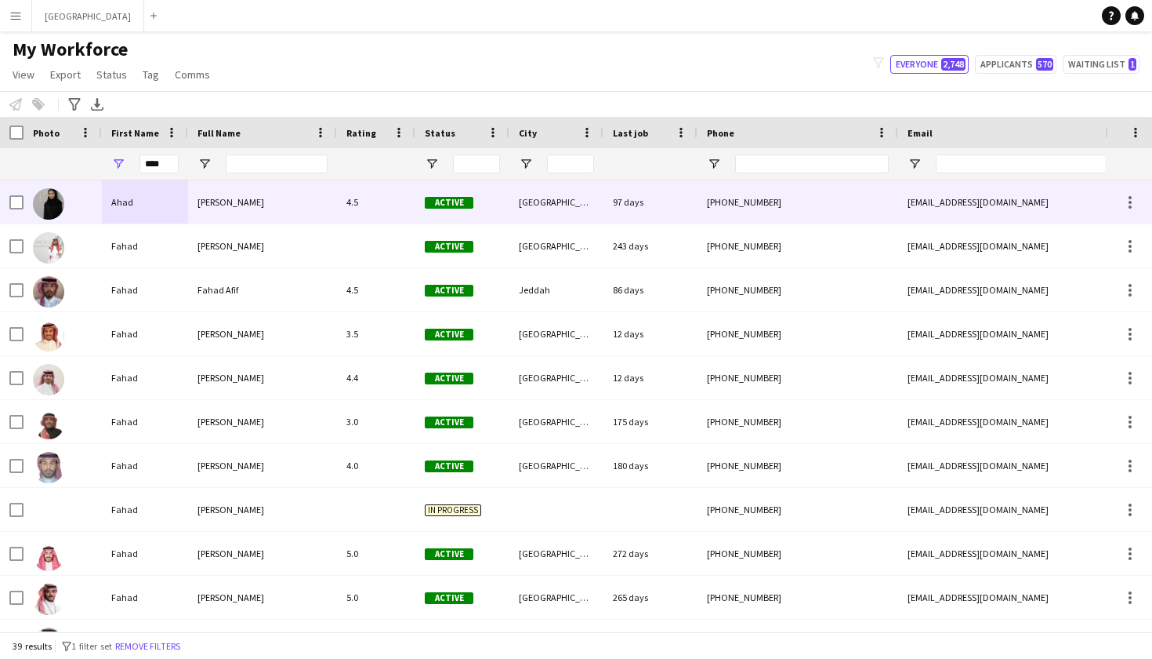
click at [95, 210] on div at bounding box center [63, 201] width 78 height 43
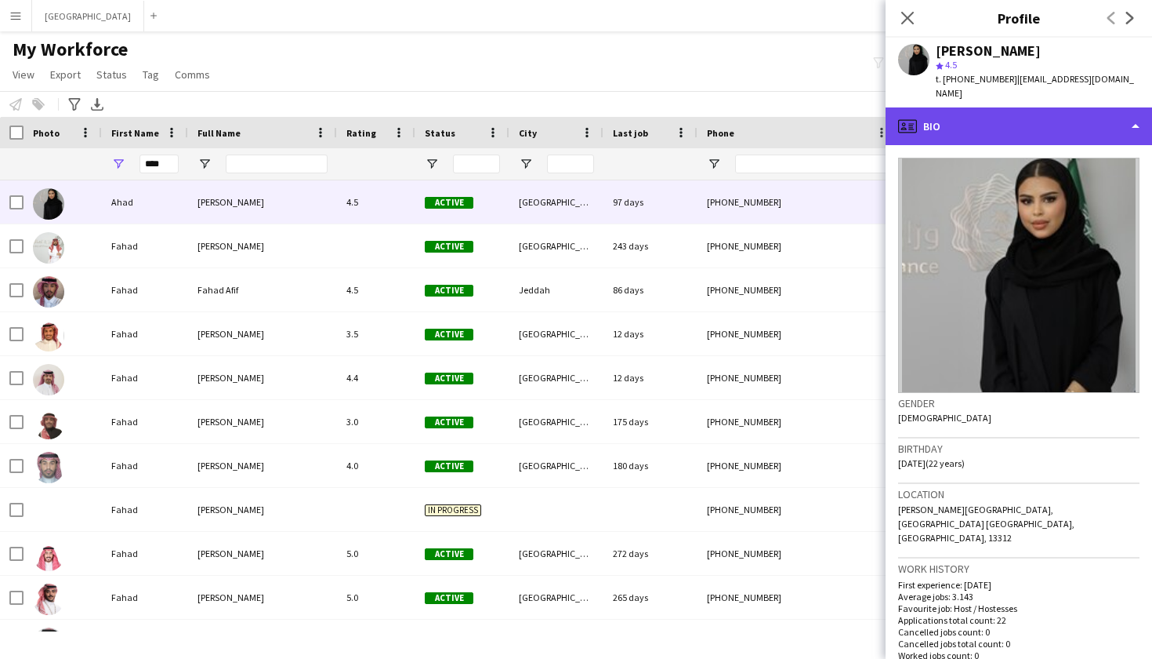
click at [1016, 111] on div "profile Bio" at bounding box center [1019, 126] width 267 height 38
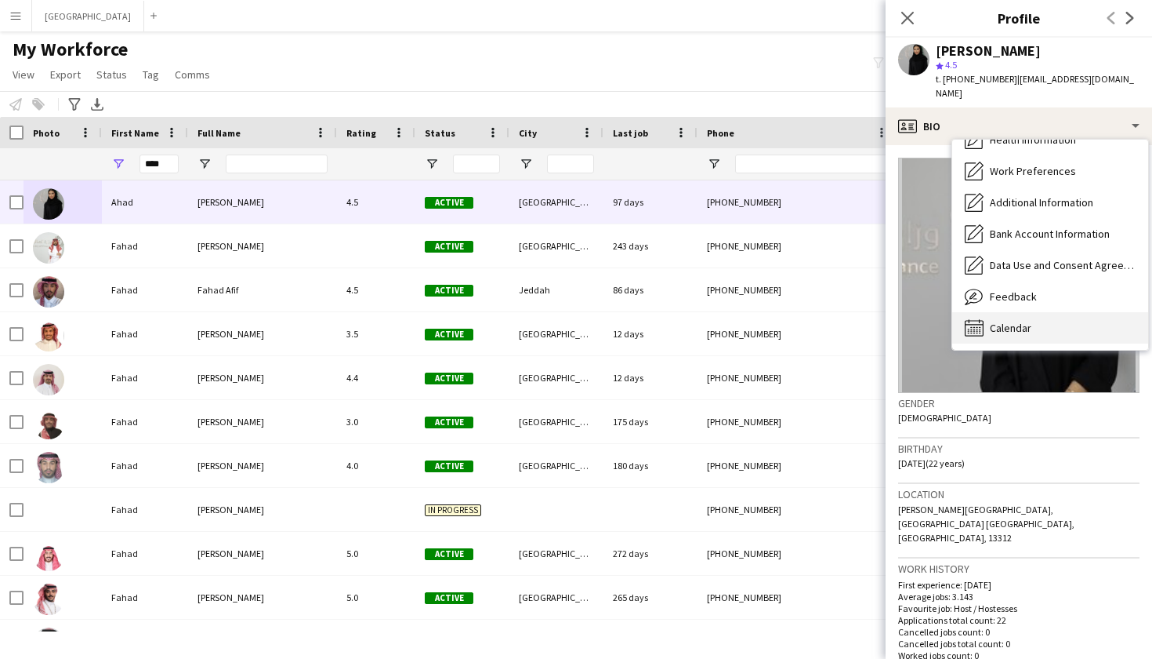
click at [1034, 312] on div "Calendar Calendar" at bounding box center [1051, 327] width 196 height 31
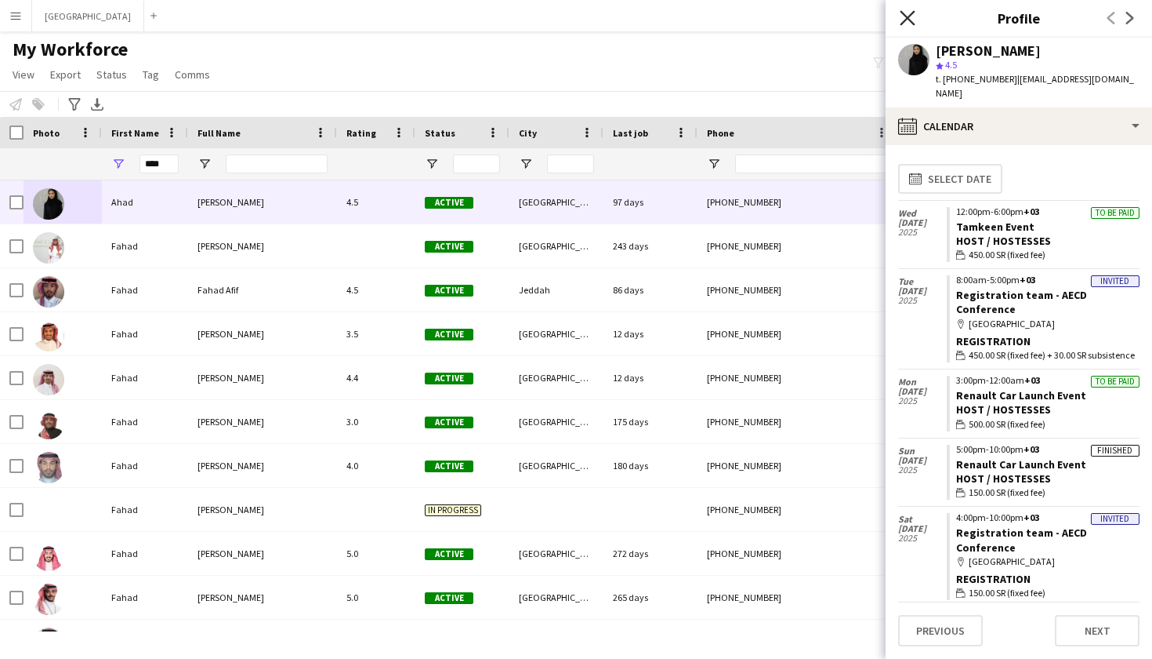
click at [905, 16] on icon at bounding box center [907, 17] width 15 height 15
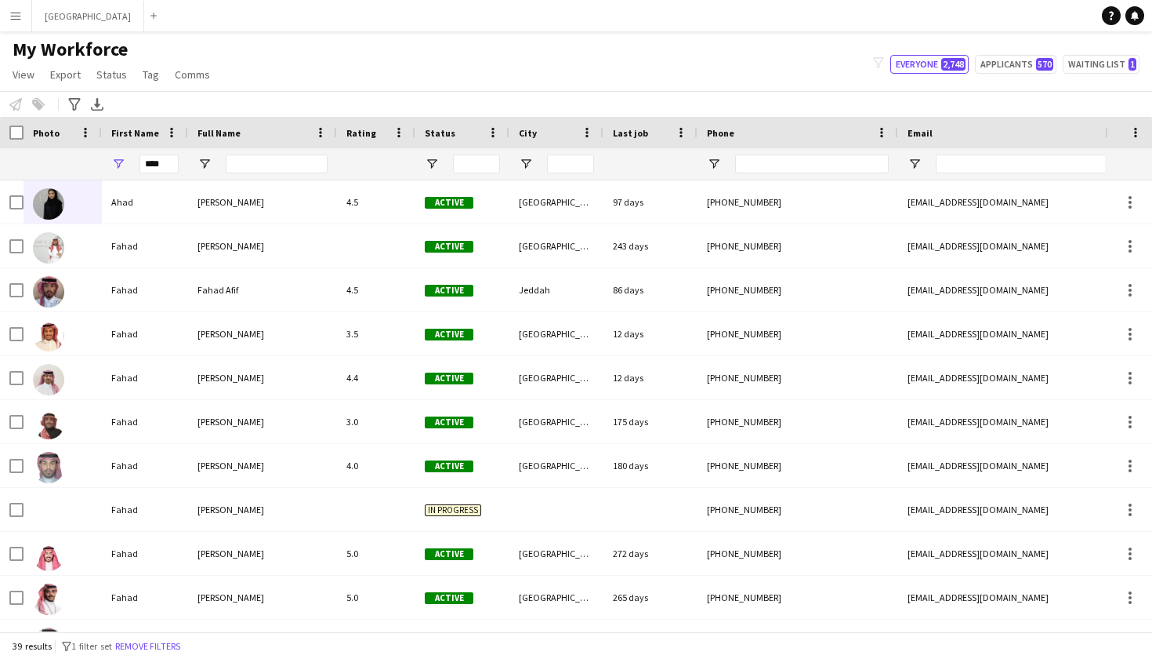
click at [169, 176] on div "****" at bounding box center [159, 163] width 39 height 31
click at [164, 169] on input "****" at bounding box center [159, 163] width 39 height 19
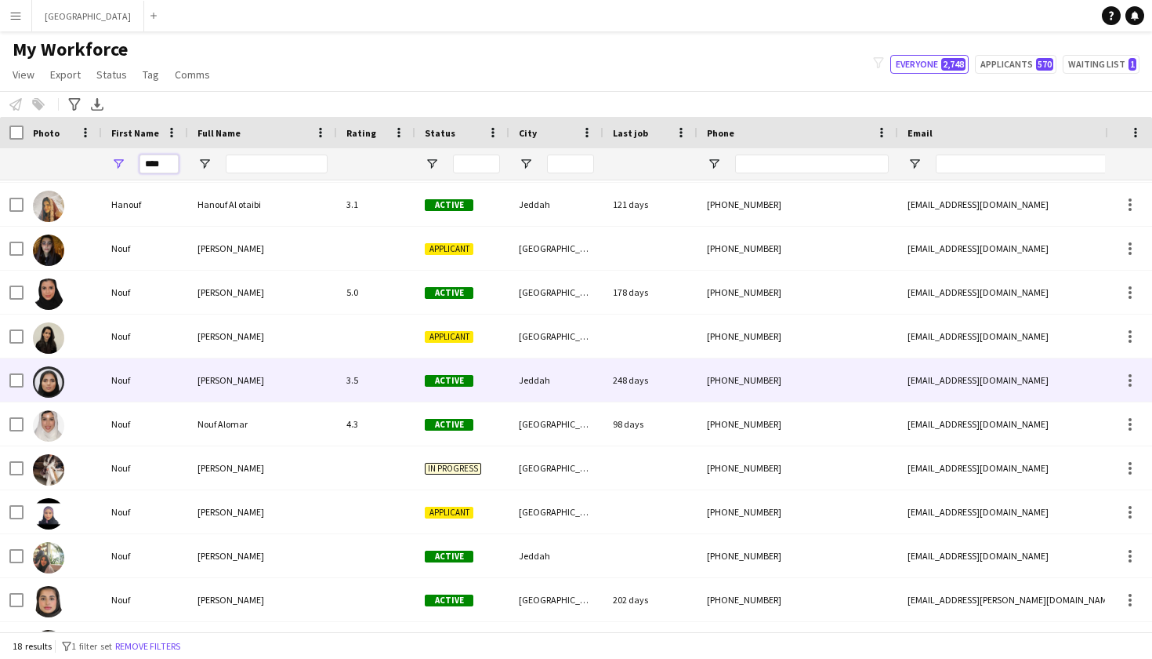
scroll to position [136, 0]
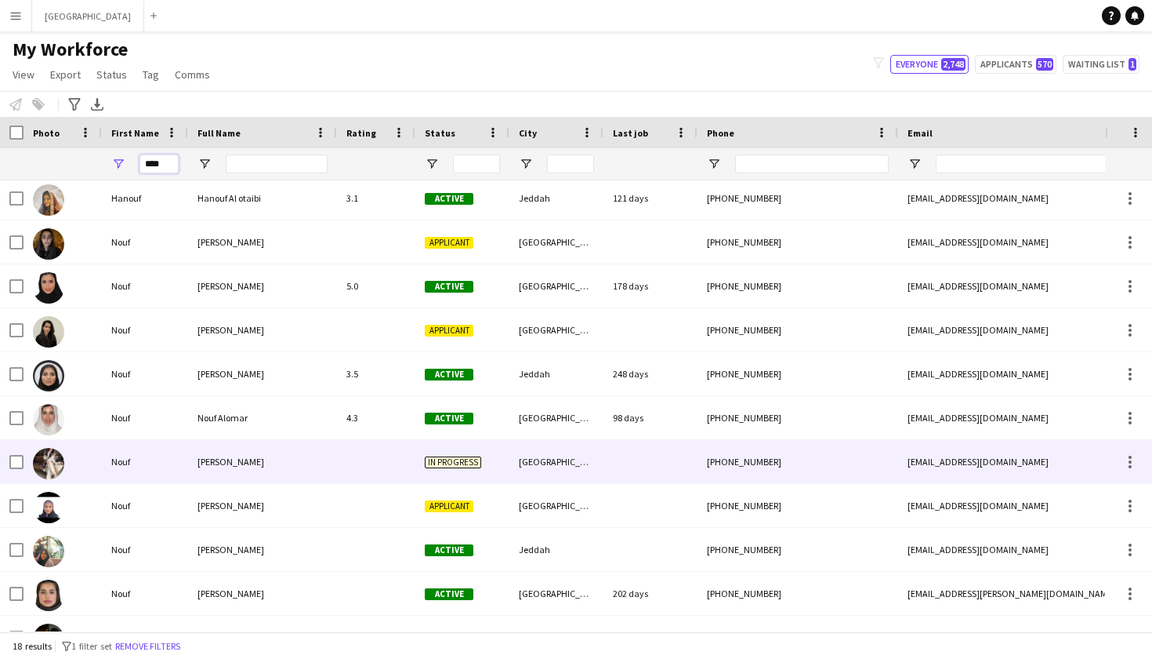
type input "****"
click at [165, 469] on div "Nouf" at bounding box center [145, 461] width 86 height 43
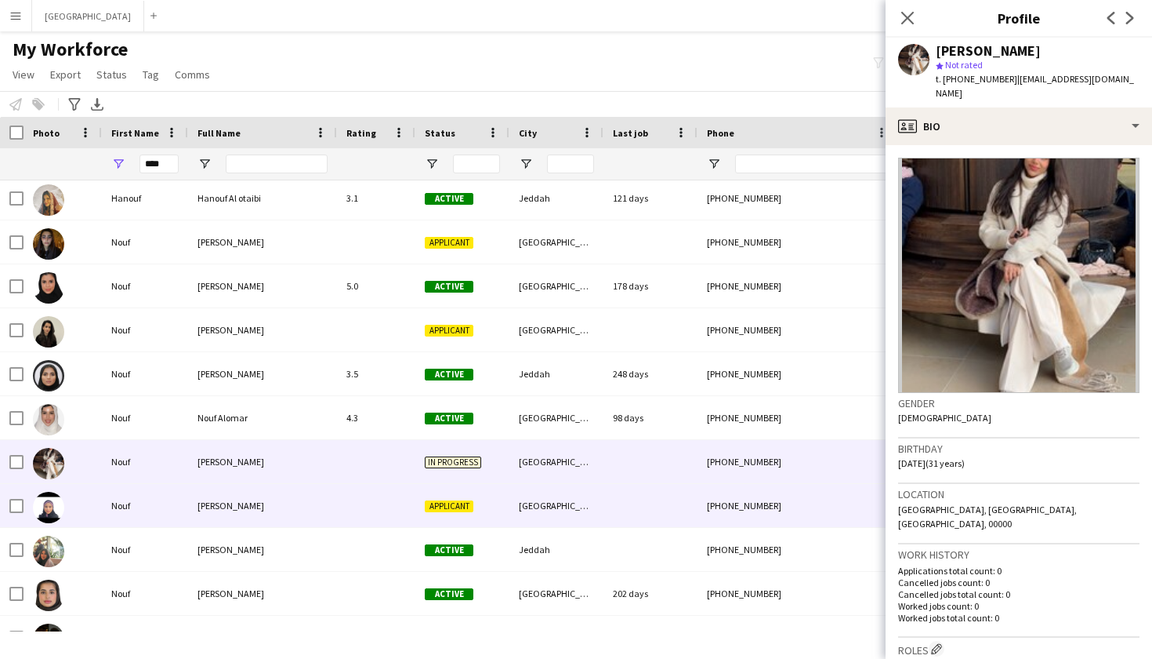
click at [165, 490] on div "Nouf" at bounding box center [145, 505] width 86 height 43
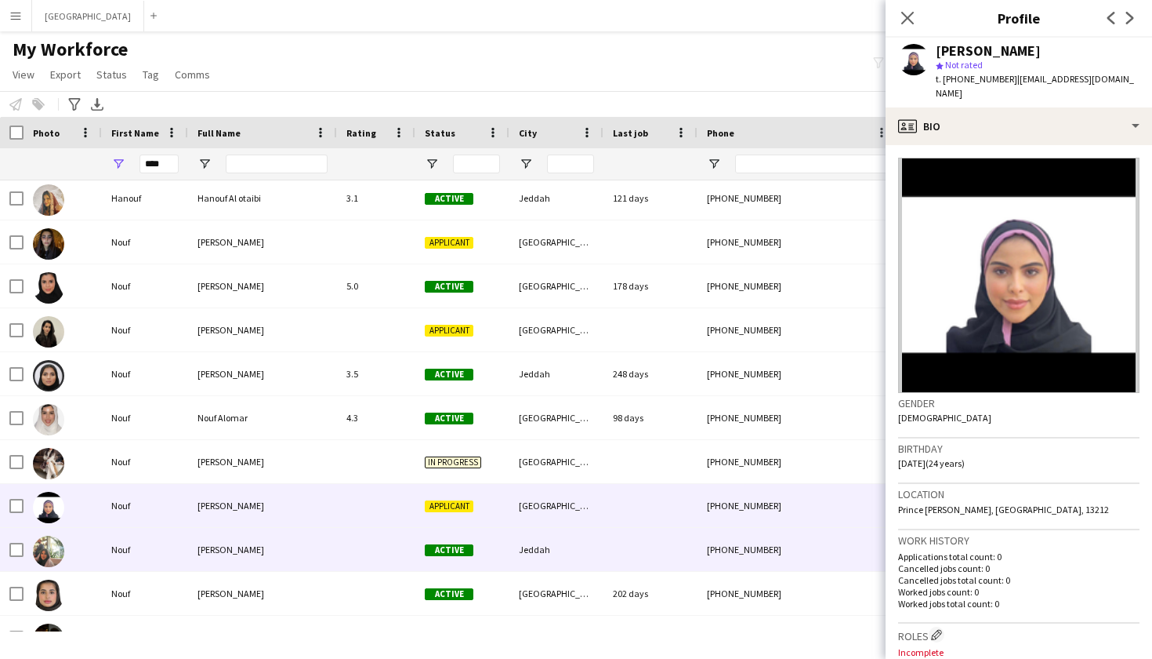
click at [168, 541] on div "Nouf" at bounding box center [145, 549] width 86 height 43
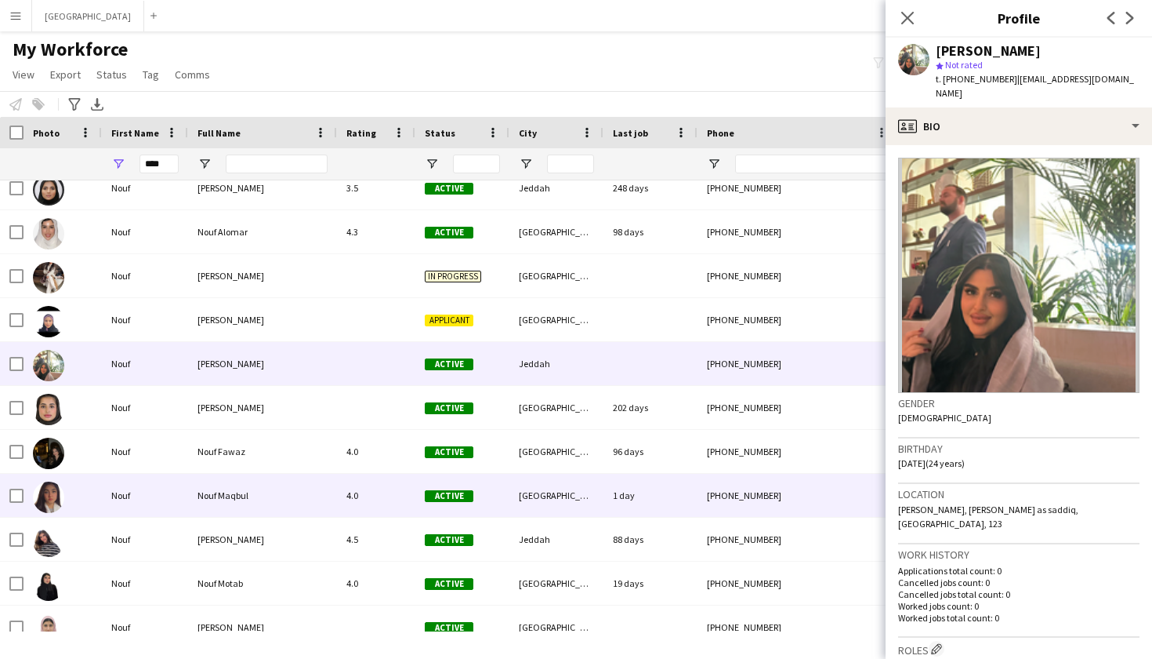
scroll to position [331, 0]
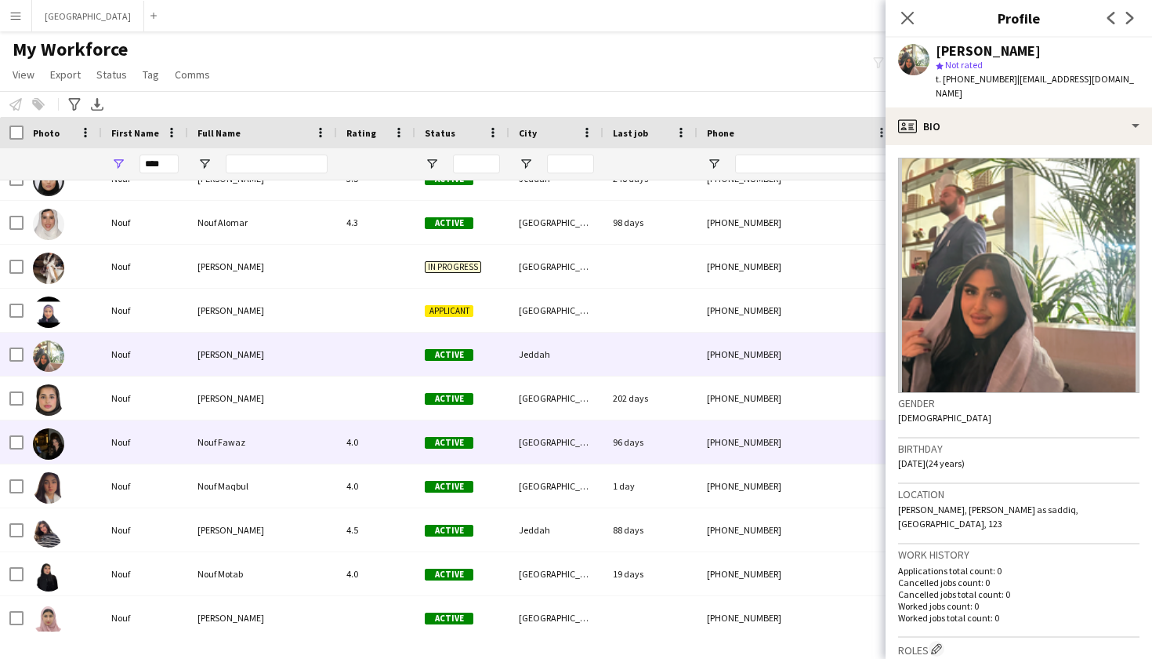
click at [139, 430] on div "Nouf" at bounding box center [145, 441] width 86 height 43
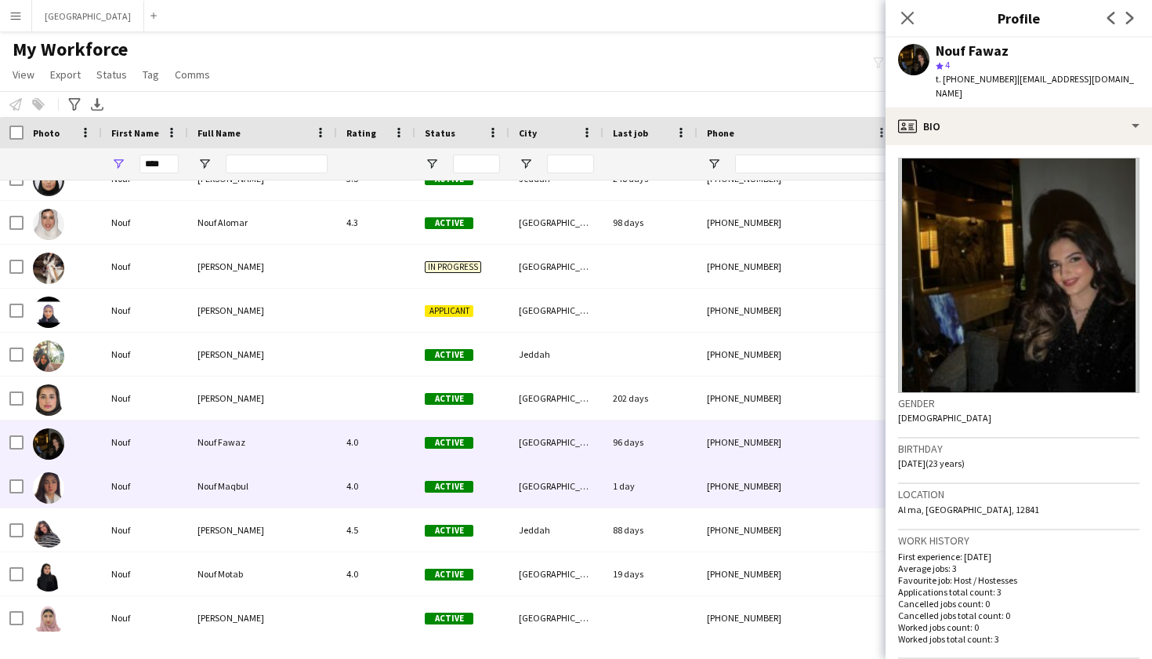
click at [148, 476] on div "Nouf" at bounding box center [145, 485] width 86 height 43
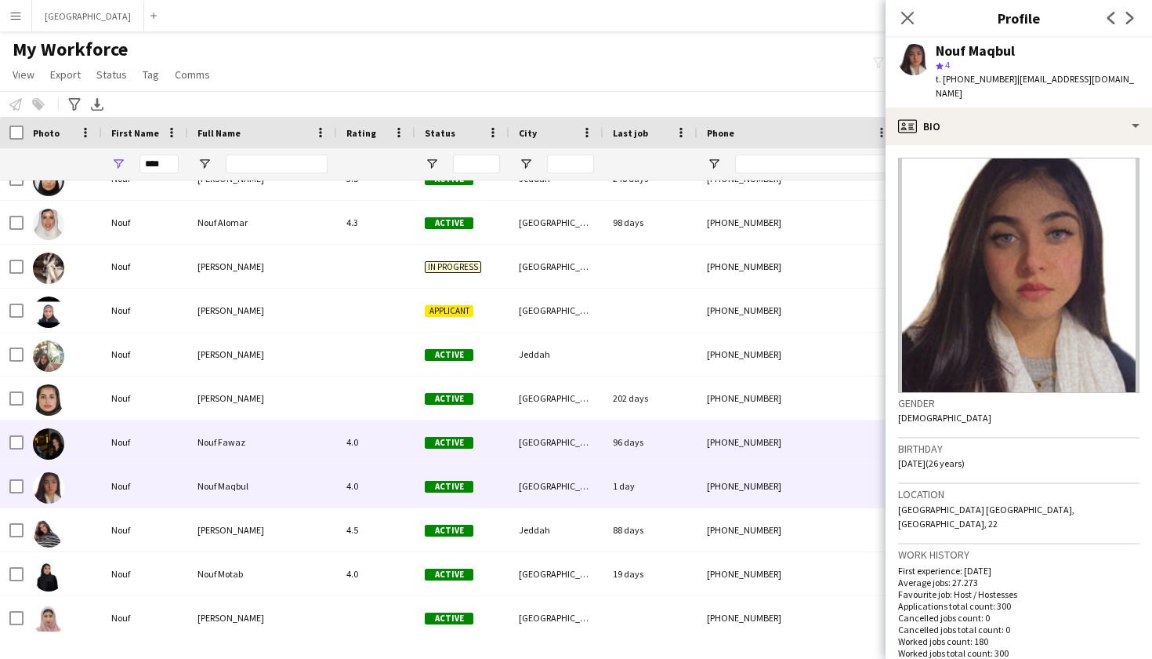
click at [147, 445] on div "Nouf" at bounding box center [145, 441] width 86 height 43
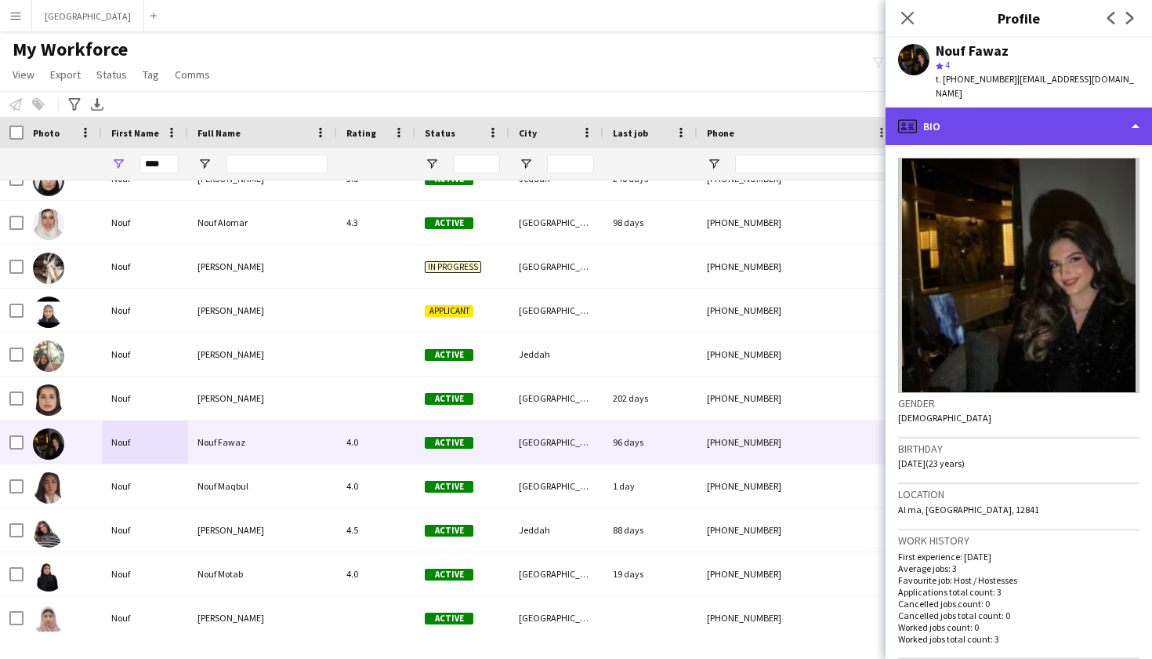
click at [978, 111] on div "profile Bio" at bounding box center [1019, 126] width 267 height 38
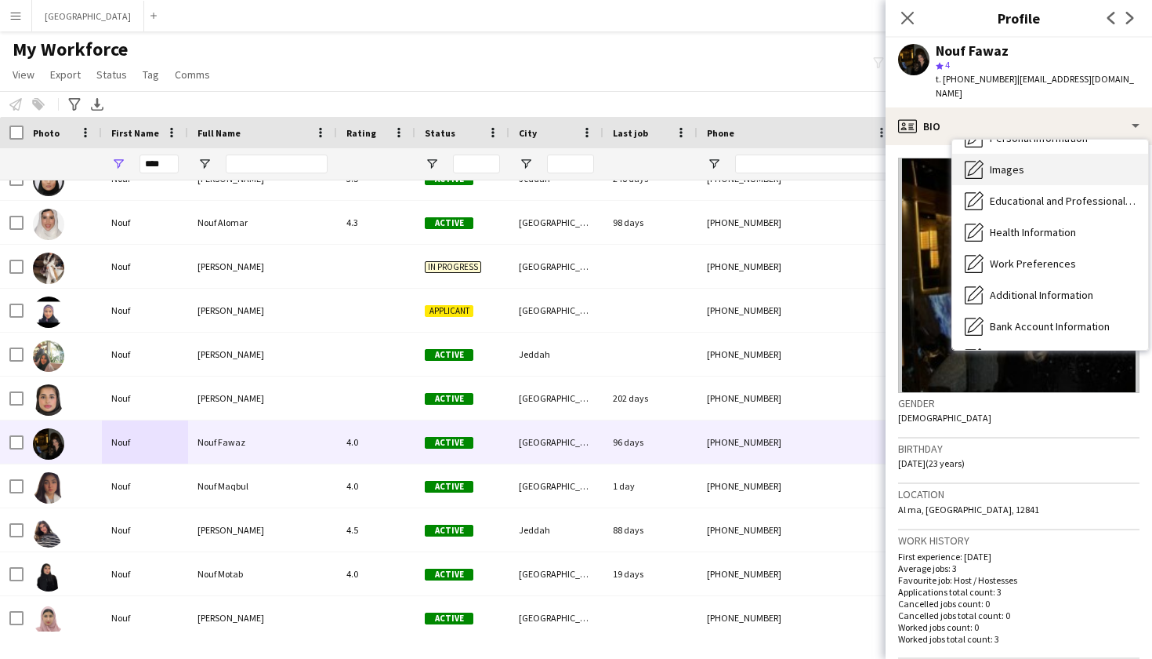
click at [1010, 162] on span "Images" at bounding box center [1007, 169] width 34 height 14
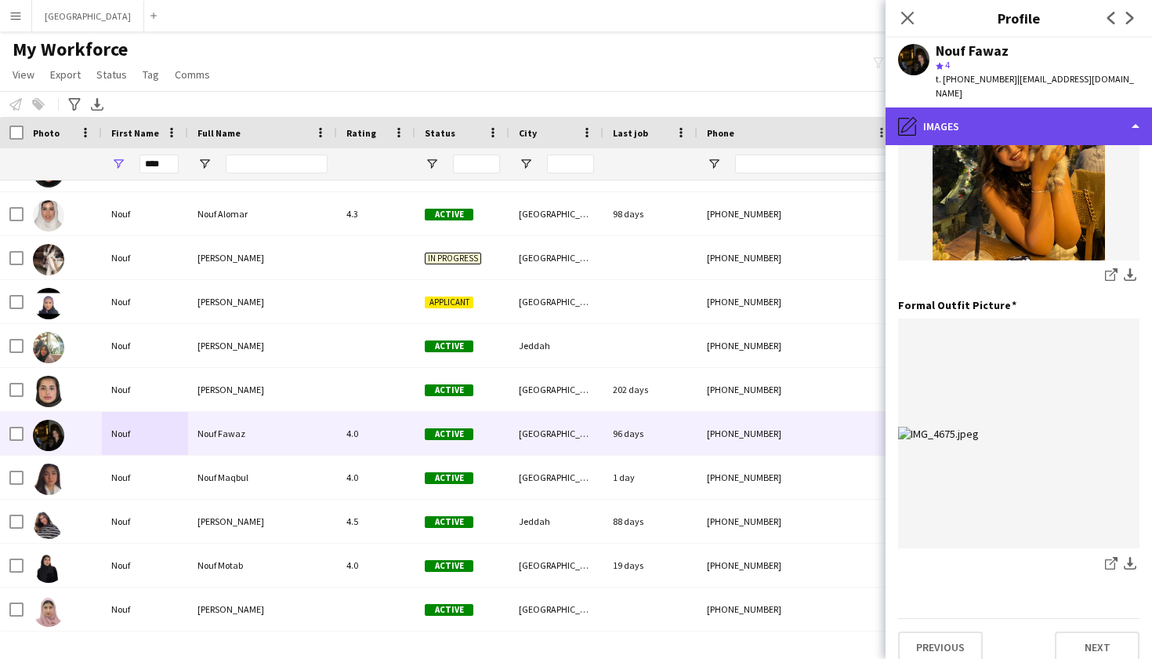
click at [975, 114] on div "pencil4 Images" at bounding box center [1019, 126] width 267 height 38
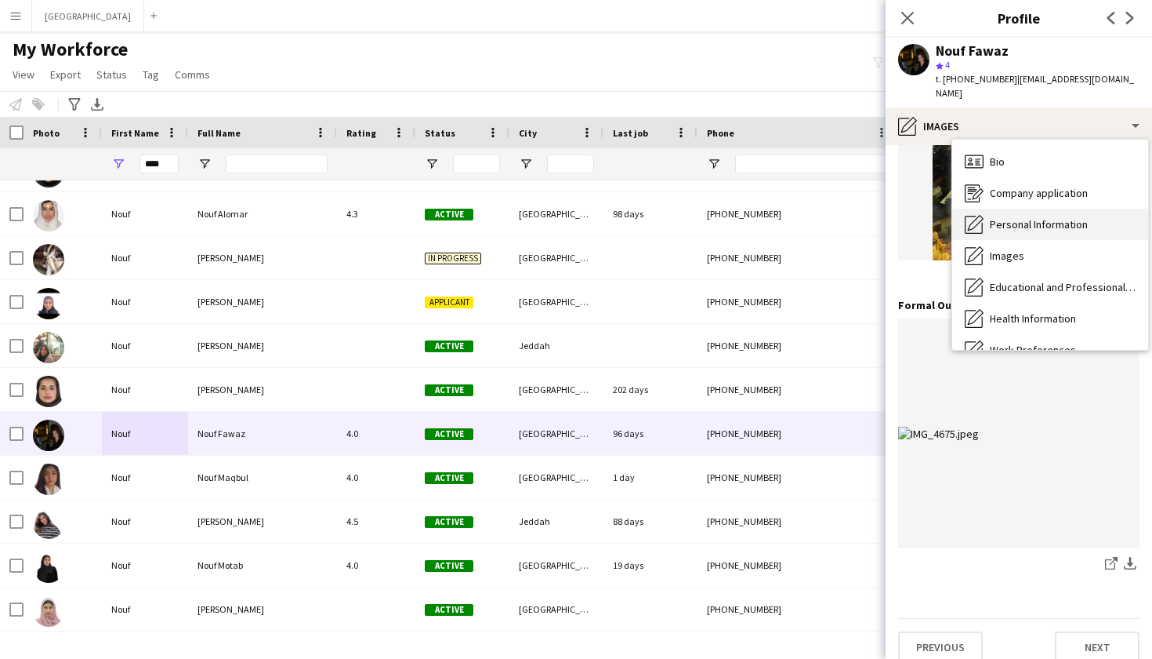
click at [993, 217] on span "Personal Information" at bounding box center [1039, 224] width 98 height 14
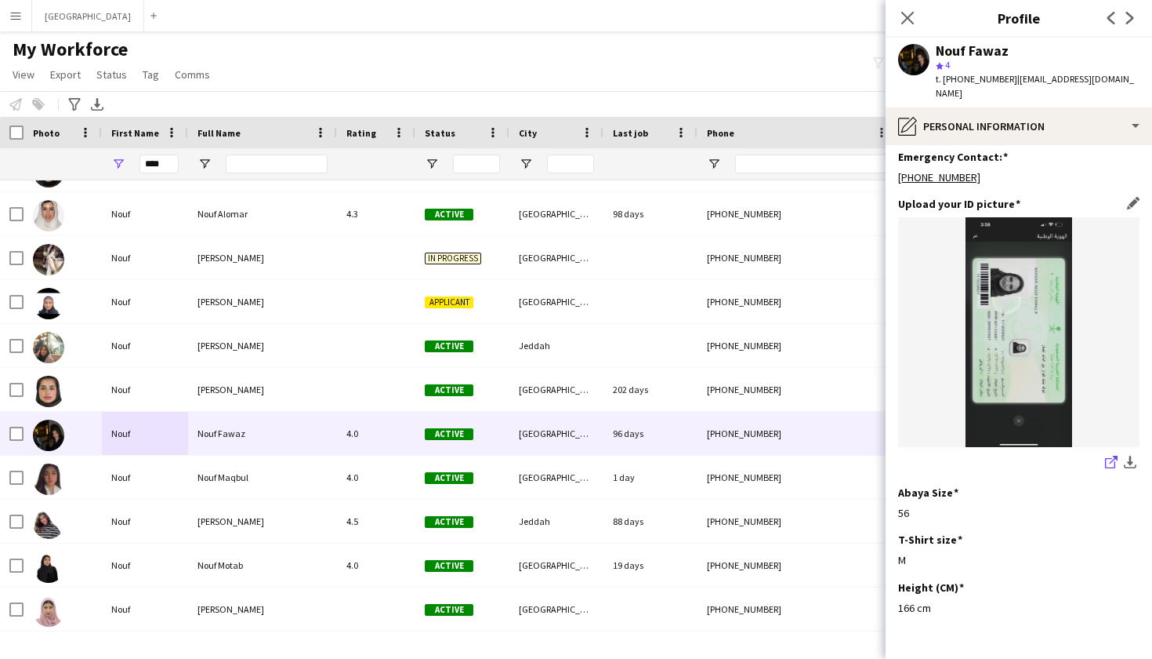
click at [1108, 455] on icon "share-external-link-1" at bounding box center [1111, 461] width 13 height 13
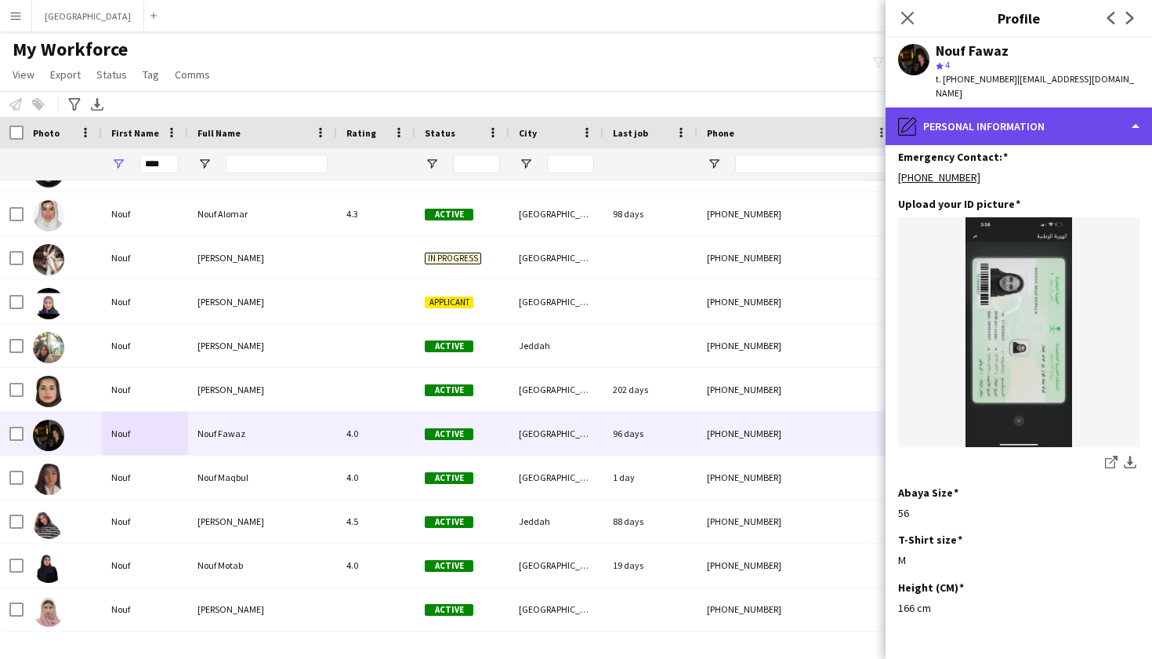
click at [943, 107] on div "pencil4 Personal Information" at bounding box center [1019, 126] width 267 height 38
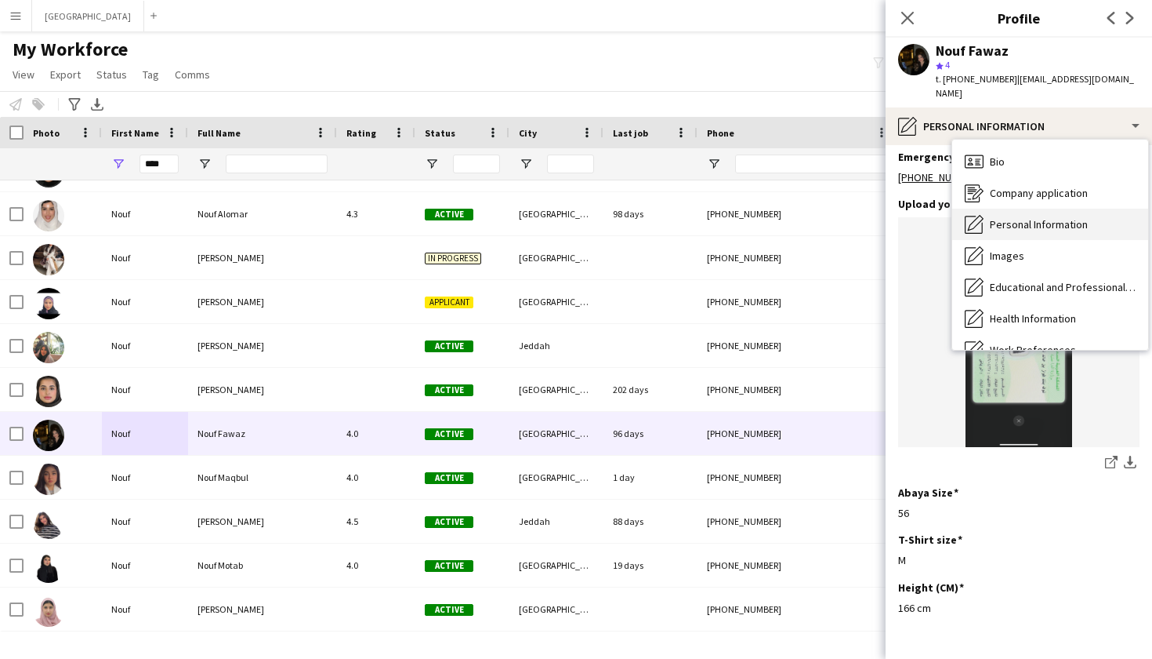
click at [999, 220] on div "Personal Information Personal Information" at bounding box center [1051, 224] width 196 height 31
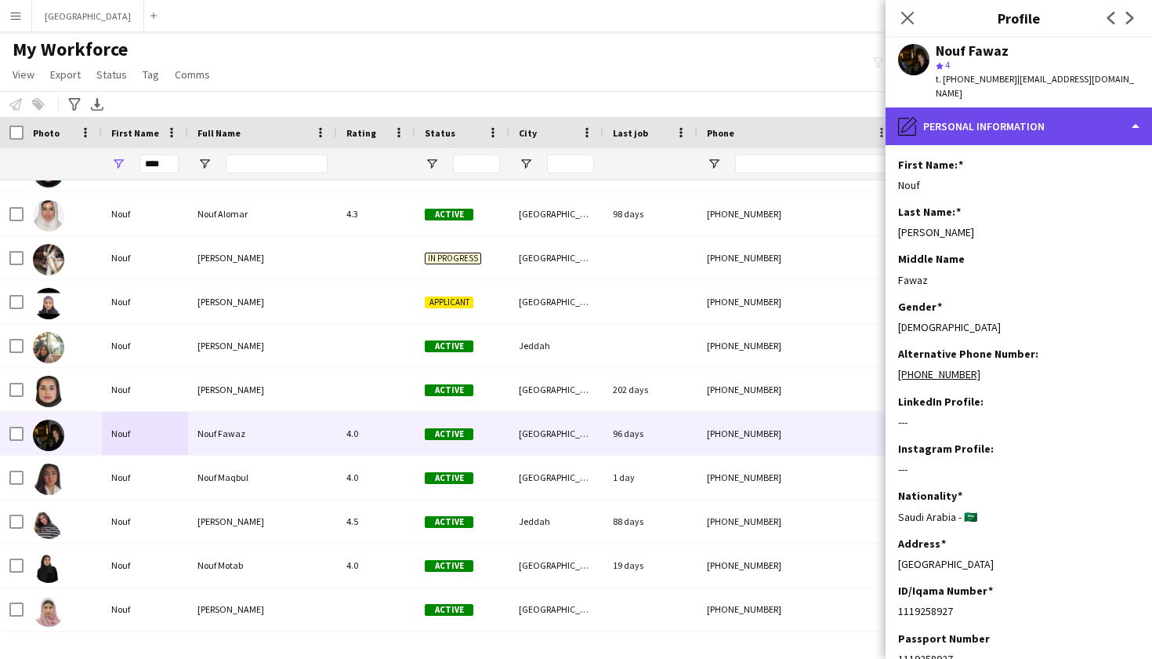
click at [960, 118] on div "pencil4 Personal Information" at bounding box center [1019, 126] width 267 height 38
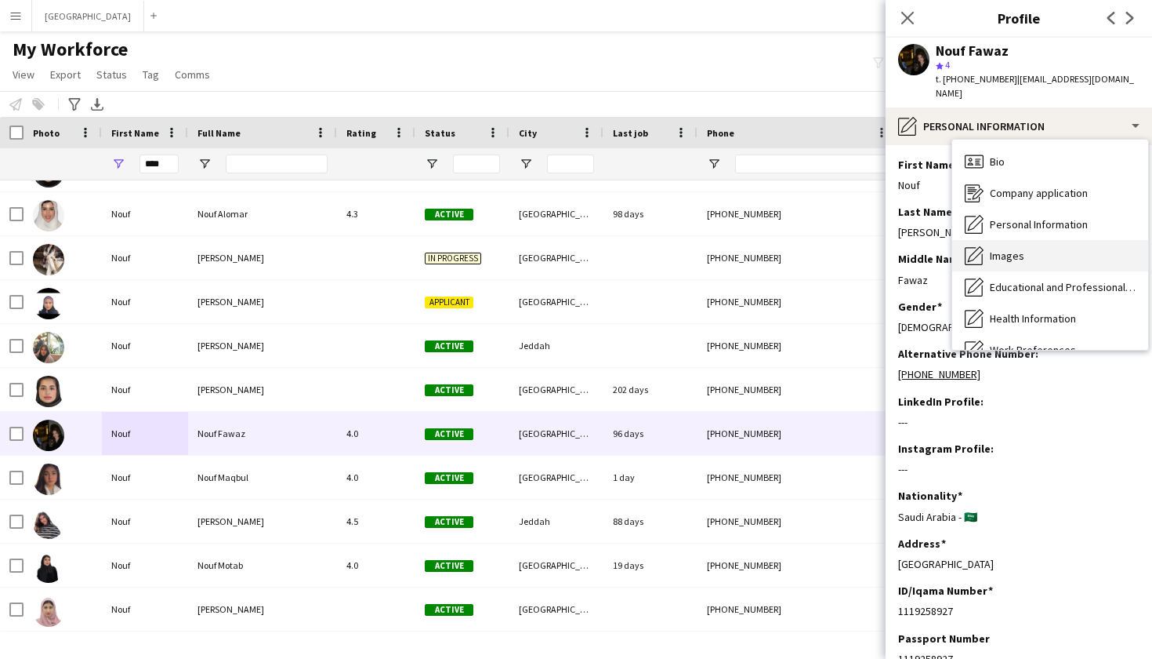
click at [1022, 249] on span "Images" at bounding box center [1007, 256] width 34 height 14
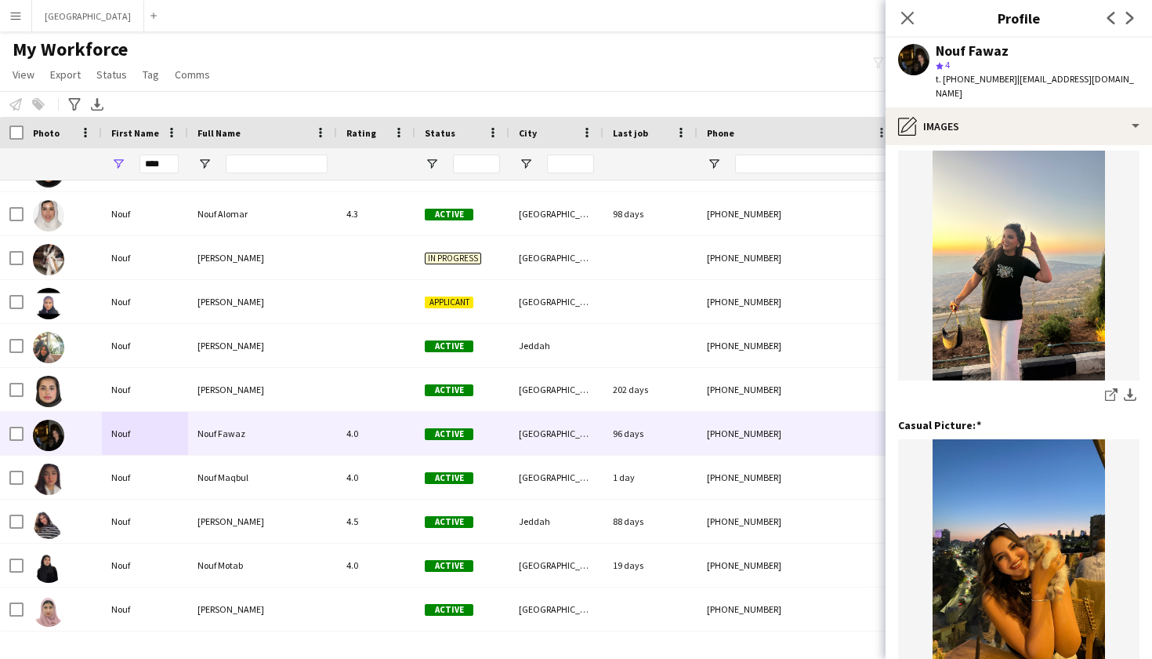
scroll to position [18, 0]
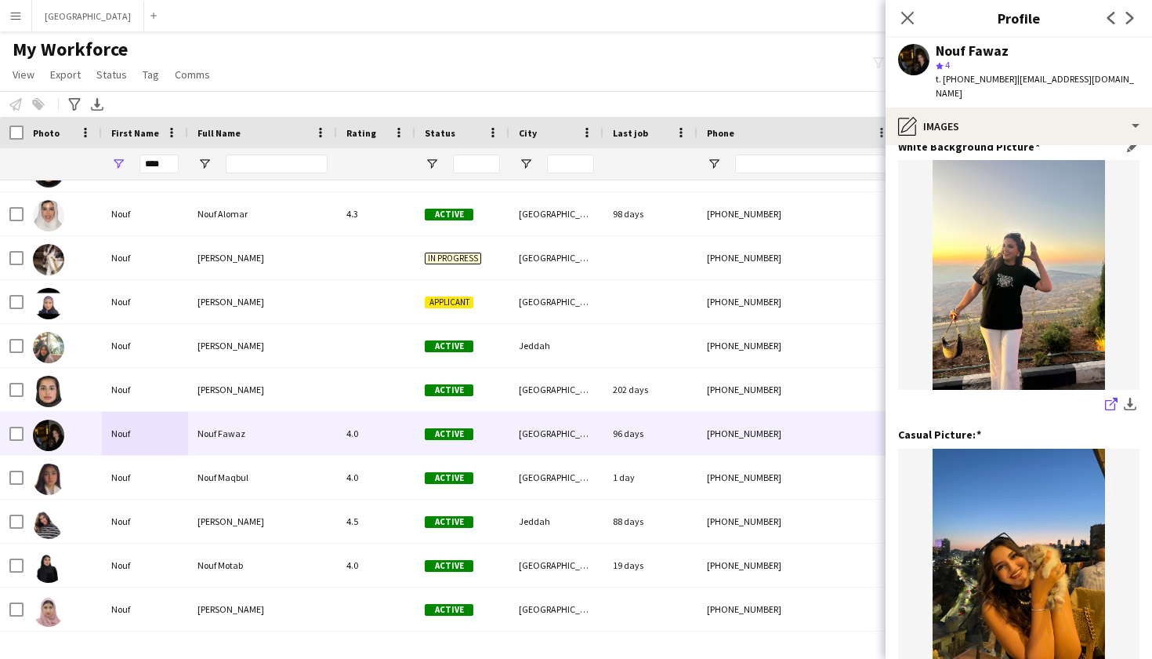
click at [1109, 397] on icon "share-external-link-1" at bounding box center [1111, 403] width 13 height 13
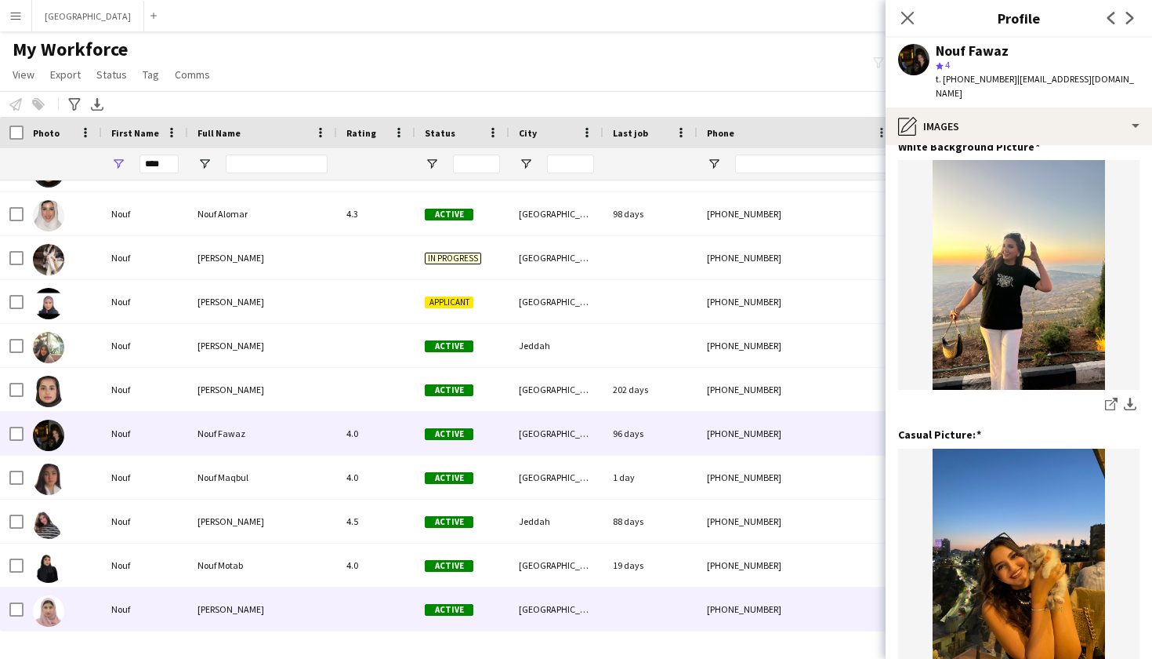
click at [325, 600] on div "[PERSON_NAME]" at bounding box center [262, 608] width 149 height 43
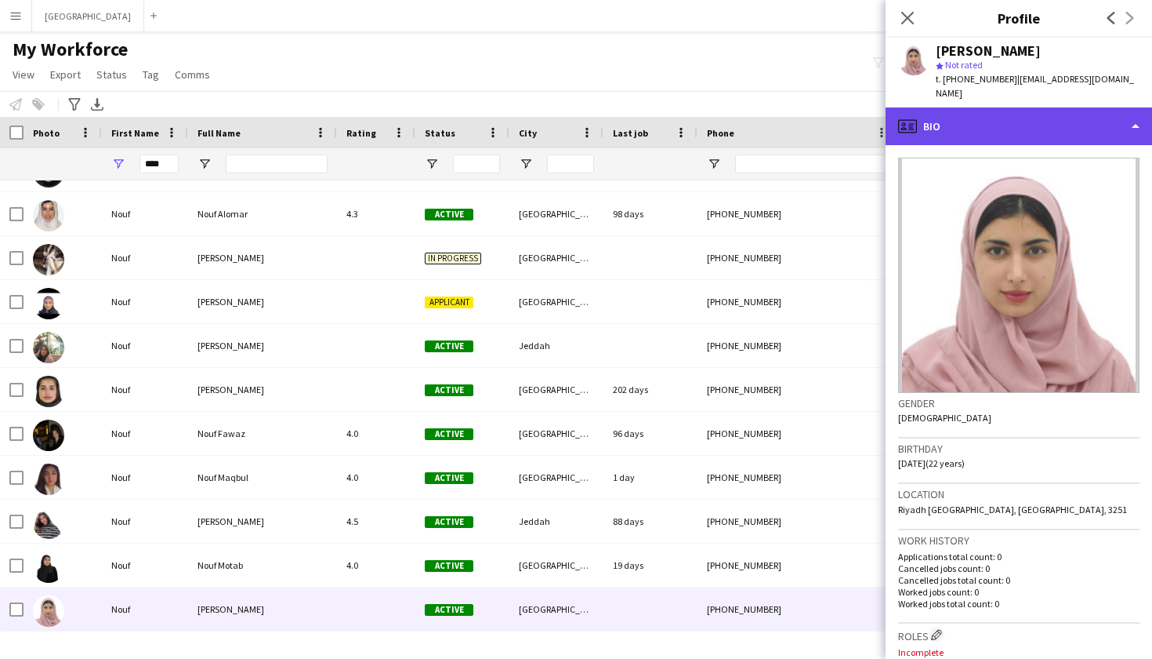
click at [994, 120] on div "profile Bio" at bounding box center [1019, 126] width 267 height 38
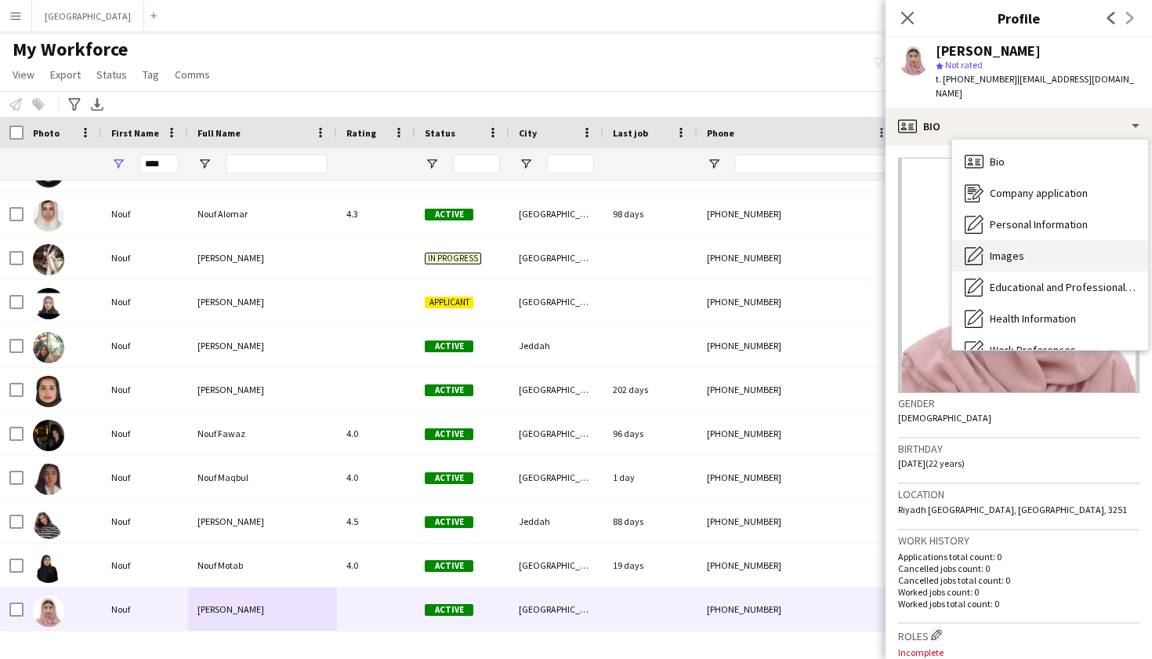
click at [1008, 252] on div "Images Images" at bounding box center [1051, 255] width 196 height 31
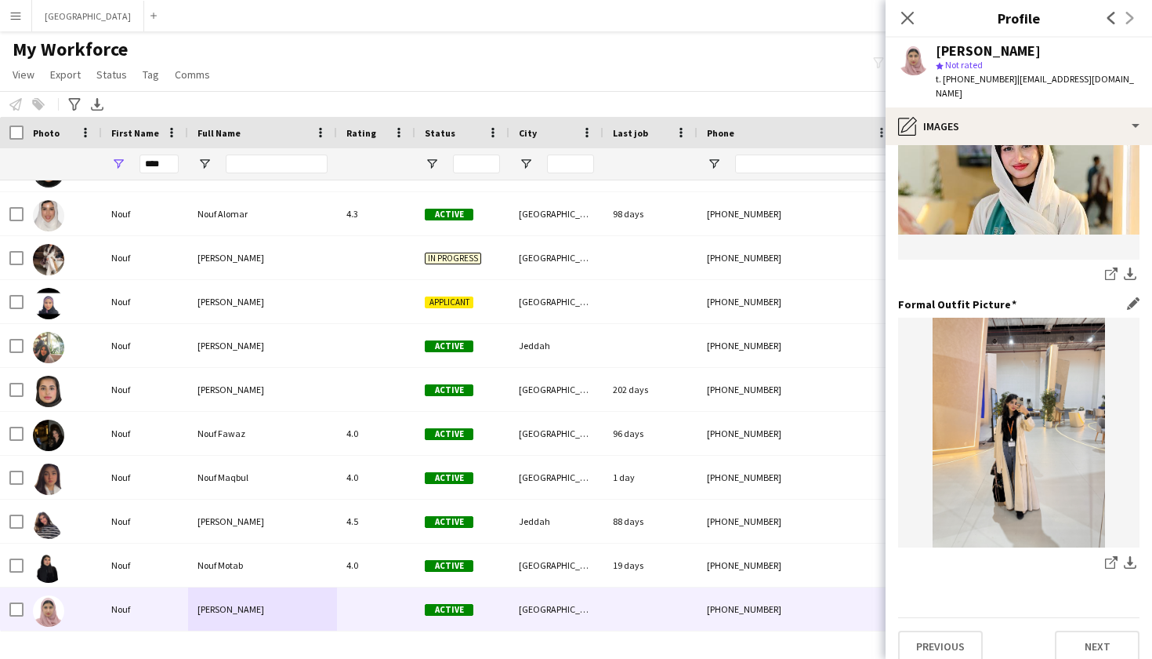
scroll to position [436, 0]
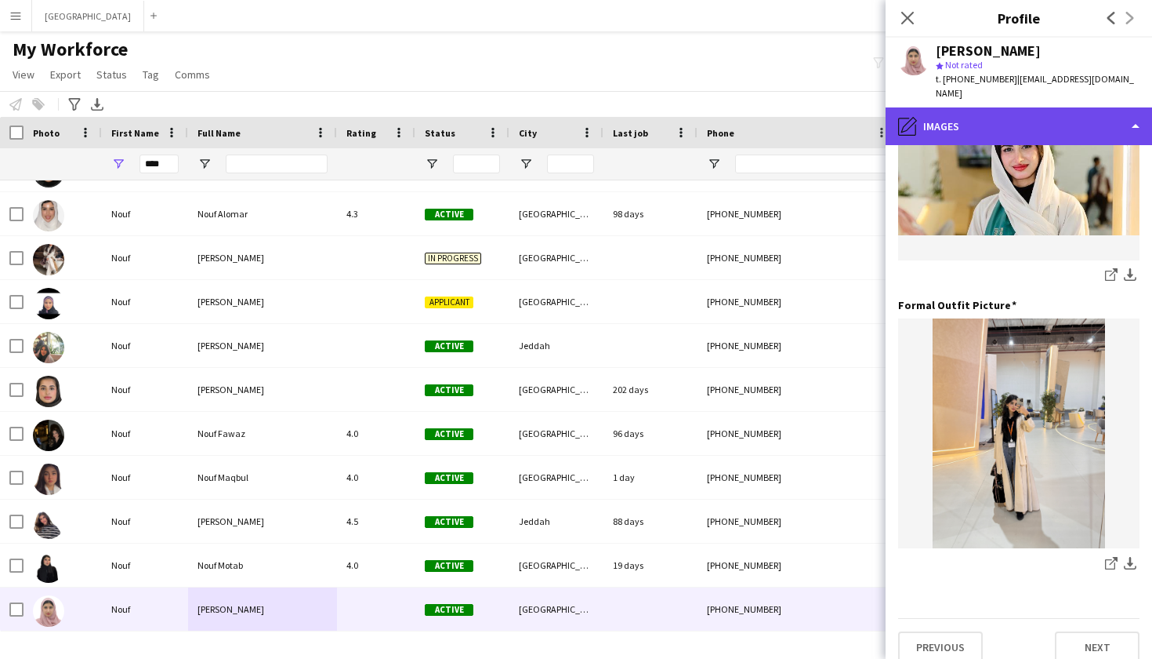
click at [956, 108] on div "pencil4 Images" at bounding box center [1019, 126] width 267 height 38
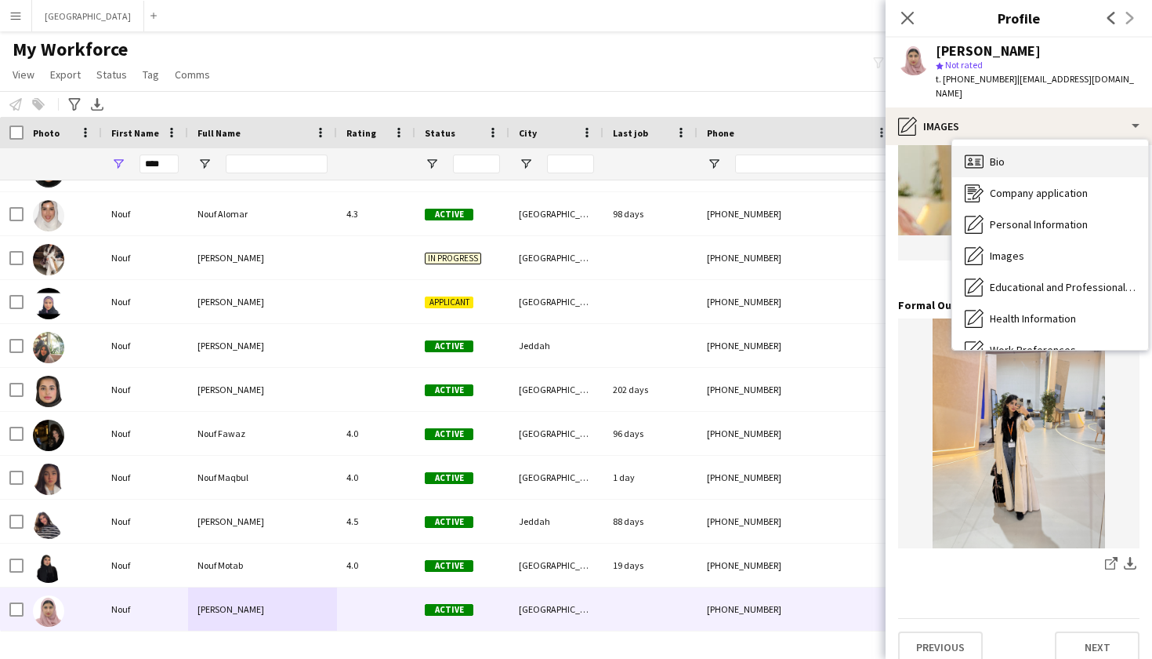
click at [978, 154] on icon at bounding box center [974, 160] width 19 height 13
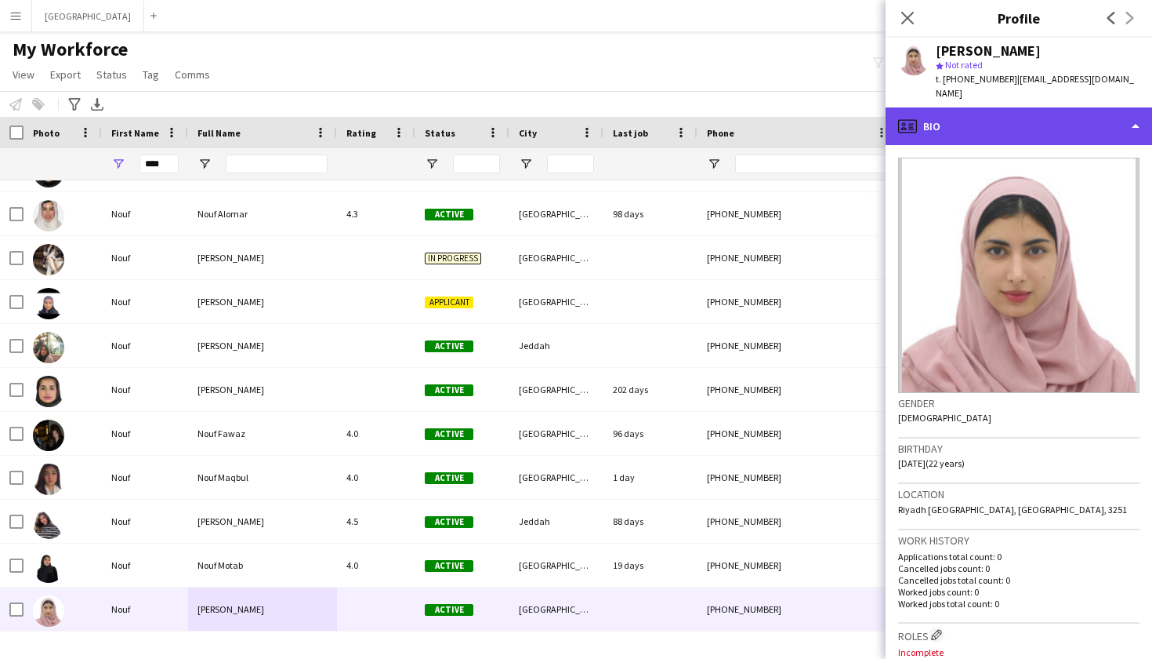
click at [965, 120] on div "profile Bio" at bounding box center [1019, 126] width 267 height 38
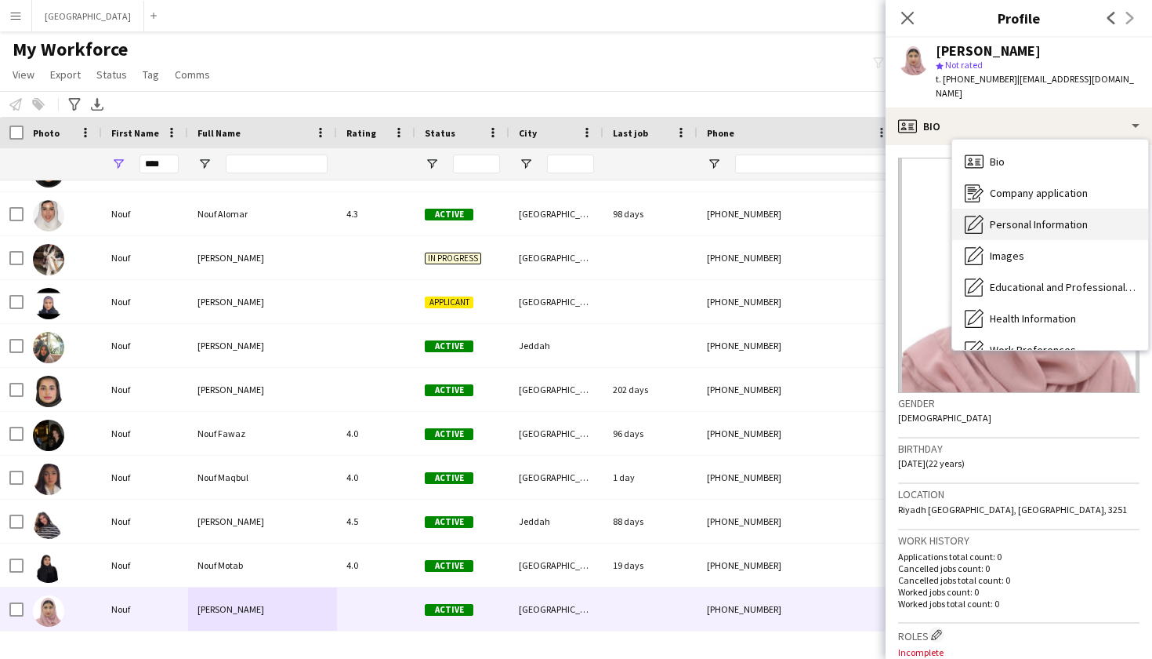
click at [989, 210] on div "Personal Information Personal Information" at bounding box center [1051, 224] width 196 height 31
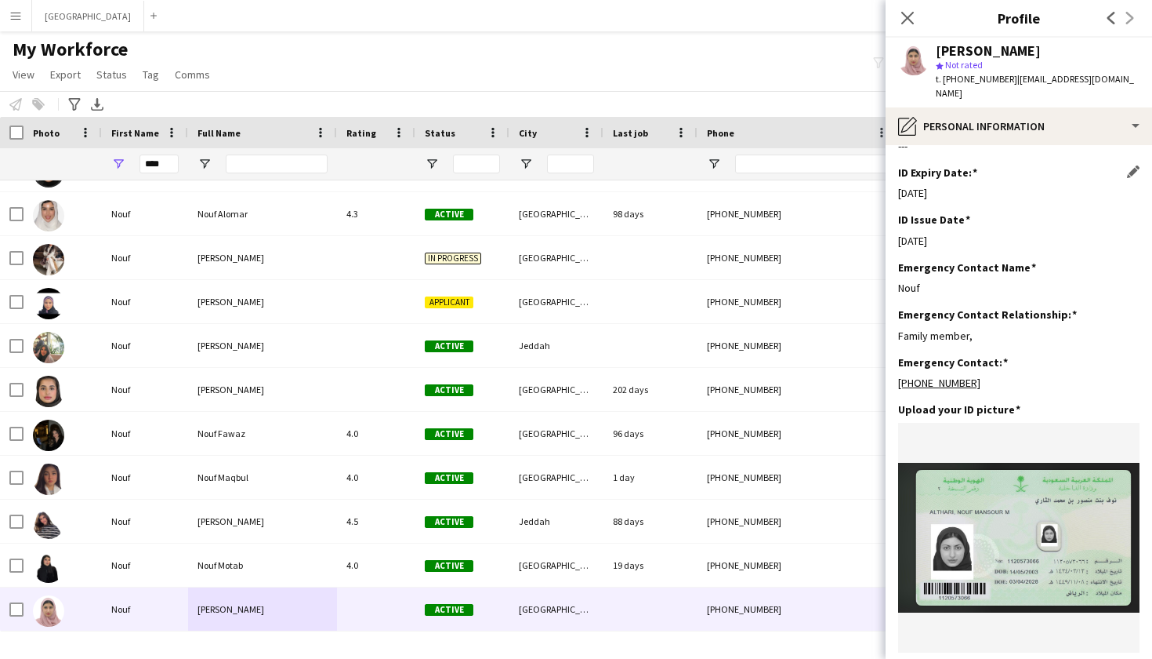
scroll to position [515, 0]
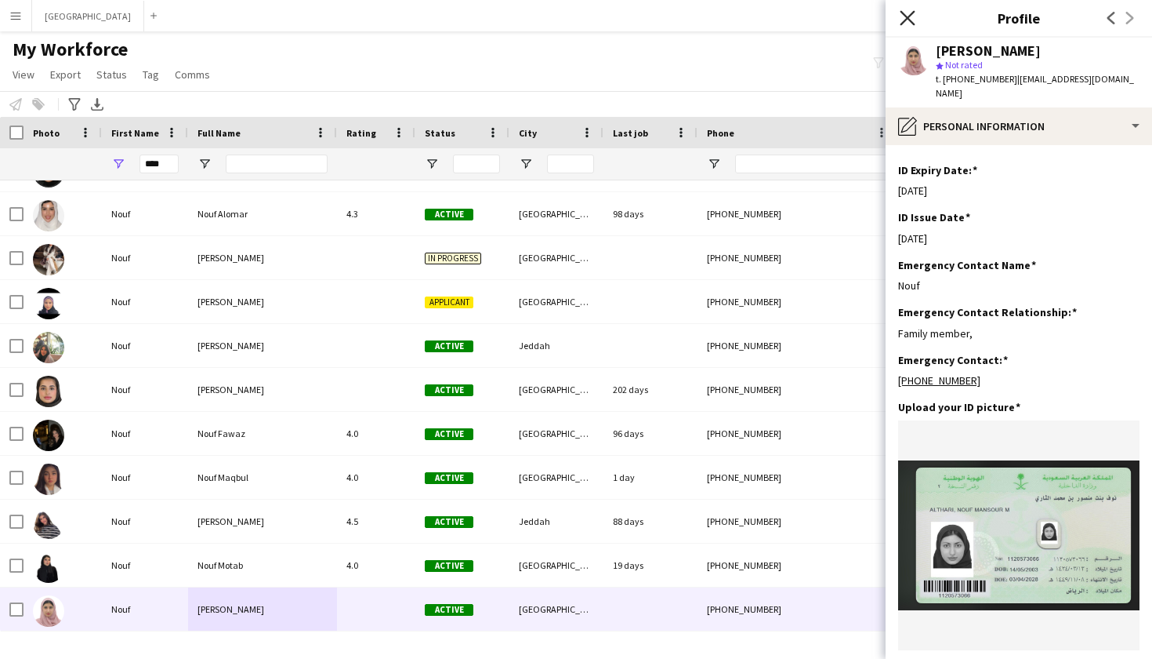
click at [906, 19] on icon at bounding box center [907, 17] width 15 height 15
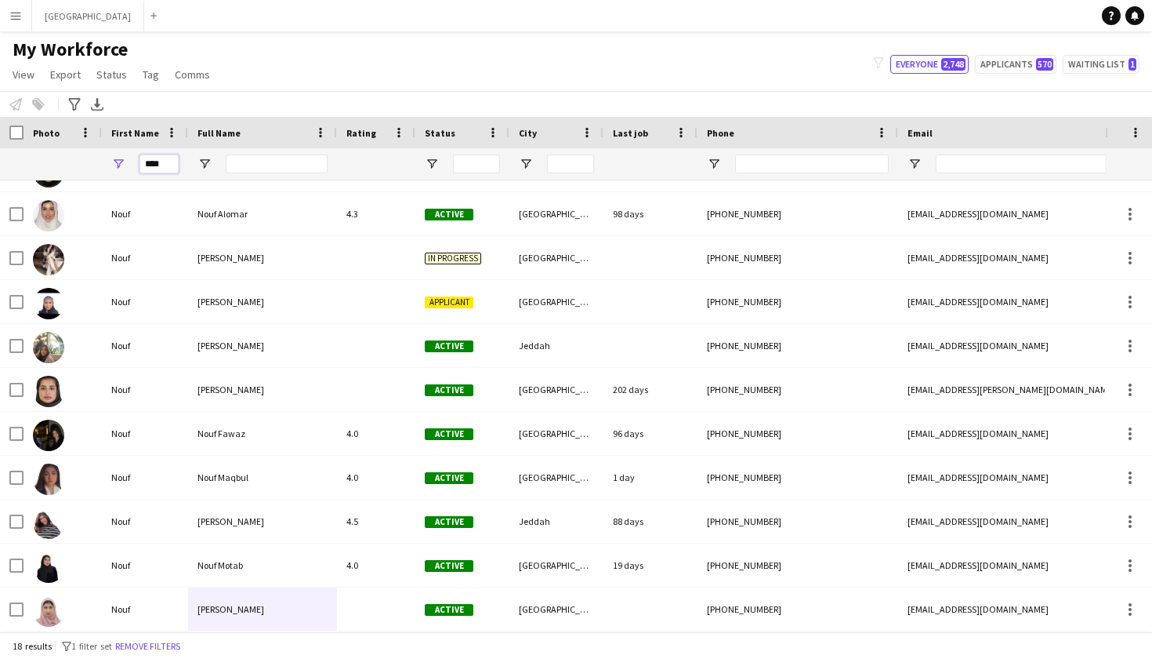
click at [175, 168] on input "****" at bounding box center [159, 163] width 39 height 19
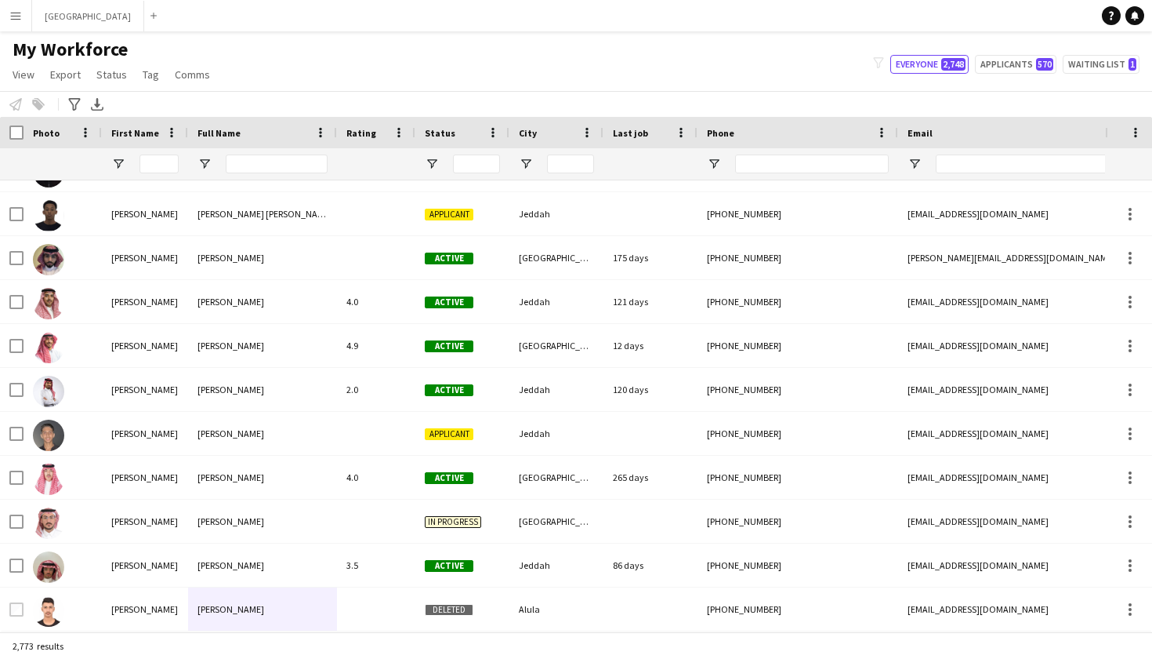
click at [599, 89] on div "My Workforce View Views Default view New view Update view Delete view Edit name…" at bounding box center [576, 64] width 1152 height 53
click at [1087, 65] on button "Waiting list 1" at bounding box center [1101, 64] width 77 height 19
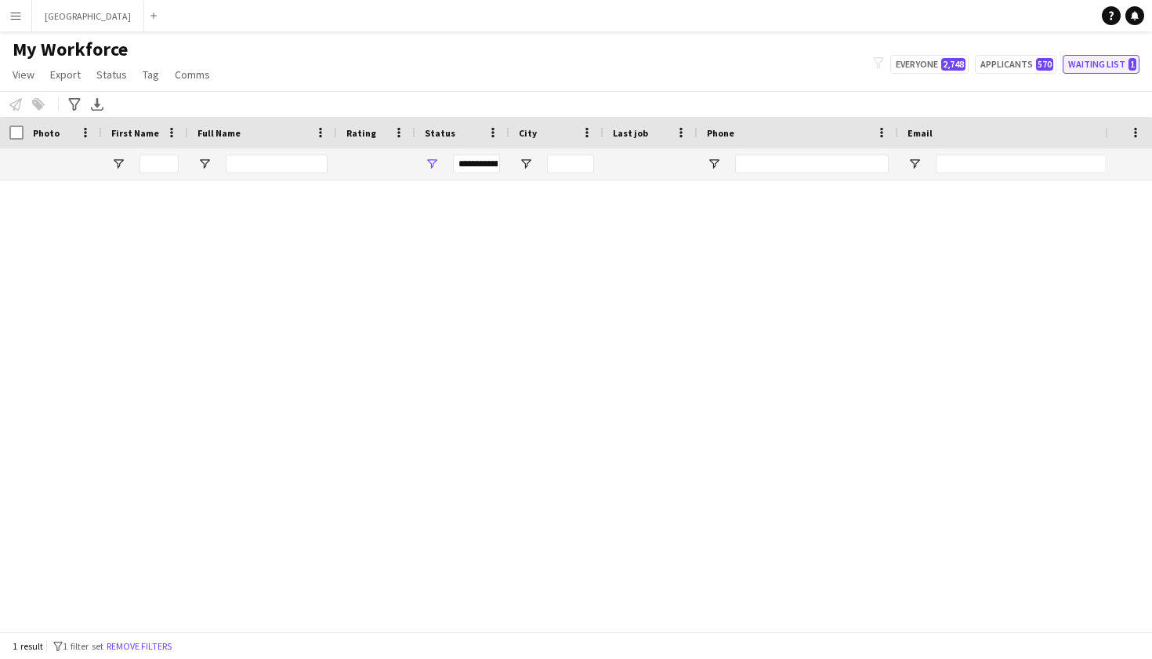
scroll to position [0, 0]
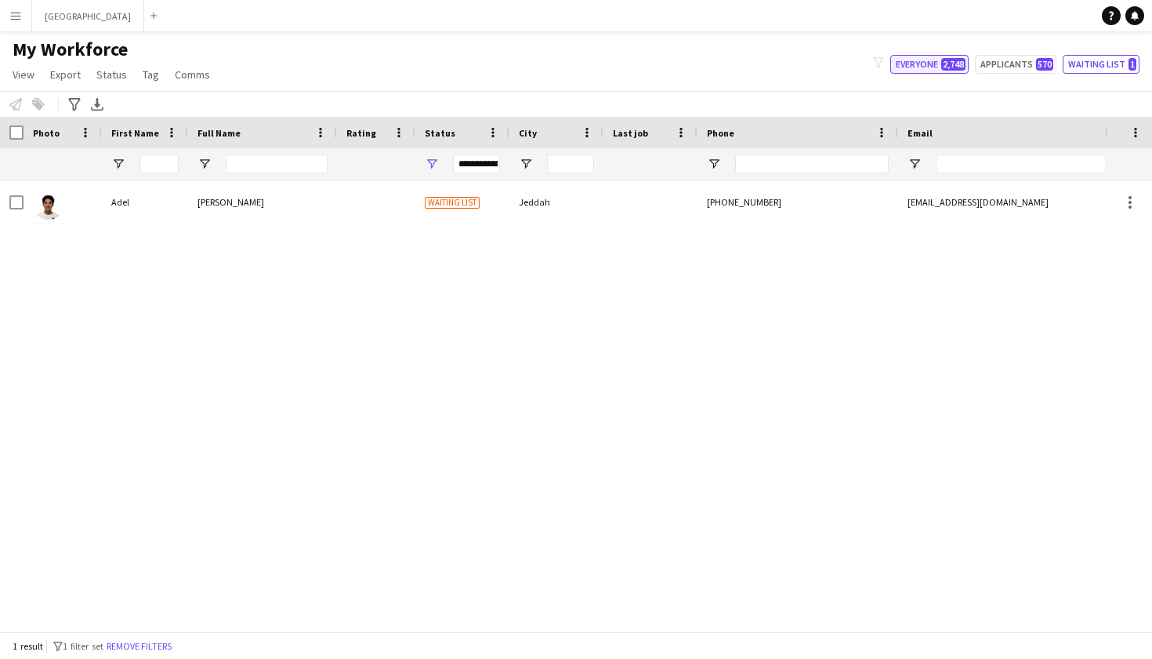
click at [948, 69] on span "2,748" at bounding box center [954, 64] width 24 height 13
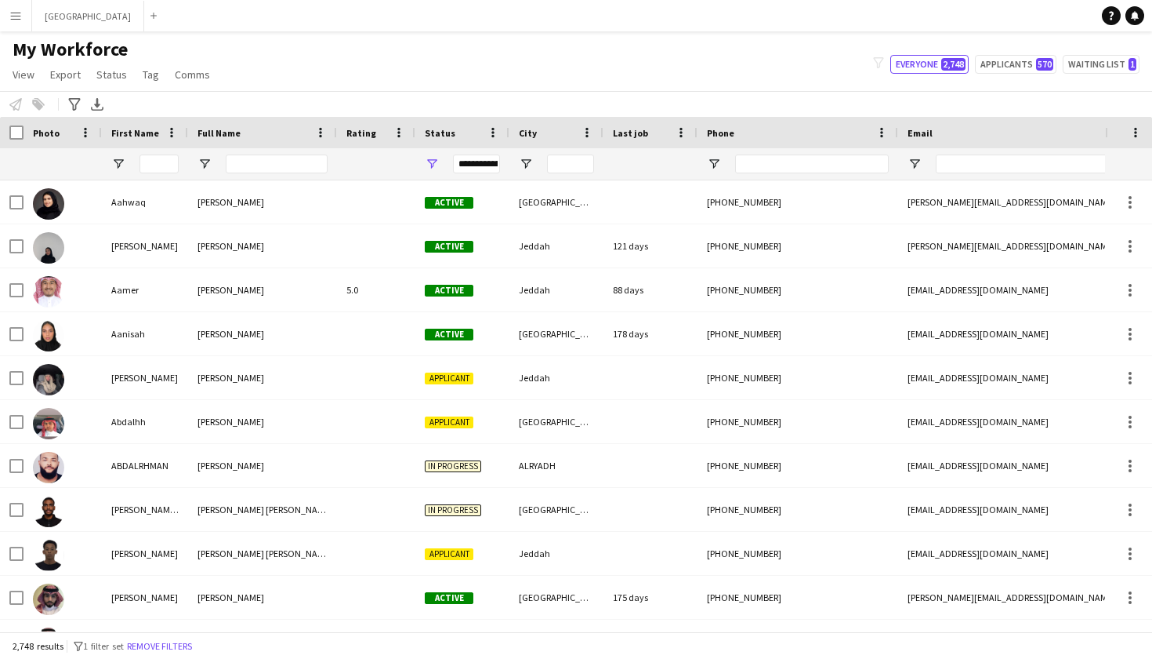
click at [488, 161] on div "**********" at bounding box center [476, 163] width 47 height 19
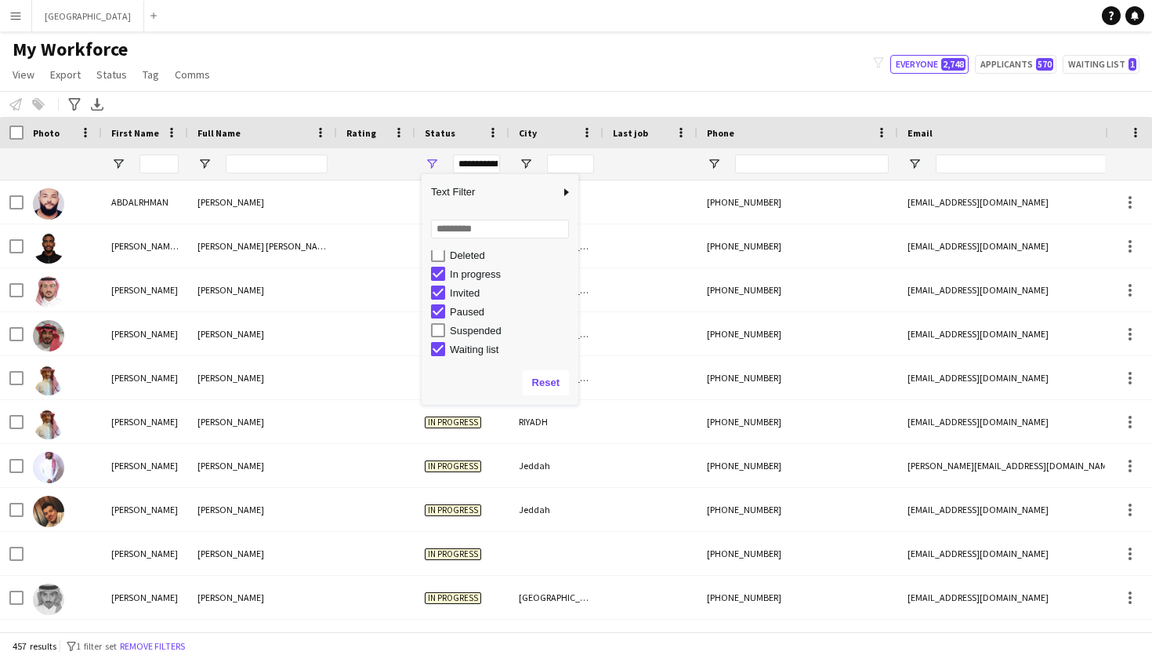
scroll to position [99, 0]
click at [455, 349] on div "Waiting list" at bounding box center [512, 349] width 124 height 12
click at [457, 310] on div "Paused" at bounding box center [512, 312] width 124 height 12
click at [458, 296] on div "Invited" at bounding box center [512, 293] width 124 height 12
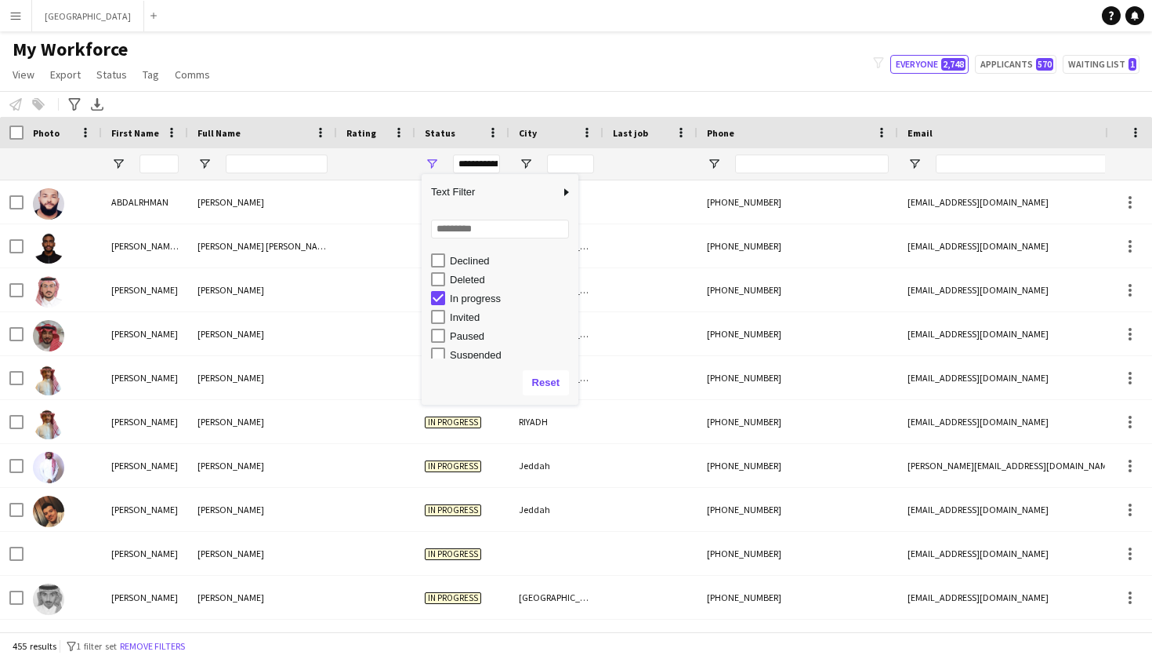
click at [458, 296] on div "In progress" at bounding box center [512, 298] width 124 height 12
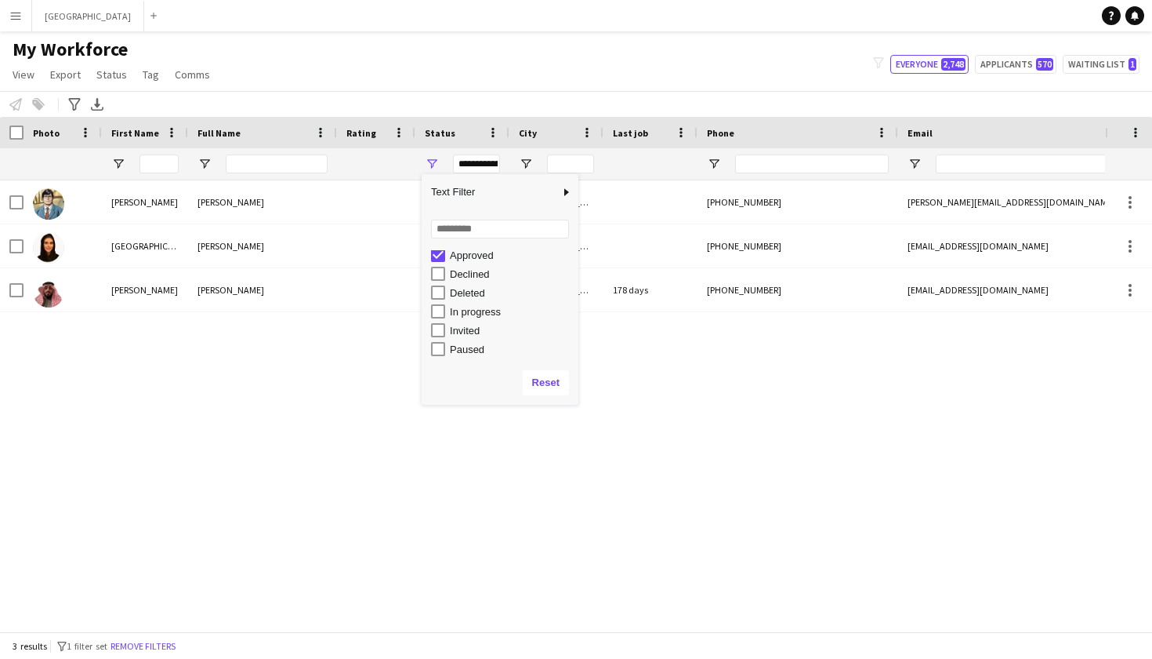
scroll to position [60, 0]
click at [318, 343] on div "Clark Clark Kent Approved New Malden +447951205432 clark+demo-vfetq@liveforce.c…" at bounding box center [552, 405] width 1105 height 451
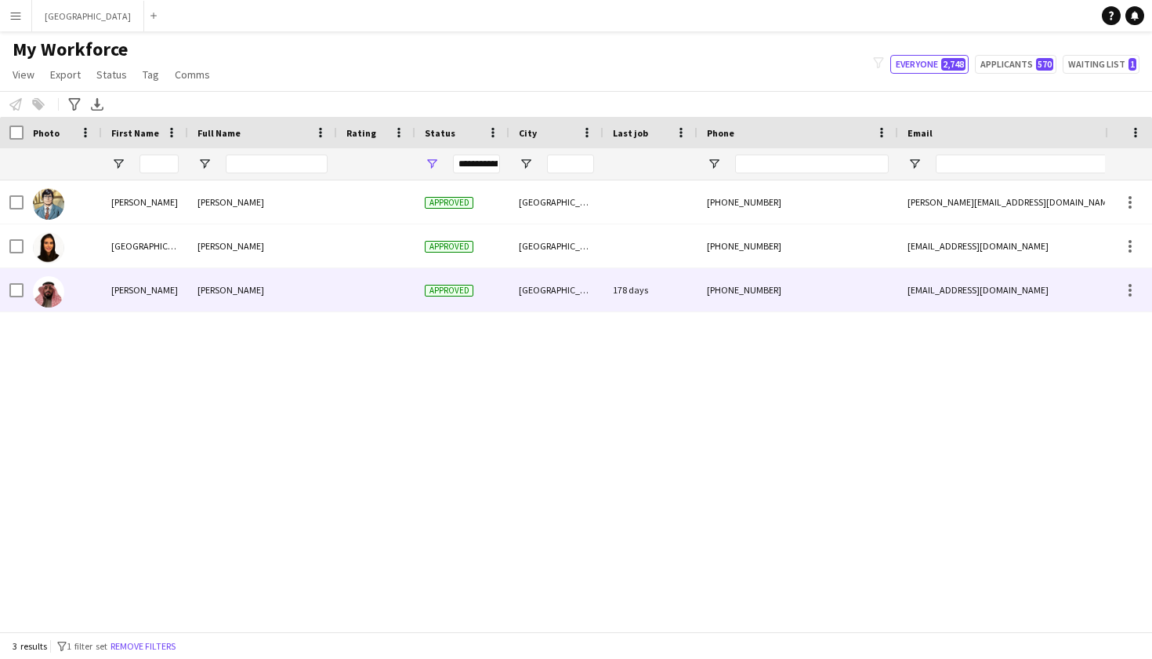
click at [288, 307] on div "Yazan AlMarouf" at bounding box center [262, 289] width 149 height 43
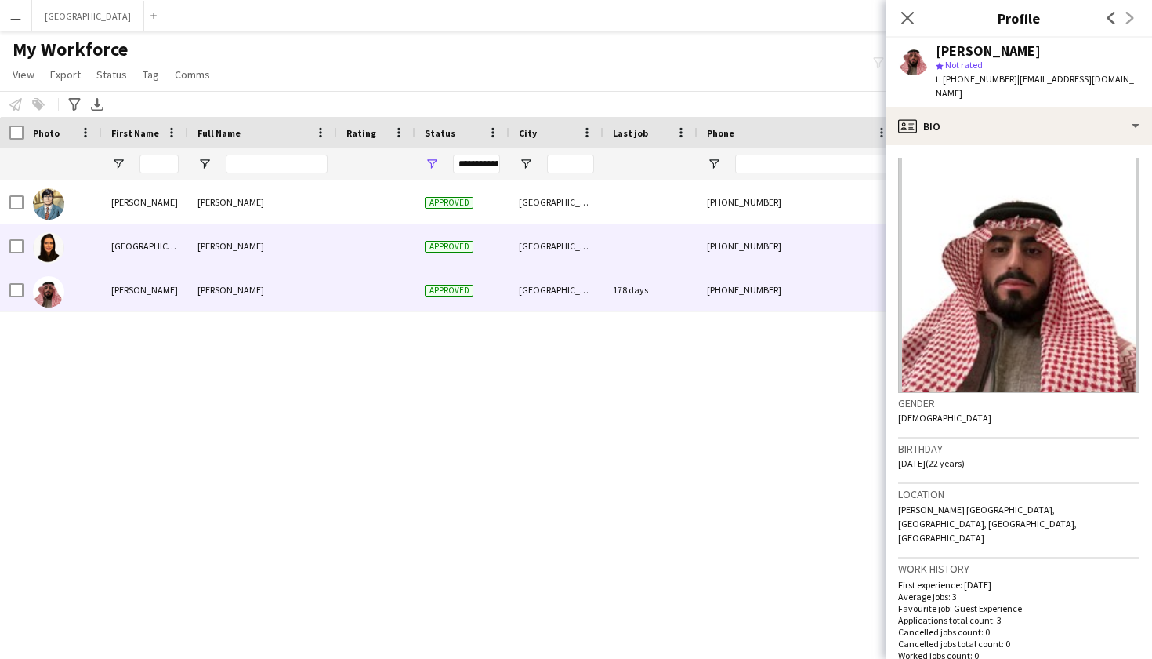
click at [292, 246] on div "Haifa Alsaadoun" at bounding box center [262, 245] width 149 height 43
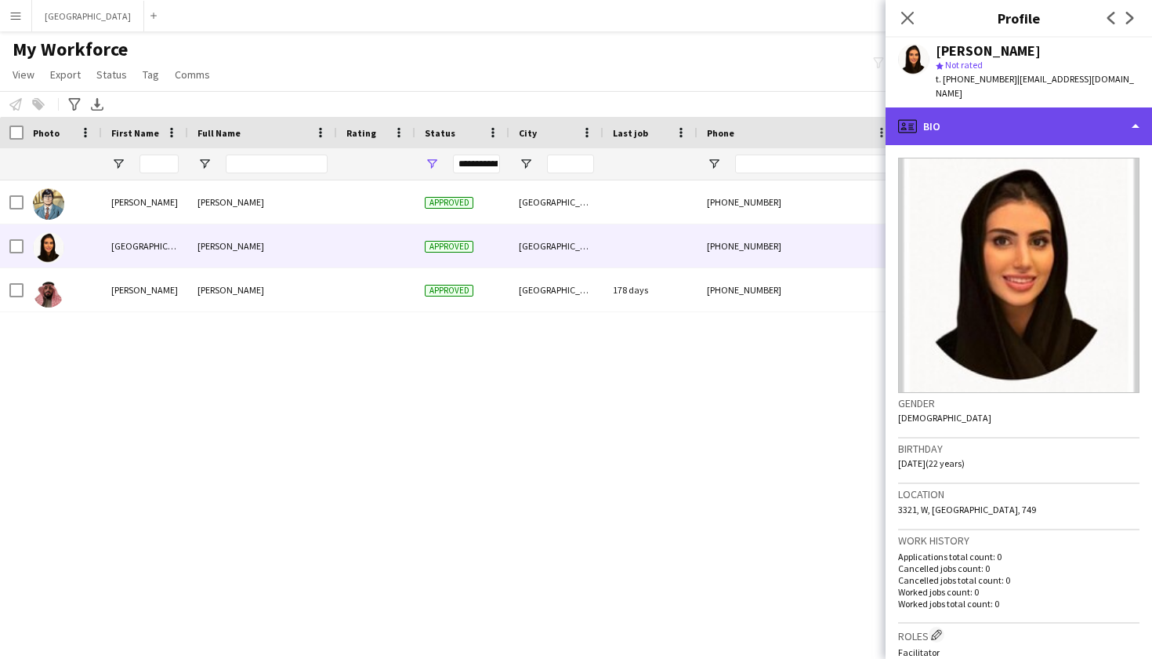
click at [959, 118] on div "profile Bio" at bounding box center [1019, 126] width 267 height 38
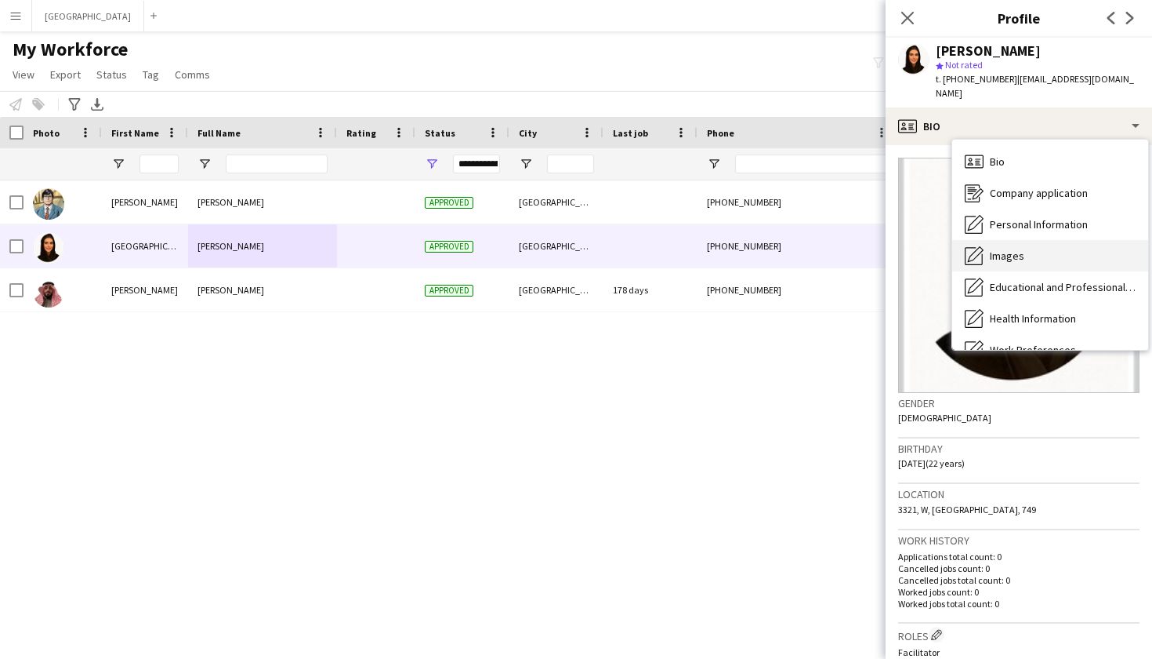
click at [1011, 249] on span "Images" at bounding box center [1007, 256] width 34 height 14
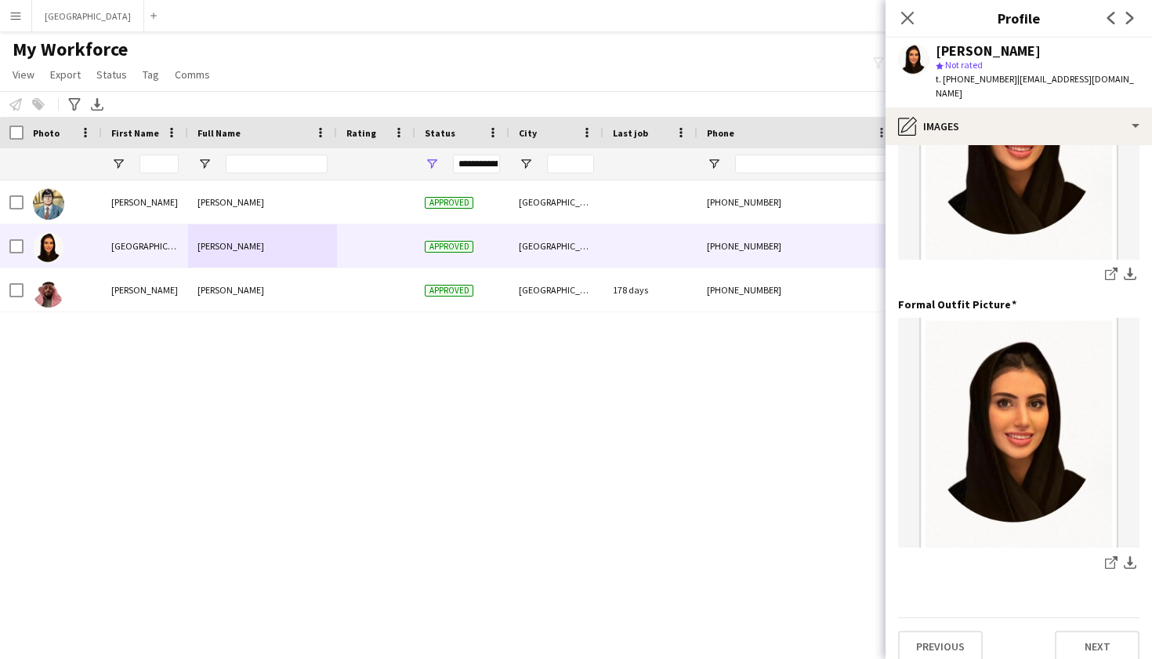
scroll to position [436, 0]
click at [909, 22] on icon "Close pop-in" at bounding box center [907, 17] width 15 height 15
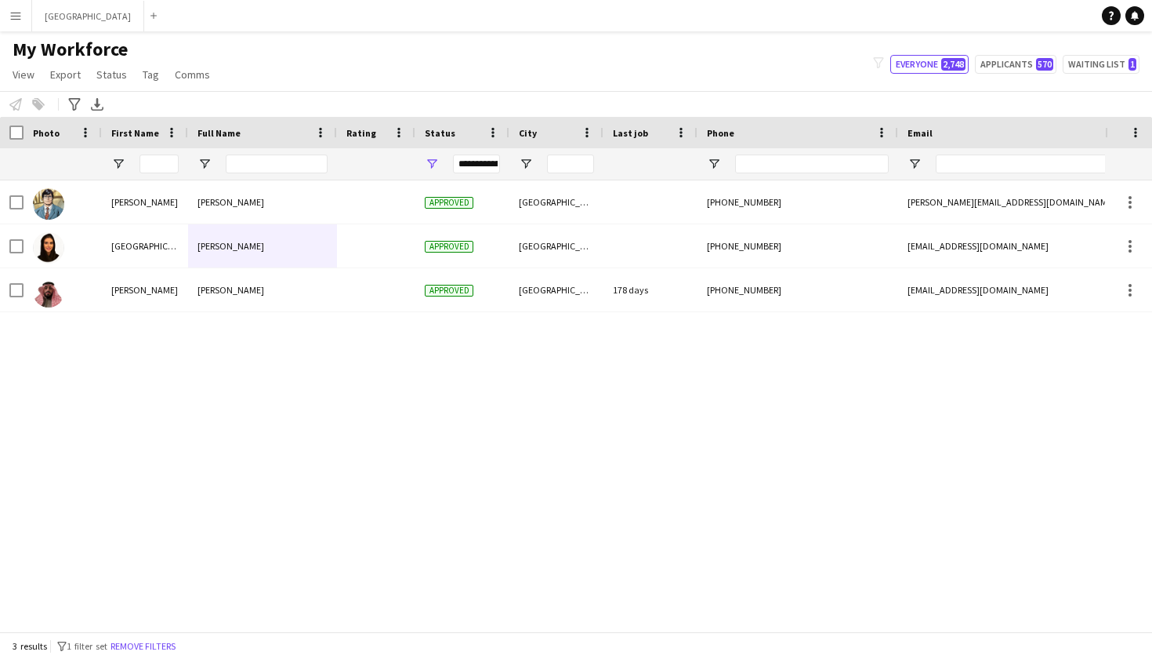
click at [472, 163] on div "**********" at bounding box center [476, 163] width 47 height 19
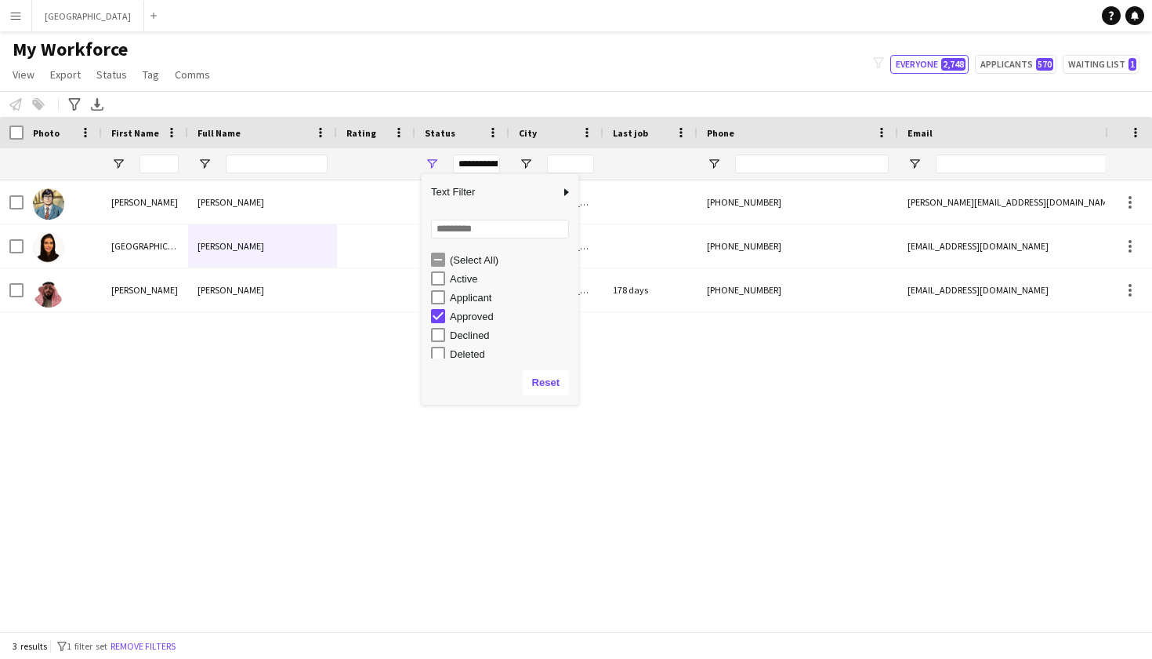
click at [463, 313] on div "Approved" at bounding box center [512, 316] width 124 height 12
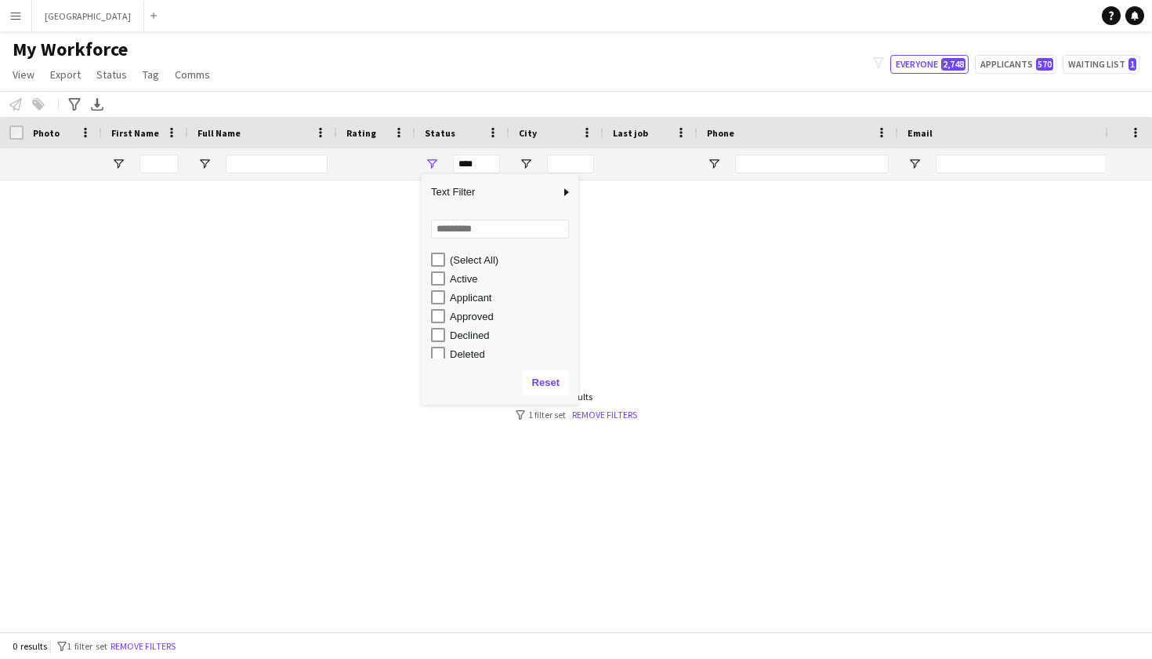
click at [458, 297] on div "Applicant" at bounding box center [512, 298] width 124 height 12
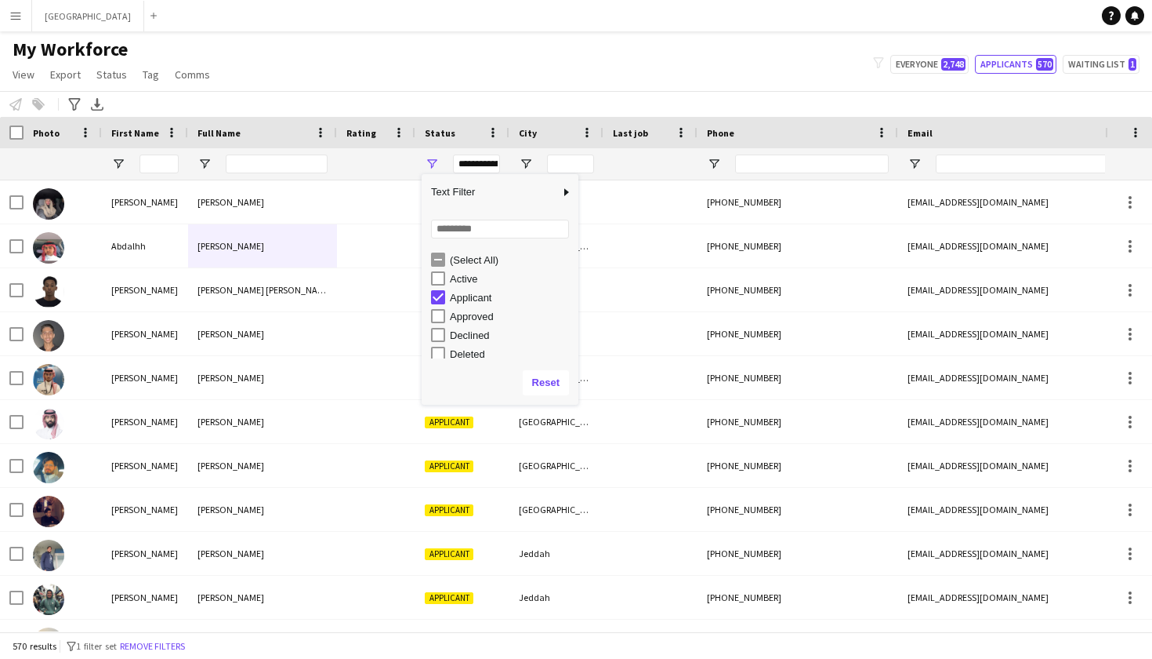
click at [450, 293] on div "Applicant" at bounding box center [512, 298] width 124 height 12
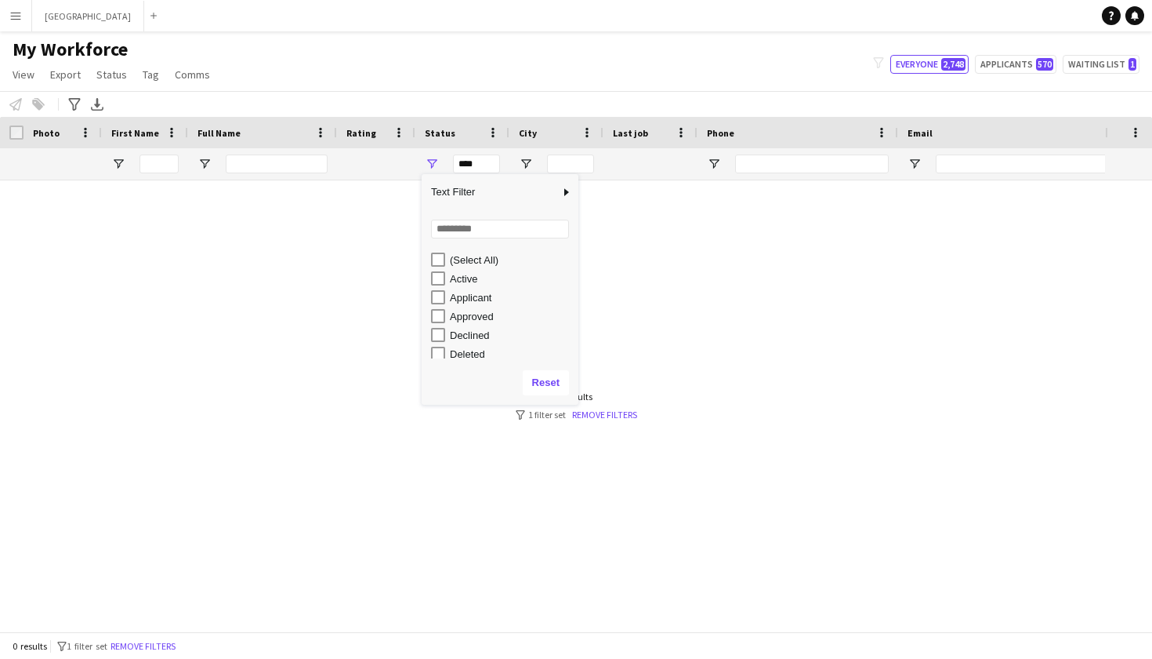
click at [447, 280] on div "Active" at bounding box center [504, 278] width 147 height 19
type input "**********"
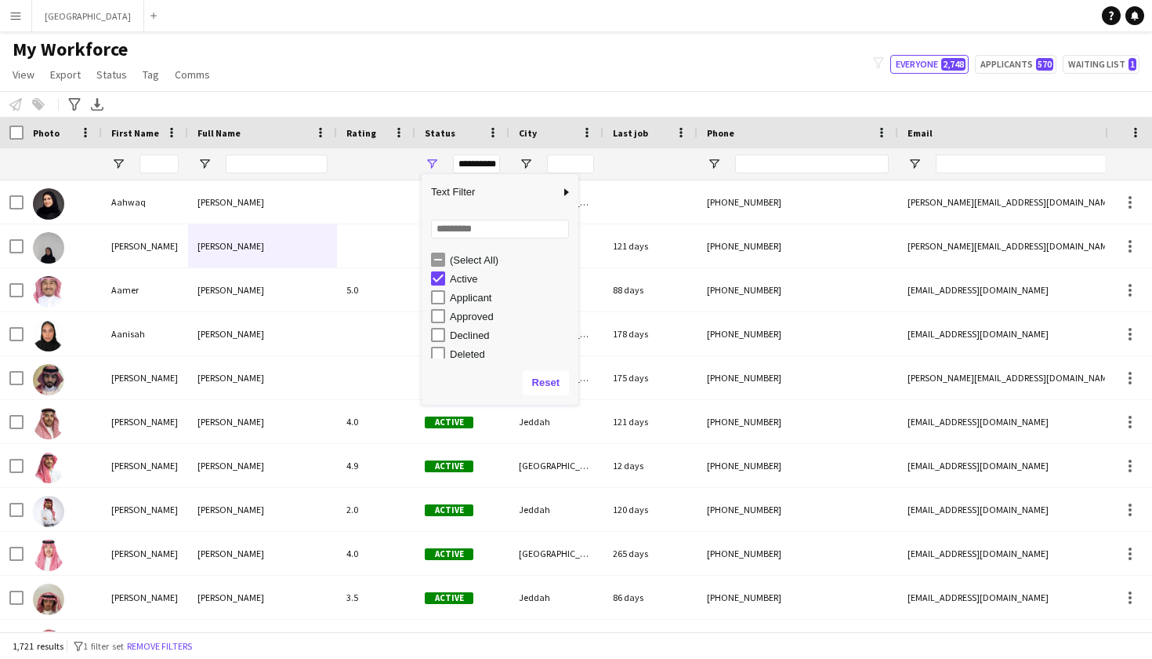
click at [407, 85] on div "My Workforce View Views Default view New view Update view Delete view Edit name…" at bounding box center [576, 64] width 1152 height 53
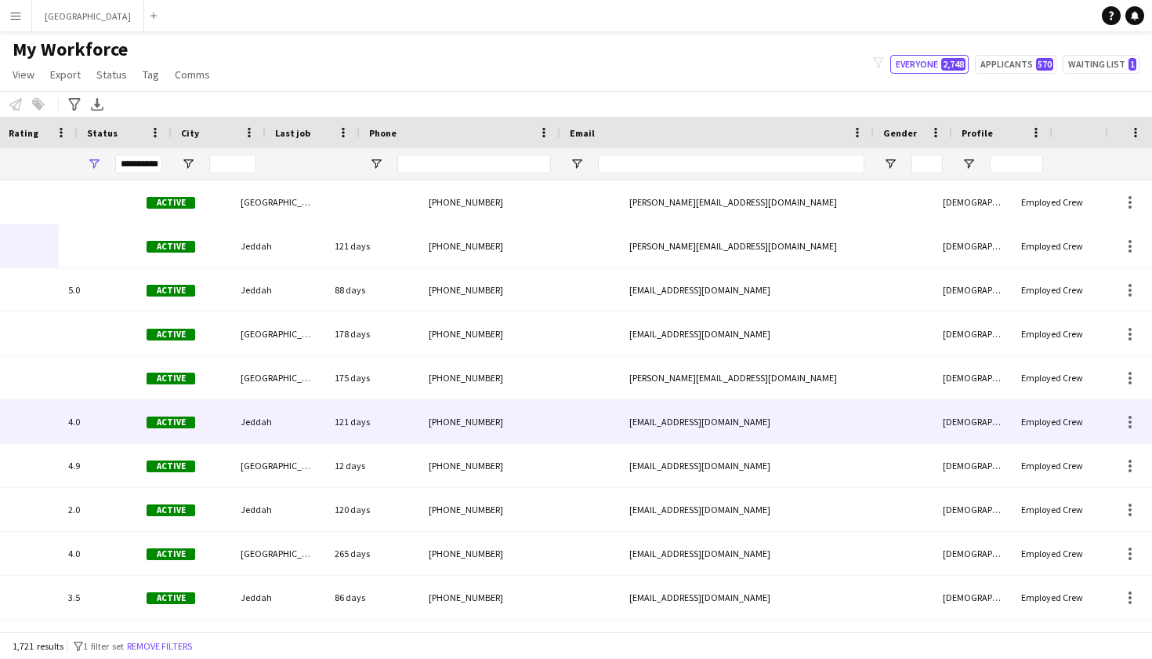
scroll to position [0, 0]
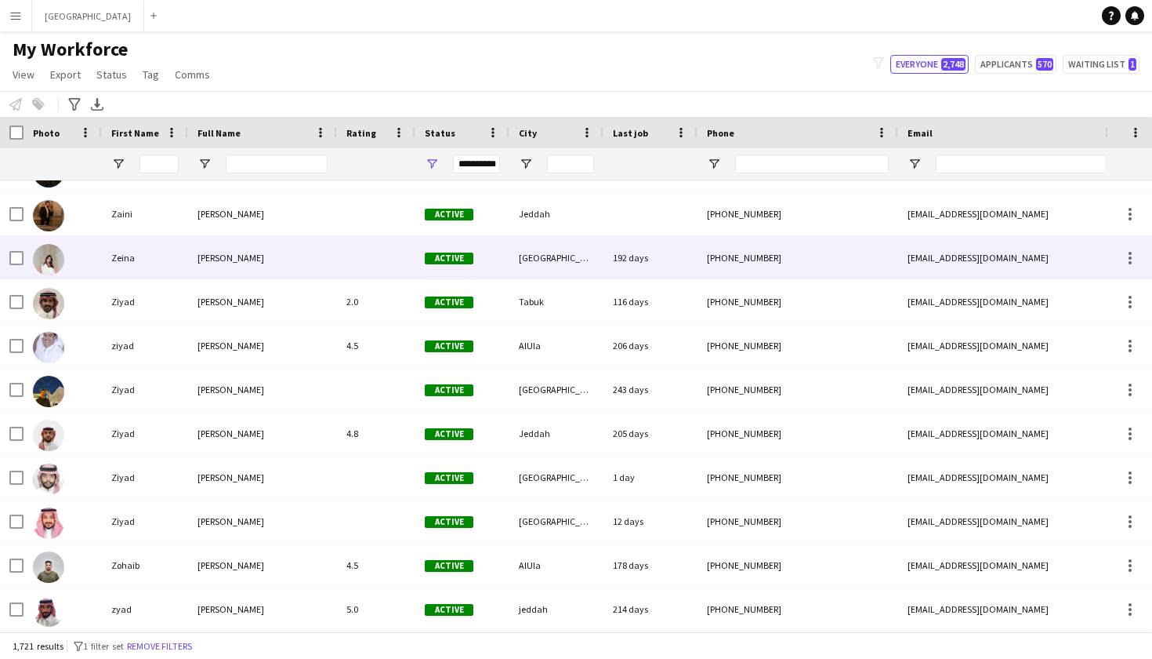
click at [147, 256] on div "Zeina" at bounding box center [145, 257] width 86 height 43
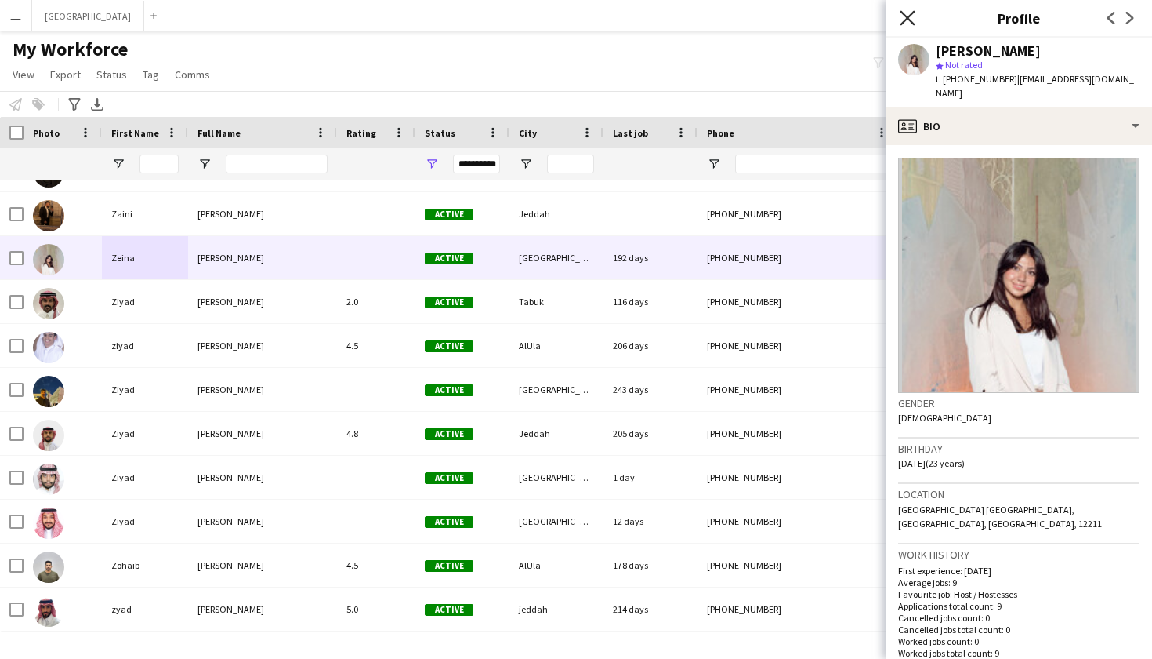
click at [905, 11] on icon "Close pop-in" at bounding box center [907, 17] width 15 height 15
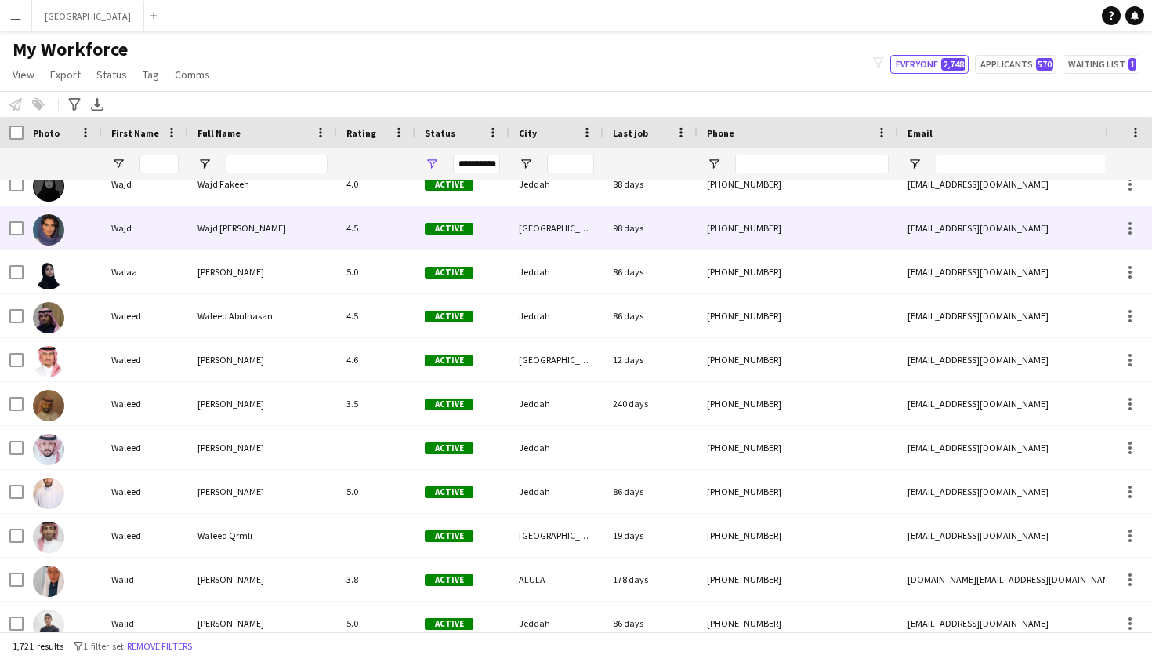
click at [190, 228] on div "Wajd Marwah" at bounding box center [262, 227] width 149 height 43
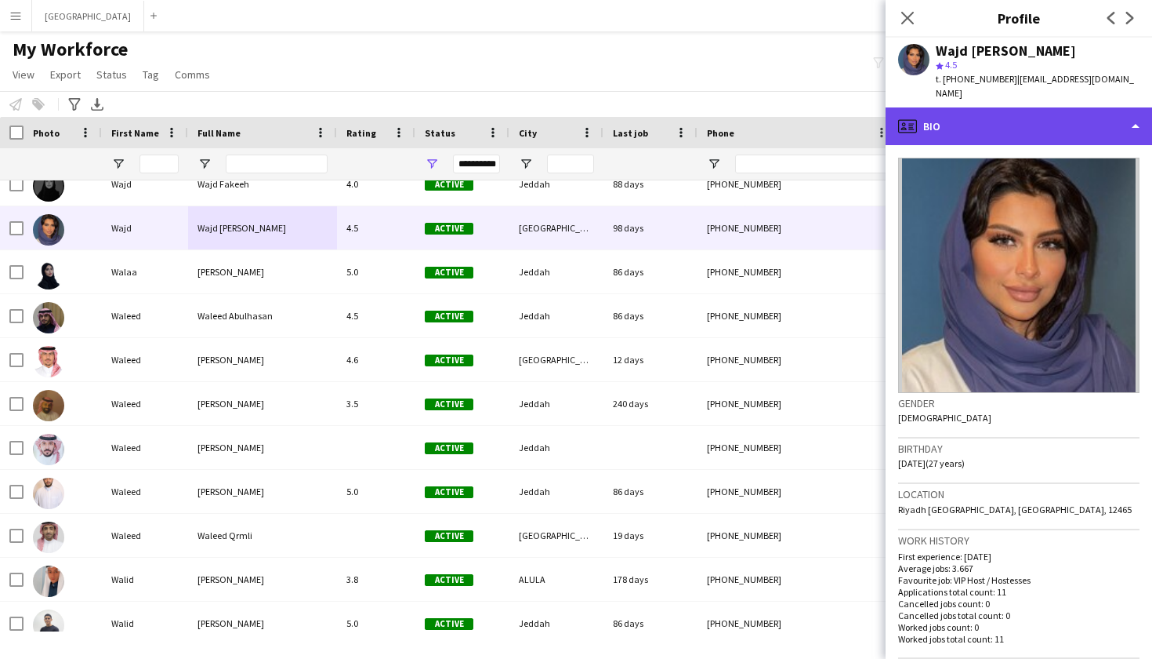
click at [953, 126] on div "profile Bio" at bounding box center [1019, 126] width 267 height 38
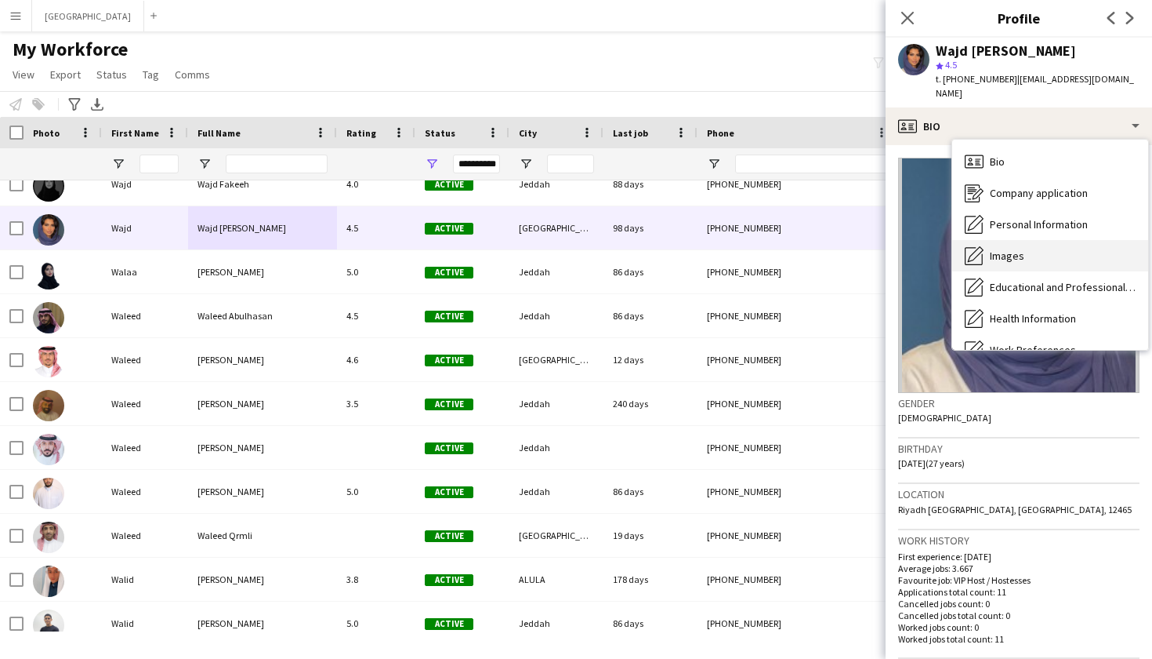
click at [993, 249] on span "Images" at bounding box center [1007, 256] width 34 height 14
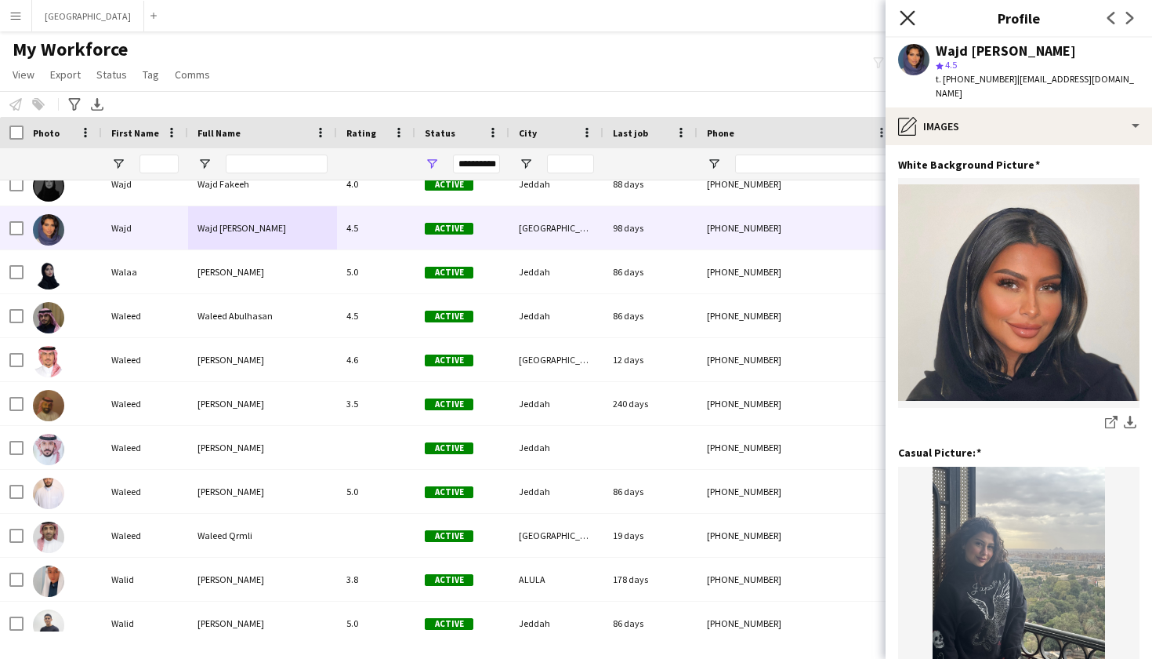
click at [909, 21] on icon "Close pop-in" at bounding box center [907, 17] width 15 height 15
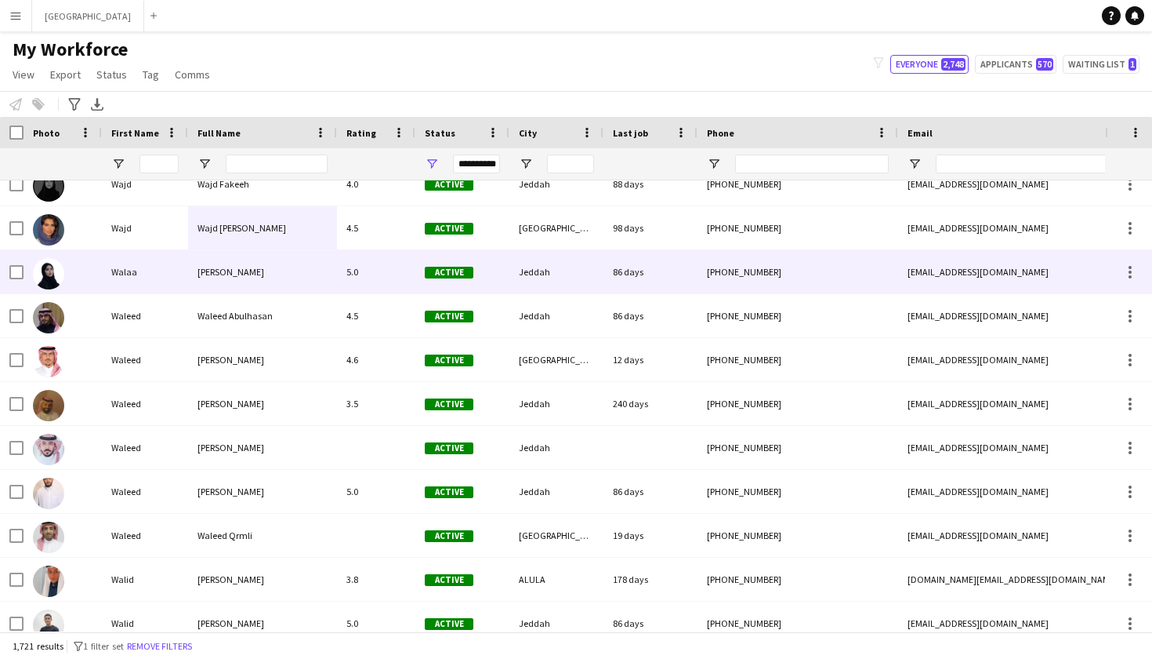
click at [608, 283] on div "86 days" at bounding box center [651, 271] width 94 height 43
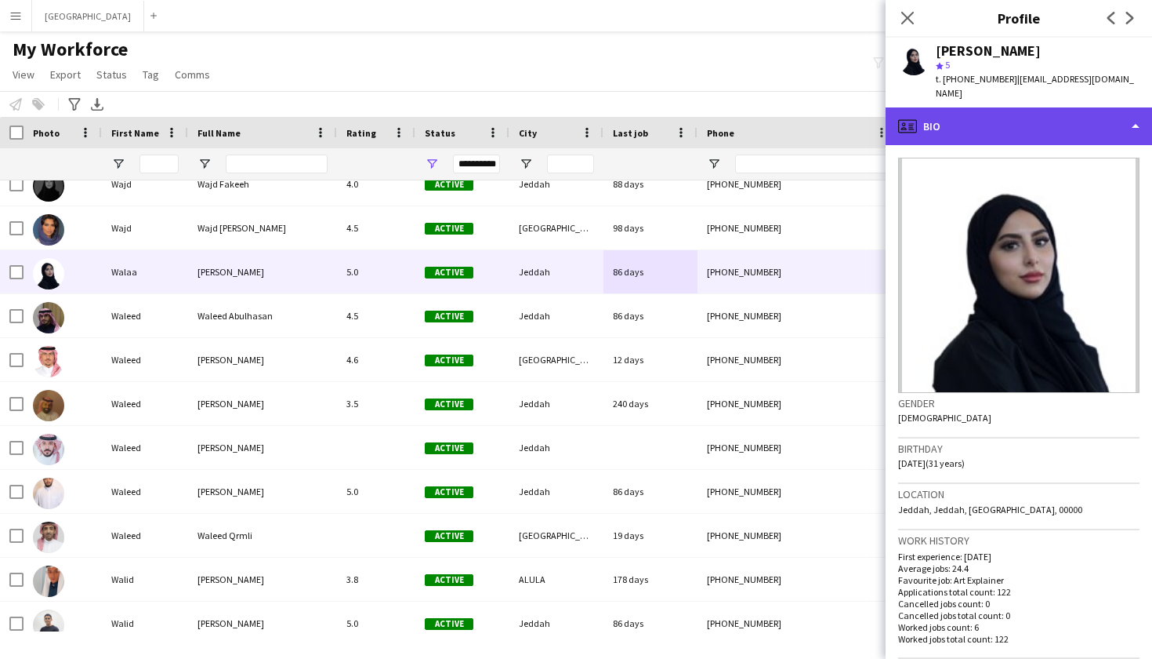
click at [1007, 116] on div "profile Bio" at bounding box center [1019, 126] width 267 height 38
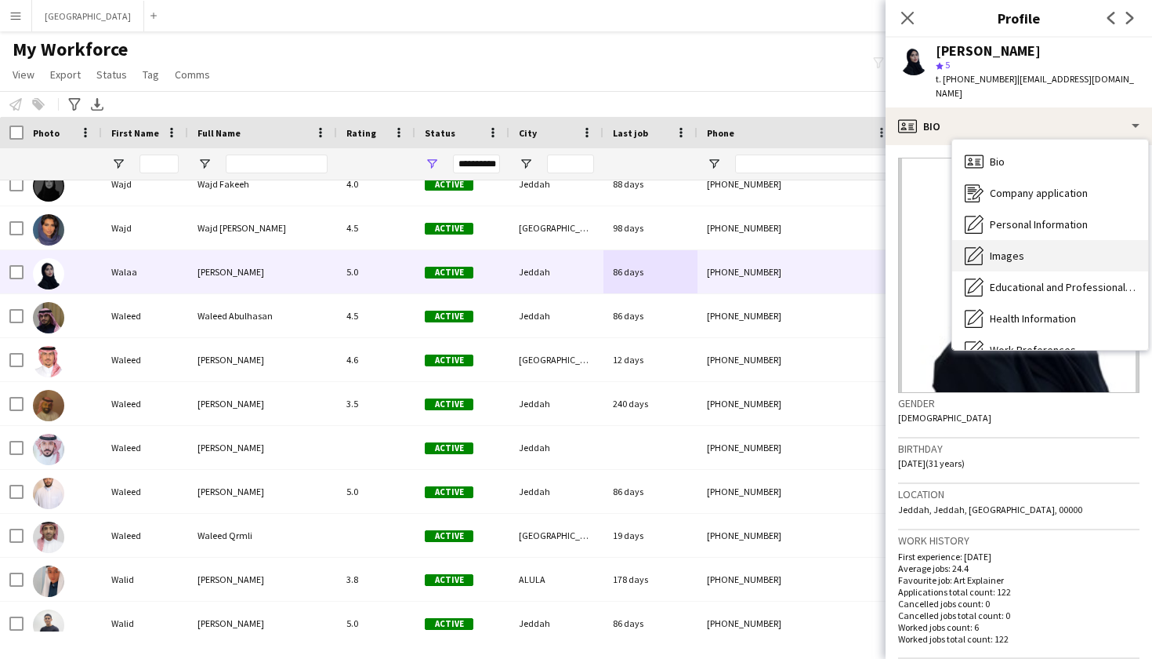
click at [1036, 240] on div "Images Images" at bounding box center [1051, 255] width 196 height 31
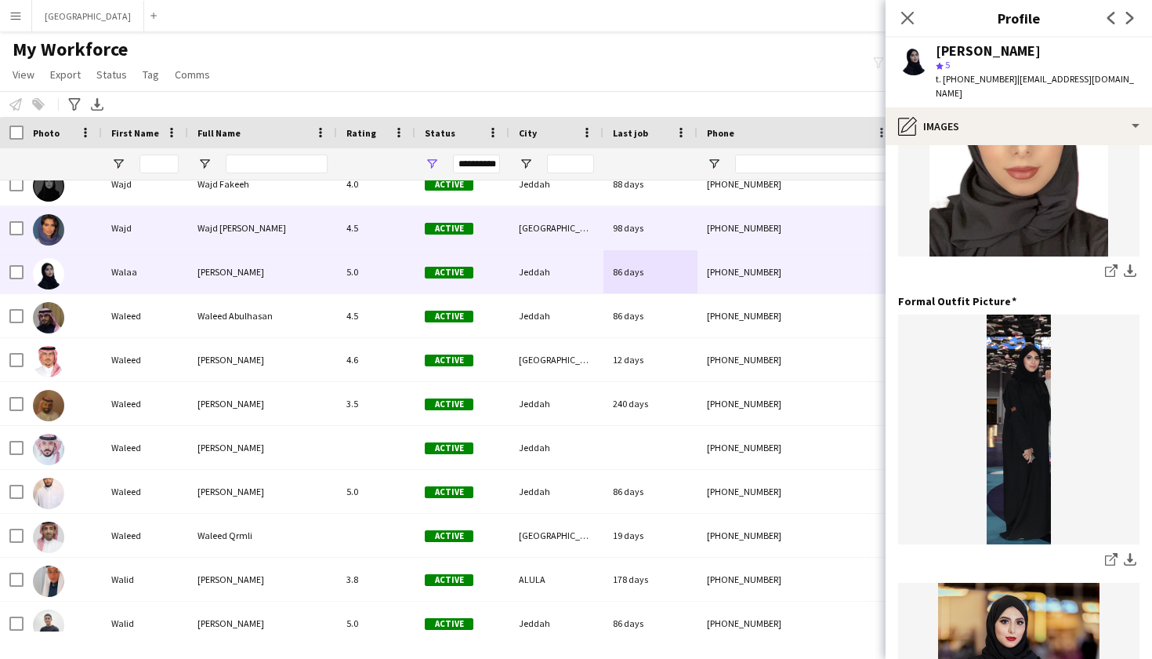
click at [307, 228] on div "Wajd Marwah" at bounding box center [262, 227] width 149 height 43
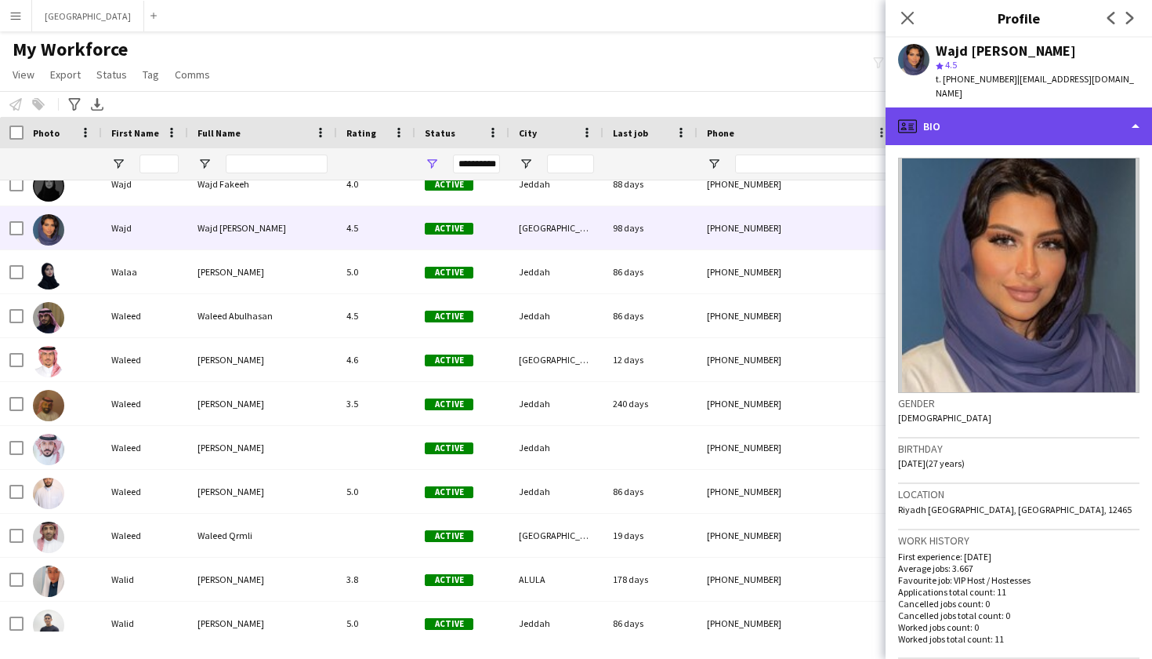
click at [1023, 129] on div "profile Bio" at bounding box center [1019, 126] width 267 height 38
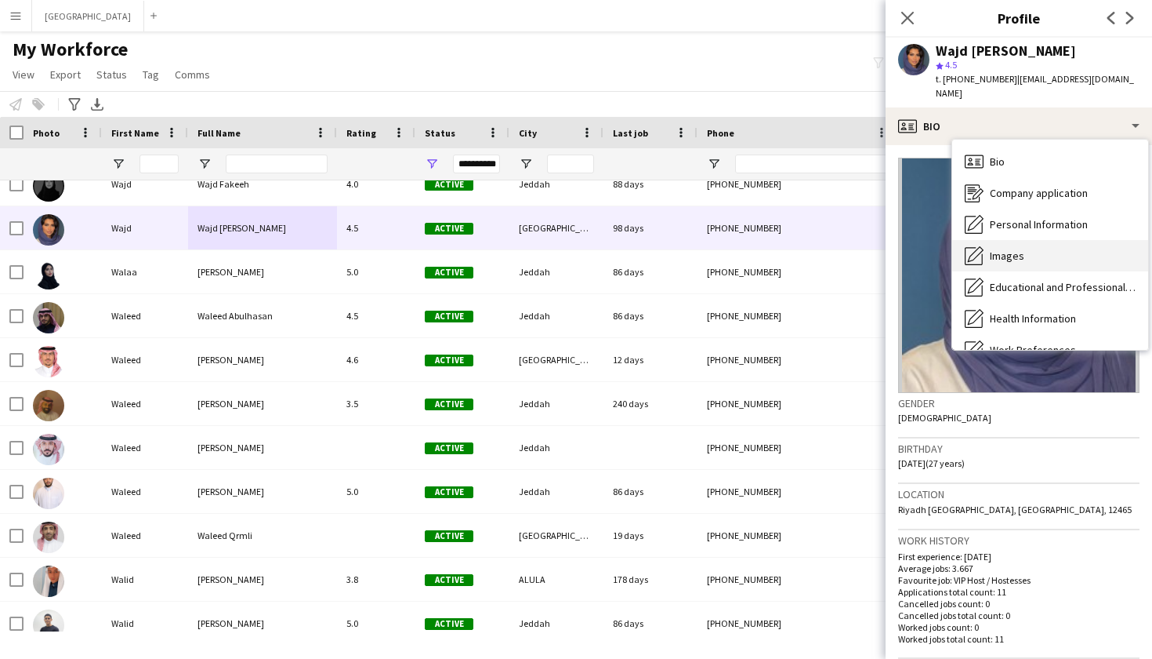
click at [1023, 252] on div "Images Images" at bounding box center [1051, 255] width 196 height 31
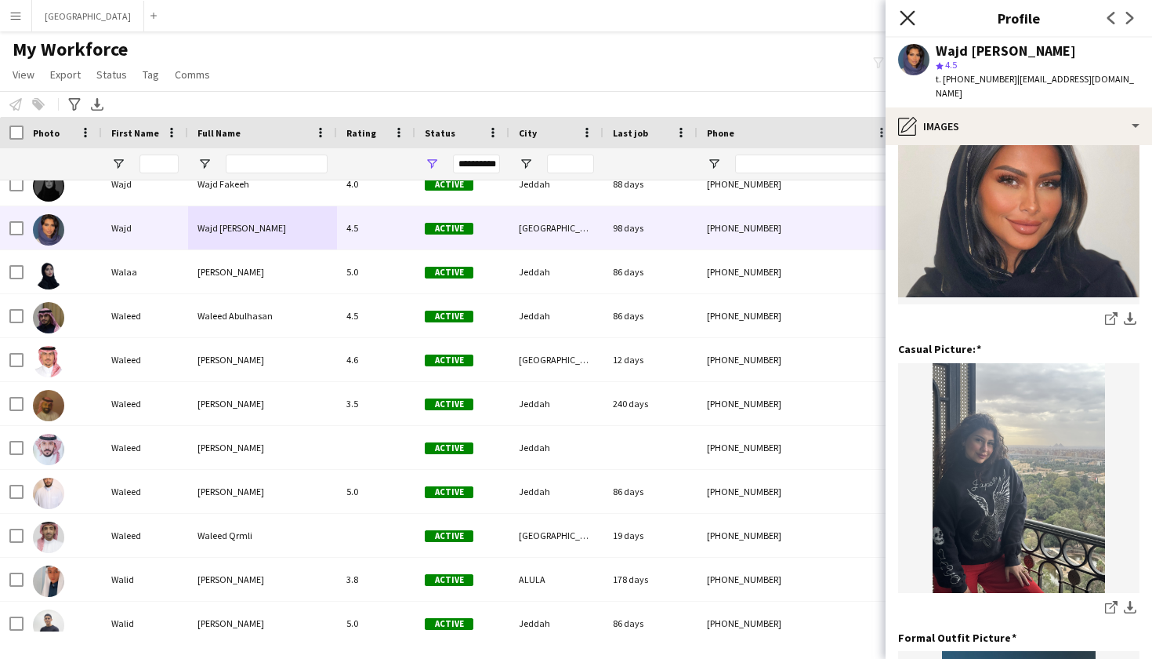
click at [905, 11] on icon "Close pop-in" at bounding box center [907, 17] width 15 height 15
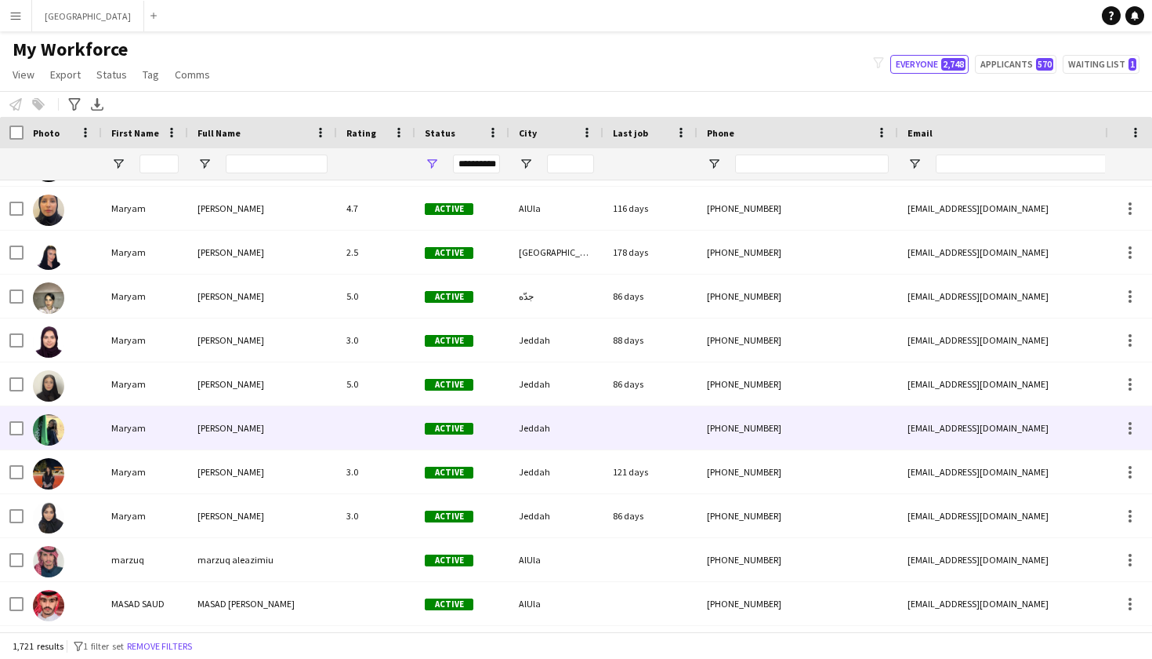
click at [128, 429] on div "Maryam" at bounding box center [145, 427] width 86 height 43
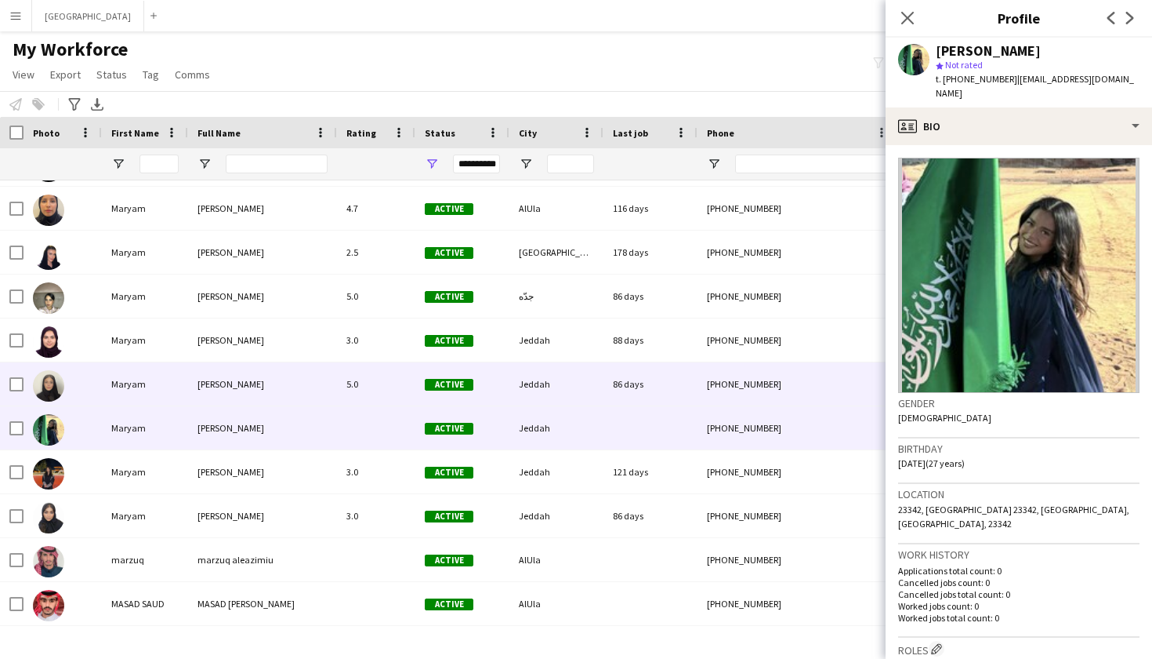
click at [175, 396] on div "Maryam" at bounding box center [145, 383] width 86 height 43
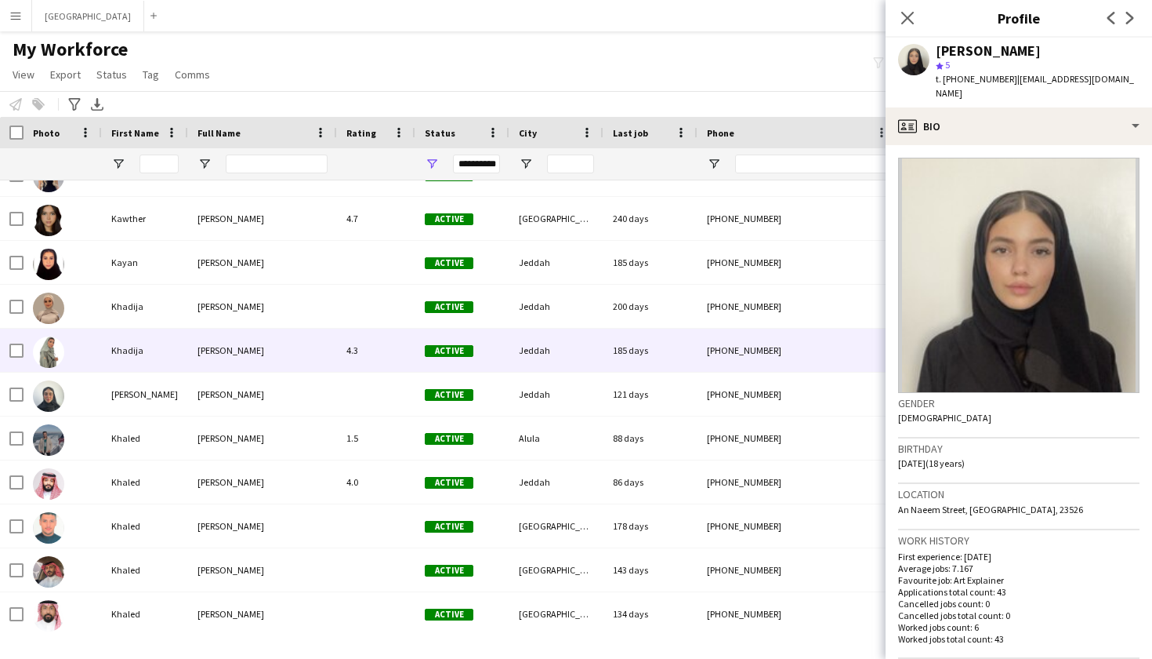
click at [147, 349] on div "Khadija" at bounding box center [145, 349] width 86 height 43
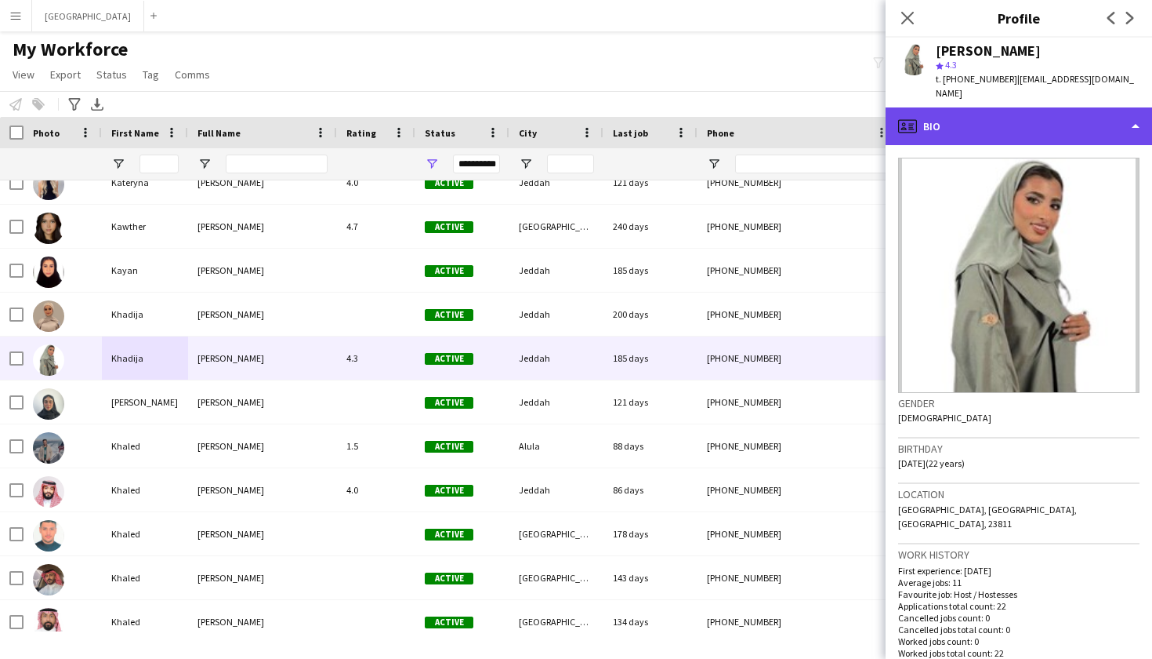
click at [990, 116] on div "profile Bio" at bounding box center [1019, 126] width 267 height 38
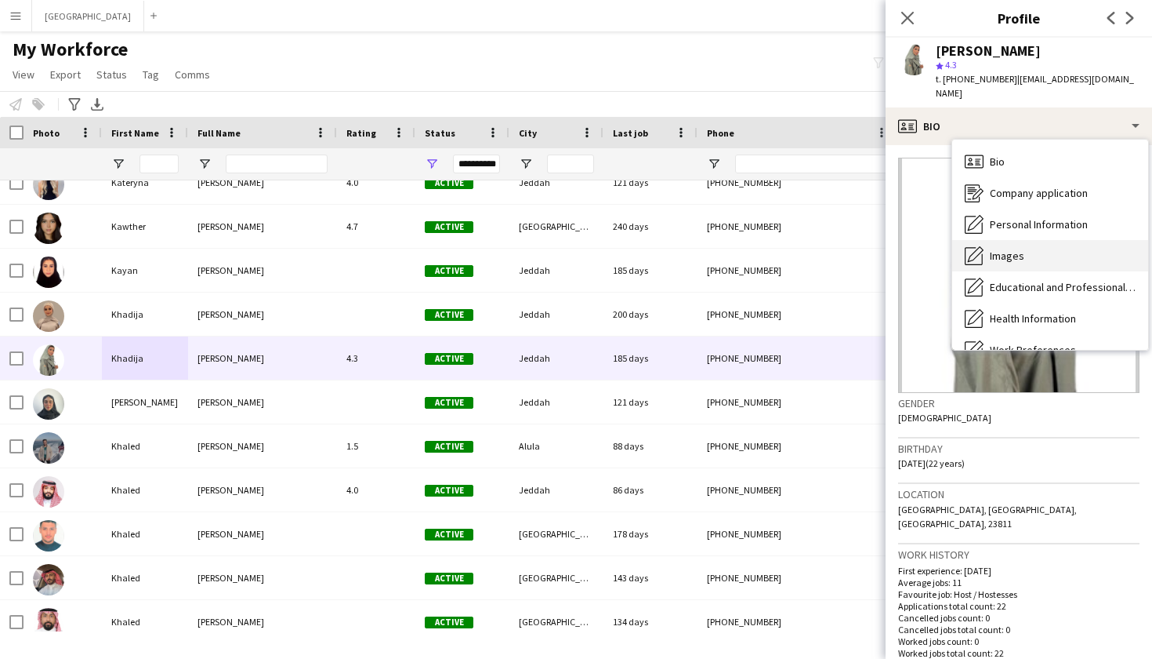
click at [1011, 240] on div "Images Images" at bounding box center [1051, 255] width 196 height 31
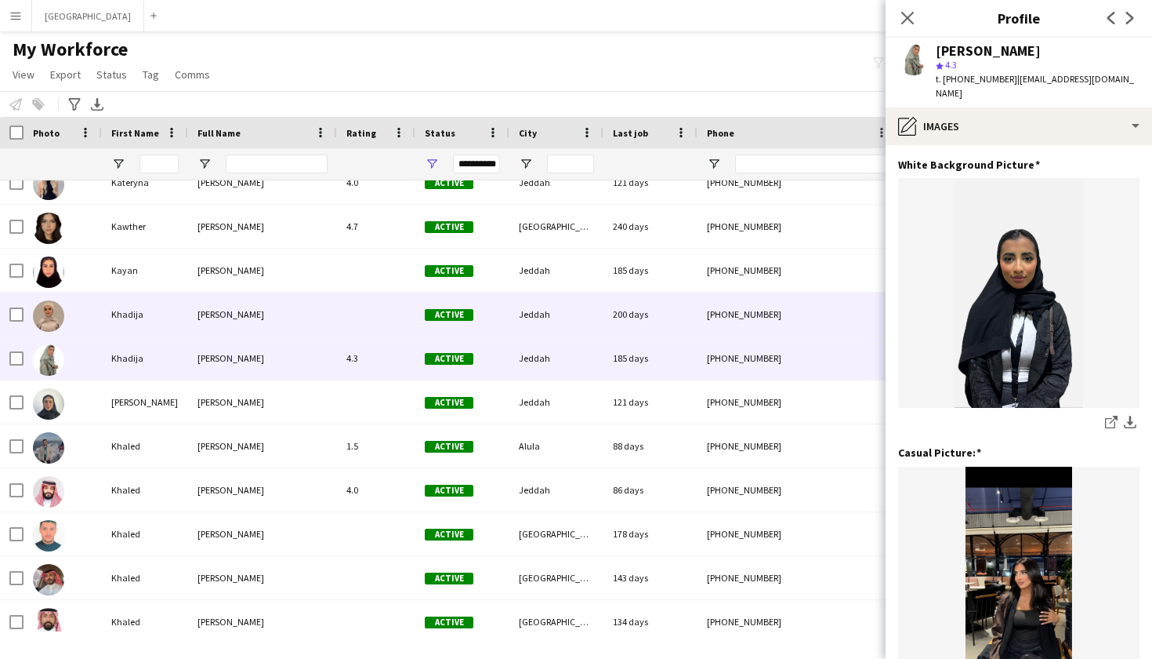
click at [384, 321] on div at bounding box center [376, 313] width 78 height 43
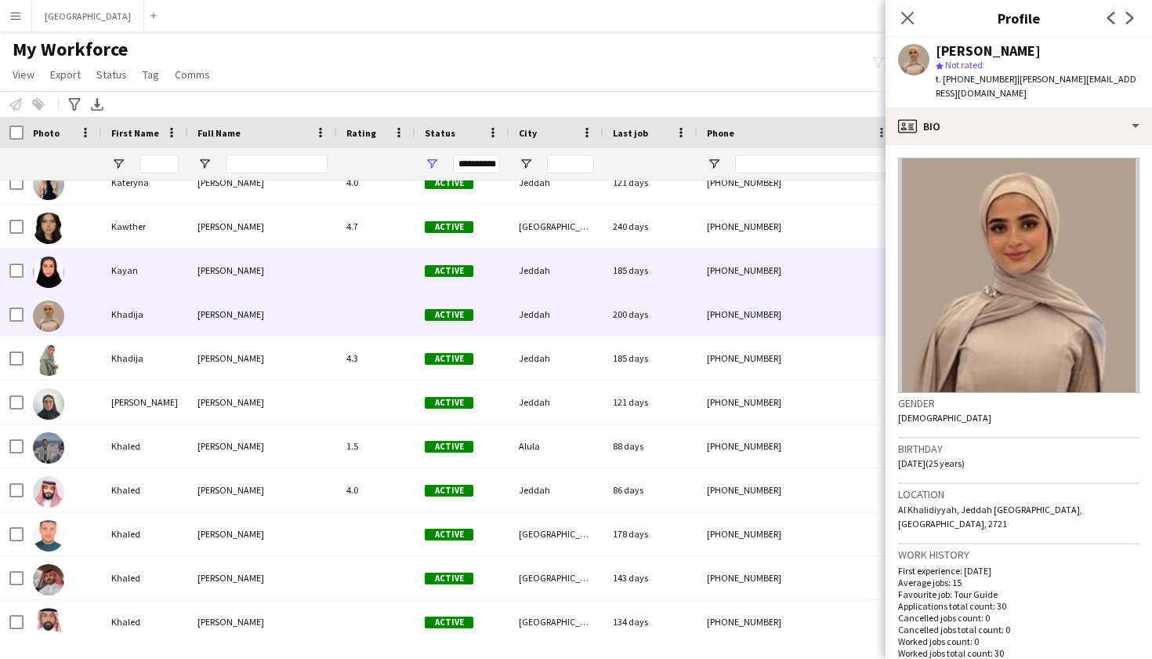
click at [320, 281] on div "[PERSON_NAME]" at bounding box center [262, 270] width 149 height 43
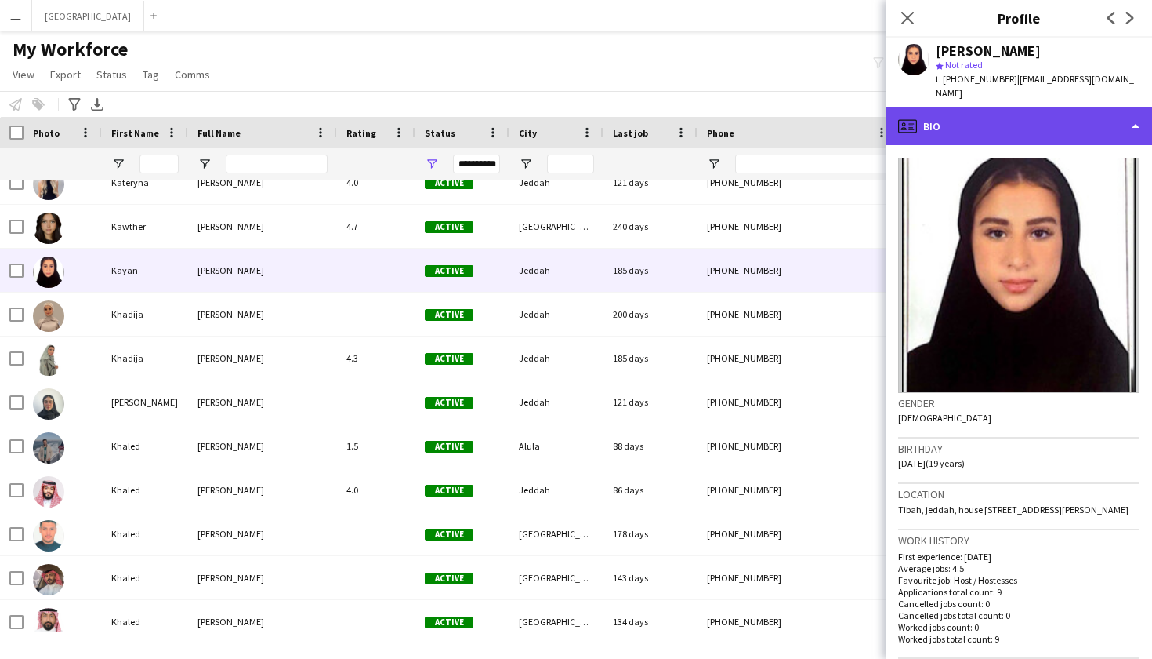
click at [1020, 107] on div "profile Bio" at bounding box center [1019, 126] width 267 height 38
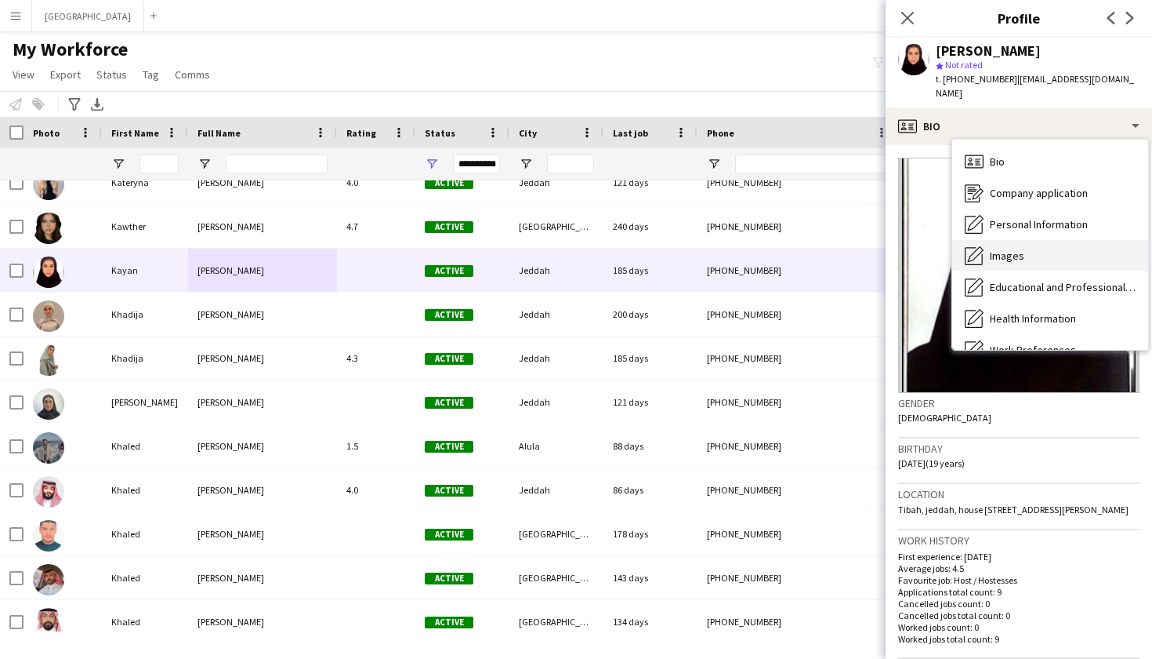
click at [1043, 240] on div "Images Images" at bounding box center [1051, 255] width 196 height 31
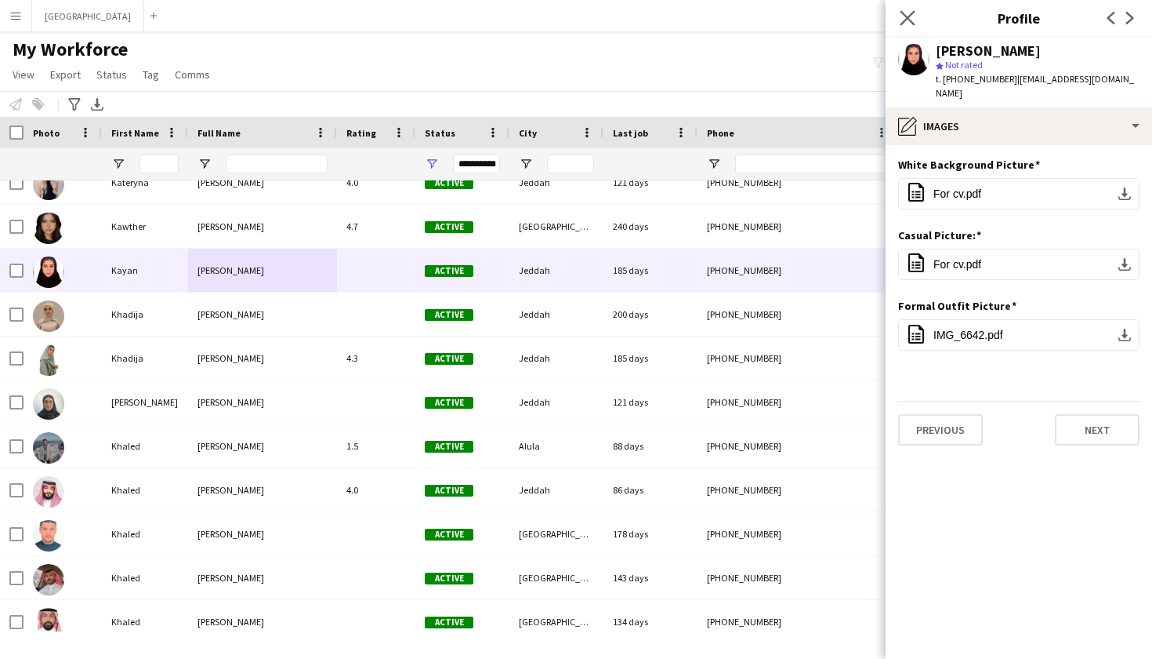
click at [898, 13] on app-icon "Close pop-in" at bounding box center [908, 18] width 23 height 23
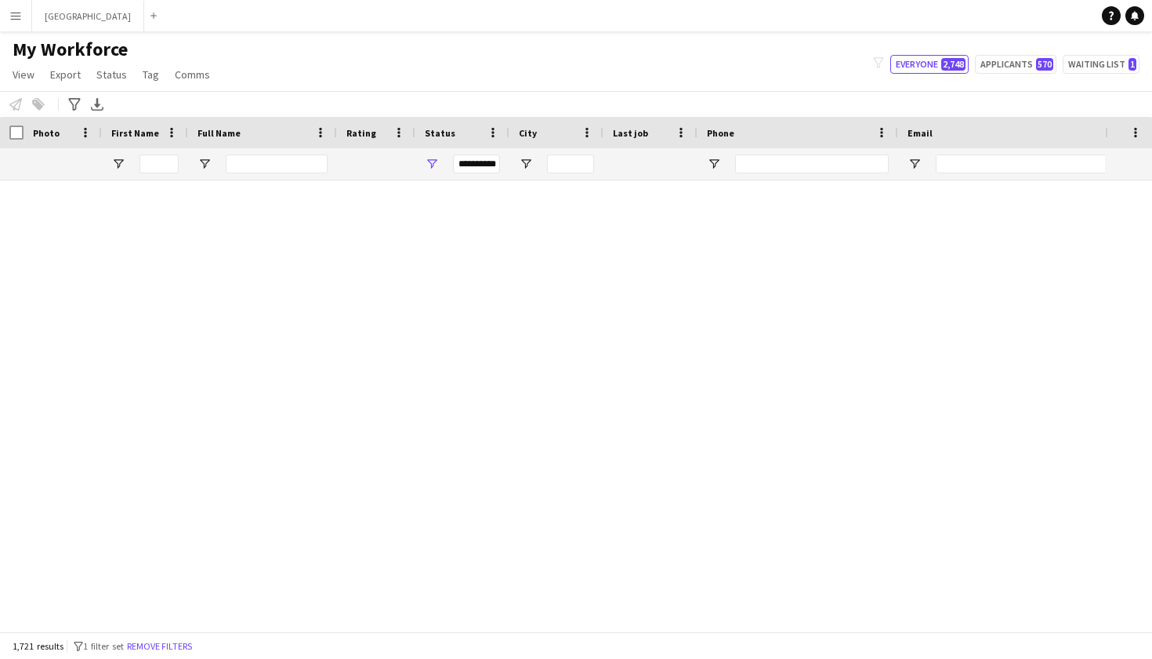
scroll to position [29798, 0]
